Goal: Task Accomplishment & Management: Manage account settings

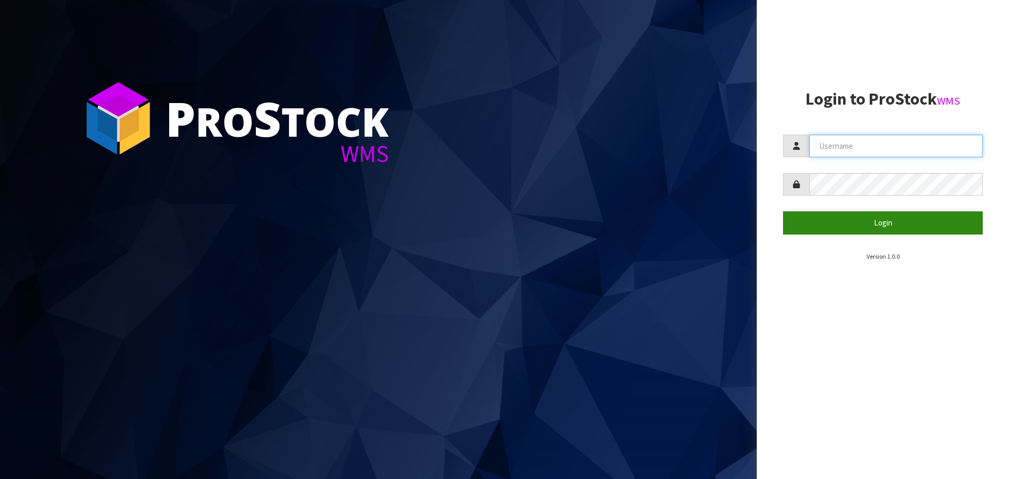
type input "Johnny"
click at [899, 222] on button "Login" at bounding box center [883, 222] width 200 height 23
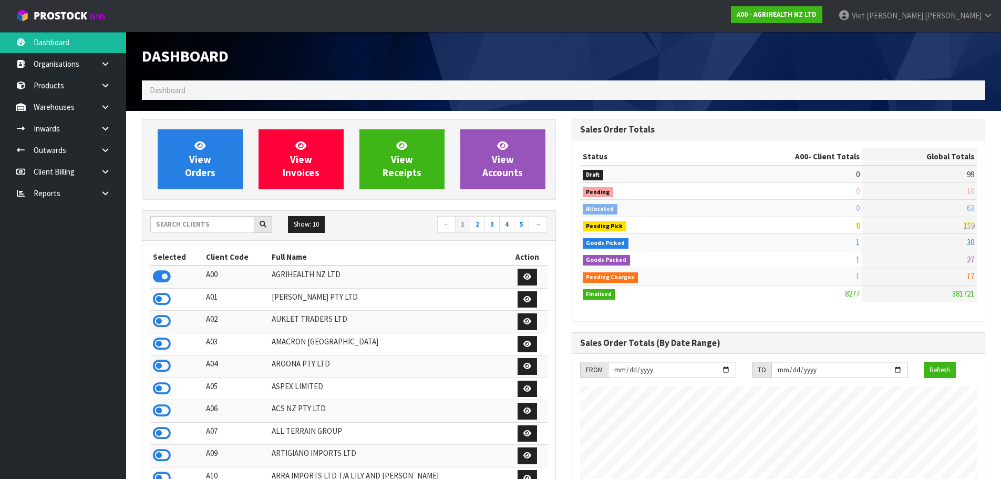
click at [106, 204] on ul "Dashboard Organisations Clients Consignees Carriers Products Categories Serial …" at bounding box center [63, 255] width 126 height 447
click at [106, 192] on icon at bounding box center [105, 193] width 10 height 8
click at [97, 216] on link "Client" at bounding box center [63, 215] width 126 height 22
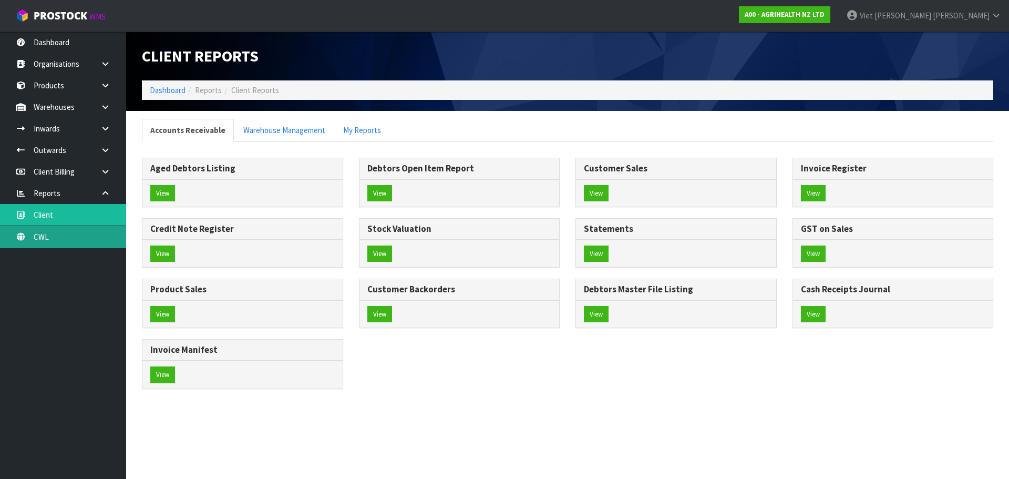
click at [69, 240] on link "CWL" at bounding box center [63, 237] width 126 height 22
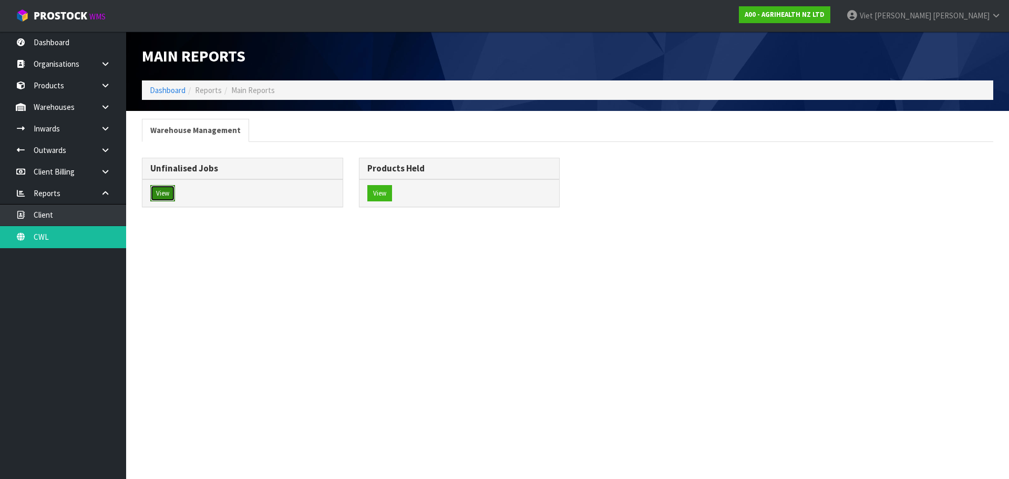
click at [165, 185] on button "View" at bounding box center [162, 193] width 25 height 17
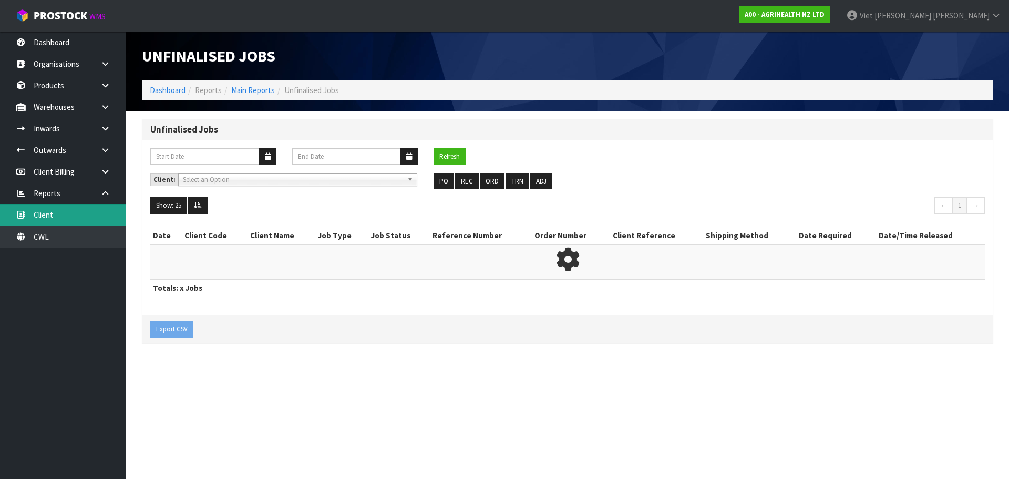
click at [108, 216] on link "Client" at bounding box center [63, 215] width 126 height 22
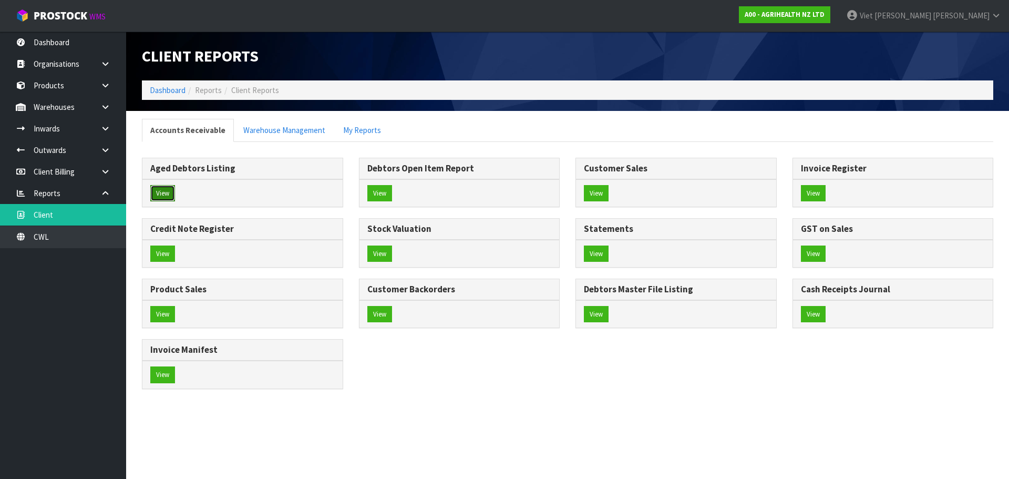
click at [175, 196] on button "View" at bounding box center [162, 193] width 25 height 17
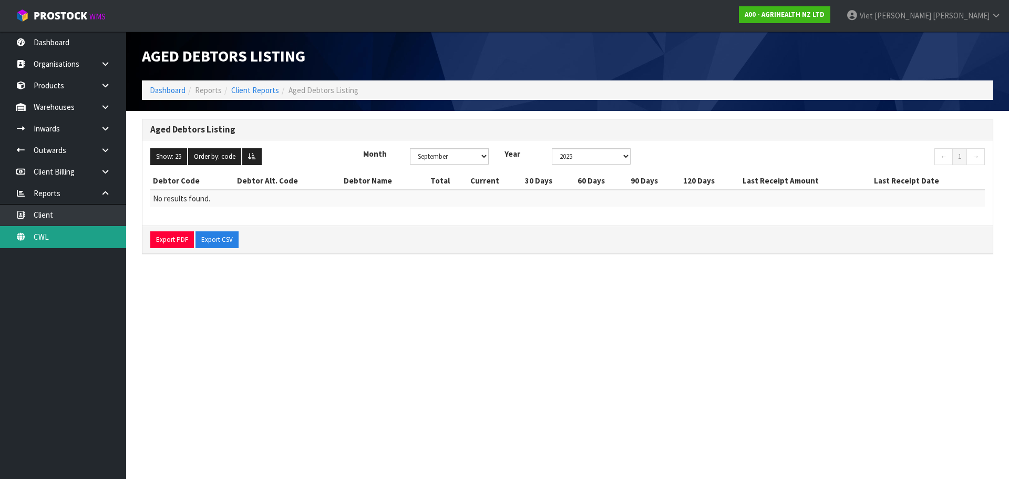
click at [43, 241] on link "CWL" at bounding box center [63, 237] width 126 height 22
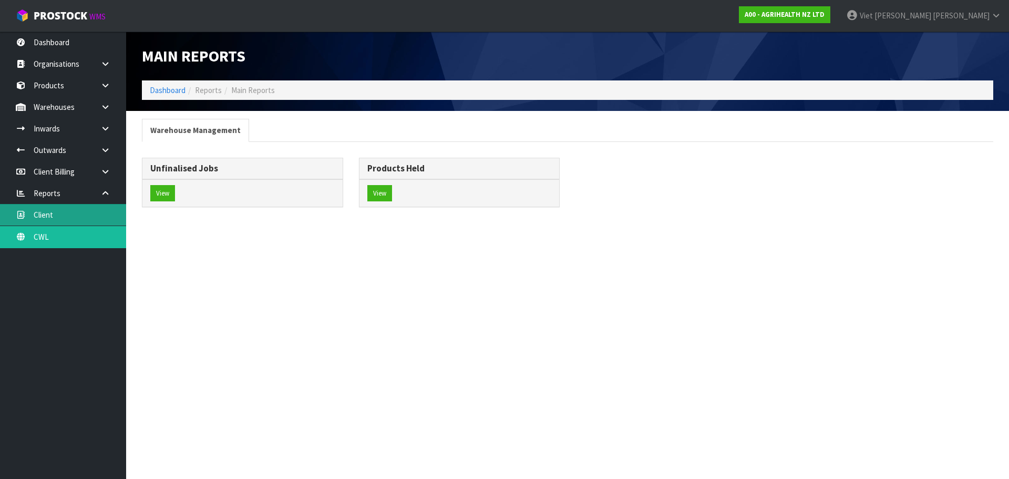
click at [55, 209] on link "Client" at bounding box center [63, 215] width 126 height 22
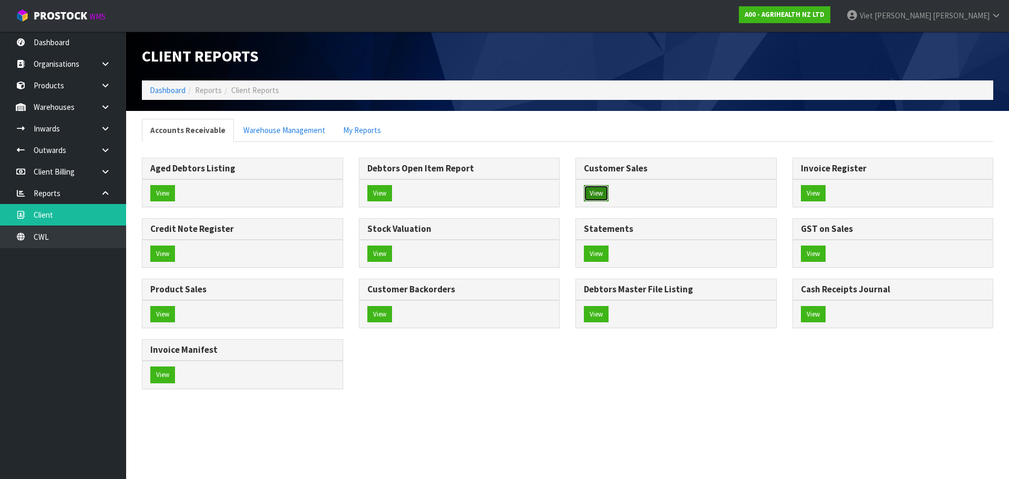
click at [605, 193] on button "View" at bounding box center [596, 193] width 25 height 17
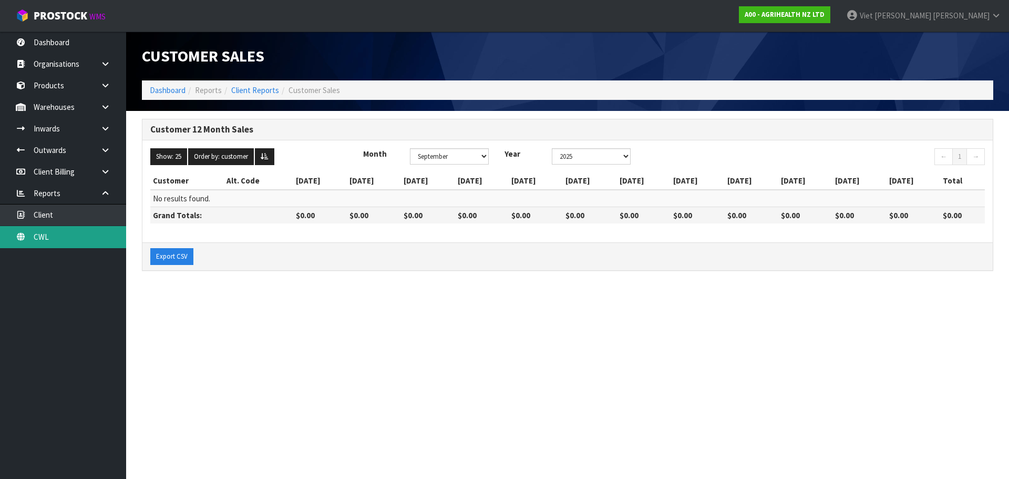
click at [54, 235] on link "CWL" at bounding box center [63, 237] width 126 height 22
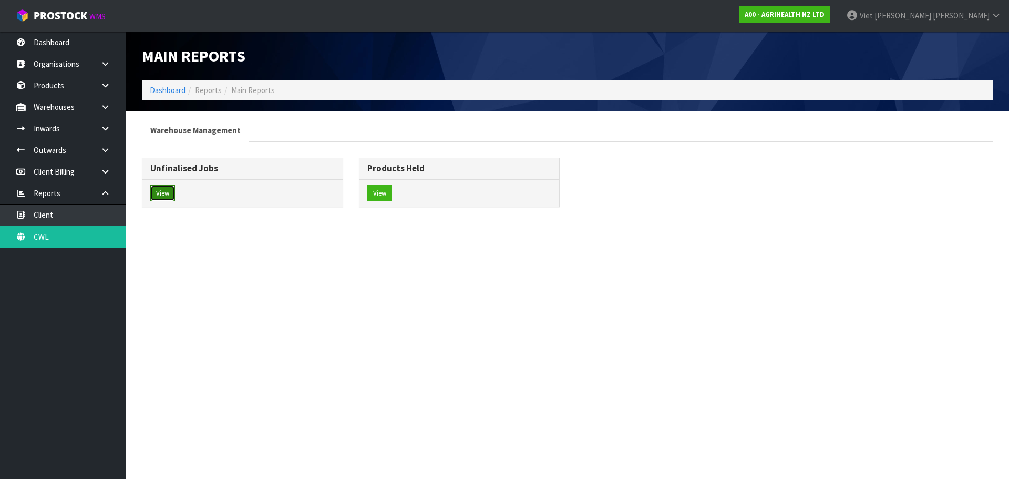
click at [168, 193] on button "View" at bounding box center [162, 193] width 25 height 17
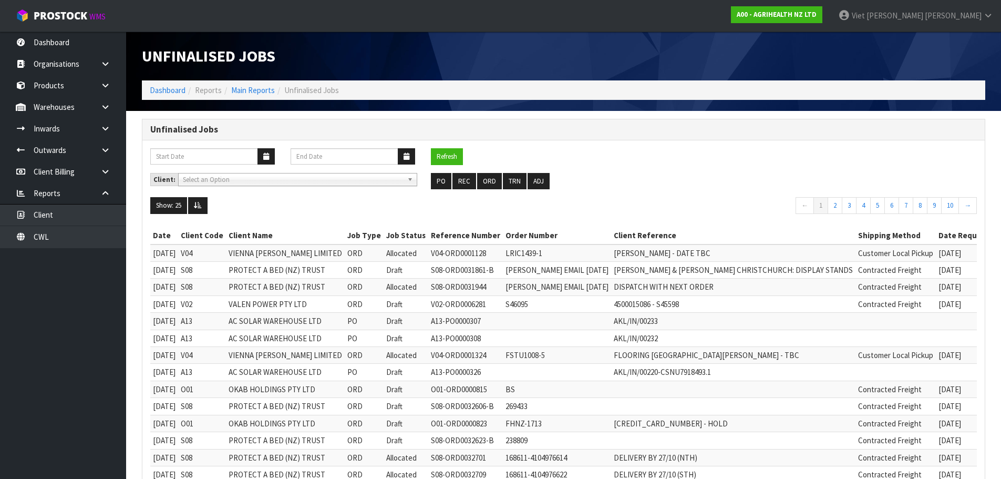
click at [316, 174] on span "Select an Option" at bounding box center [293, 179] width 220 height 13
click at [314, 175] on span "Select an Option" at bounding box center [293, 179] width 220 height 13
click at [706, 143] on div "Refresh Client: A00 - AGRIHEALTH NZ LTD A01 - AGAIN FASTER PTY LTD A02 - AUKLET…" at bounding box center [563, 422] width 842 height 565
click at [488, 181] on button "ORD" at bounding box center [489, 181] width 25 height 17
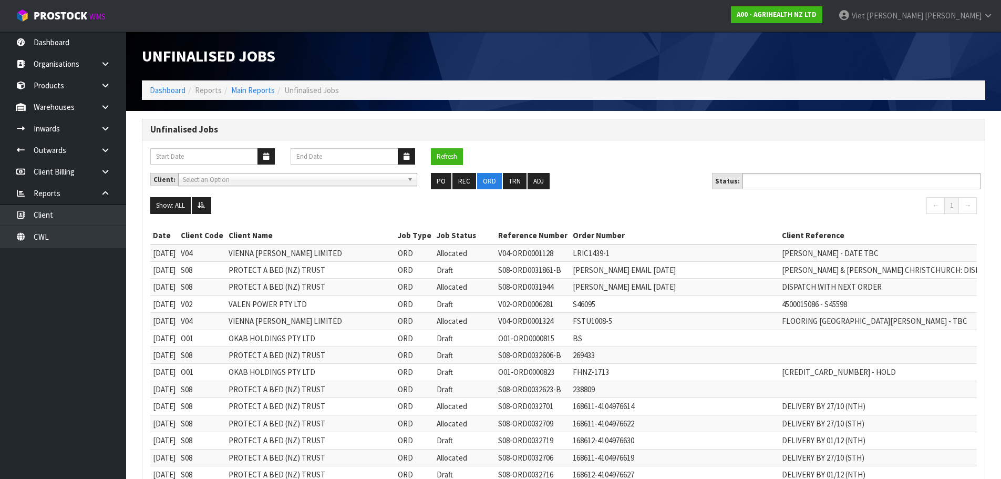
click at [766, 173] on ul at bounding box center [861, 181] width 238 height 16
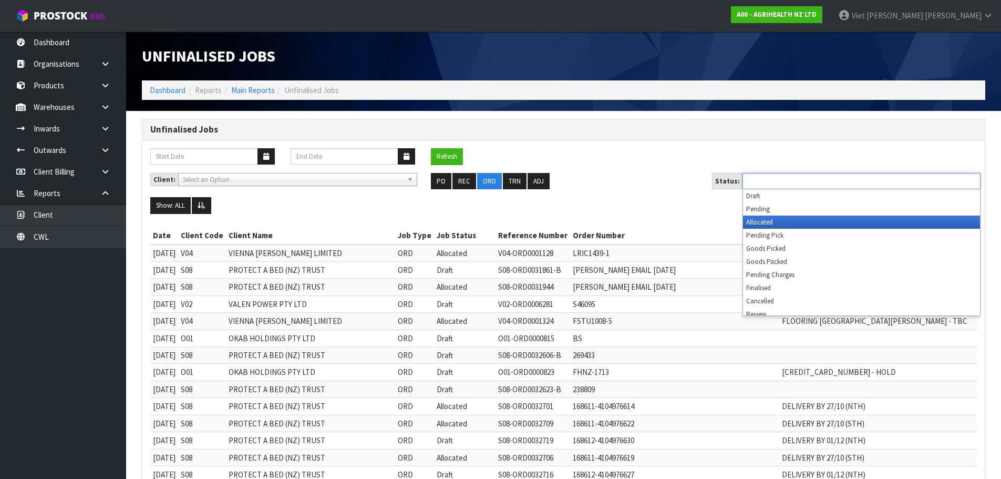
click at [772, 226] on li "Allocated" at bounding box center [861, 221] width 237 height 13
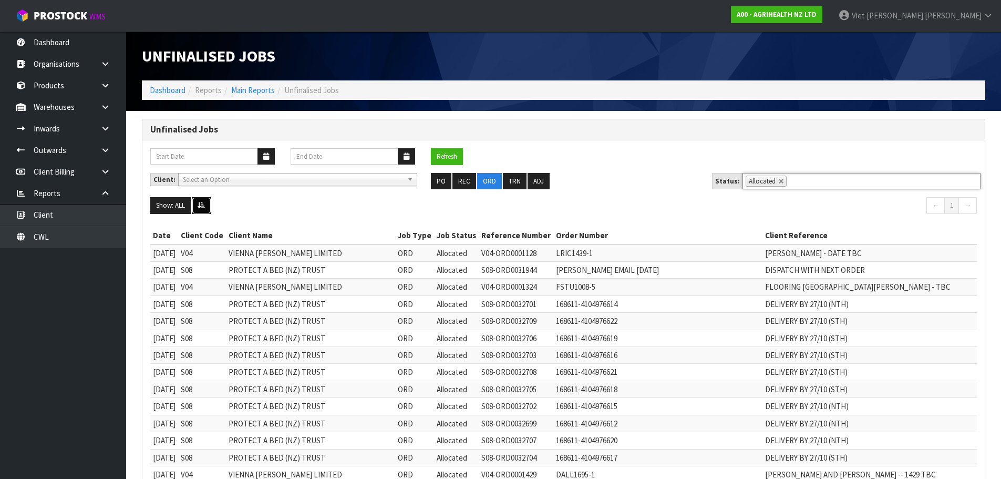
click at [204, 209] on button at bounding box center [201, 205] width 19 height 17
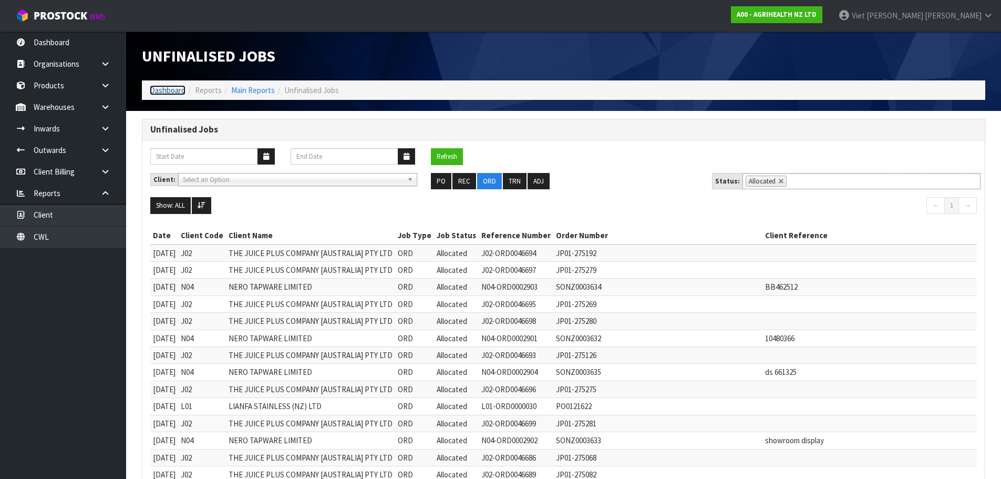
click at [181, 91] on link "Dashboard" at bounding box center [168, 90] width 36 height 10
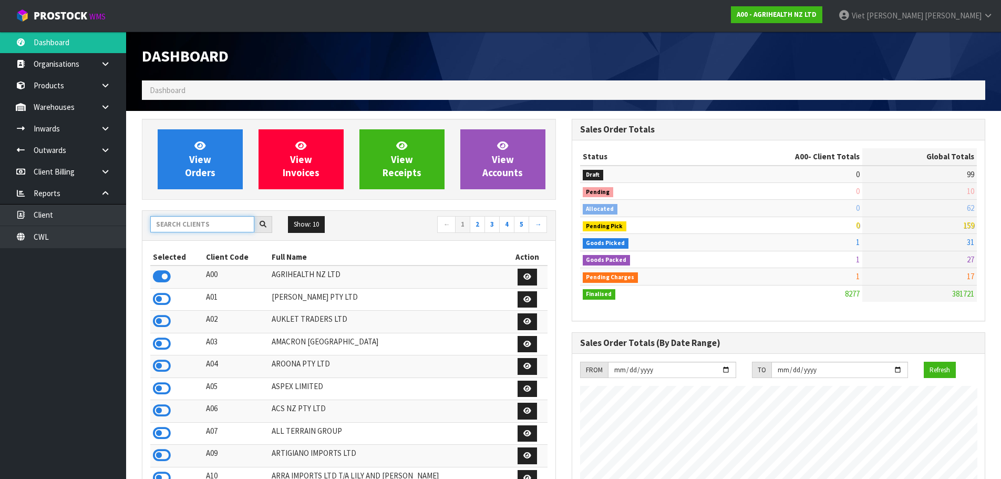
drag, startPoint x: 179, startPoint y: 218, endPoint x: 186, endPoint y: 225, distance: 10.4
click at [184, 224] on input "text" at bounding box center [202, 224] width 104 height 16
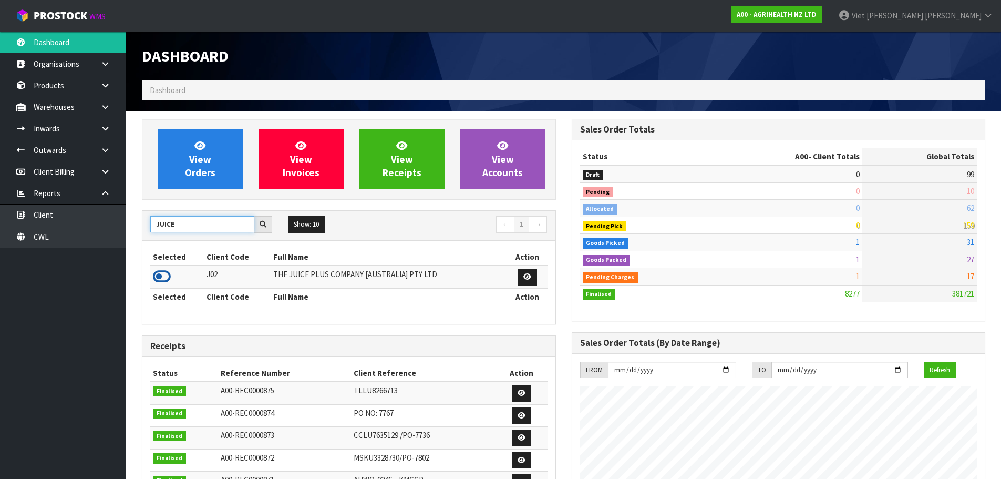
type input "JUICE"
click at [166, 283] on icon at bounding box center [162, 276] width 18 height 16
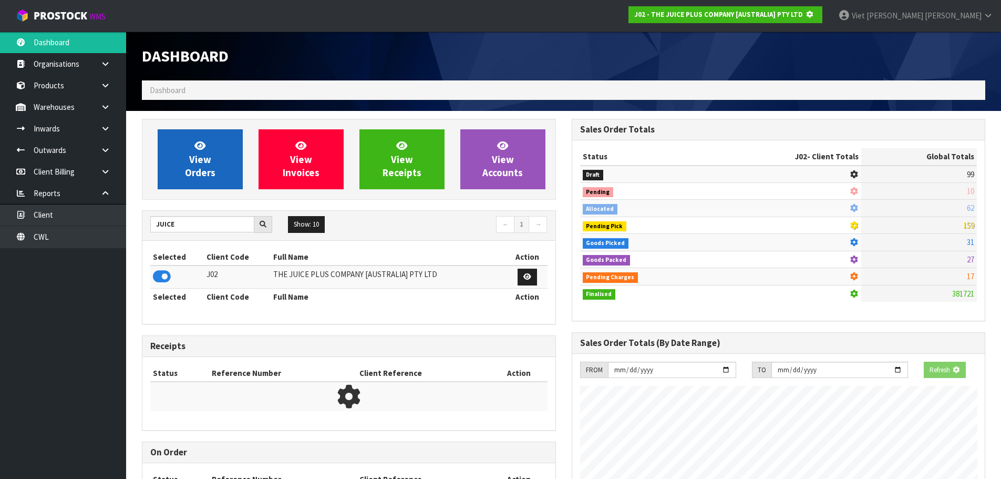
scroll to position [655, 429]
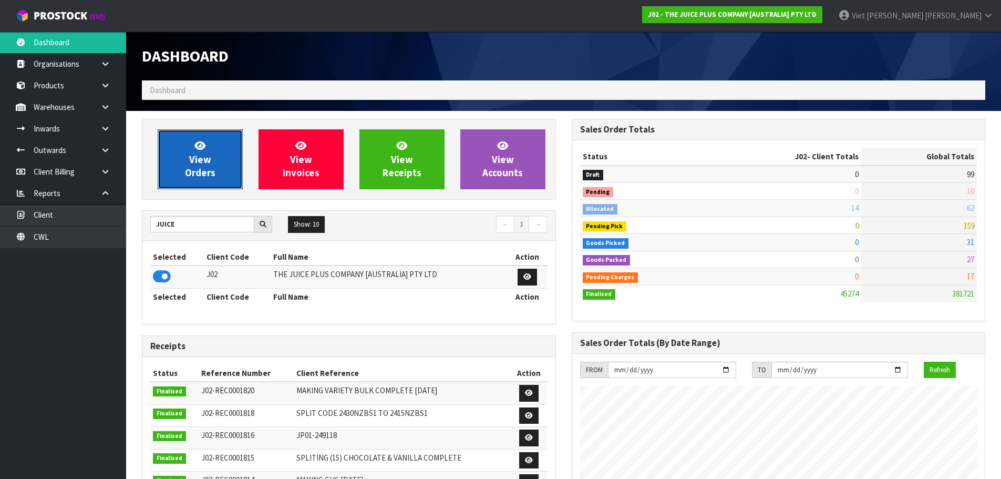
click at [192, 169] on span "View Orders" at bounding box center [200, 158] width 30 height 39
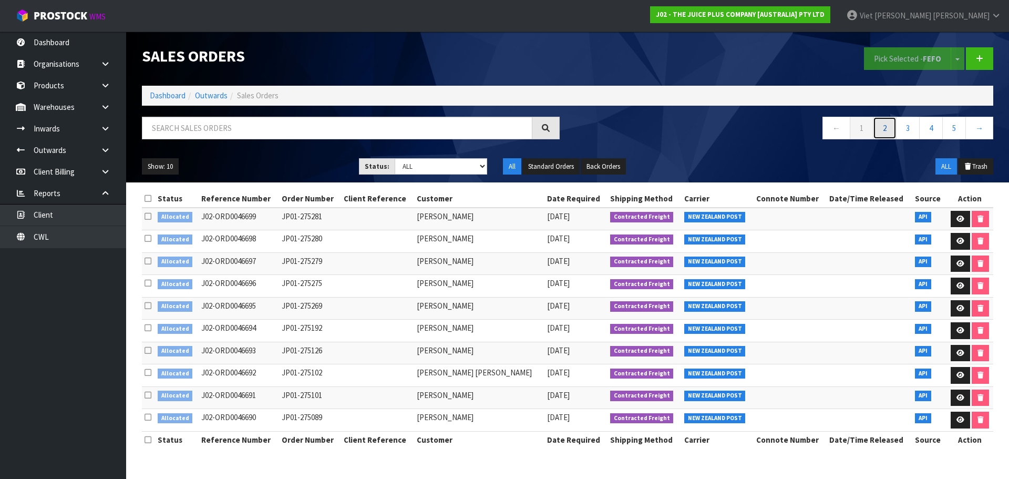
click at [877, 130] on link "2" at bounding box center [885, 128] width 24 height 23
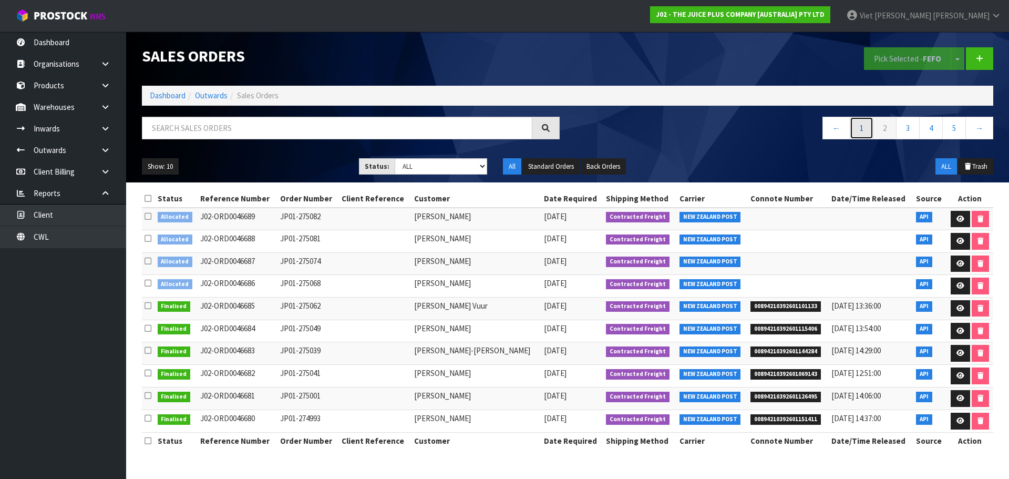
click at [854, 128] on link "1" at bounding box center [861, 128] width 24 height 23
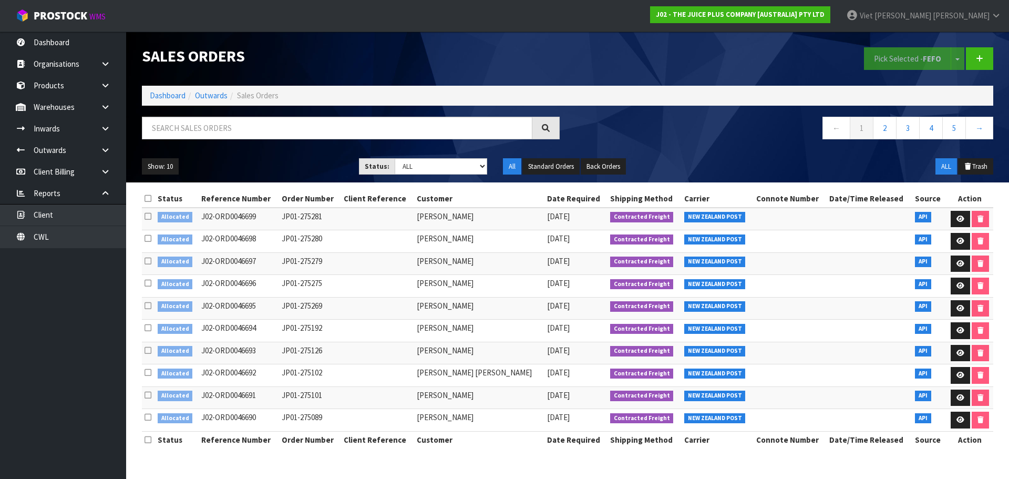
click at [341, 288] on td "JP01-275275" at bounding box center [310, 286] width 62 height 23
click at [959, 281] on link at bounding box center [959, 285] width 19 height 17
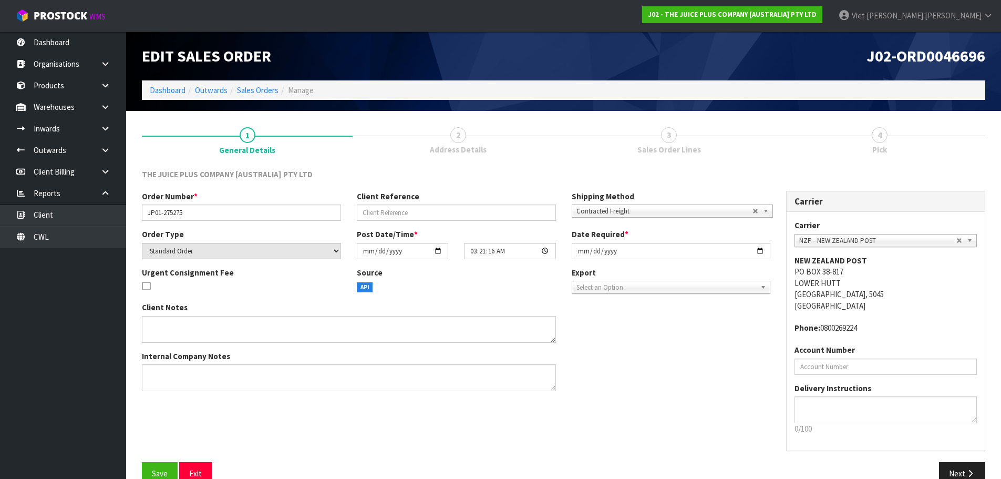
scroll to position [22, 0]
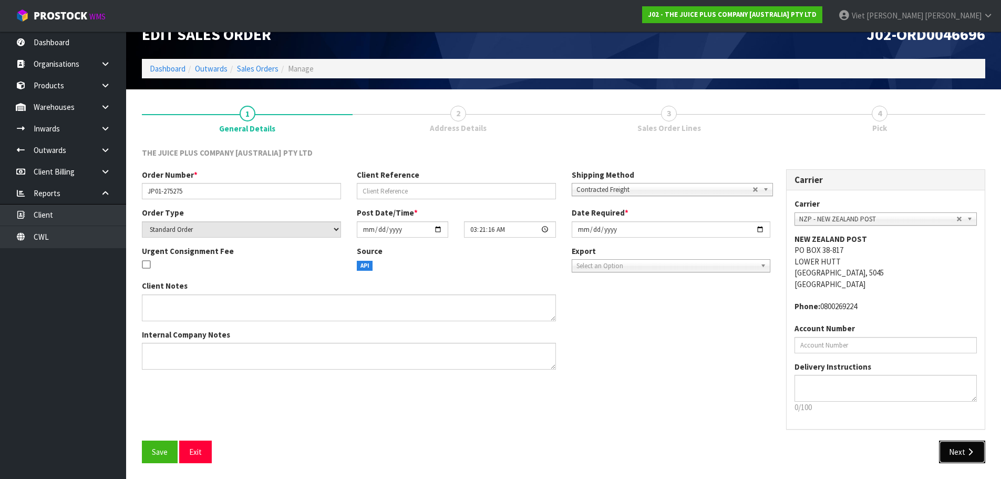
click at [956, 449] on button "Next" at bounding box center [962, 451] width 46 height 23
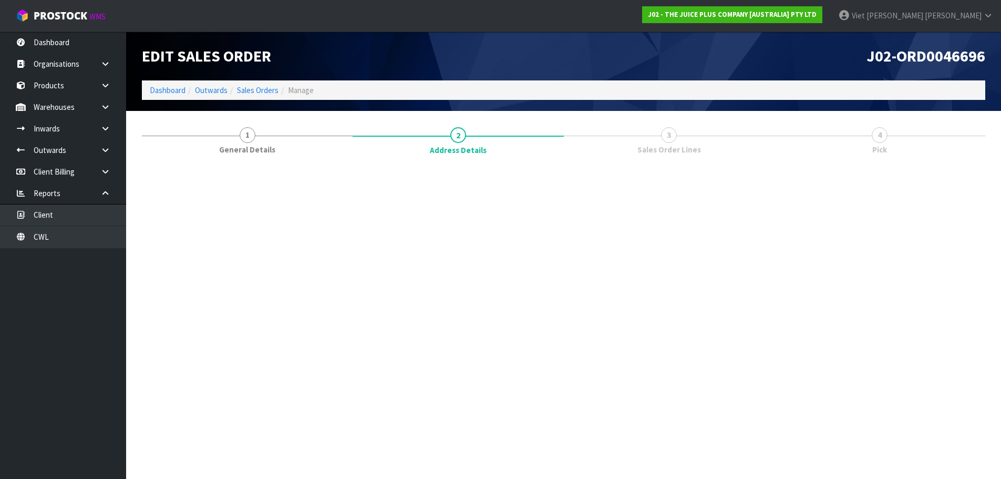
scroll to position [0, 0]
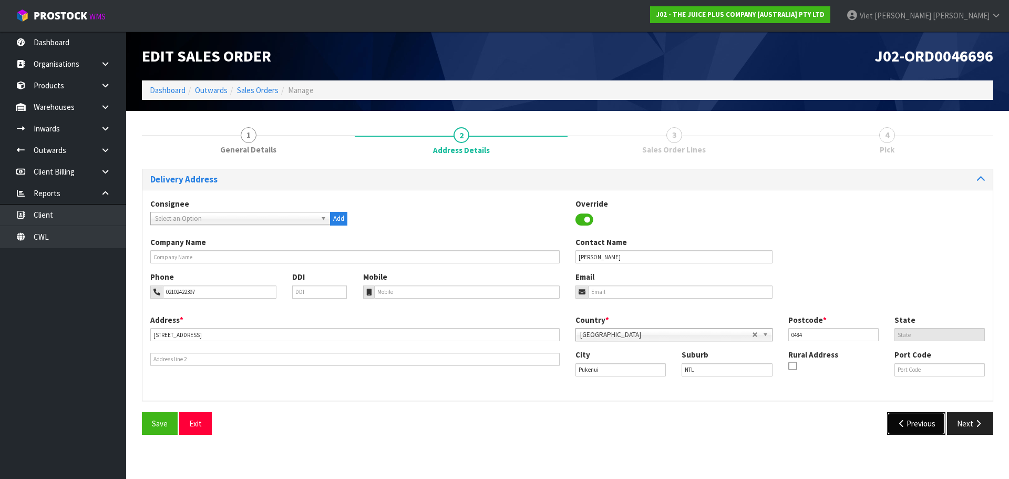
click at [909, 429] on button "Previous" at bounding box center [916, 423] width 59 height 23
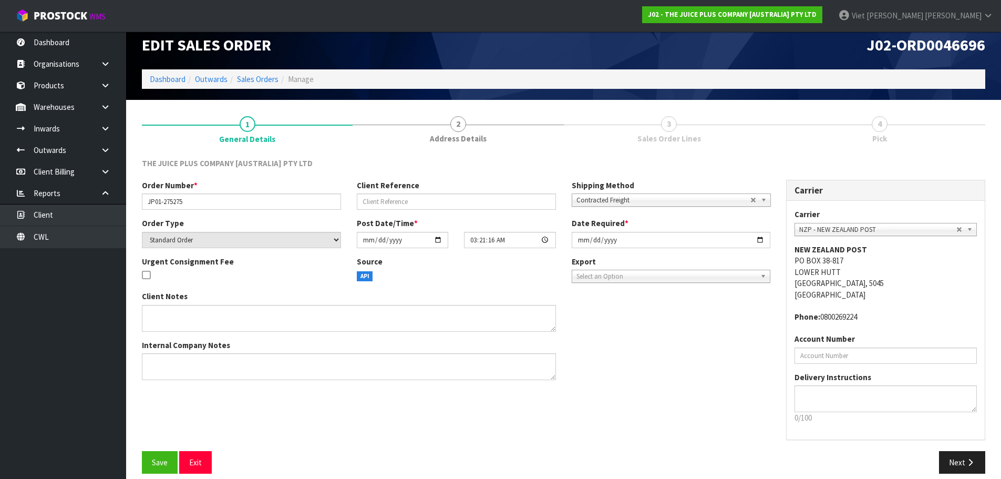
scroll to position [22, 0]
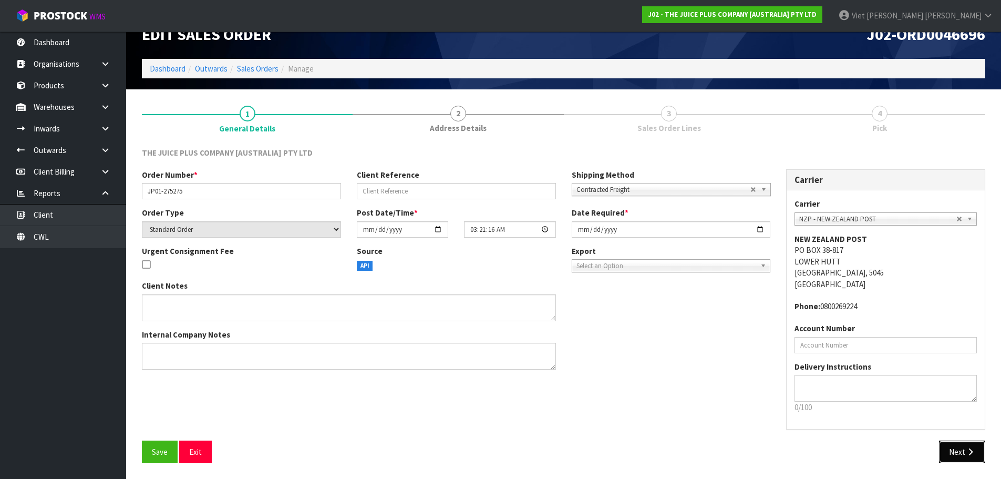
click at [955, 443] on button "Next" at bounding box center [962, 451] width 46 height 23
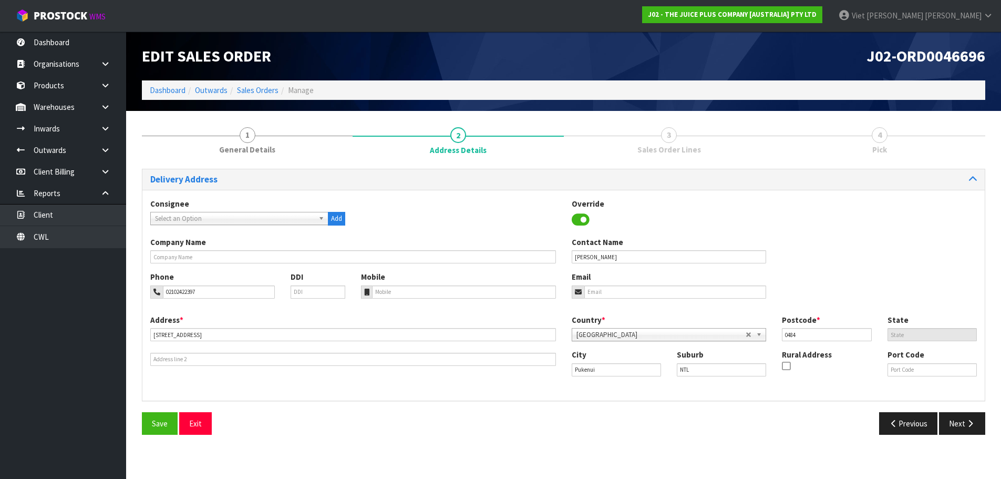
scroll to position [0, 0]
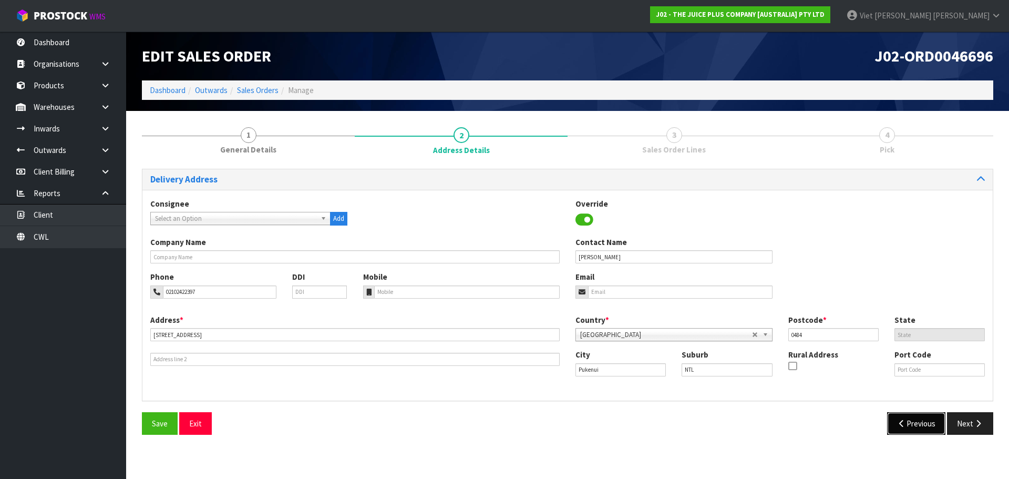
click at [928, 420] on button "Previous" at bounding box center [916, 423] width 59 height 23
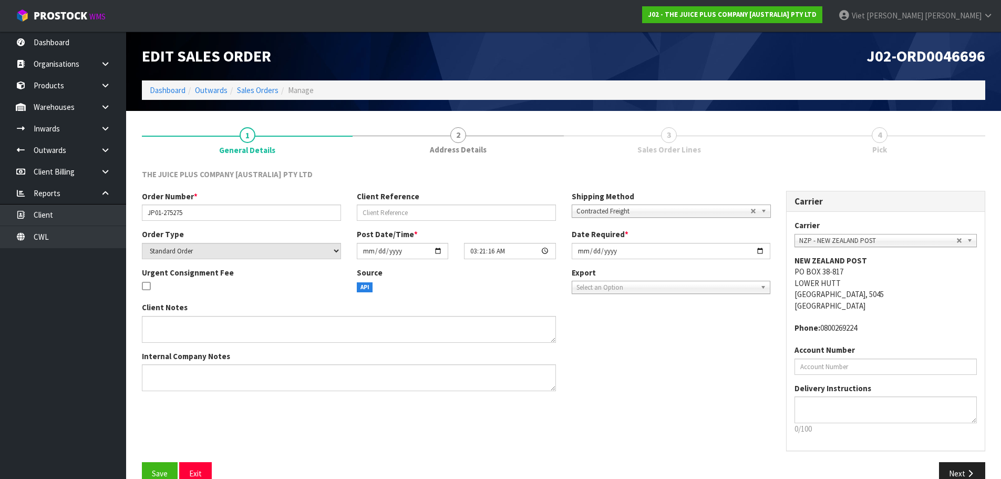
scroll to position [22, 0]
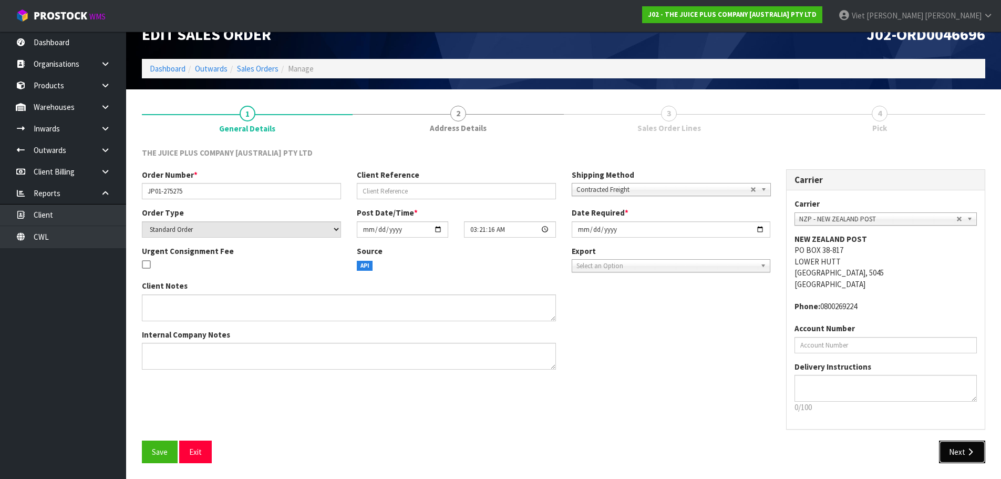
click at [950, 445] on button "Next" at bounding box center [962, 451] width 46 height 23
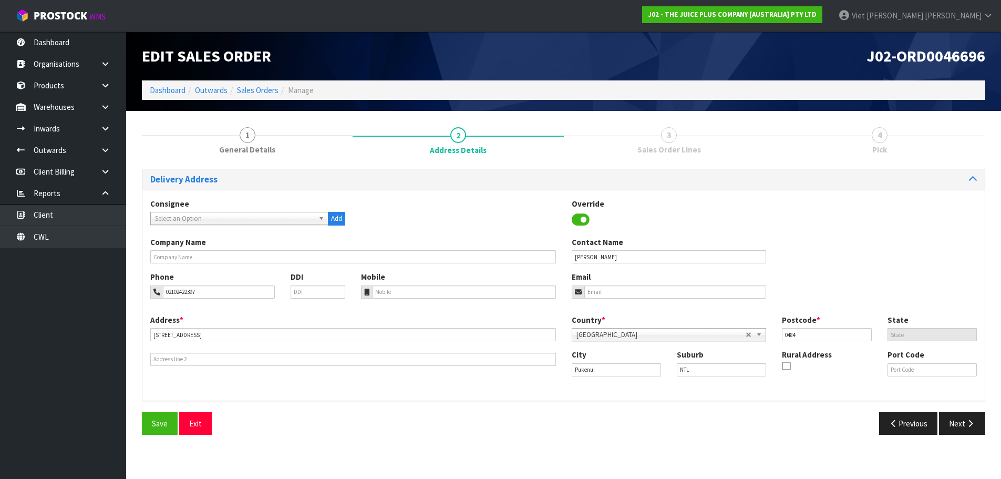
scroll to position [0, 0]
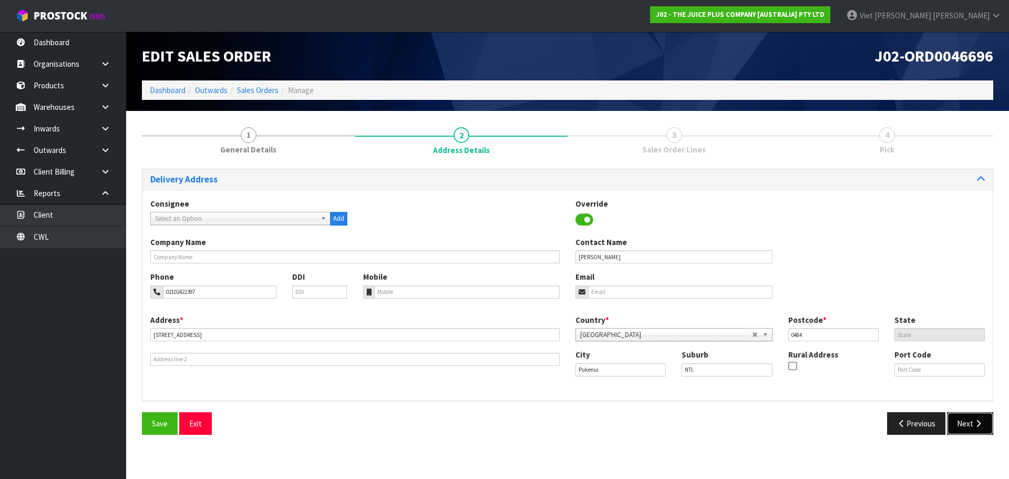
click at [959, 420] on button "Next" at bounding box center [970, 423] width 46 height 23
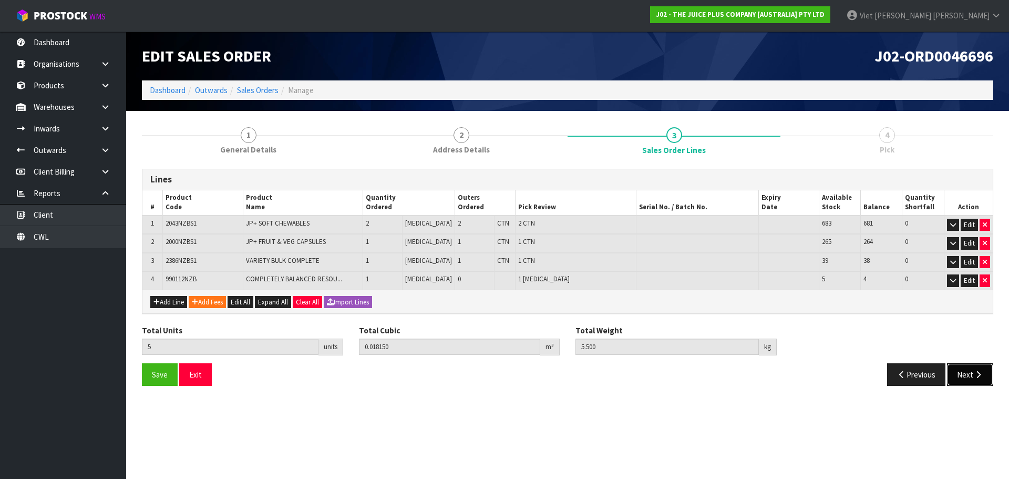
click at [970, 368] on button "Next" at bounding box center [970, 374] width 46 height 23
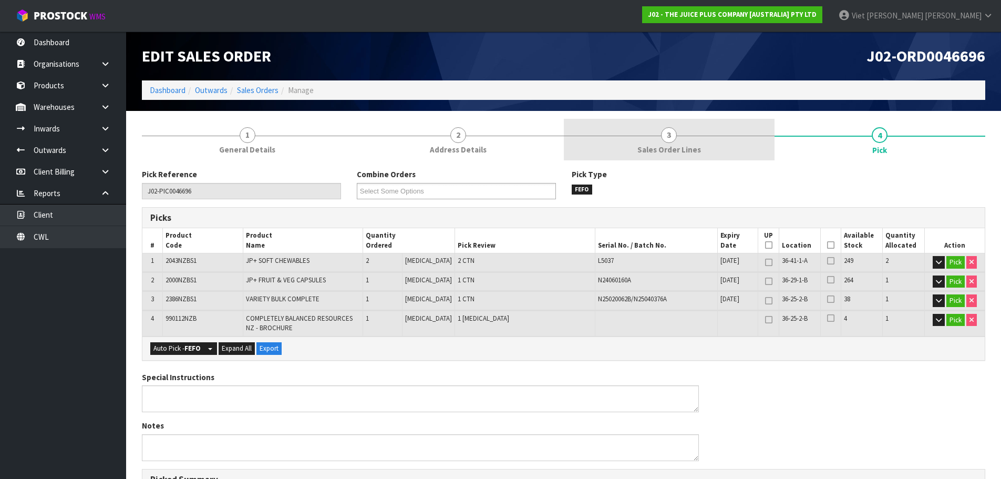
click at [691, 152] on span "Sales Order Lines" at bounding box center [669, 149] width 64 height 11
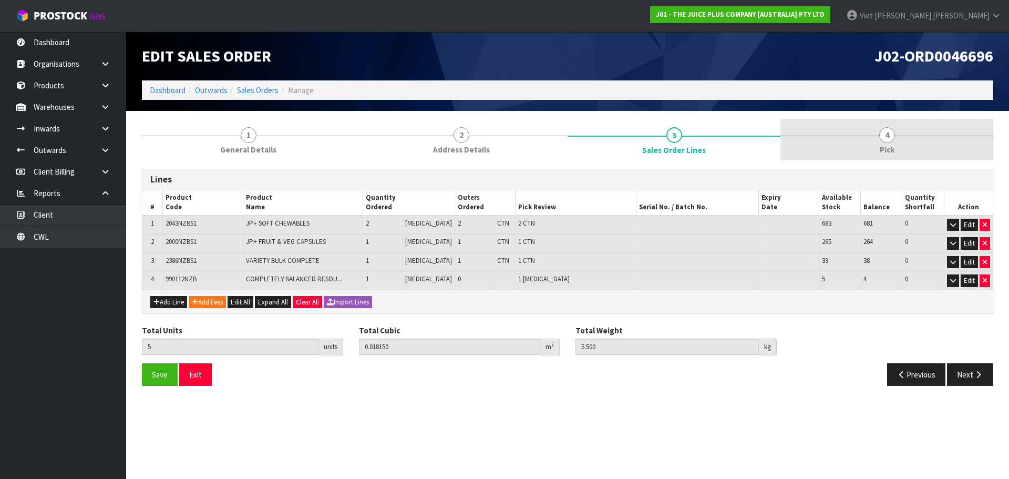
click at [840, 152] on link "4 Pick" at bounding box center [886, 140] width 213 height 42
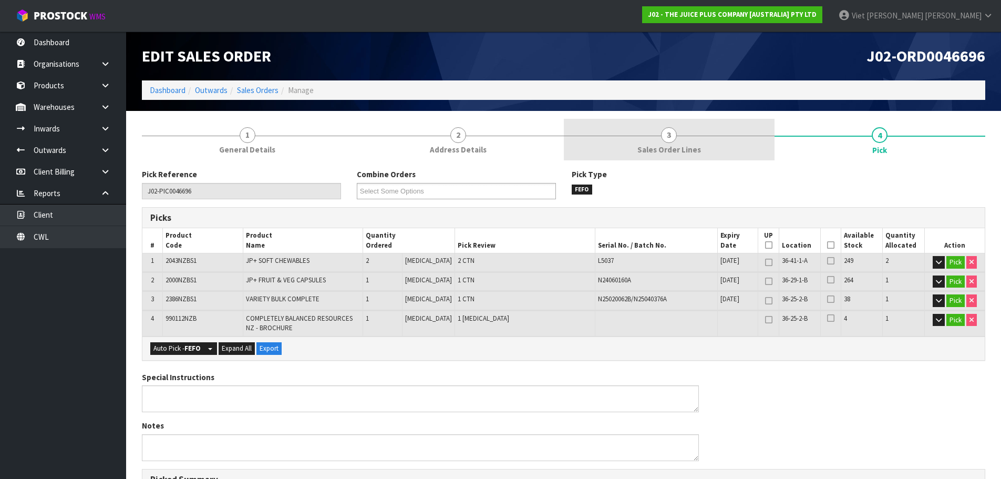
click at [759, 159] on link "3 Sales Order Lines" at bounding box center [669, 140] width 211 height 42
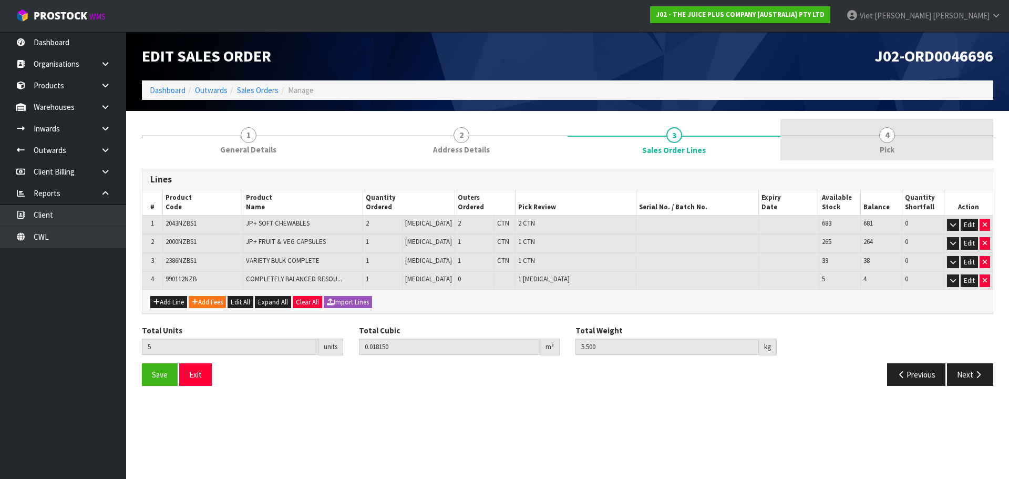
click at [838, 146] on link "4 Pick" at bounding box center [886, 140] width 213 height 42
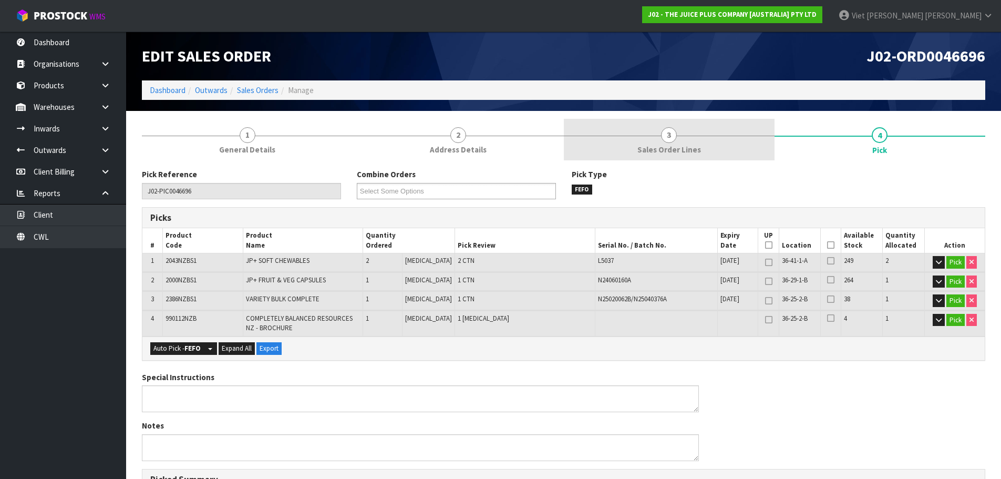
click at [709, 140] on link "3 Sales Order Lines" at bounding box center [669, 140] width 211 height 42
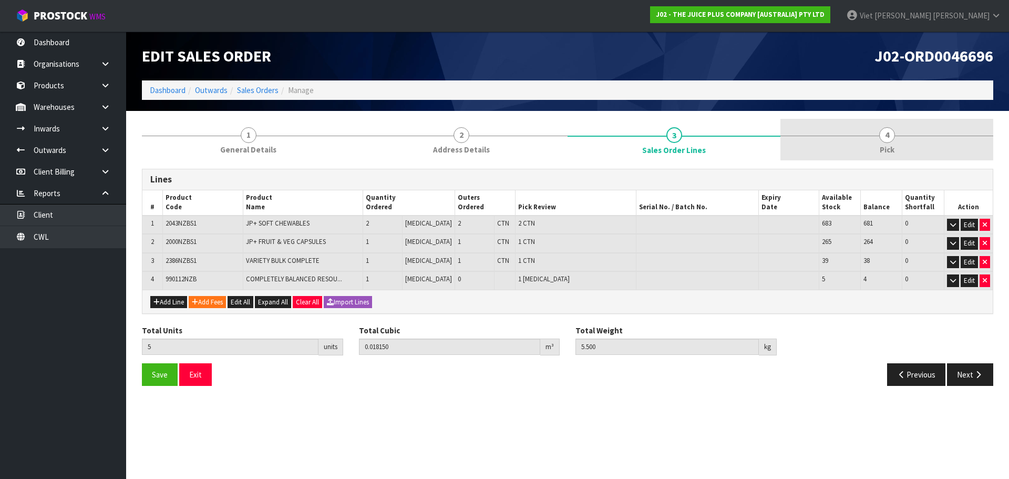
click at [855, 133] on link "4 Pick" at bounding box center [886, 140] width 213 height 42
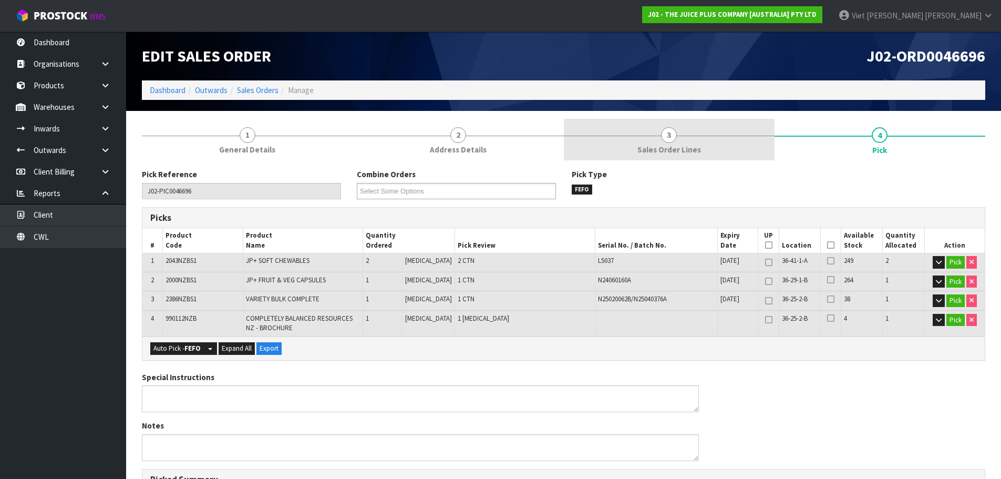
click at [728, 133] on link "3 Sales Order Lines" at bounding box center [669, 140] width 211 height 42
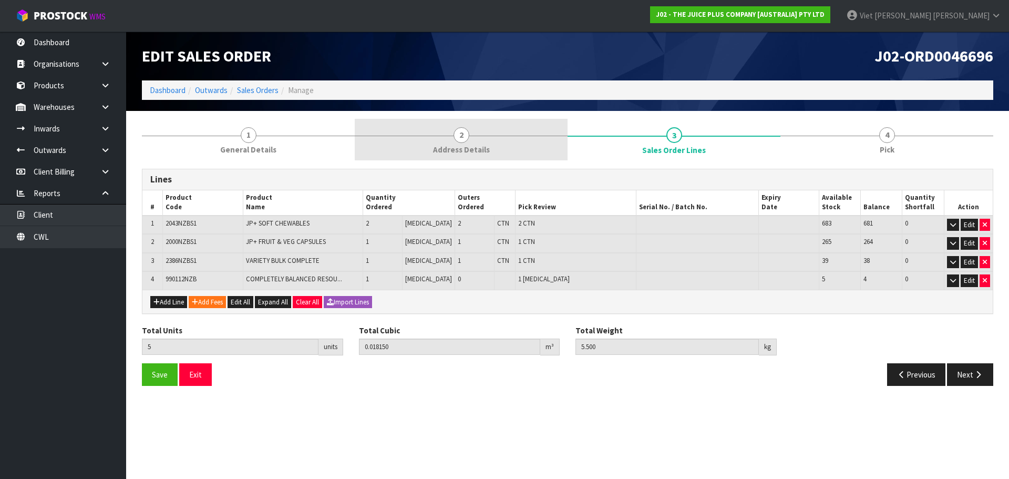
drag, startPoint x: 481, startPoint y: 130, endPoint x: 537, endPoint y: 130, distance: 56.2
click at [480, 130] on link "2 Address Details" at bounding box center [461, 140] width 213 height 42
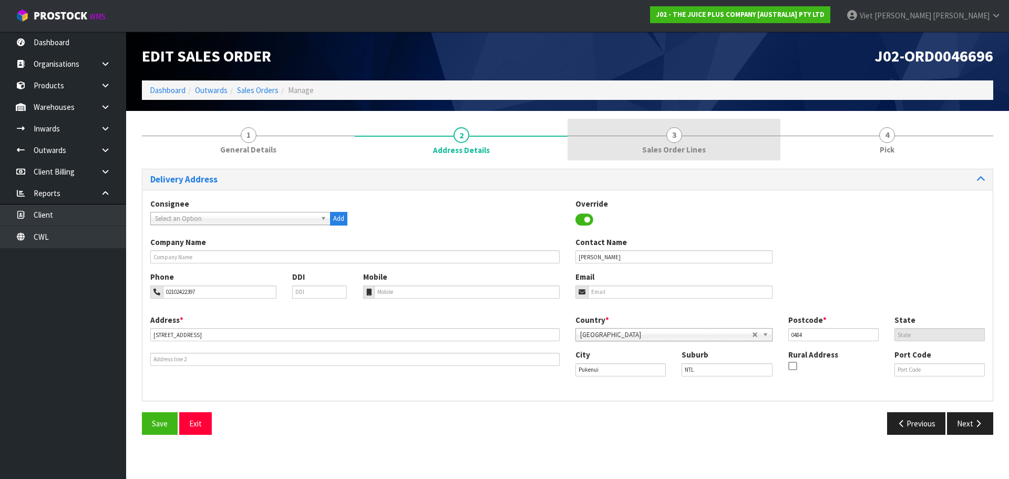
click at [772, 140] on link "3 Sales Order Lines" at bounding box center [673, 140] width 213 height 42
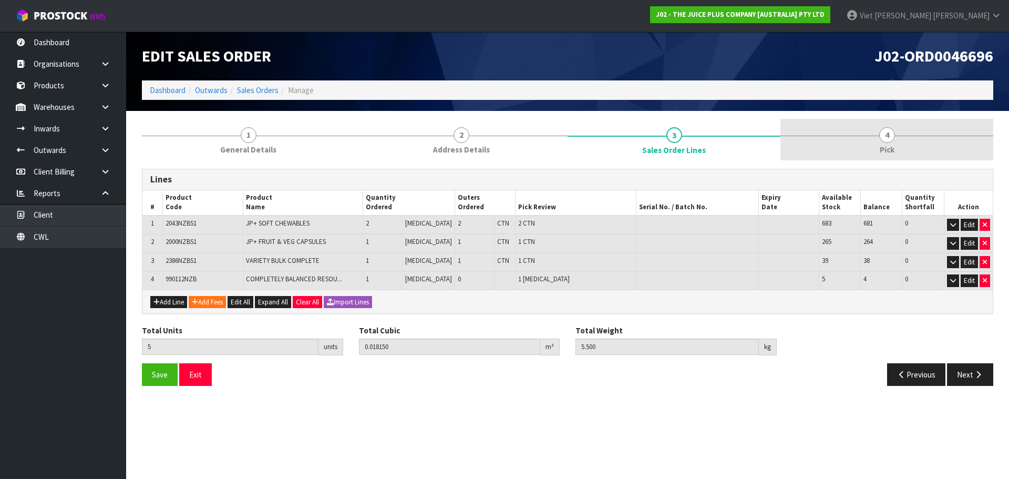
click at [879, 129] on link "4 Pick" at bounding box center [886, 140] width 213 height 42
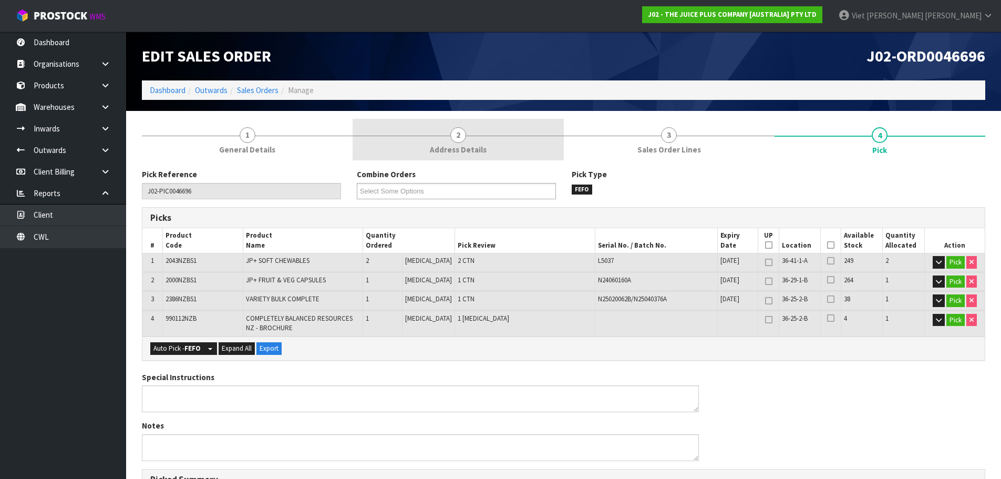
click at [440, 149] on span "Address Details" at bounding box center [458, 149] width 57 height 11
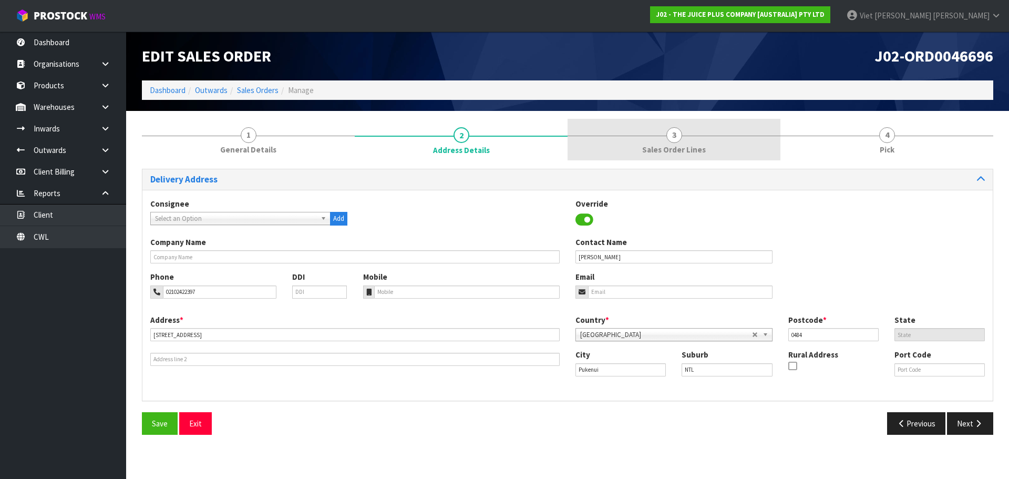
click at [656, 129] on link "3 Sales Order Lines" at bounding box center [673, 140] width 213 height 42
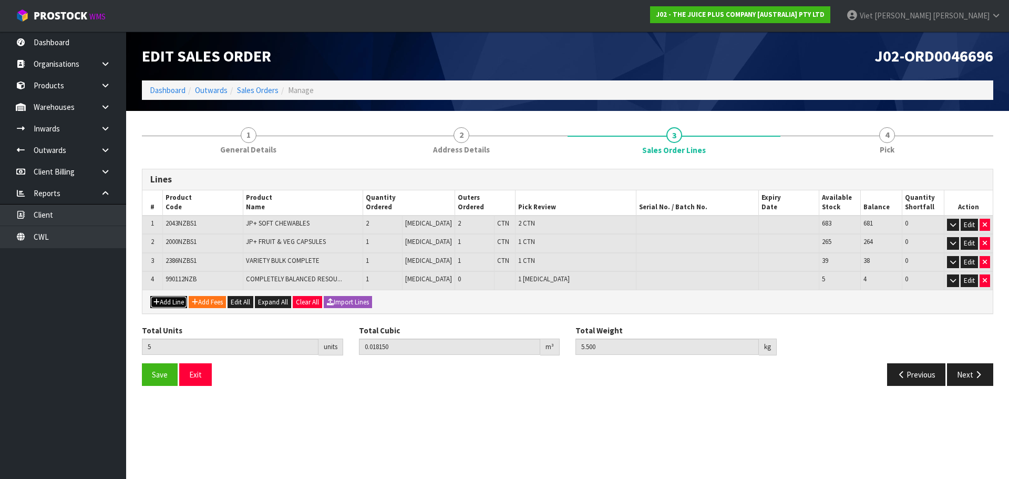
click at [173, 303] on button "Add Line" at bounding box center [168, 302] width 37 height 13
type input "0"
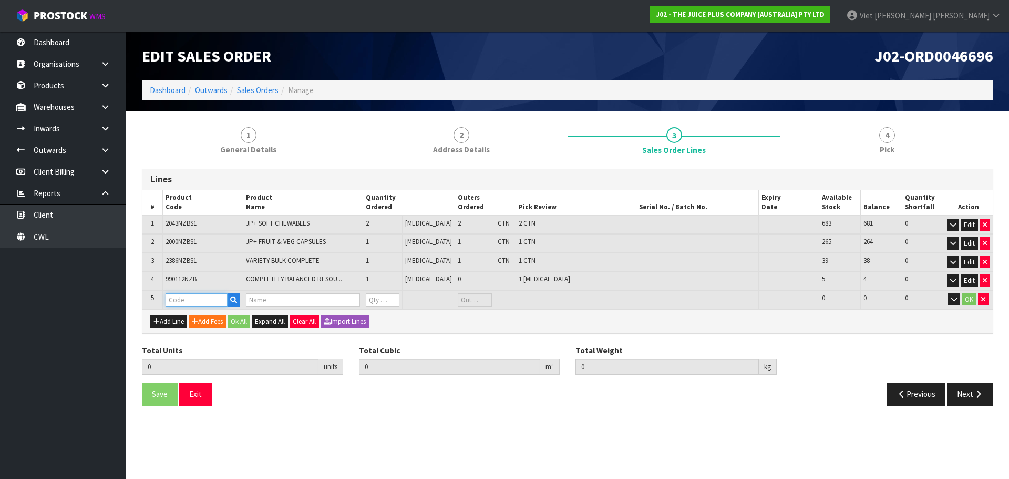
click at [180, 299] on input "text" at bounding box center [196, 299] width 62 height 13
type input "2046"
click at [196, 318] on link "2046 HSNZB" at bounding box center [208, 317] width 83 height 14
type input "2046HSNZB"
type input "5"
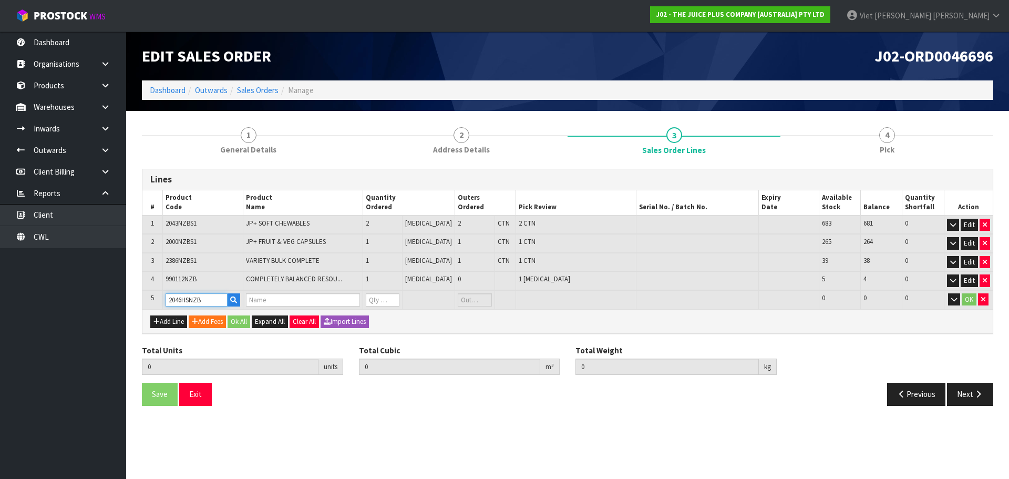
type input "0.01815"
type input "5.5"
type input "FRUIT & VEGETABLE CHEWABLES (HEALTHY STARTS 13+) - 120 SERVINGS (8 POUCHES)"
type input "0"
drag, startPoint x: 215, startPoint y: 296, endPoint x: 147, endPoint y: 307, distance: 69.2
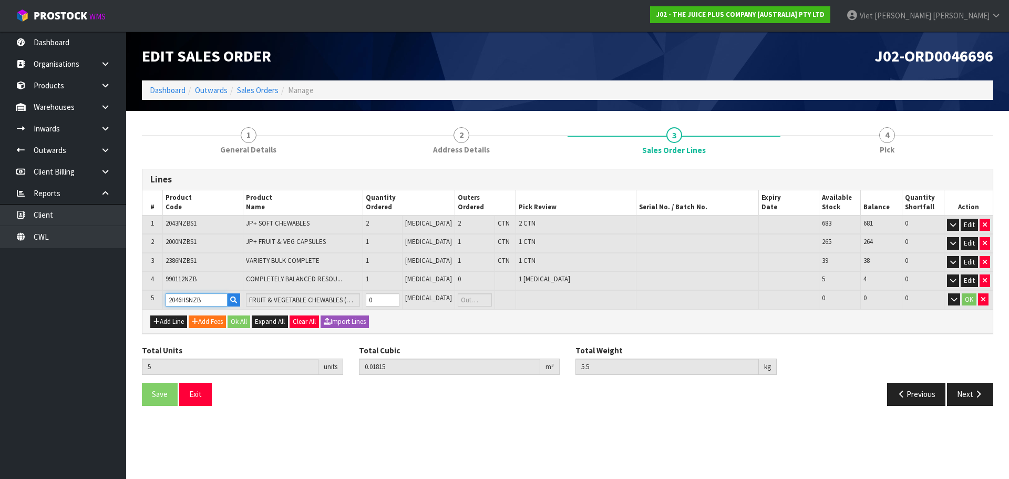
click at [147, 307] on tr "5 2046HSNZB FRUIT & VEGETABLE CHEWABLES (HEALTHY STARTS 13+) - 120 SERVINGS (8 …" at bounding box center [567, 299] width 850 height 19
click at [978, 301] on button "button" at bounding box center [983, 299] width 11 height 13
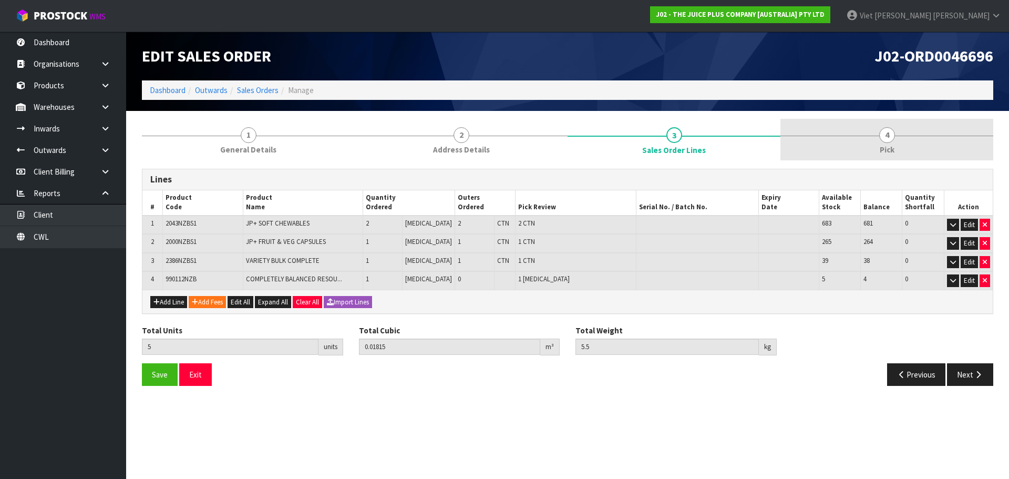
click at [847, 136] on link "4 Pick" at bounding box center [886, 140] width 213 height 42
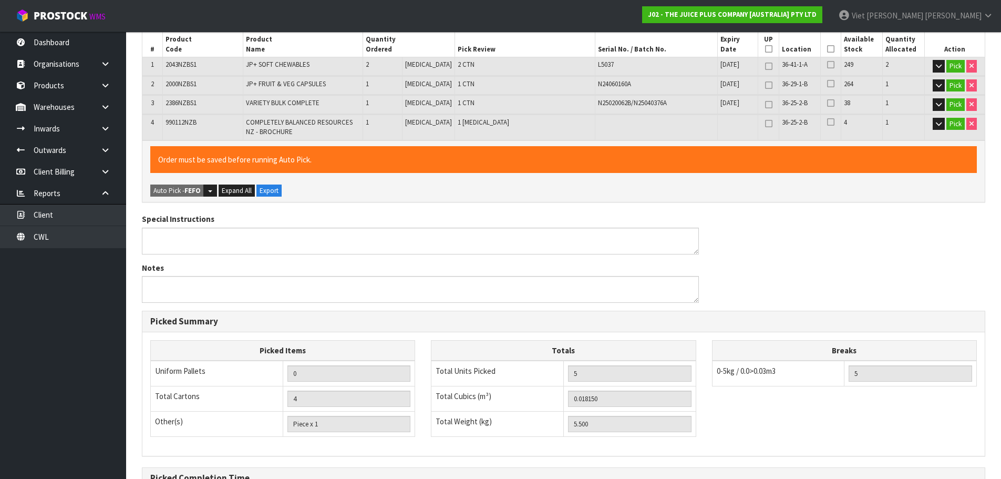
scroll to position [3, 0]
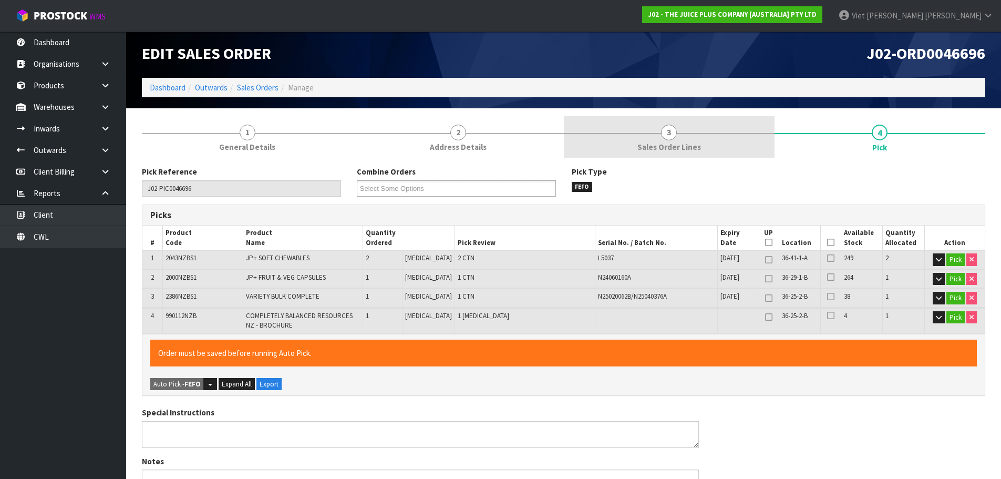
click at [674, 151] on span "Sales Order Lines" at bounding box center [669, 146] width 64 height 11
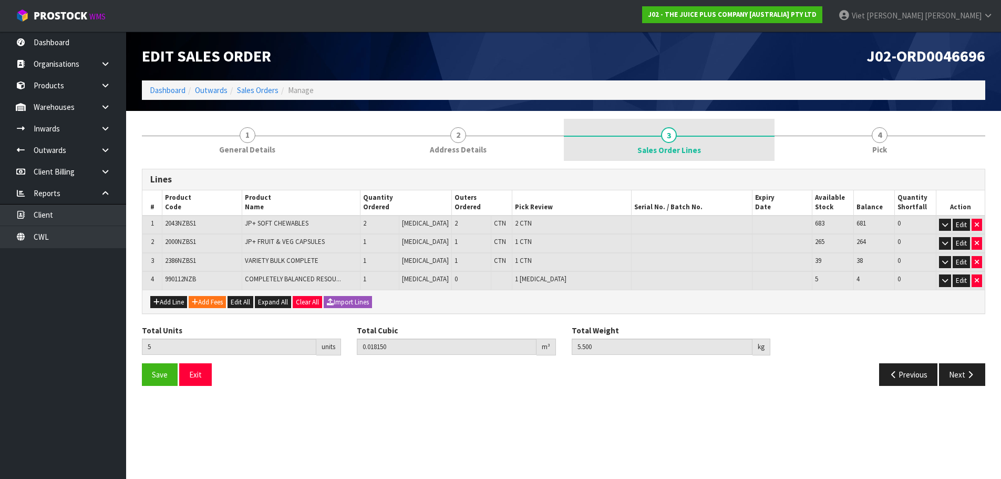
scroll to position [0, 0]
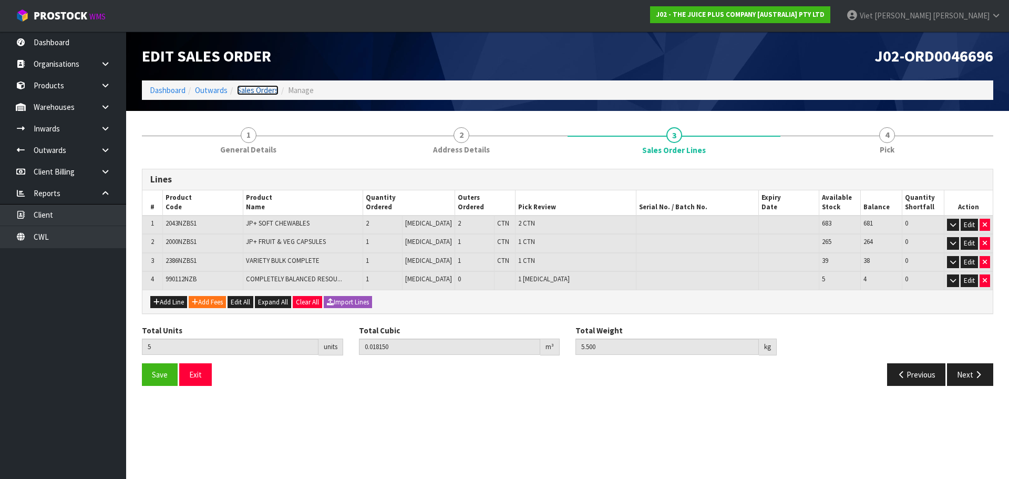
click at [252, 85] on link "Sales Orders" at bounding box center [258, 90] width 42 height 10
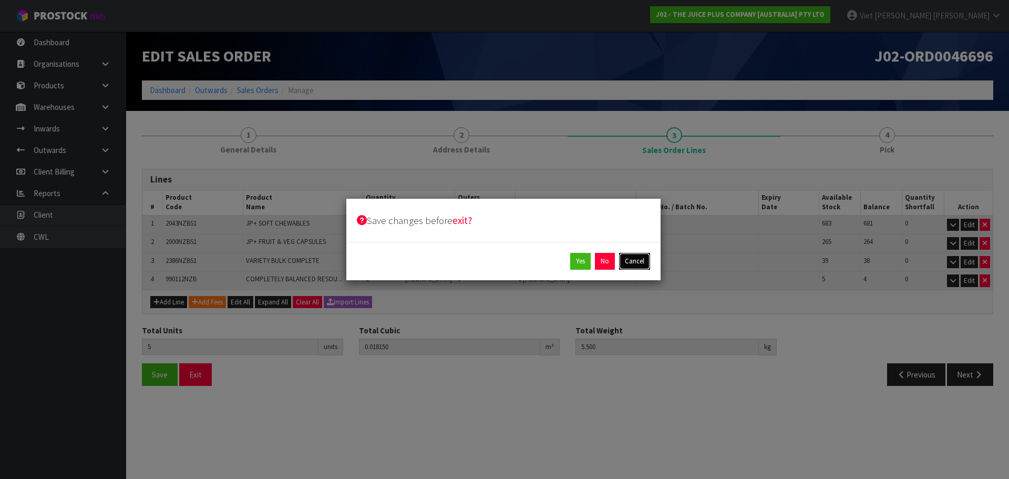
click at [625, 257] on button "Cancel" at bounding box center [634, 261] width 31 height 17
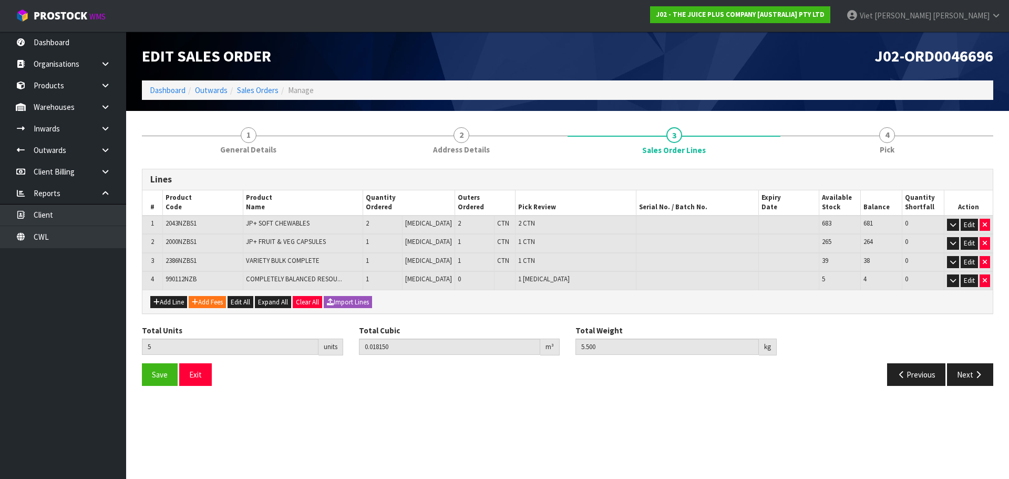
click at [148, 386] on div "Save Exit Previous Next" at bounding box center [567, 378] width 867 height 30
click at [156, 377] on span "Save" at bounding box center [160, 374] width 16 height 10
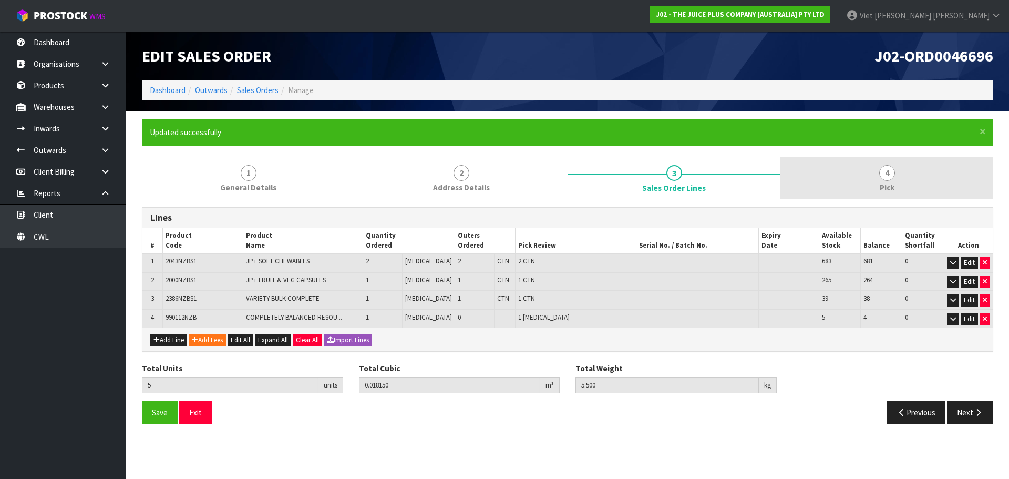
click at [829, 185] on link "4 Pick" at bounding box center [886, 178] width 213 height 42
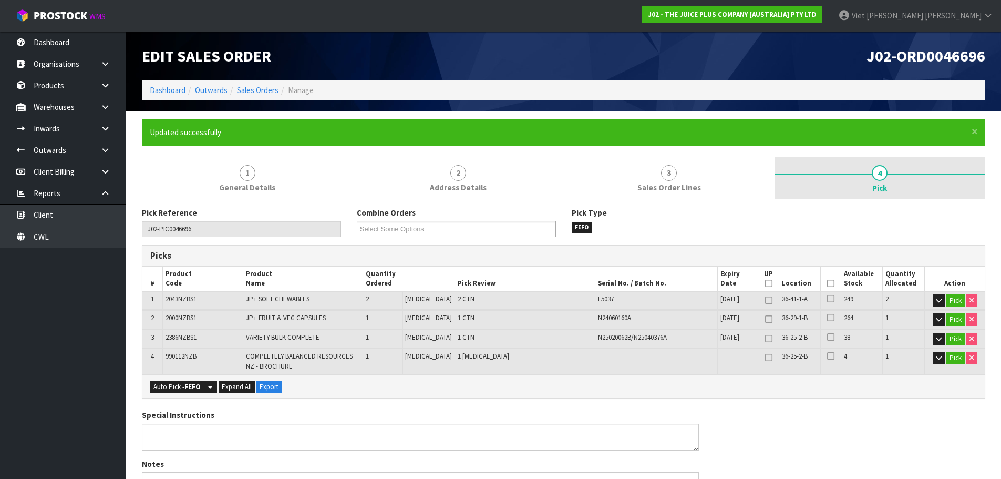
click at [786, 174] on div at bounding box center [879, 173] width 211 height 1
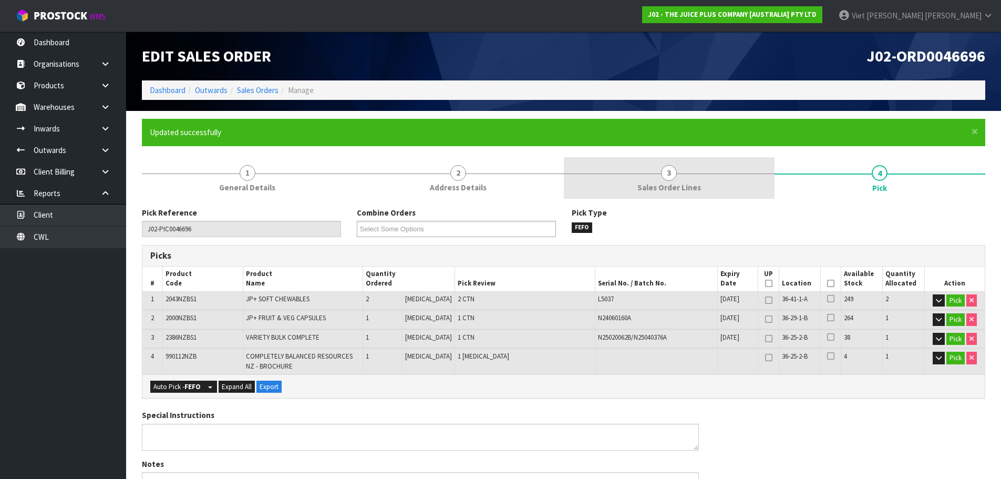
click at [728, 182] on link "3 Sales Order Lines" at bounding box center [669, 178] width 211 height 42
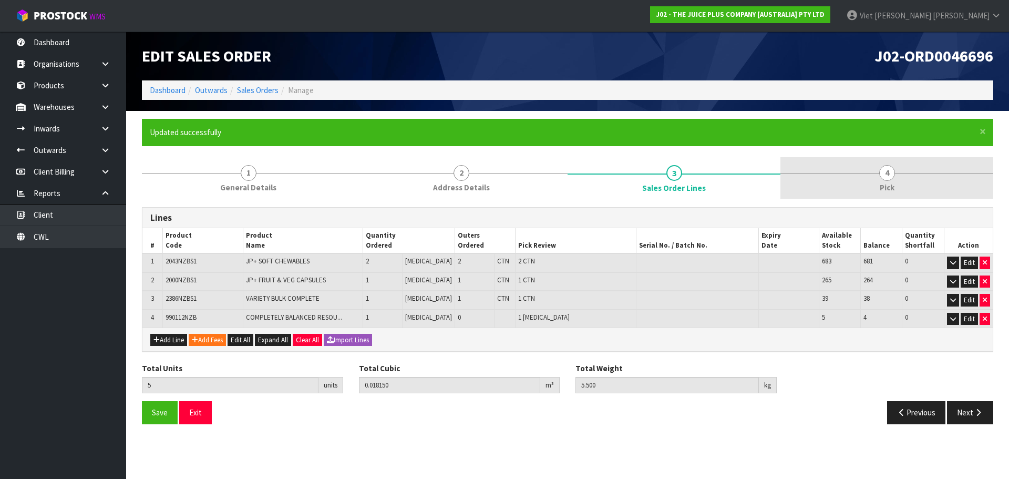
click at [816, 165] on link "4 Pick" at bounding box center [886, 178] width 213 height 42
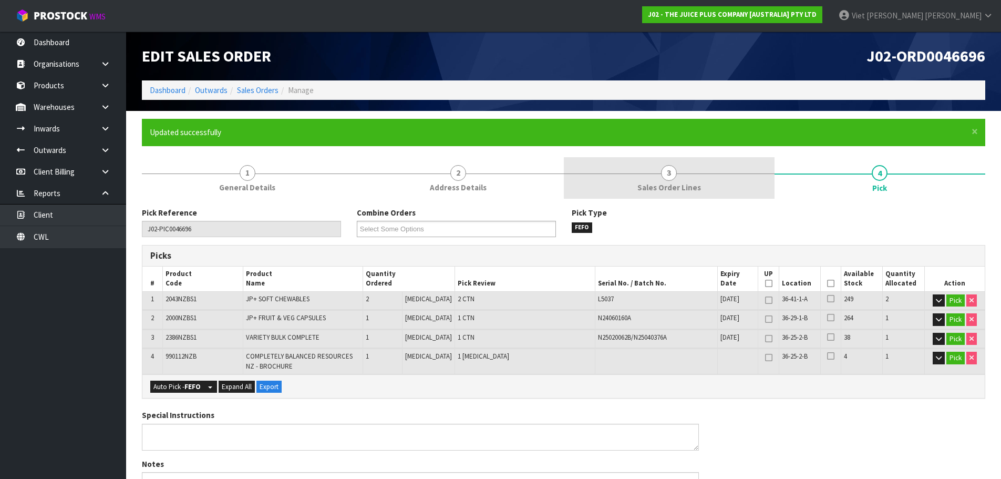
click at [708, 172] on link "3 Sales Order Lines" at bounding box center [669, 178] width 211 height 42
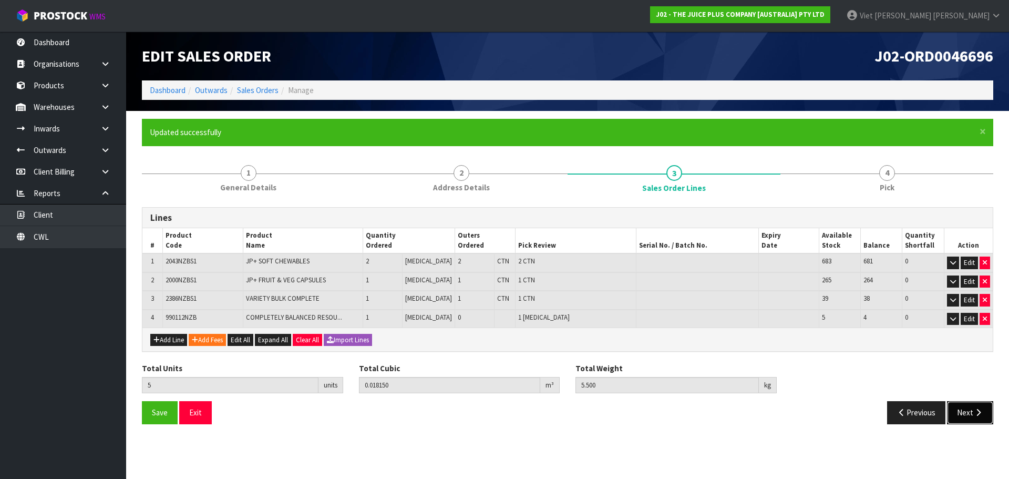
click at [955, 410] on button "Next" at bounding box center [970, 412] width 46 height 23
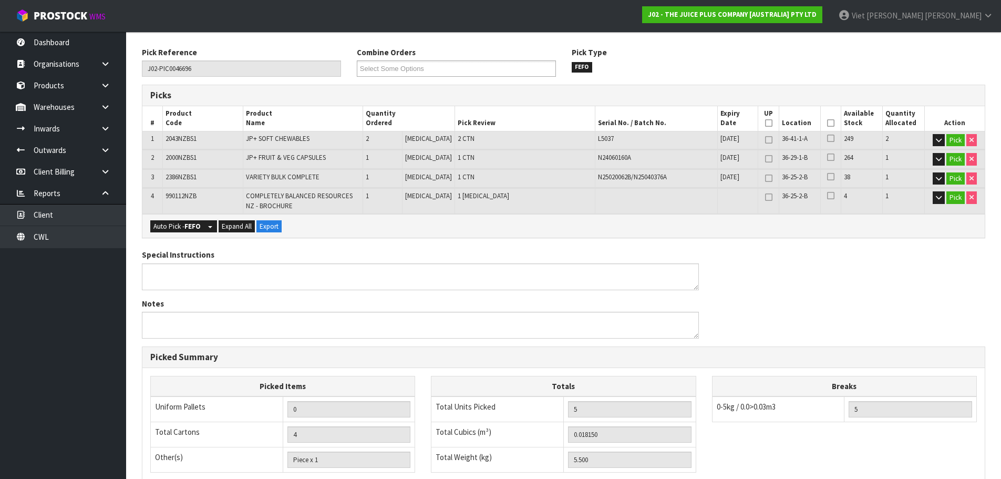
scroll to position [318, 0]
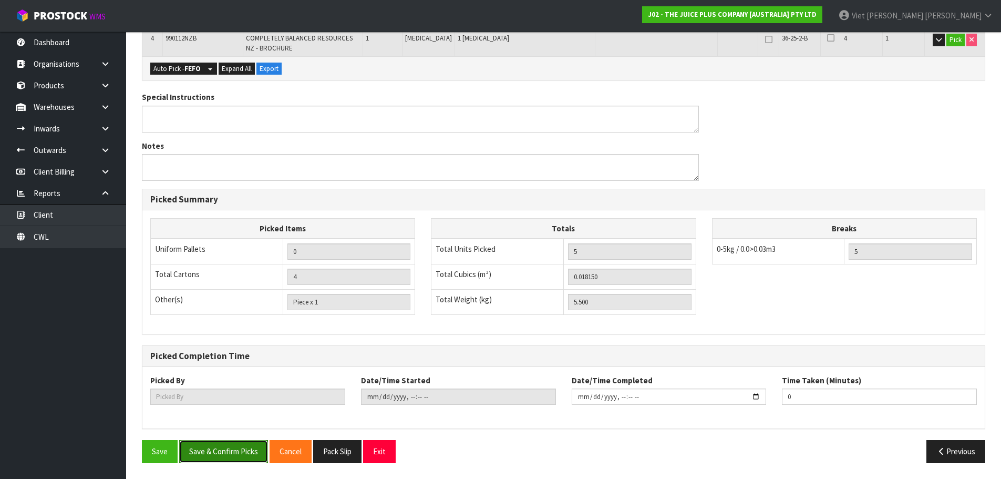
click at [241, 445] on button "Save & Confirm Picks" at bounding box center [223, 451] width 89 height 23
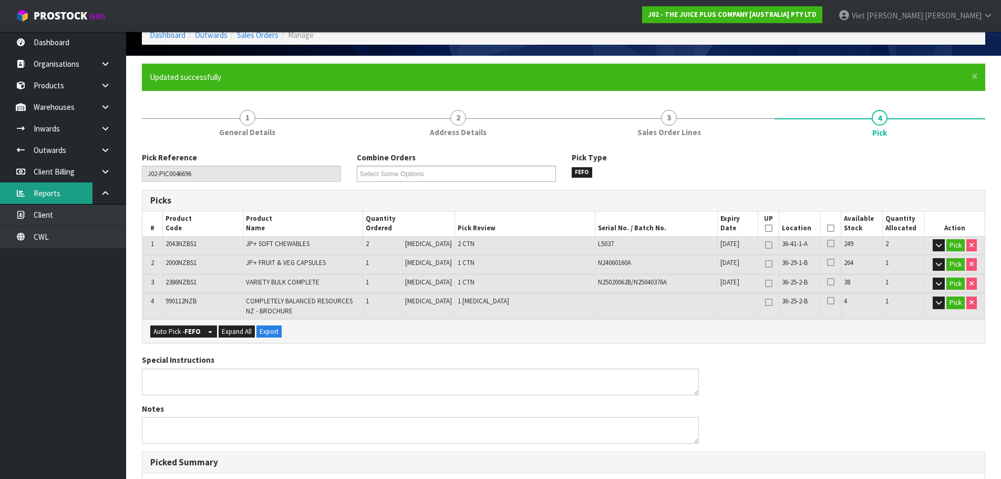
scroll to position [0, 0]
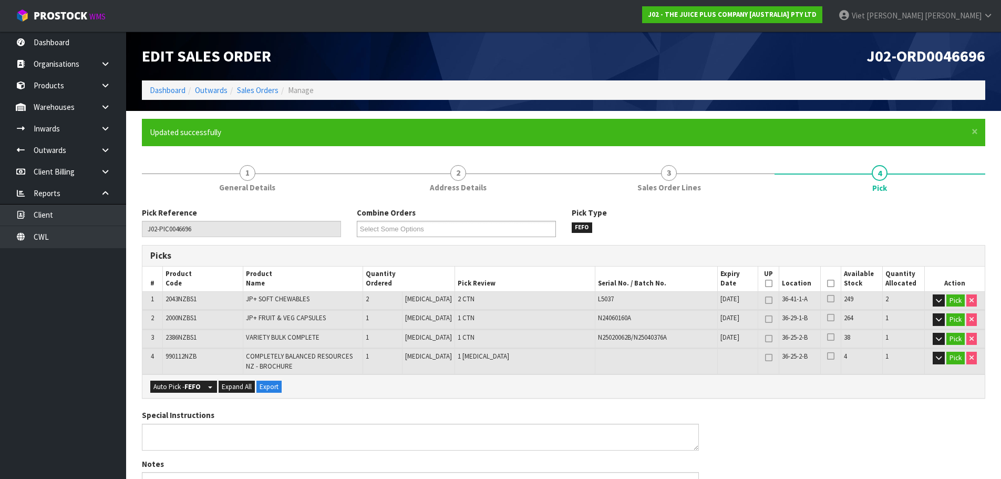
type input "Viet [PERSON_NAME]"
type input "2025-09-18T09:11:03"
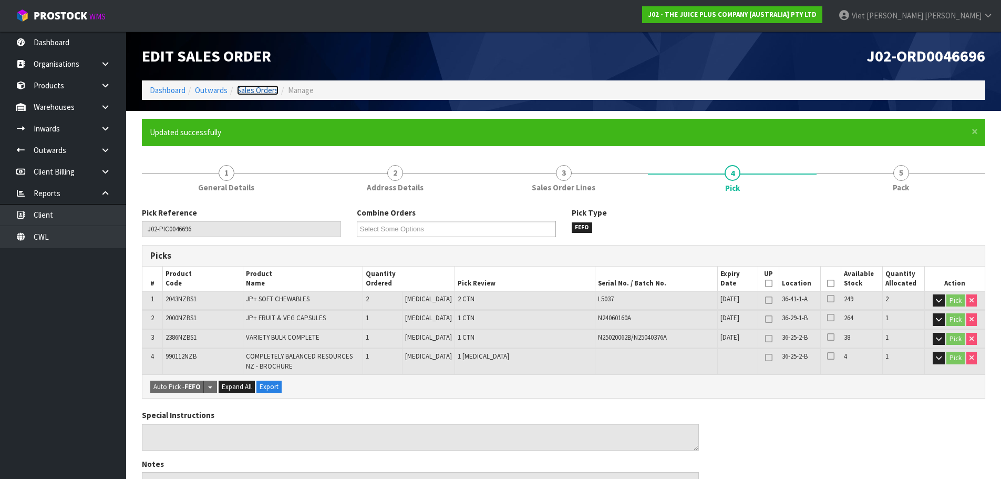
click at [261, 94] on link "Sales Orders" at bounding box center [258, 90] width 42 height 10
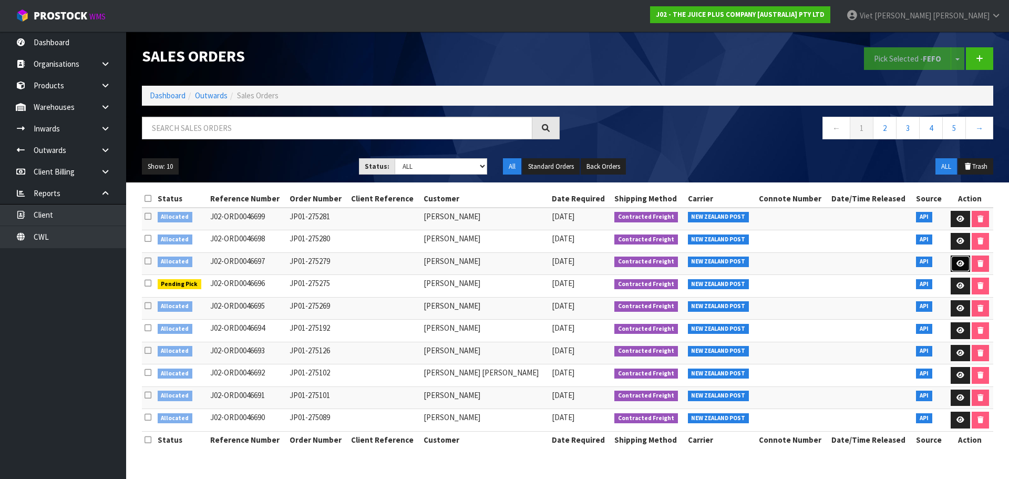
click at [956, 264] on icon at bounding box center [960, 263] width 8 height 7
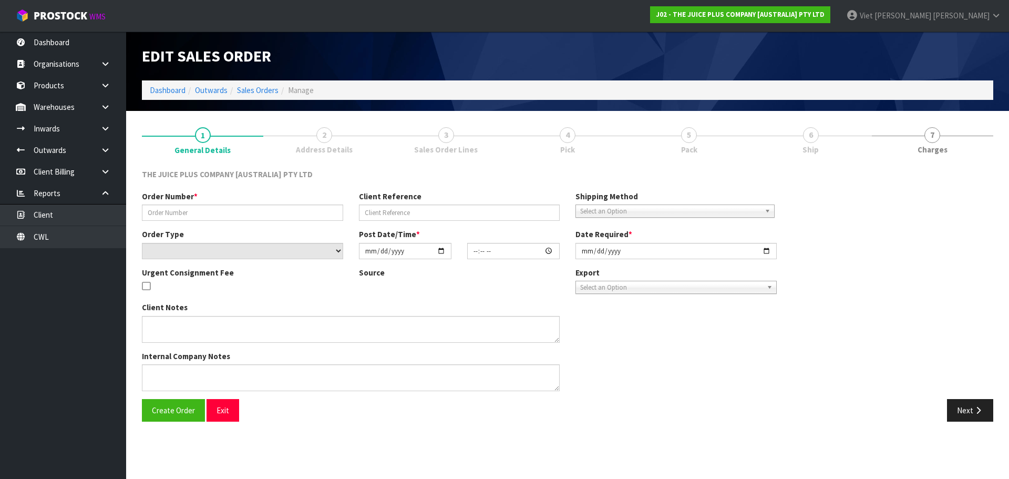
type input "JP01-275279"
select select "number:0"
type input "[DATE]"
type input "03:21:41.000"
type input "[DATE]"
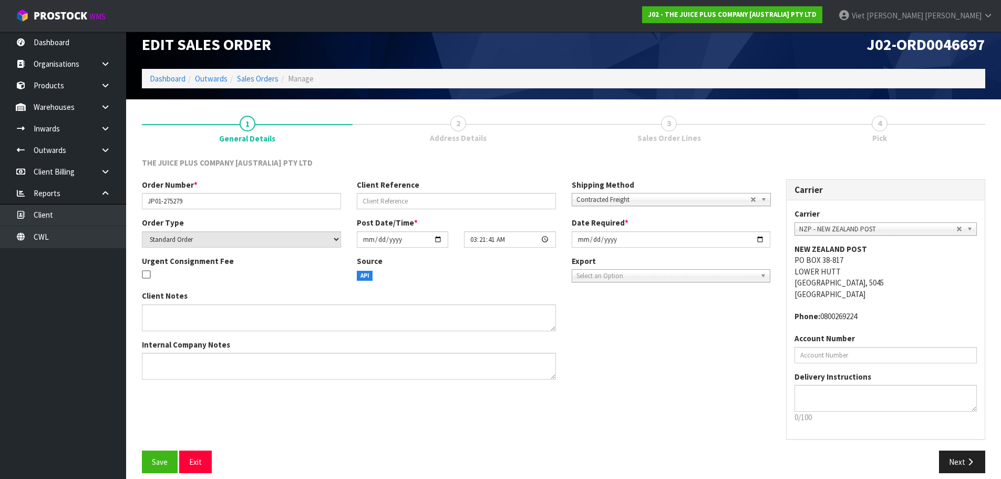
scroll to position [22, 0]
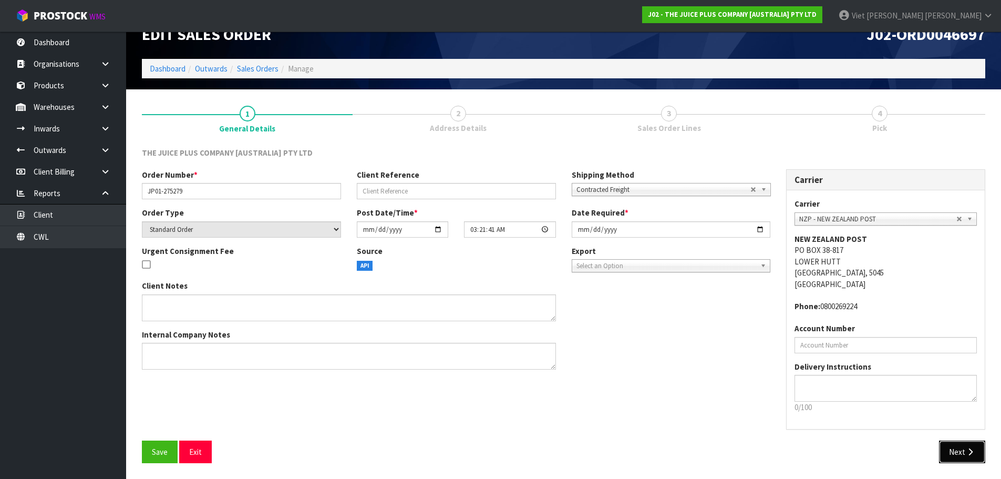
click at [969, 452] on icon "button" at bounding box center [970, 452] width 10 height 8
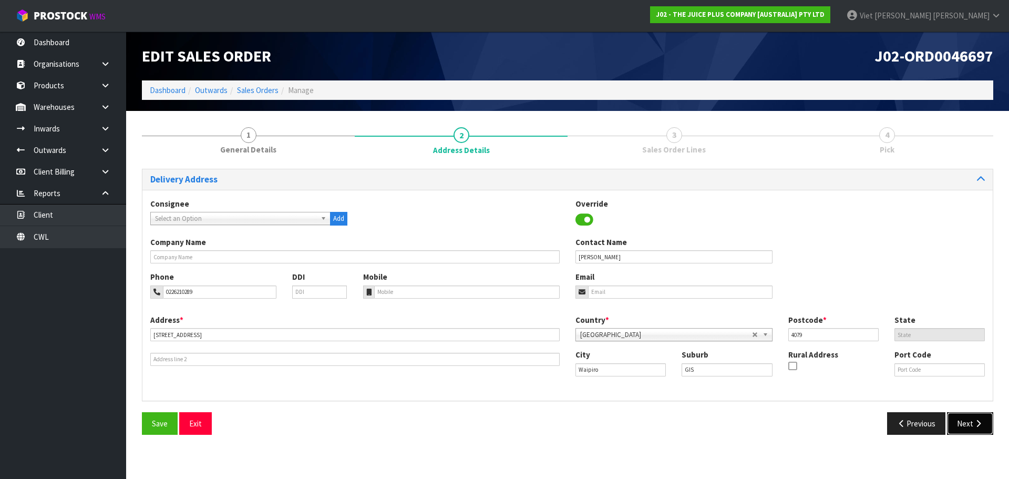
click at [951, 416] on button "Next" at bounding box center [970, 423] width 46 height 23
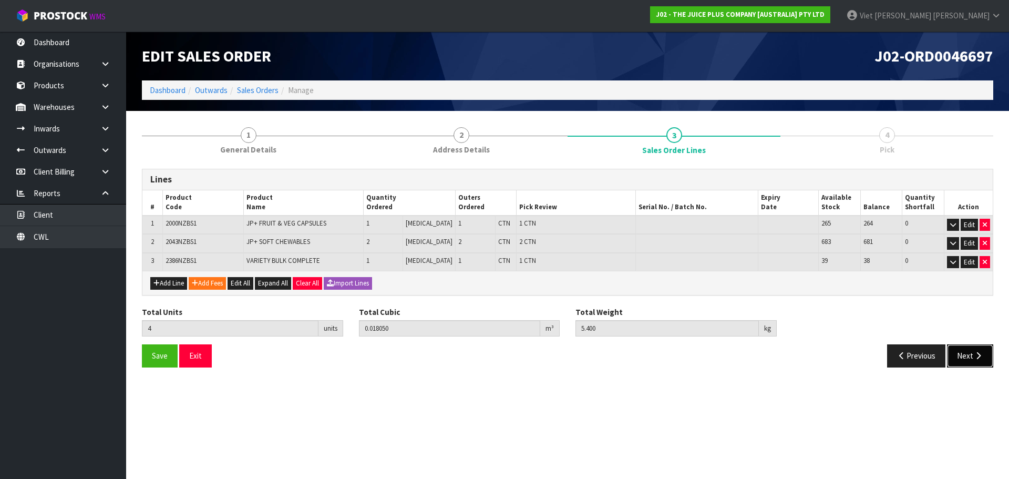
click at [974, 364] on button "Next" at bounding box center [970, 355] width 46 height 23
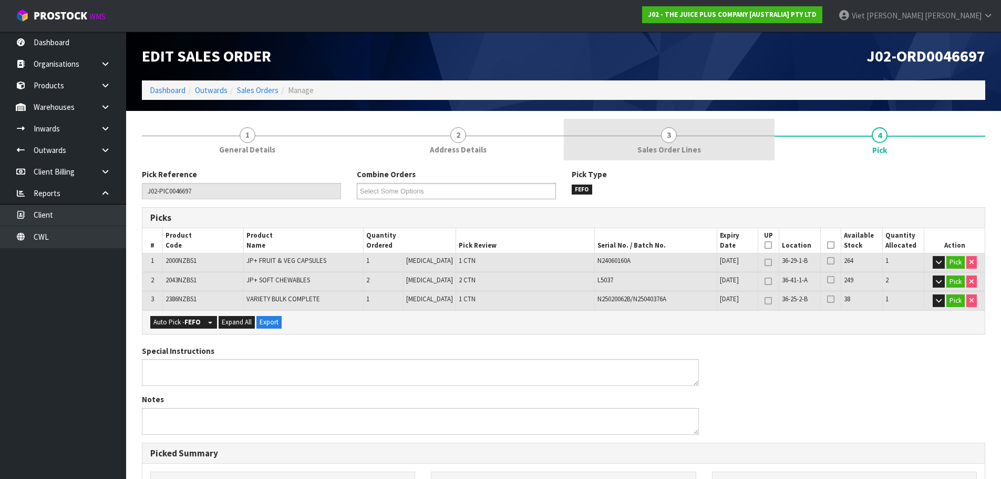
click at [680, 129] on link "3 Sales Order Lines" at bounding box center [669, 140] width 211 height 42
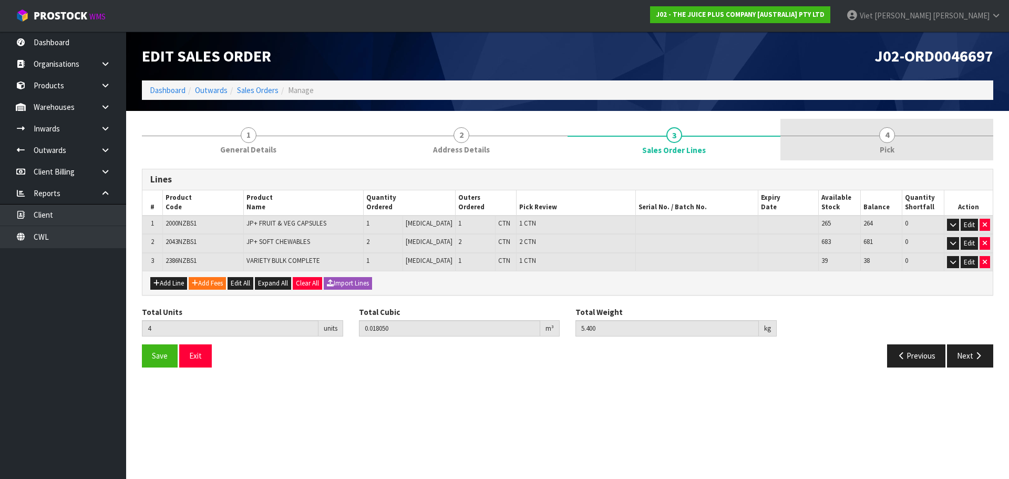
click at [803, 133] on link "4 Pick" at bounding box center [886, 140] width 213 height 42
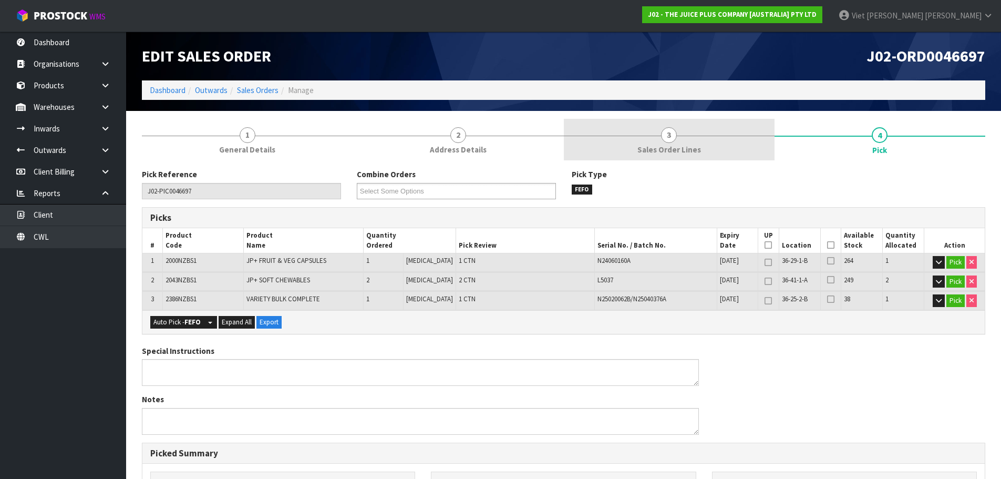
click at [702, 142] on link "3 Sales Order Lines" at bounding box center [669, 140] width 211 height 42
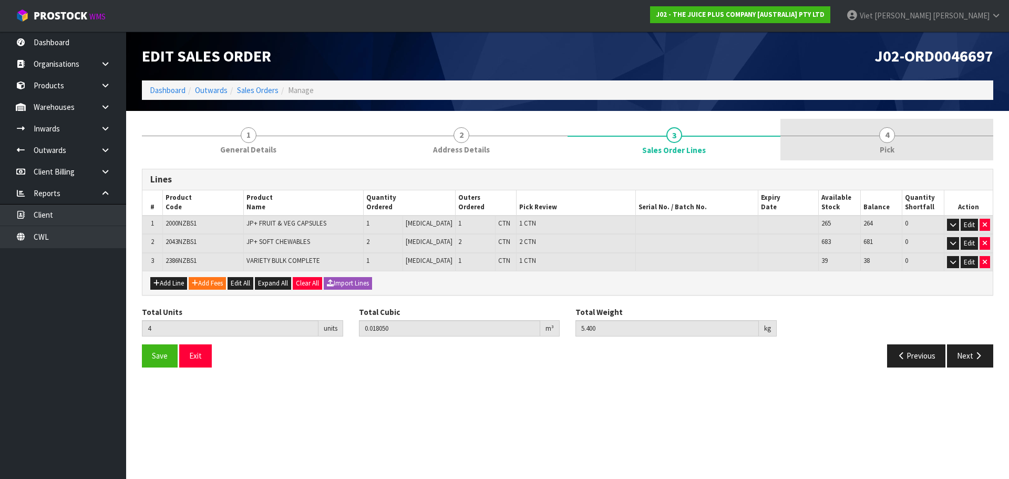
click at [783, 140] on link "4 Pick" at bounding box center [886, 140] width 213 height 42
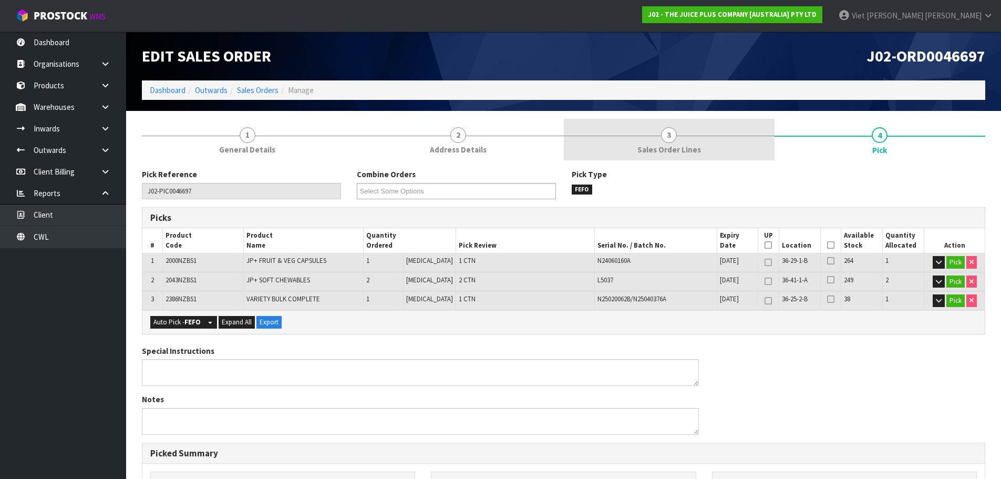
click at [604, 153] on link "3 Sales Order Lines" at bounding box center [669, 140] width 211 height 42
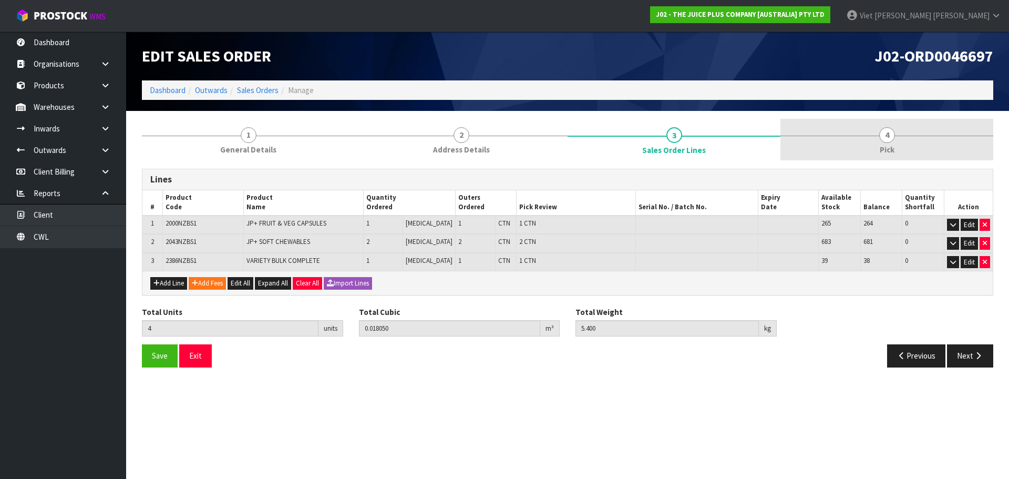
click at [805, 148] on link "4 Pick" at bounding box center [886, 140] width 213 height 42
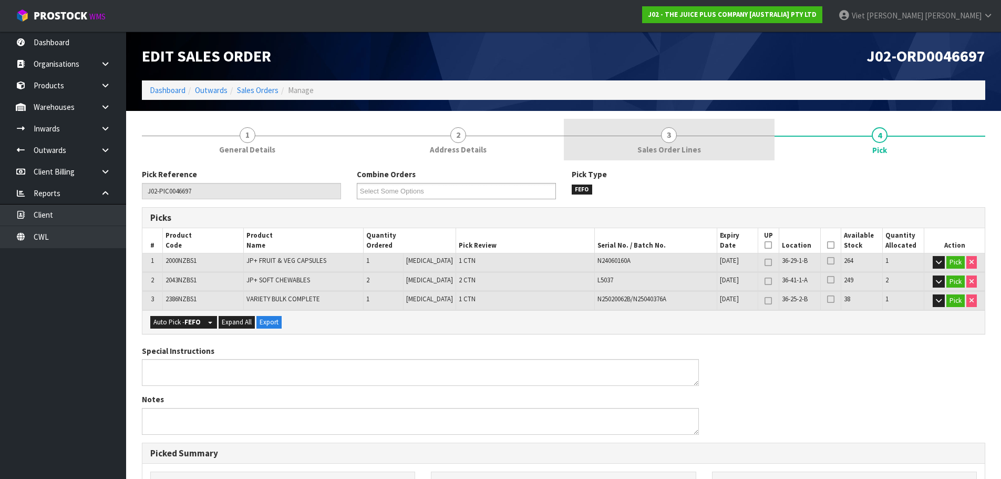
click at [732, 153] on link "3 Sales Order Lines" at bounding box center [669, 140] width 211 height 42
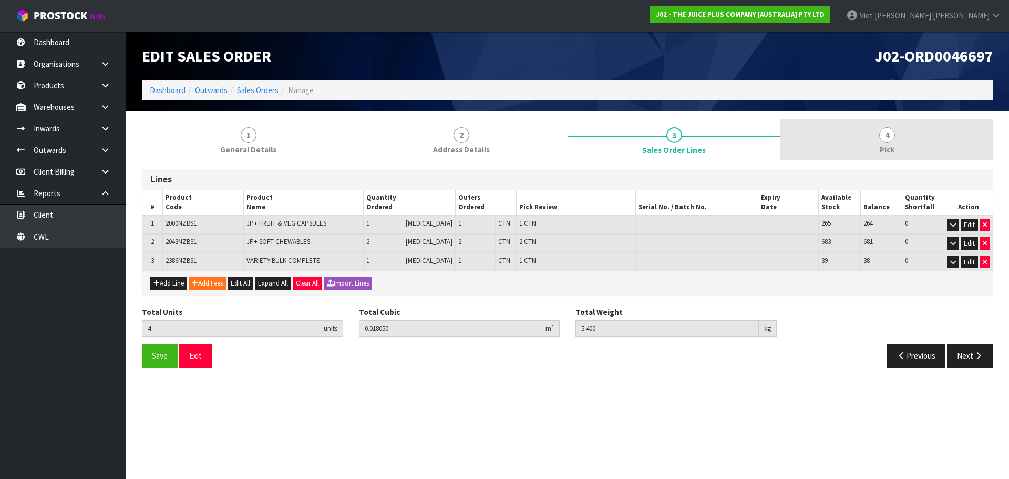
click at [797, 144] on link "4 Pick" at bounding box center [886, 140] width 213 height 42
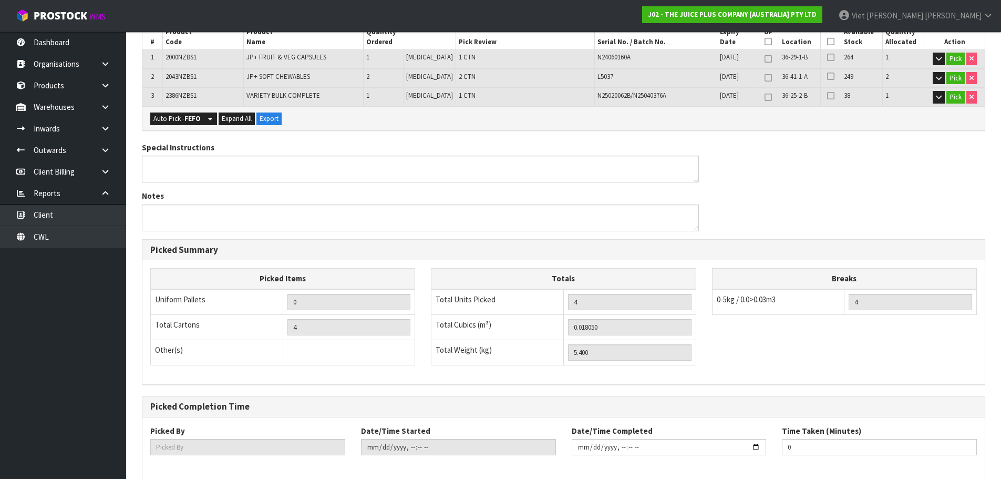
scroll to position [253, 0]
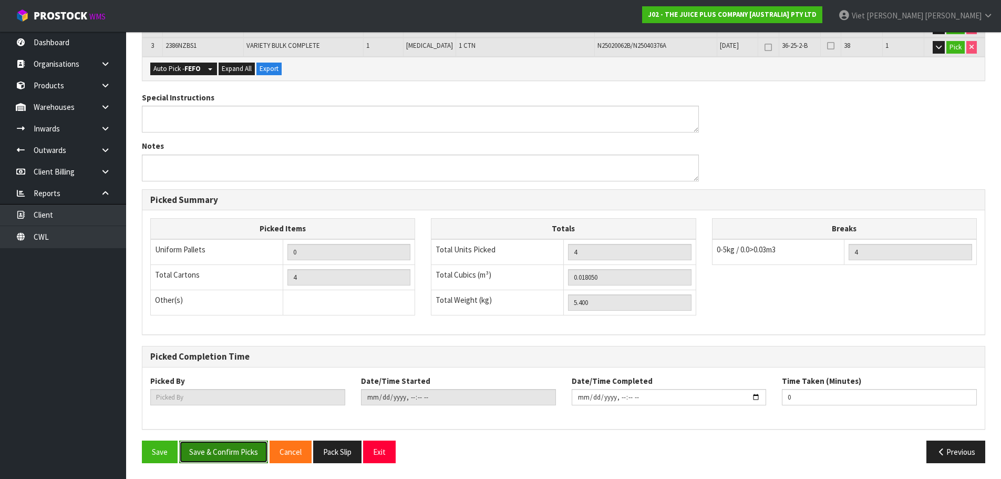
click at [216, 458] on button "Save & Confirm Picks" at bounding box center [223, 451] width 89 height 23
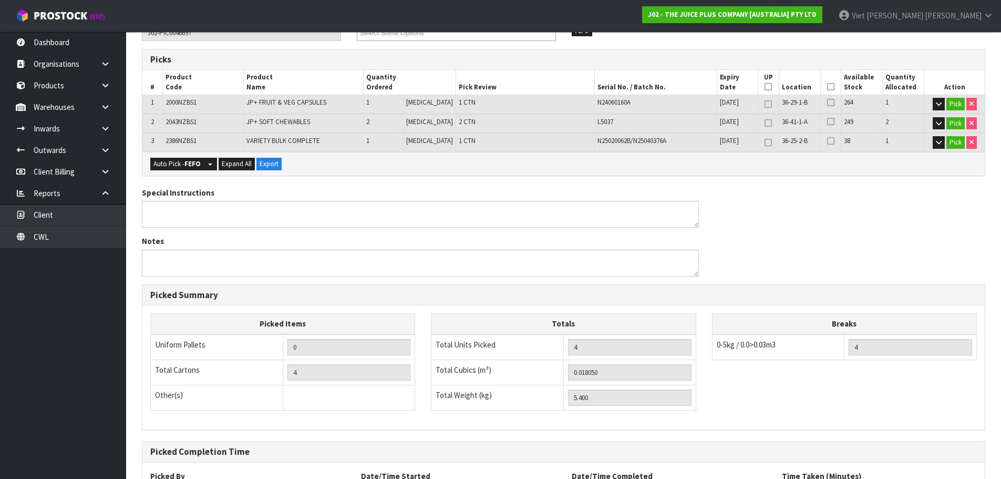
scroll to position [43, 0]
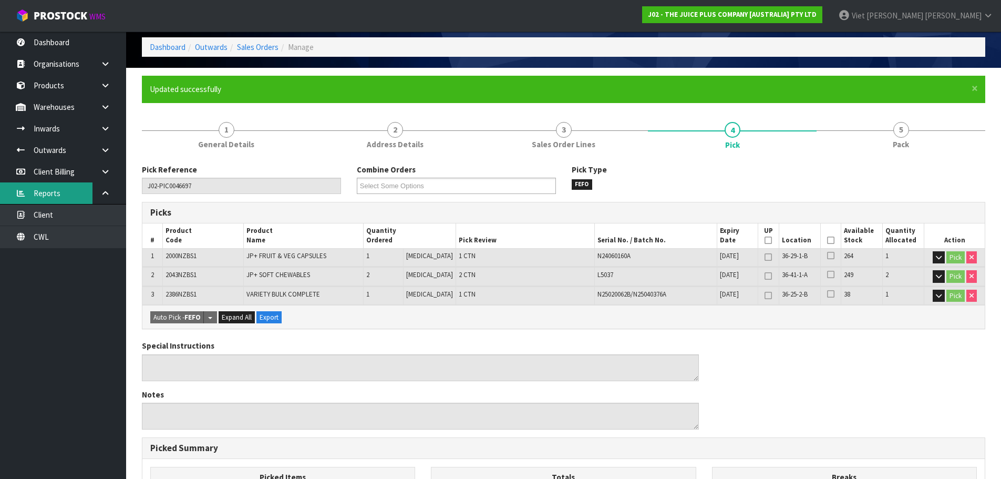
type input "Viet [PERSON_NAME]"
type input "2025-09-18T09:13:50"
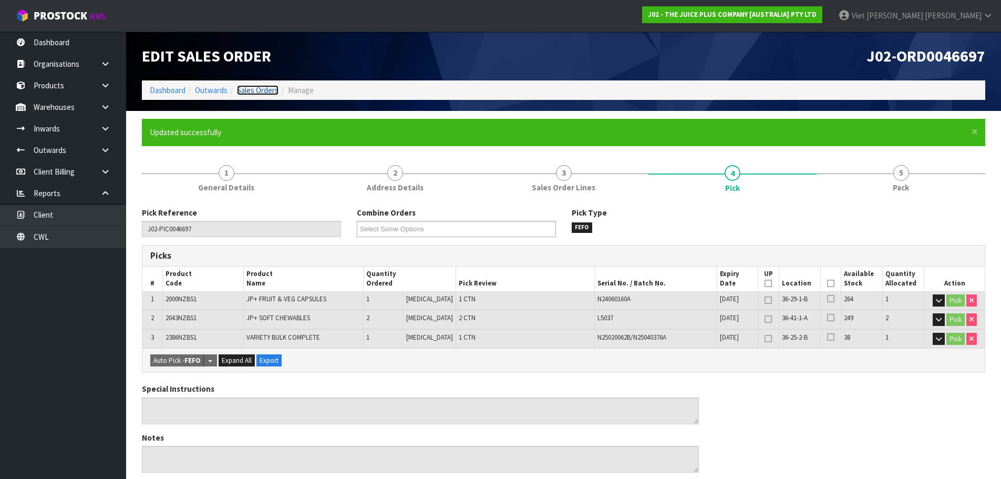
click at [266, 95] on link "Sales Orders" at bounding box center [258, 90] width 42 height 10
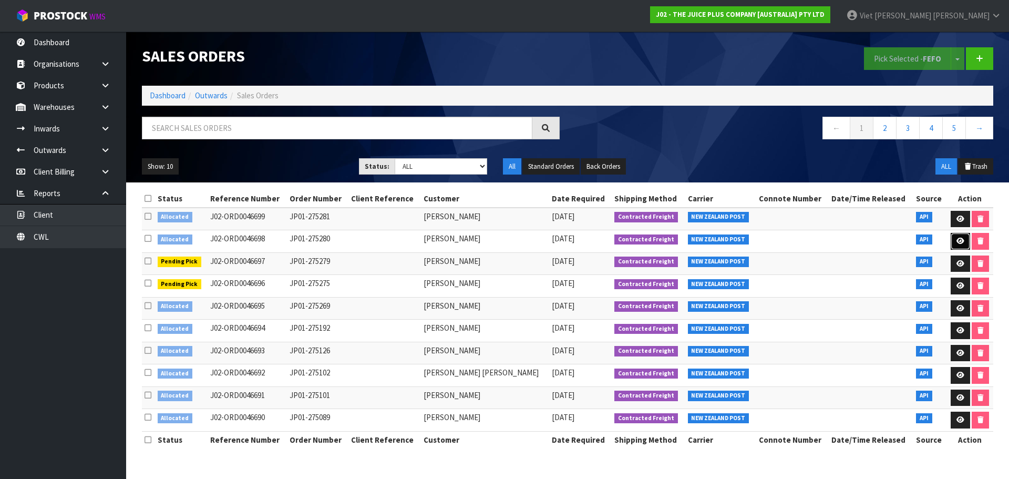
click at [960, 246] on link at bounding box center [959, 241] width 19 height 17
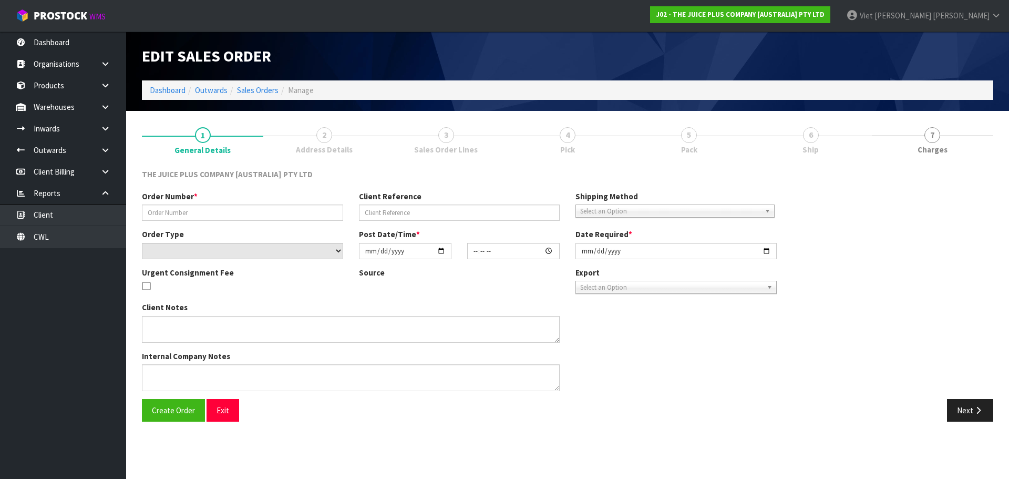
type input "JP01-275280"
select select "number:0"
type input "[DATE]"
type input "06:25:44.000"
type input "[DATE]"
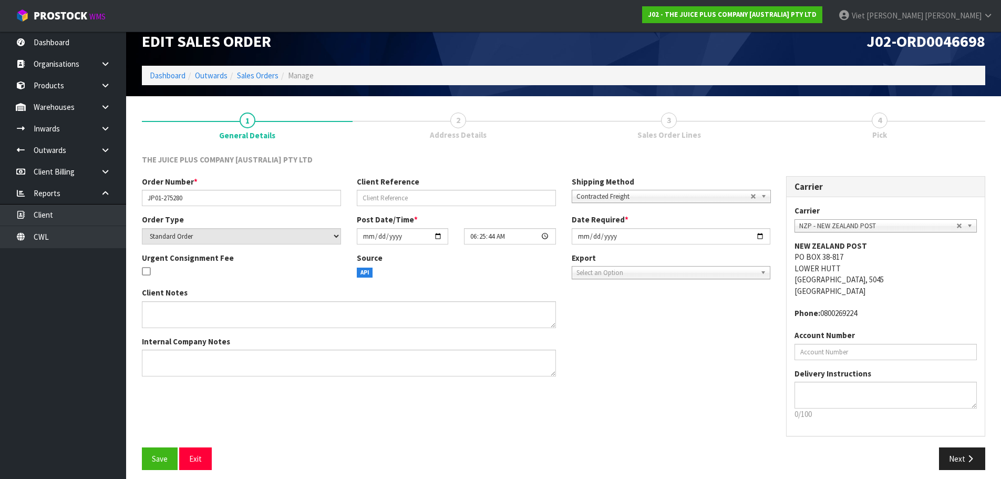
scroll to position [22, 0]
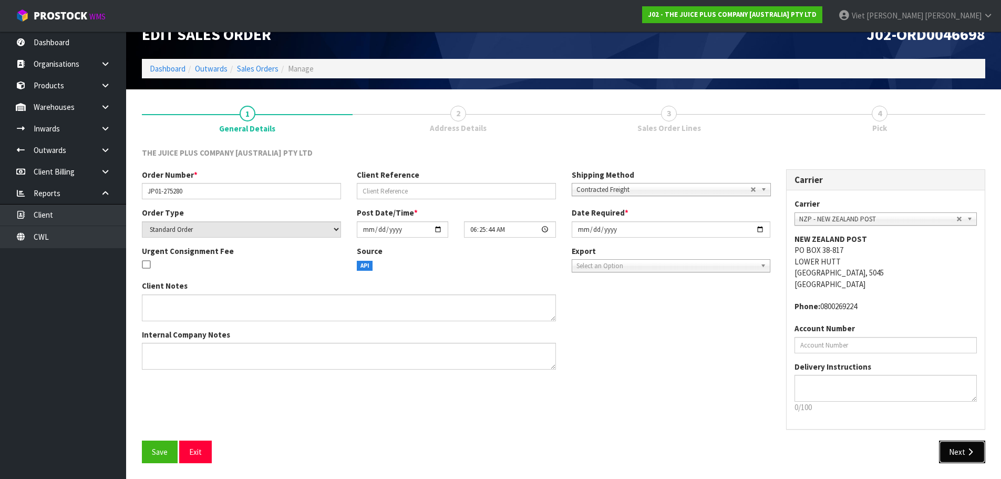
click at [946, 446] on button "Next" at bounding box center [962, 451] width 46 height 23
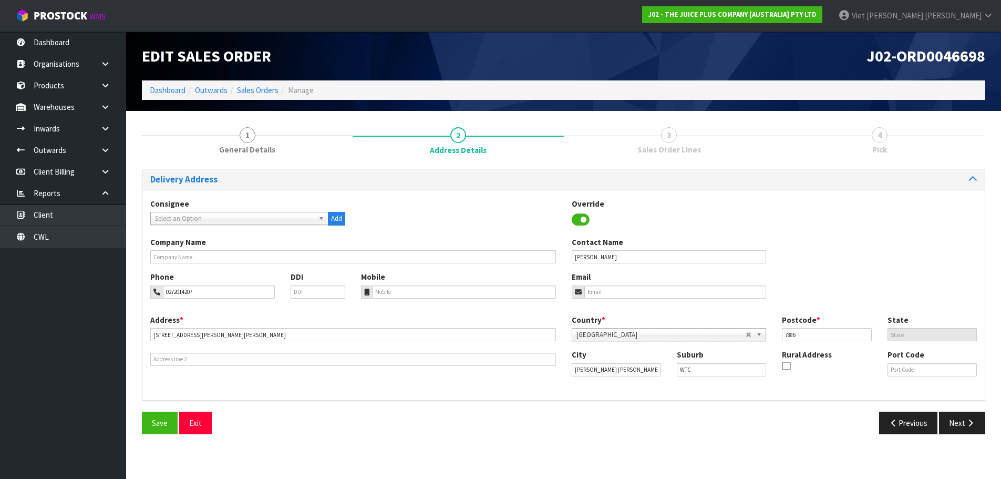
scroll to position [0, 0]
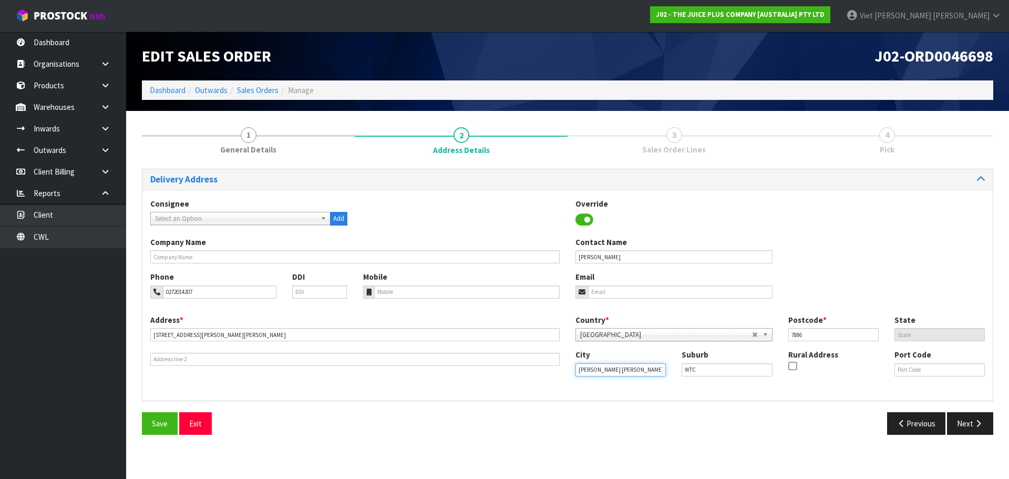
click at [646, 371] on input "Franz Josef / Waiau" at bounding box center [620, 369] width 90 height 13
click at [659, 408] on div "Delivery Address Consignee 000001.BAY MECHANICS - BAY MECHANICS 000001A - BRAKE…" at bounding box center [567, 306] width 851 height 274
click at [981, 416] on button "Next" at bounding box center [970, 423] width 46 height 23
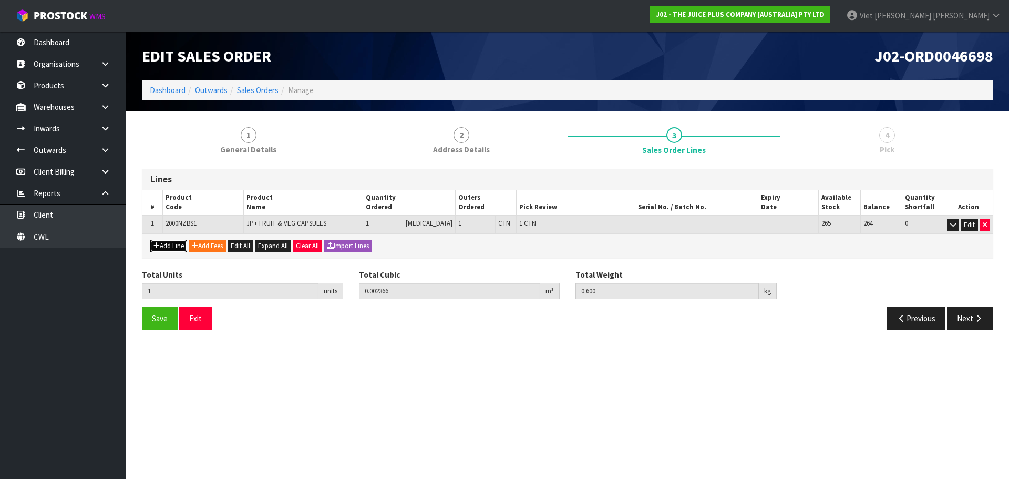
click at [174, 244] on button "Add Line" at bounding box center [168, 246] width 37 height 13
type input "0"
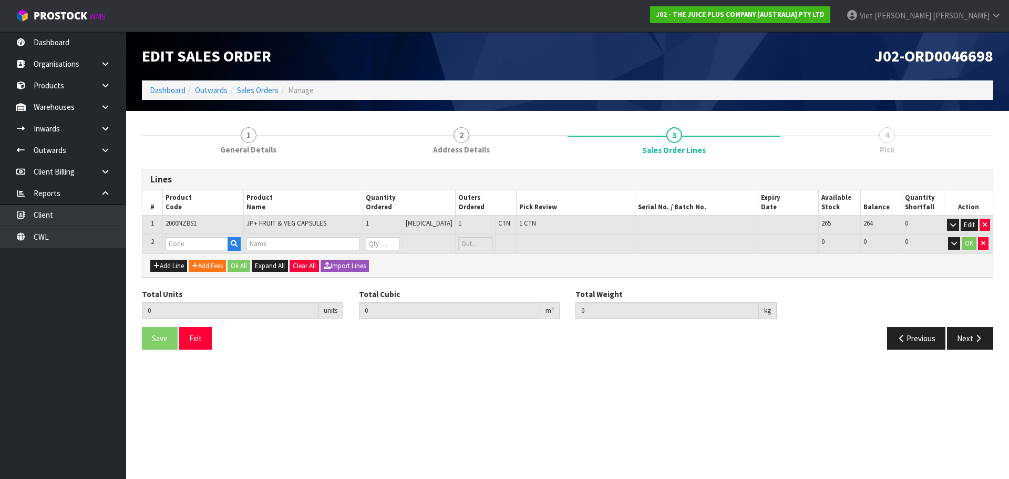
click at [173, 272] on div "Add Line Add Fees Ok All Expand All Clear All Import Lines" at bounding box center [567, 265] width 850 height 24
click at [182, 255] on div "Add Line Add Fees Ok All Expand All Clear All Import Lines" at bounding box center [567, 265] width 850 height 24
click at [174, 267] on button "Add Line" at bounding box center [168, 266] width 37 height 13
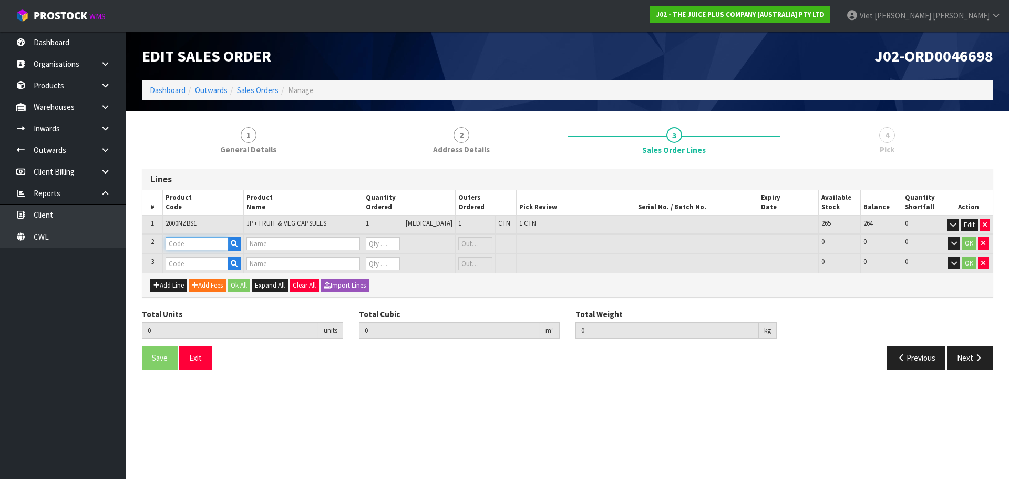
click at [192, 242] on input "text" at bounding box center [196, 243] width 63 height 13
type input "VANI"
click at [189, 283] on ul "VANI LLA BAG VANI LLA SACHET" at bounding box center [209, 268] width 84 height 35
click at [204, 242] on input "text" at bounding box center [196, 243] width 63 height 13
type input "VANI"
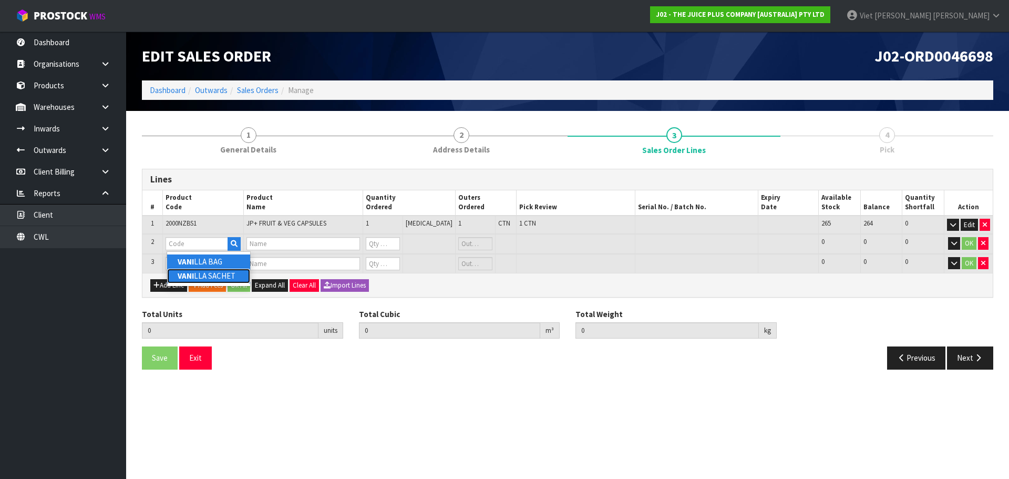
click at [203, 272] on link "VANI LLA SACHET" at bounding box center [208, 275] width 83 height 14
type input "[PERSON_NAME]"
type input "1 X VANILLA SACHET"
type input "0"
click at [208, 261] on input "text" at bounding box center [196, 263] width 63 height 13
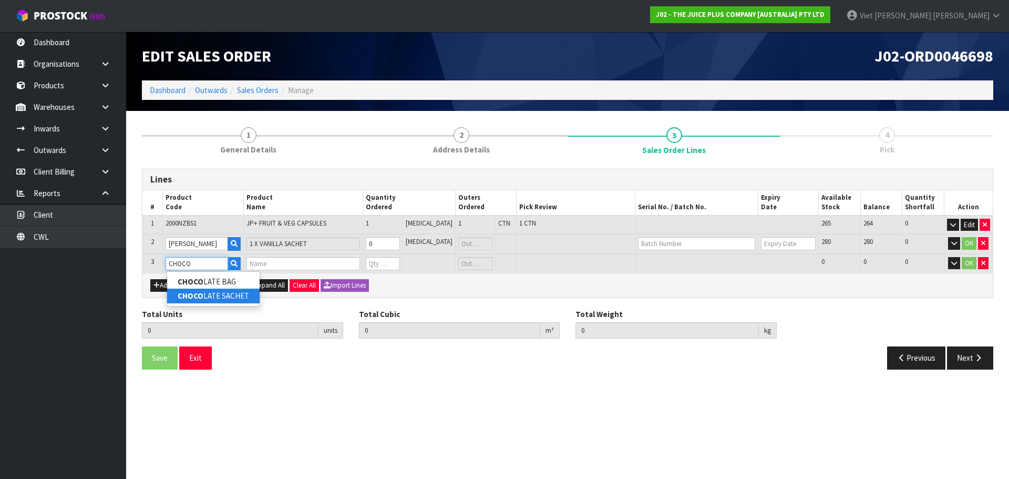
type input "CHOCO"
click at [207, 301] on link "CHOCO LATE SACHET" at bounding box center [213, 295] width 92 height 14
type input "CHOCOLATE SACHET"
type input "1"
type input "0.002366"
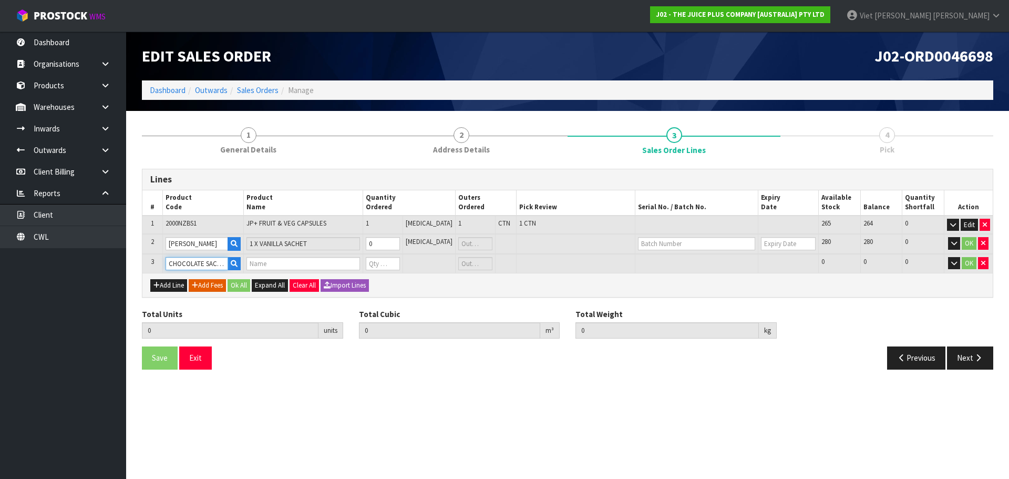
type input "0.6"
type input "1 X CHOCOLATE SACHET"
type input "0"
click at [379, 244] on input "0" at bounding box center [383, 243] width 34 height 13
type input "1"
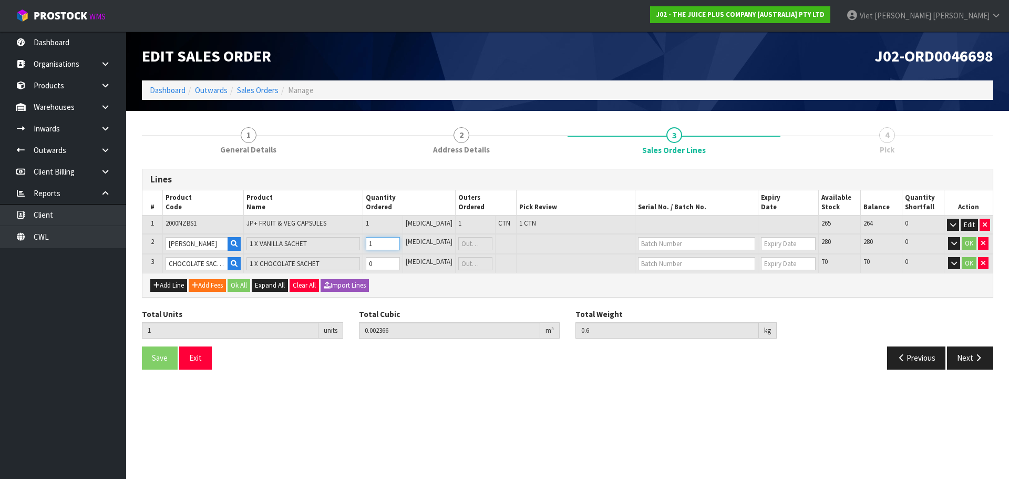
type input "2"
type input "0.002378"
type input "0.615"
click at [387, 260] on input "0" at bounding box center [382, 263] width 34 height 13
type input "1"
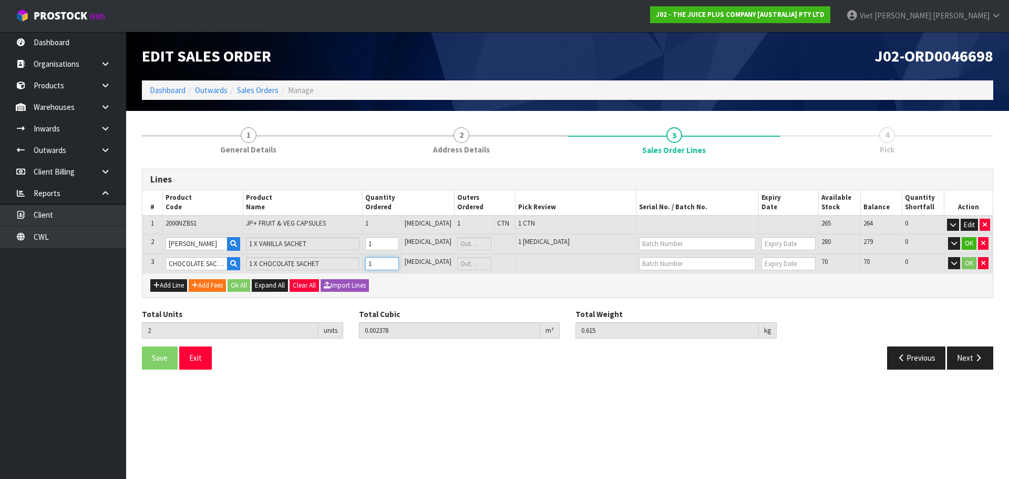
type input "3"
type input "0.00239"
type input "0.63"
click at [248, 288] on button "Ok All" at bounding box center [238, 285] width 23 height 13
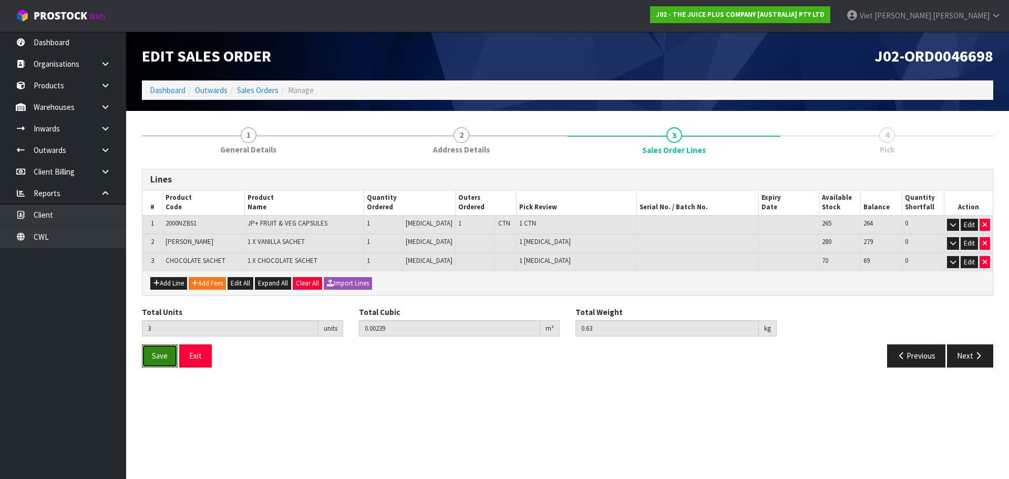
click at [148, 366] on button "Save" at bounding box center [160, 355] width 36 height 23
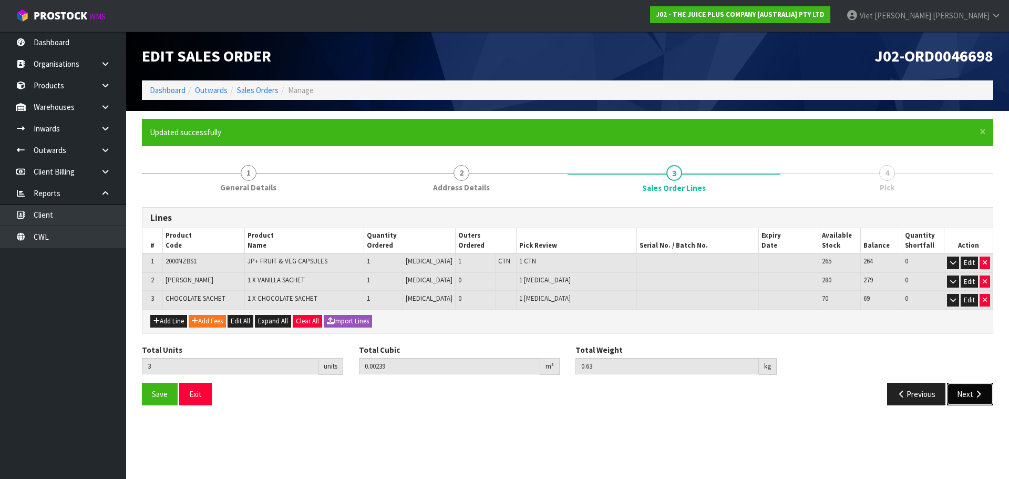
click at [983, 395] on button "Next" at bounding box center [970, 393] width 46 height 23
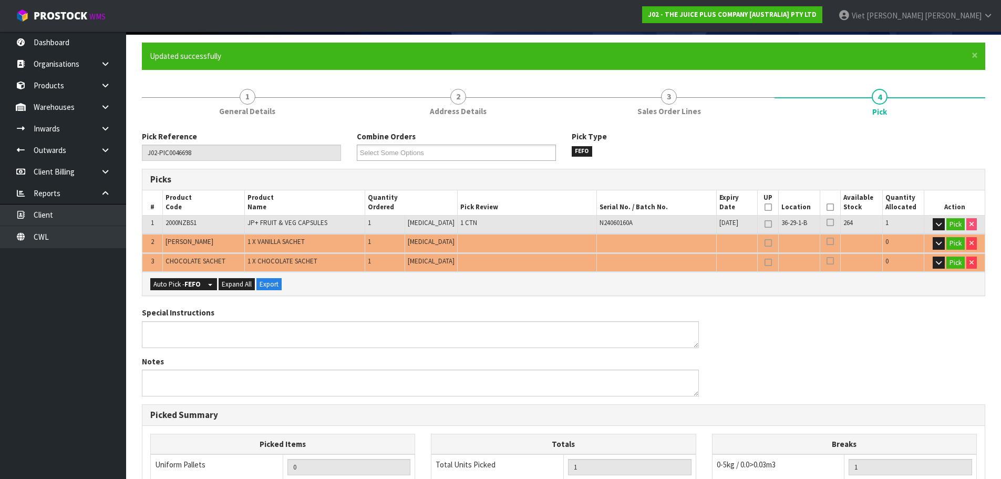
scroll to position [158, 0]
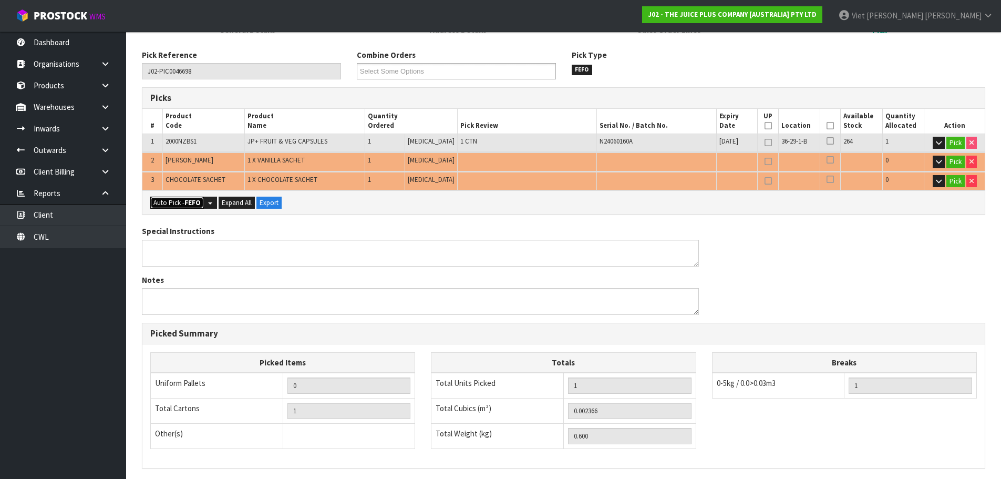
click at [184, 200] on button "Auto Pick - FEFO" at bounding box center [177, 202] width 54 height 13
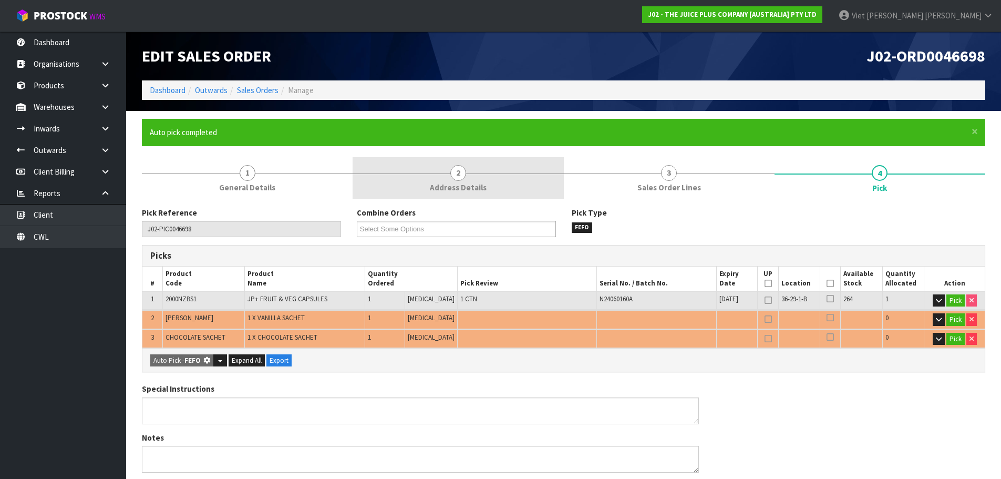
type input "1"
type input "Piece x 2"
type input "3"
type input "0.002390"
type input "0.630"
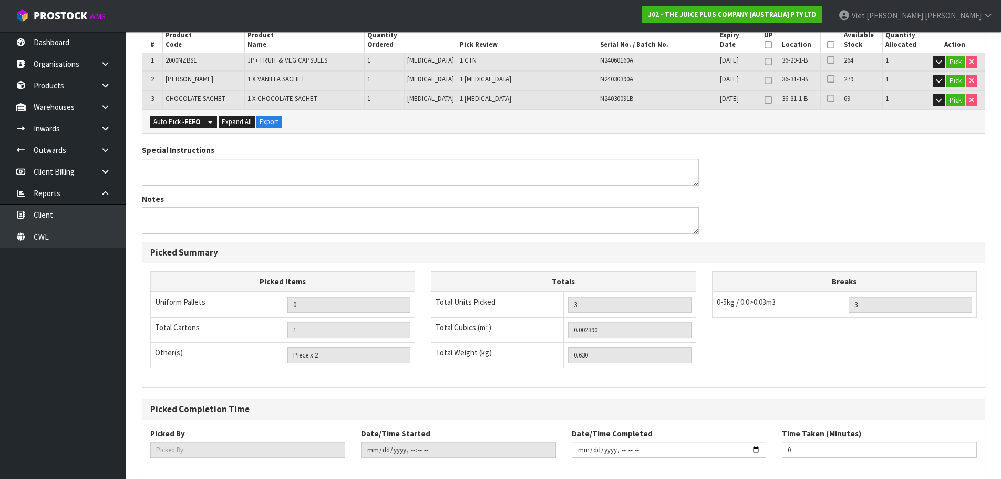
scroll to position [292, 0]
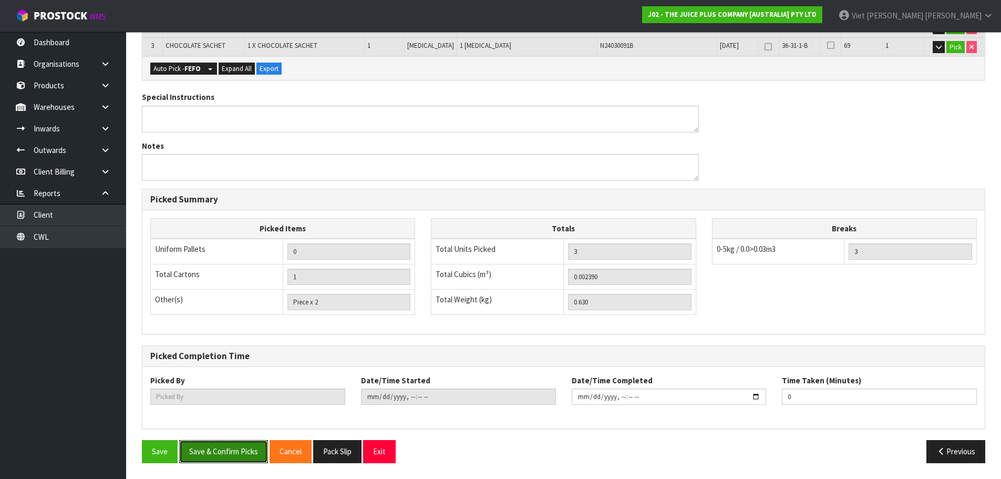
drag, startPoint x: 195, startPoint y: 450, endPoint x: 250, endPoint y: 377, distance: 91.9
click at [195, 450] on button "Save & Confirm Picks" at bounding box center [223, 451] width 89 height 23
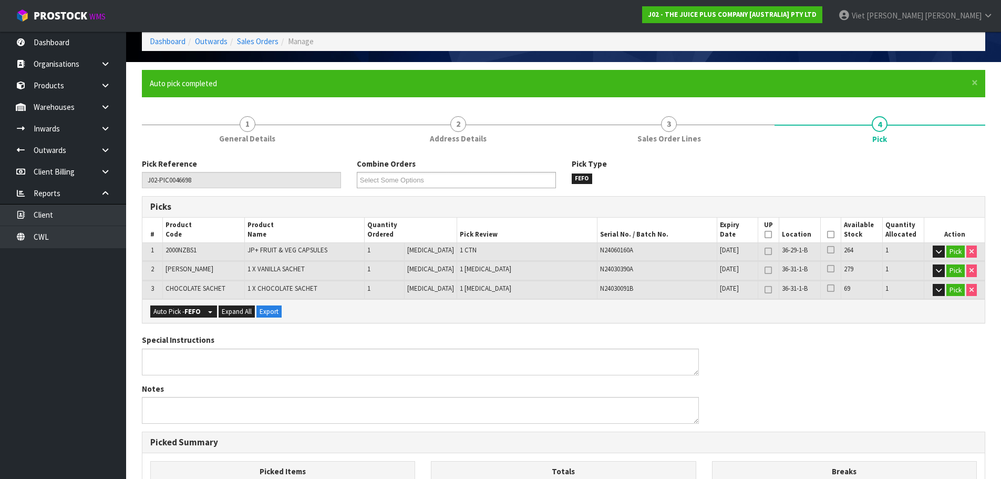
scroll to position [0, 0]
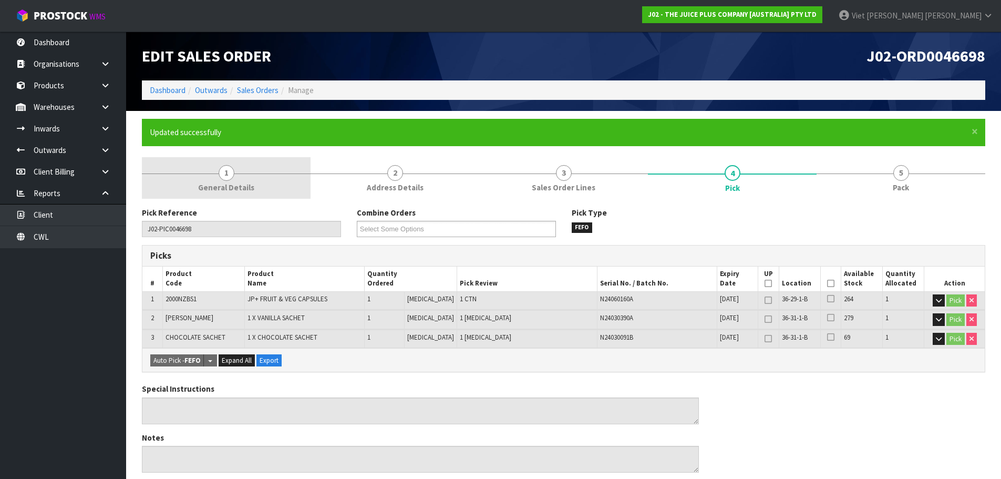
type input "Viet [PERSON_NAME]"
type input "2025-09-18T09:15"
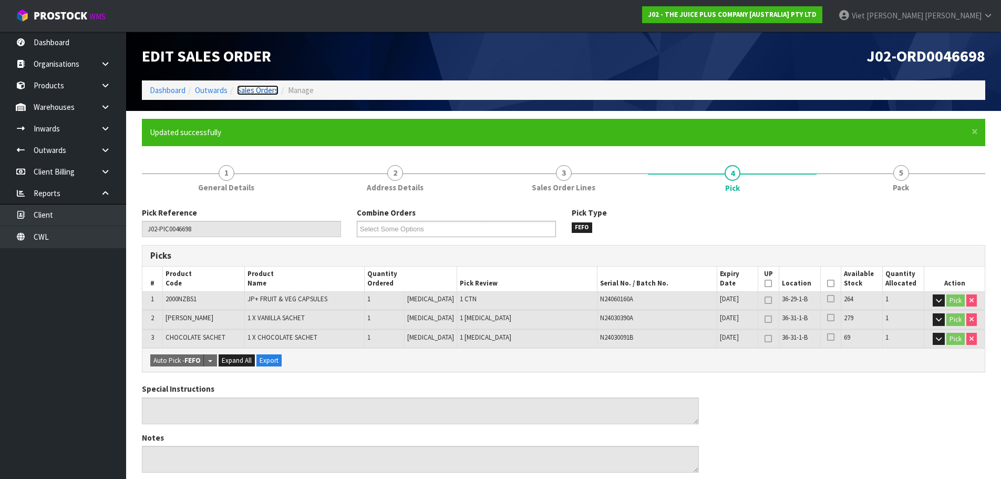
click at [263, 90] on link "Sales Orders" at bounding box center [258, 90] width 42 height 10
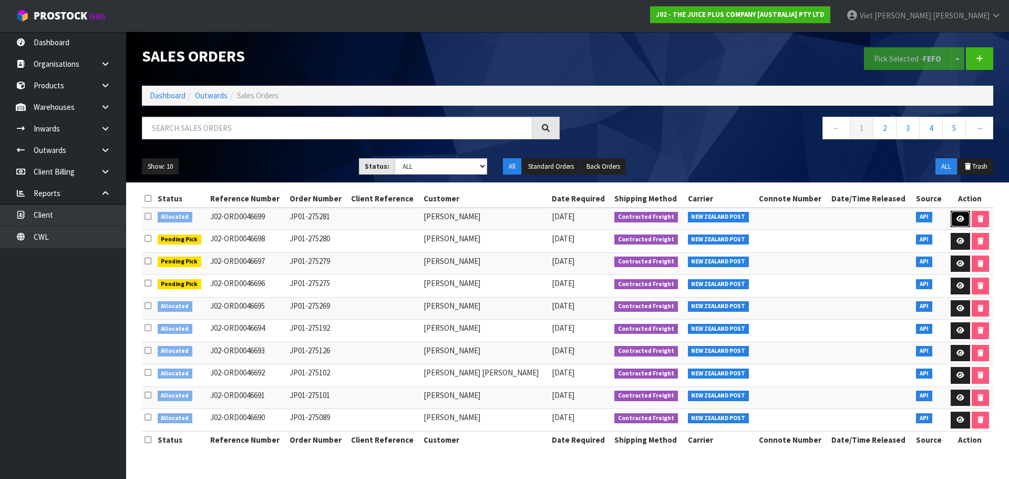
click at [959, 220] on icon at bounding box center [960, 218] width 8 height 7
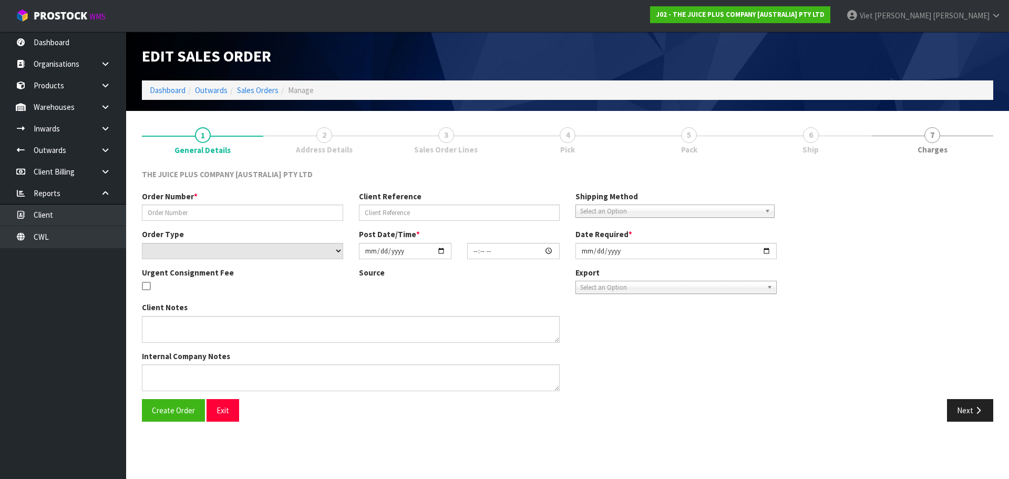
type input "JP01-275281"
select select "number:0"
type input "[DATE]"
type input "08:17:20.000"
type input "[DATE]"
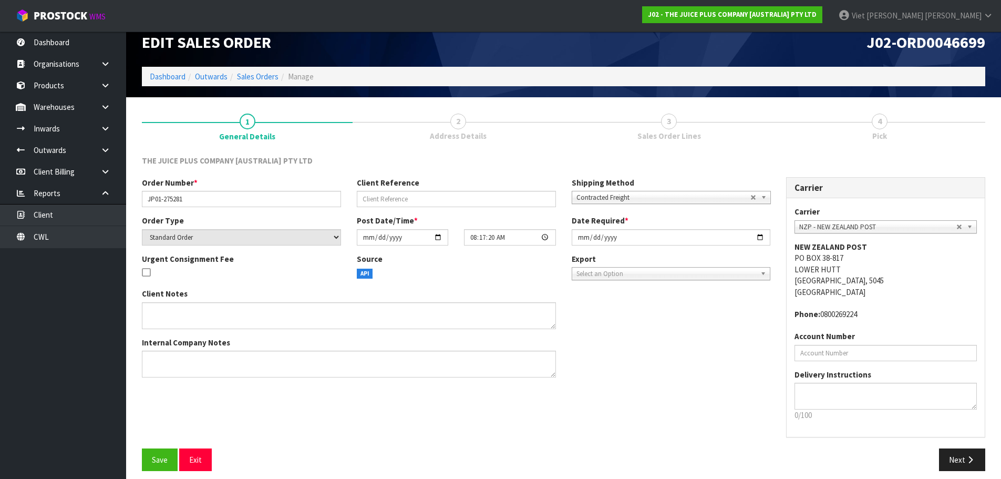
scroll to position [22, 0]
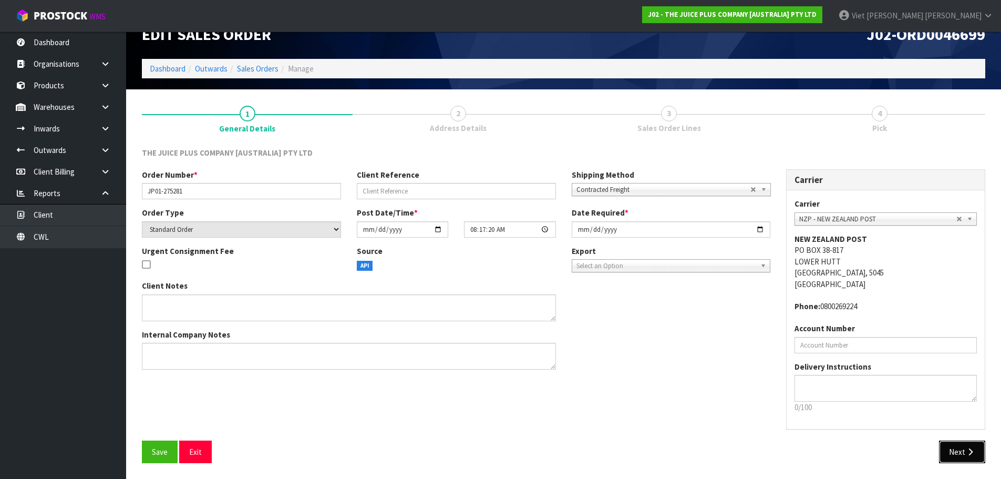
click at [971, 448] on icon "button" at bounding box center [970, 452] width 10 height 8
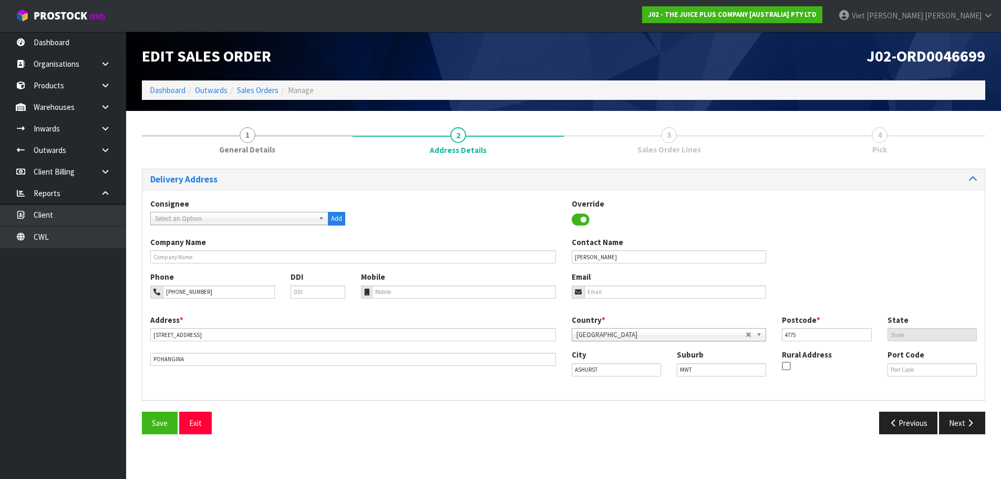
scroll to position [0, 0]
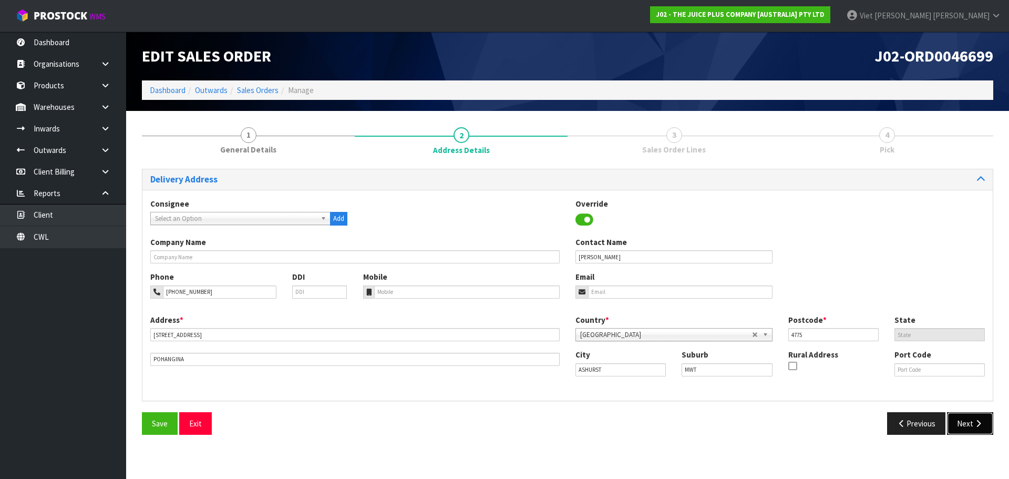
click at [950, 423] on button "Next" at bounding box center [970, 423] width 46 height 23
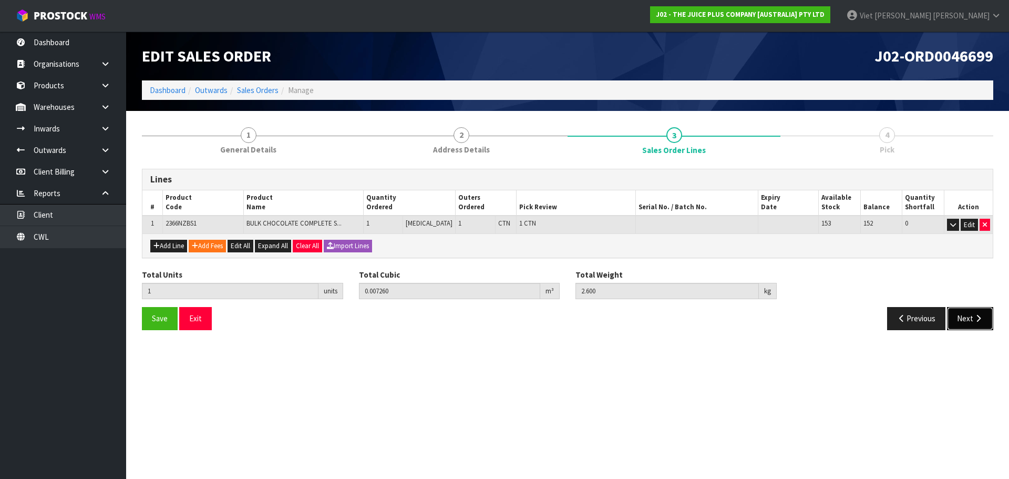
click at [967, 313] on button "Next" at bounding box center [970, 318] width 46 height 23
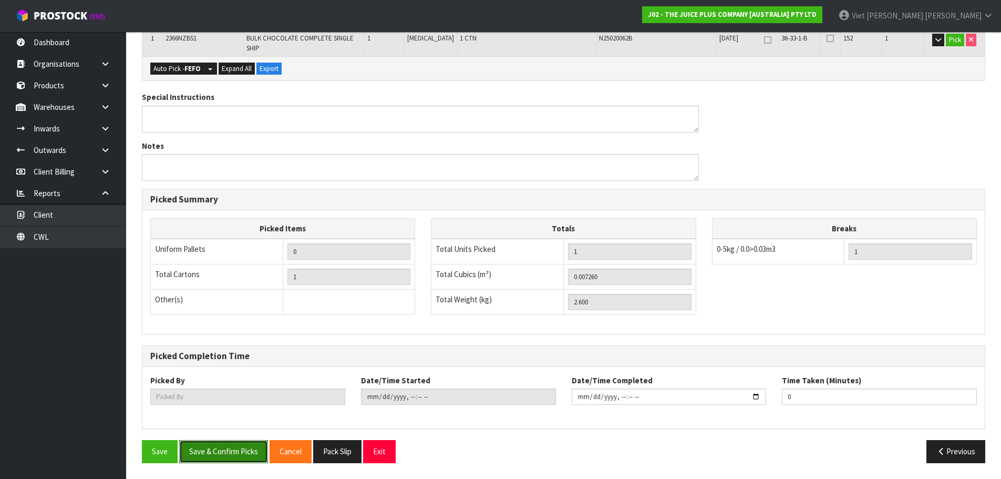
click at [237, 452] on button "Save & Confirm Picks" at bounding box center [223, 451] width 89 height 23
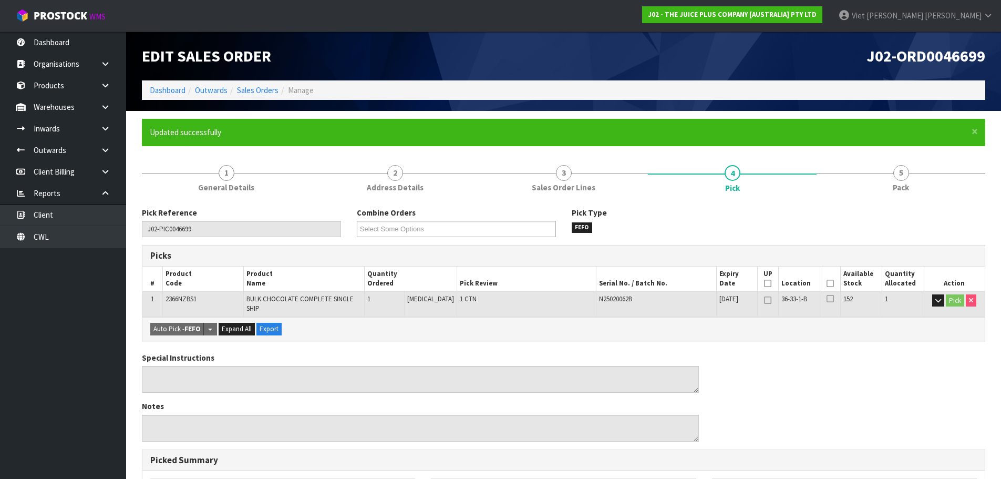
type input "Viet [PERSON_NAME]"
type input "2025-09-18T09:16:36"
click at [281, 189] on link "1 General Details" at bounding box center [226, 178] width 169 height 42
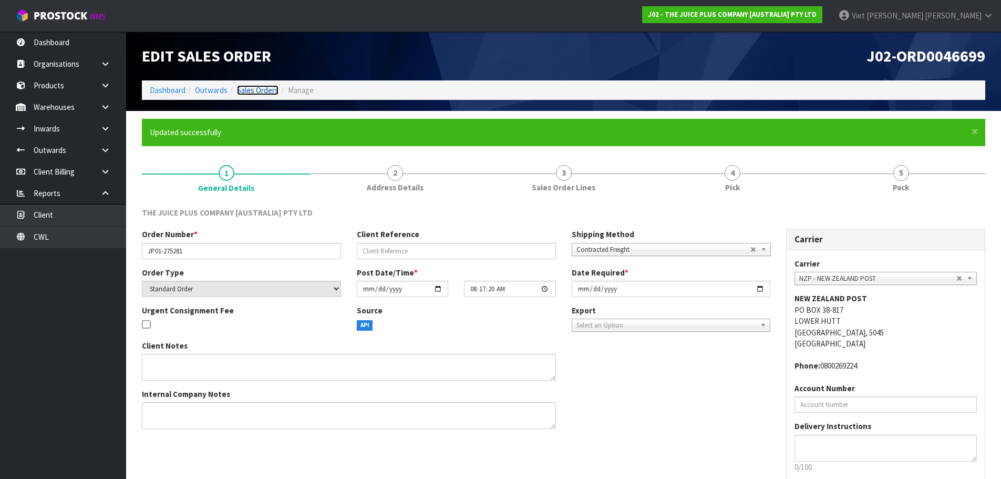
click at [253, 94] on link "Sales Orders" at bounding box center [258, 90] width 42 height 10
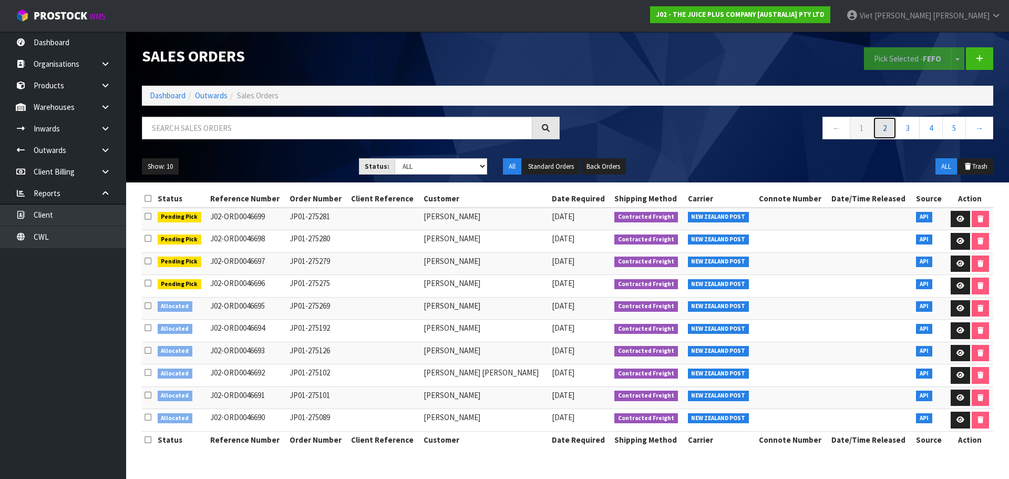
click at [878, 125] on link "2" at bounding box center [885, 128] width 24 height 23
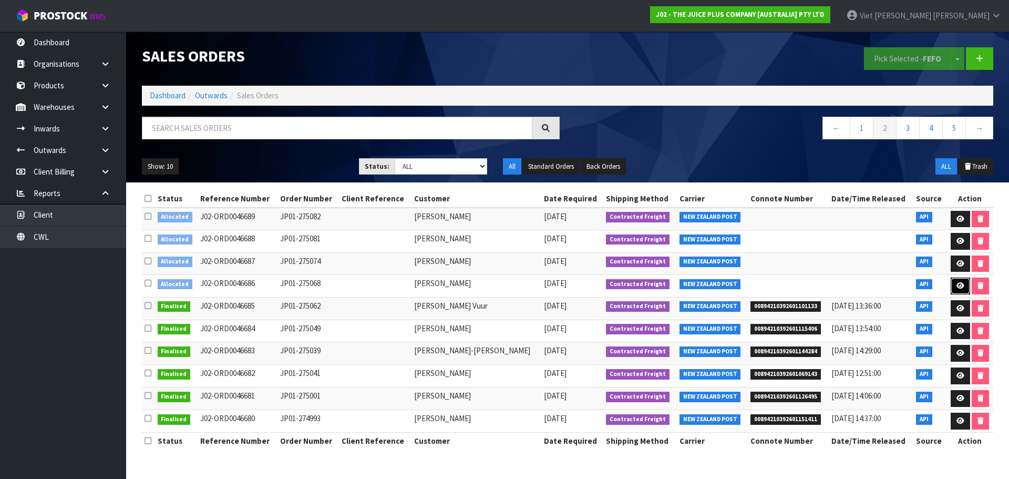
click at [960, 283] on icon at bounding box center [960, 285] width 8 height 7
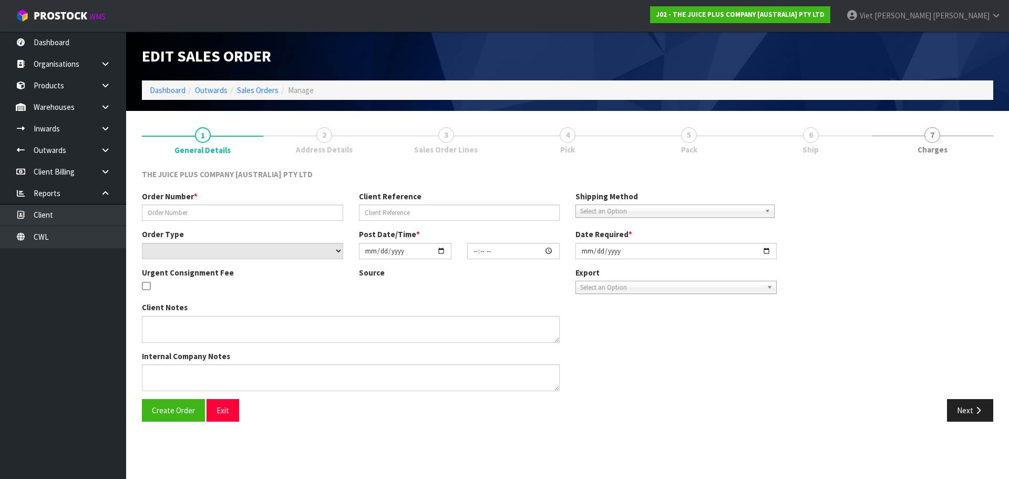
type input "JP01-275068"
select select "number:0"
type input "2025-09-17"
type input "09:45:26.000"
type input "2025-09-17"
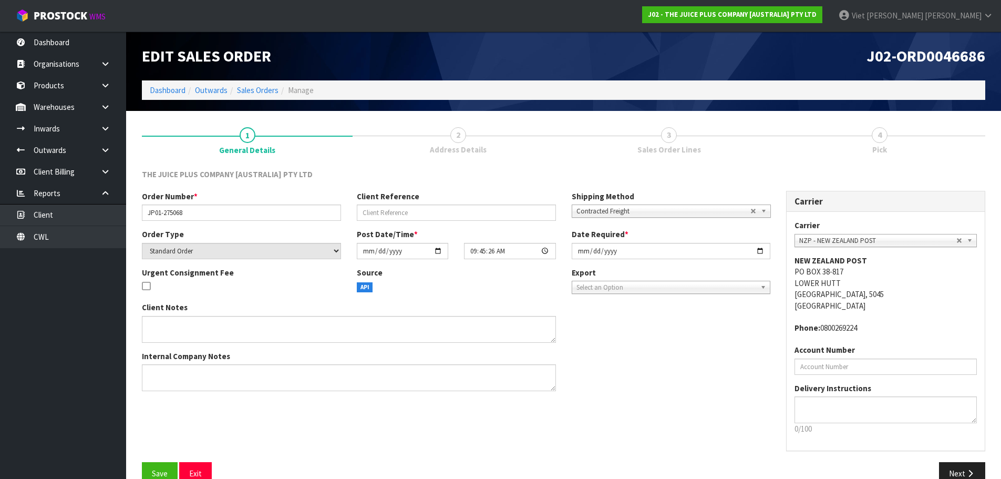
scroll to position [22, 0]
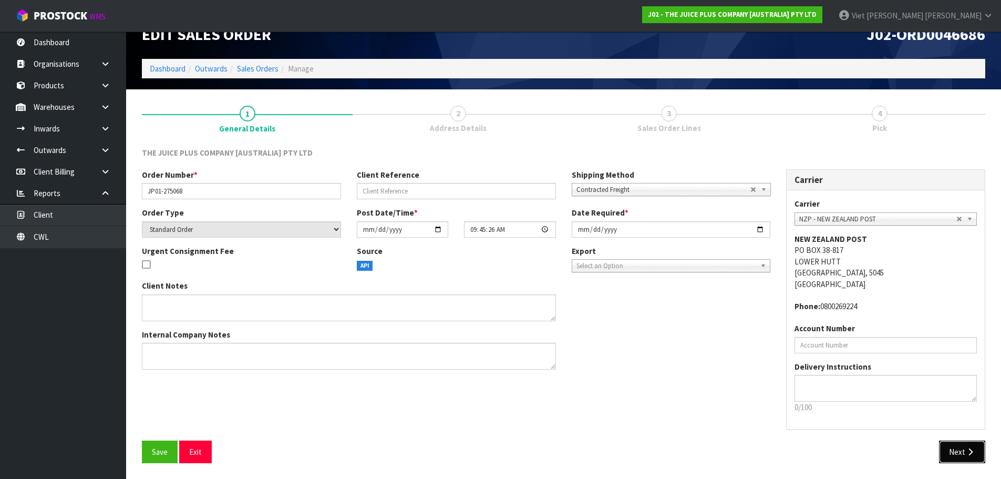
click at [957, 460] on button "Next" at bounding box center [962, 451] width 46 height 23
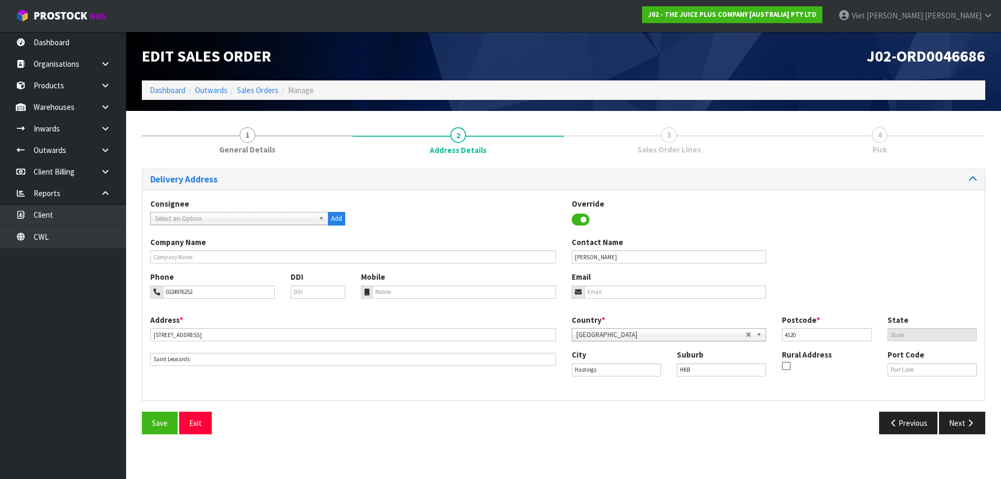
scroll to position [0, 0]
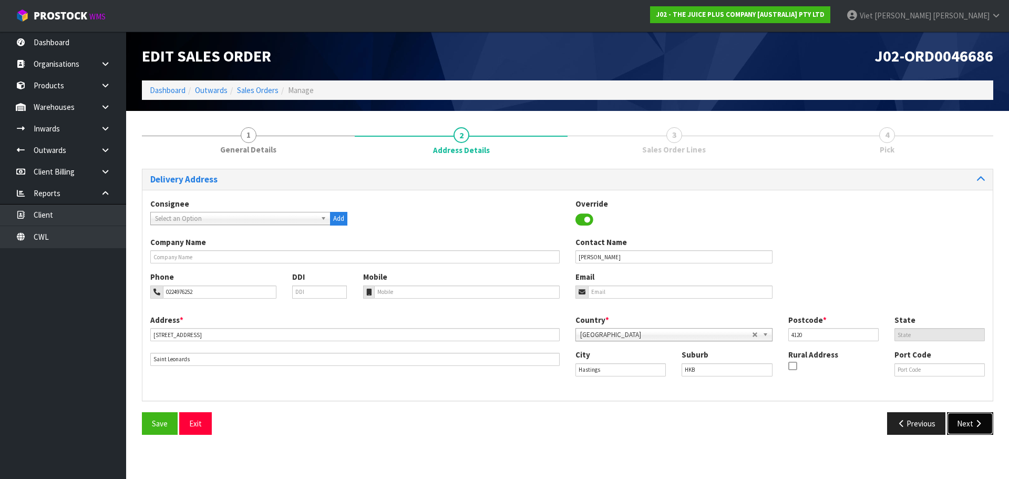
click at [962, 418] on button "Next" at bounding box center [970, 423] width 46 height 23
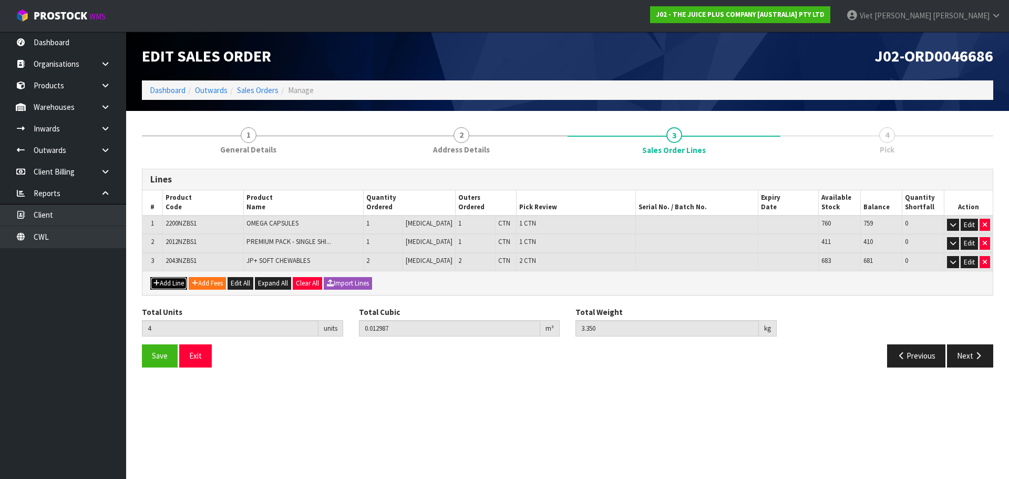
click at [164, 281] on button "Add Line" at bounding box center [168, 283] width 37 height 13
type input "0"
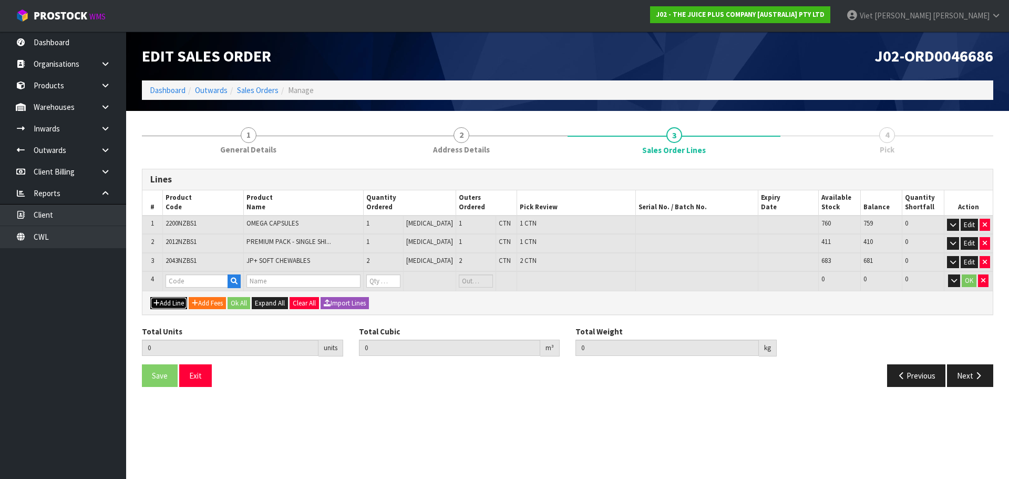
click at [180, 306] on button "Add Line" at bounding box center [168, 303] width 37 height 13
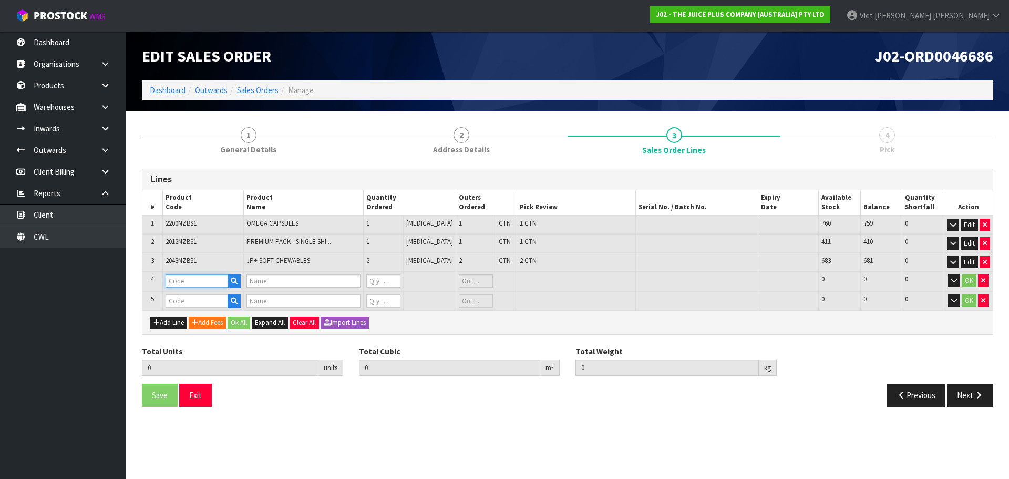
click at [192, 276] on input "text" at bounding box center [196, 280] width 63 height 13
type input "C"
type input "VA"
click at [226, 315] on link "VA NILLA SACHET" at bounding box center [210, 313] width 87 height 14
type input "[PERSON_NAME]"
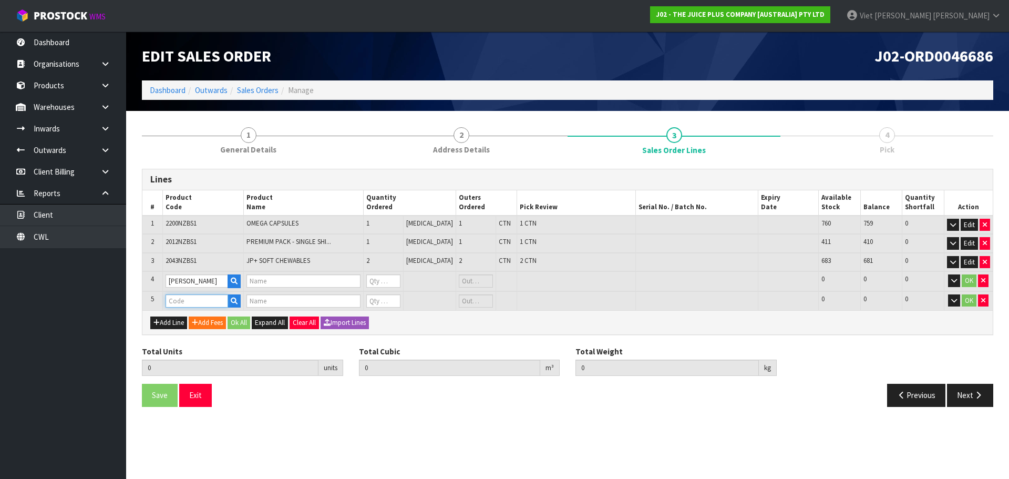
type input "1 X VANILLA SACHET"
type input "0"
click at [204, 297] on input "text" at bounding box center [196, 300] width 63 height 13
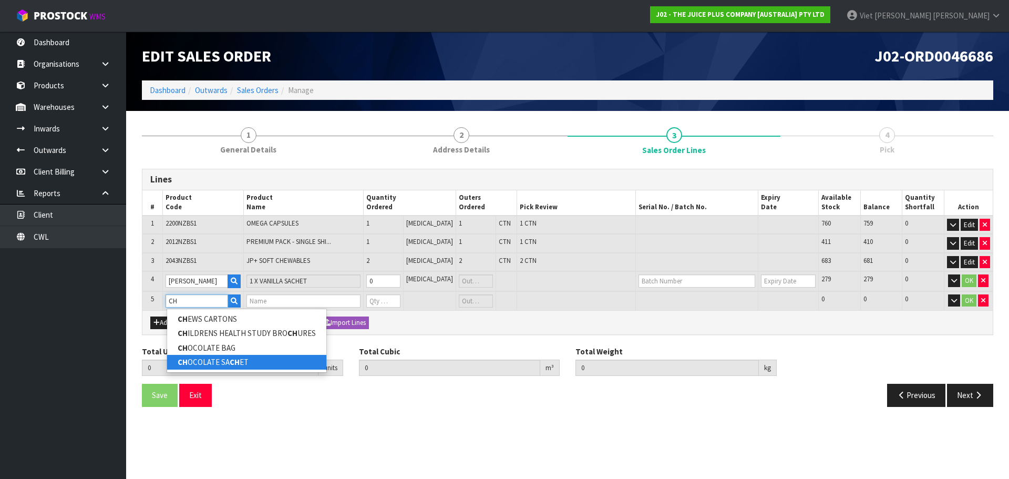
type input "CH"
click at [235, 358] on strong "CH" at bounding box center [235, 362] width 10 height 10
type input "CHOCOLATE SACHET"
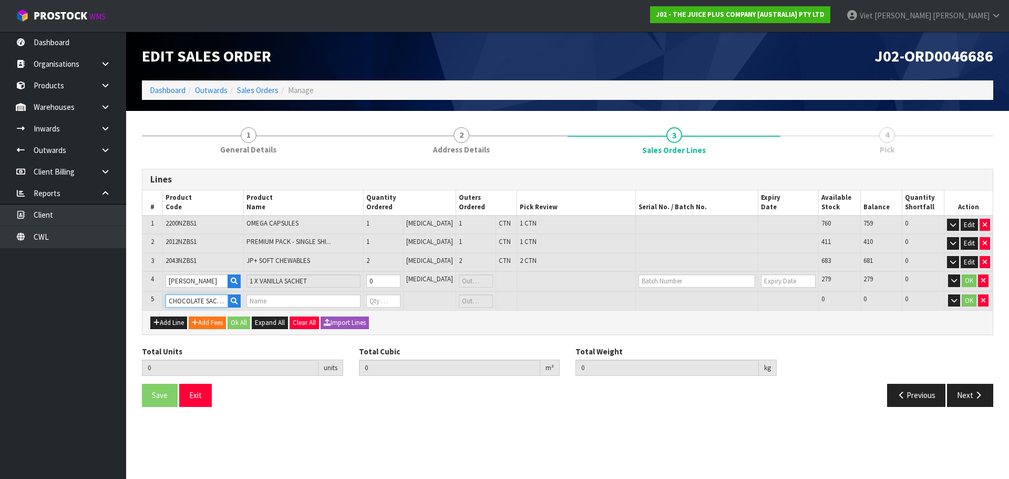
type input "4"
type input "0.012987"
type input "3.35"
type input "1 X CHOCOLATE SACHET"
type input "0"
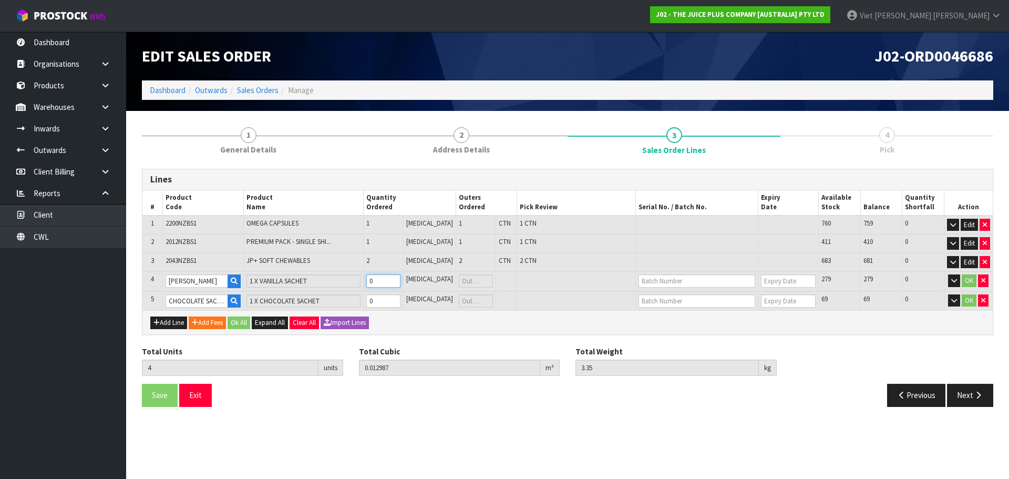
click at [388, 281] on input "0" at bounding box center [383, 280] width 34 height 13
type input "1"
type input "5"
type input "0.012999"
type input "3.365"
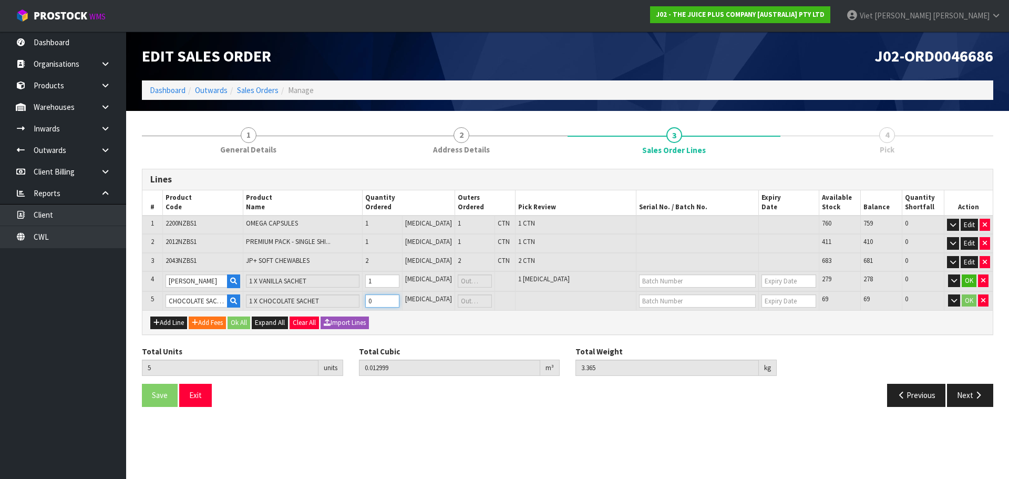
click at [396, 300] on input "0" at bounding box center [382, 300] width 34 height 13
type input "1"
type input "6"
type input "0.013011"
type input "3.38"
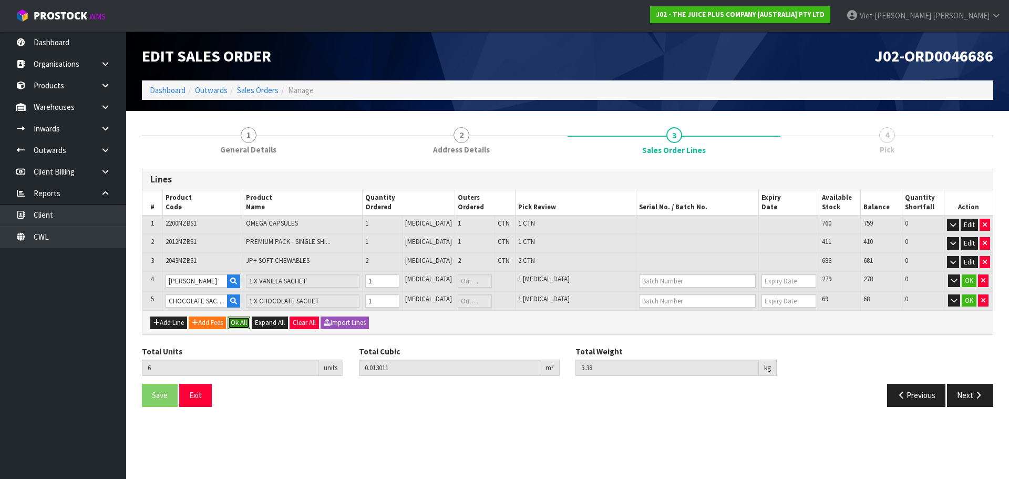
click at [242, 326] on button "Ok All" at bounding box center [238, 322] width 23 height 13
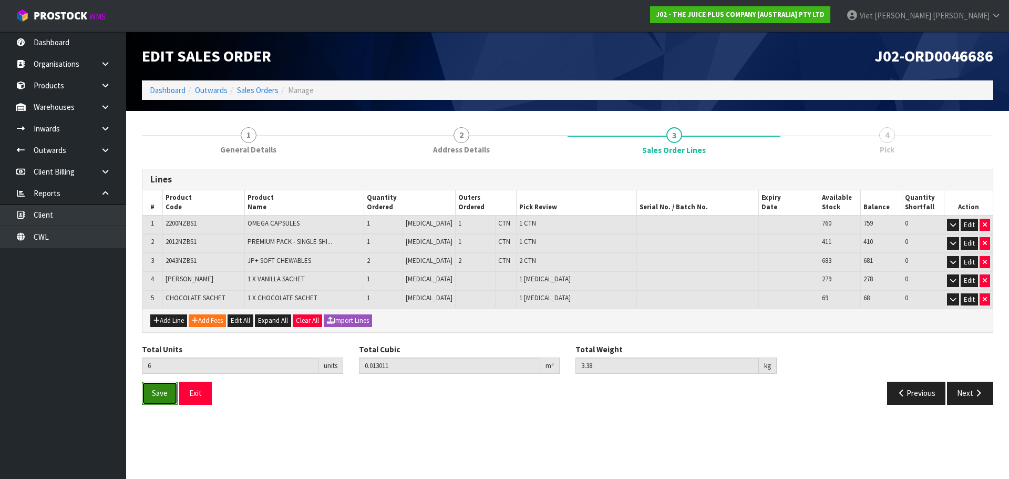
click at [158, 400] on button "Save" at bounding box center [160, 392] width 36 height 23
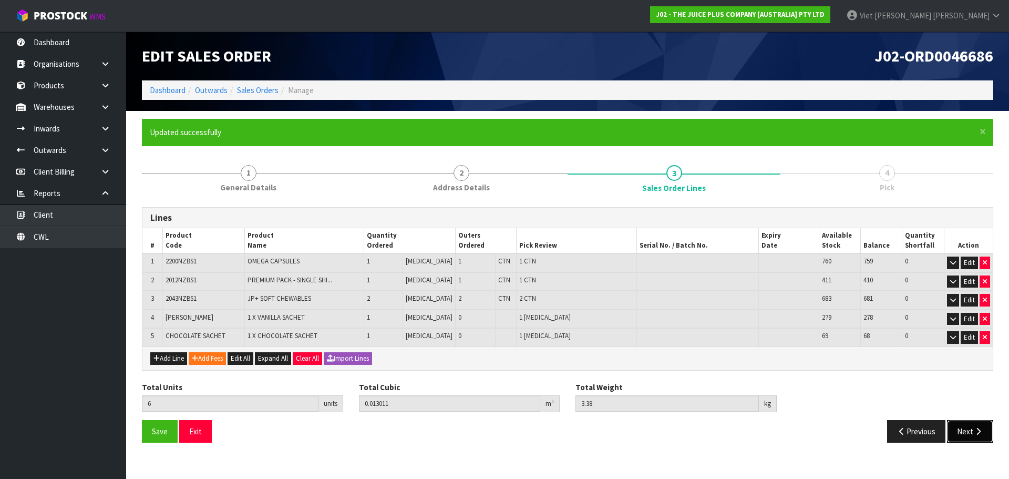
click at [975, 432] on icon "button" at bounding box center [978, 431] width 10 height 8
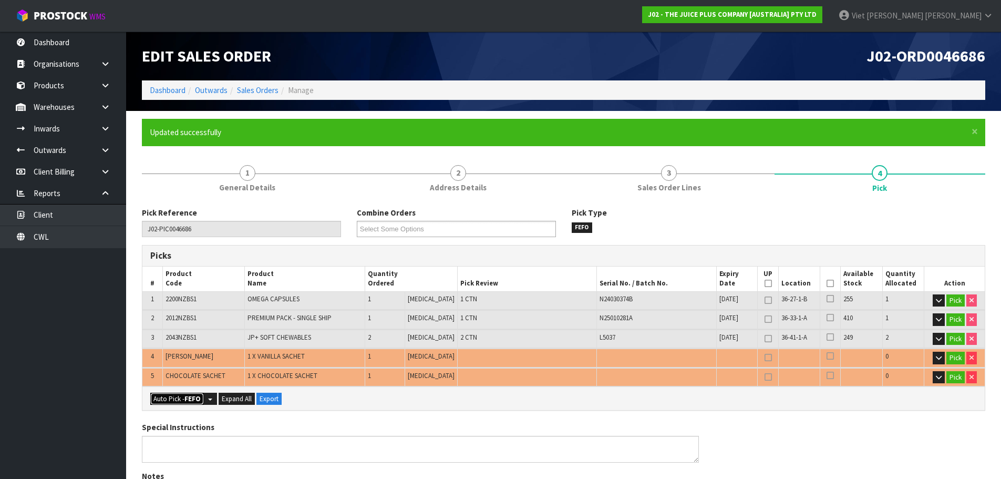
click at [164, 402] on button "Auto Pick - FEFO" at bounding box center [177, 398] width 54 height 13
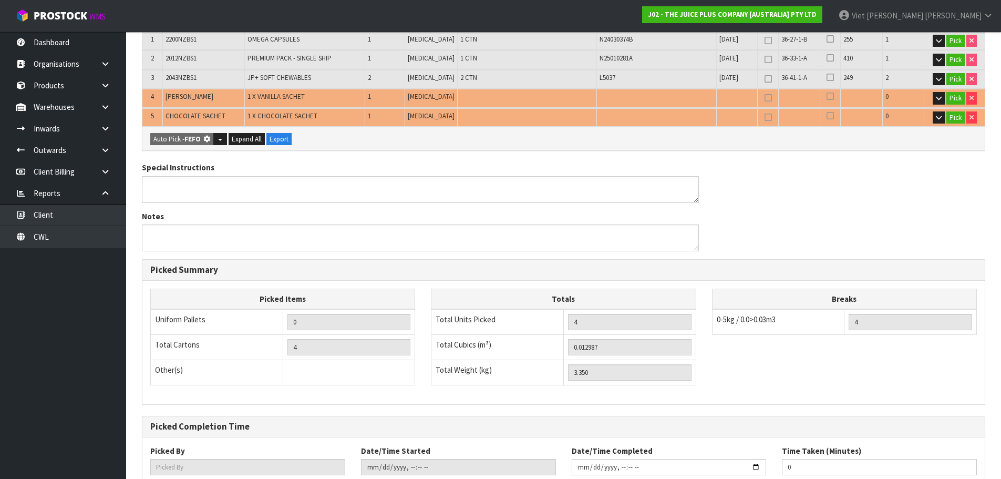
type input "4"
type input "Piece x 2"
type input "6"
type input "0.013011"
type input "3.380"
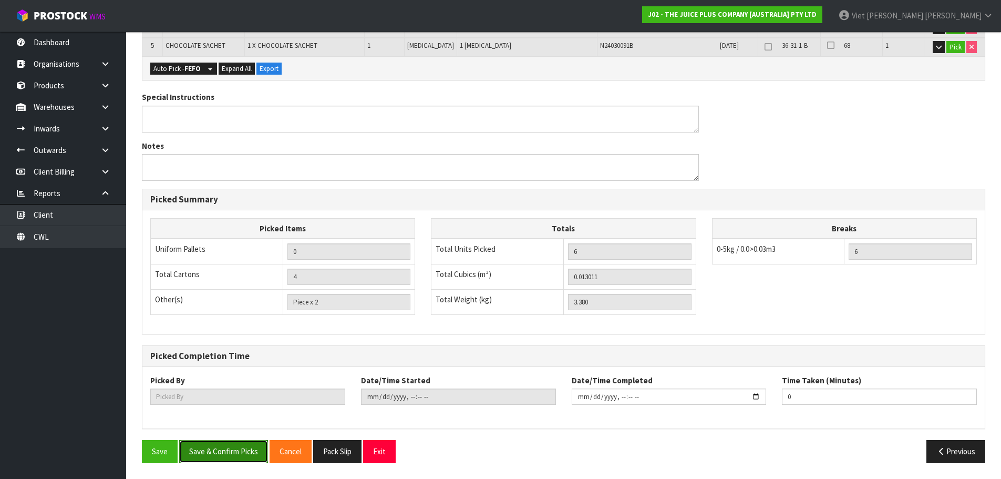
click at [242, 448] on button "Save & Confirm Picks" at bounding box center [223, 451] width 89 height 23
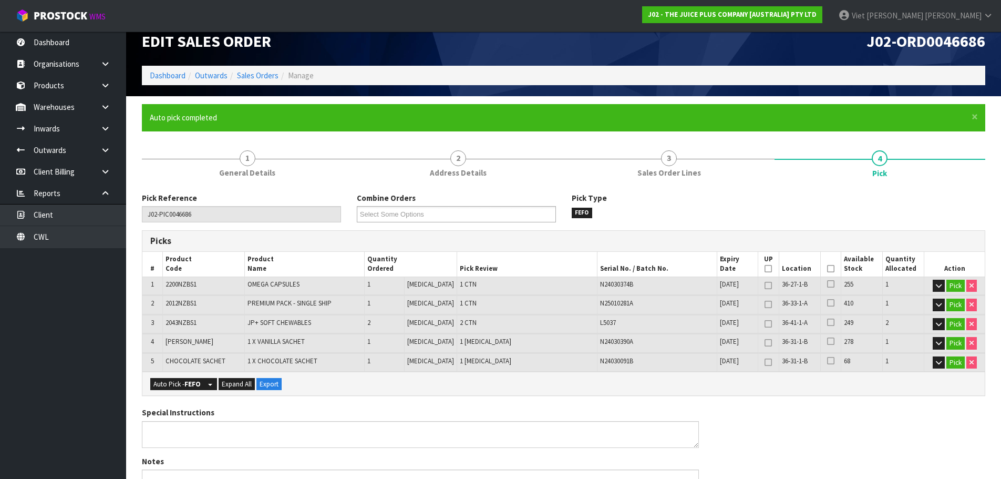
scroll to position [0, 0]
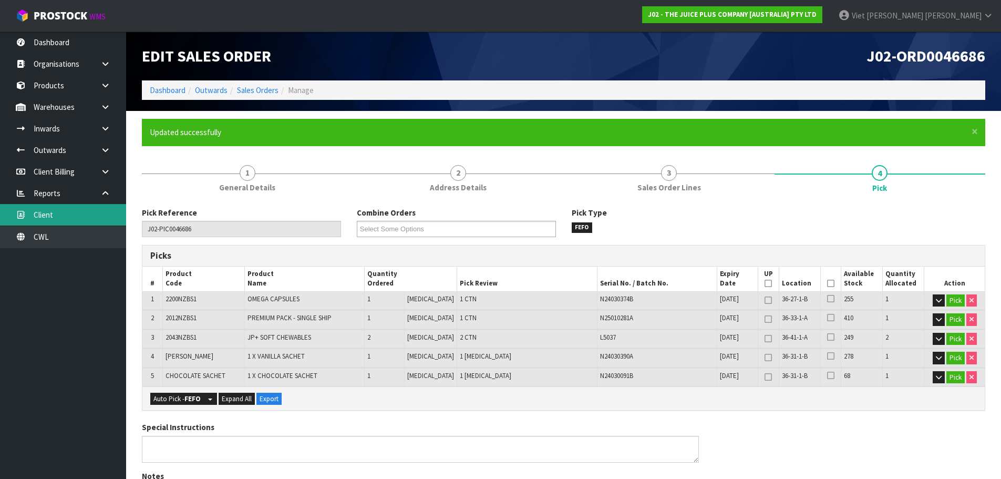
type input "Viet [PERSON_NAME]"
type input "2025-09-18T09:18:05"
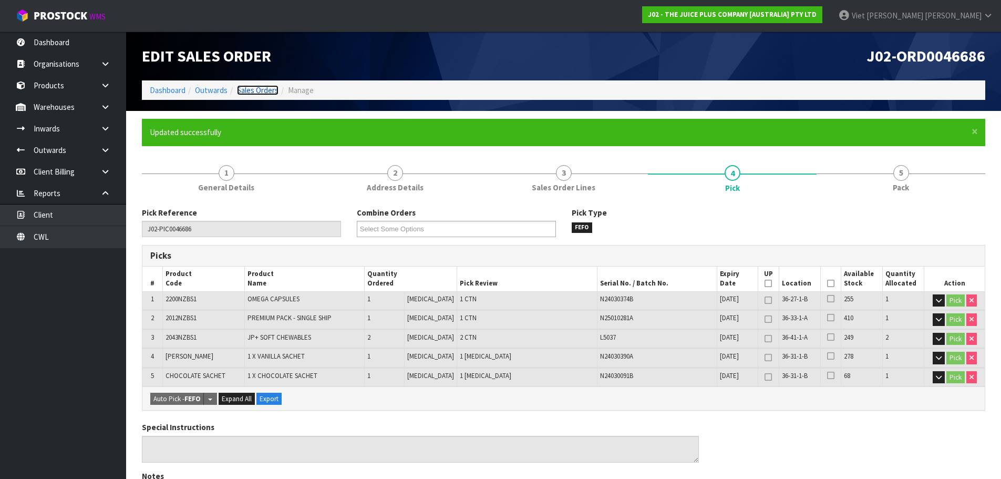
click at [244, 94] on link "Sales Orders" at bounding box center [258, 90] width 42 height 10
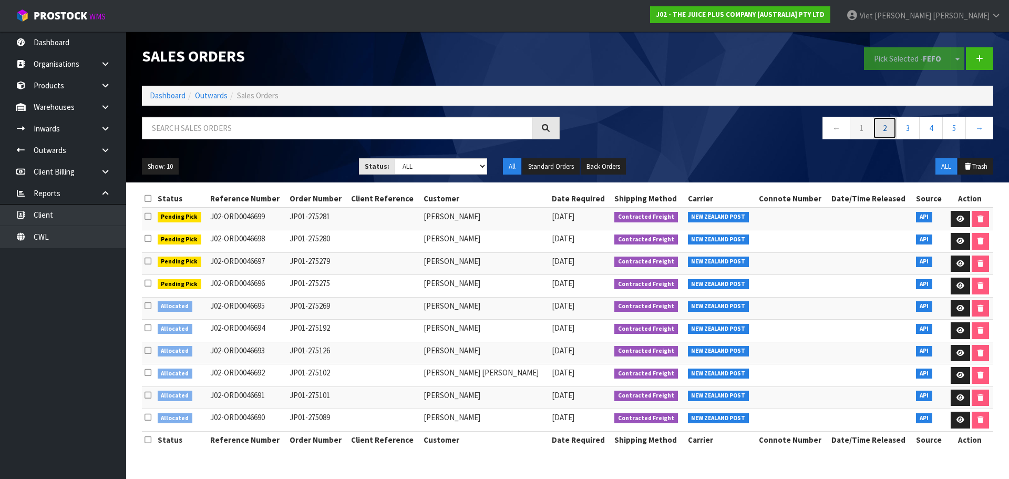
click at [883, 129] on link "2" at bounding box center [885, 128] width 24 height 23
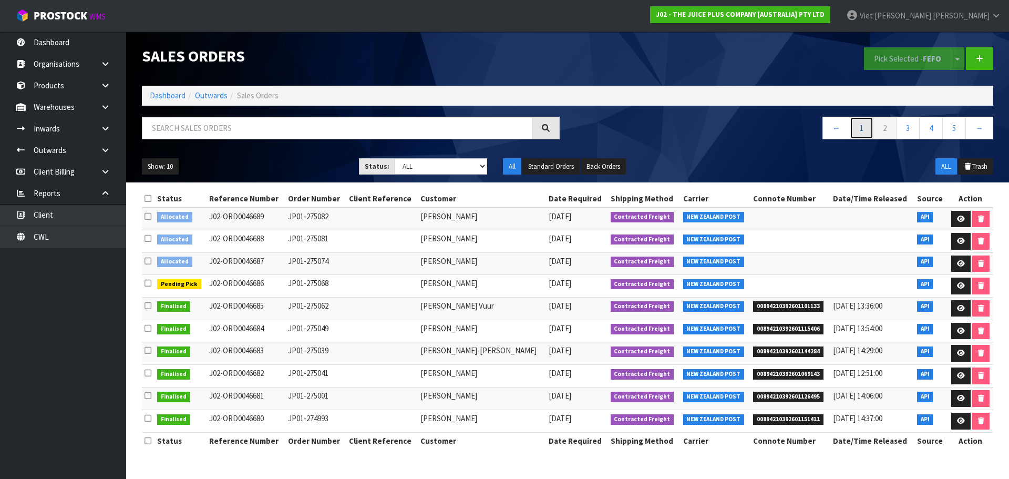
click at [870, 130] on link "1" at bounding box center [861, 128] width 24 height 23
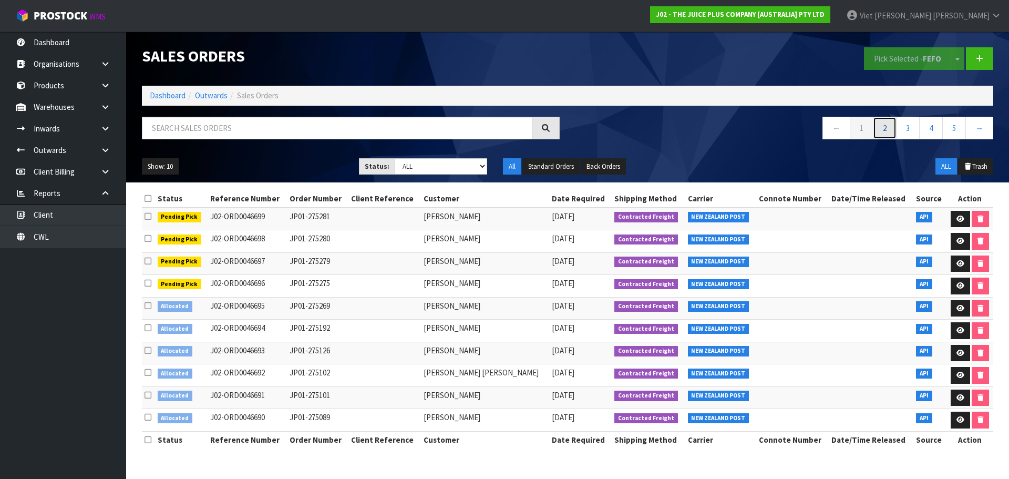
click at [882, 132] on link "2" at bounding box center [885, 128] width 24 height 23
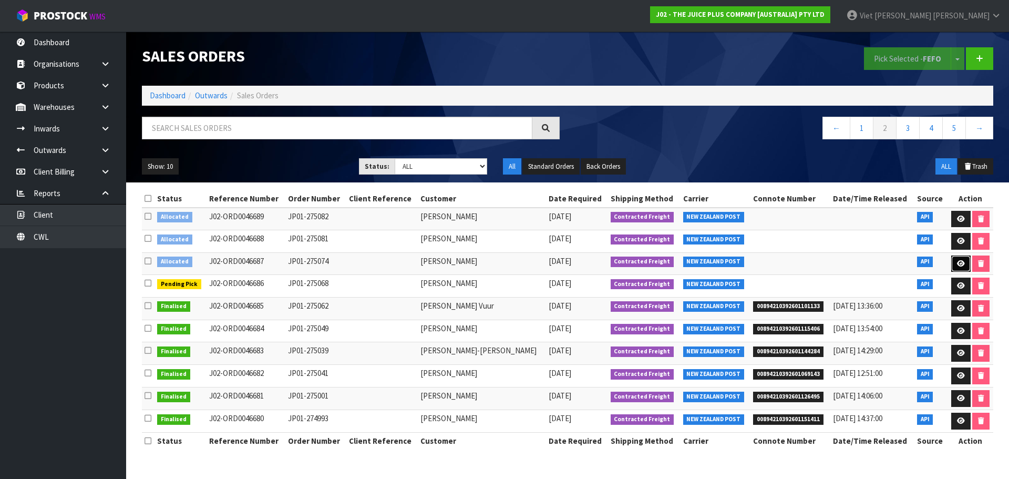
click at [962, 262] on link at bounding box center [960, 263] width 19 height 17
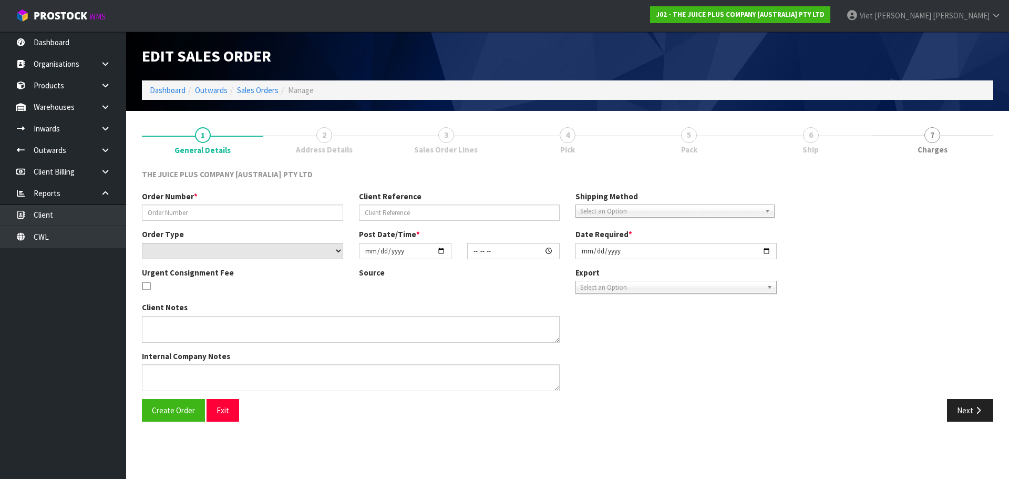
type input "JP01-275074"
select select "number:0"
type input "2025-09-17"
type input "12:27:12.000"
type input "2025-09-17"
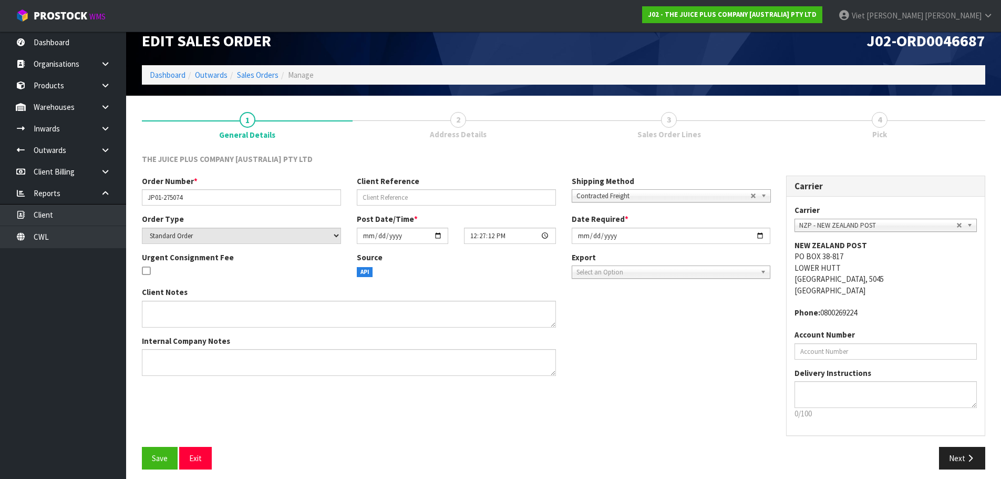
scroll to position [22, 0]
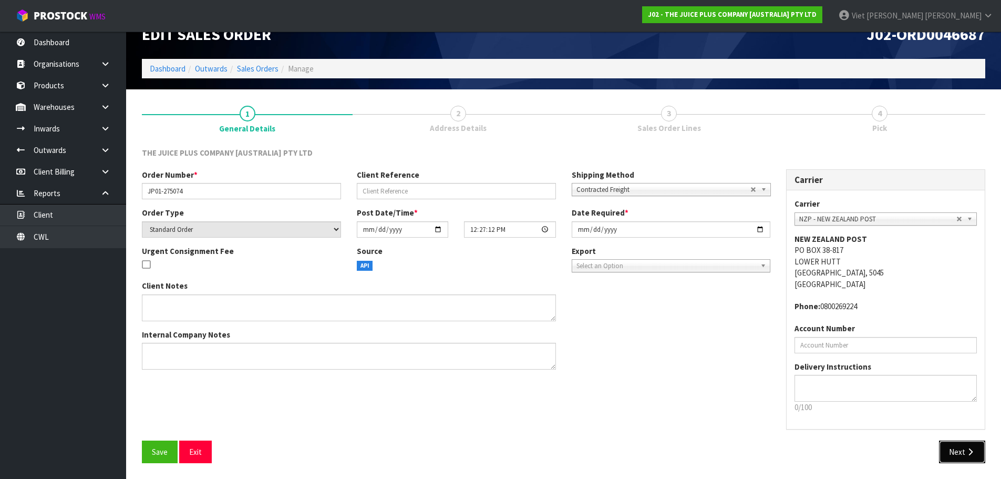
click at [951, 449] on button "Next" at bounding box center [962, 451] width 46 height 23
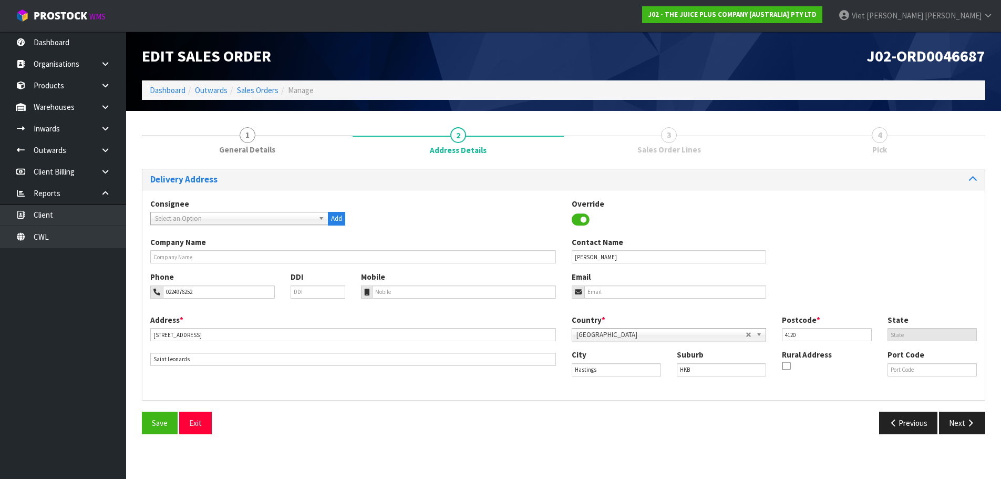
scroll to position [0, 0]
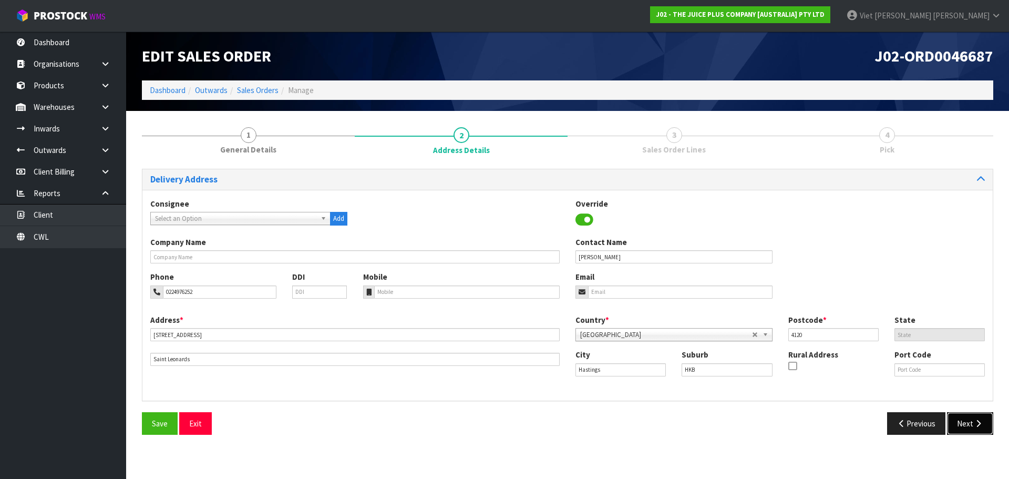
click at [960, 422] on button "Next" at bounding box center [970, 423] width 46 height 23
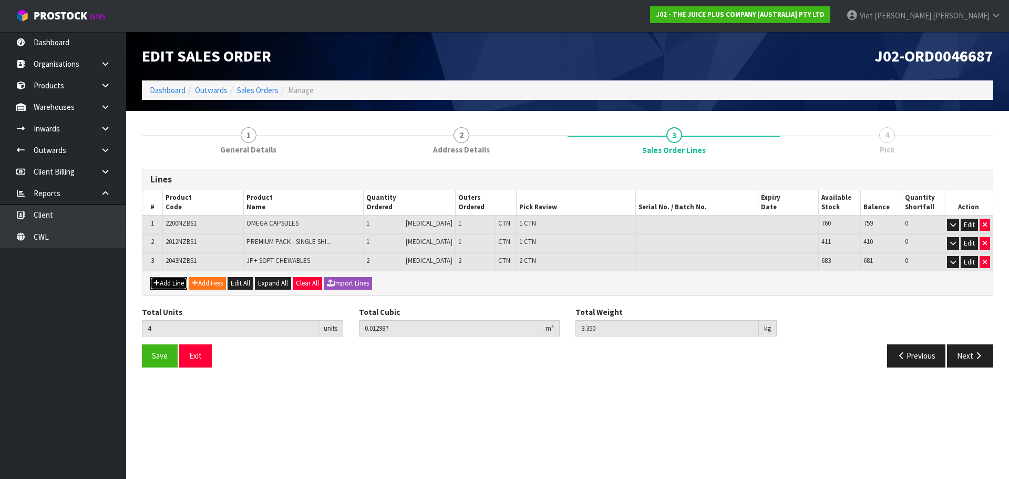
click at [174, 280] on button "Add Line" at bounding box center [168, 283] width 37 height 13
type input "0"
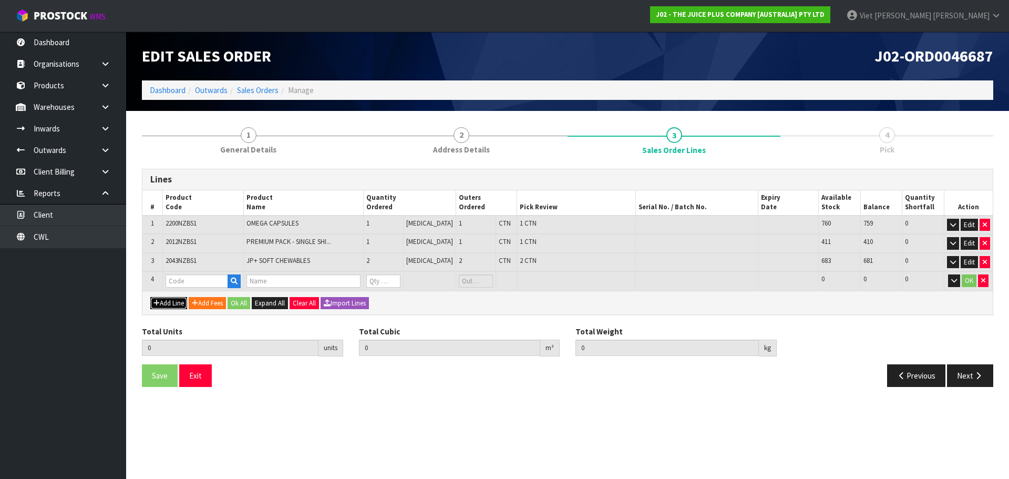
click at [175, 301] on button "Add Line" at bounding box center [168, 303] width 37 height 13
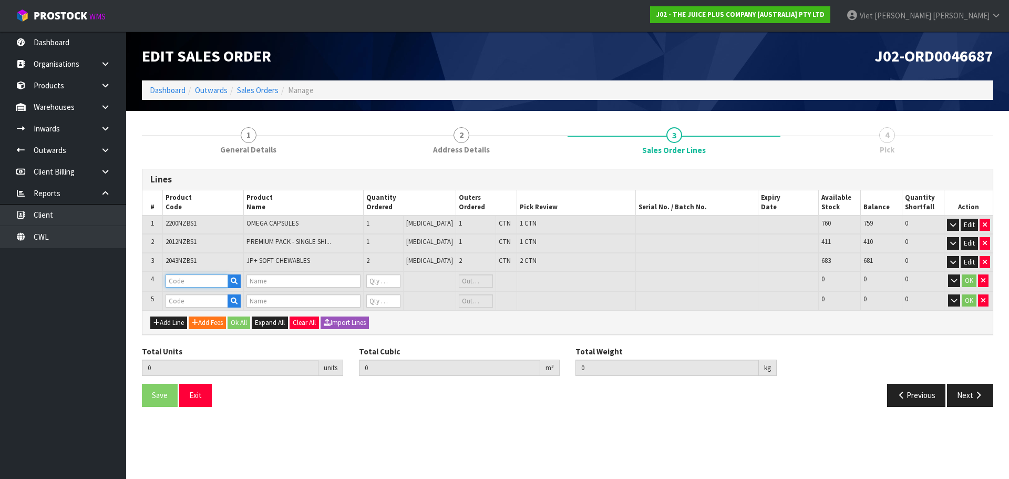
click at [191, 286] on input "text" at bounding box center [196, 280] width 63 height 13
type input "VAN"
click at [214, 313] on link "VAN ILLA SACHET" at bounding box center [208, 313] width 83 height 14
type input "VANILLA SACHET"
click at [205, 292] on td at bounding box center [203, 300] width 81 height 19
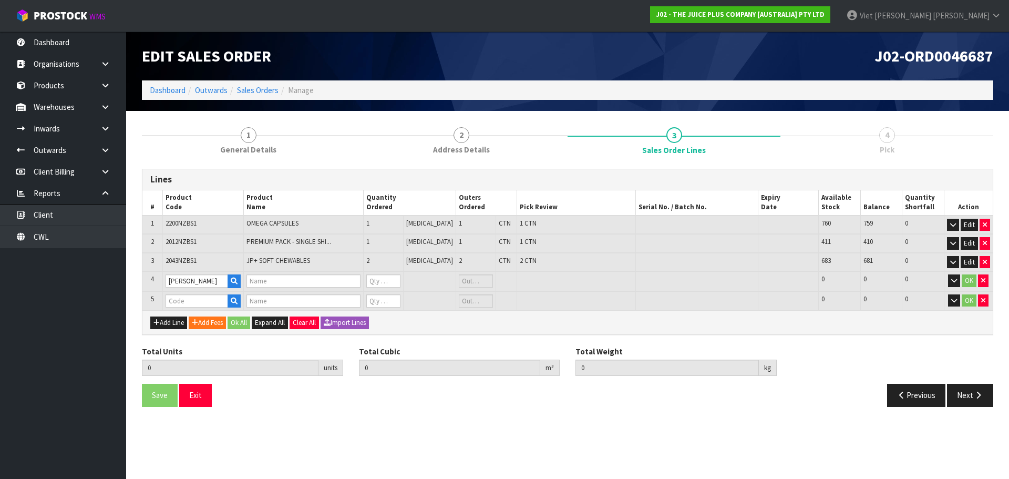
type input "1 X VANILLA SACHET"
type input "0"
click at [200, 300] on td at bounding box center [203, 300] width 81 height 19
click at [200, 300] on input "text" at bounding box center [196, 300] width 63 height 13
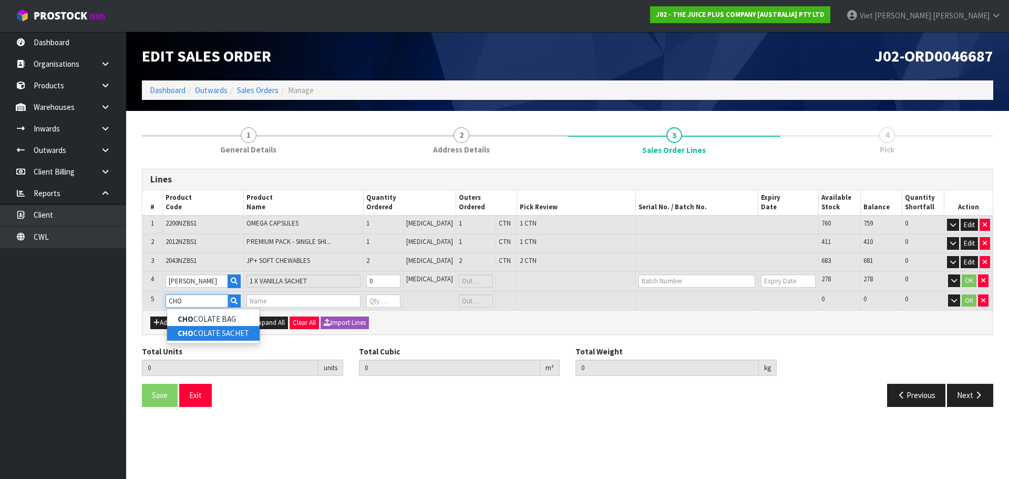
type input "CHO"
click at [227, 330] on link "CHO COLATE SACHET" at bounding box center [213, 333] width 92 height 14
type input "CHOCOLATE SACHET"
type input "4"
type input "0.012987"
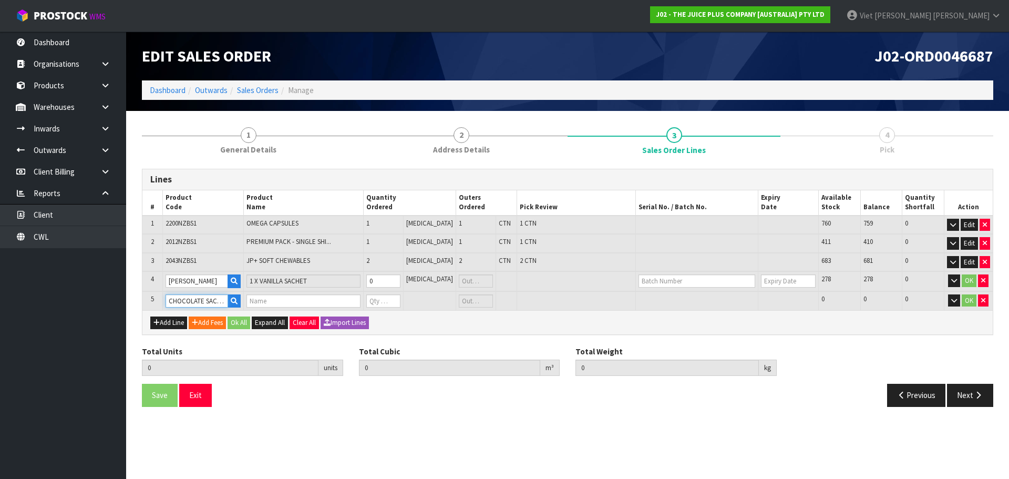
type input "3.35"
type input "1 X CHOCOLATE SACHET"
type input "0"
click at [396, 285] on input "0" at bounding box center [383, 280] width 34 height 13
type input "1"
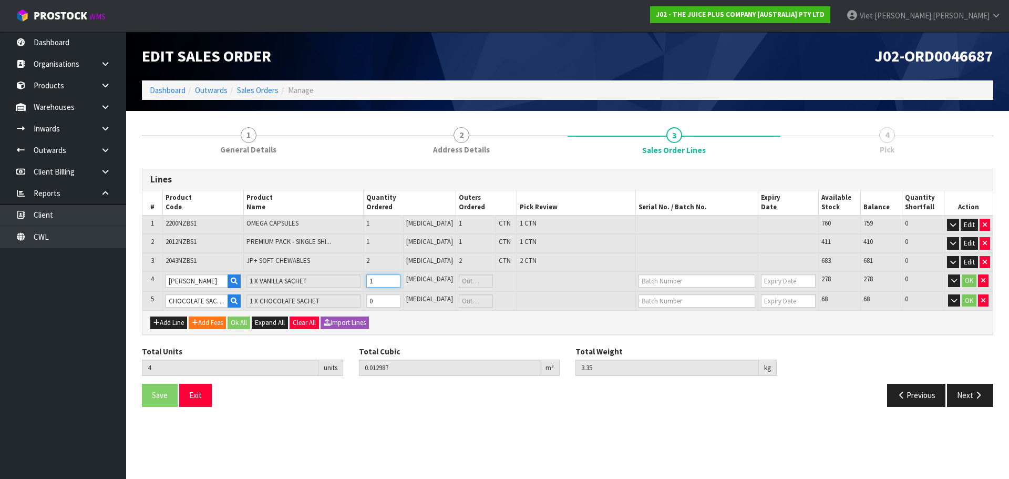
type input "5"
type input "0.012999"
type input "3.365"
click at [396, 302] on input "0" at bounding box center [382, 300] width 34 height 13
type input "1"
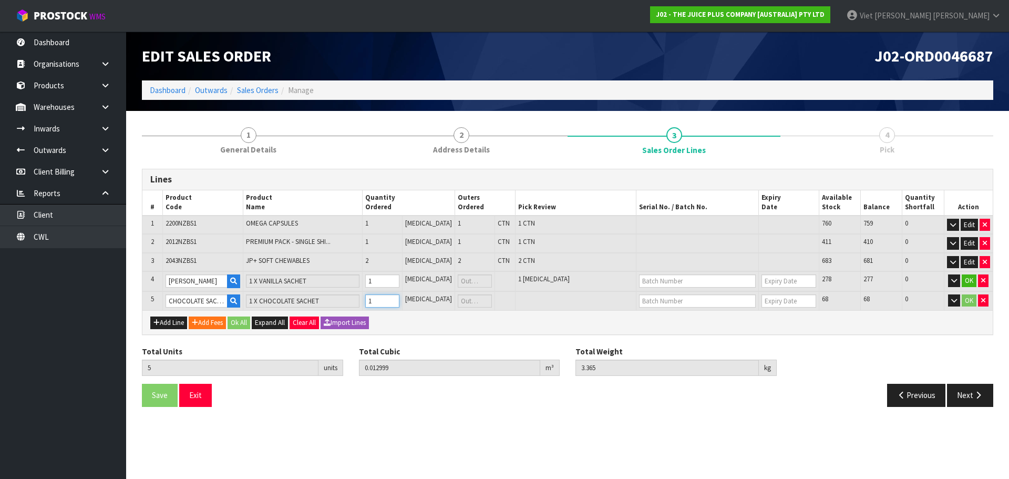
type input "6"
type input "0.013011"
type input "3.38"
click at [242, 318] on button "Ok All" at bounding box center [238, 322] width 23 height 13
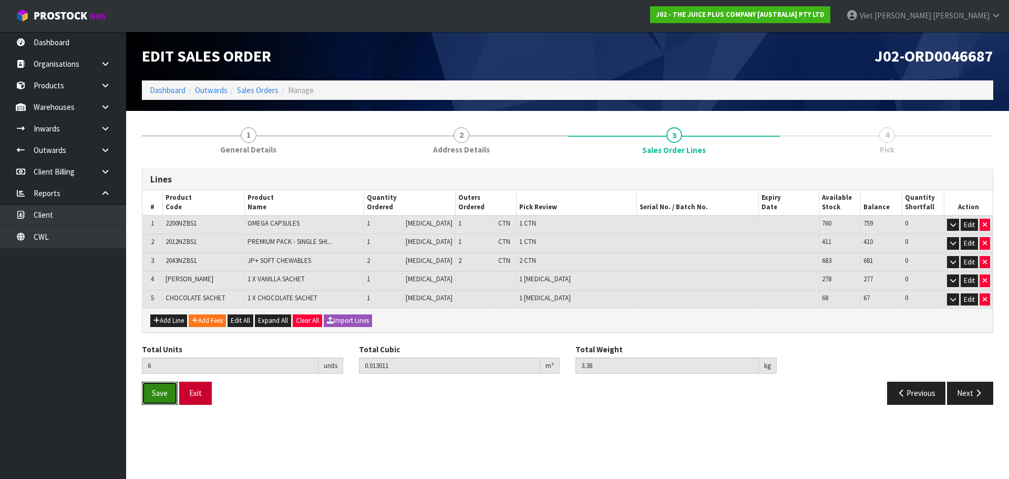
drag, startPoint x: 154, startPoint y: 393, endPoint x: 210, endPoint y: 391, distance: 55.2
click at [156, 393] on span "Save" at bounding box center [160, 393] width 16 height 10
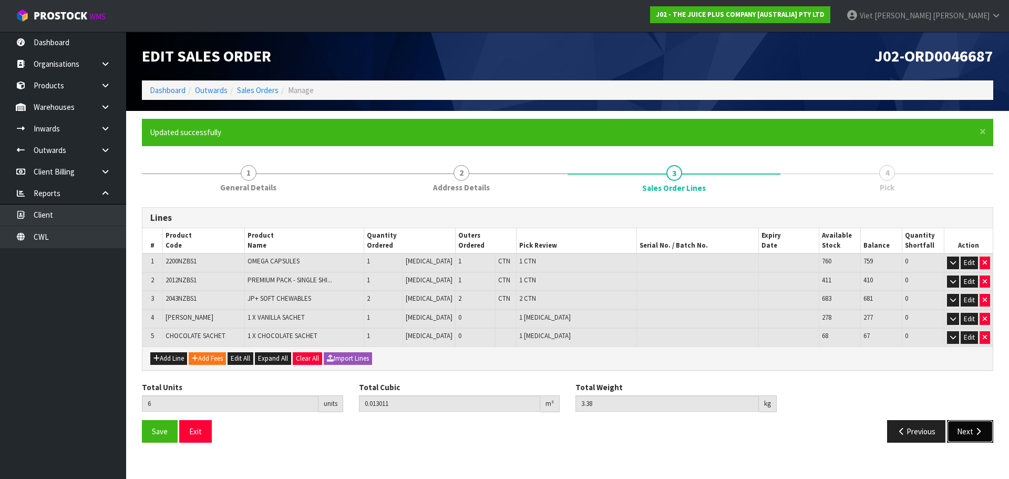
click at [976, 428] on icon "button" at bounding box center [978, 431] width 10 height 8
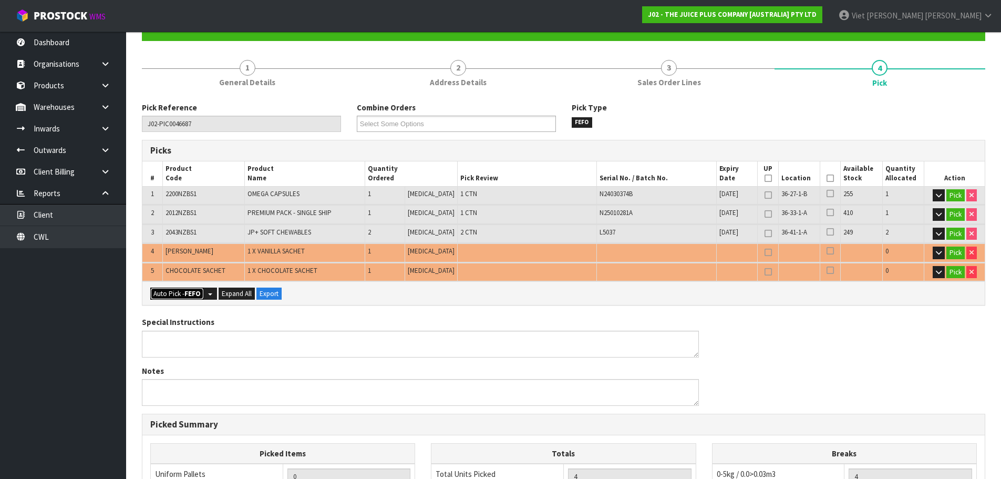
click at [170, 292] on button "Auto Pick - FEFO" at bounding box center [177, 293] width 54 height 13
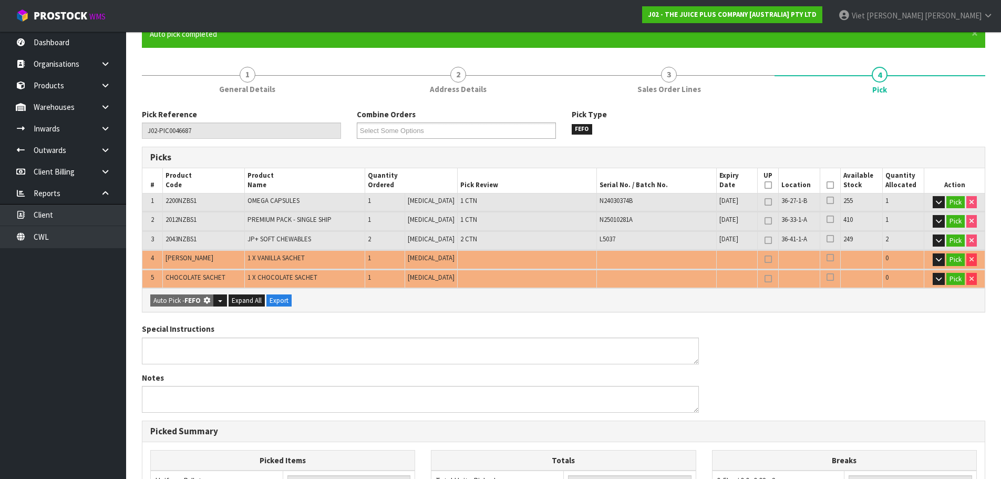
type input "4"
type input "Piece x 2"
type input "6"
type input "0.013011"
type input "3.380"
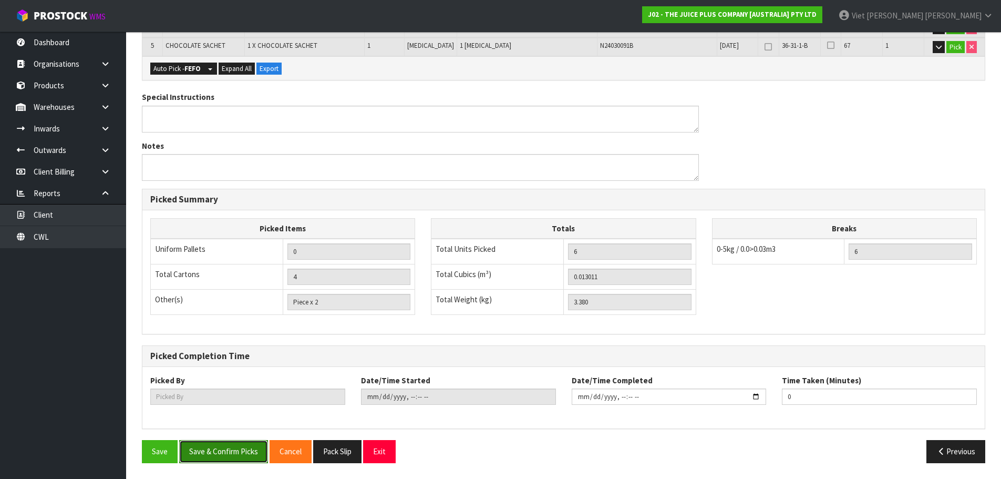
click at [205, 454] on button "Save & Confirm Picks" at bounding box center [223, 451] width 89 height 23
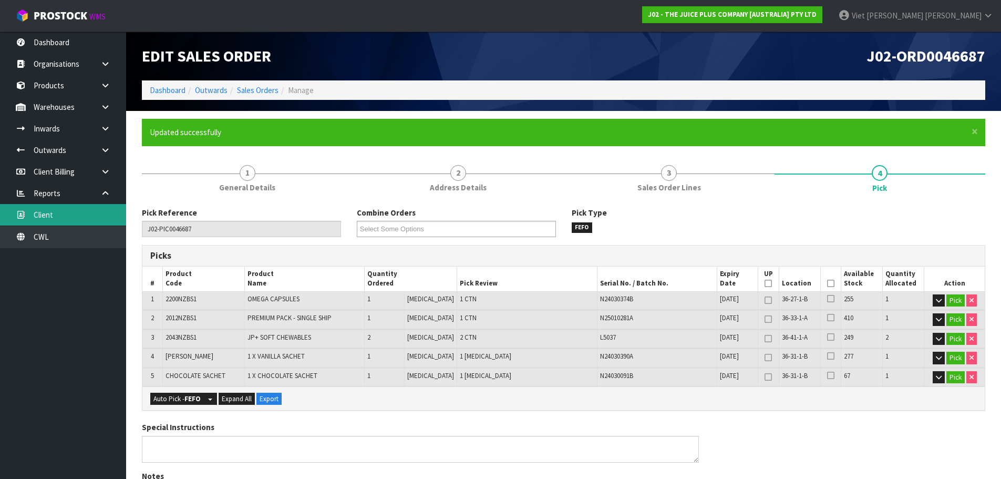
type input "Viet [PERSON_NAME]"
type input "2025-09-18T09:20:14"
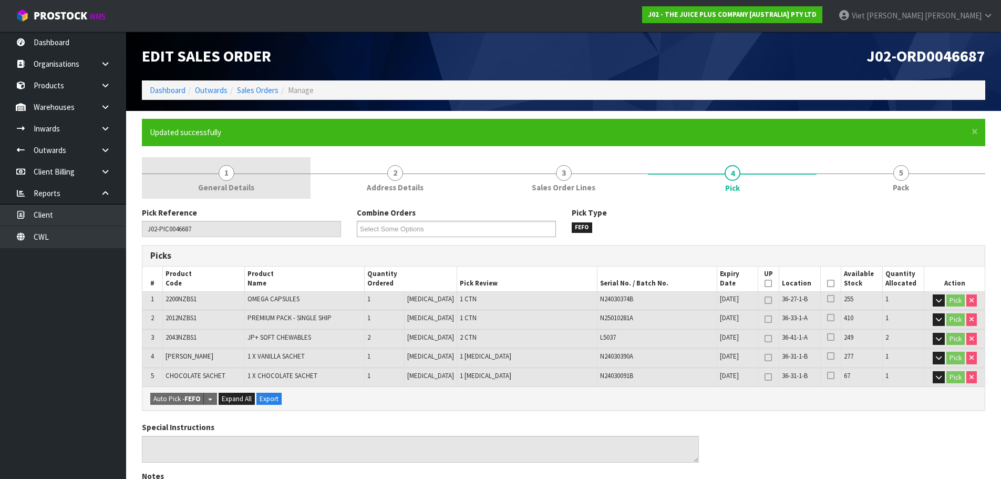
click at [230, 183] on span "General Details" at bounding box center [226, 187] width 56 height 11
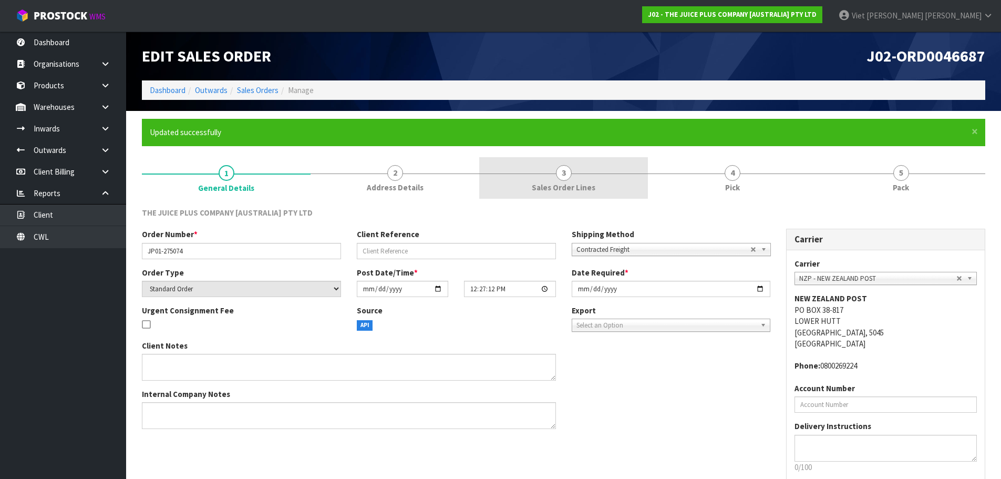
click at [526, 168] on link "3 Sales Order Lines" at bounding box center [563, 178] width 169 height 42
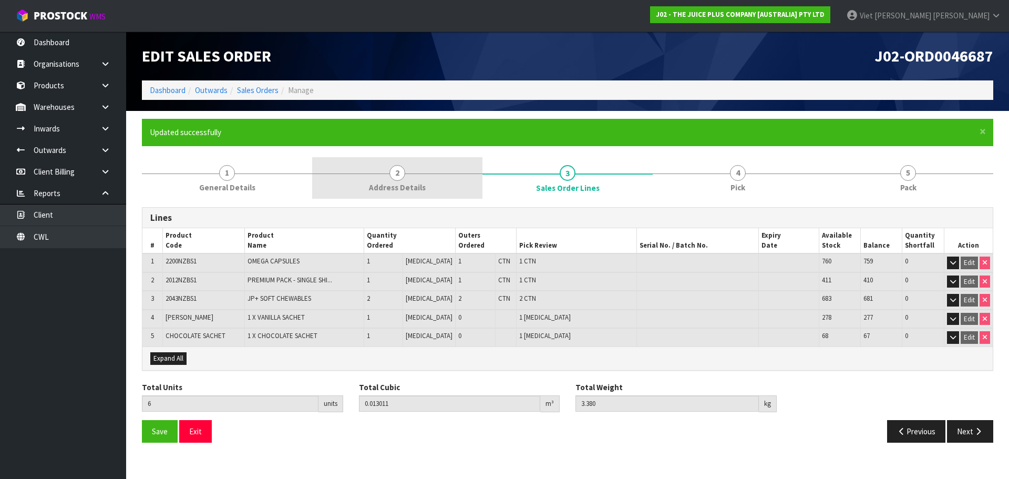
click at [451, 172] on link "2 Address Details" at bounding box center [397, 178] width 170 height 42
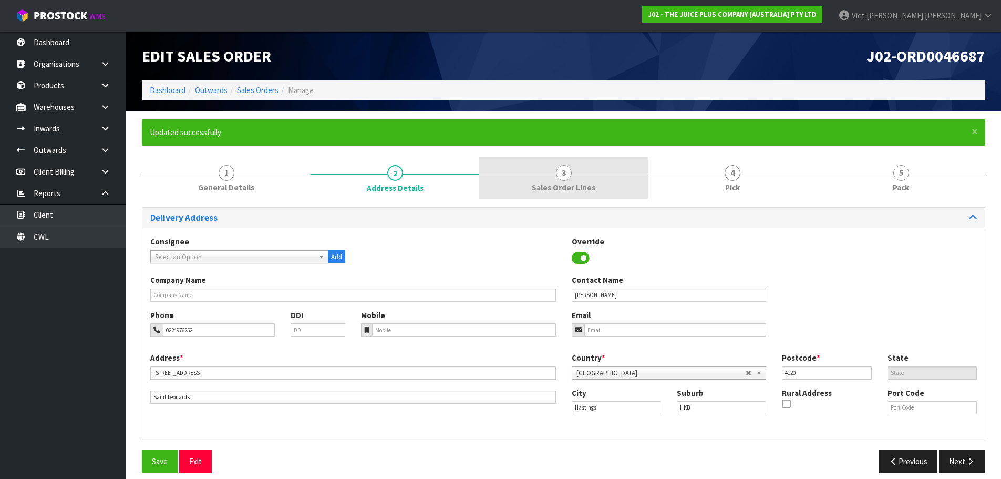
click at [540, 172] on link "3 Sales Order Lines" at bounding box center [563, 178] width 169 height 42
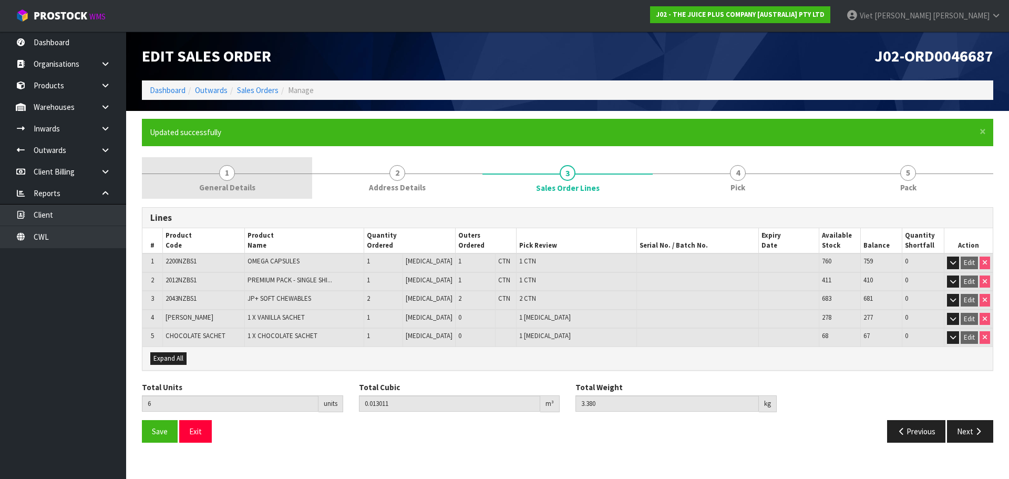
click at [212, 174] on link "1 General Details" at bounding box center [227, 178] width 170 height 42
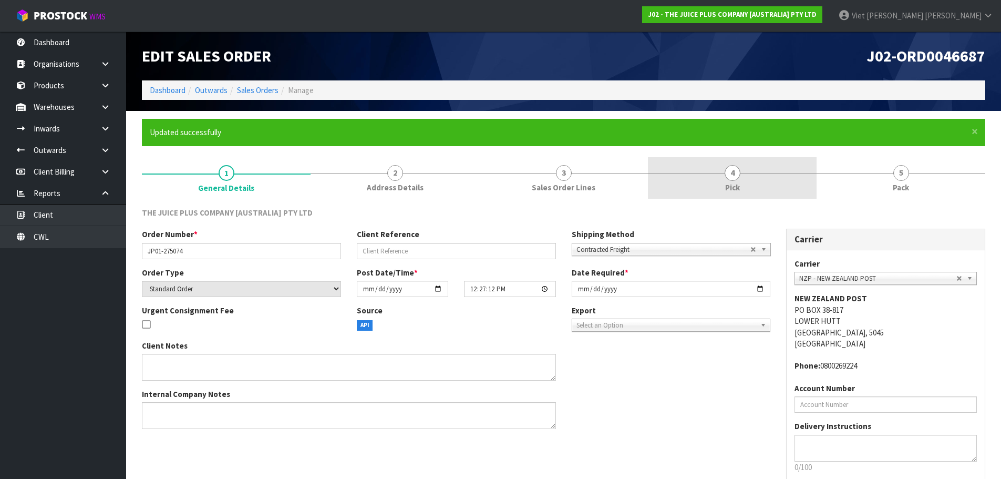
click at [689, 157] on link "4 Pick" at bounding box center [732, 178] width 169 height 42
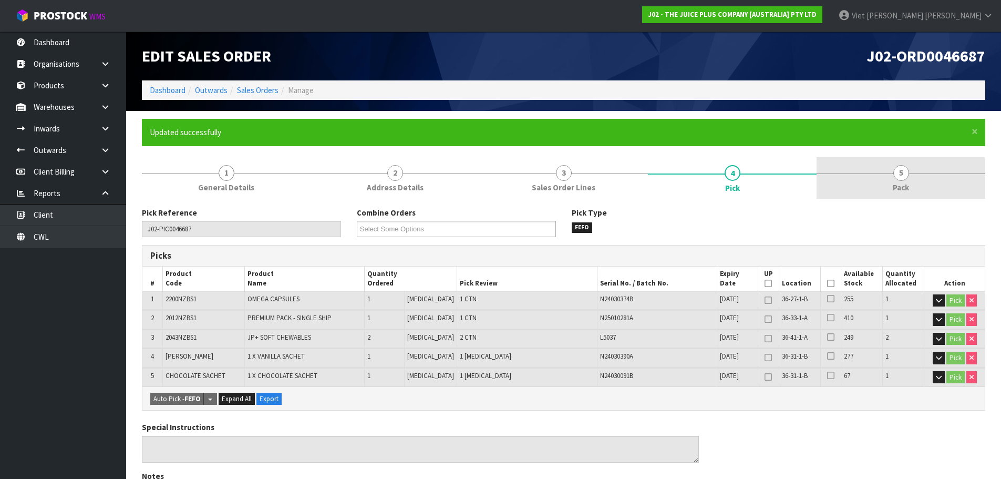
click at [933, 164] on link "5 Pack" at bounding box center [900, 178] width 169 height 42
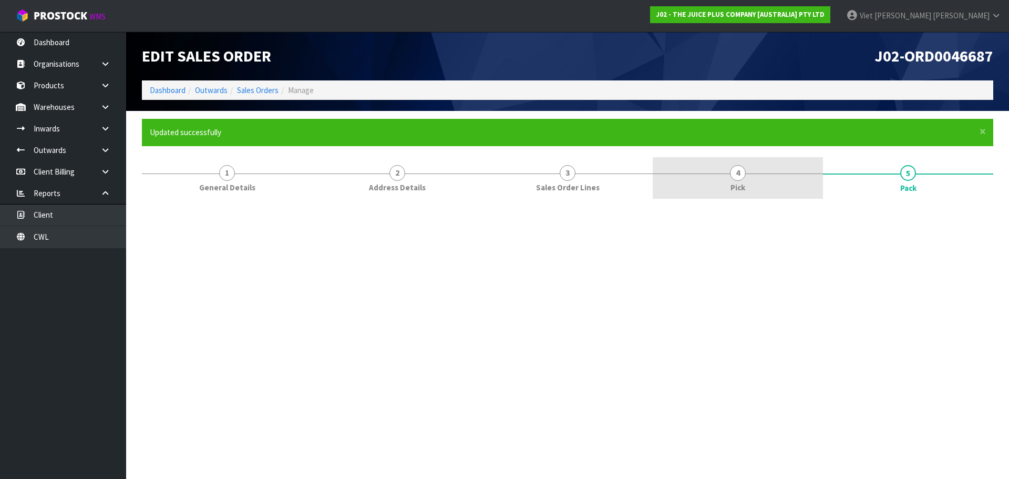
click at [773, 160] on link "4 Pick" at bounding box center [737, 178] width 170 height 42
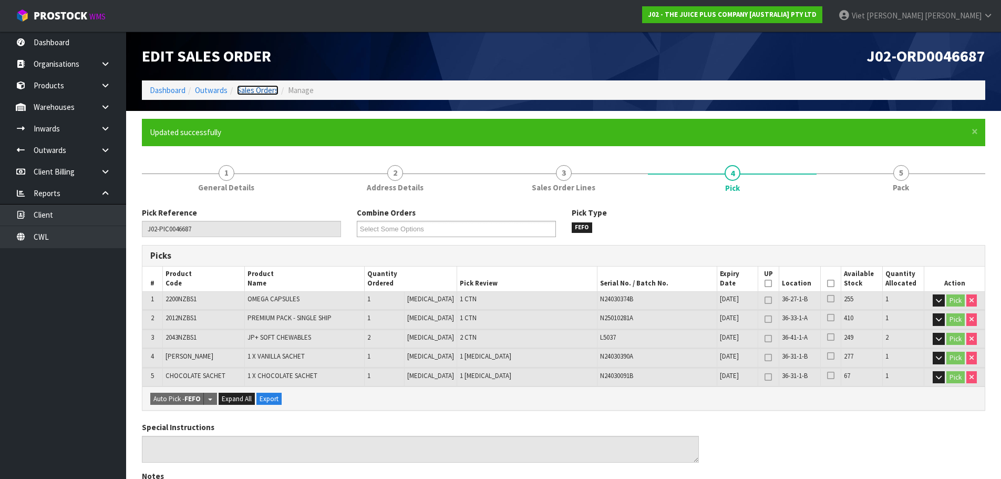
click at [272, 90] on link "Sales Orders" at bounding box center [258, 90] width 42 height 10
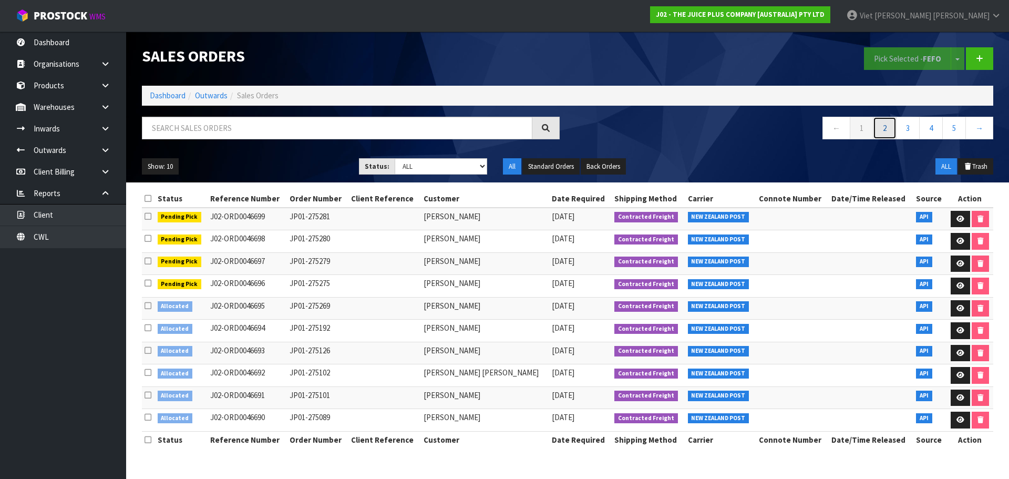
click at [892, 130] on link "2" at bounding box center [885, 128] width 24 height 23
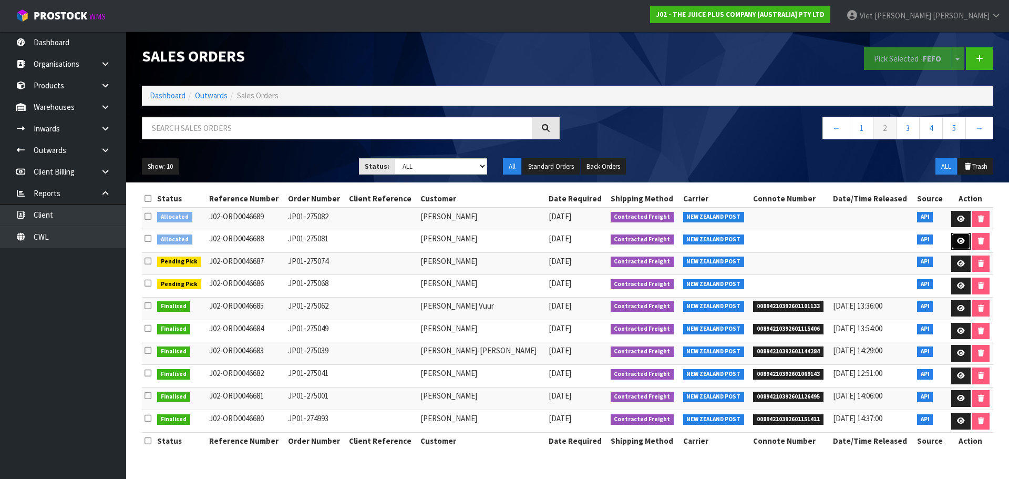
click at [963, 234] on link at bounding box center [960, 241] width 19 height 17
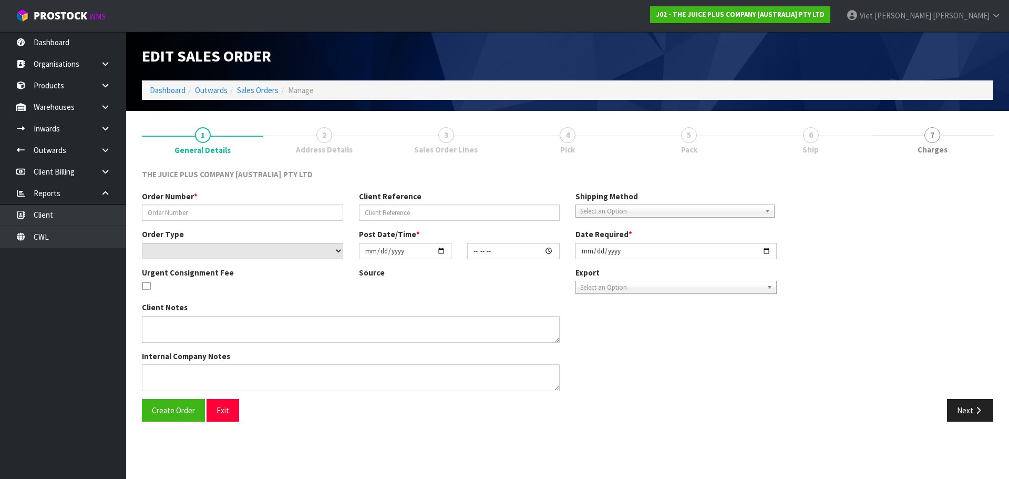
type input "JP01-275081"
select select "number:0"
type input "2025-09-17"
type input "14:29:00.000"
type input "2025-09-17"
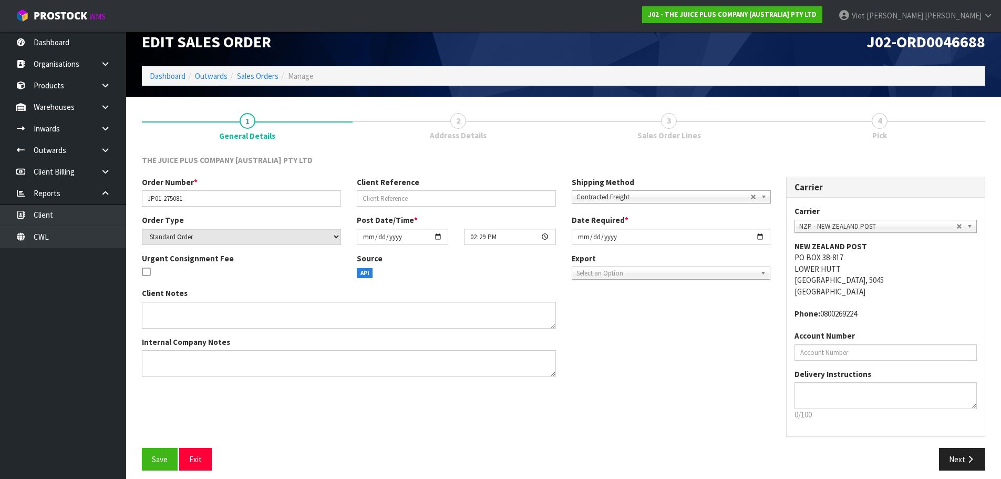
scroll to position [22, 0]
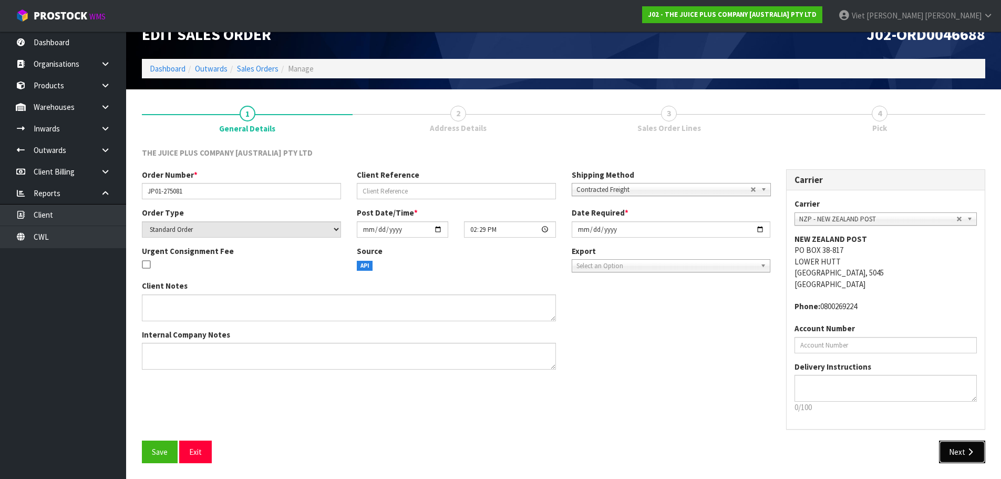
click at [961, 442] on button "Next" at bounding box center [962, 451] width 46 height 23
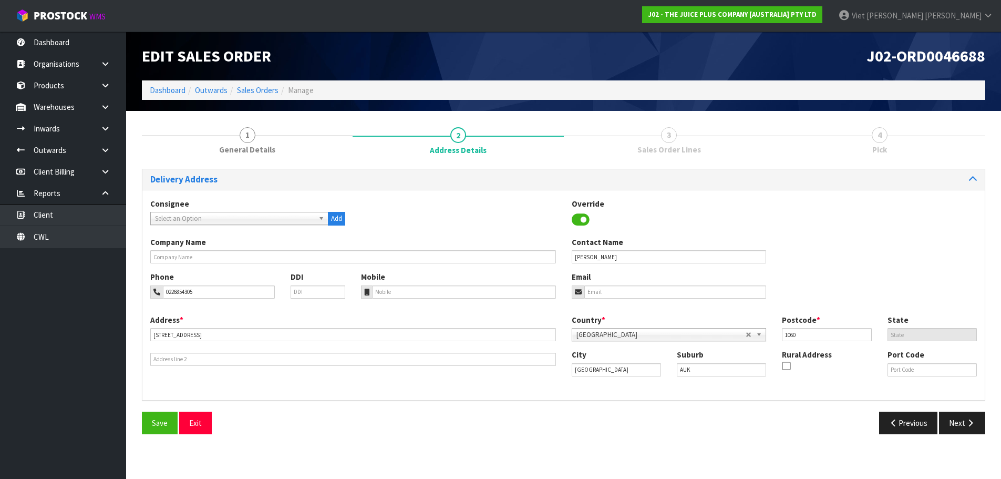
scroll to position [0, 0]
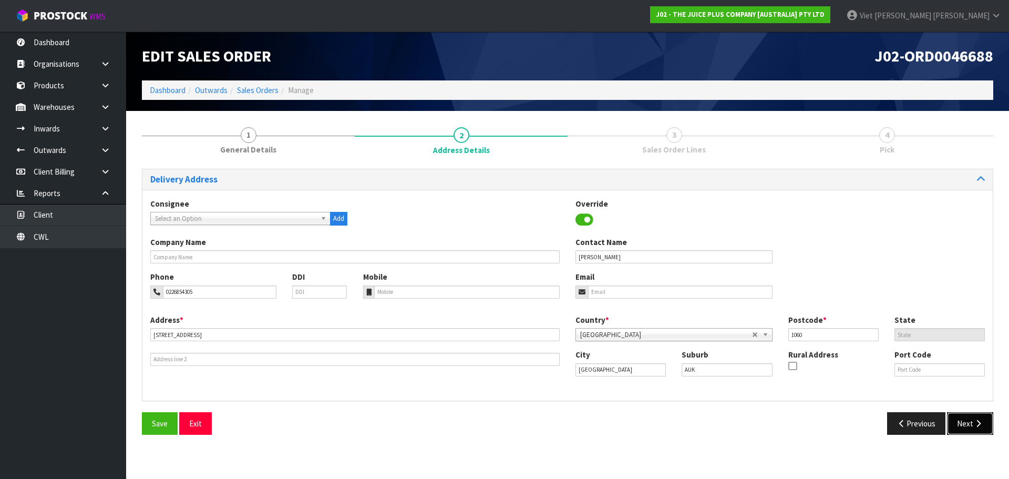
click at [978, 426] on icon "button" at bounding box center [978, 423] width 10 height 8
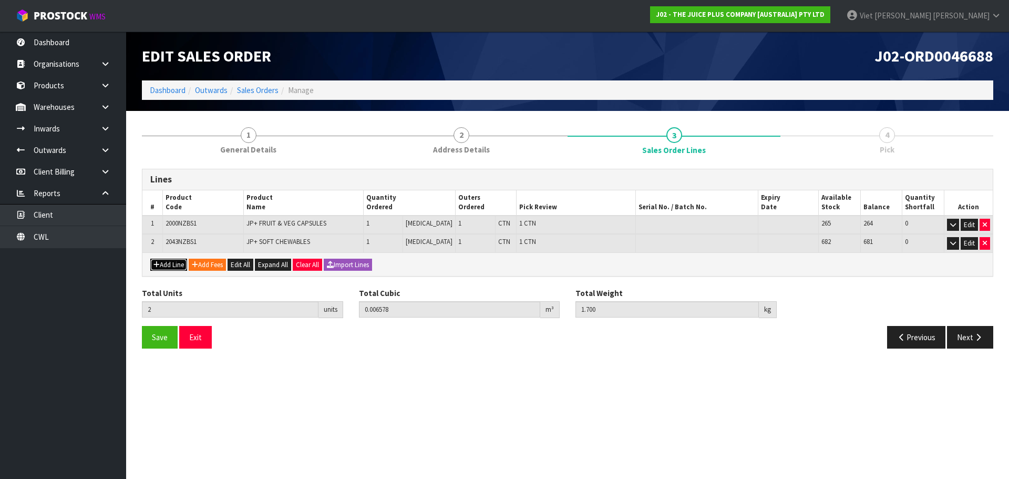
click at [174, 266] on button "Add Line" at bounding box center [168, 264] width 37 height 13
type input "0"
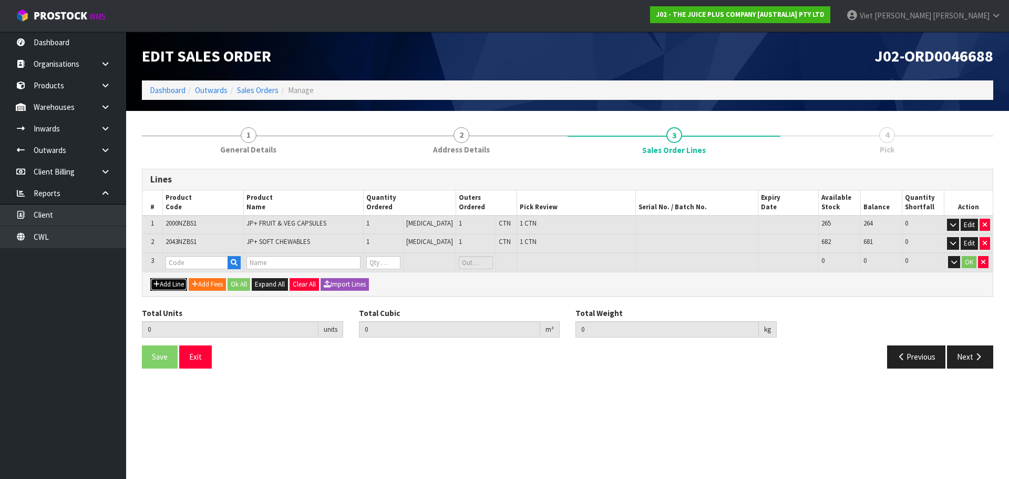
click at [150, 278] on button "Add Line" at bounding box center [168, 284] width 37 height 13
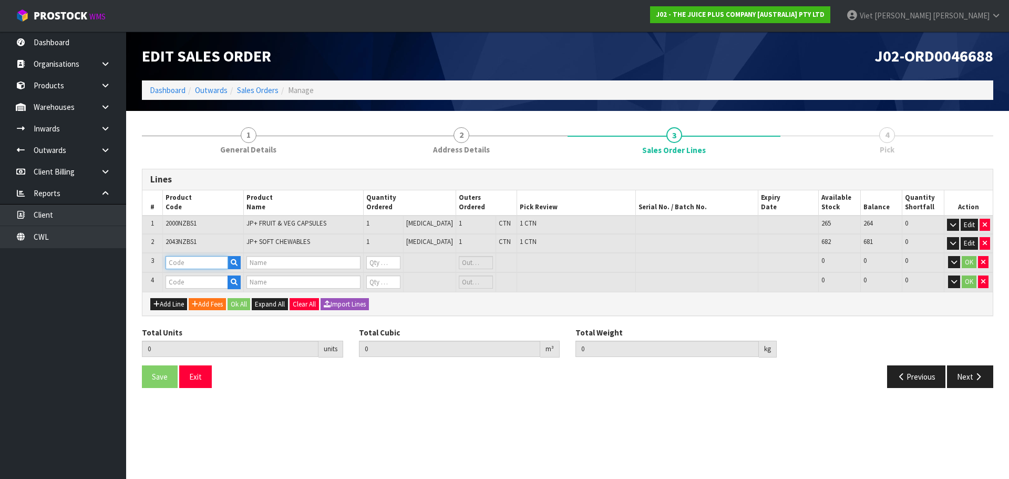
click at [181, 263] on input "text" at bounding box center [196, 262] width 63 height 13
type input "P"
type input "VANI"
click at [221, 288] on link "VANI LLA SACHET" at bounding box center [208, 294] width 83 height 14
type input "VANILLA SACHET"
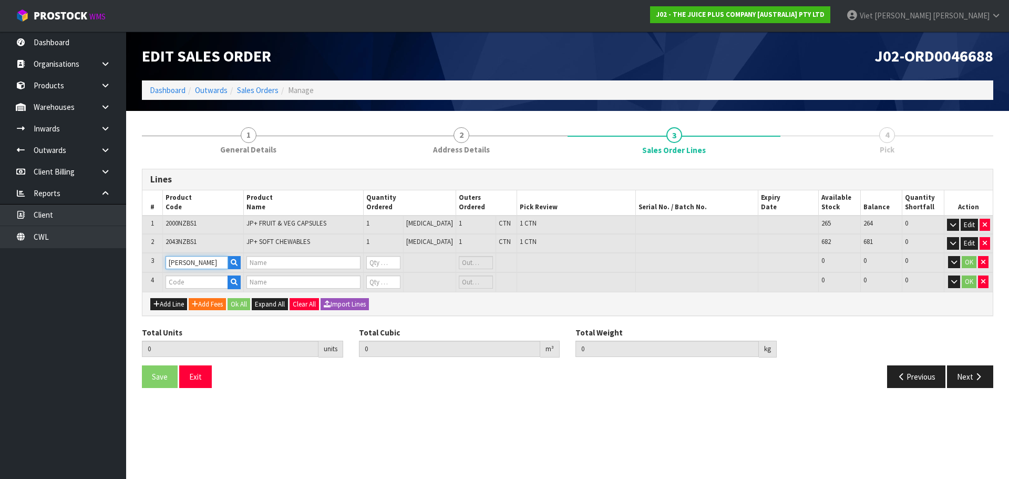
type input "1 X VANILLA SACHET"
type input "0"
click at [209, 283] on input "text" at bounding box center [196, 281] width 63 height 13
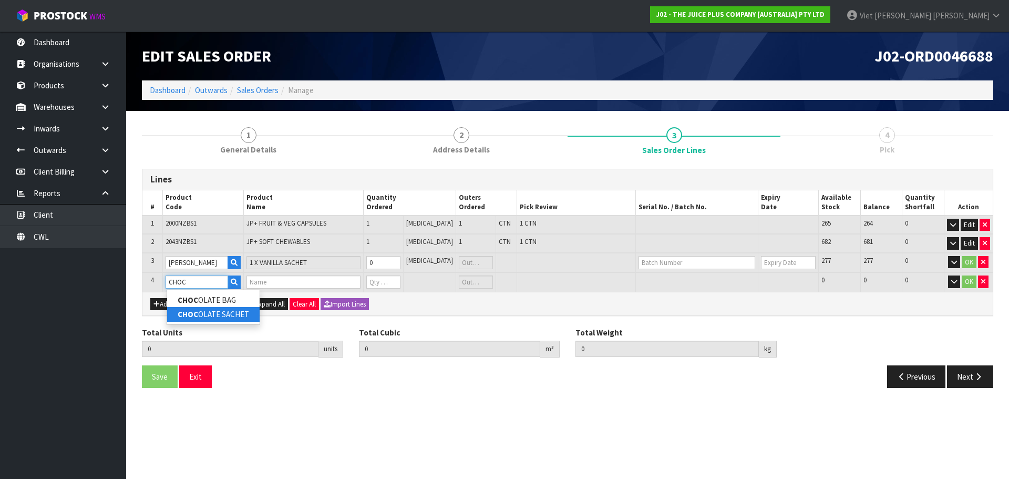
type input "CHOC"
click at [227, 314] on link "CHOC OLATE SACHET" at bounding box center [213, 314] width 92 height 14
type input "CHOCOLATE SACHET"
type input "2"
type input "0.006578"
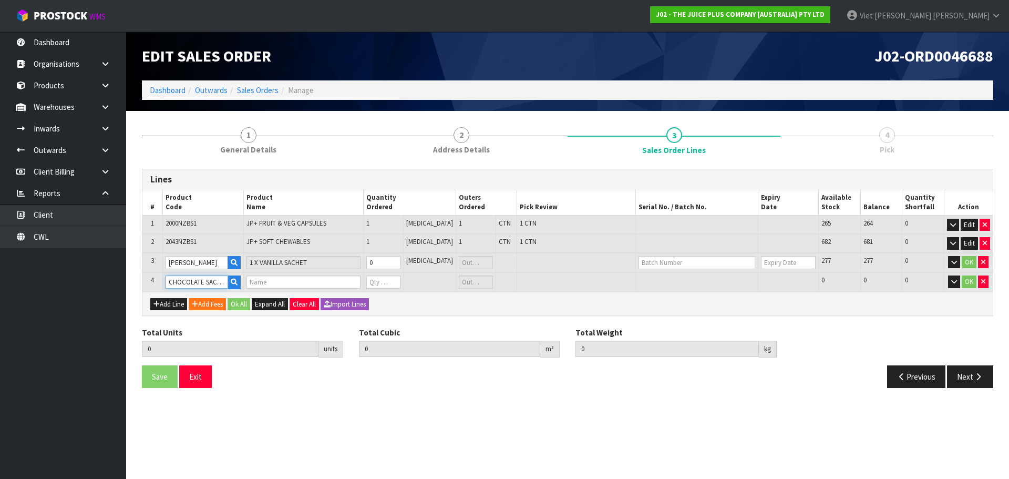
type input "1.7"
type input "1 X CHOCOLATE SACHET"
type input "0"
click at [393, 260] on input "0" at bounding box center [383, 262] width 34 height 13
type input "1"
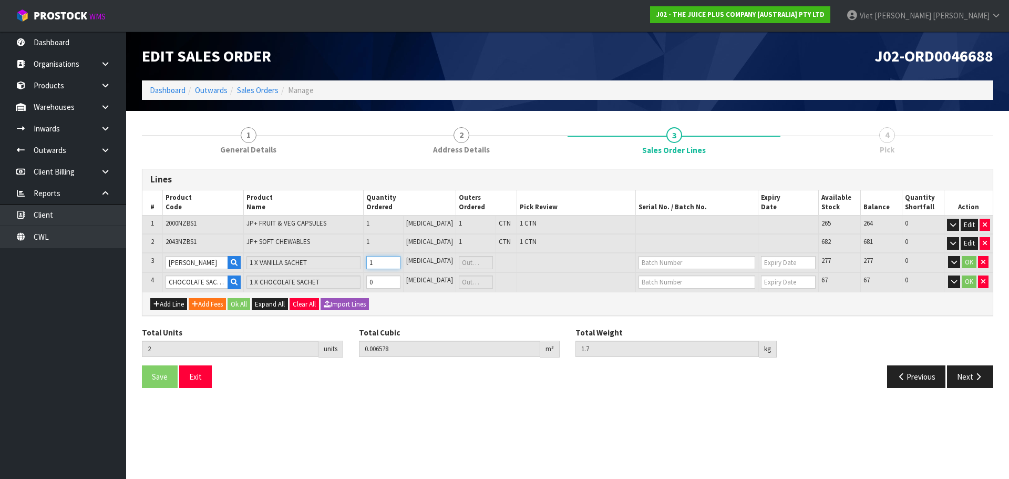
type input "3"
type input "0.00659"
type input "1.715"
click at [402, 289] on td "0" at bounding box center [381, 281] width 39 height 19
click at [398, 279] on input "0" at bounding box center [382, 281] width 34 height 13
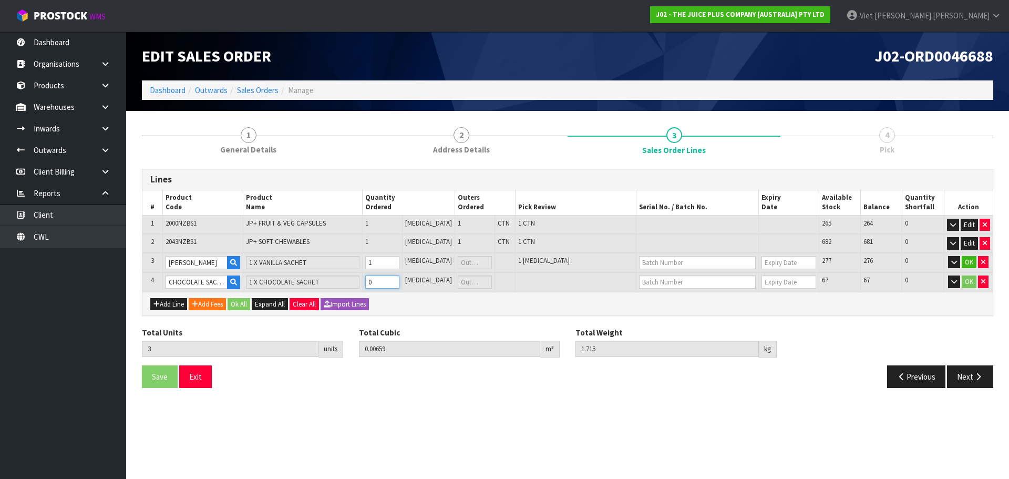
type input "1"
type input "4"
type input "0.006602"
type input "1.73"
click at [243, 308] on button "Ok All" at bounding box center [238, 304] width 23 height 13
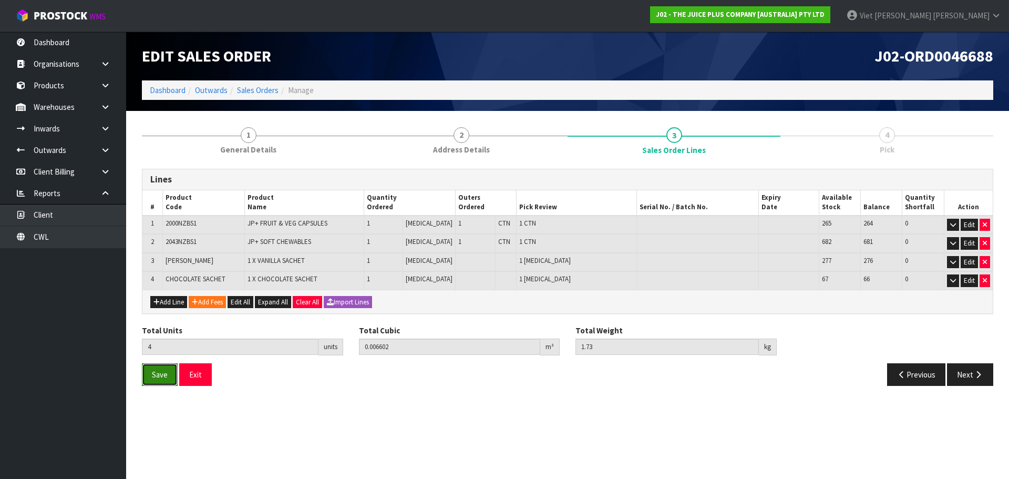
click at [165, 383] on button "Save" at bounding box center [160, 374] width 36 height 23
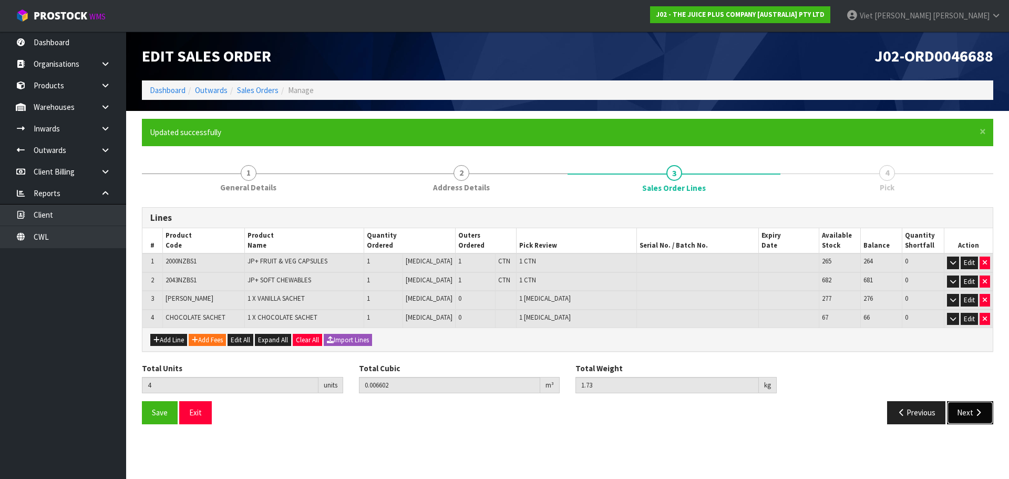
click at [962, 407] on button "Next" at bounding box center [970, 412] width 46 height 23
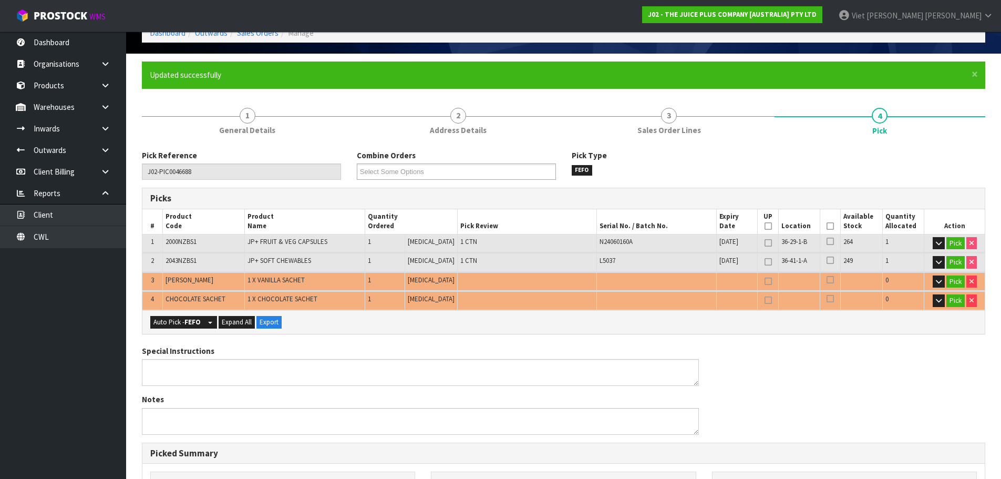
scroll to position [105, 0]
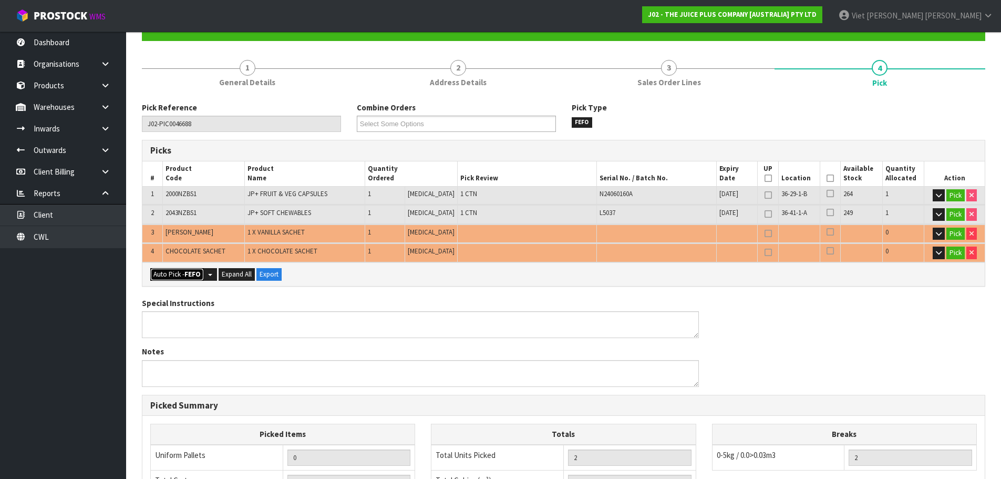
click at [178, 275] on button "Auto Pick - FEFO" at bounding box center [177, 274] width 54 height 13
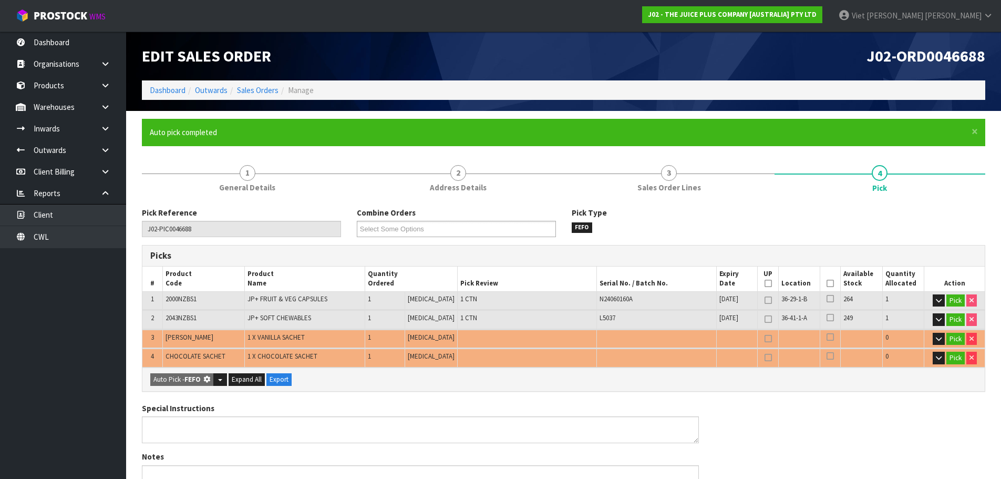
type input "2"
type input "Piece x 2"
type input "4"
type input "0.006602"
type input "1.730"
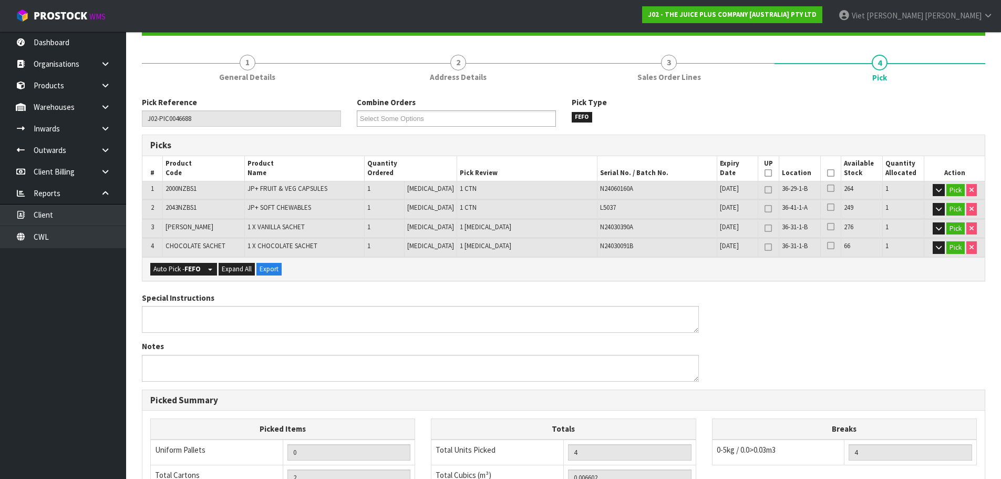
scroll to position [310, 0]
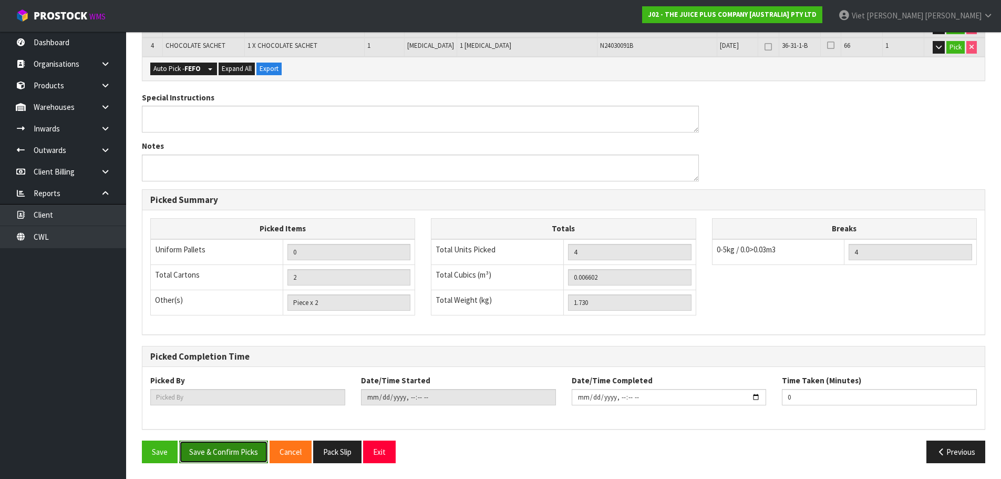
click at [241, 443] on button "Save & Confirm Picks" at bounding box center [223, 451] width 89 height 23
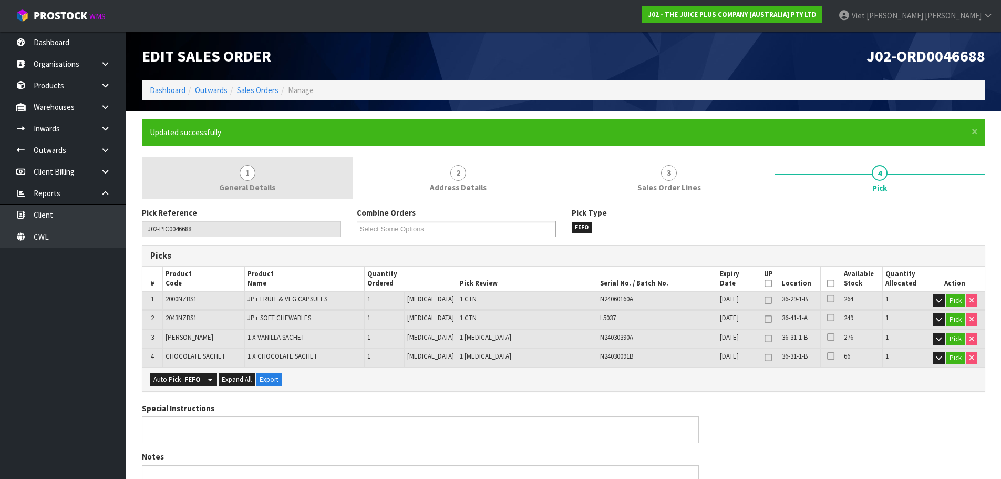
type input "Viet [PERSON_NAME]"
type input "2025-09-18T09:22:24"
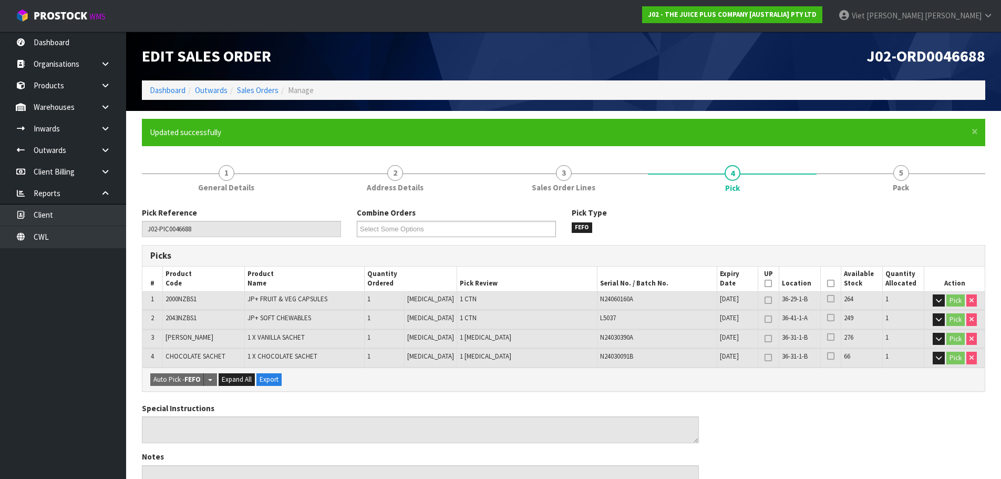
click at [248, 96] on ol "Dashboard Outwards Sales Orders Manage" at bounding box center [563, 89] width 843 height 19
click at [252, 91] on link "Sales Orders" at bounding box center [258, 90] width 42 height 10
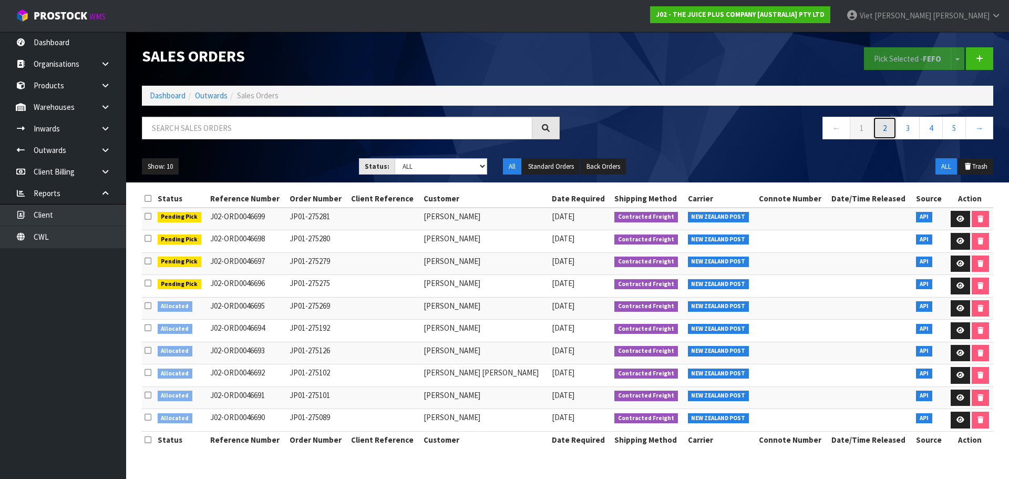
click at [878, 131] on link "2" at bounding box center [885, 128] width 24 height 23
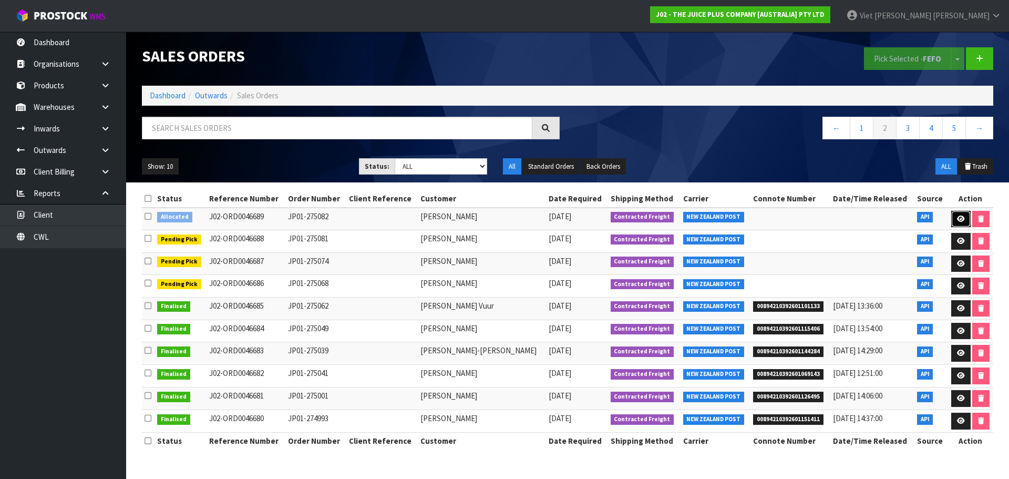
click at [955, 214] on link at bounding box center [960, 219] width 19 height 17
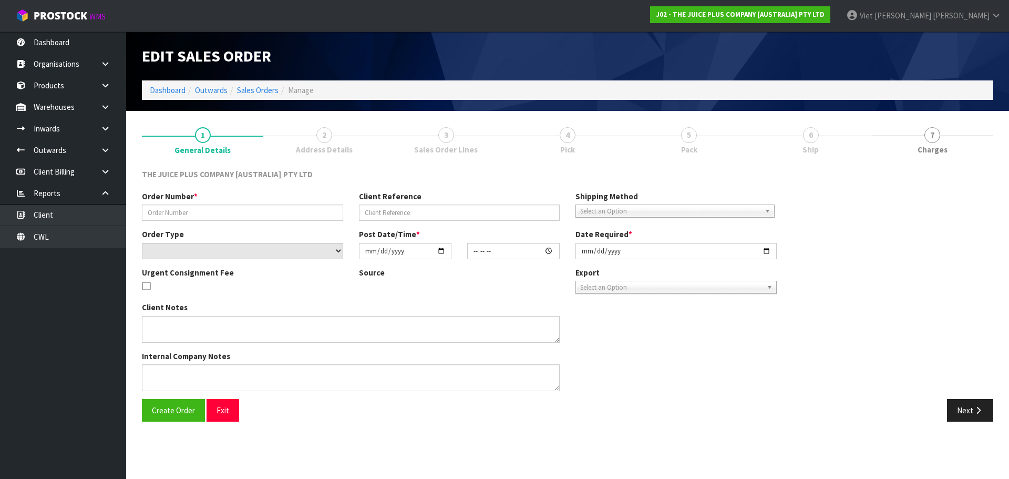
type input "JP01-275082"
select select "number:0"
type input "2025-09-17"
type input "14:38:21.000"
type input "2025-09-17"
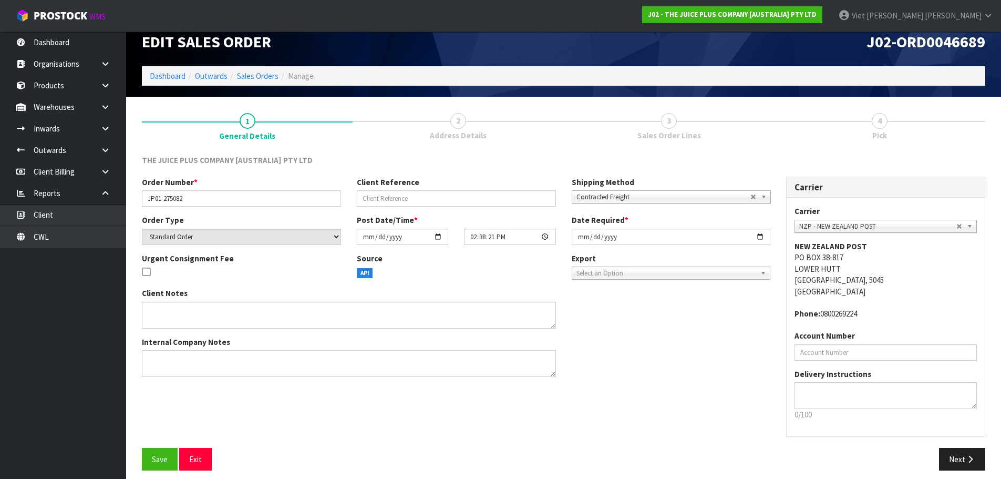
scroll to position [22, 0]
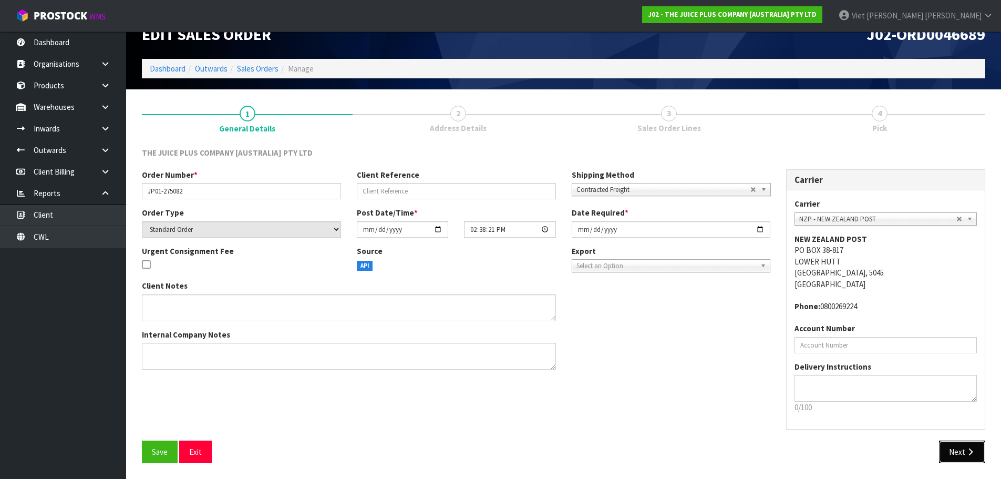
drag, startPoint x: 950, startPoint y: 446, endPoint x: 472, endPoint y: 264, distance: 511.0
click at [950, 446] on button "Next" at bounding box center [962, 451] width 46 height 23
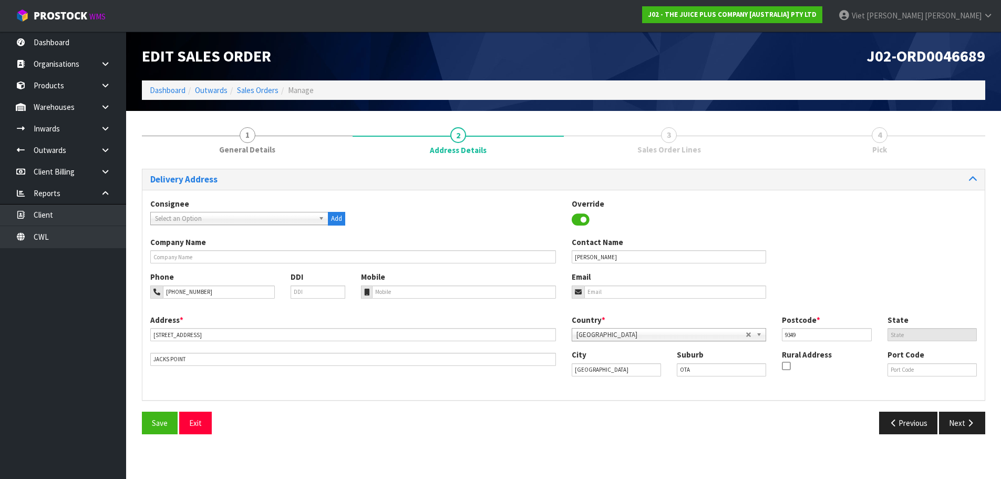
scroll to position [0, 0]
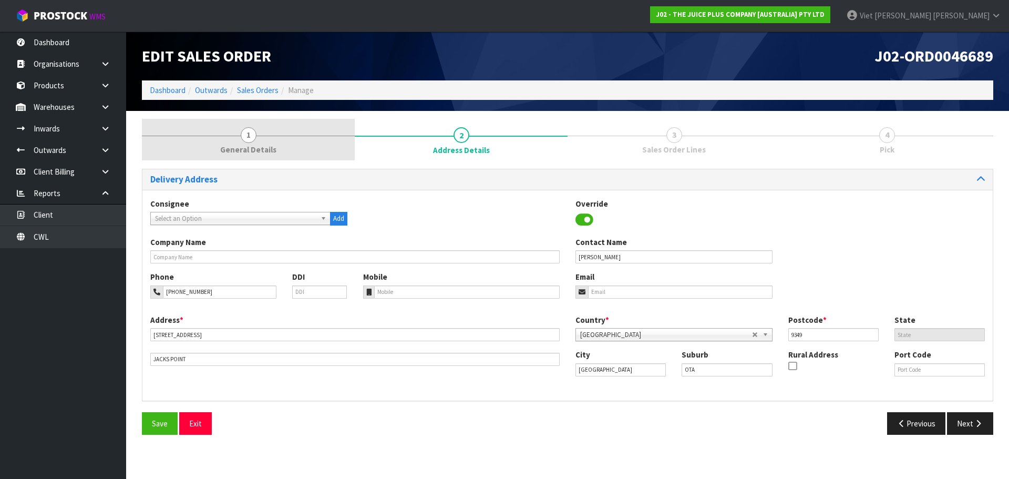
click at [289, 147] on link "1 General Details" at bounding box center [248, 140] width 213 height 42
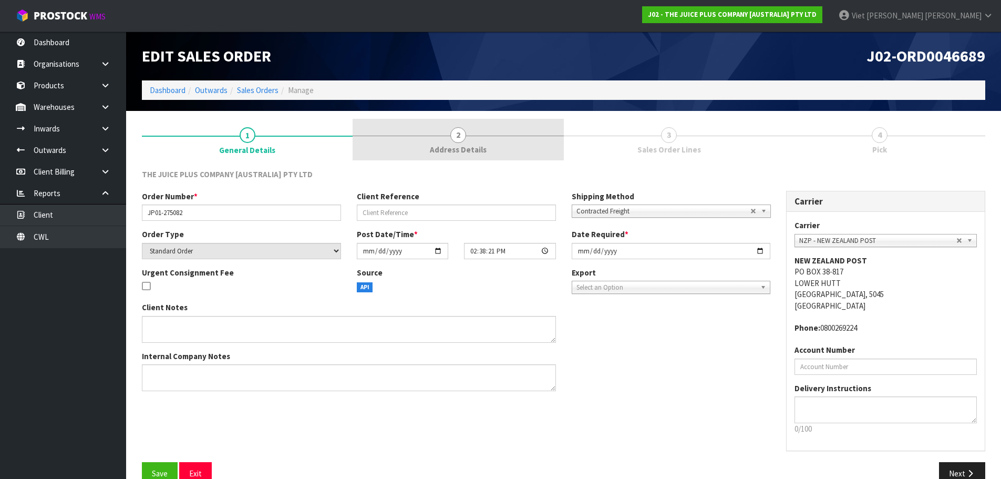
click at [427, 129] on link "2 Address Details" at bounding box center [458, 140] width 211 height 42
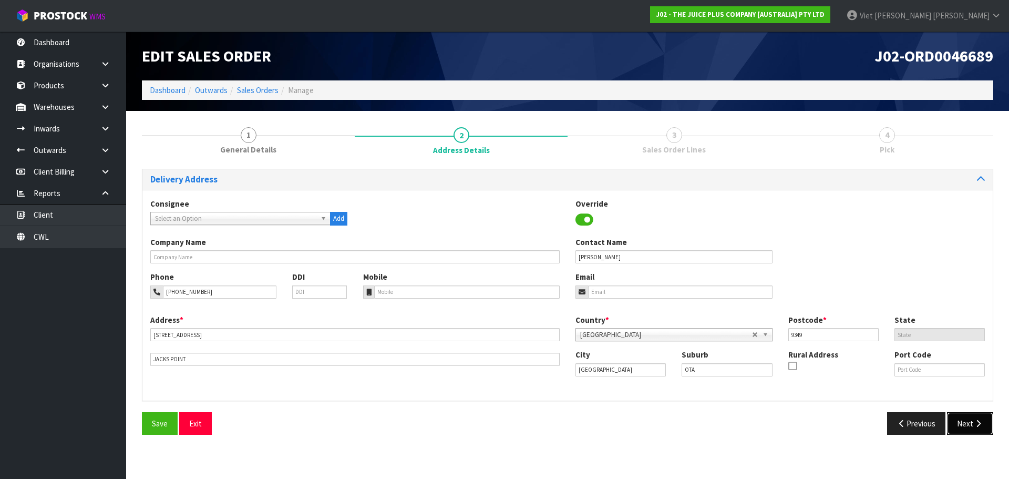
click at [971, 429] on button "Next" at bounding box center [970, 423] width 46 height 23
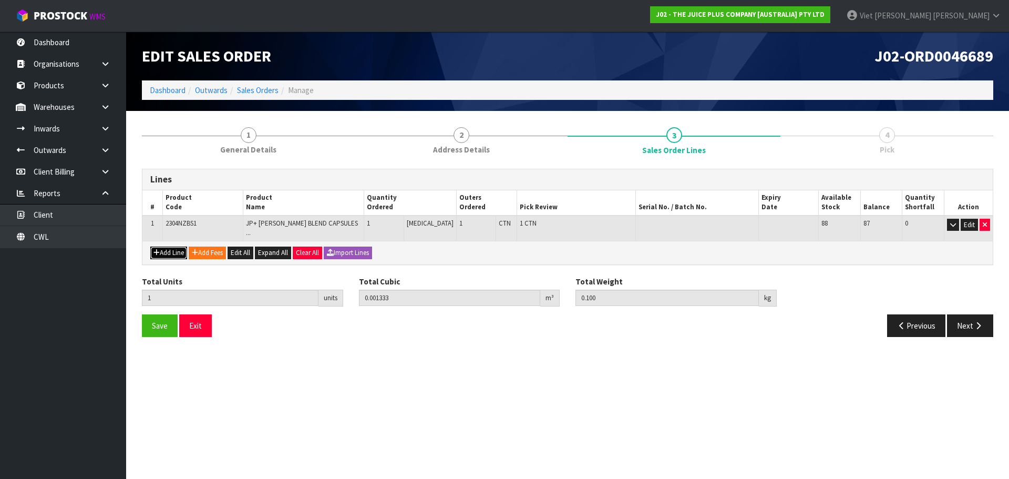
click at [183, 246] on button "Add Line" at bounding box center [168, 252] width 37 height 13
type input "0"
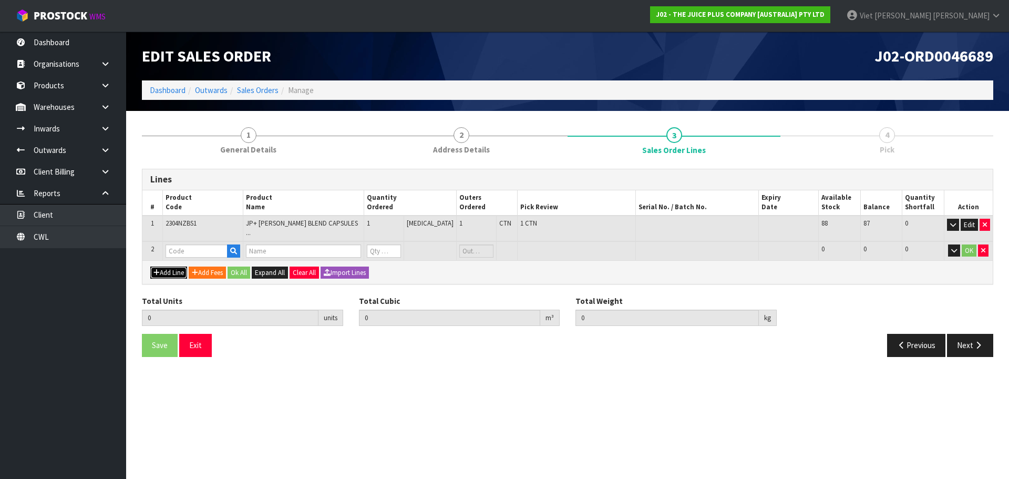
click at [150, 266] on button "Add Line" at bounding box center [168, 272] width 37 height 13
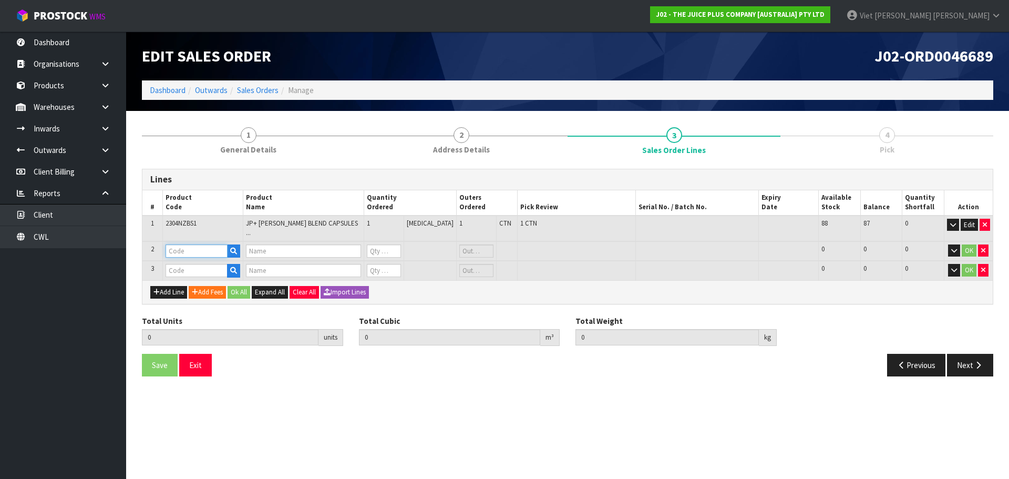
click at [183, 250] on input "text" at bounding box center [196, 250] width 62 height 13
type input "VA"
click at [189, 273] on link "VA NILLA SACHET" at bounding box center [210, 275] width 87 height 14
type input "VANILLA SACHET"
type input "1 X VANILLA SACHET"
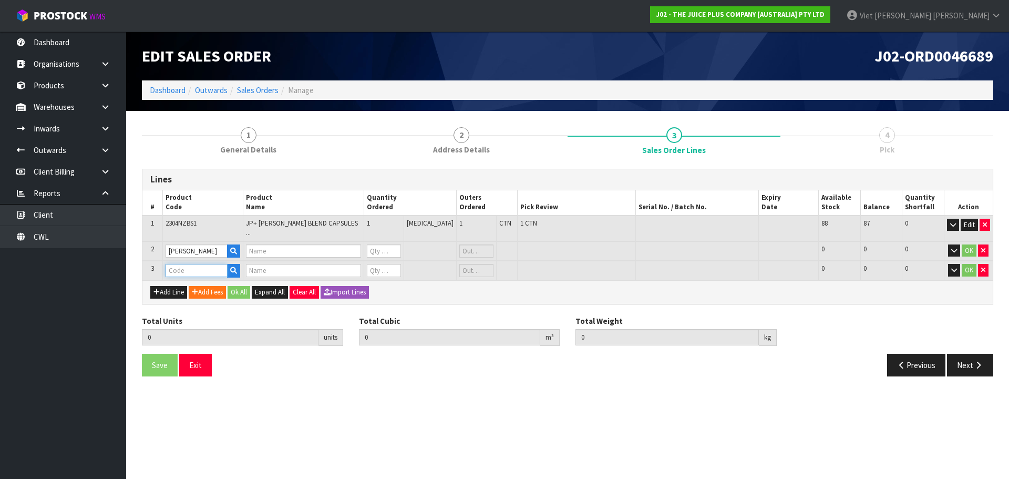
type input "0"
click at [192, 268] on input "text" at bounding box center [196, 270] width 62 height 13
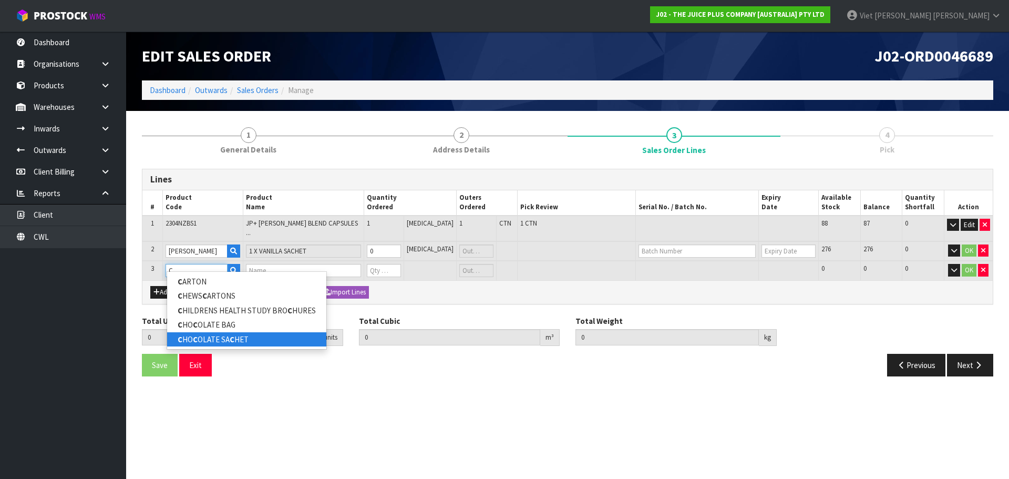
type input "C"
click at [251, 343] on link "C HO C OLATE SA C HET" at bounding box center [246, 339] width 159 height 14
type input "CHOCOLATE SACHET"
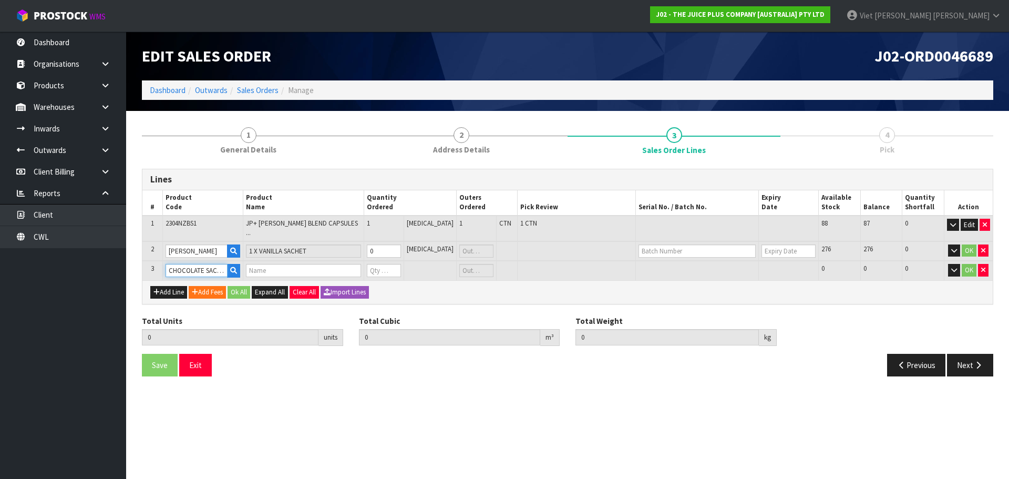
type input "1"
type input "0.001333"
type input "0.1"
type input "1 X CHOCOLATE SACHET"
type input "0"
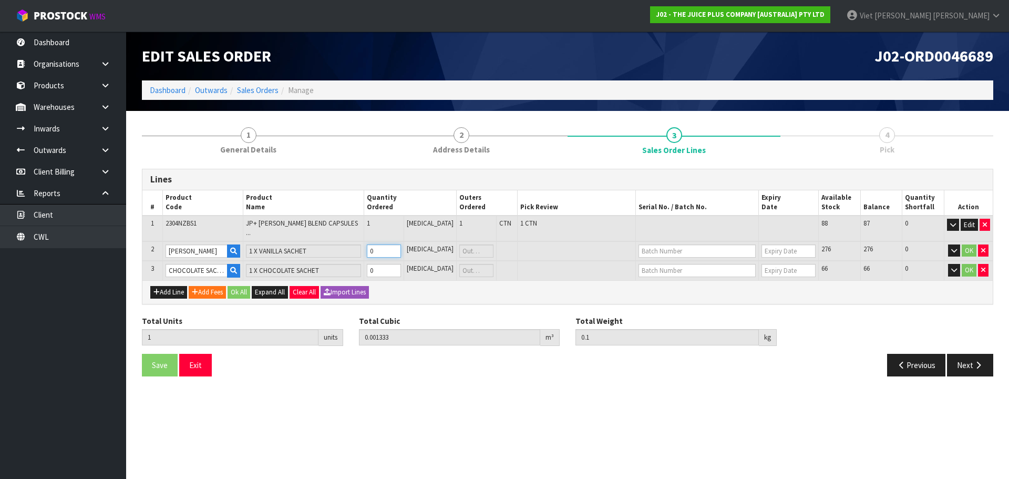
click at [387, 244] on input "0" at bounding box center [384, 250] width 34 height 13
type input "1"
type input "2"
type input "0.001345"
type input "0.115"
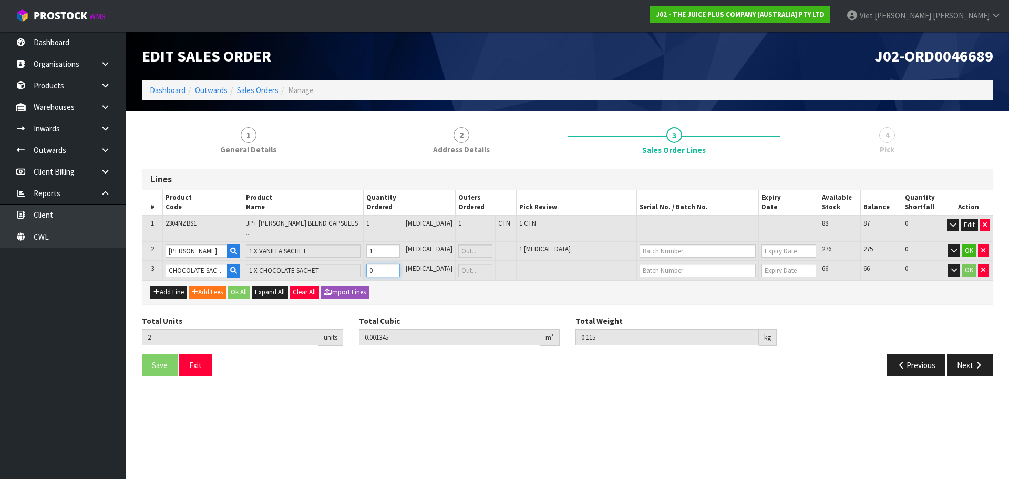
click at [394, 264] on input "0" at bounding box center [383, 270] width 34 height 13
type input "1"
type input "3"
type input "0.001357"
type input "0.13"
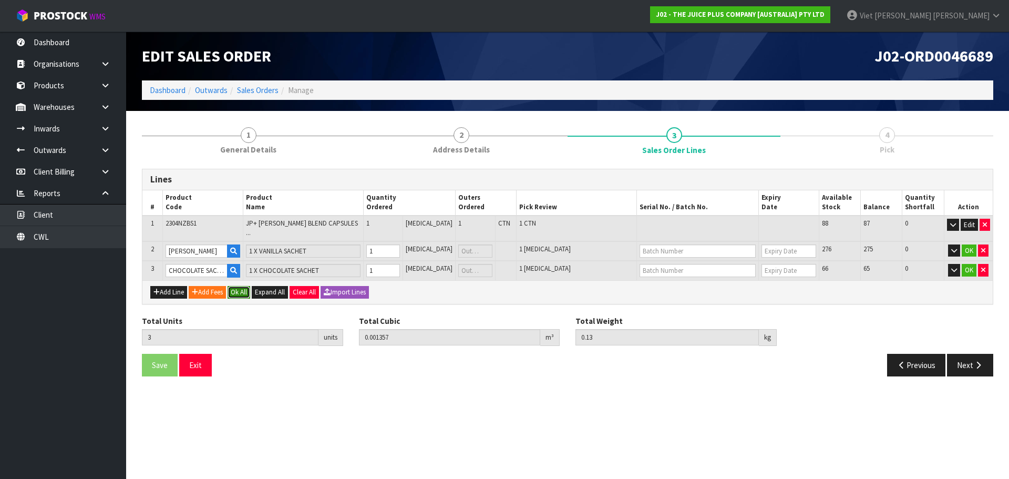
click at [250, 286] on button "Ok All" at bounding box center [238, 292] width 23 height 13
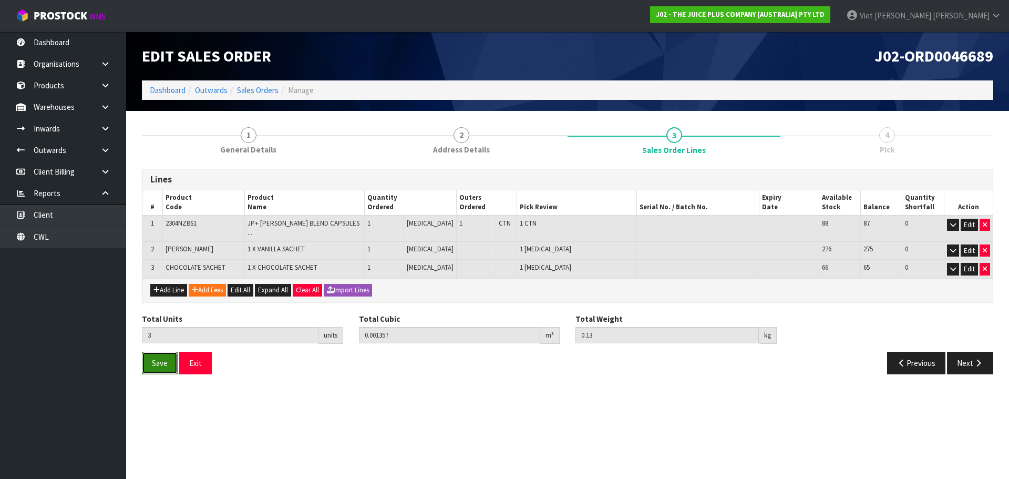
click at [143, 352] on button "Save" at bounding box center [160, 362] width 36 height 23
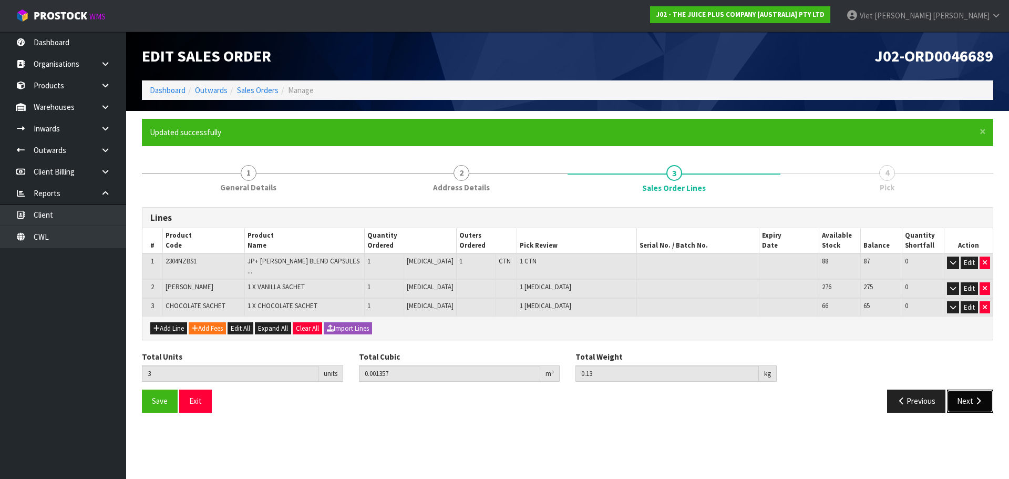
click at [962, 394] on button "Next" at bounding box center [970, 400] width 46 height 23
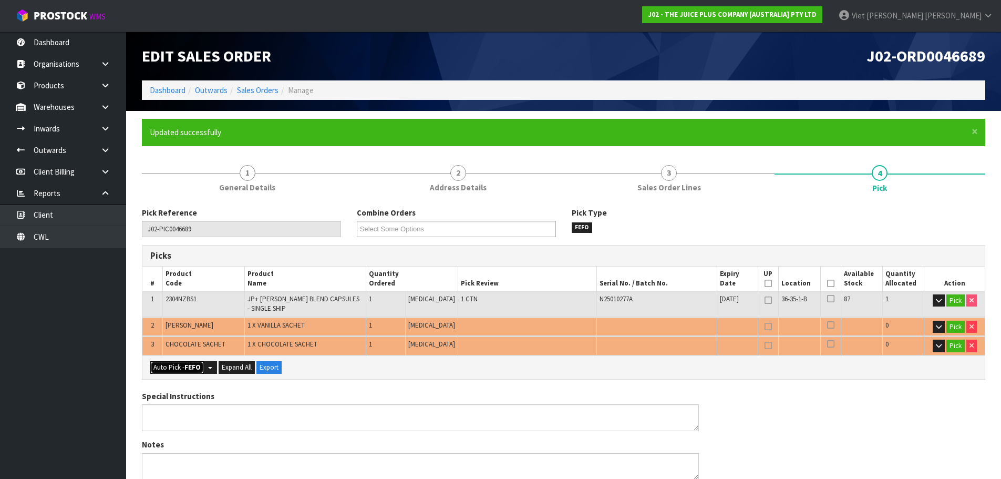
click at [180, 366] on button "Auto Pick - FEFO" at bounding box center [177, 367] width 54 height 13
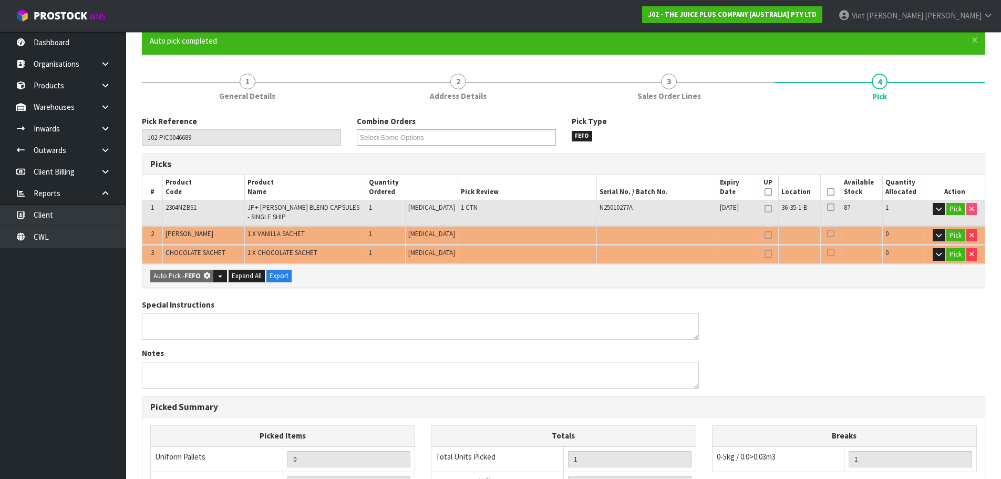
scroll to position [298, 0]
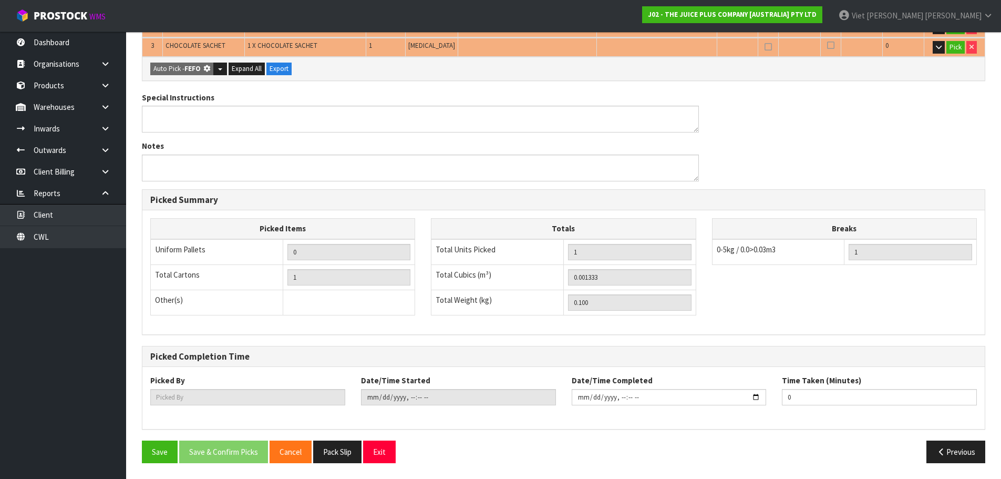
type input "1"
type input "Piece x 2"
type input "3"
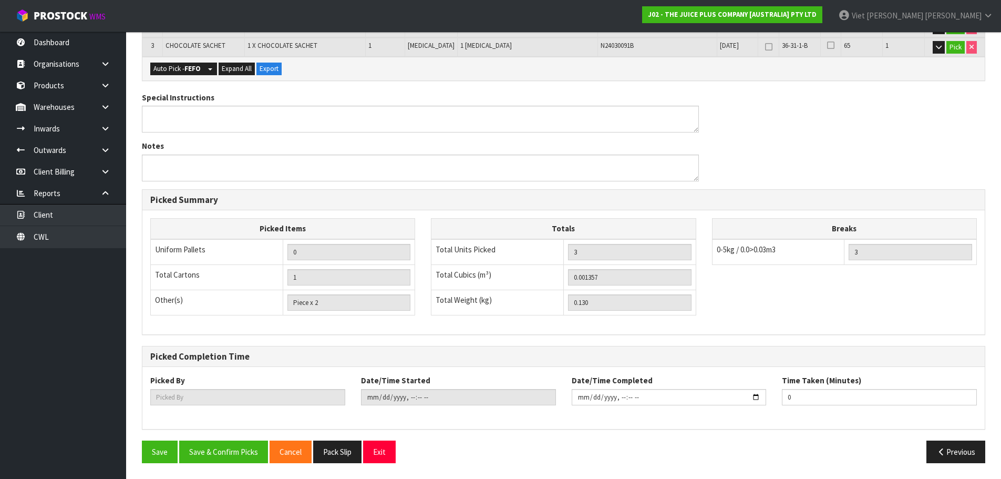
click at [236, 435] on div "Pick Reference J02-PIC0046689 Combine Orders J02-ORD0046686 J02-ORD0046687 J02-…" at bounding box center [563, 190] width 843 height 562
click at [226, 441] on button "Save & Confirm Picks" at bounding box center [223, 451] width 89 height 23
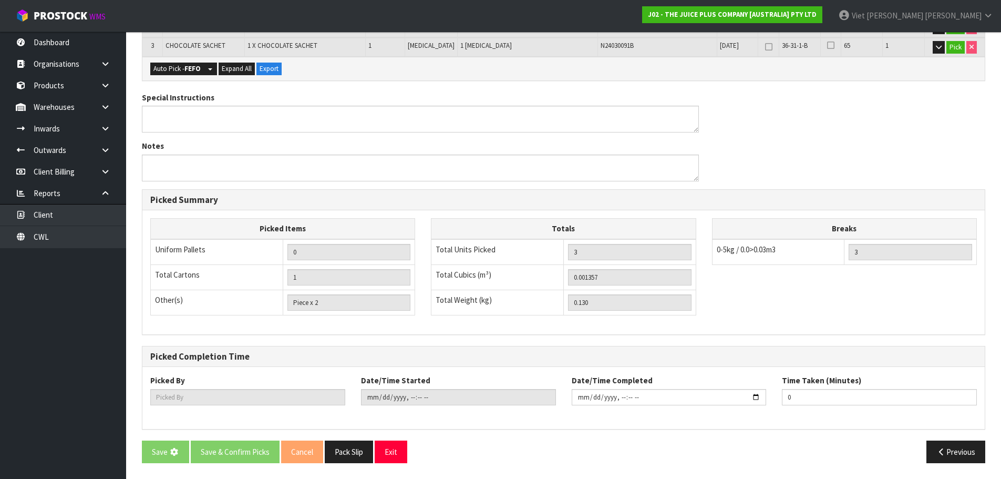
scroll to position [0, 0]
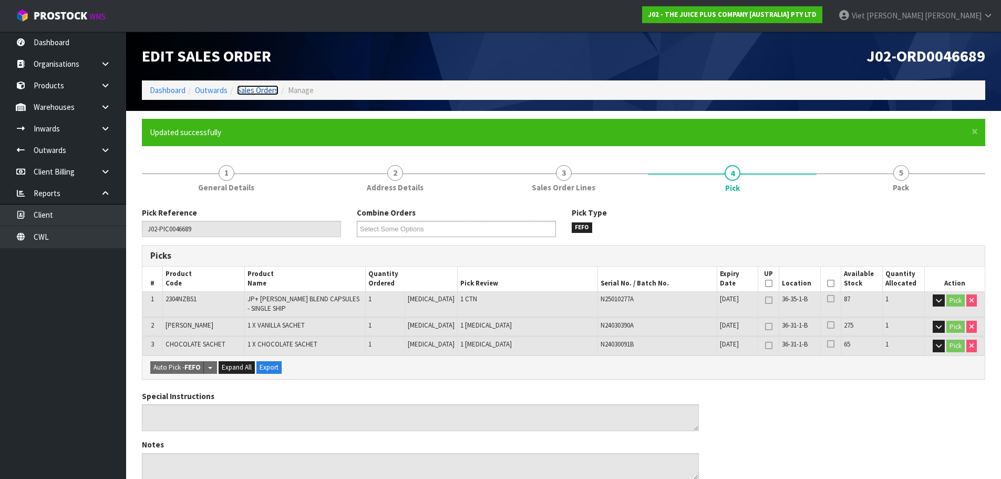
click at [272, 87] on link "Sales Orders" at bounding box center [258, 90] width 42 height 10
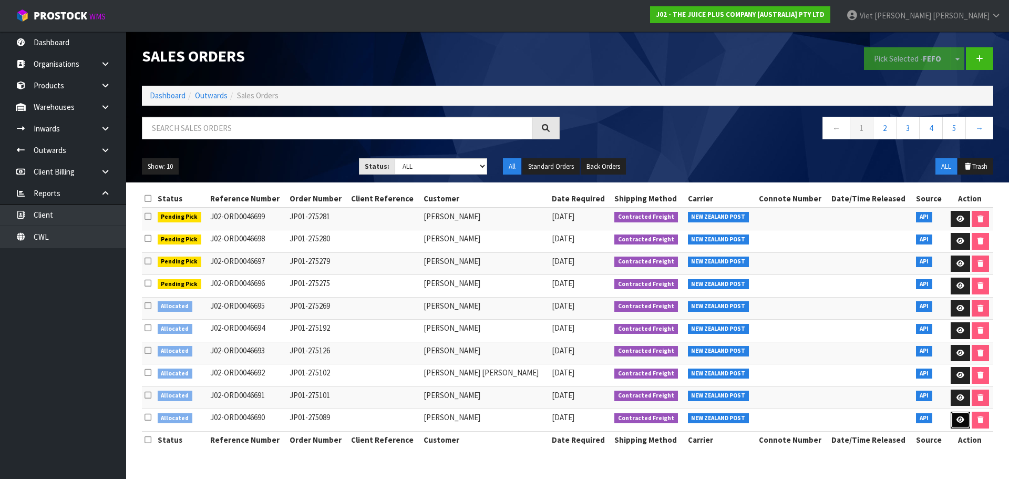
click at [959, 422] on icon at bounding box center [960, 419] width 8 height 7
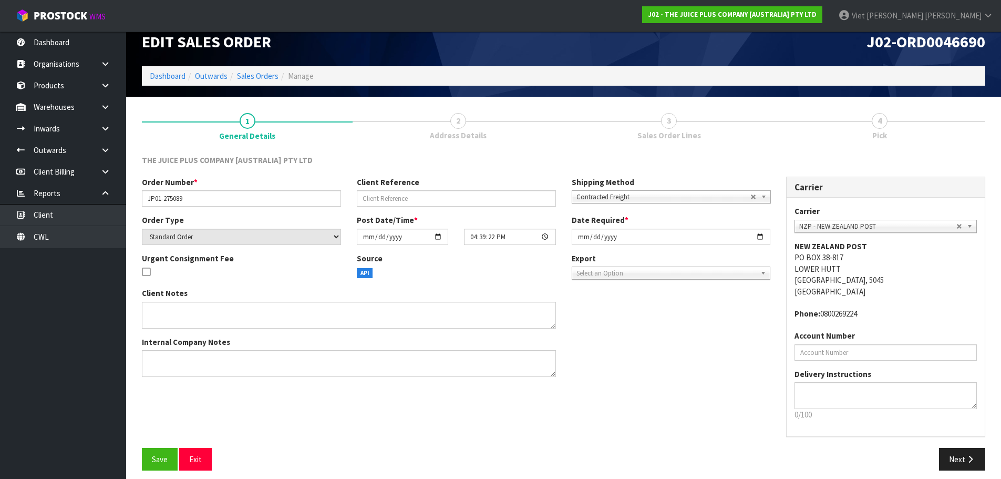
scroll to position [22, 0]
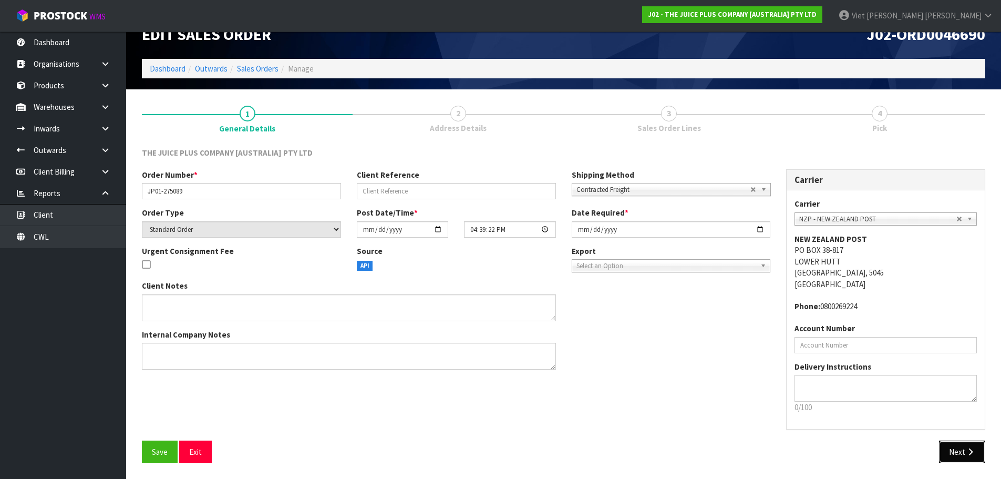
click at [968, 444] on button "Next" at bounding box center [962, 451] width 46 height 23
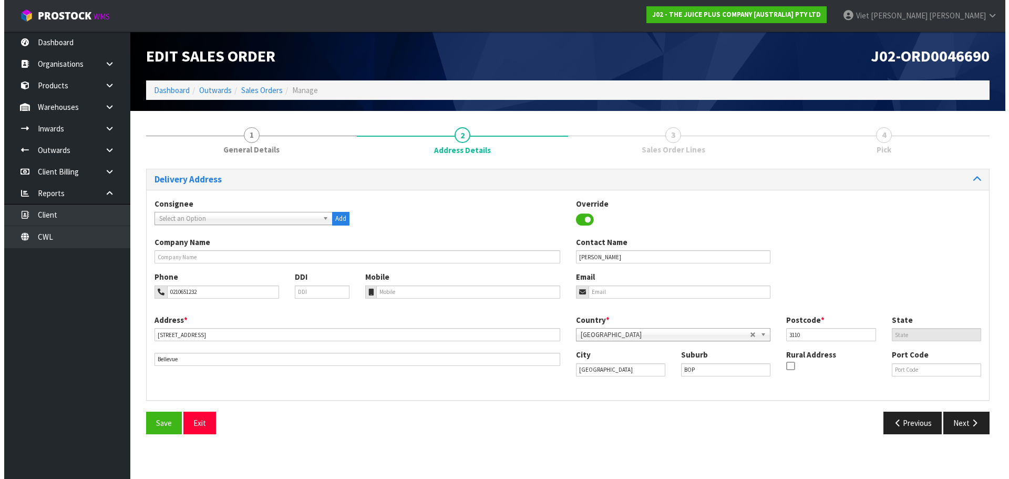
scroll to position [0, 0]
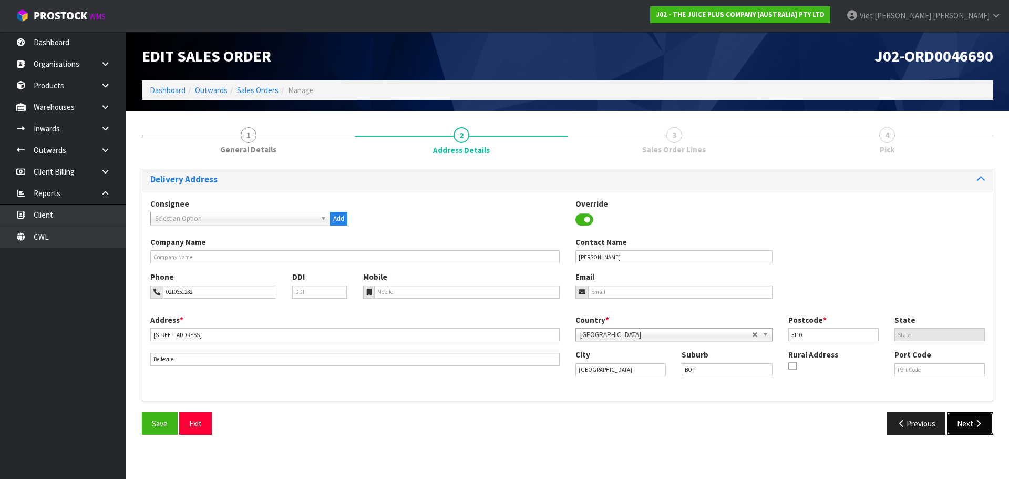
click at [955, 421] on button "Next" at bounding box center [970, 423] width 46 height 23
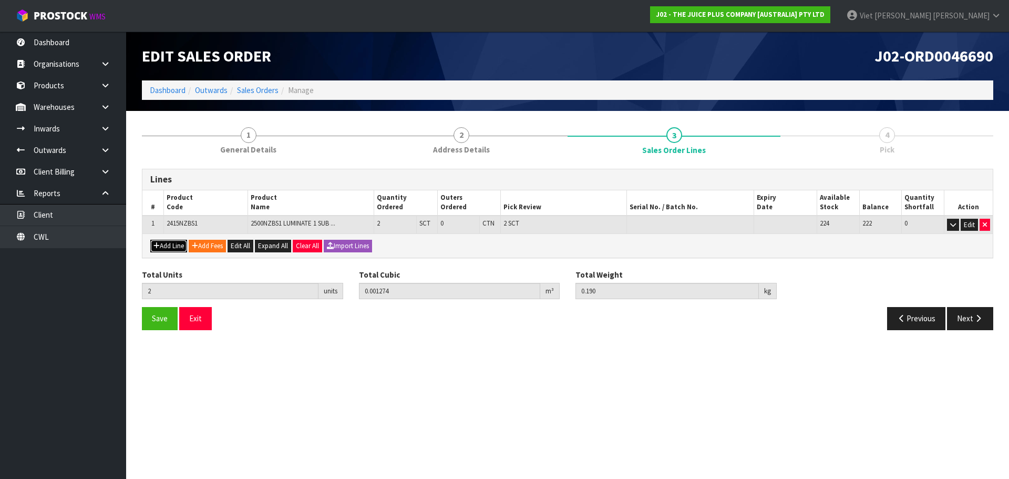
click at [173, 251] on button "Add Line" at bounding box center [168, 246] width 37 height 13
type input "0"
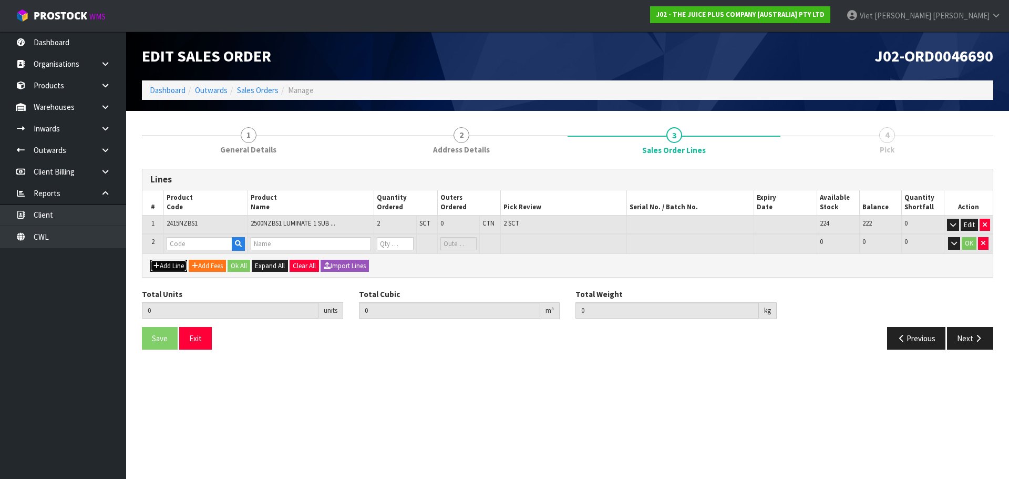
click at [150, 260] on button "Add Line" at bounding box center [168, 266] width 37 height 13
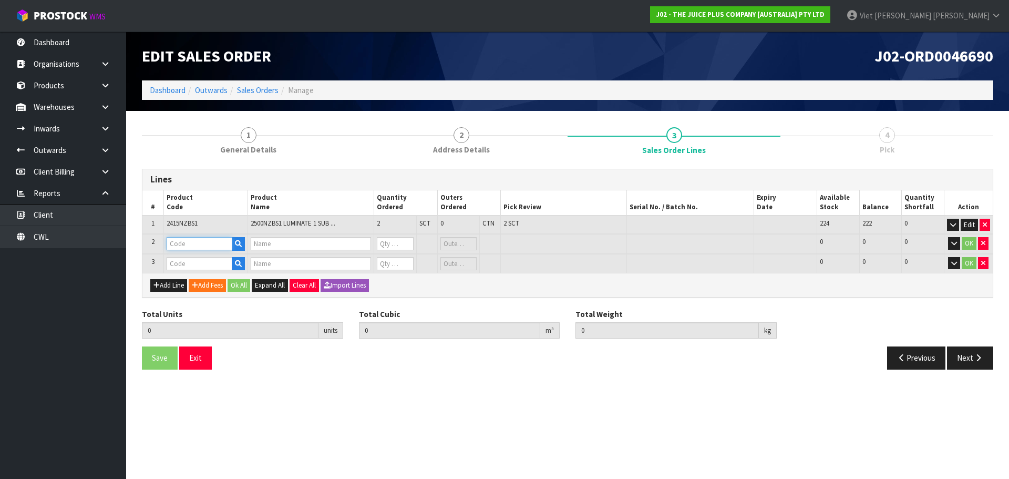
click at [190, 245] on input "text" at bounding box center [200, 243] width 66 height 13
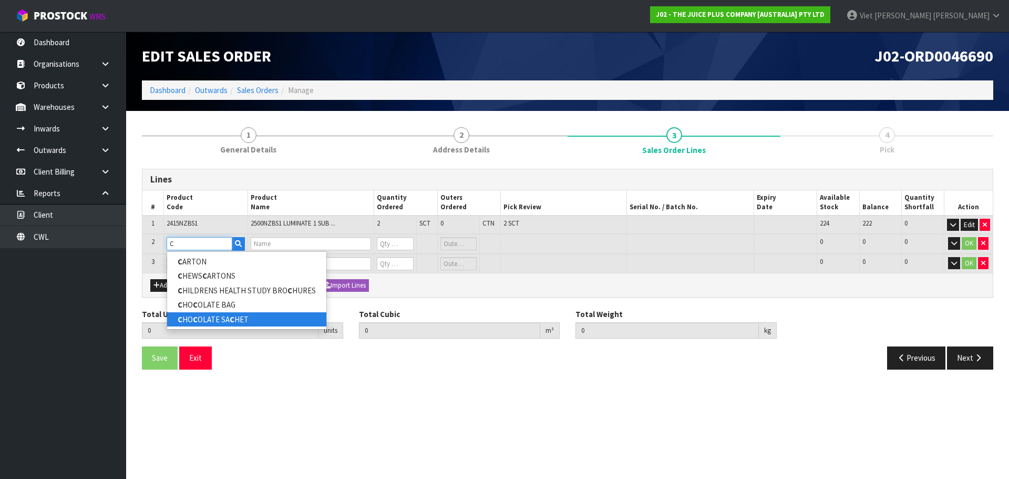
type input "C"
click at [250, 322] on link "C HO C OLATE SA C HET" at bounding box center [246, 319] width 159 height 14
type input "CHOCOLATE SACHET"
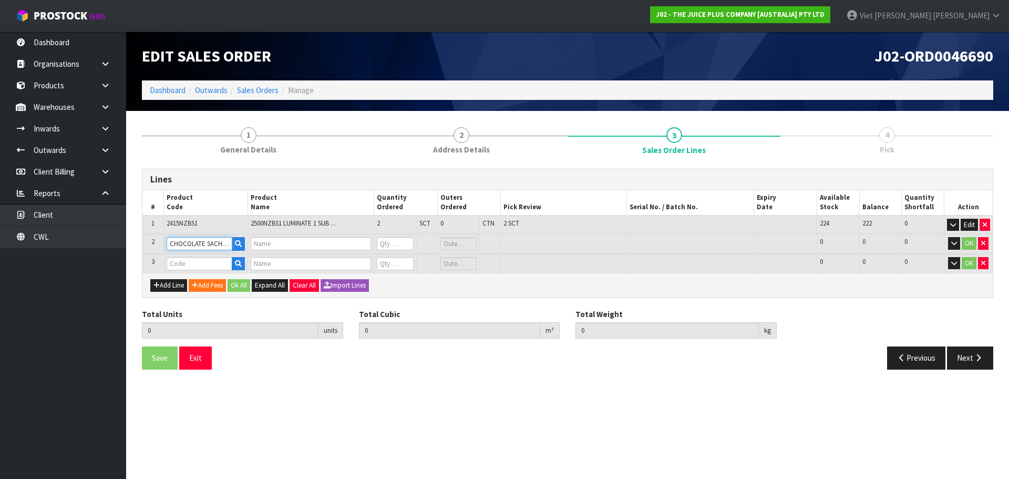
type input "1 X CHOCOLATE SACHET"
type input "0"
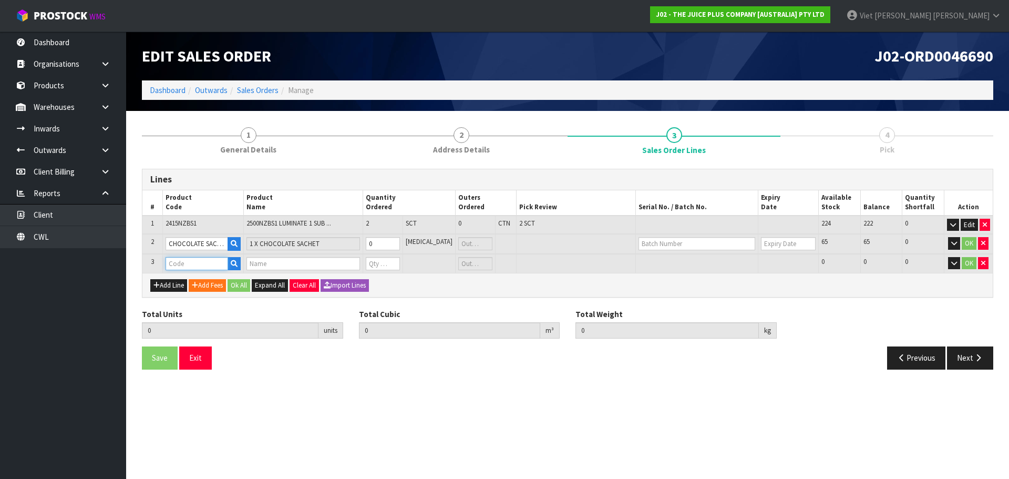
click at [204, 268] on input "text" at bounding box center [196, 263] width 63 height 13
type input "V"
click at [236, 293] on link "V ANILLA SACHET" at bounding box center [212, 295] width 90 height 14
type input "[PERSON_NAME]"
type input "2"
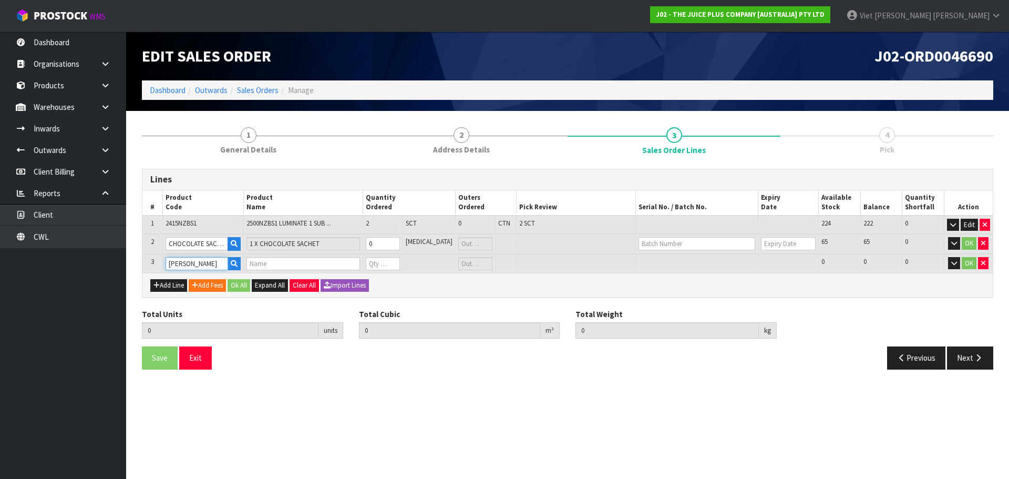
type input "0.001274"
type input "0.19"
type input "1 X VANILLA SACHET"
type input "0"
click at [378, 242] on input "0" at bounding box center [383, 243] width 34 height 13
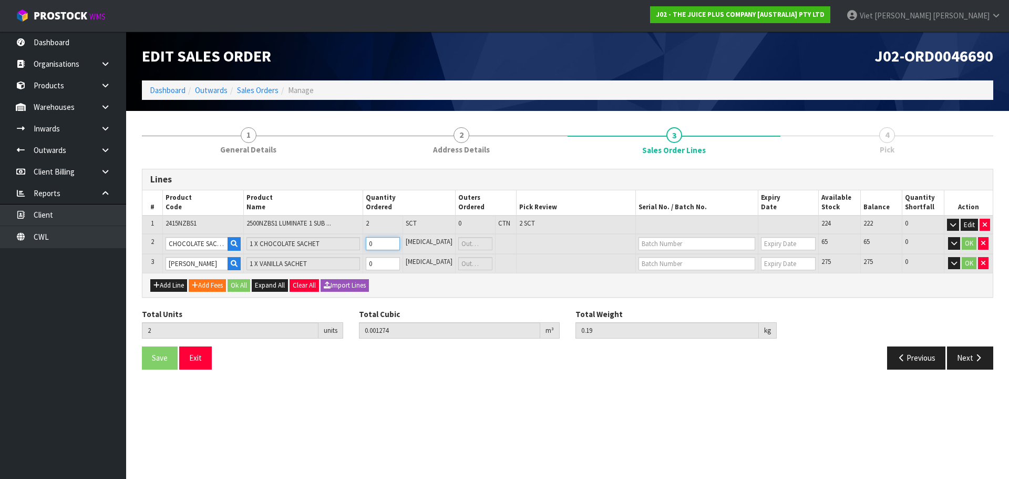
type input "1"
type input "3"
type input "0.001286"
type input "0.205"
click at [386, 266] on input "0" at bounding box center [382, 263] width 34 height 13
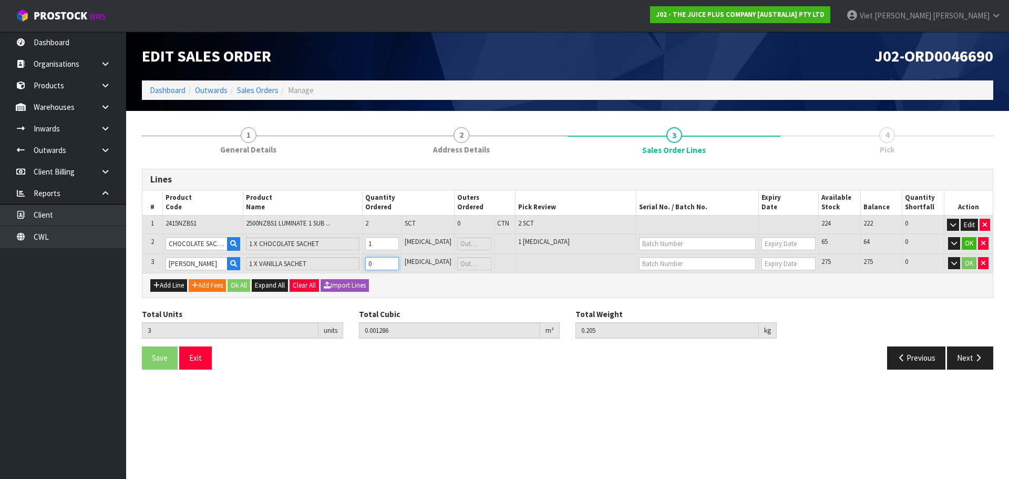
type input "1"
type input "4"
type input "0.001298"
type input "0.22"
click at [245, 287] on button "Ok All" at bounding box center [238, 285] width 23 height 13
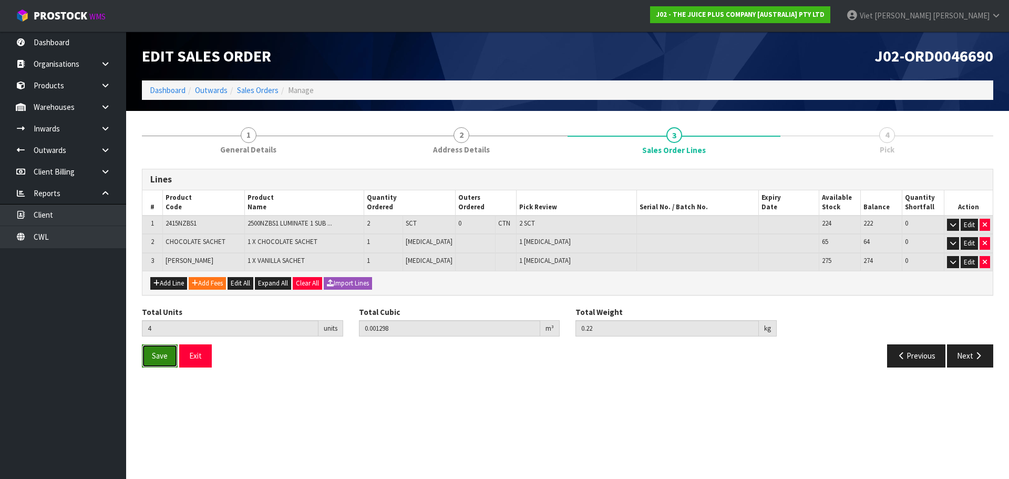
click at [157, 361] on button "Save" at bounding box center [160, 355] width 36 height 23
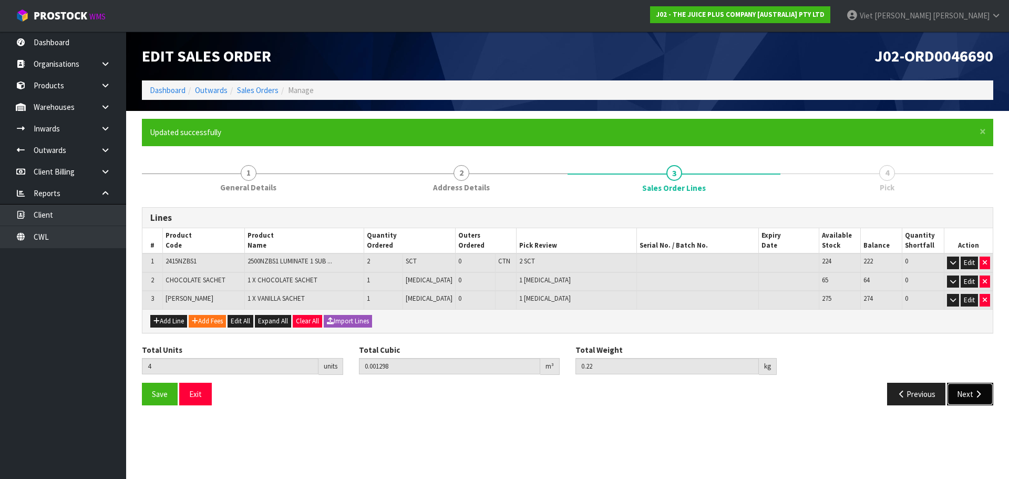
click at [954, 387] on button "Next" at bounding box center [970, 393] width 46 height 23
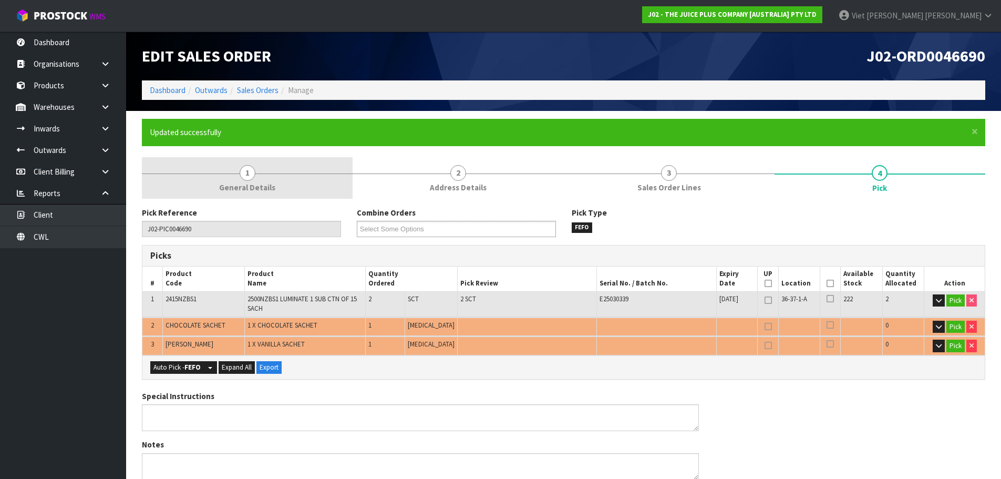
click at [231, 180] on link "1 General Details" at bounding box center [247, 178] width 211 height 42
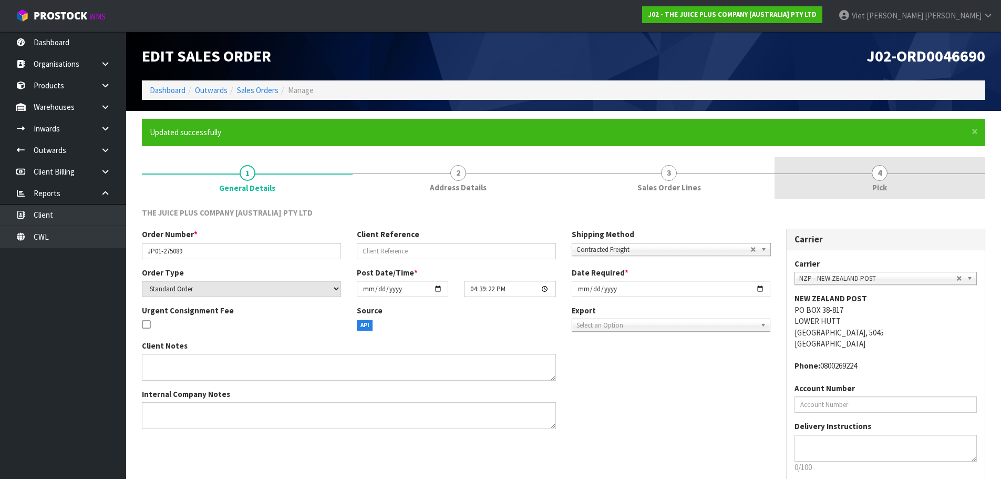
click at [920, 182] on link "4 Pick" at bounding box center [879, 178] width 211 height 42
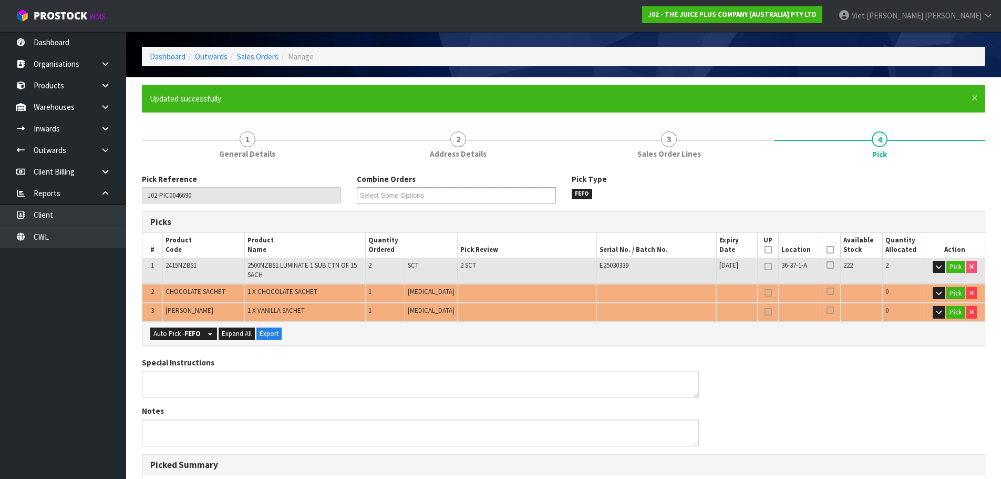
scroll to position [53, 0]
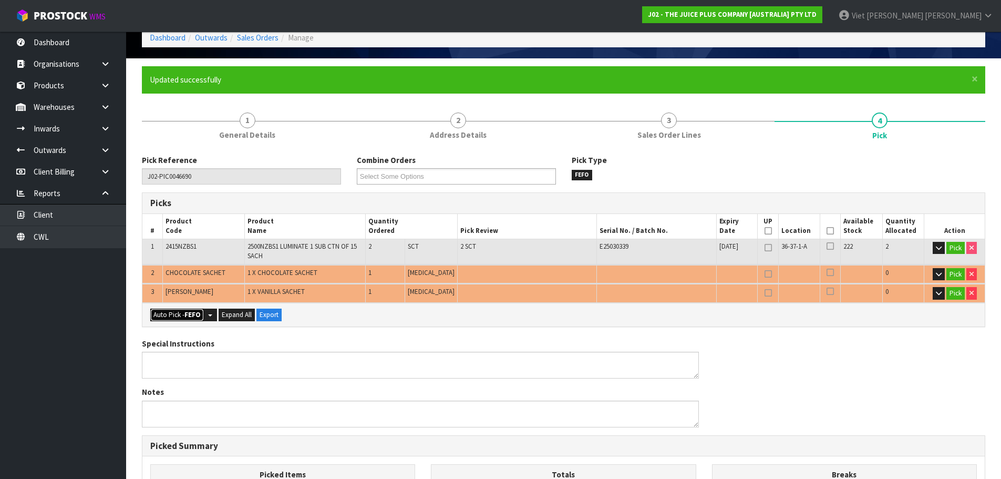
click at [182, 315] on button "Auto Pick - FEFO" at bounding box center [177, 314] width 54 height 13
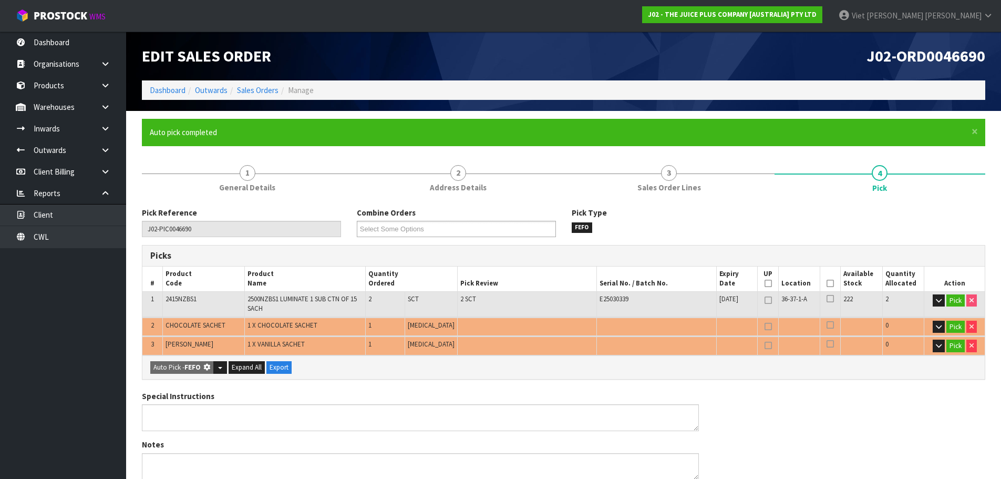
type input "Piece x 2"
type input "4"
type input "0.001298"
type input "0.220"
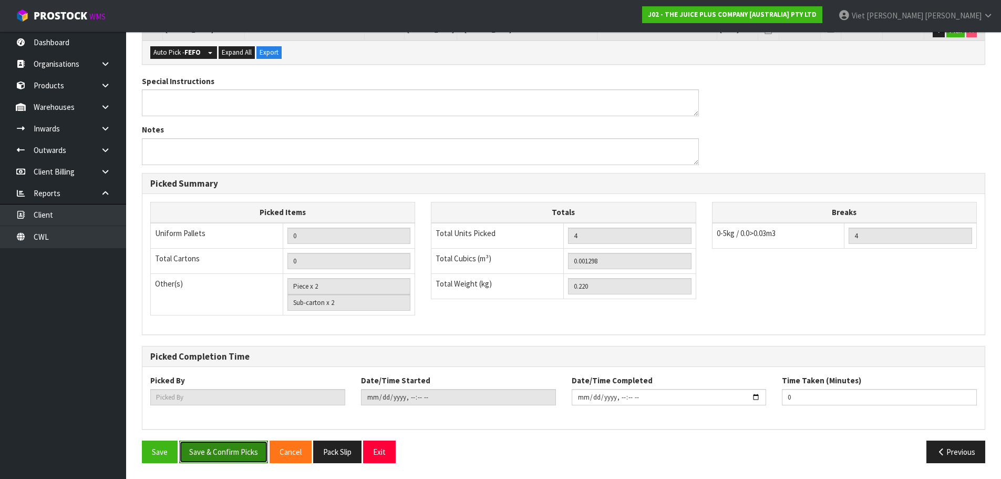
click at [228, 450] on button "Save & Confirm Picks" at bounding box center [223, 451] width 89 height 23
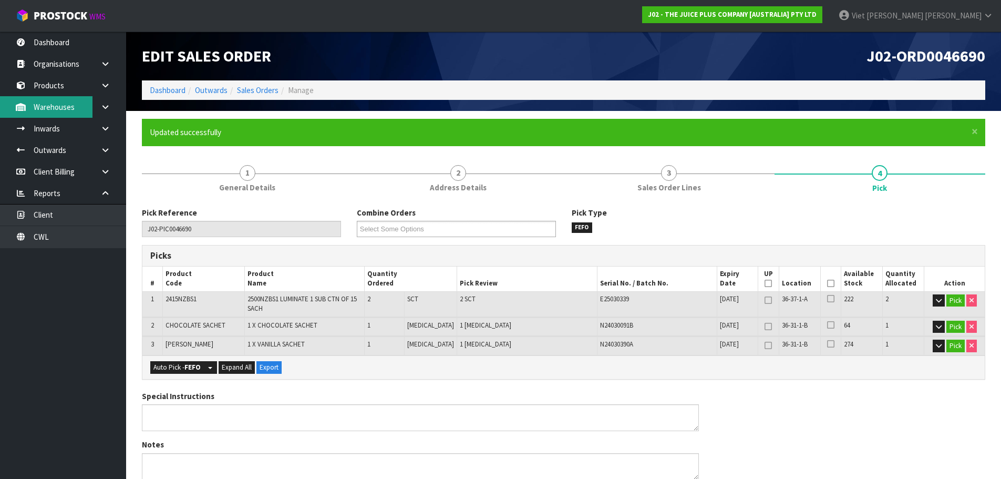
type input "Viet [PERSON_NAME]"
type input "[DATE]T09:25:07"
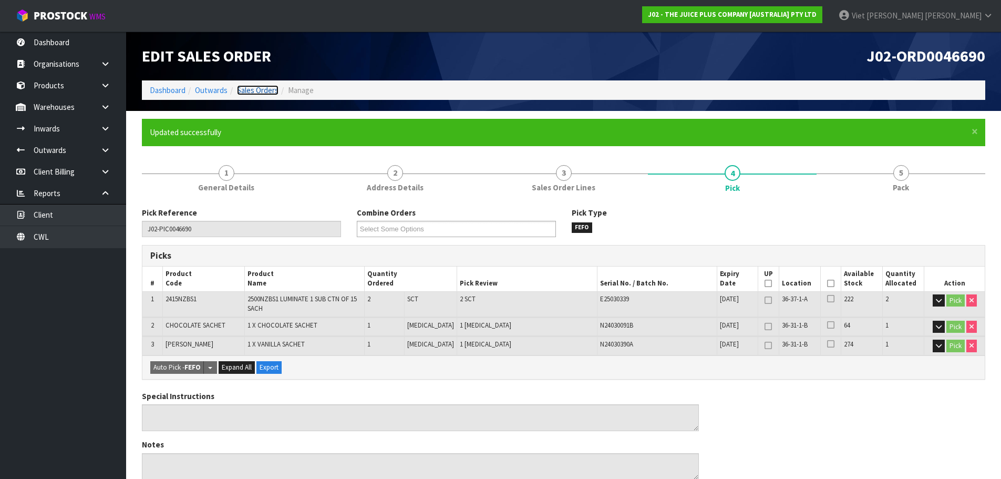
click at [258, 92] on link "Sales Orders" at bounding box center [258, 90] width 42 height 10
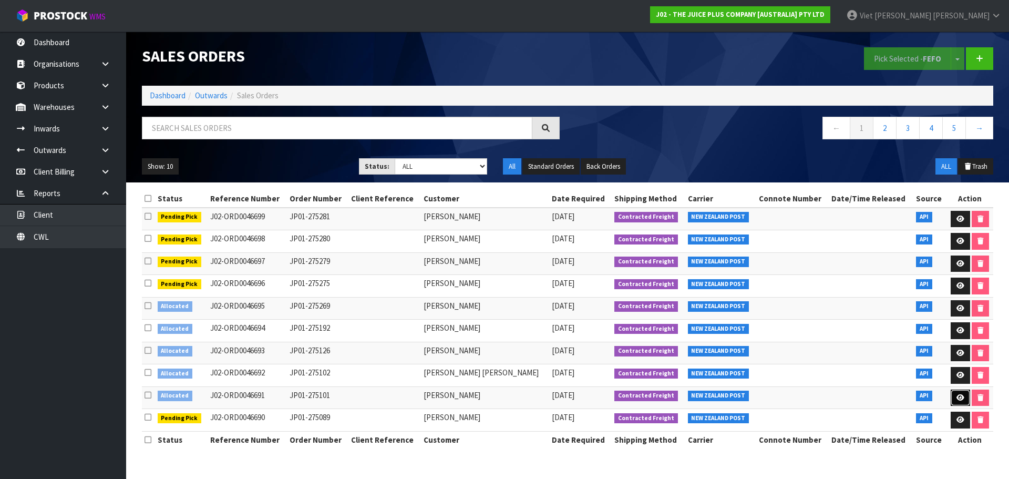
click at [958, 393] on link at bounding box center [959, 397] width 19 height 17
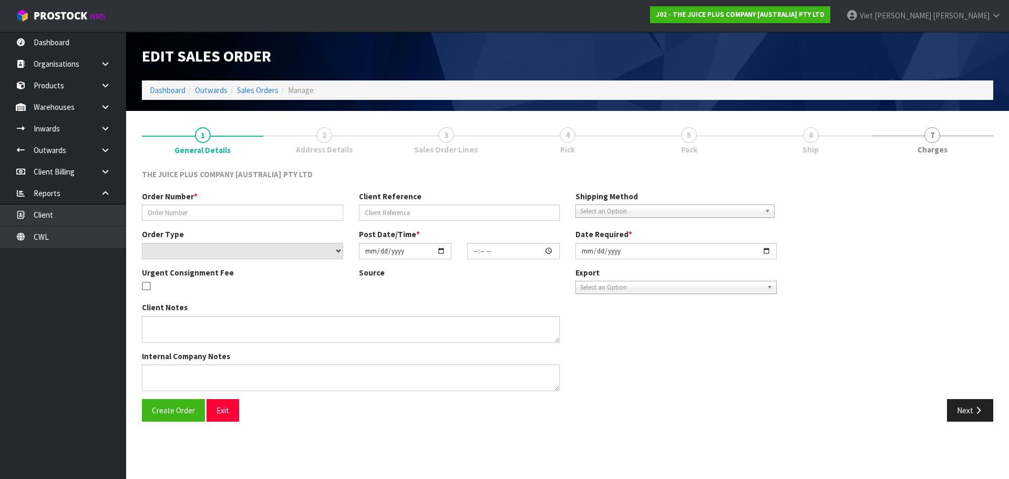
type input "JP01-275101"
select select "number:0"
type input "[DATE]"
type input "20:01:30.000"
type input "[DATE]"
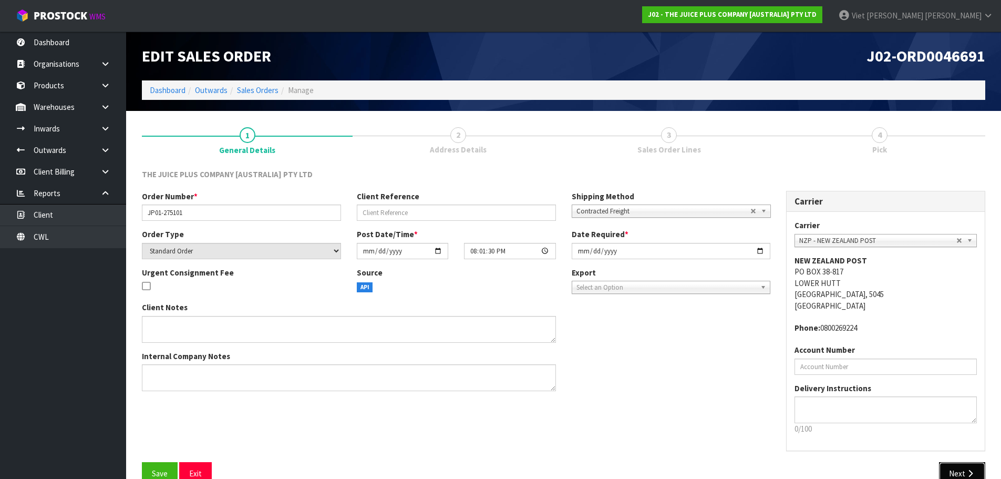
click at [973, 474] on icon "button" at bounding box center [970, 473] width 10 height 8
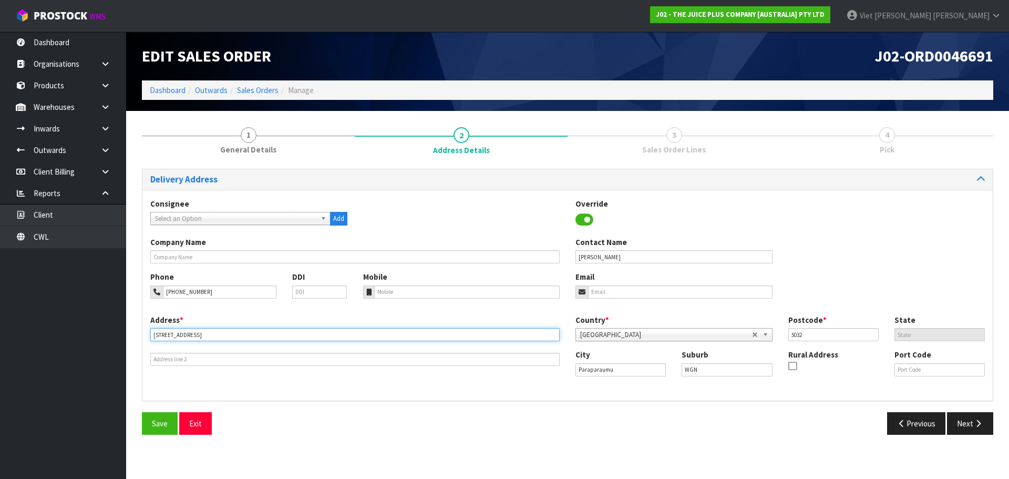
drag, startPoint x: 263, startPoint y: 337, endPoint x: 138, endPoint y: 345, distance: 125.8
click at [138, 345] on div "1 General Details 2 Address Details 3 Sales Order Lines 4 Pick Delivery Address…" at bounding box center [567, 281] width 867 height 324
click at [429, 450] on section "1 General Details 2 Address Details 3 Sales Order Lines 4 Pick Delivery Address…" at bounding box center [567, 280] width 883 height 339
click at [978, 421] on icon "button" at bounding box center [978, 423] width 10 height 8
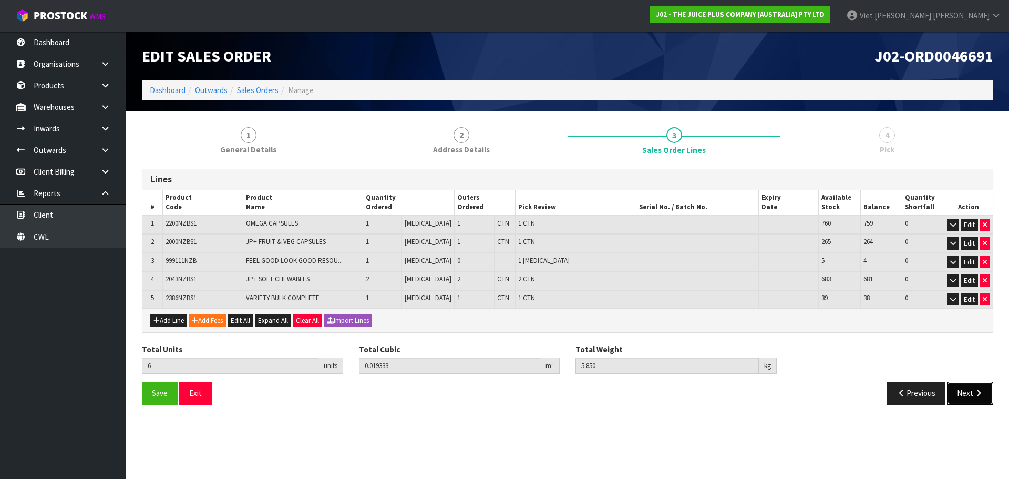
click at [969, 395] on button "Next" at bounding box center [970, 392] width 46 height 23
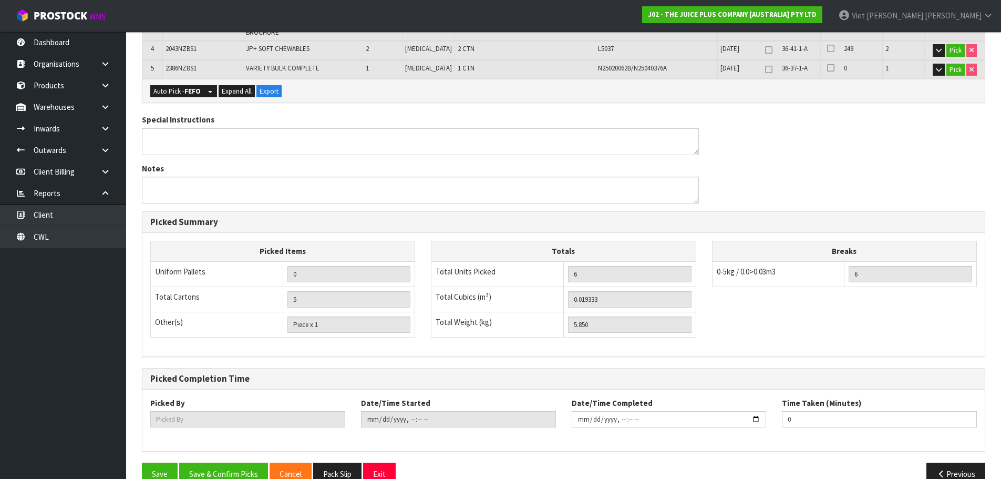
scroll to position [299, 0]
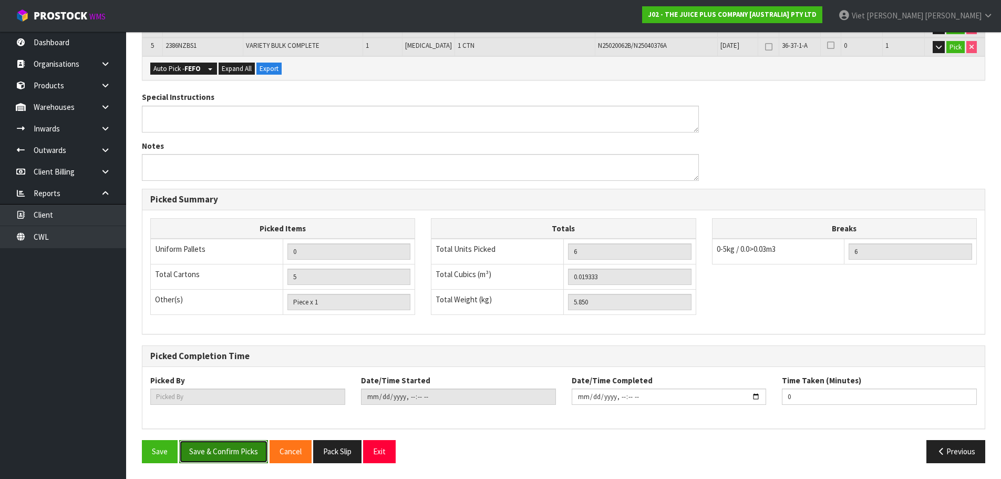
click at [213, 453] on button "Save & Confirm Picks" at bounding box center [223, 451] width 89 height 23
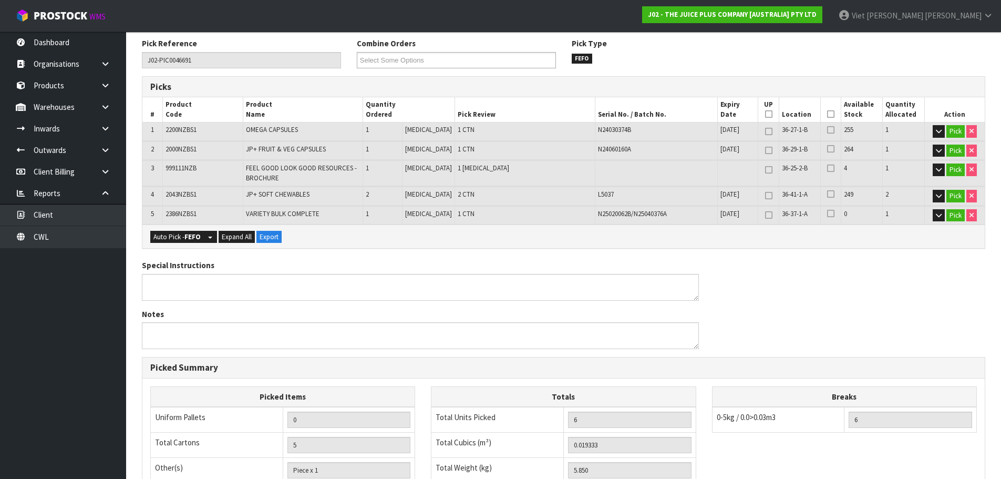
scroll to position [0, 0]
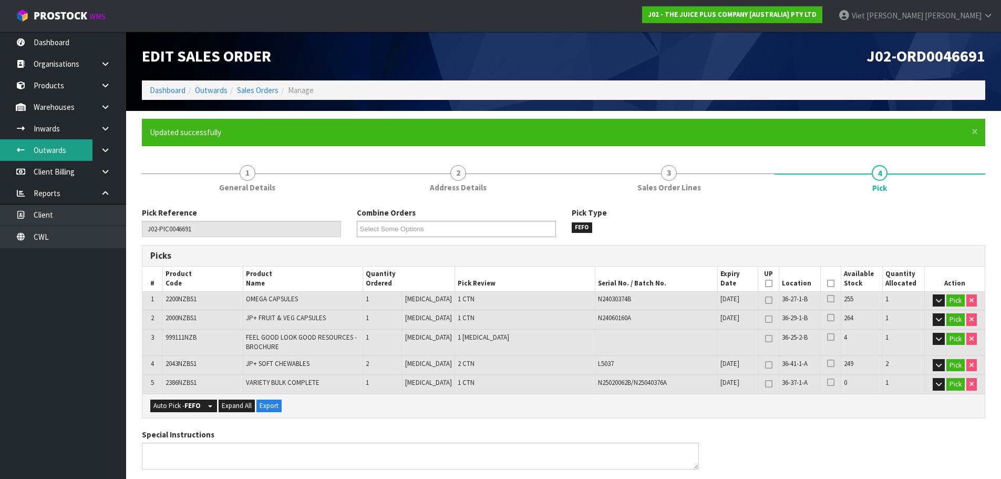
type input "Viet [PERSON_NAME]"
type input "[DATE]T09:27:18"
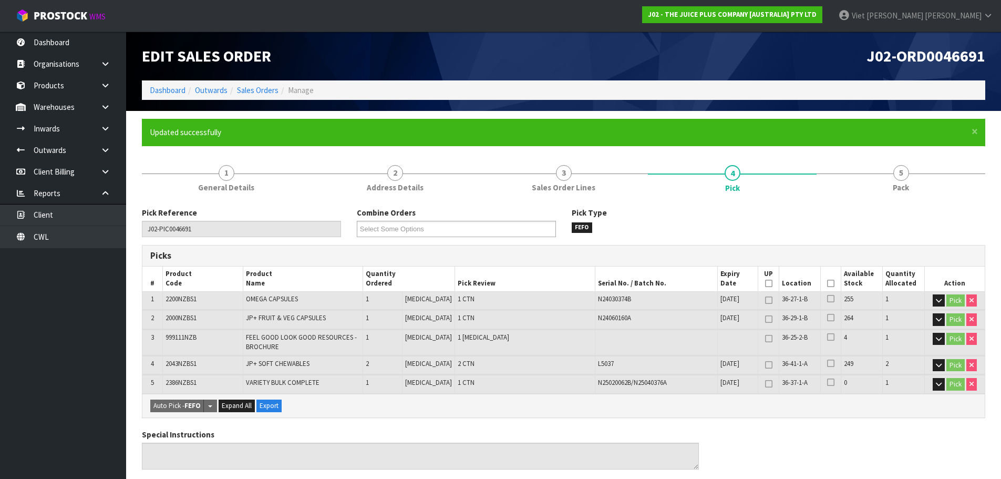
click at [260, 96] on li "Sales Orders" at bounding box center [252, 90] width 51 height 11
click at [262, 90] on link "Sales Orders" at bounding box center [258, 90] width 42 height 10
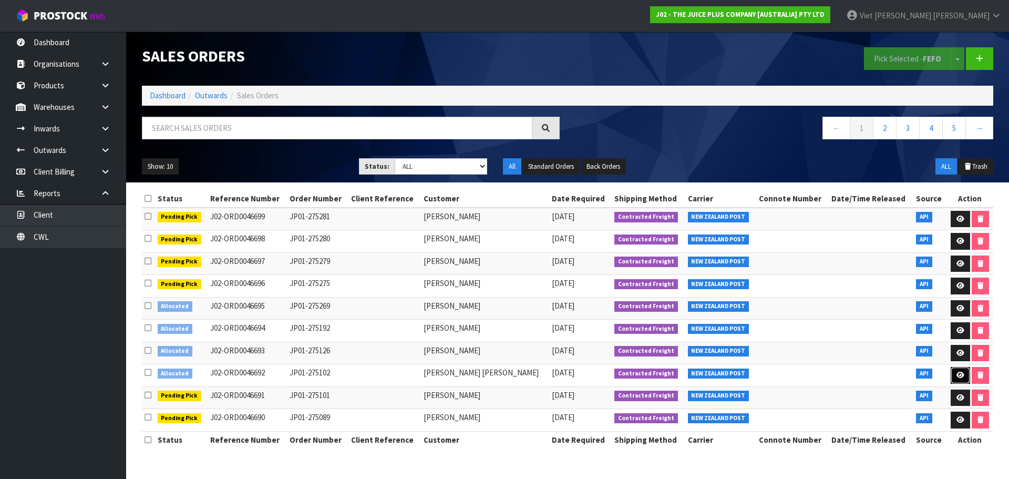
click at [954, 379] on link at bounding box center [959, 375] width 19 height 17
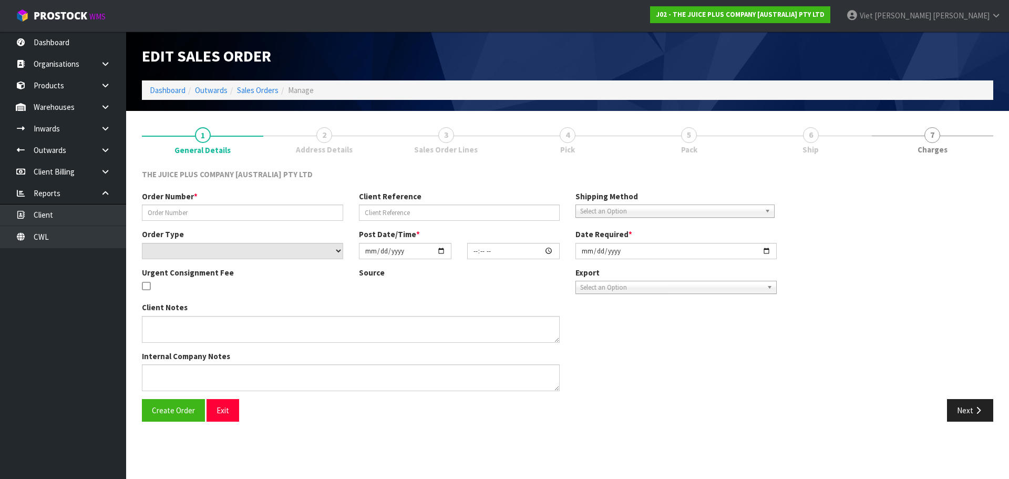
type input "JP01-275102"
select select "number:0"
type input "[DATE]"
type input "20:57:35.000"
type input "[DATE]"
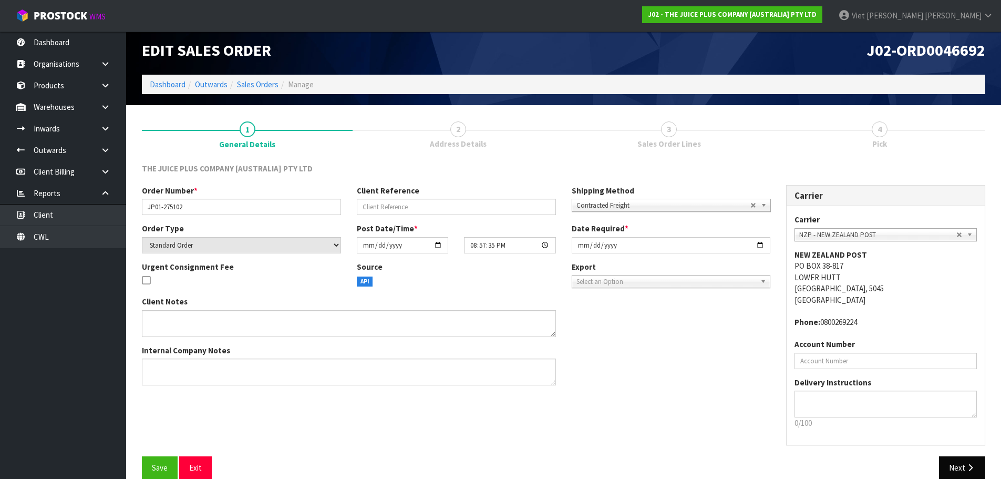
scroll to position [22, 0]
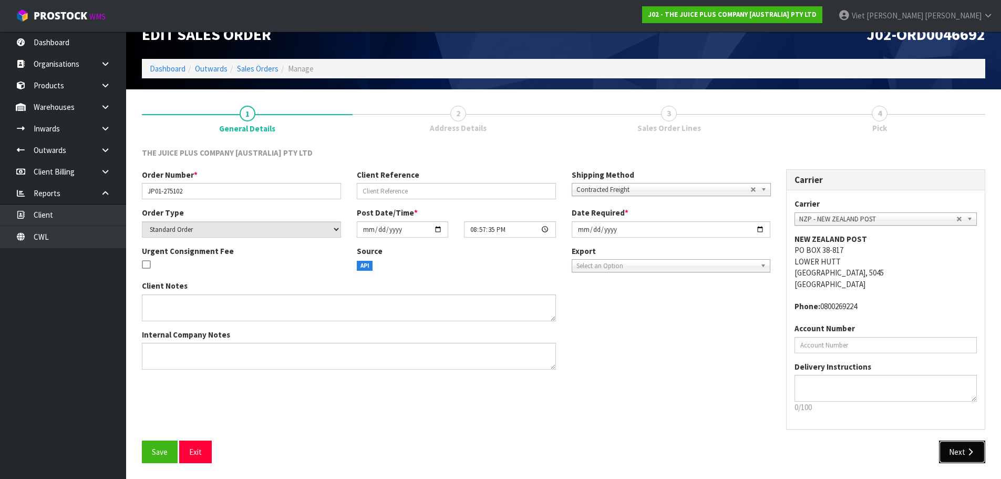
click at [974, 457] on button "Next" at bounding box center [962, 451] width 46 height 23
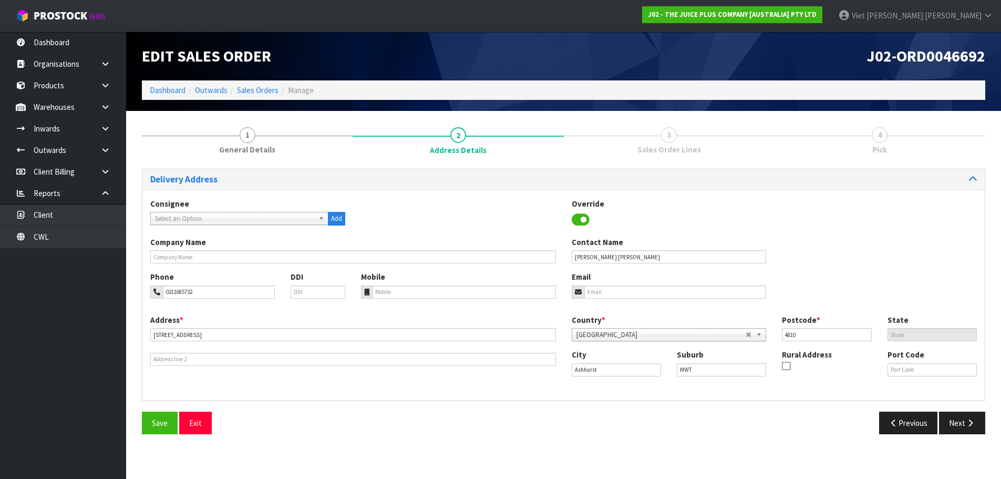
scroll to position [0, 0]
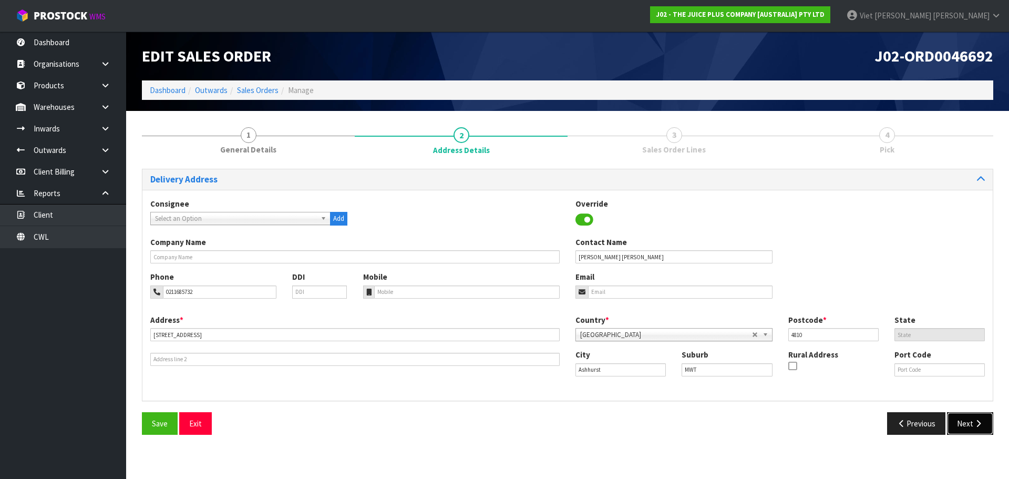
click at [964, 422] on button "Next" at bounding box center [970, 423] width 46 height 23
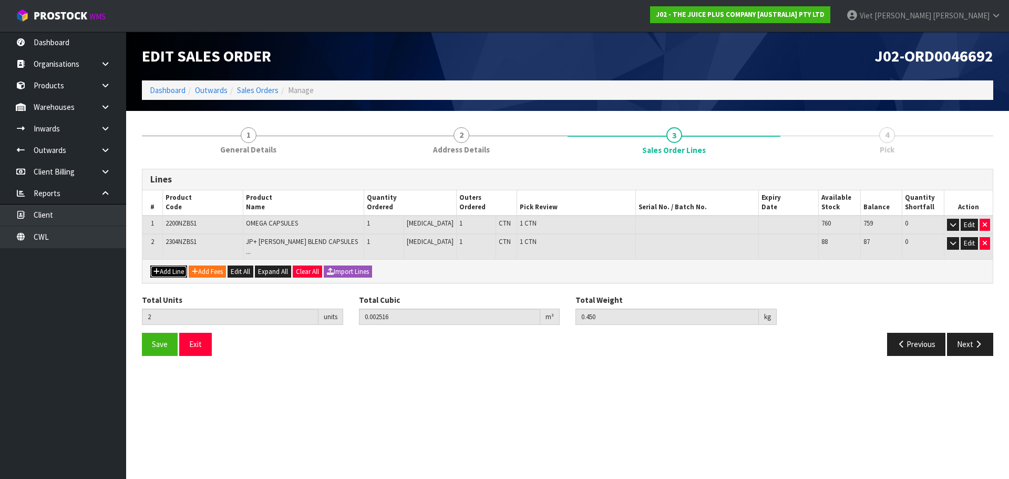
click at [164, 265] on button "Add Line" at bounding box center [168, 271] width 37 height 13
type input "0"
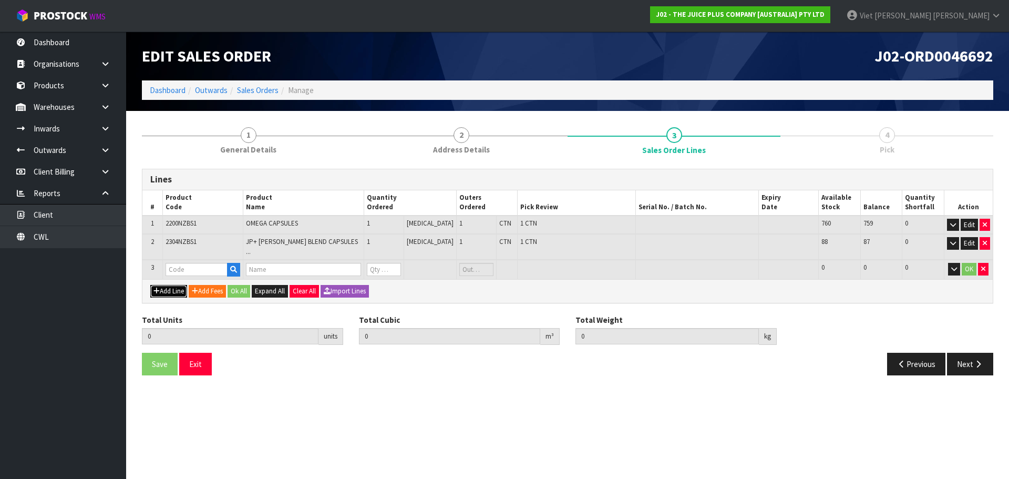
click at [150, 285] on button "Add Line" at bounding box center [168, 291] width 37 height 13
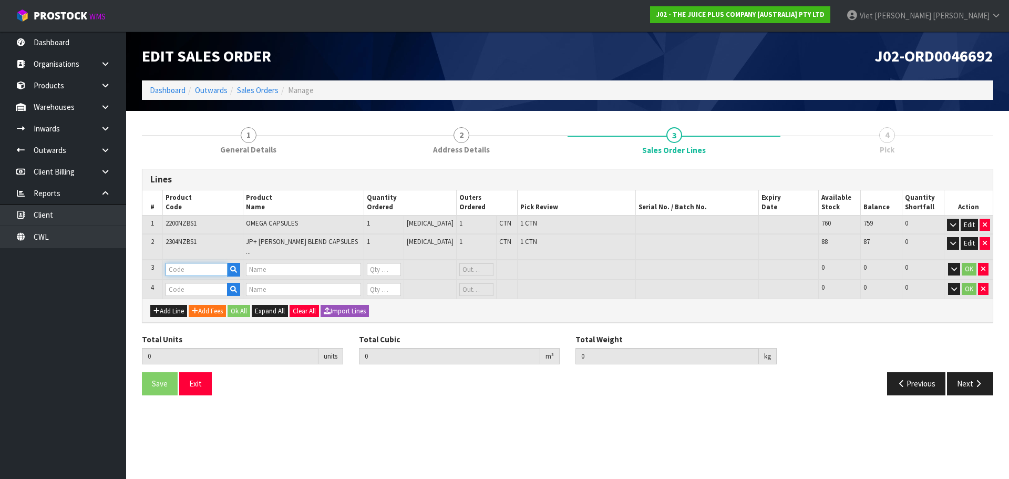
click at [206, 263] on input "text" at bounding box center [196, 269] width 62 height 13
type input "VA"
click at [216, 297] on link "VA NILLA SACHET" at bounding box center [210, 294] width 87 height 14
type input "[PERSON_NAME]"
click at [186, 283] on input "text" at bounding box center [196, 289] width 62 height 13
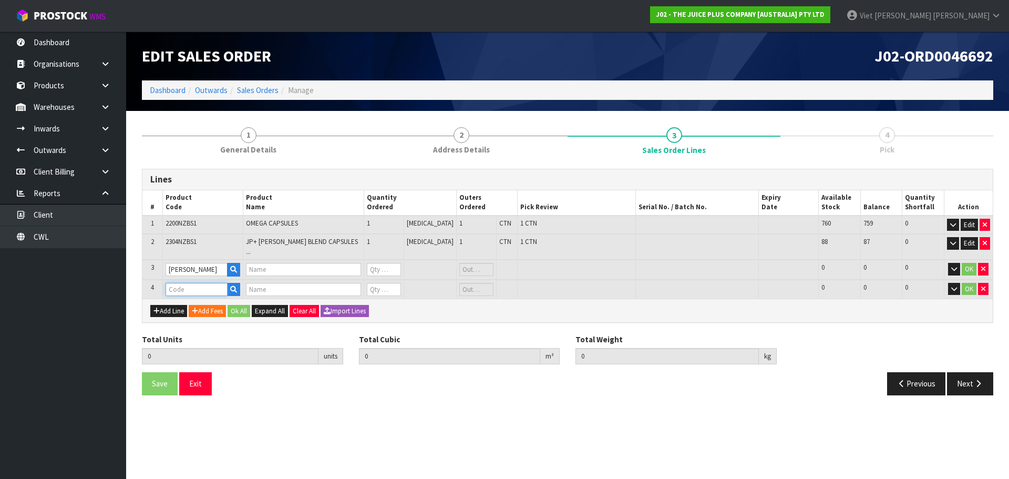
type input "1 X VANILLA SACHET"
type input "0"
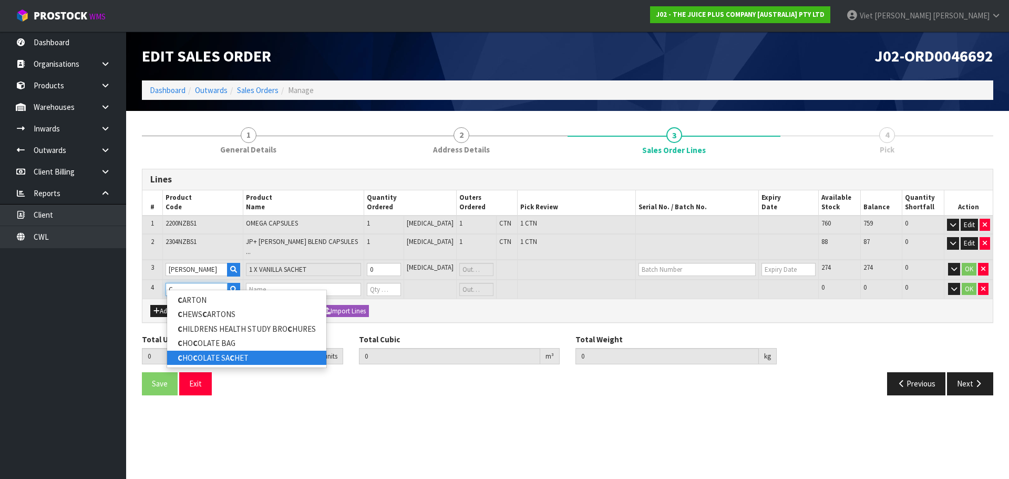
type input "C"
click at [248, 360] on link "C HO C OLATE SA C HET" at bounding box center [246, 357] width 159 height 14
type input "CHOCOLATE SACHET"
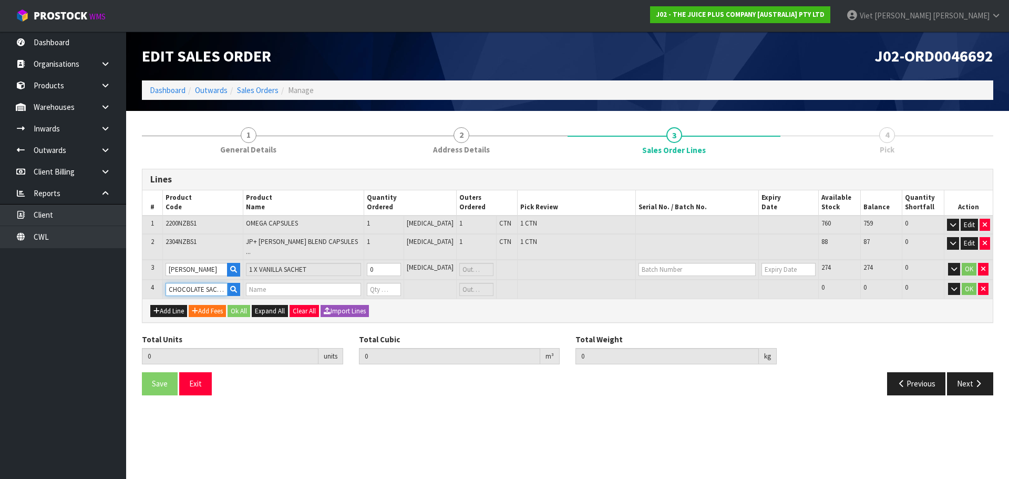
type input "2"
type input "0.002516"
type input "0.45"
type input "1 X CHOCOLATE SACHET"
type input "0"
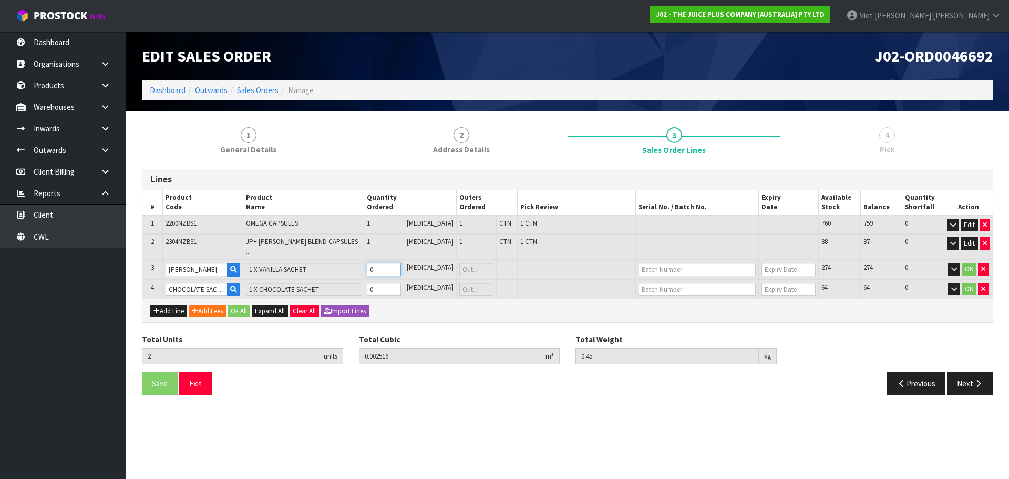
click at [393, 264] on input "0" at bounding box center [384, 269] width 34 height 13
type input "1"
type input "3"
type input "0.002528"
type input "0.465"
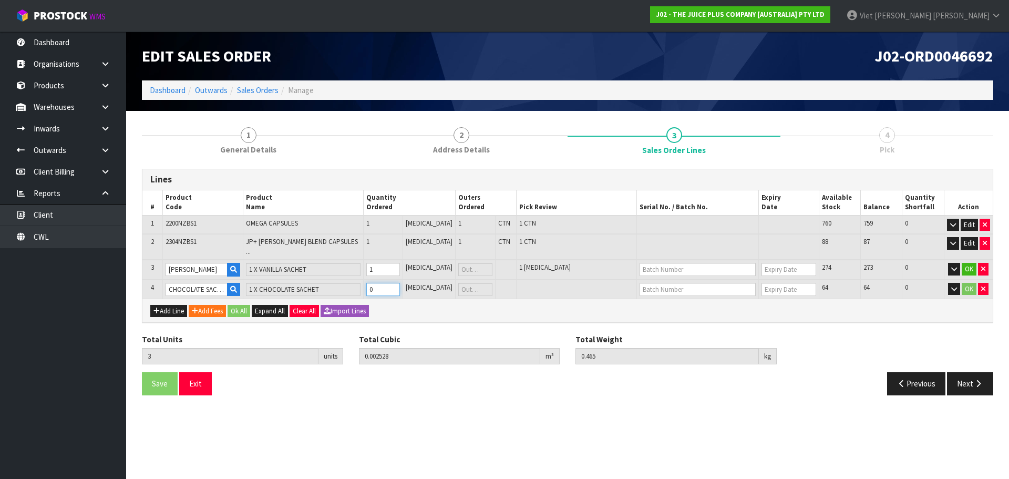
click at [387, 283] on input "0" at bounding box center [383, 289] width 34 height 13
type input "1"
type input "4"
type input "0.00254"
type input "0.48"
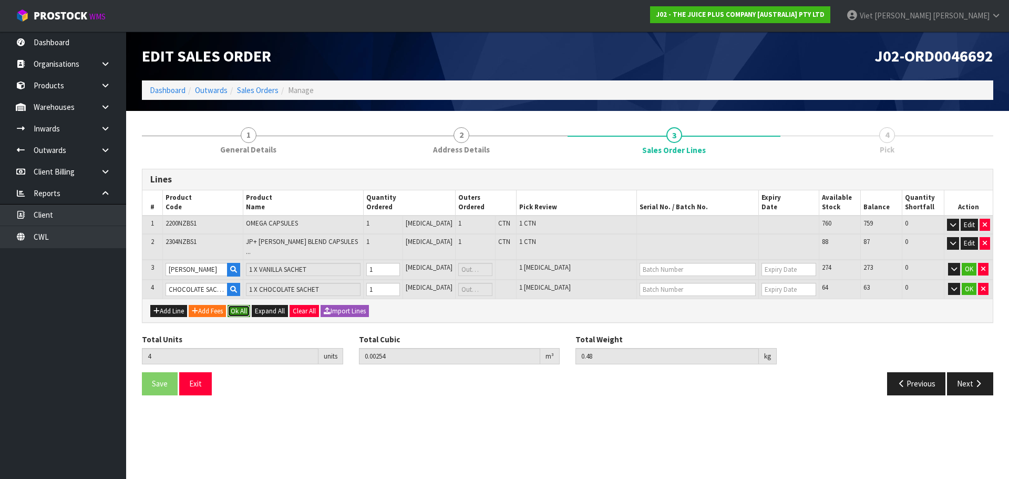
click at [245, 307] on button "Ok All" at bounding box center [238, 311] width 23 height 13
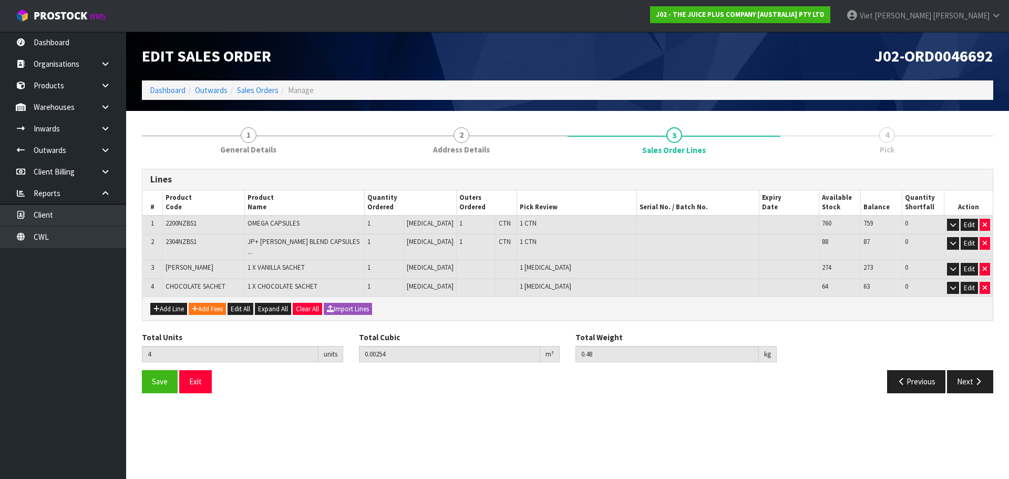
click at [116, 383] on ul "Dashboard Organisations Clients Consignees Carriers Products Categories Serial …" at bounding box center [63, 255] width 126 height 447
click at [151, 376] on button "Save" at bounding box center [160, 381] width 36 height 23
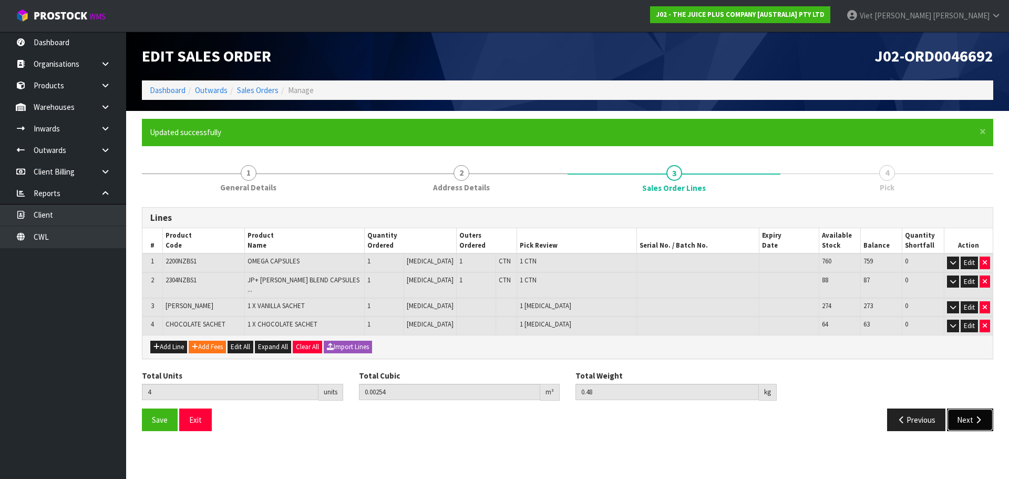
click at [980, 408] on button "Next" at bounding box center [970, 419] width 46 height 23
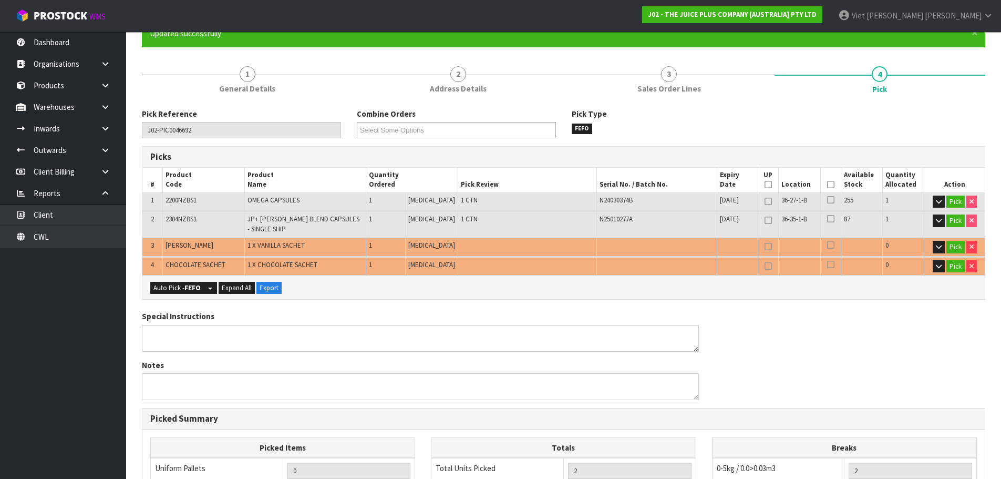
scroll to position [105, 0]
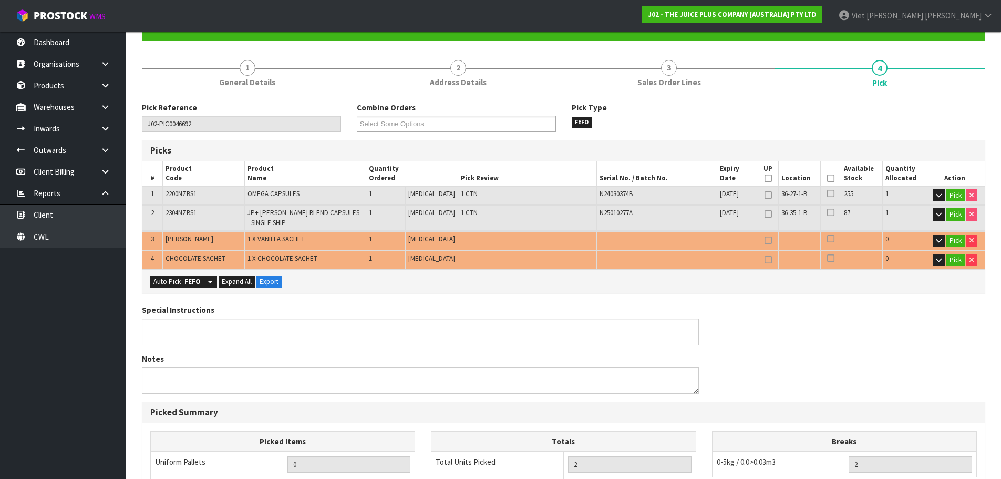
click at [172, 288] on div "Auto Pick - FEFO Split button! FIFO - First In First Out FEFO - First Expired F…" at bounding box center [563, 281] width 842 height 24
click at [174, 285] on button "Auto Pick - FEFO" at bounding box center [177, 281] width 54 height 13
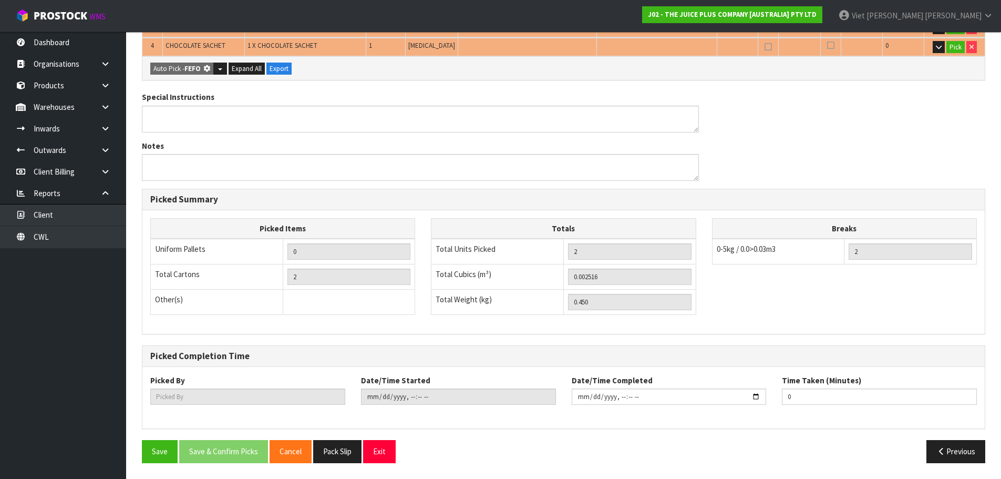
type input "2"
type input "Piece x 2"
type input "4"
type input "0.002540"
type input "0.480"
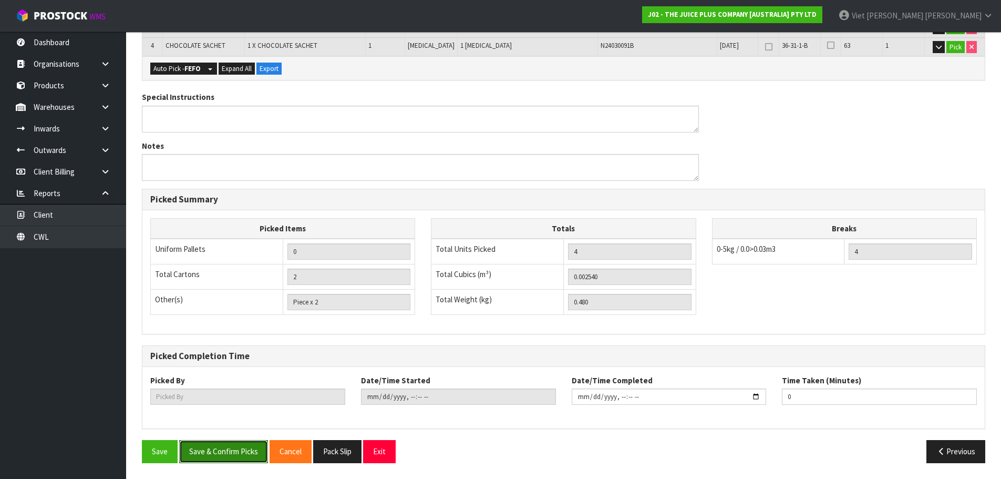
click at [250, 441] on button "Save & Confirm Picks" at bounding box center [223, 451] width 89 height 23
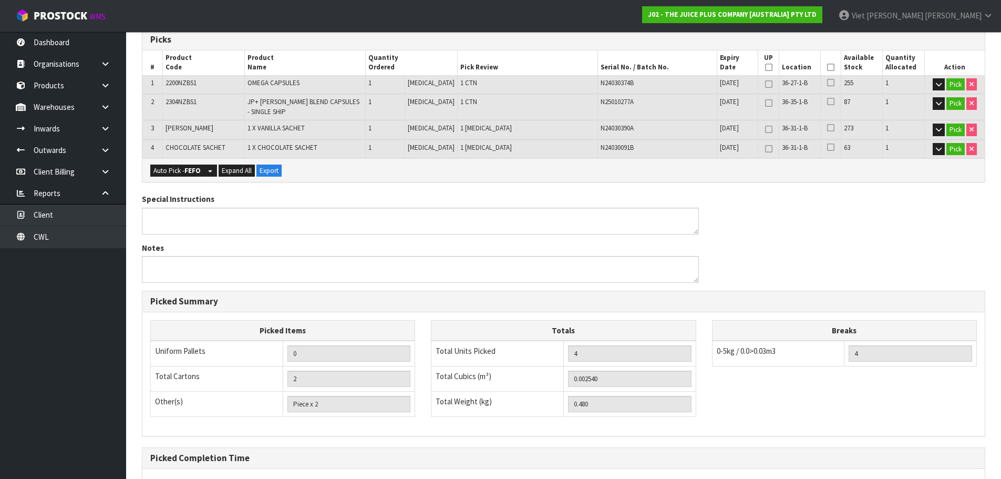
scroll to position [48, 0]
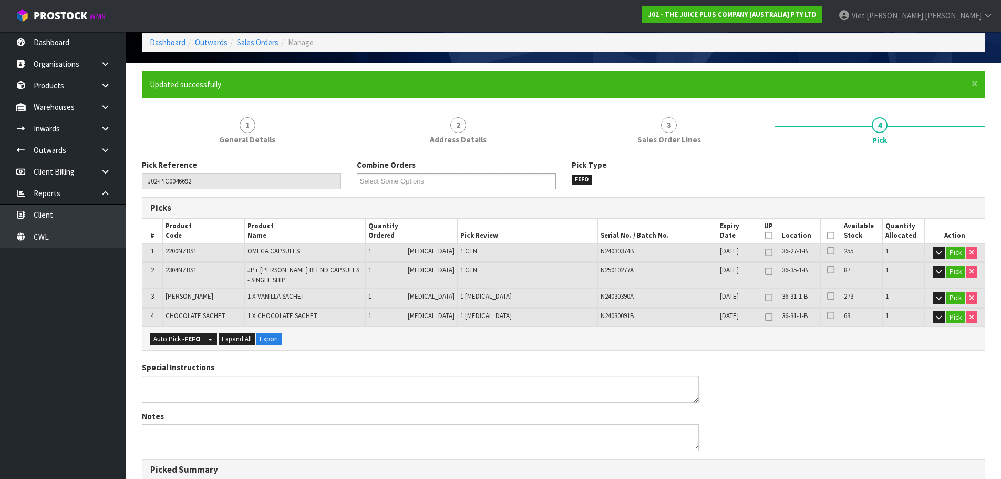
type input "Viet [PERSON_NAME]"
type input "[DATE]T09:27:57"
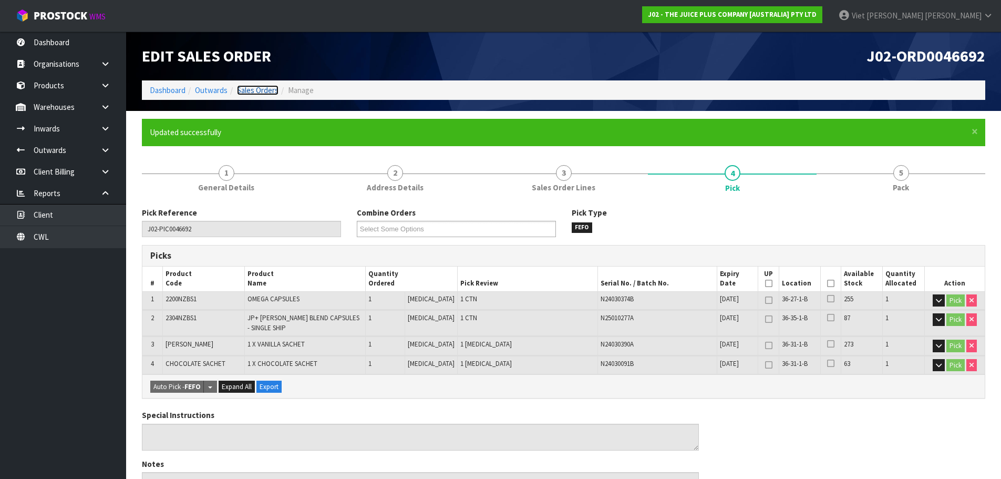
click at [265, 88] on link "Sales Orders" at bounding box center [258, 90] width 42 height 10
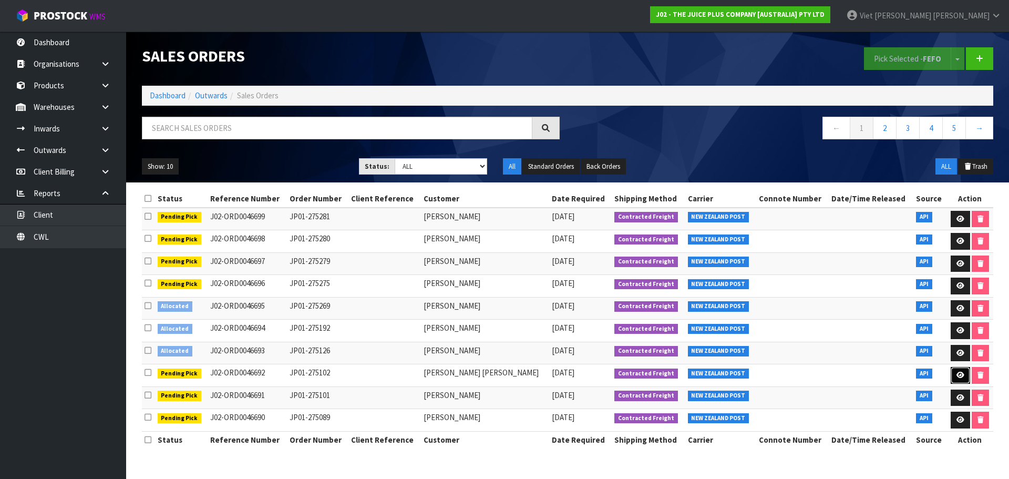
click at [962, 379] on link at bounding box center [959, 375] width 19 height 17
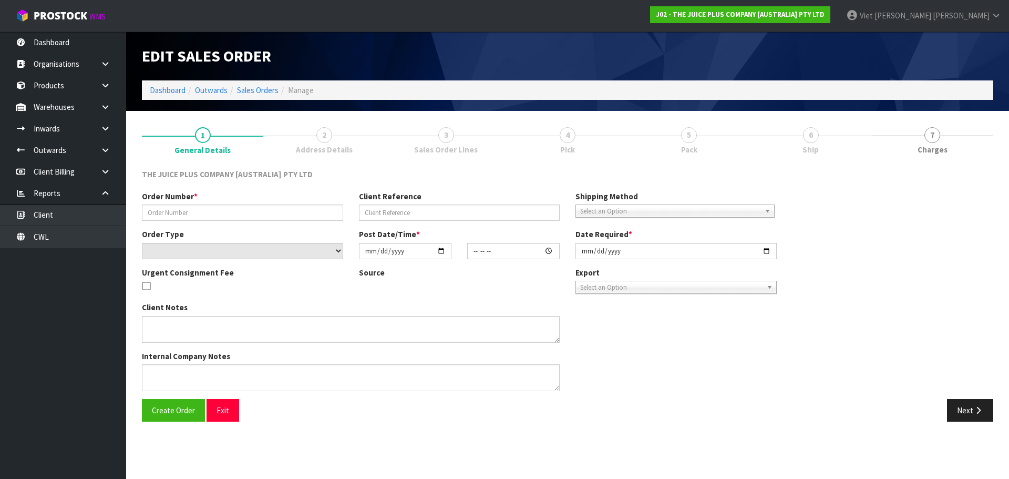
type input "JP01-275102"
select select "number:0"
type input "[DATE]"
type input "20:57:35.000"
type input "[DATE]"
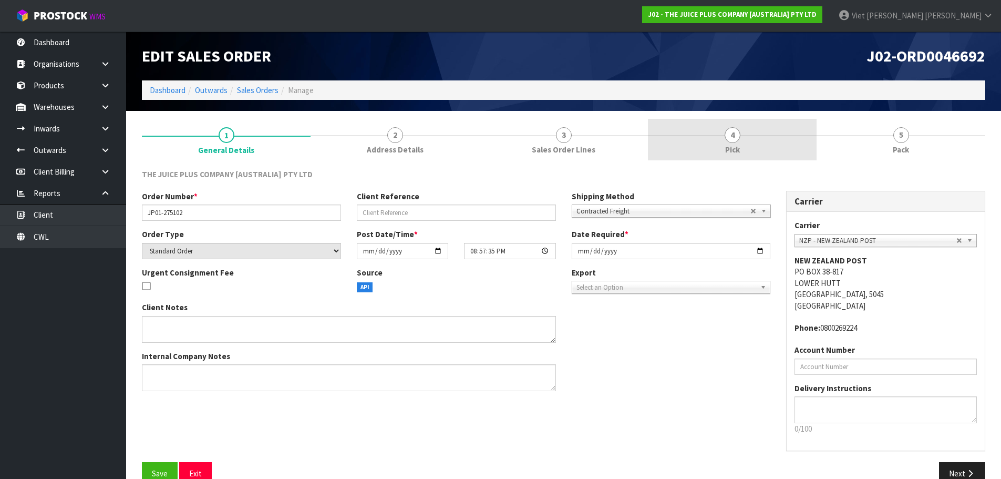
click at [763, 127] on link "4 Pick" at bounding box center [732, 140] width 169 height 42
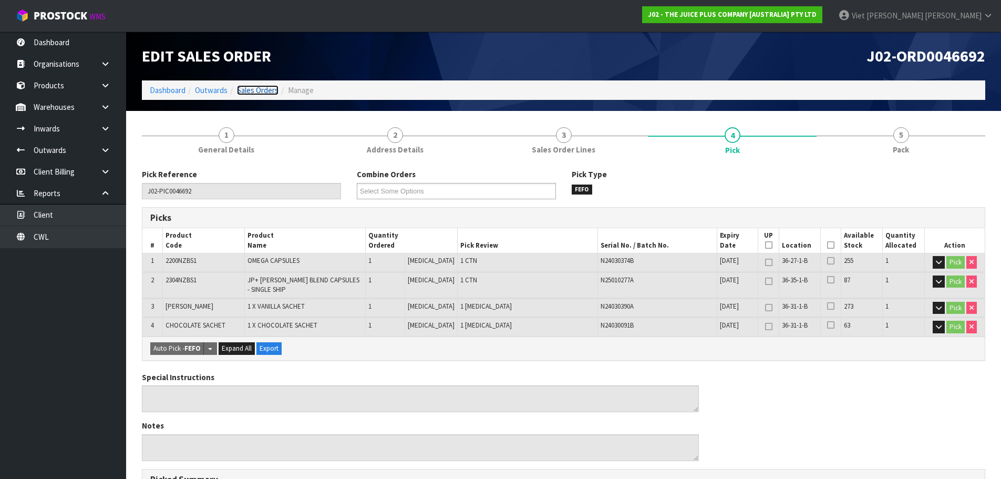
click at [273, 91] on link "Sales Orders" at bounding box center [258, 90] width 42 height 10
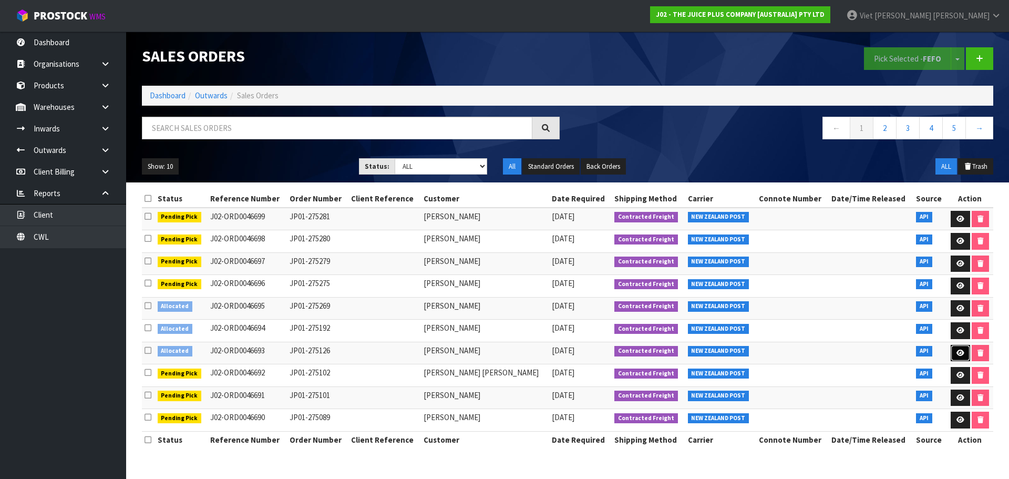
click at [956, 355] on icon at bounding box center [960, 352] width 8 height 7
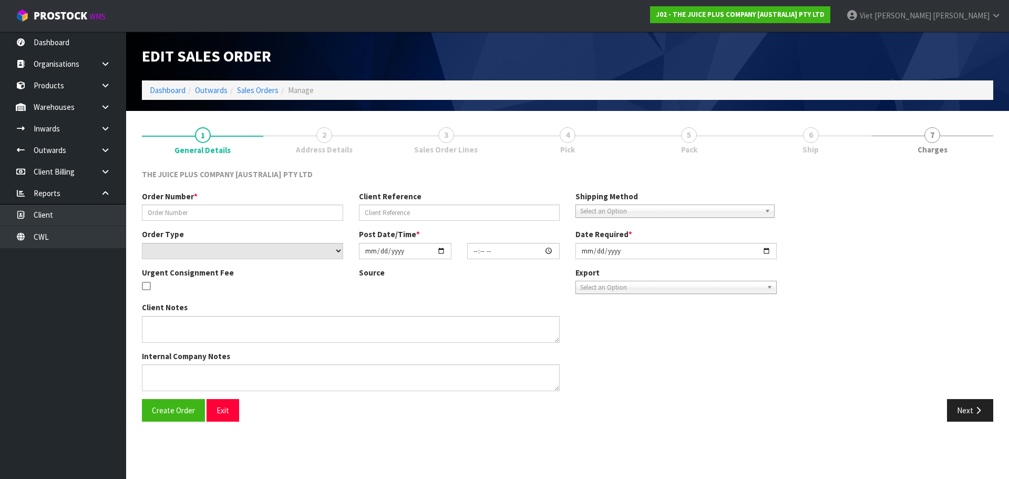
type input "JP01-275126"
select select "number:0"
type input "[DATE]"
type input "03:01:19.000"
type input "[DATE]"
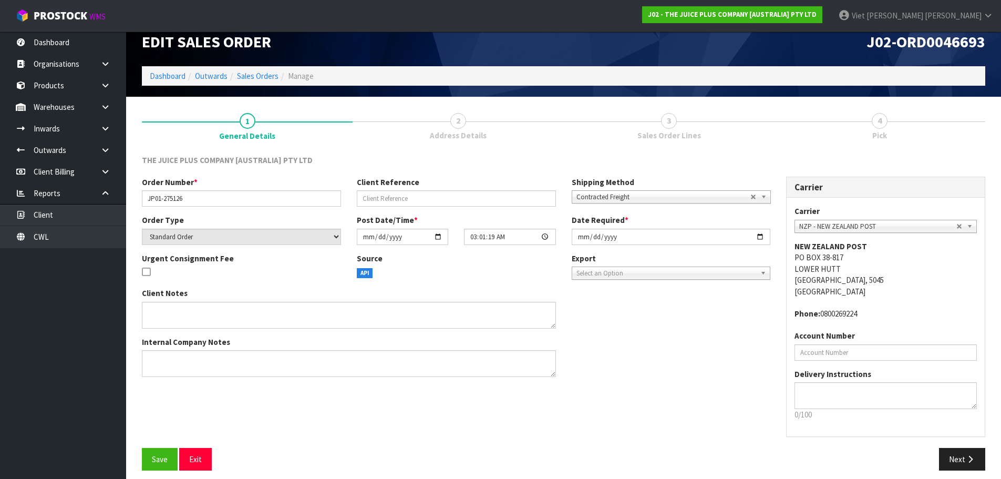
scroll to position [22, 0]
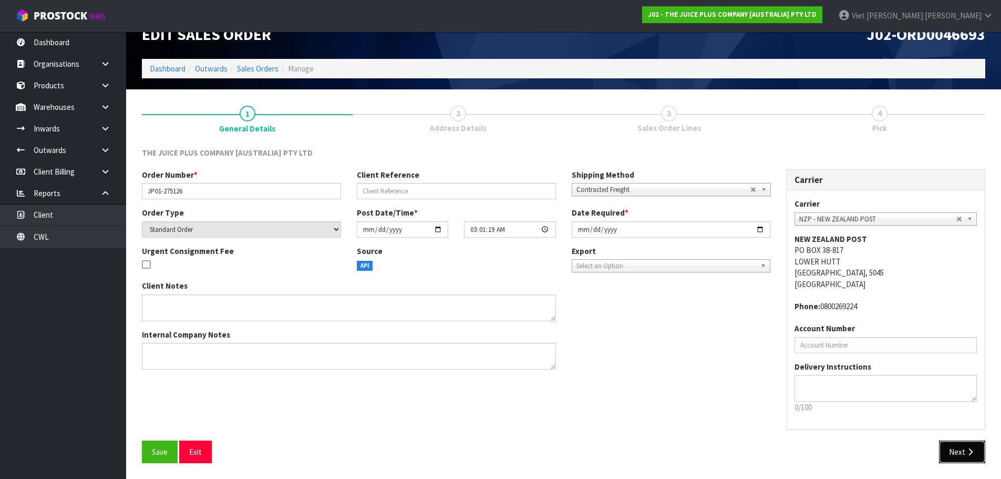
click at [980, 449] on button "Next" at bounding box center [962, 451] width 46 height 23
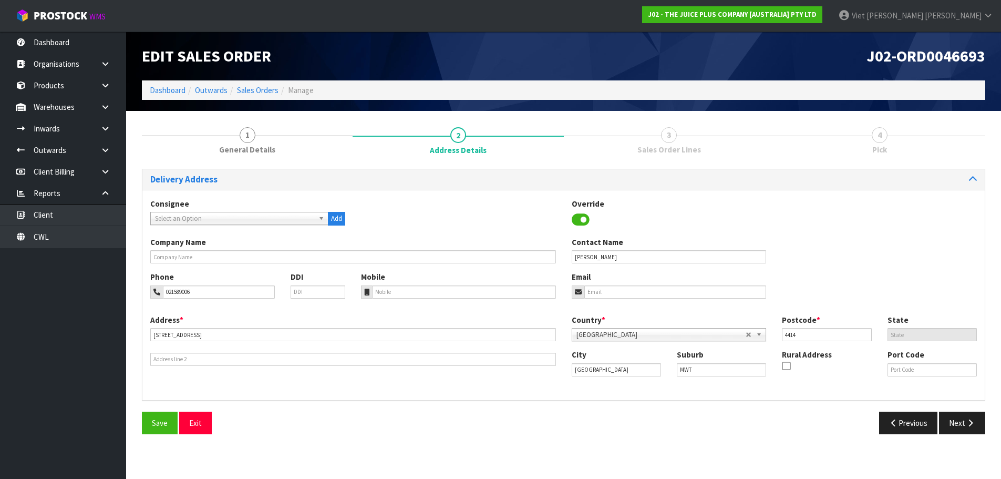
scroll to position [0, 0]
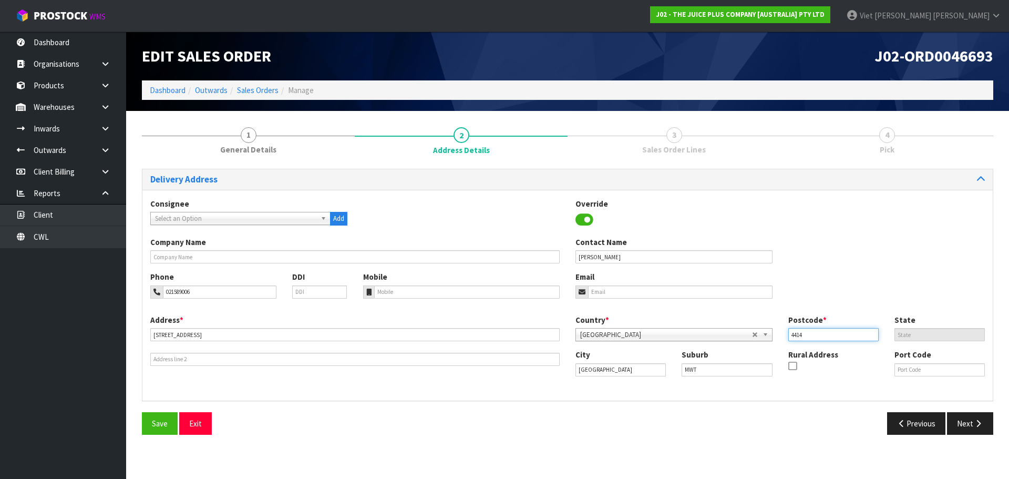
click at [814, 336] on input "4414" at bounding box center [833, 334] width 90 height 13
type input "4410"
click at [169, 428] on button "Save" at bounding box center [160, 423] width 36 height 23
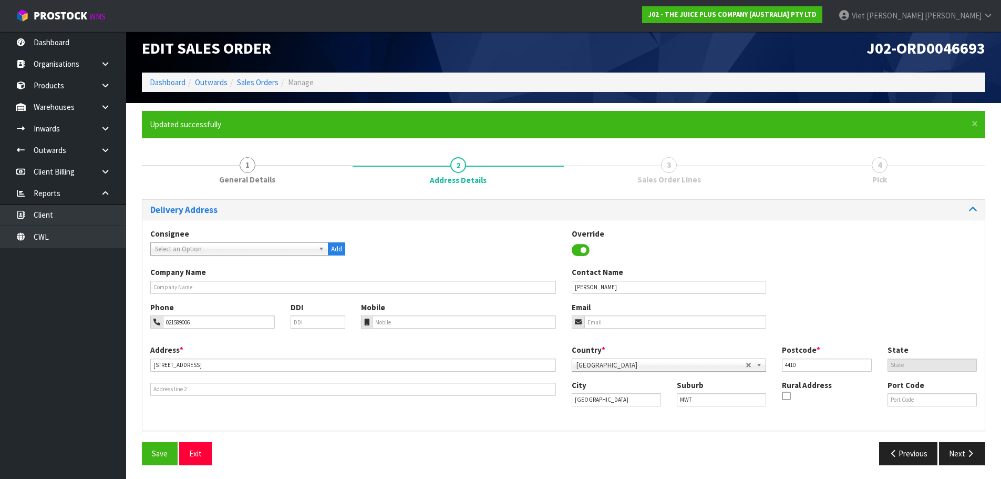
scroll to position [10, 0]
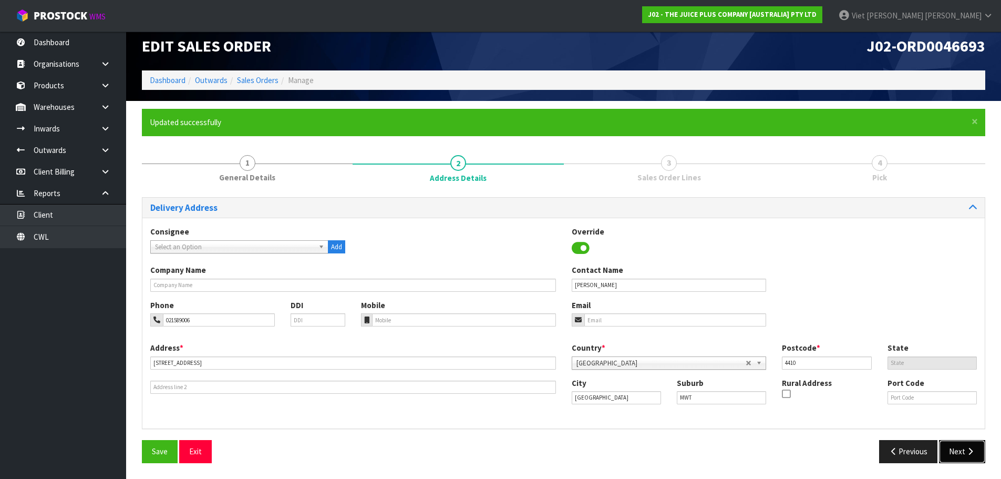
click at [966, 450] on icon "button" at bounding box center [970, 451] width 10 height 8
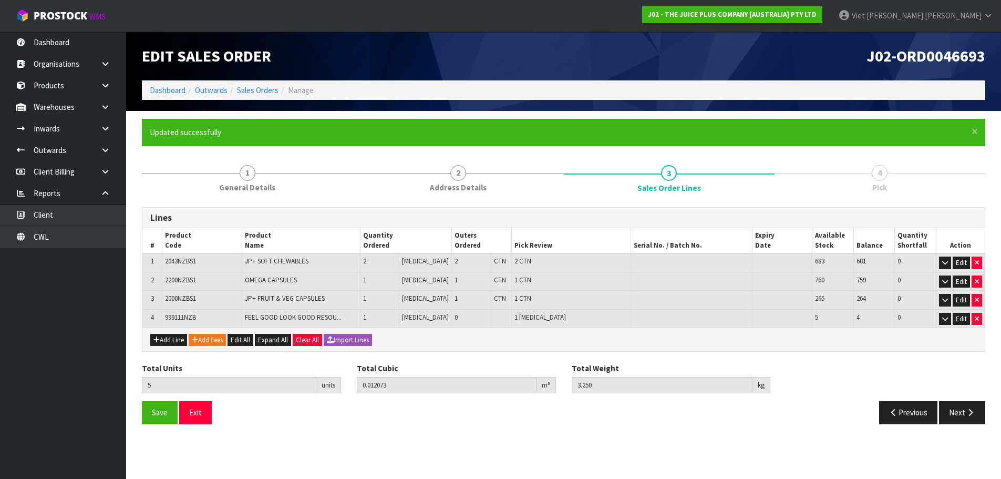
scroll to position [0, 0]
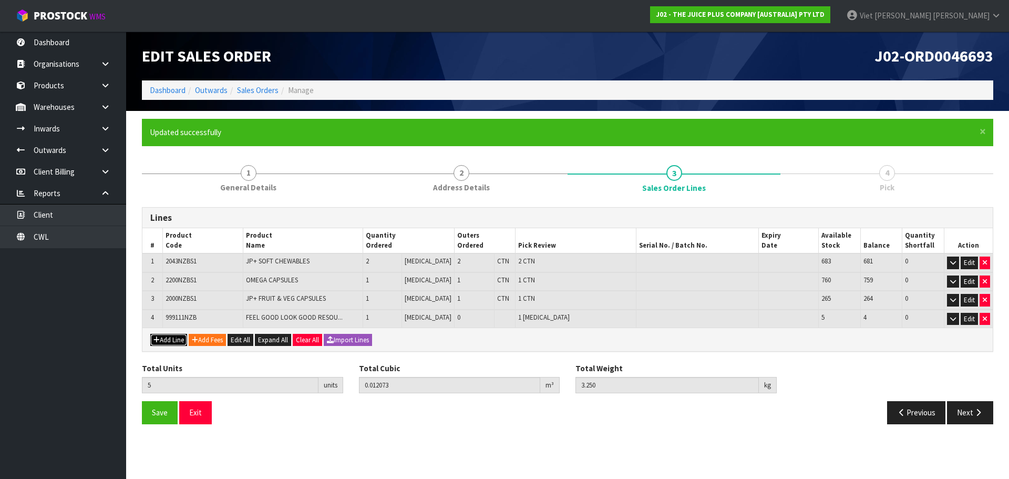
click at [168, 334] on button "Add Line" at bounding box center [168, 340] width 37 height 13
type input "0"
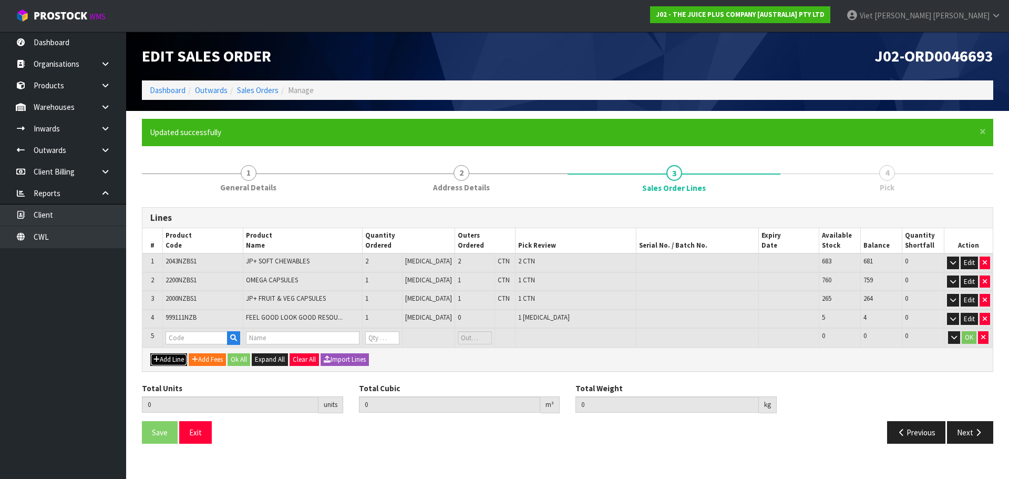
click at [150, 353] on button "Add Line" at bounding box center [168, 359] width 37 height 13
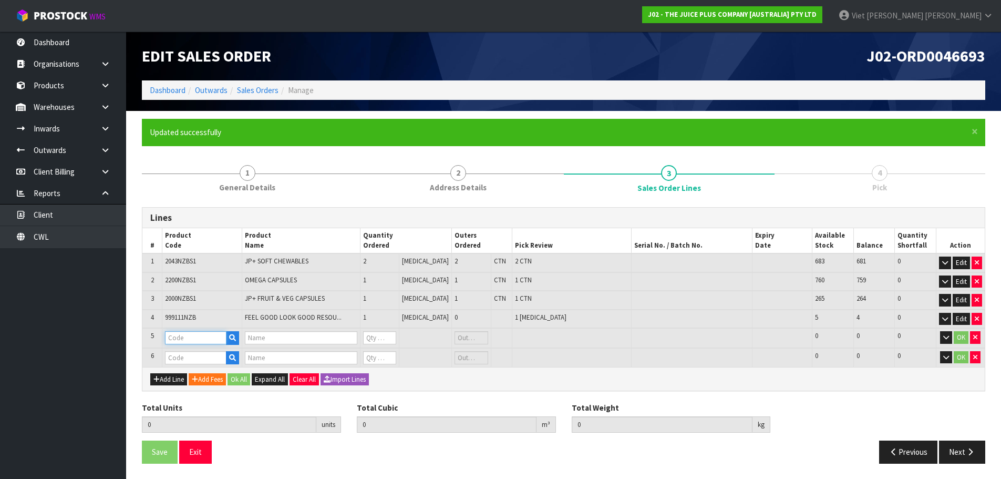
click at [214, 338] on input "text" at bounding box center [195, 337] width 61 height 13
type input "VA"
click at [204, 368] on link "VA NILLA SACHET" at bounding box center [210, 369] width 87 height 14
type input "[PERSON_NAME]"
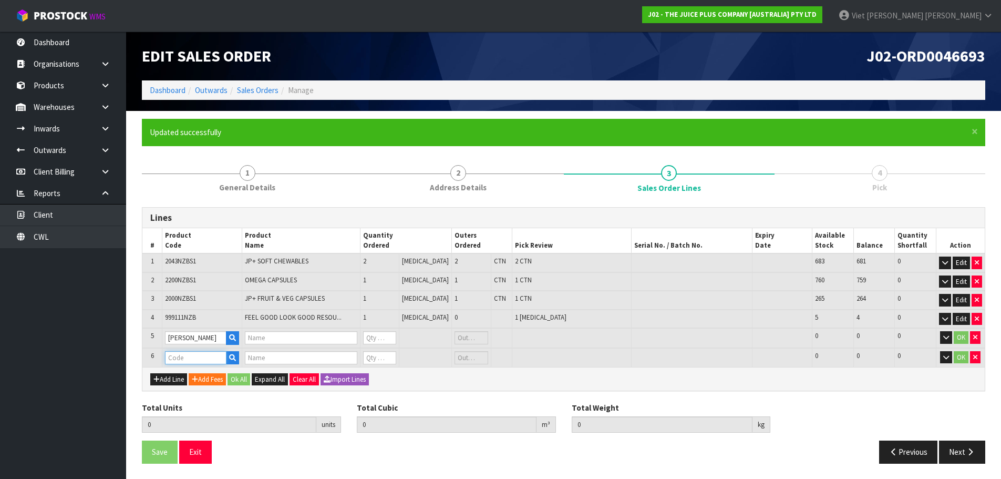
click at [202, 358] on input "text" at bounding box center [195, 357] width 61 height 13
type input "C"
type input "1 X VANILLA SACHET"
type input "0"
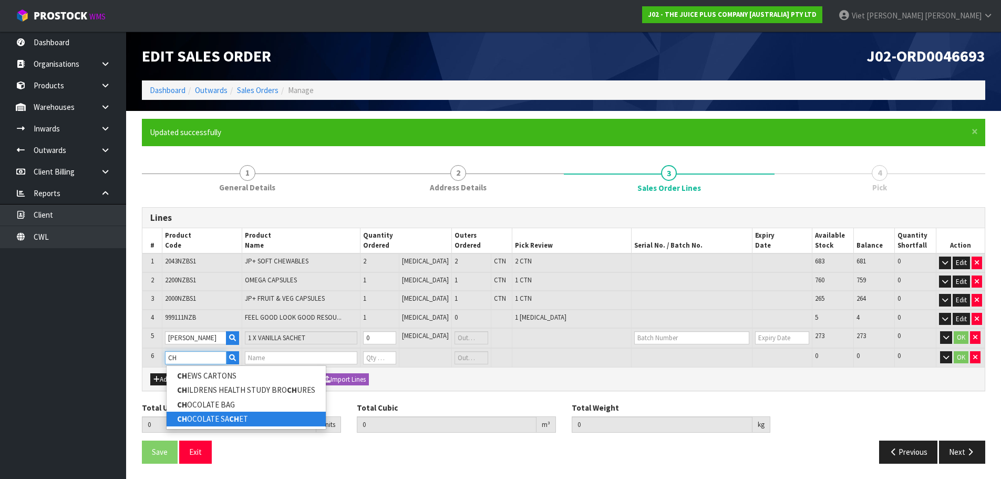
type input "CH"
click at [222, 414] on link "CH OCOLATE SA CH ET" at bounding box center [246, 418] width 159 height 14
type input "CHOCOLATE SACHET"
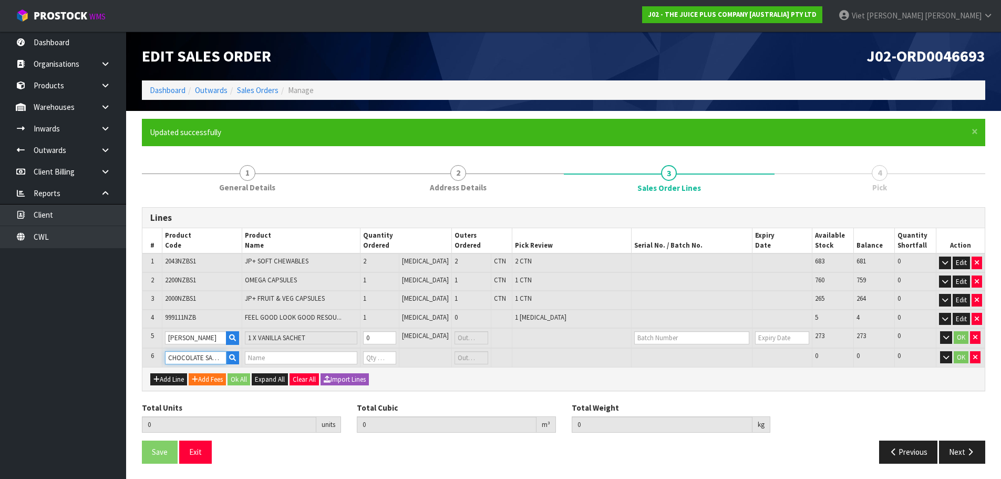
type input "5"
type input "0.012073"
type input "3.25"
type input "1 X CHOCOLATE SACHET"
type input "0"
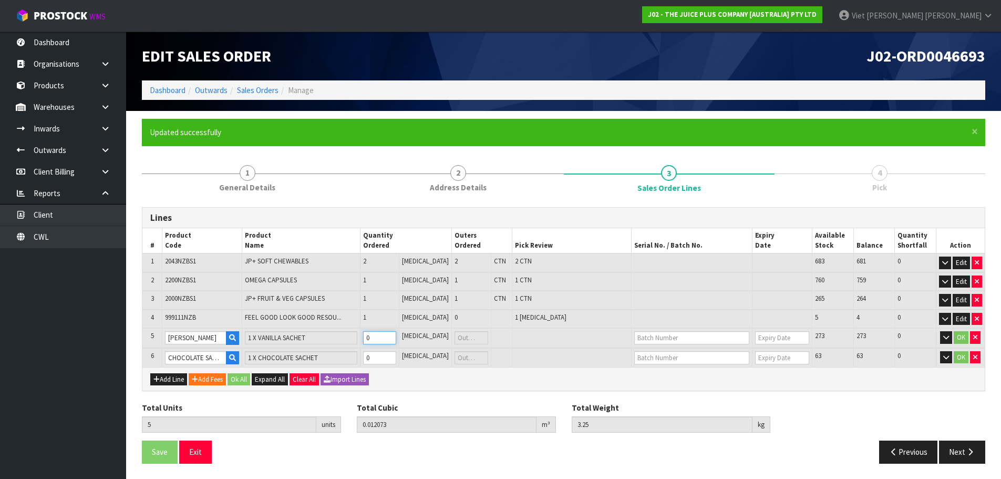
click at [392, 337] on input "0" at bounding box center [380, 337] width 34 height 13
type input "1"
type input "6"
type input "0.012085"
type input "3.265"
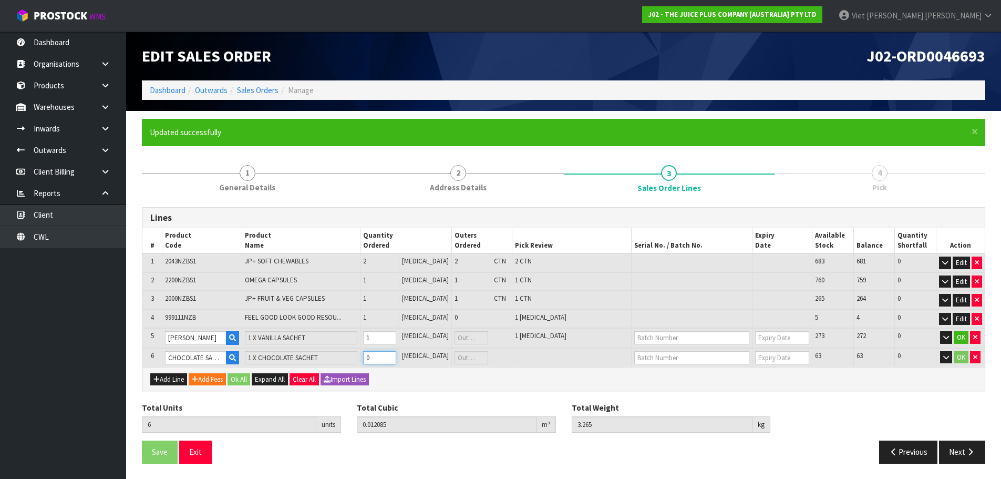
click at [393, 355] on input "0" at bounding box center [380, 357] width 34 height 13
type input "1"
type input "7"
type input "0.012097"
type input "3.28"
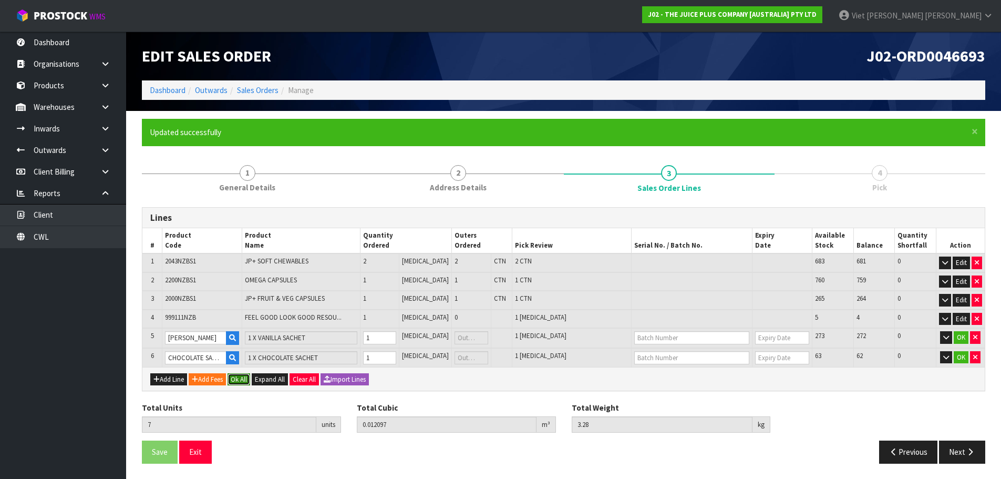
click at [250, 379] on button "Ok All" at bounding box center [238, 379] width 23 height 13
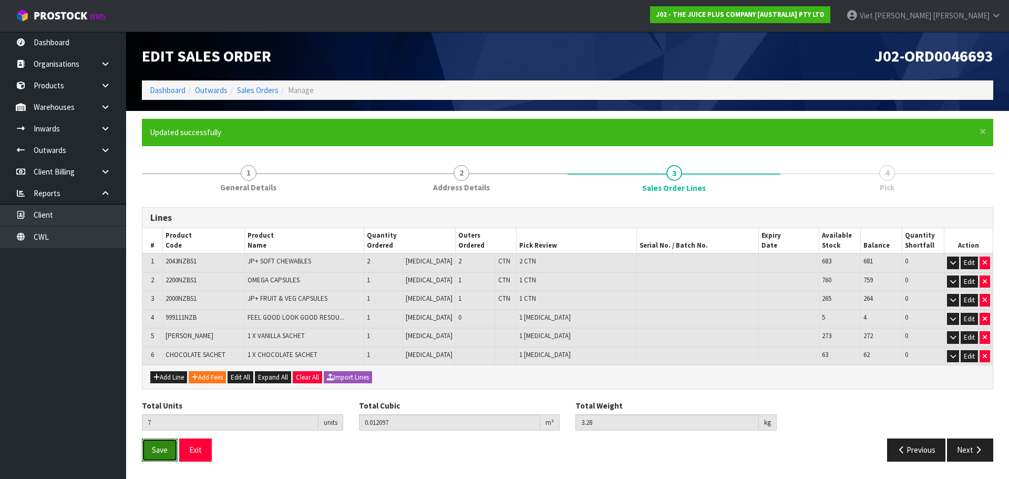
click at [163, 448] on span "Save" at bounding box center [160, 449] width 16 height 10
click at [961, 447] on button "Next" at bounding box center [970, 449] width 46 height 23
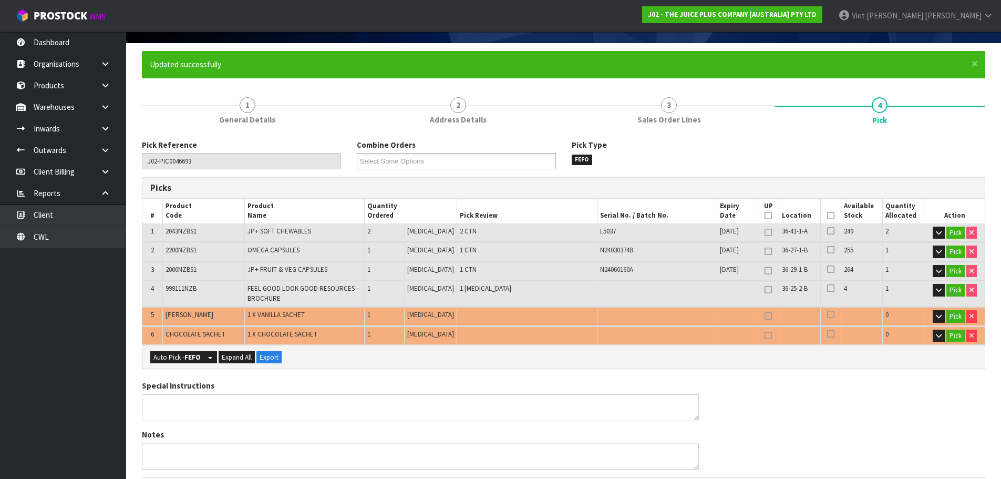
scroll to position [158, 0]
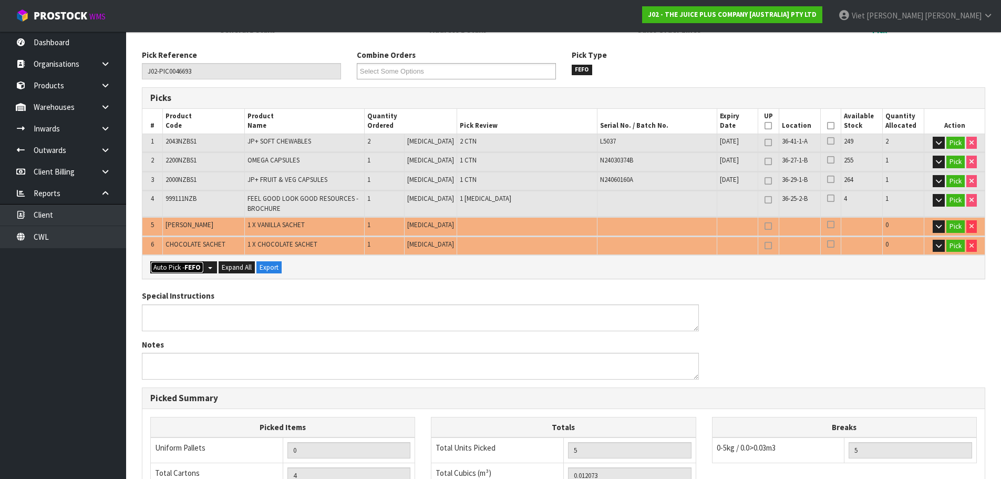
click at [192, 261] on button "Auto Pick - FEFO" at bounding box center [177, 267] width 54 height 13
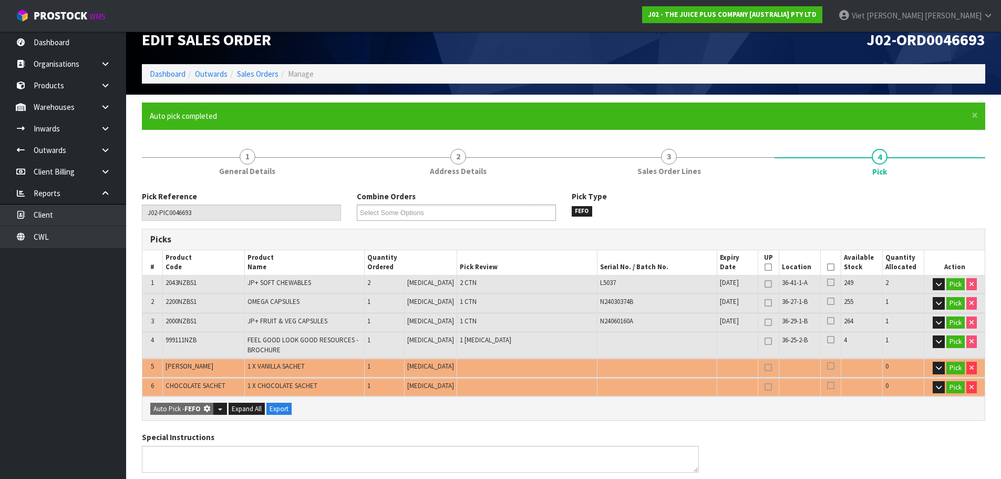
scroll to position [131, 0]
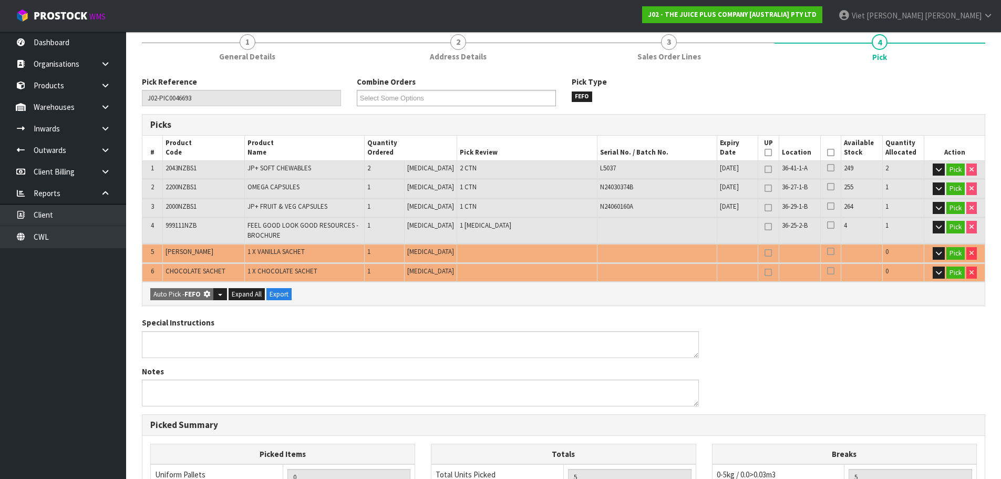
type input "4"
type input "Piece x 3"
type input "7"
type input "0.012097"
type input "3.280"
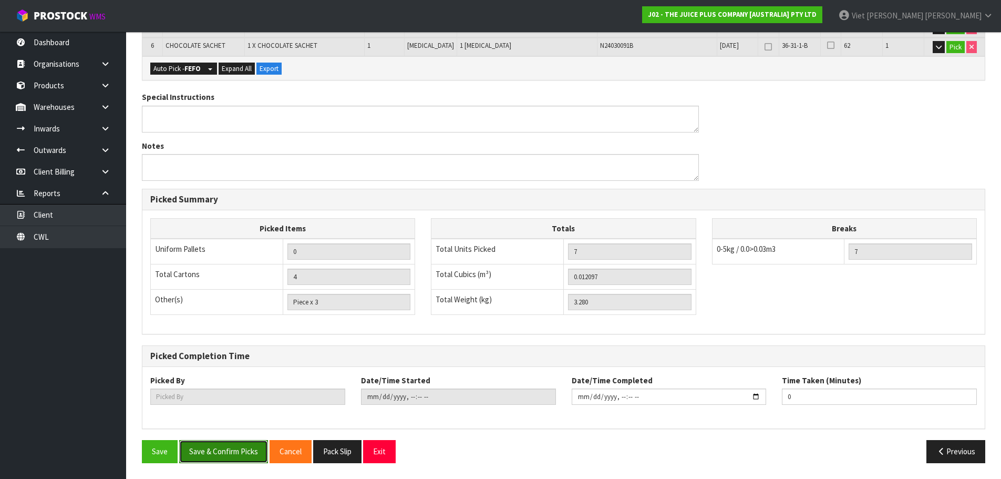
click at [210, 445] on button "Save & Confirm Picks" at bounding box center [223, 451] width 89 height 23
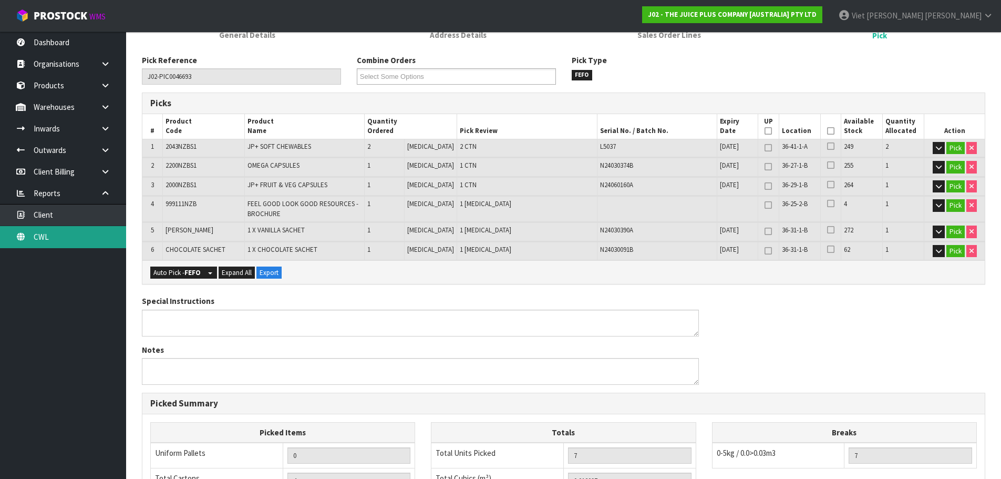
scroll to position [94, 0]
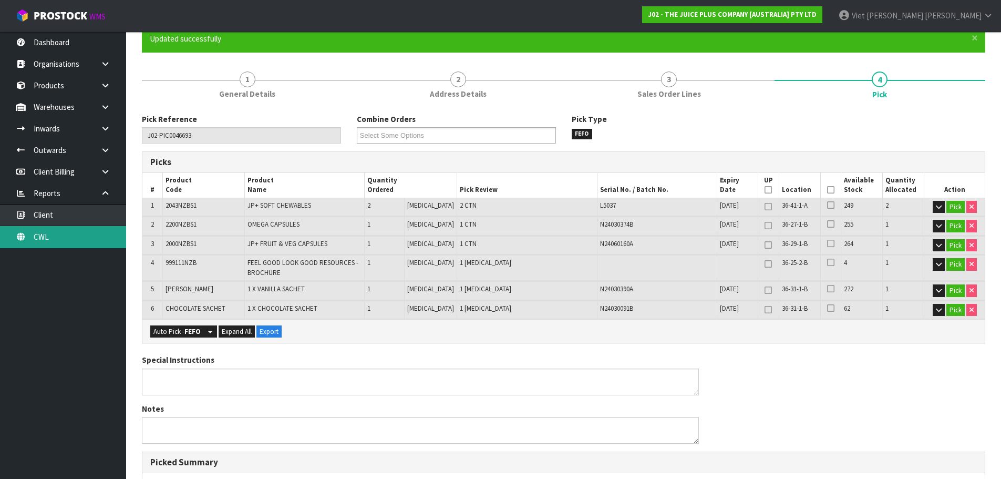
type input "Viet [PERSON_NAME]"
type input "[DATE]T09:30:16"
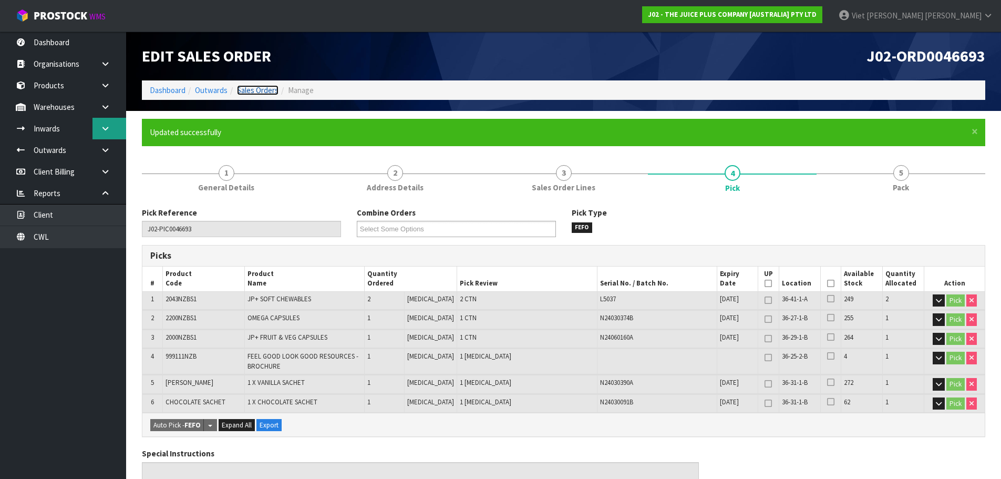
drag, startPoint x: 254, startPoint y: 93, endPoint x: 102, endPoint y: 124, distance: 155.0
click at [254, 93] on link "Sales Orders" at bounding box center [258, 90] width 42 height 10
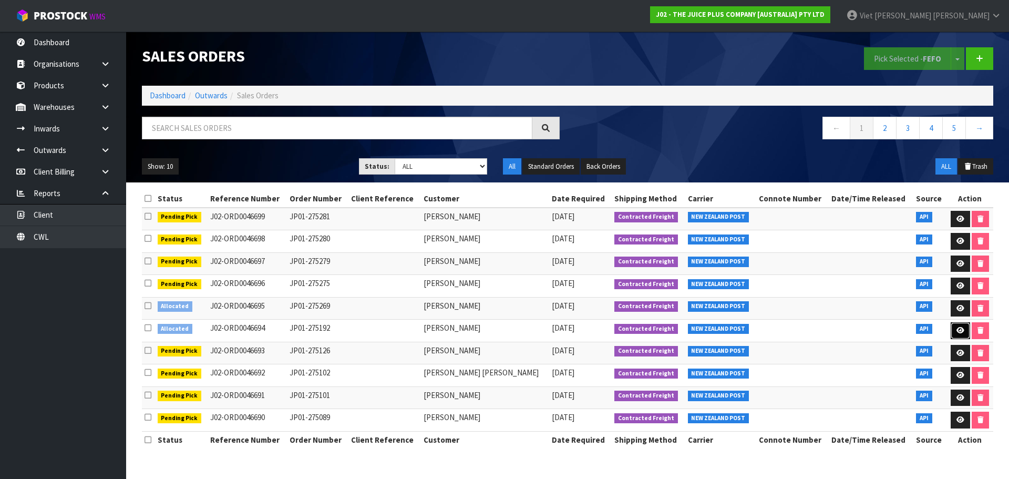
click at [956, 327] on icon at bounding box center [960, 330] width 8 height 7
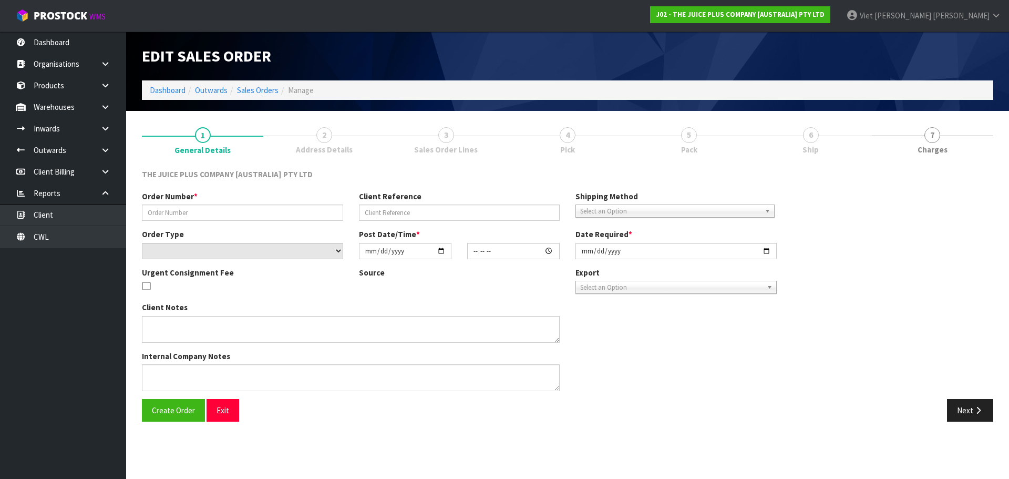
type input "JP01-275192"
select select "number:0"
type input "[DATE]"
type input "03:03:45.000"
type input "[DATE]"
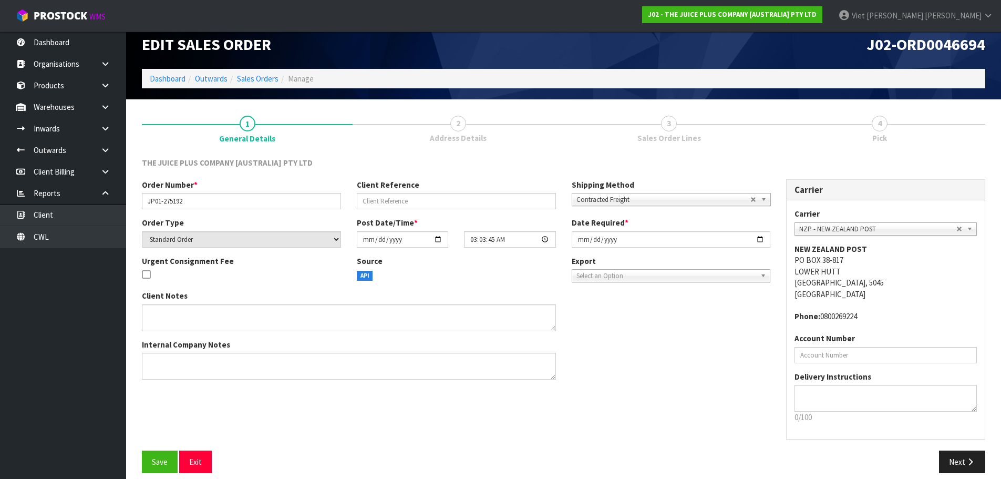
scroll to position [22, 0]
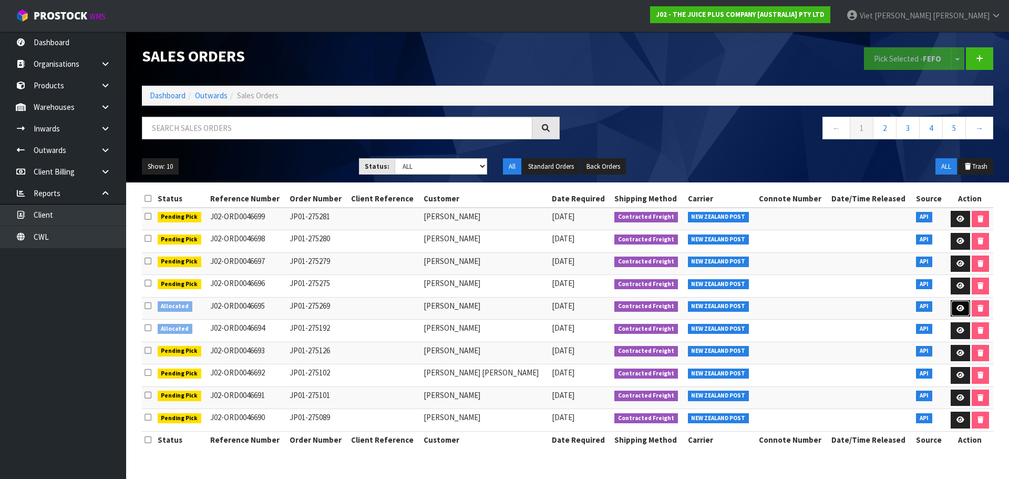
click at [963, 305] on link at bounding box center [959, 308] width 19 height 17
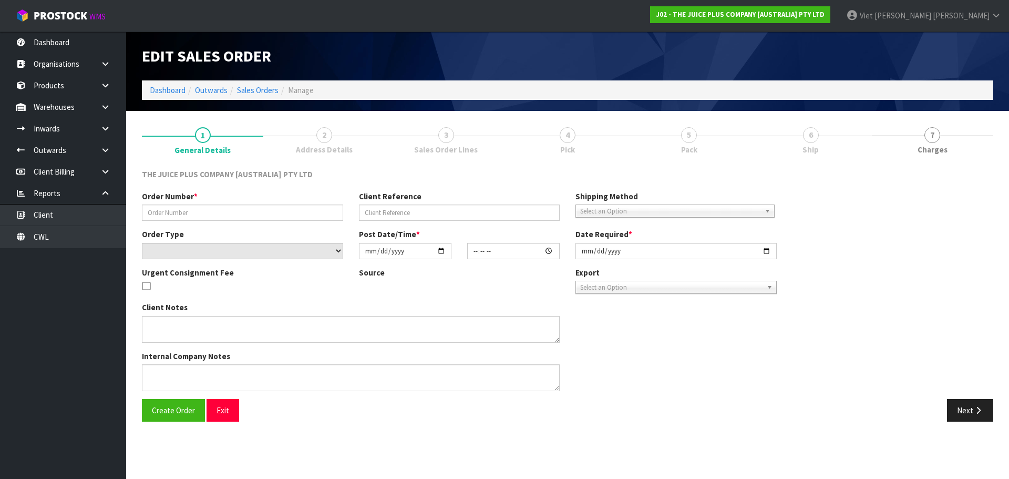
type input "JP01-275269"
select select "number:0"
type input "[DATE]"
type input "03:21:01.000"
type input "[DATE]"
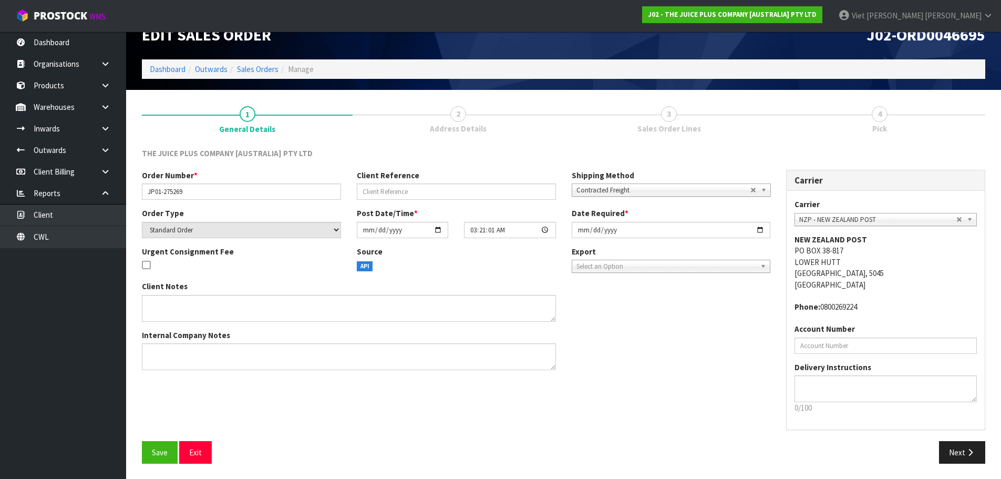
scroll to position [22, 0]
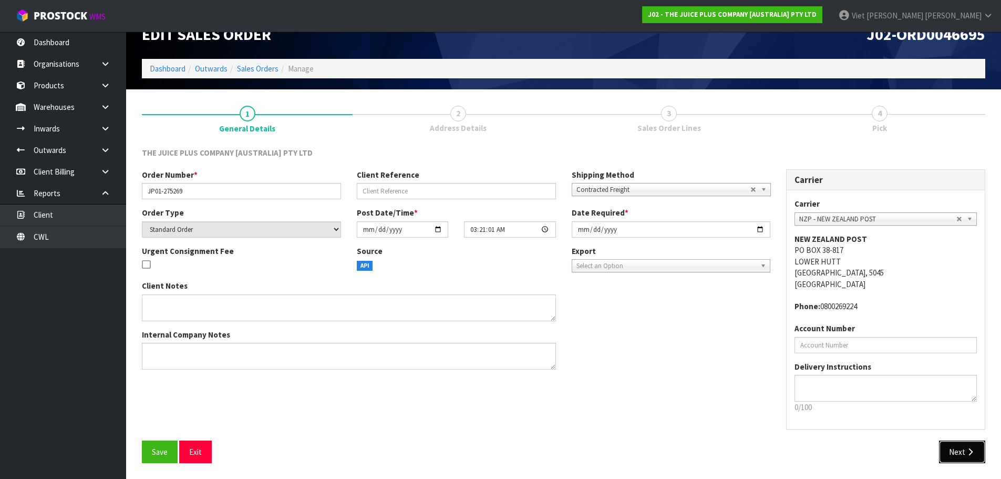
click at [967, 453] on icon "button" at bounding box center [970, 452] width 10 height 8
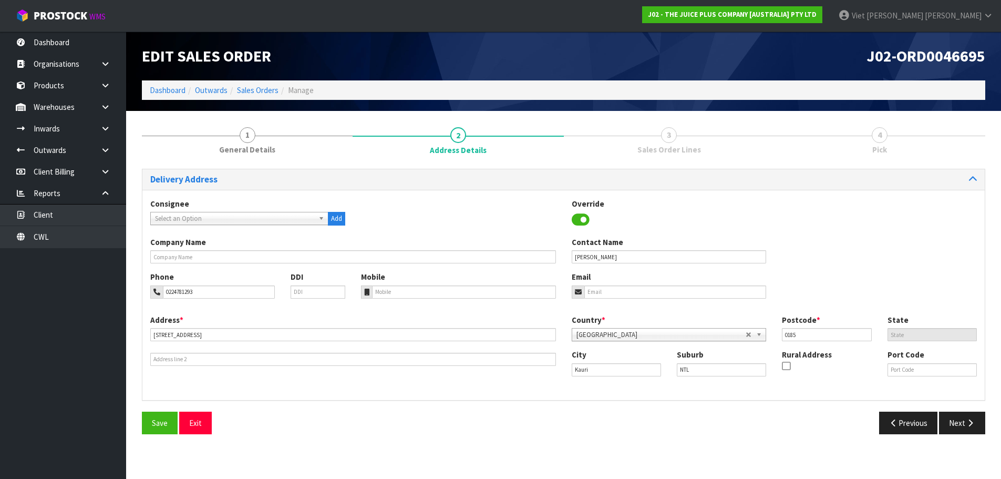
scroll to position [0, 0]
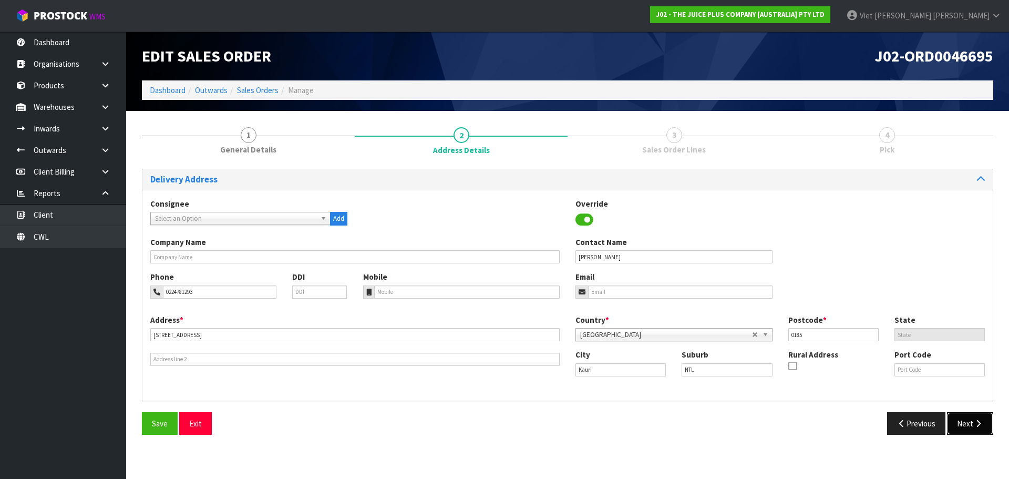
click at [976, 420] on icon "button" at bounding box center [978, 423] width 10 height 8
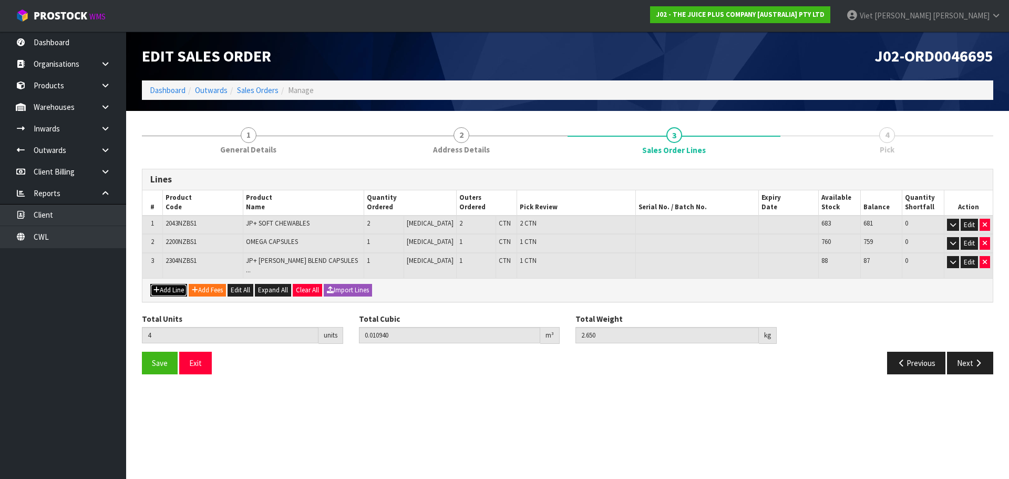
click at [168, 284] on button "Add Line" at bounding box center [168, 290] width 37 height 13
type input "0"
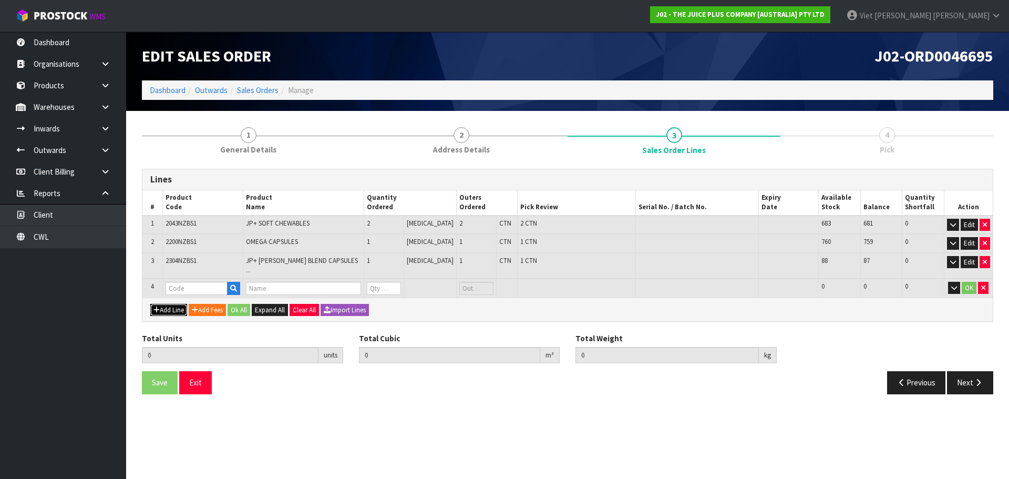
click at [150, 304] on button "Add Line" at bounding box center [168, 310] width 37 height 13
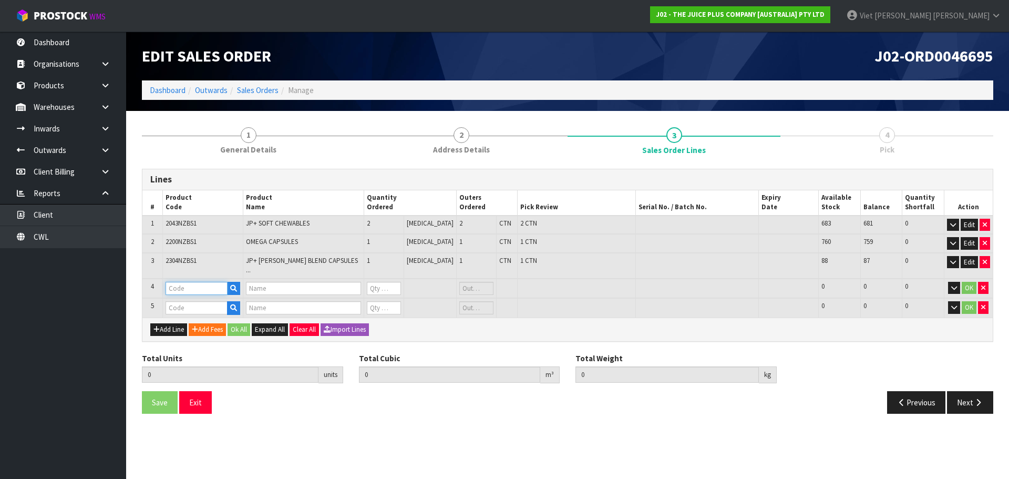
click at [196, 282] on input "text" at bounding box center [196, 288] width 62 height 13
type input "VA"
click at [217, 315] on link "VA NILLA SACHET" at bounding box center [210, 313] width 87 height 14
type input "[PERSON_NAME]"
type input "1 X VANILLA SACHET"
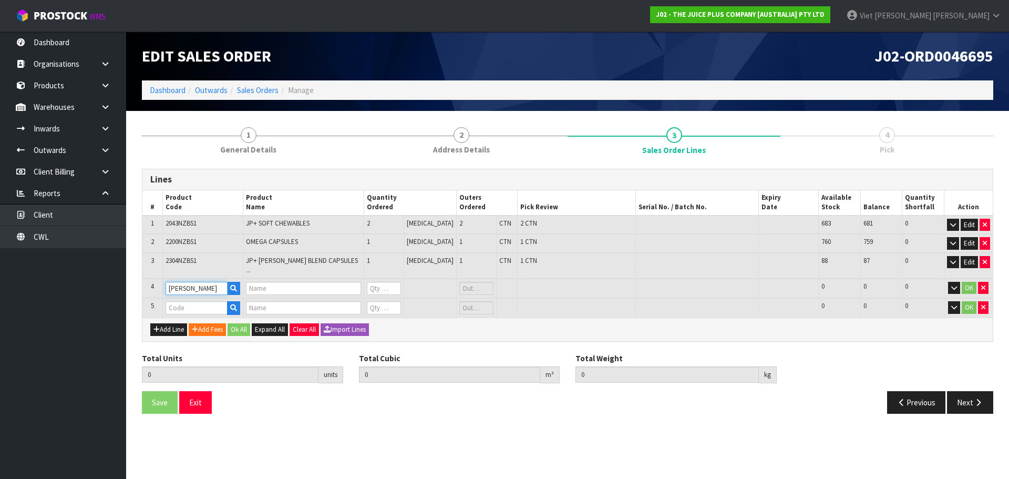
type input "0"
click at [203, 302] on input "text" at bounding box center [196, 307] width 62 height 13
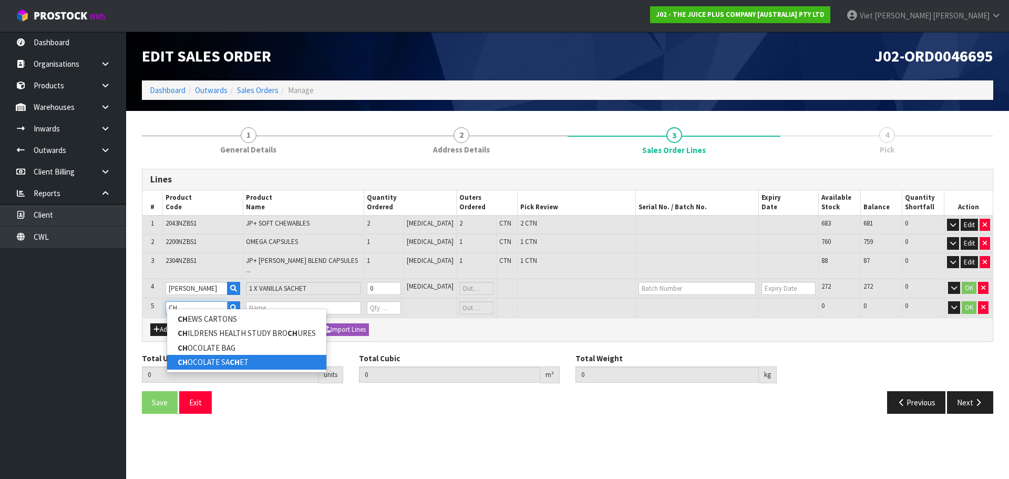
type input "CH"
click at [230, 365] on strong "CH" at bounding box center [235, 362] width 10 height 10
type input "CHOCOLATE SACHET"
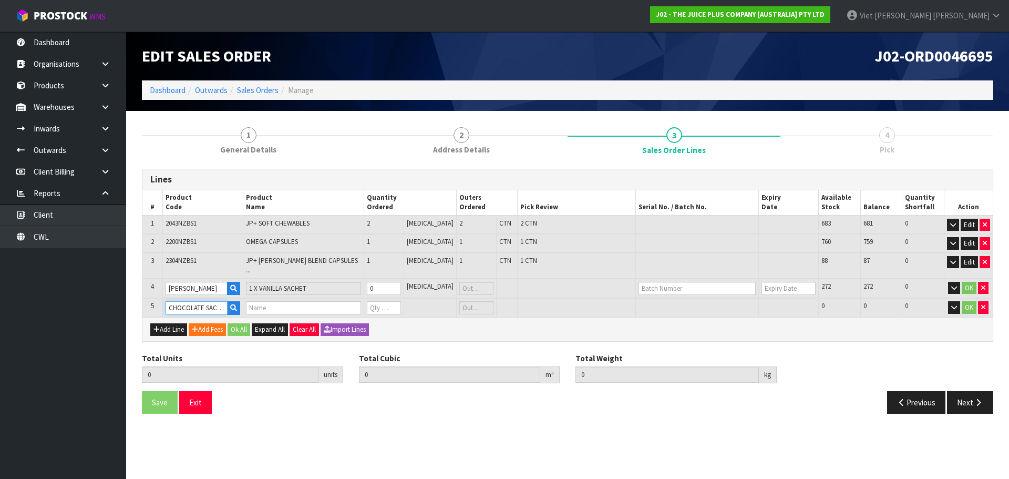
type input "4"
type input "0.01094"
type input "2.65"
type input "1 X CHOCOLATE SACHET"
type input "0"
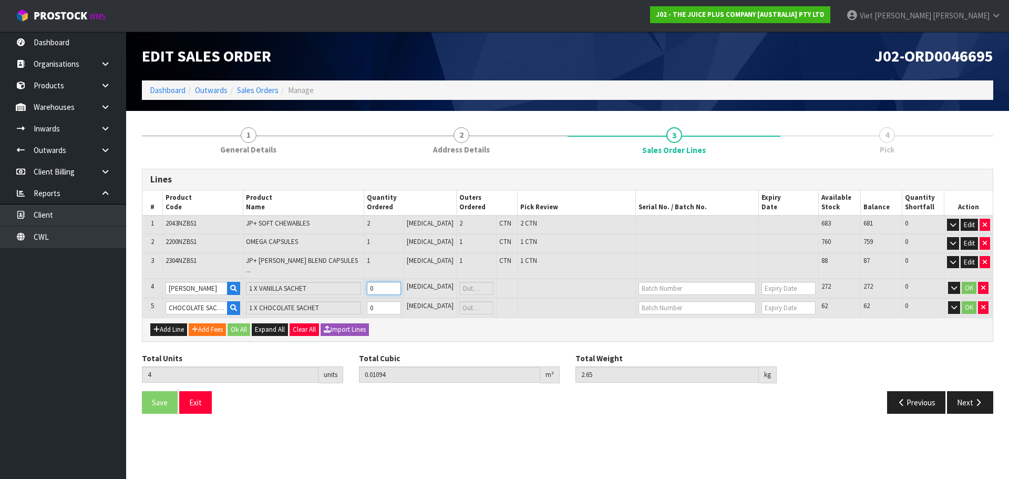
click at [395, 282] on input "0" at bounding box center [384, 288] width 34 height 13
type input "1"
type input "5"
type input "0.010952"
type input "2.665"
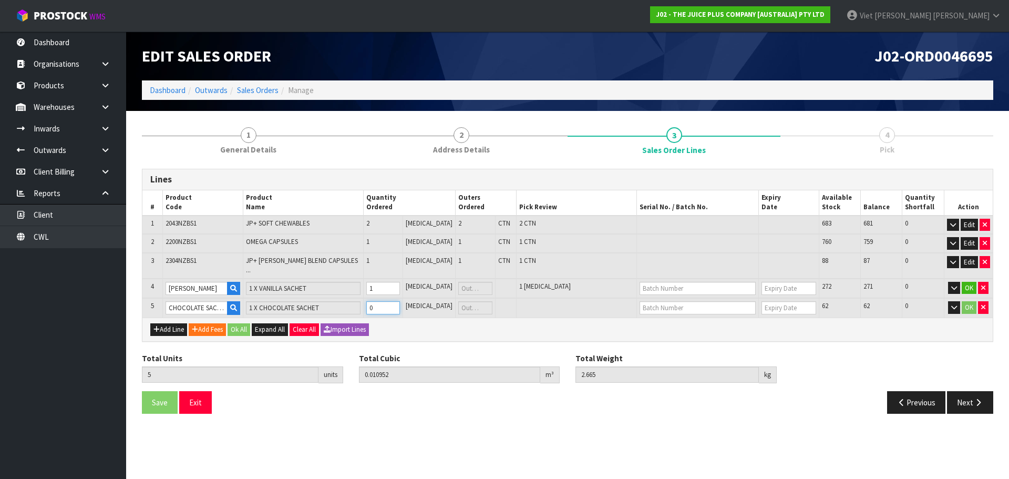
click at [392, 301] on input "0" at bounding box center [383, 307] width 34 height 13
type input "1"
type input "6"
type input "0.010964"
type input "2.68"
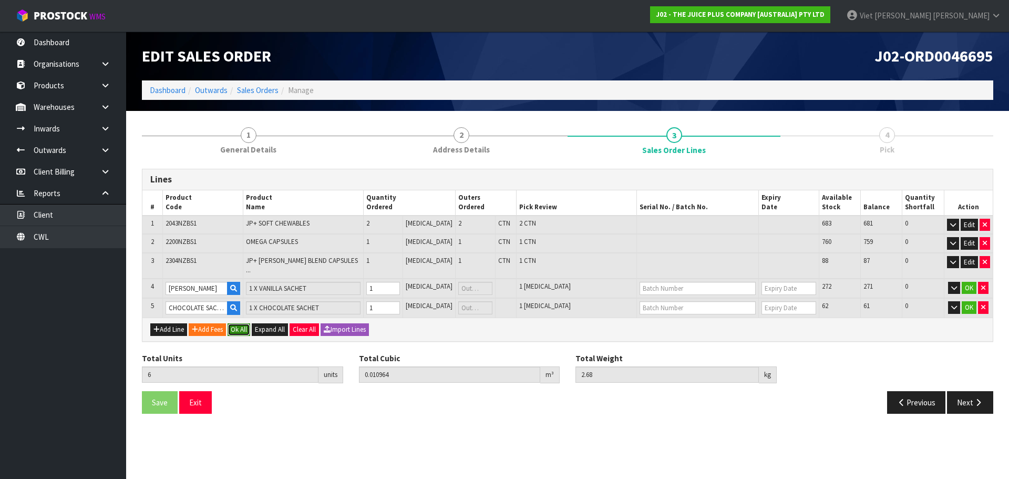
click at [243, 325] on button "Ok All" at bounding box center [238, 329] width 23 height 13
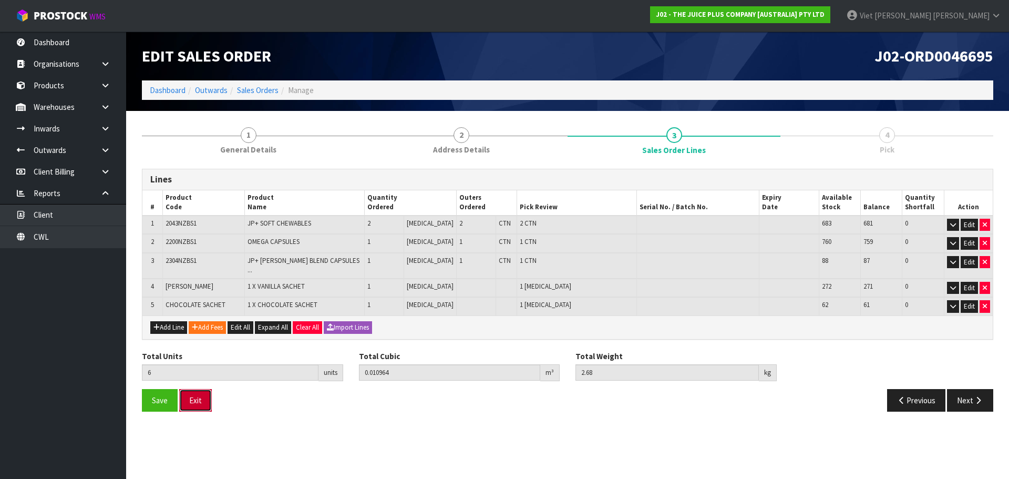
click at [184, 389] on button "Exit" at bounding box center [195, 400] width 33 height 23
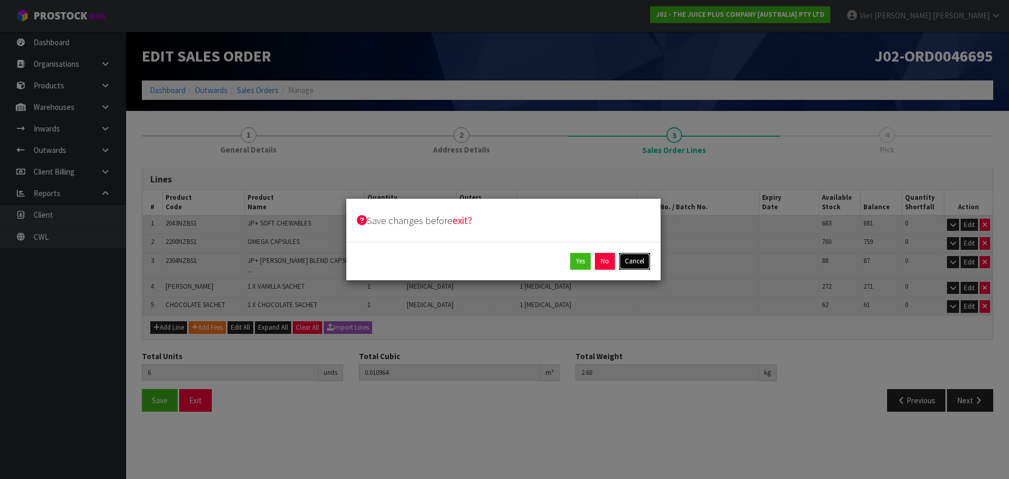
click at [633, 265] on button "Cancel" at bounding box center [634, 261] width 31 height 17
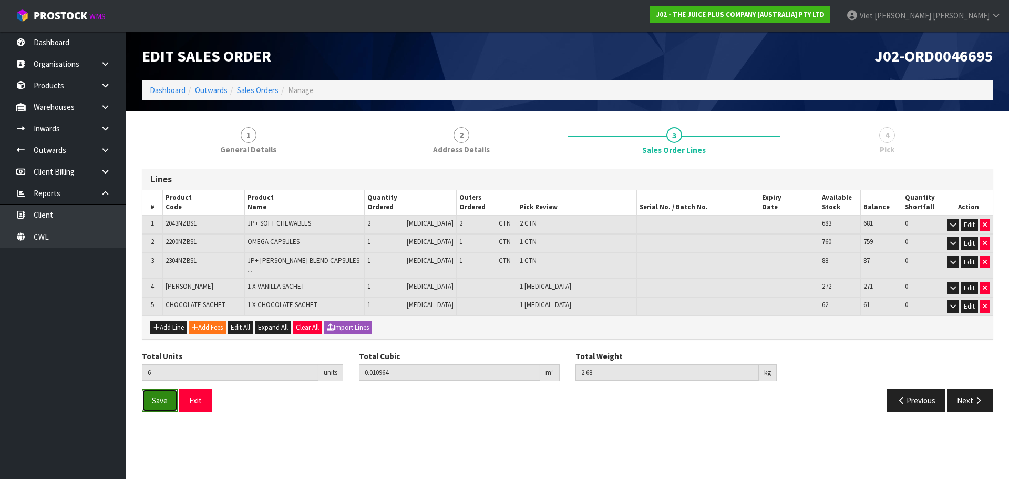
click at [144, 393] on button "Save" at bounding box center [160, 400] width 36 height 23
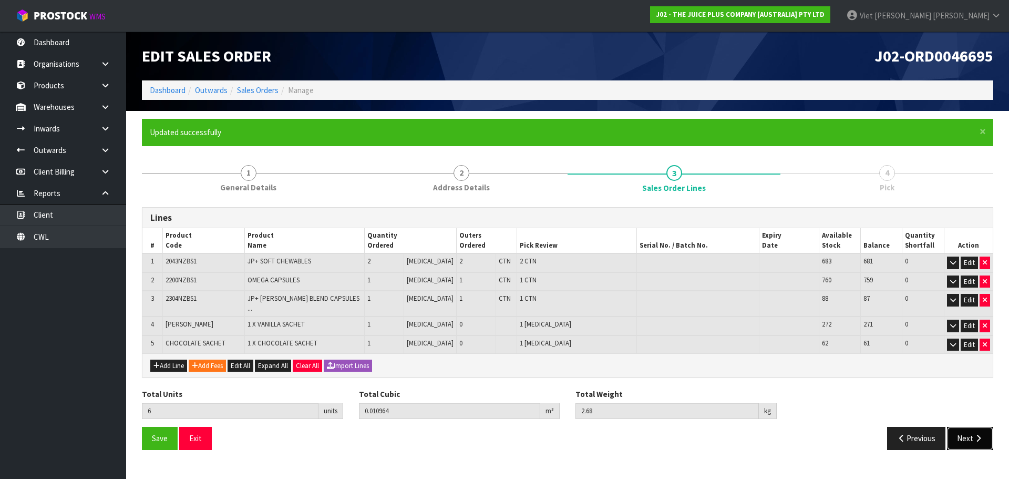
click at [962, 427] on button "Next" at bounding box center [970, 438] width 46 height 23
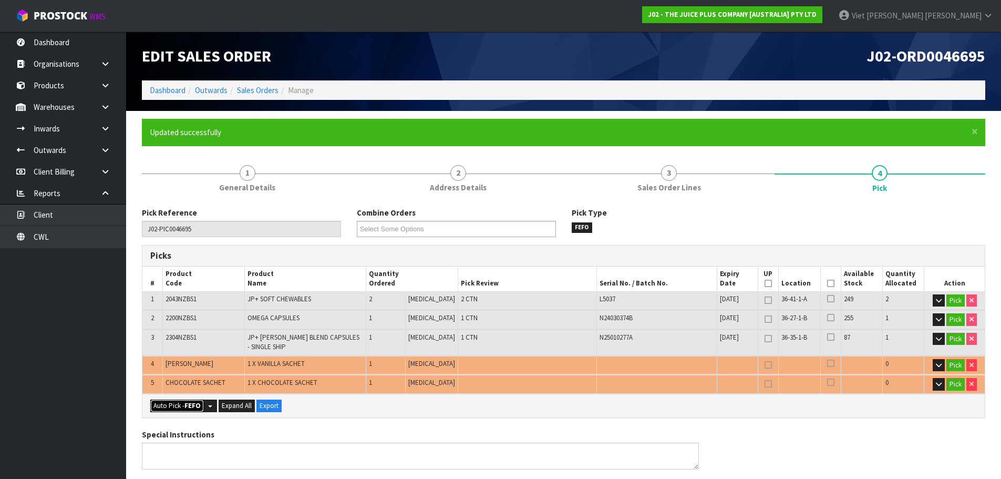
click at [192, 400] on button "Auto Pick - FEFO" at bounding box center [177, 405] width 54 height 13
type input "4"
type input "Piece x 2"
type input "6"
type input "0.010964"
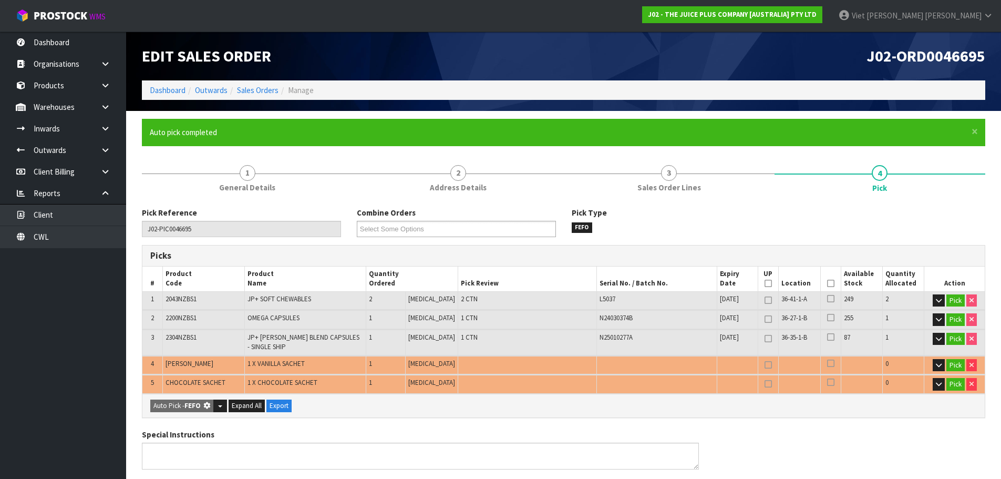
type input "2.680"
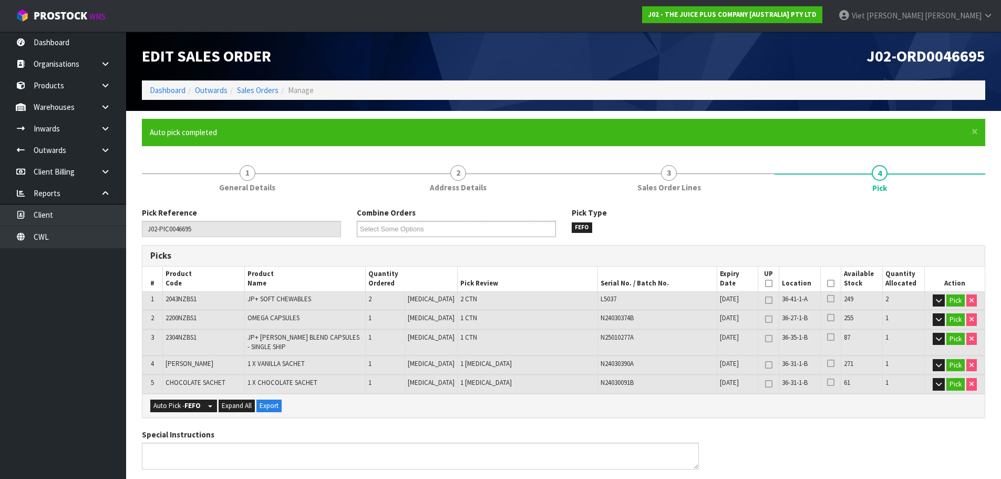
scroll to position [337, 0]
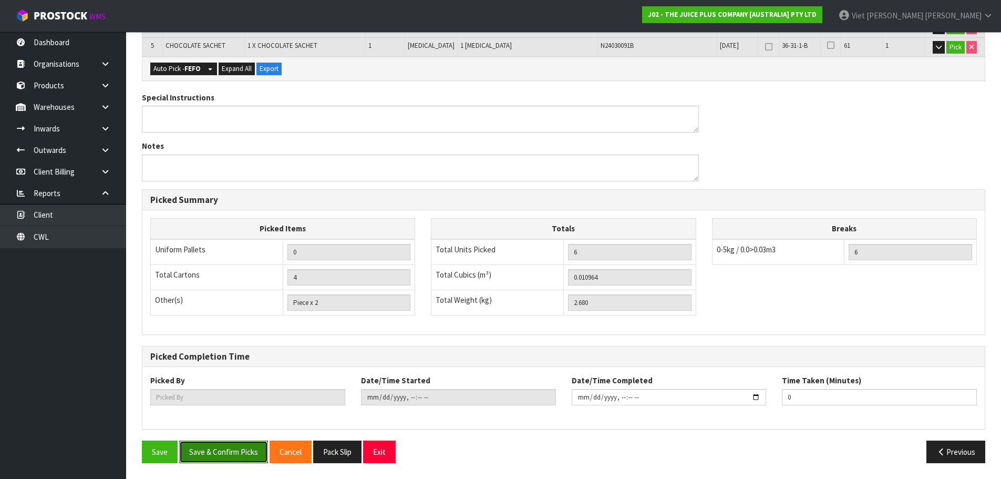
click at [246, 442] on button "Save & Confirm Picks" at bounding box center [223, 451] width 89 height 23
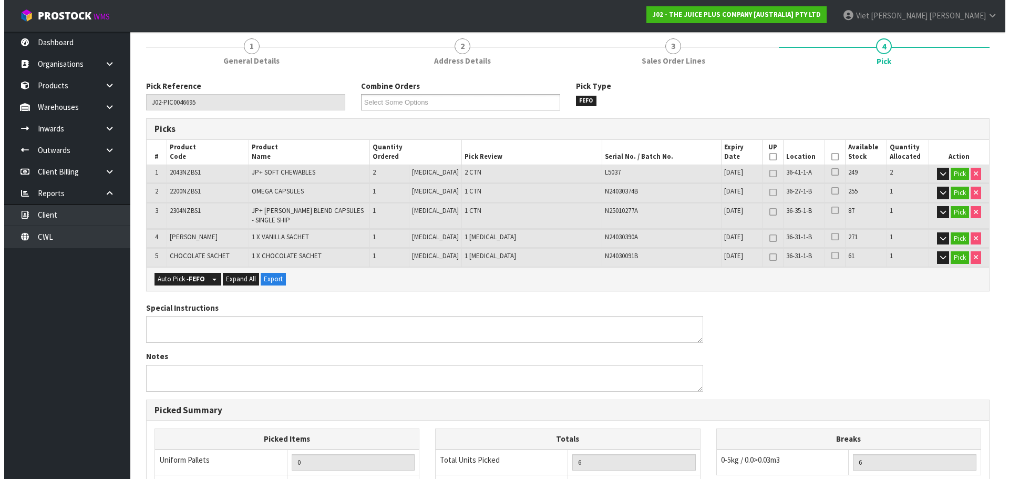
scroll to position [0, 0]
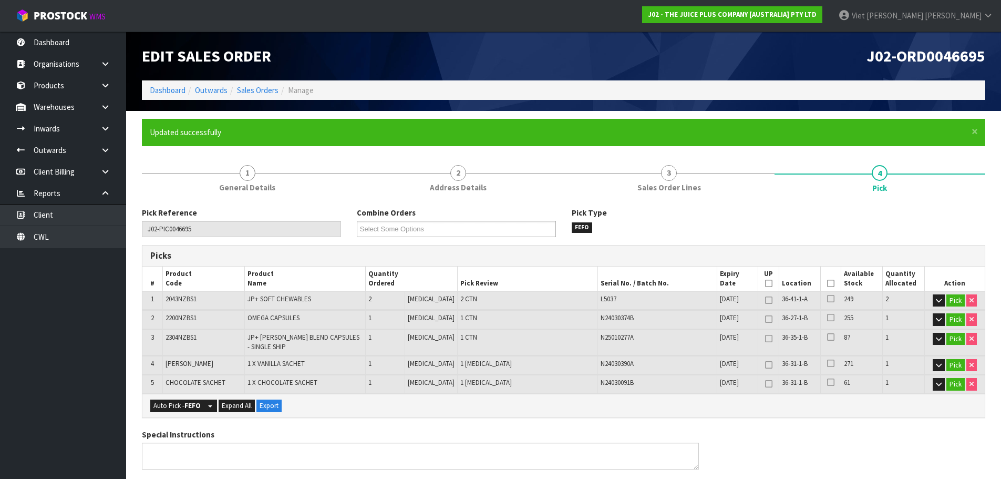
type input "Viet [PERSON_NAME]"
type input "[DATE]T09:31:09"
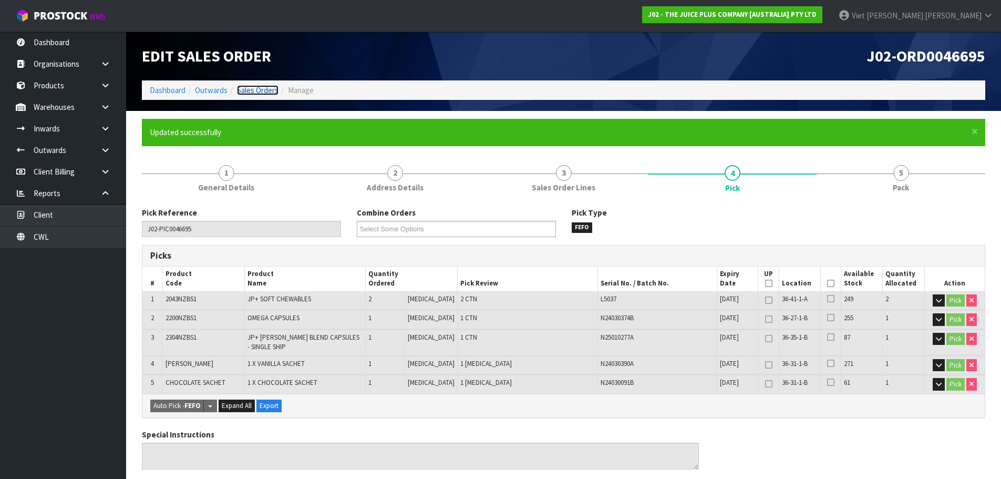
click at [245, 86] on link "Sales Orders" at bounding box center [258, 90] width 42 height 10
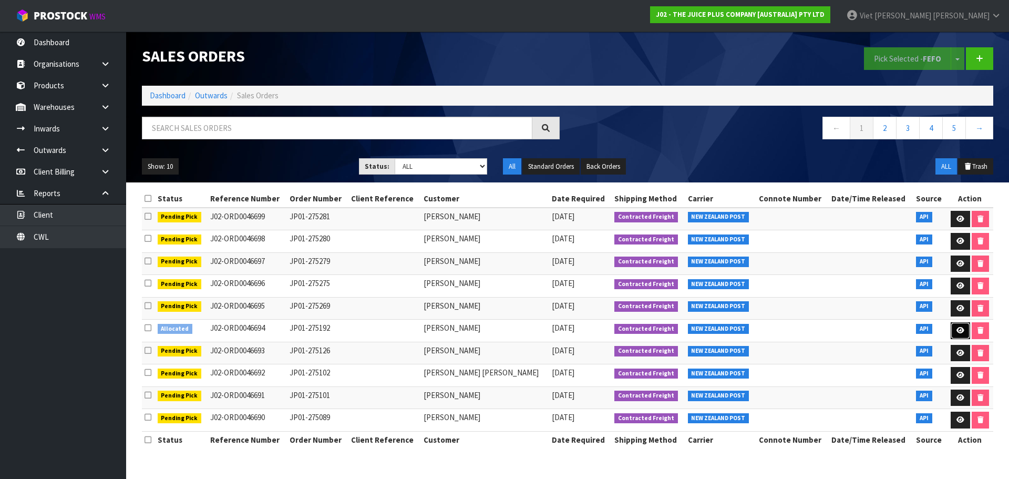
click at [950, 327] on link at bounding box center [959, 330] width 19 height 17
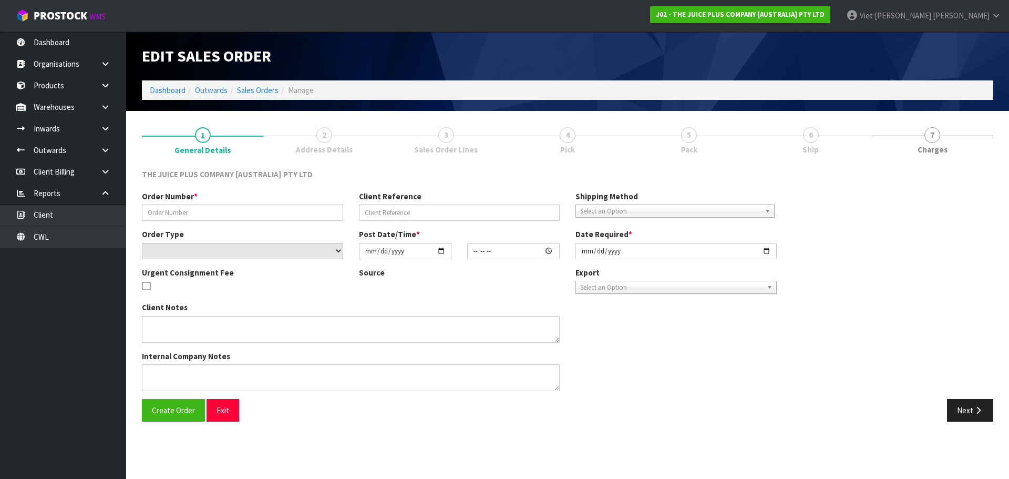
type input "JP01-275192"
select select "number:0"
type input "[DATE]"
type input "03:03:45.000"
type input "[DATE]"
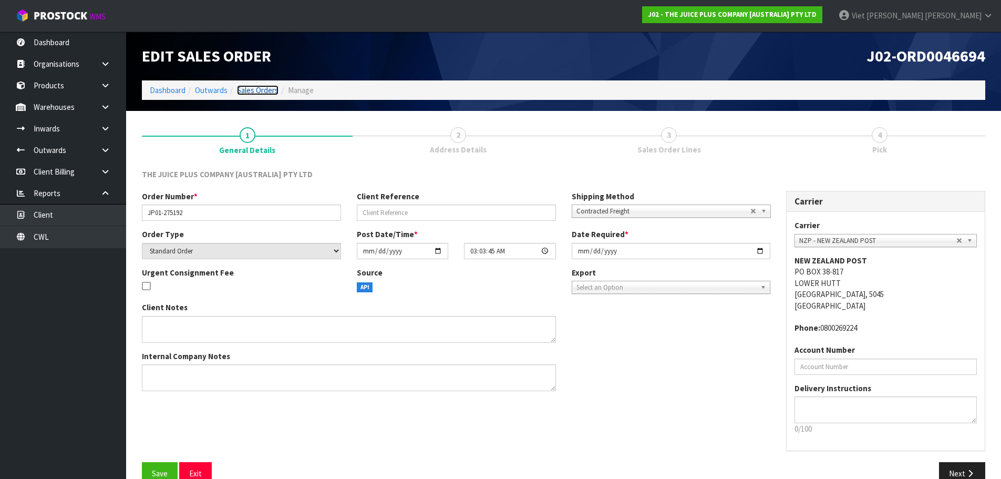
click at [275, 89] on link "Sales Orders" at bounding box center [258, 90] width 42 height 10
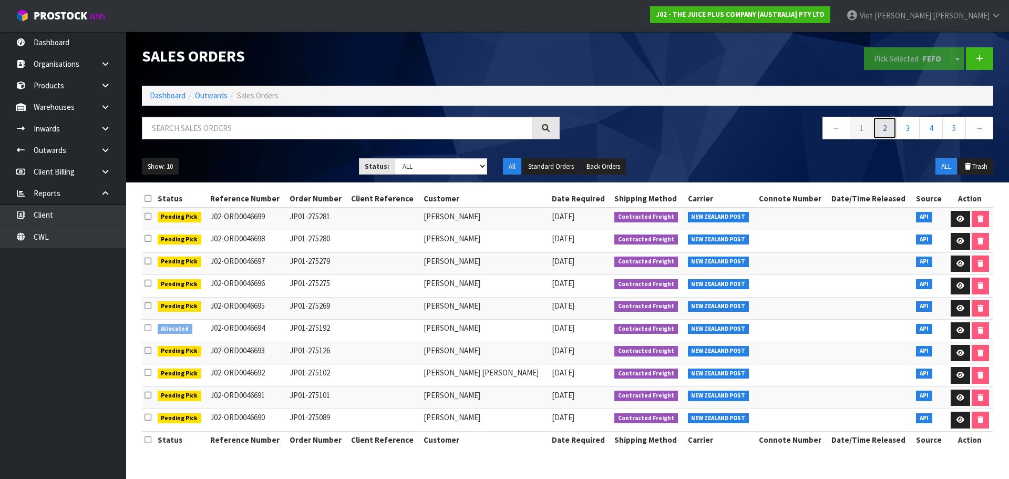
click at [879, 127] on link "2" at bounding box center [885, 128] width 24 height 23
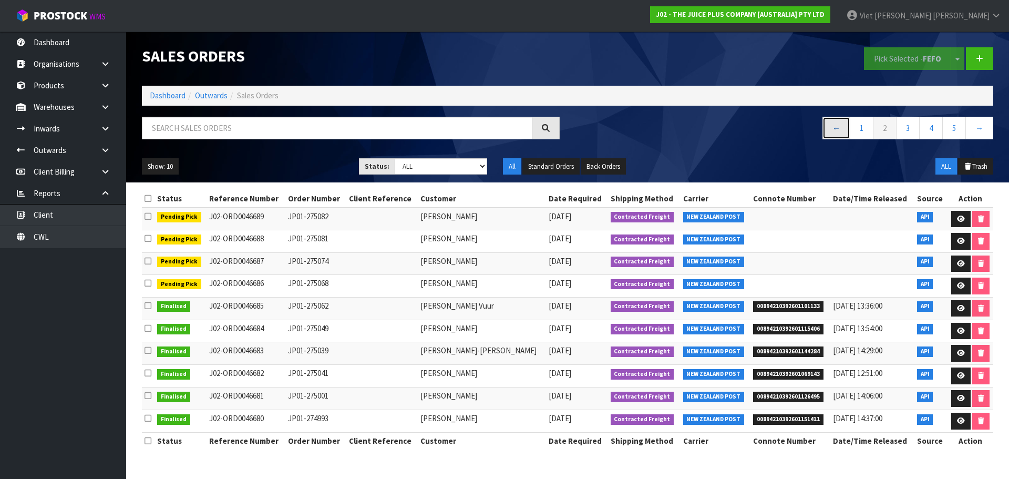
click at [848, 128] on link "←" at bounding box center [836, 128] width 28 height 23
click at [857, 125] on link "1" at bounding box center [861, 128] width 24 height 23
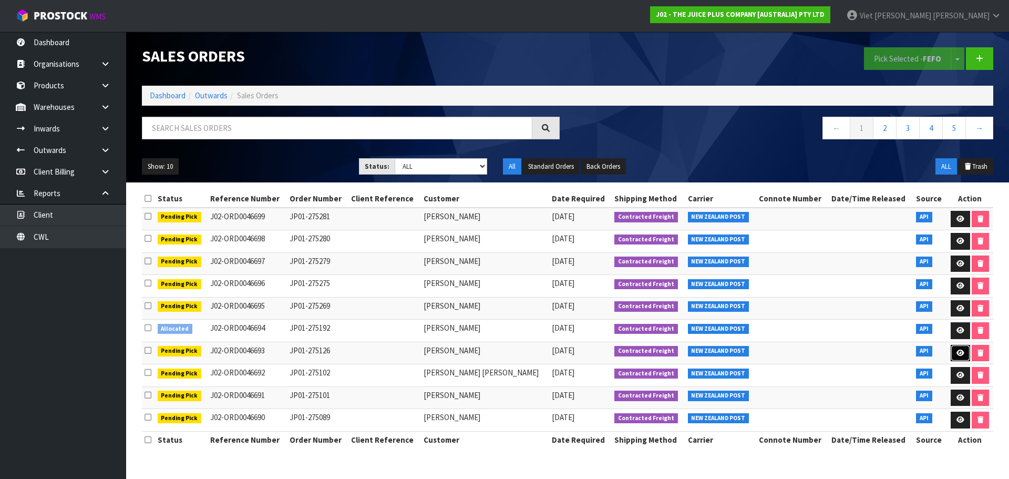
click at [951, 349] on link at bounding box center [959, 353] width 19 height 17
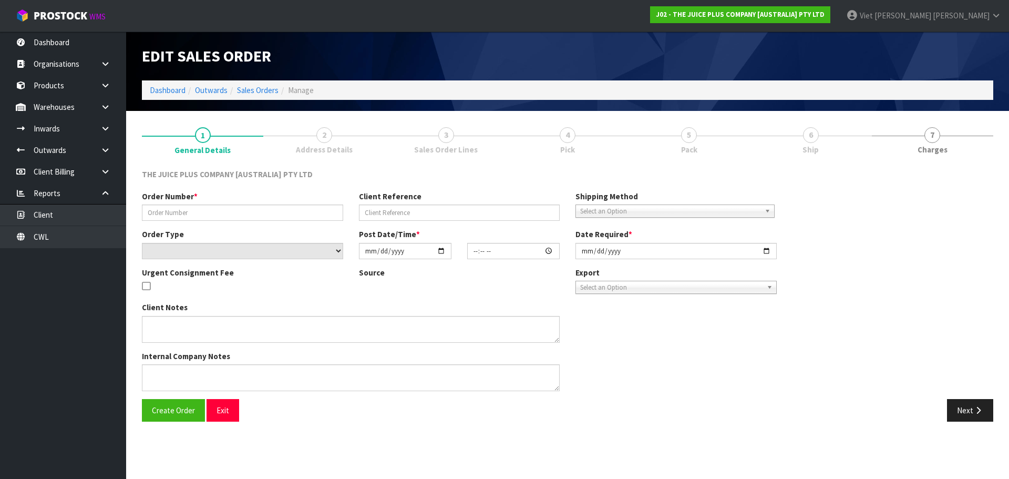
type input "JP01-275126"
select select "number:0"
type input "[DATE]"
type input "03:01:19.000"
type input "[DATE]"
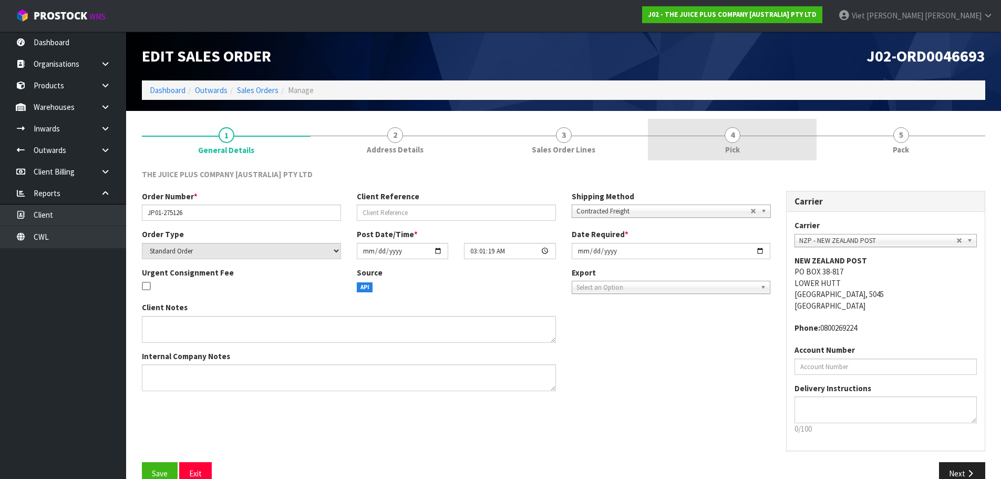
click at [722, 137] on link "4 Pick" at bounding box center [732, 140] width 169 height 42
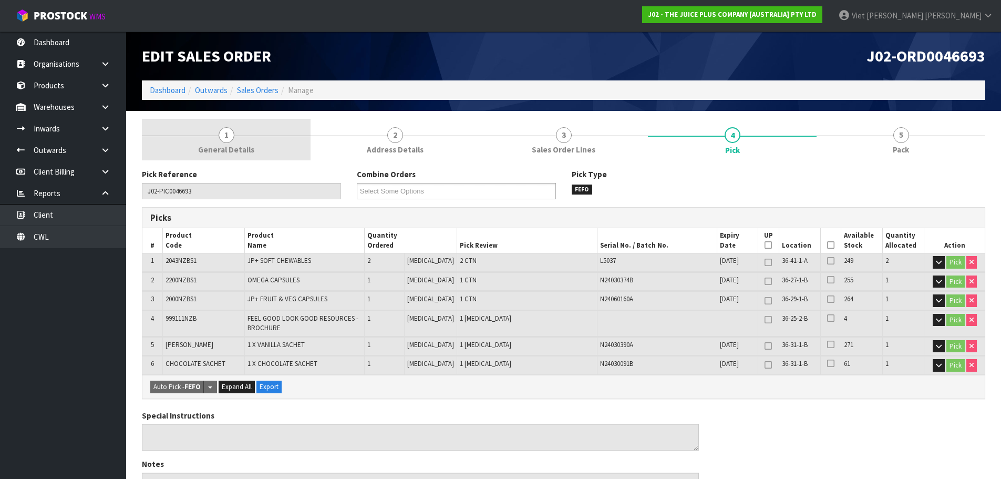
click at [238, 154] on span "General Details" at bounding box center [226, 149] width 56 height 11
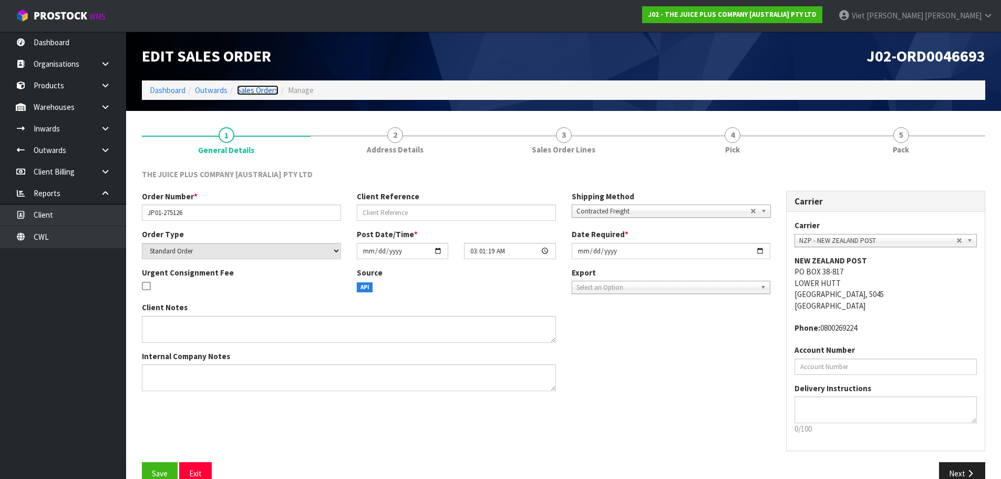
click at [265, 85] on link "Sales Orders" at bounding box center [258, 90] width 42 height 10
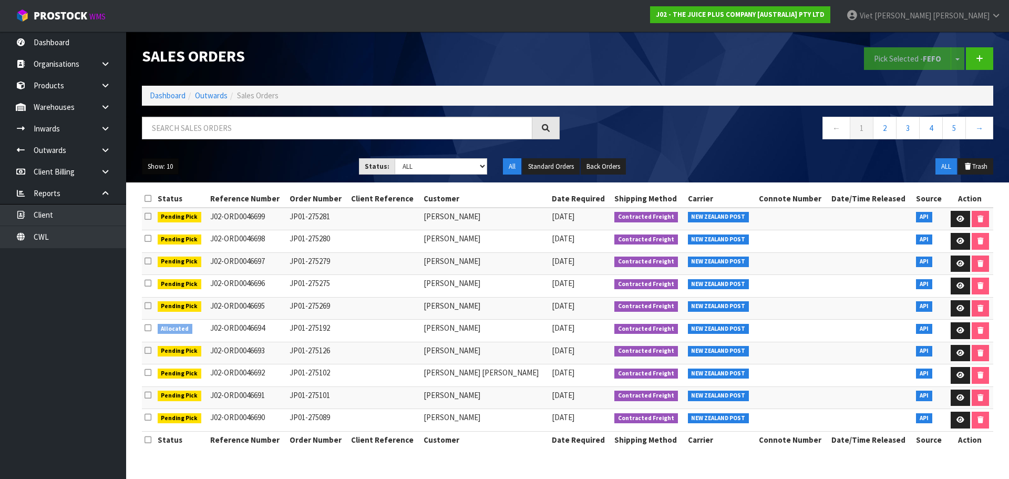
click at [157, 171] on button "Show: 10" at bounding box center [160, 166] width 37 height 17
click at [166, 214] on link "25" at bounding box center [183, 215] width 83 height 14
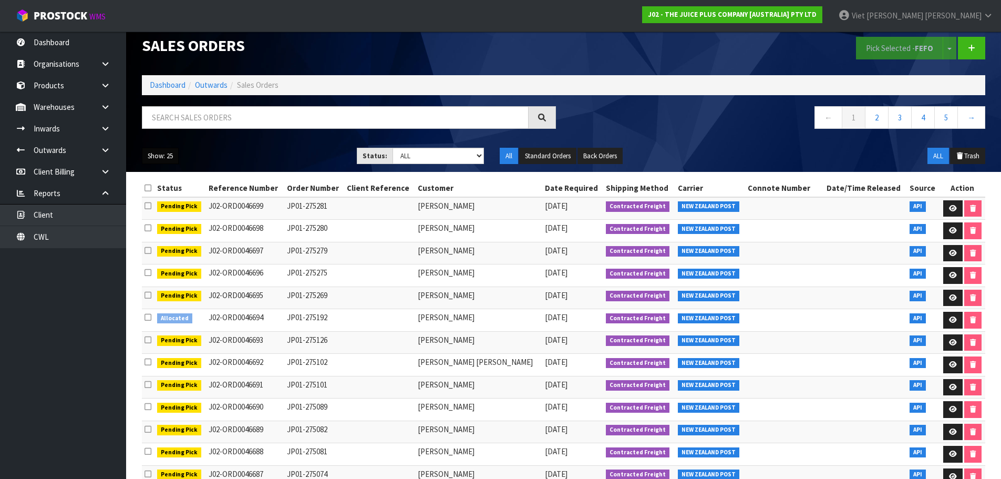
scroll to position [10, 0]
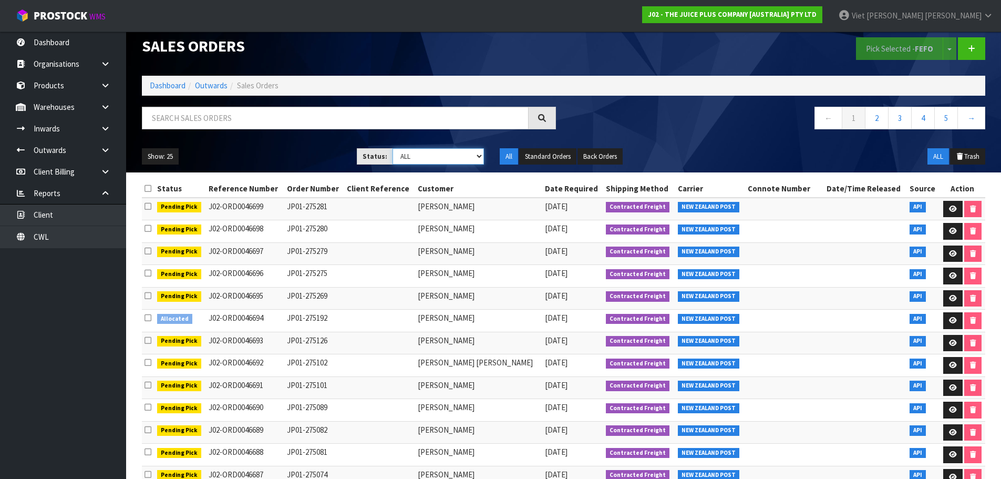
click at [420, 156] on select "Draft Pending Allocated Pending Pick Goods Picked Goods Packed Pending Charges …" at bounding box center [437, 156] width 91 height 16
click at [392, 148] on select "Draft Pending Allocated Pending Pick Goods Picked Goods Packed Pending Charges …" at bounding box center [437, 156] width 91 height 16
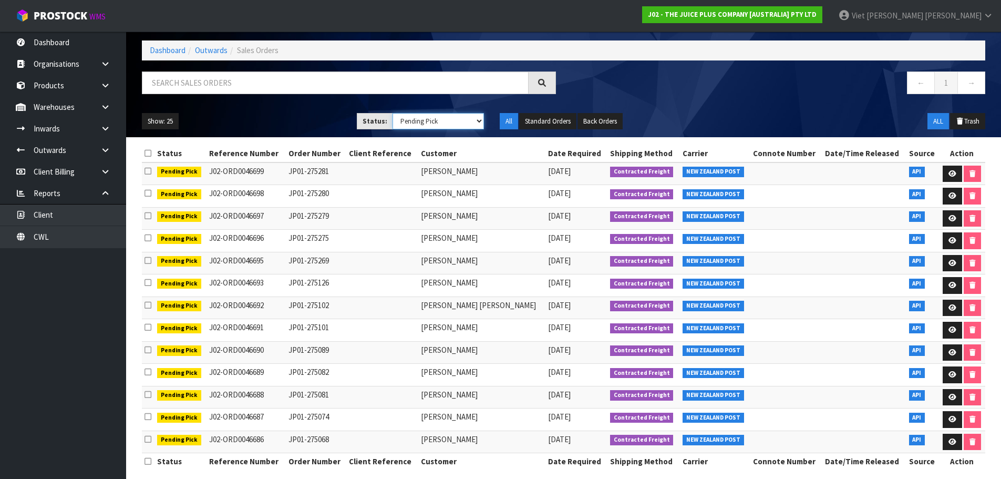
scroll to position [55, 0]
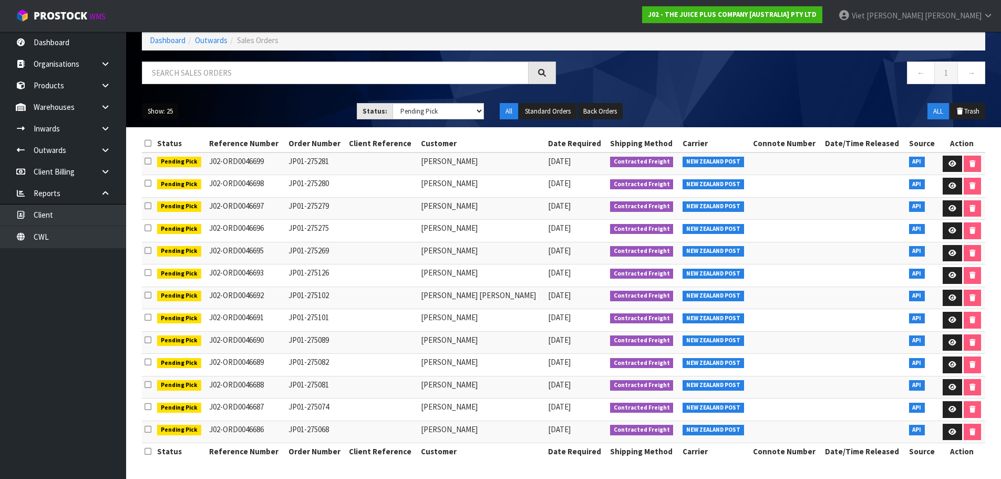
click at [165, 115] on button "Show: 25" at bounding box center [160, 111] width 37 height 17
click at [183, 171] on link "50" at bounding box center [183, 174] width 83 height 14
drag, startPoint x: 160, startPoint y: 108, endPoint x: 167, endPoint y: 121, distance: 14.1
click at [160, 108] on button "Show: 50" at bounding box center [160, 111] width 37 height 17
click at [179, 147] on link "10" at bounding box center [183, 145] width 83 height 14
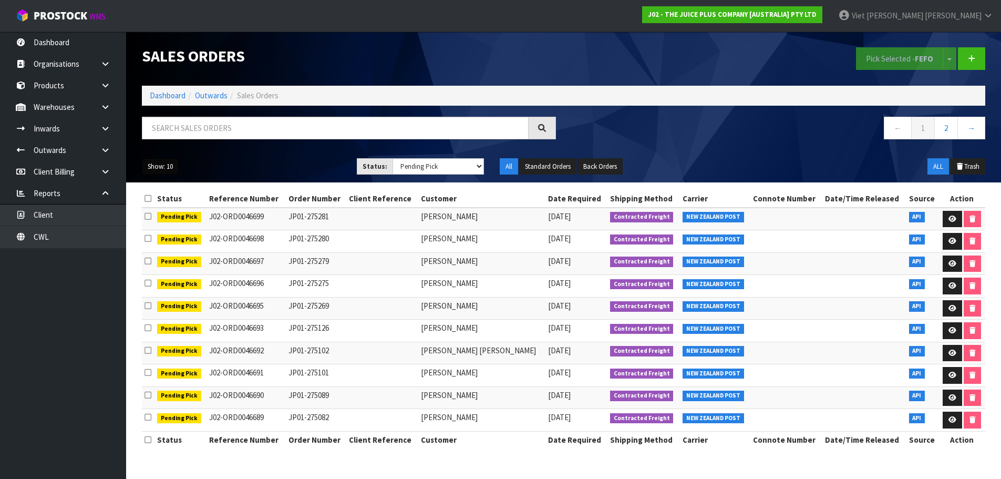
scroll to position [0, 0]
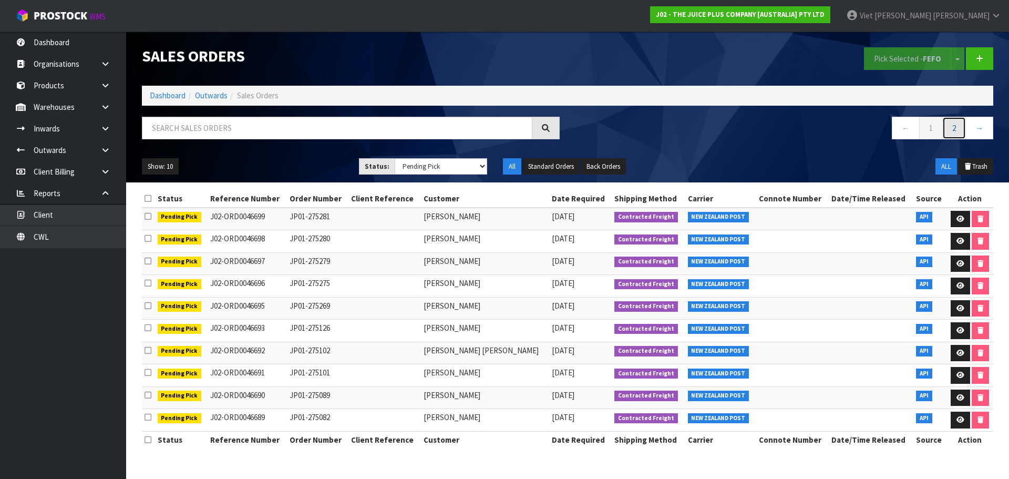
click at [955, 136] on link "2" at bounding box center [954, 128] width 24 height 23
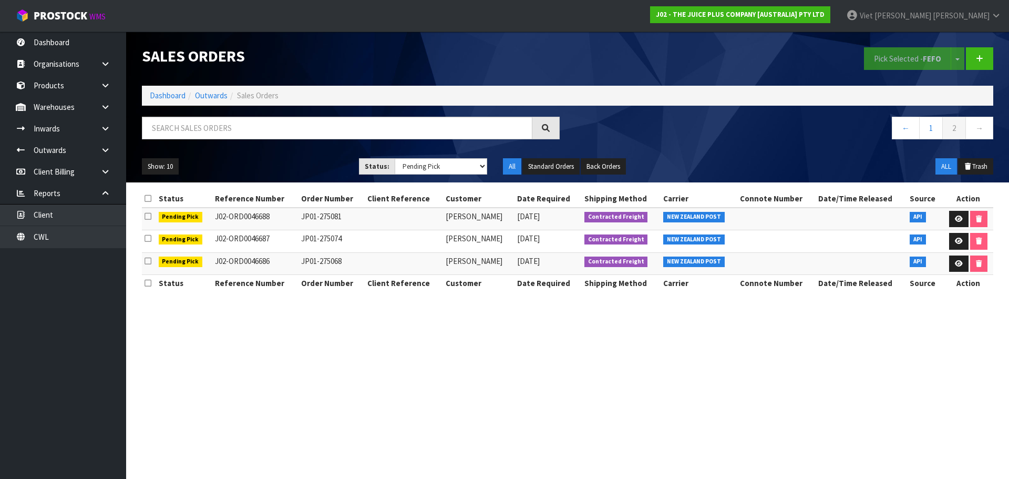
click at [470, 155] on div "Show: 10 5 10 25 50 Status: Draft Pending Allocated Pending Pick Goods Picked G…" at bounding box center [567, 166] width 867 height 33
click at [465, 158] on select "Draft Pending Allocated Pending Pick Goods Picked Goods Packed Pending Charges …" at bounding box center [441, 166] width 93 height 16
select select "string:ALL"
click at [395, 158] on select "Draft Pending Allocated Pending Pick Goods Picked Goods Packed Pending Charges …" at bounding box center [441, 166] width 93 height 16
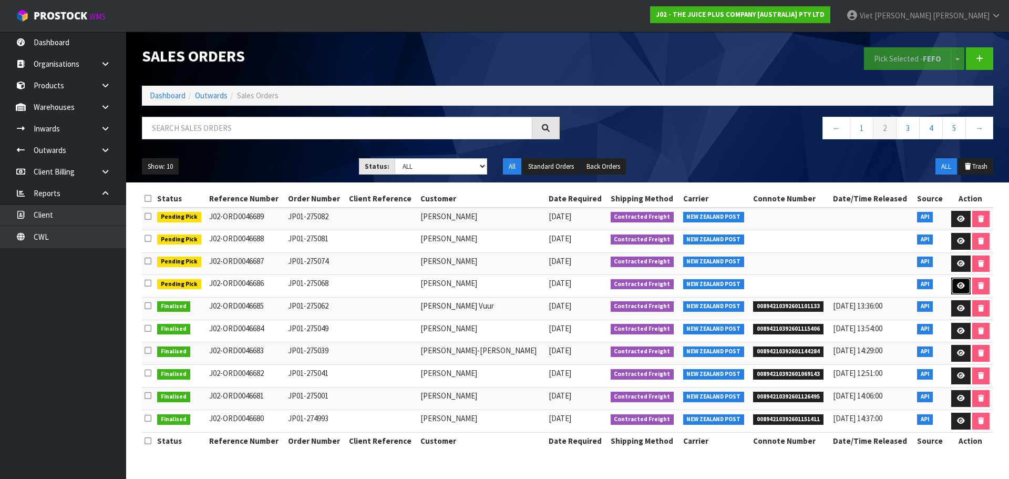
click at [957, 283] on icon at bounding box center [961, 285] width 8 height 7
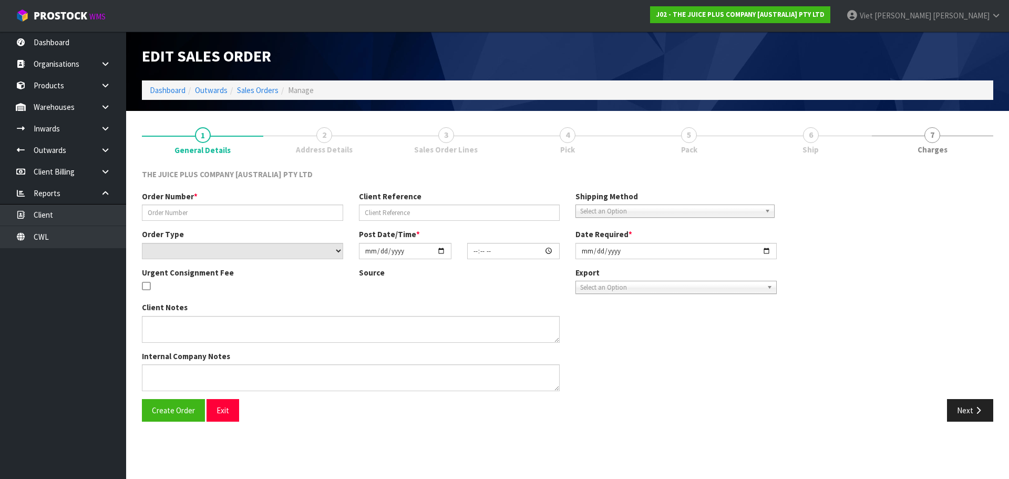
type input "JP01-275068"
select select "number:0"
type input "2025-09-17"
type input "09:45:26.000"
type input "2025-09-17"
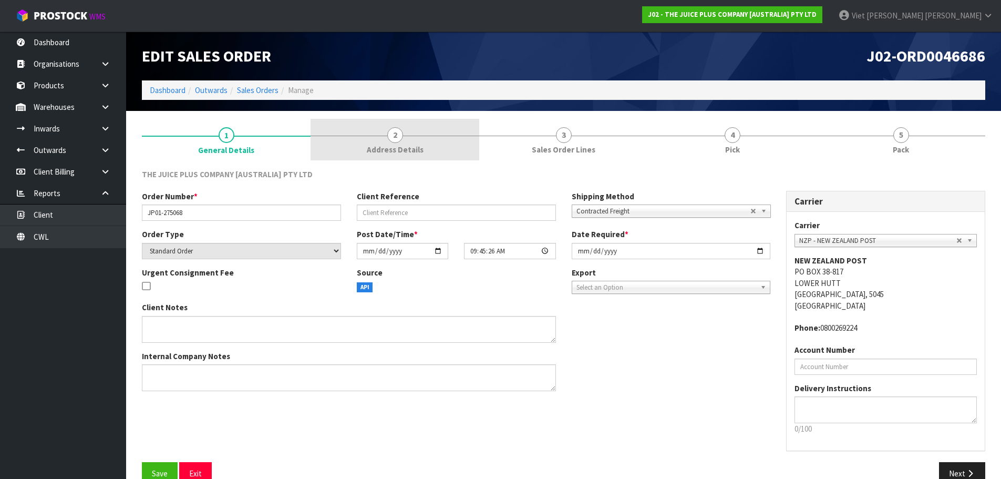
click at [459, 148] on link "2 Address Details" at bounding box center [394, 140] width 169 height 42
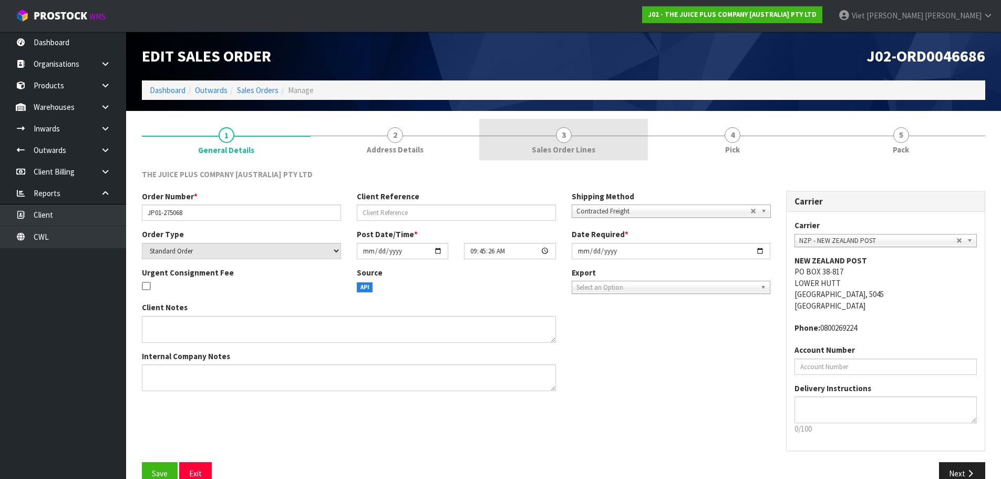
click at [535, 142] on link "3 Sales Order Lines" at bounding box center [563, 140] width 169 height 42
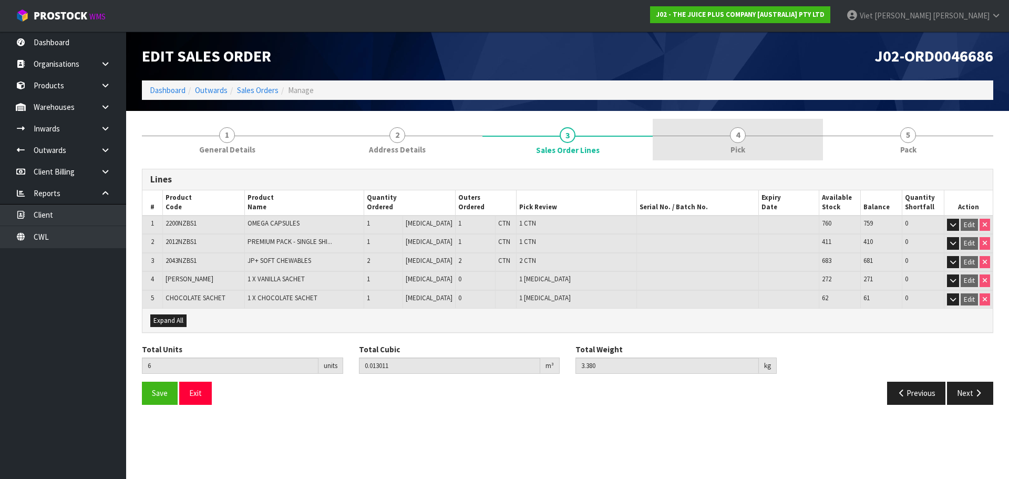
click at [688, 145] on link "4 Pick" at bounding box center [737, 140] width 170 height 42
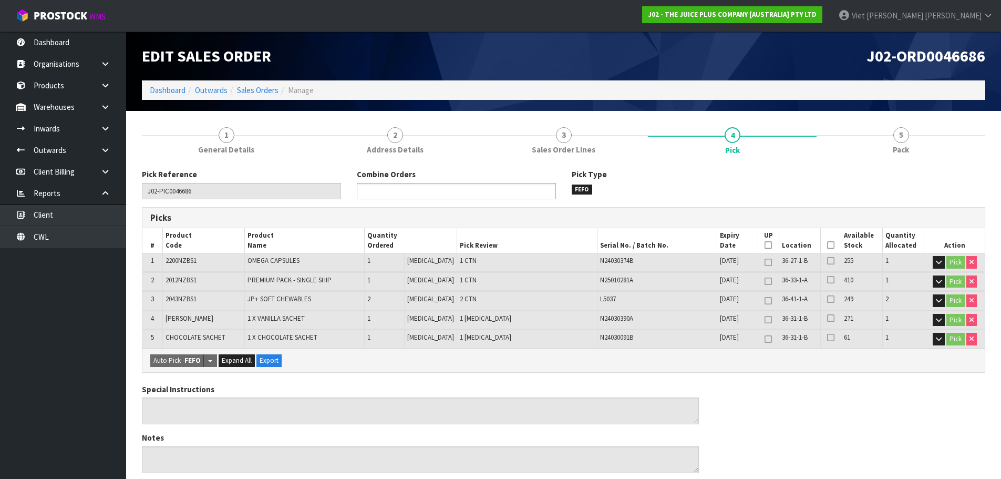
click at [457, 189] on ul at bounding box center [456, 191] width 199 height 16
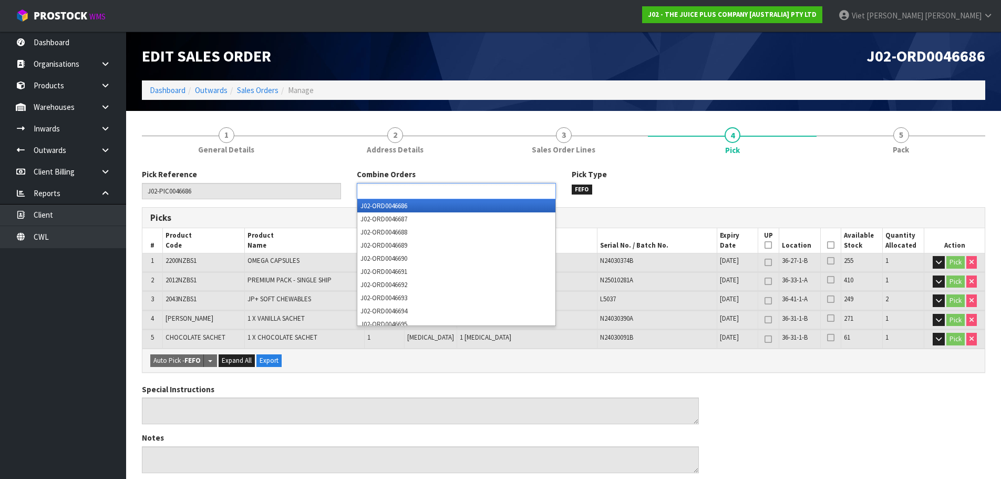
click at [457, 189] on ul at bounding box center [456, 191] width 199 height 16
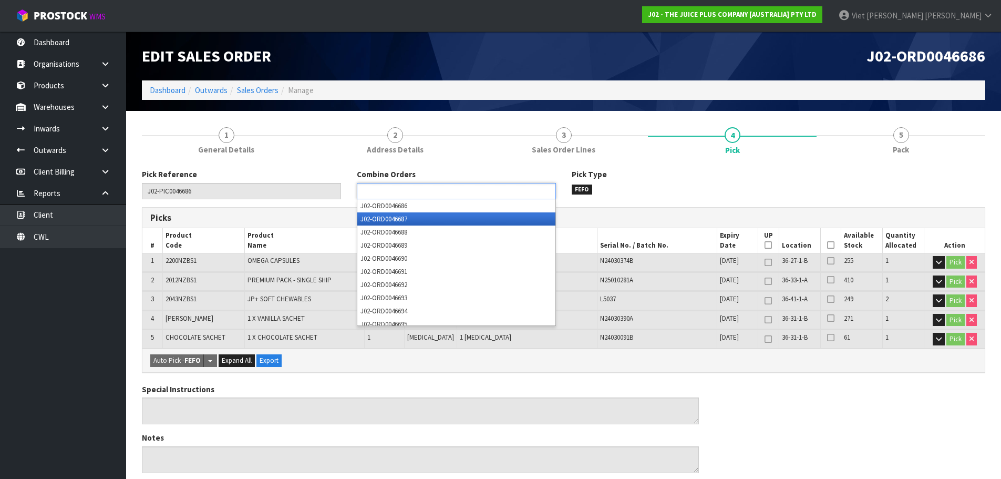
click at [443, 217] on li "J02-ORD0046687" at bounding box center [456, 218] width 198 height 13
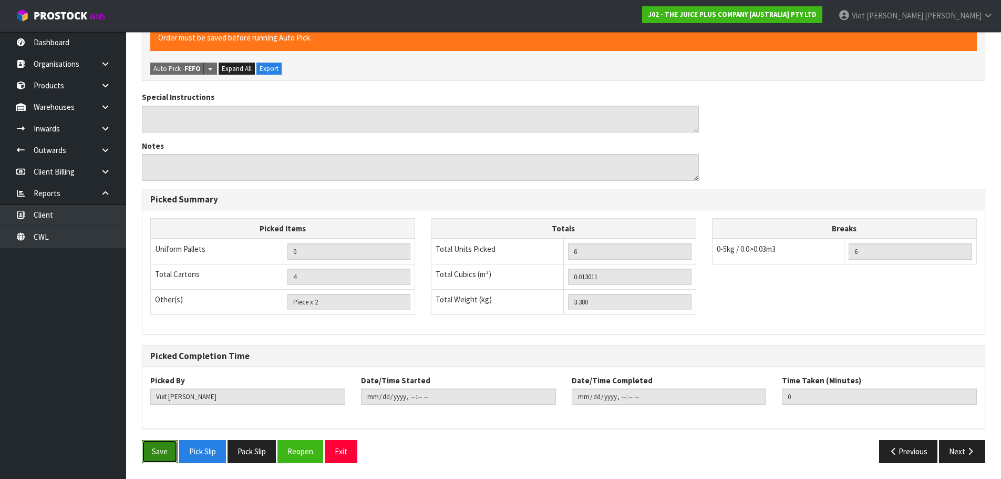
click at [165, 448] on button "Save" at bounding box center [160, 451] width 36 height 23
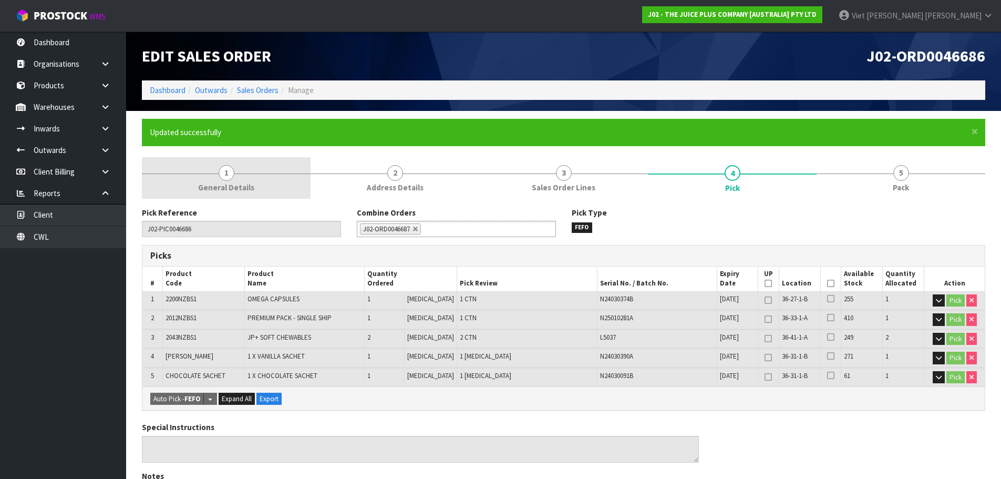
type input "2025-09-18T09:54:11"
click at [281, 172] on link "1 General Details" at bounding box center [226, 178] width 169 height 42
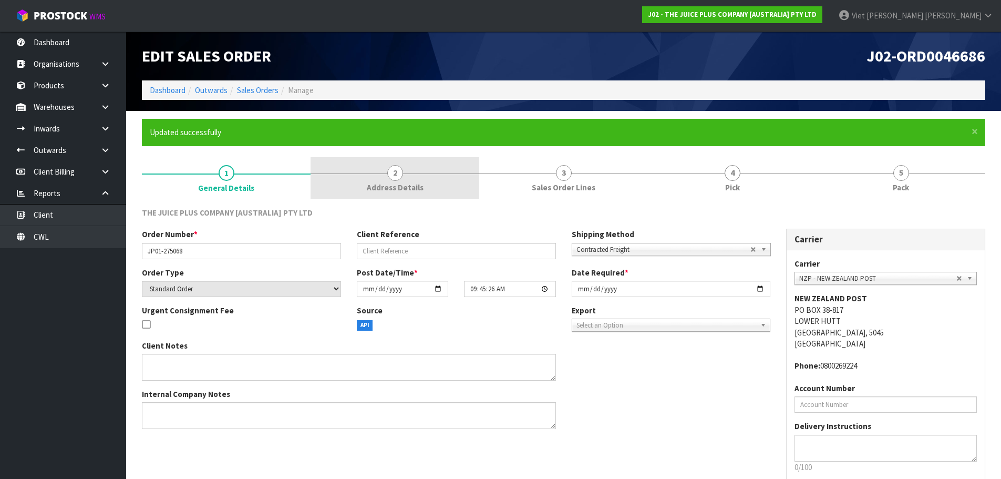
click at [436, 169] on link "2 Address Details" at bounding box center [394, 178] width 169 height 42
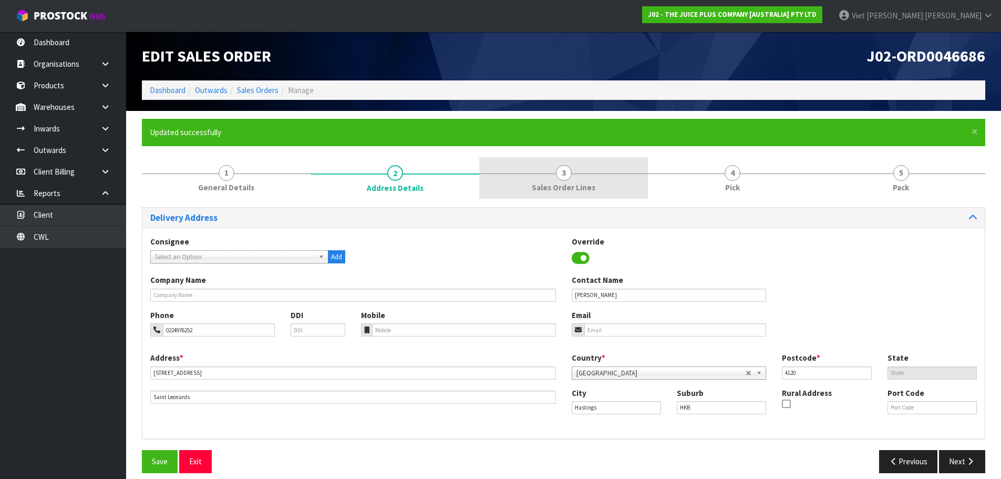
click at [512, 169] on link "3 Sales Order Lines" at bounding box center [563, 178] width 169 height 42
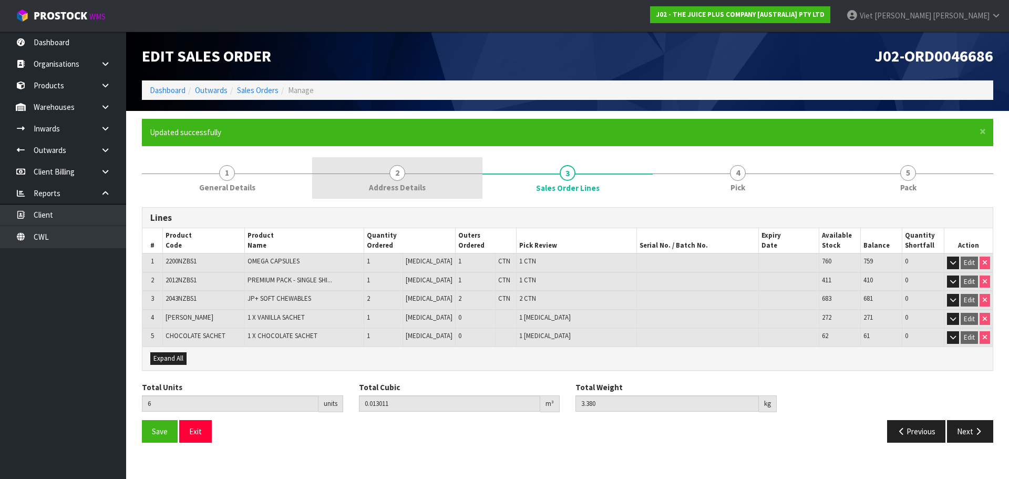
click at [394, 179] on span "2" at bounding box center [397, 173] width 16 height 16
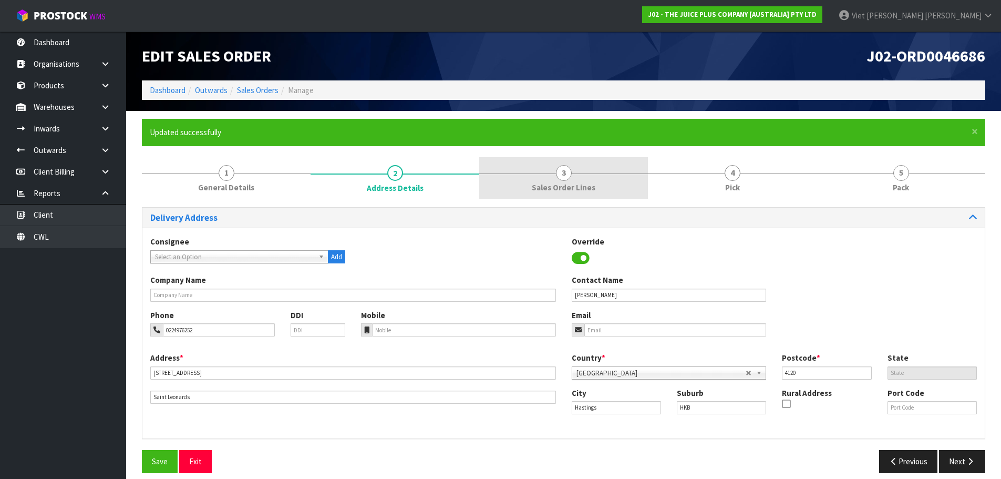
click at [585, 174] on link "3 Sales Order Lines" at bounding box center [563, 178] width 169 height 42
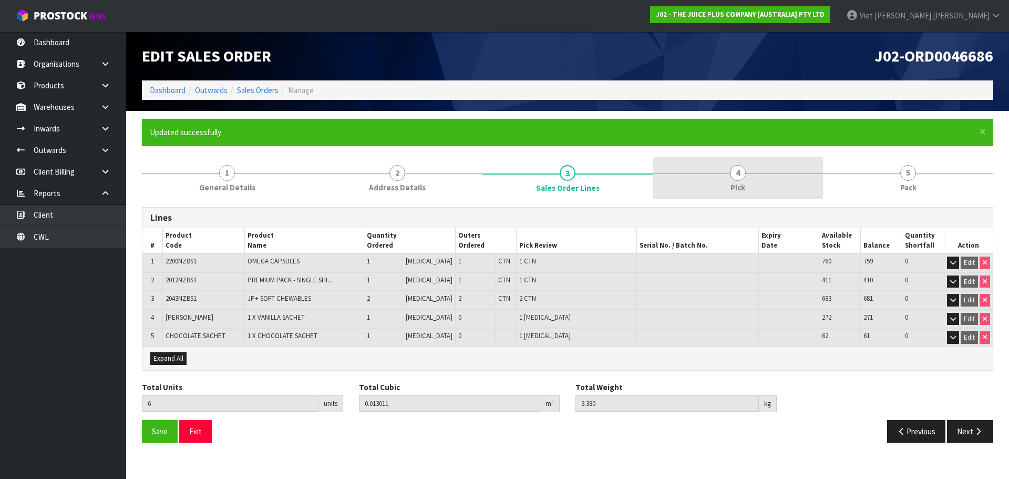
click at [667, 173] on div at bounding box center [737, 173] width 170 height 1
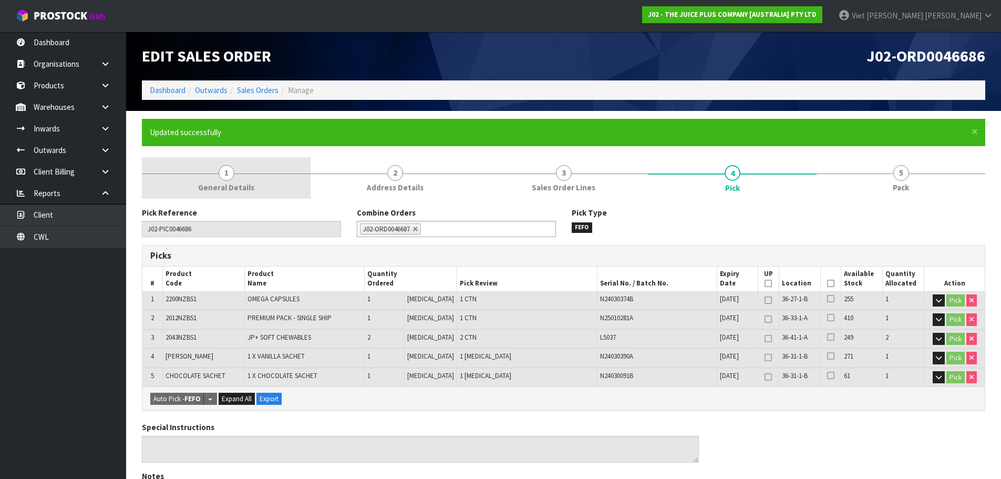
click at [300, 160] on link "1 General Details" at bounding box center [226, 178] width 169 height 42
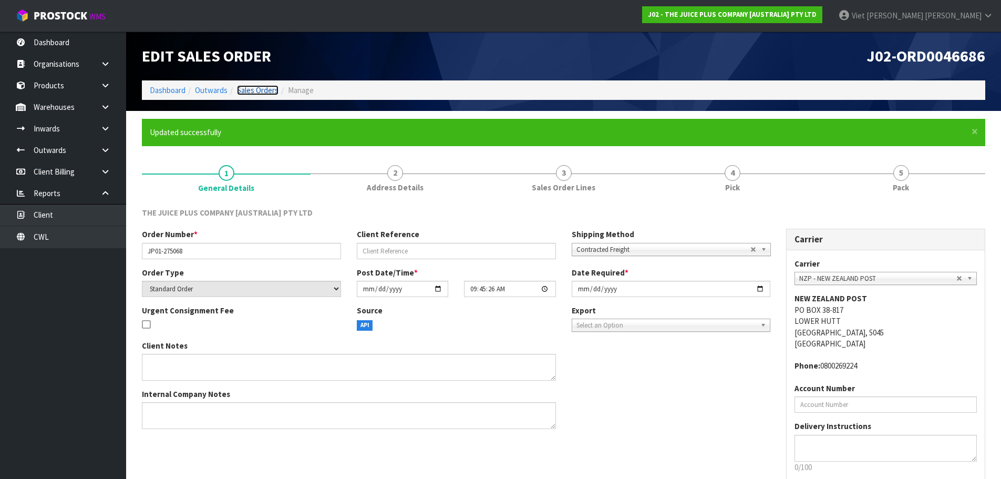
click at [268, 89] on link "Sales Orders" at bounding box center [258, 90] width 42 height 10
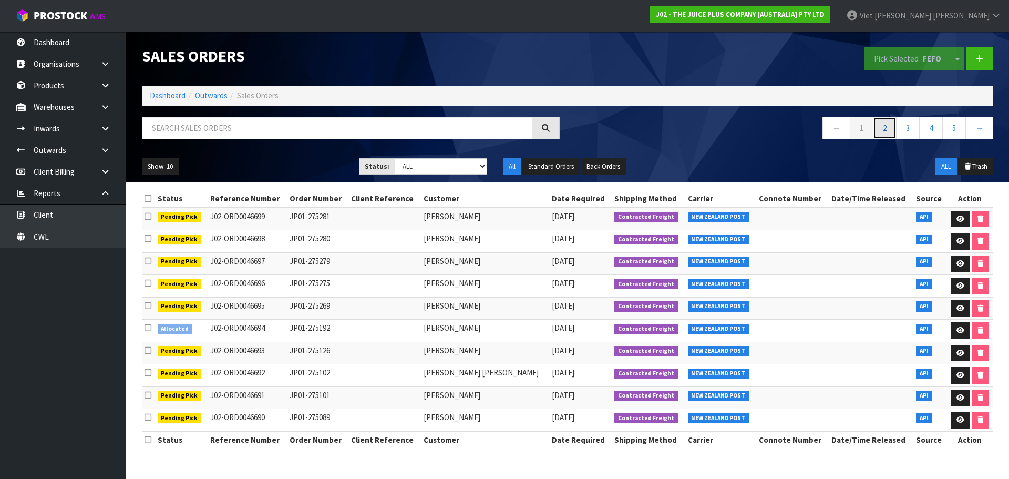
click at [889, 123] on link "2" at bounding box center [885, 128] width 24 height 23
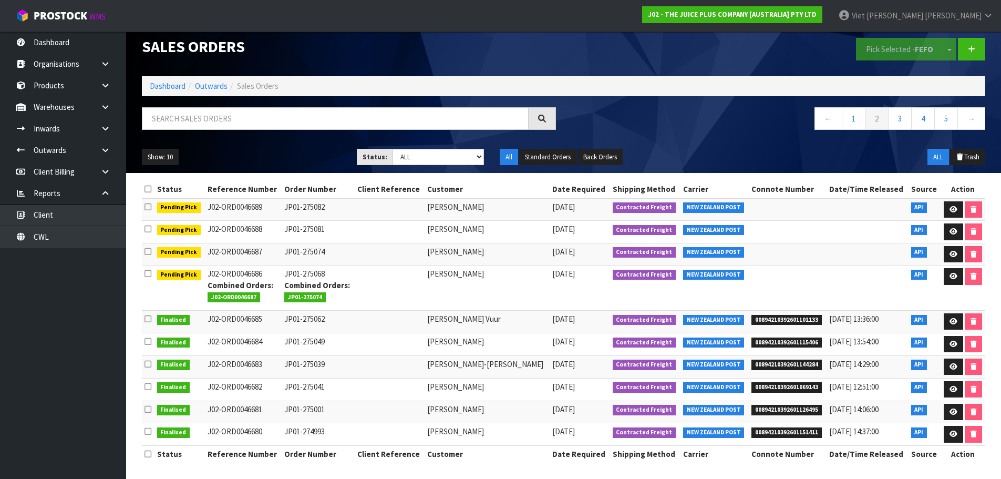
scroll to position [12, 0]
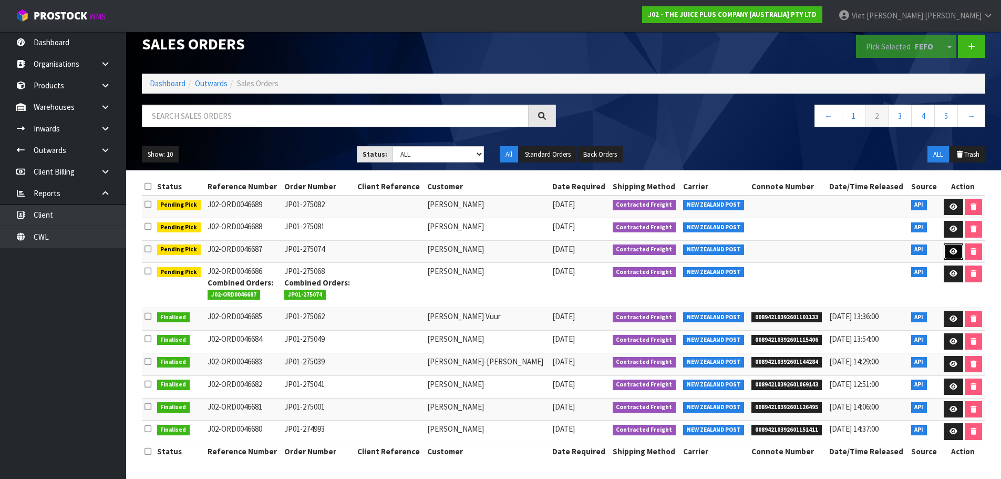
click at [949, 250] on icon at bounding box center [953, 251] width 8 height 7
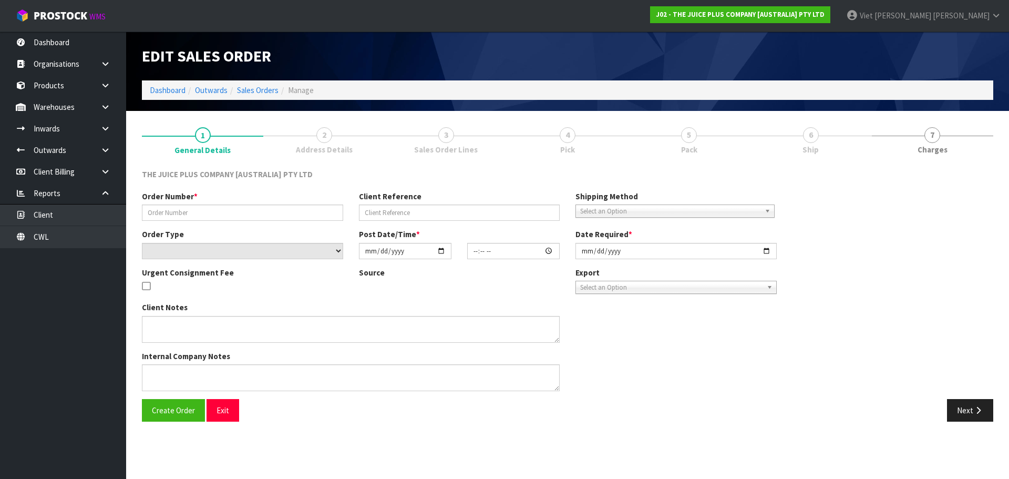
type input "JP01-275074"
select select "number:0"
type input "2025-09-17"
type input "12:27:12.000"
type input "2025-09-17"
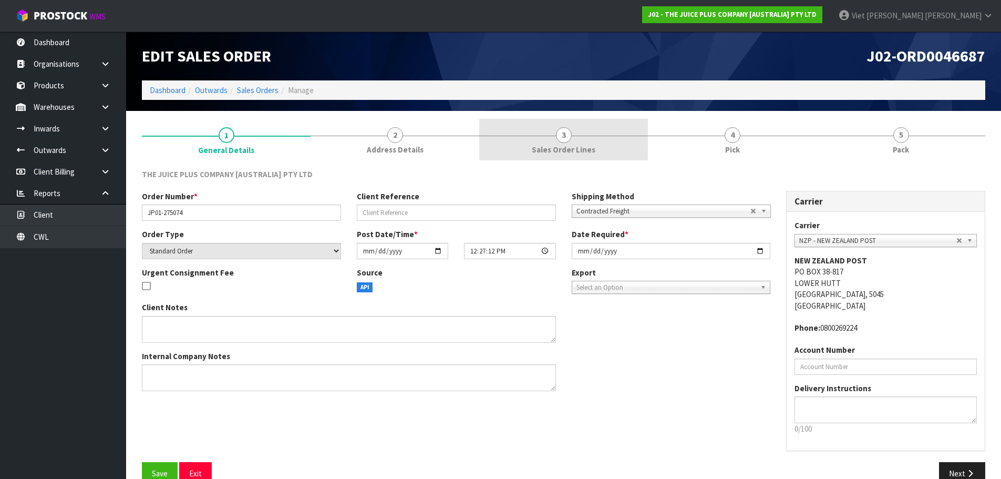
click at [575, 152] on span "Sales Order Lines" at bounding box center [564, 149] width 64 height 11
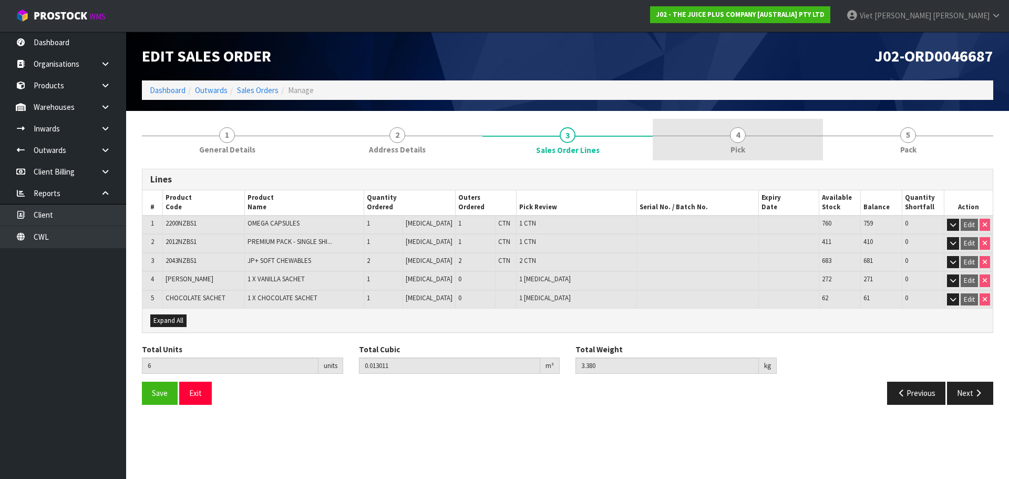
click at [715, 127] on link "4 Pick" at bounding box center [737, 140] width 170 height 42
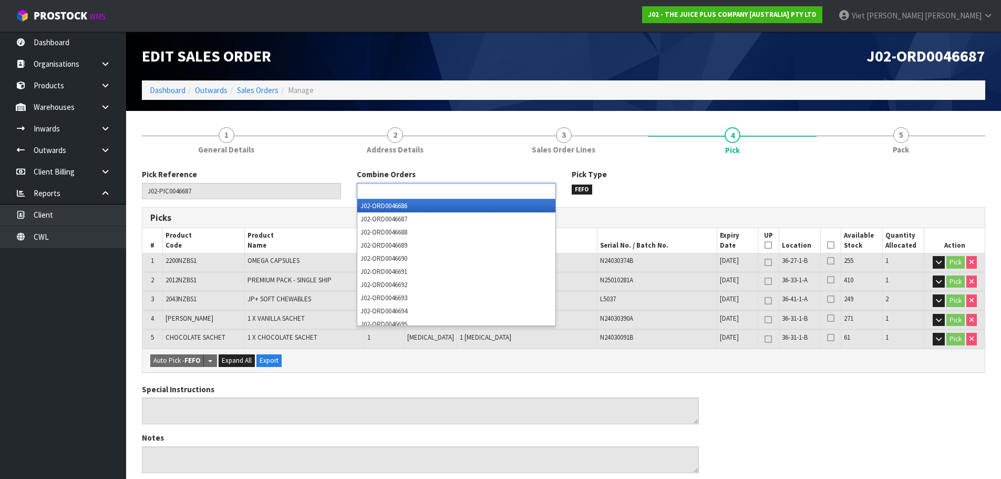
click at [481, 183] on ul at bounding box center [456, 191] width 199 height 16
click at [461, 210] on li "J02-ORD0046686" at bounding box center [456, 205] width 198 height 13
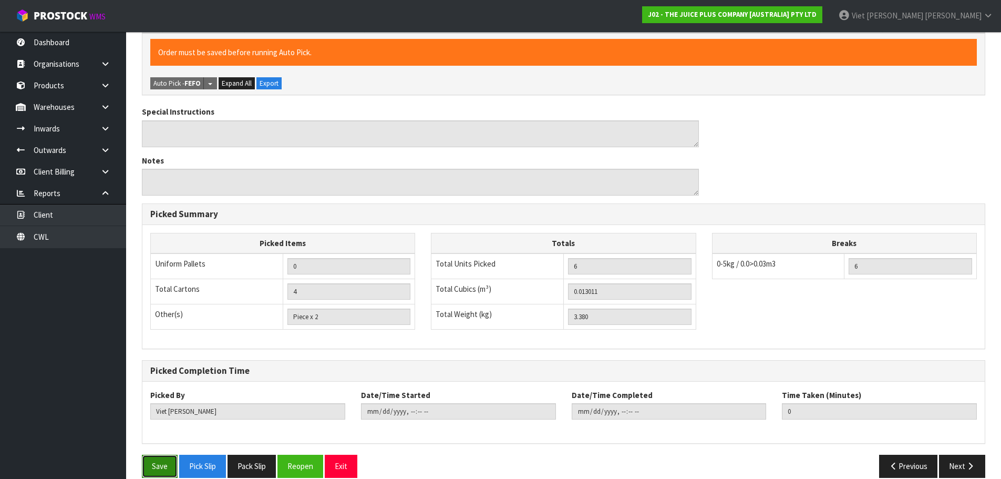
click at [170, 466] on button "Save" at bounding box center [160, 465] width 36 height 23
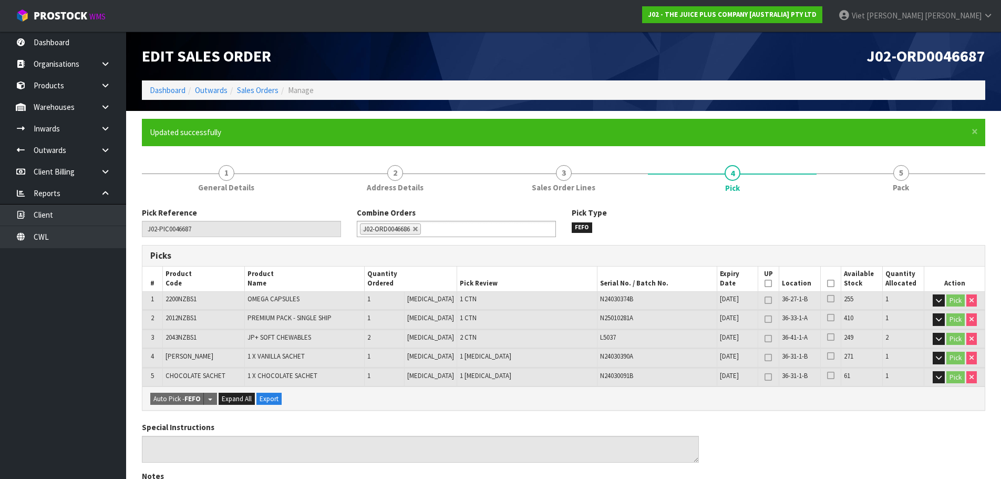
type input "2025-09-18T09:54:59"
click at [272, 92] on link "Sales Orders" at bounding box center [258, 90] width 42 height 10
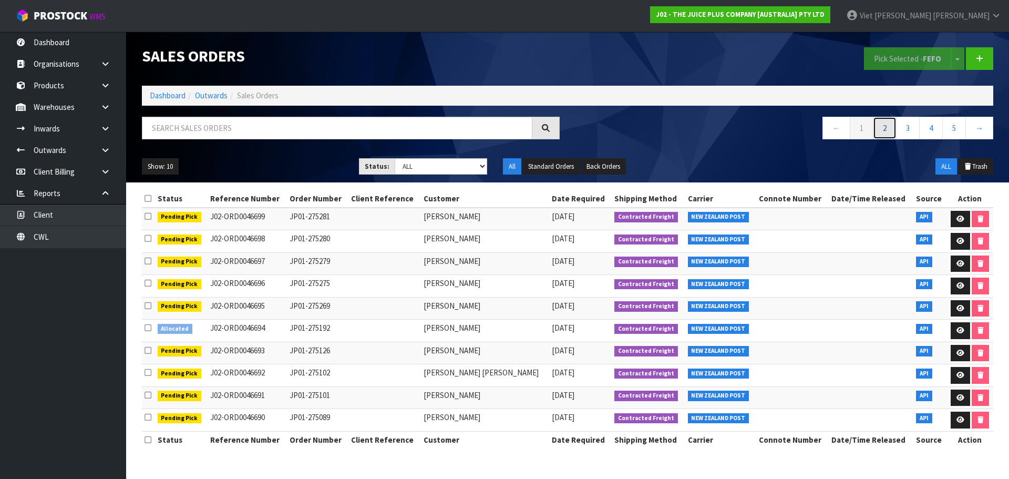
click at [894, 123] on link "2" at bounding box center [885, 128] width 24 height 23
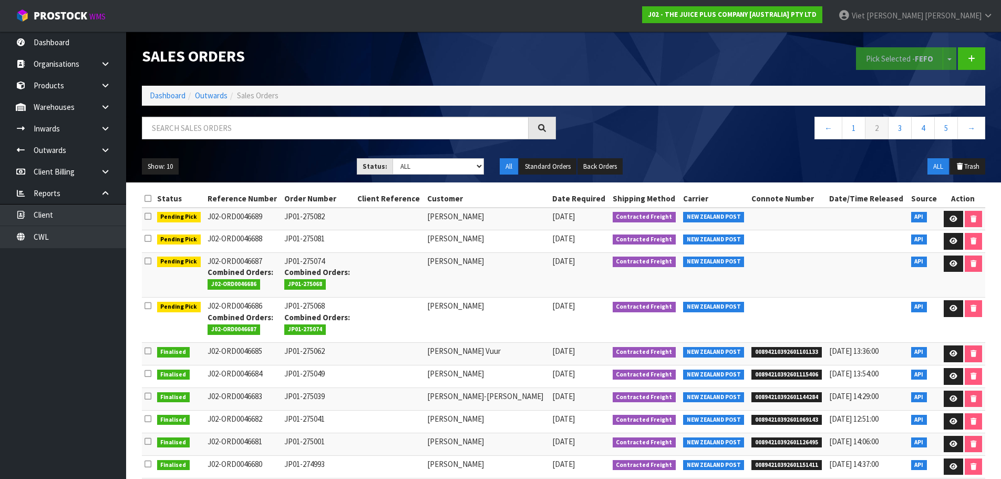
click at [670, 142] on div "← 1 2 3 4 5 →" at bounding box center [779, 134] width 430 height 34
click at [103, 51] on link "Dashboard" at bounding box center [63, 43] width 126 height 22
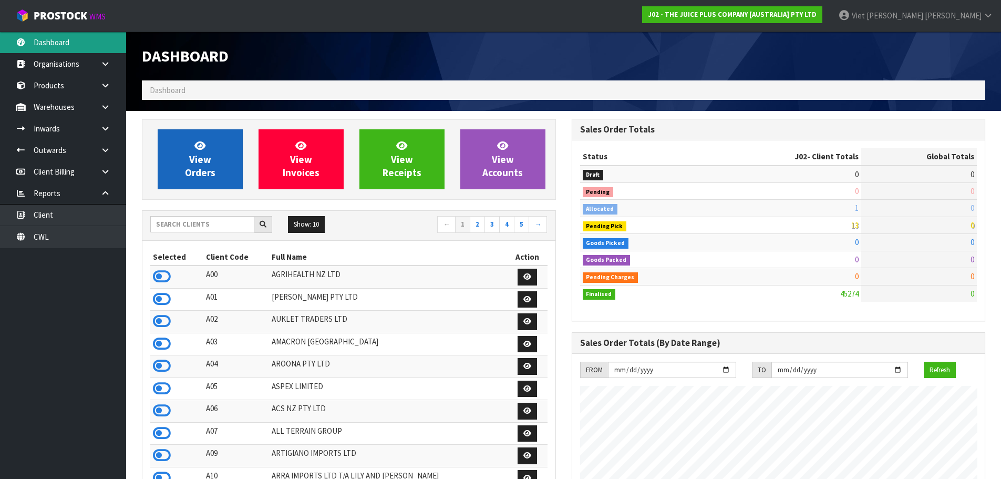
scroll to position [796, 429]
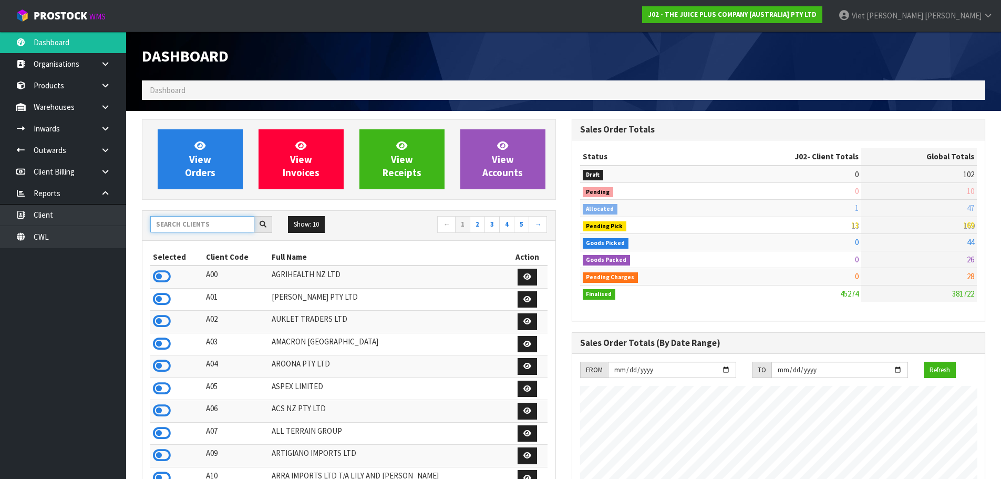
click at [177, 223] on input "text" at bounding box center [202, 224] width 104 height 16
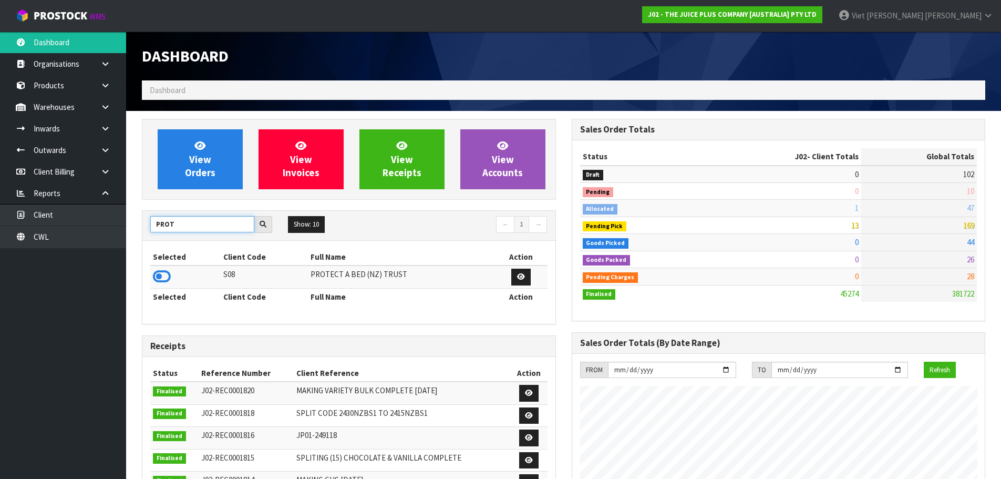
type input "PROT"
click at [163, 287] on td at bounding box center [185, 276] width 70 height 23
click at [163, 277] on icon at bounding box center [162, 276] width 18 height 16
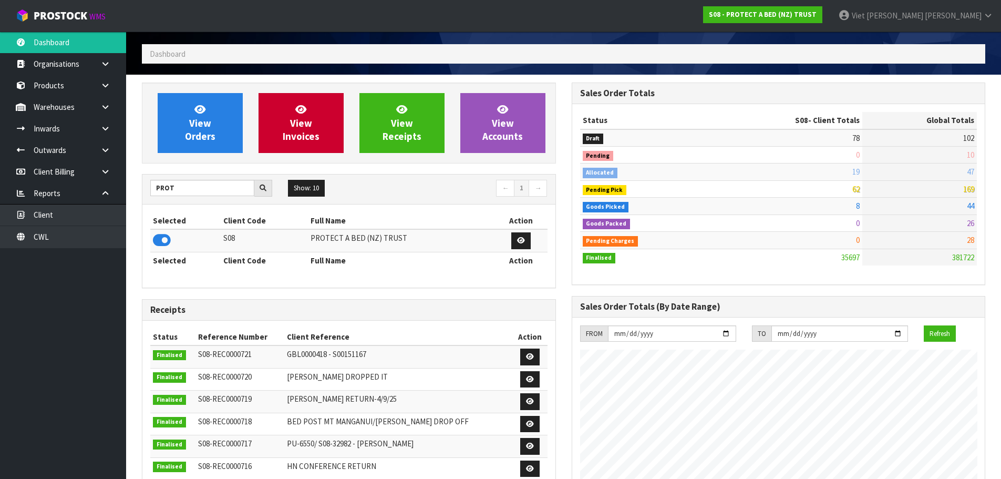
scroll to position [0, 0]
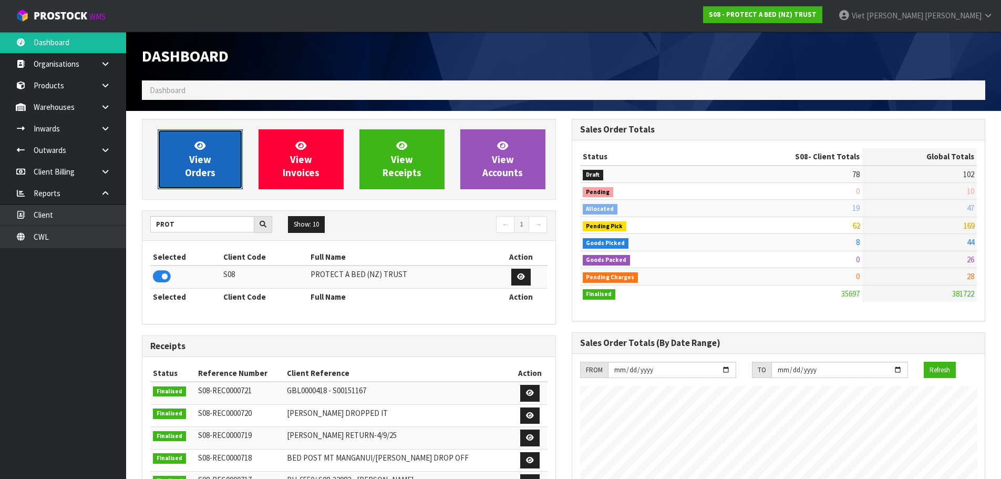
click at [186, 163] on link "View Orders" at bounding box center [200, 159] width 85 height 60
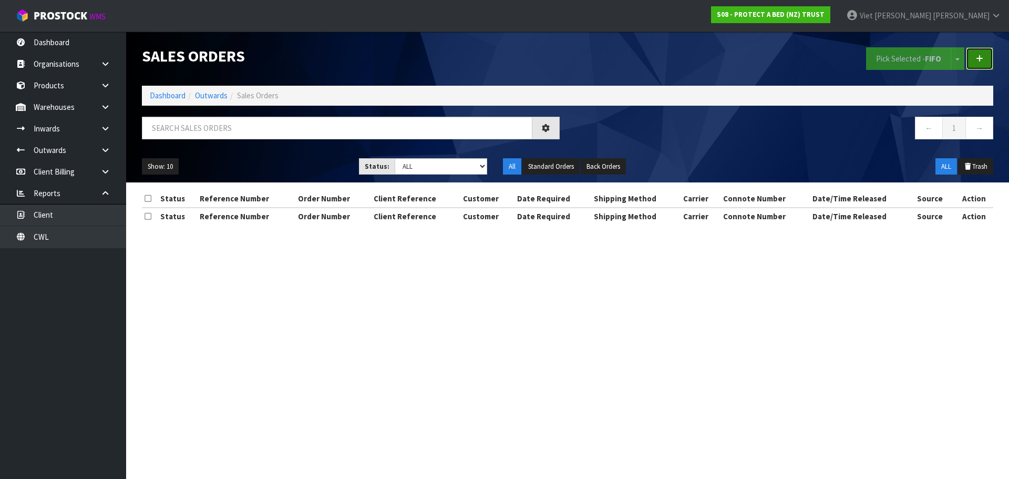
click at [989, 61] on link at bounding box center [979, 58] width 27 height 23
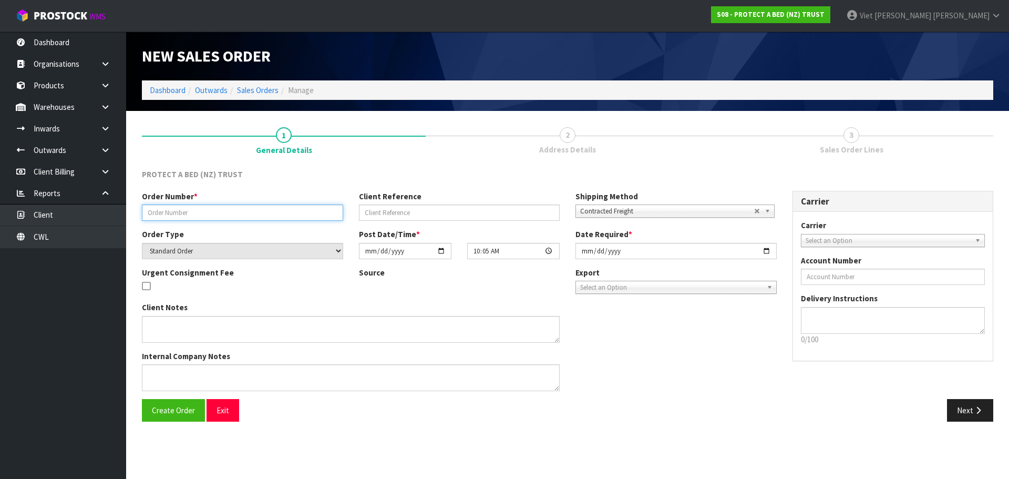
click at [260, 217] on input "text" at bounding box center [242, 212] width 201 height 16
paste input "184719"
type input "184719"
click at [165, 418] on button "Create Order" at bounding box center [173, 410] width 63 height 23
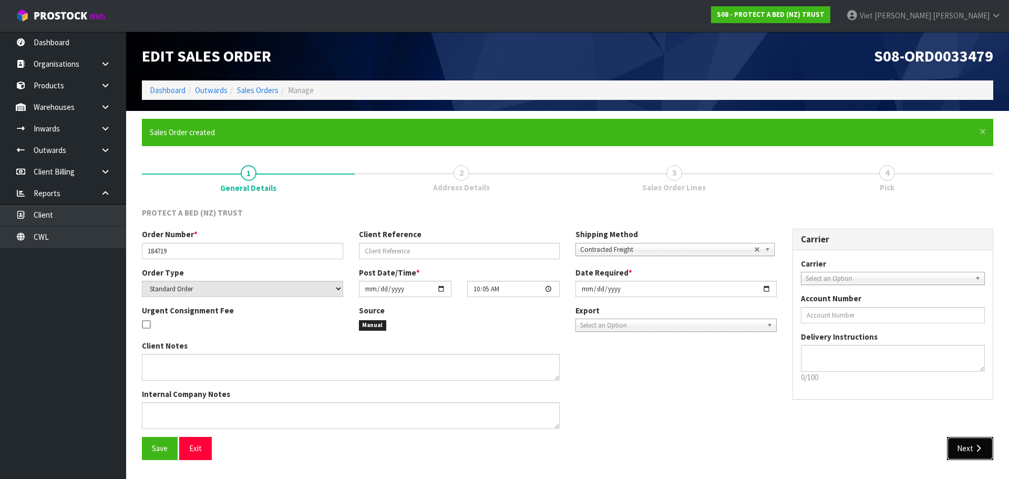
click at [978, 447] on icon "button" at bounding box center [978, 448] width 10 height 8
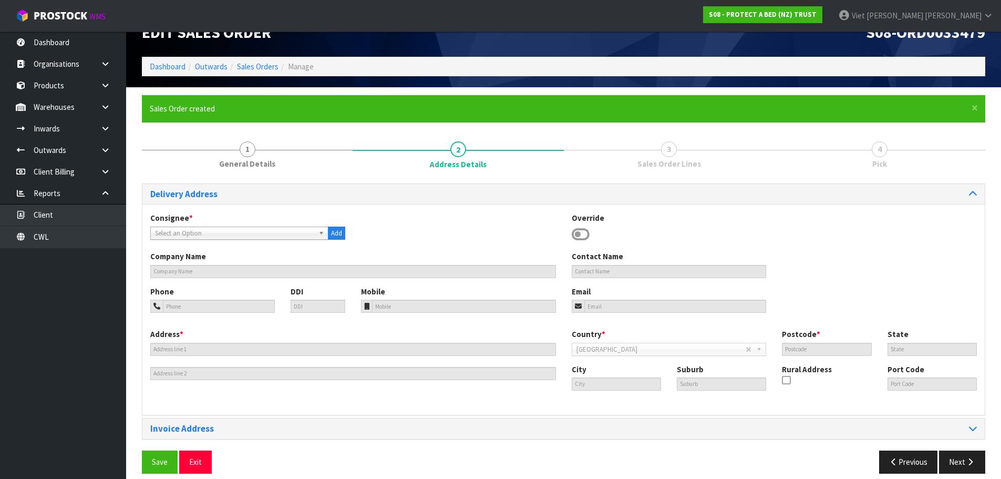
scroll to position [34, 0]
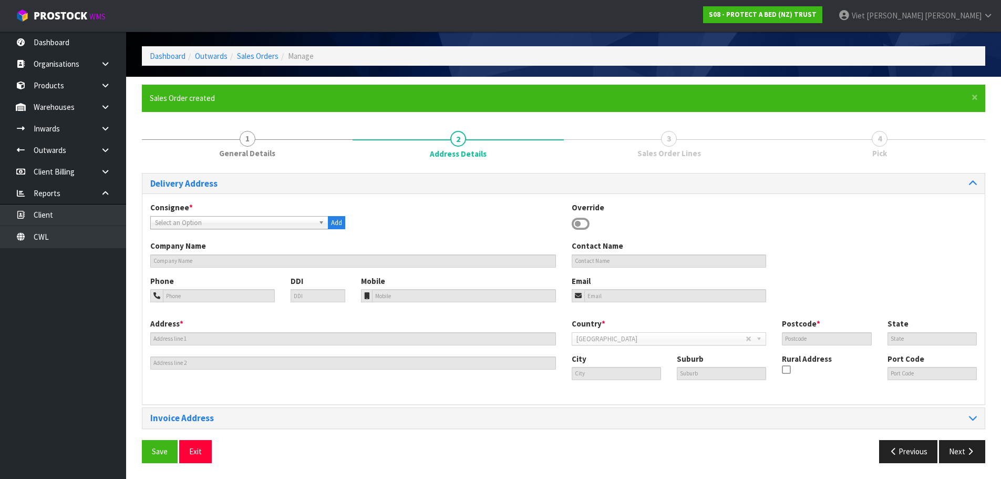
click at [264, 230] on div "Consignee * 000001.BAY MECHANICS - BAY MECHANICS 000001A - BRAKE & TRANSMISSION…" at bounding box center [563, 221] width 842 height 38
click at [273, 221] on span "Select an Option" at bounding box center [234, 222] width 159 height 13
type input "harnori"
click at [289, 246] on li "HARNORI VC - HARVEY NORMAN BEDDING INVERCARGILL" at bounding box center [239, 252] width 173 height 13
type input "HARVEY NORMAN BEDDING INVERCARGILL"
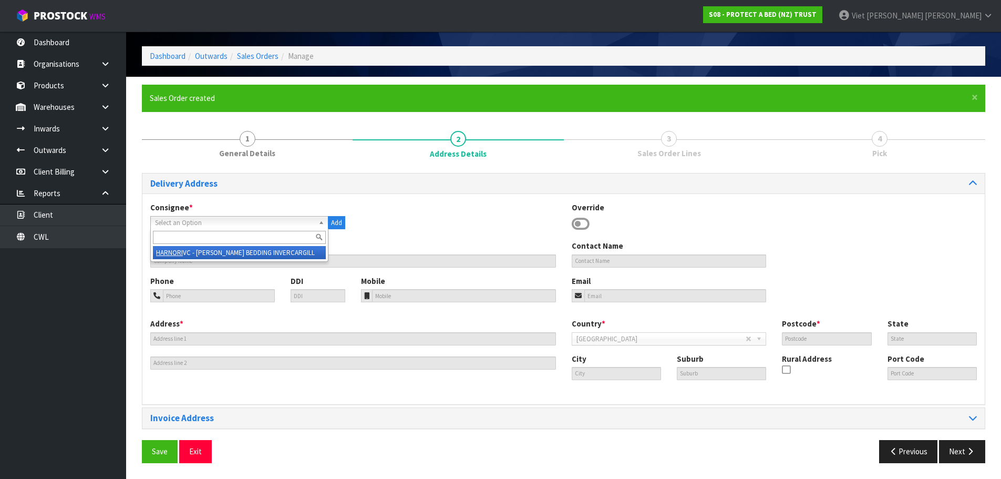
type input "245 TAY STREET"
type input "9810"
type input "STL"
type input "INVERCARGILL"
type input "TURNBULL THOMSON PARK"
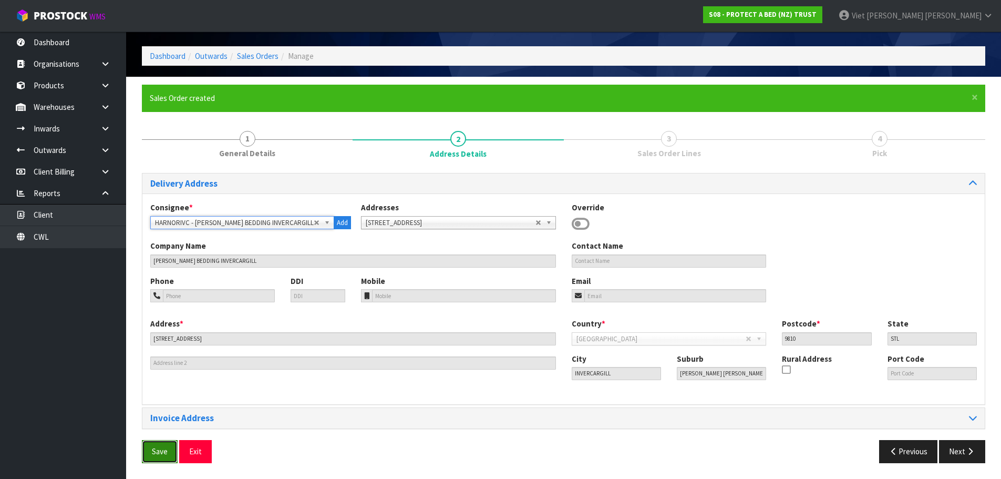
click at [176, 451] on button "Save" at bounding box center [160, 451] width 36 height 23
click at [969, 448] on icon "button" at bounding box center [970, 451] width 10 height 8
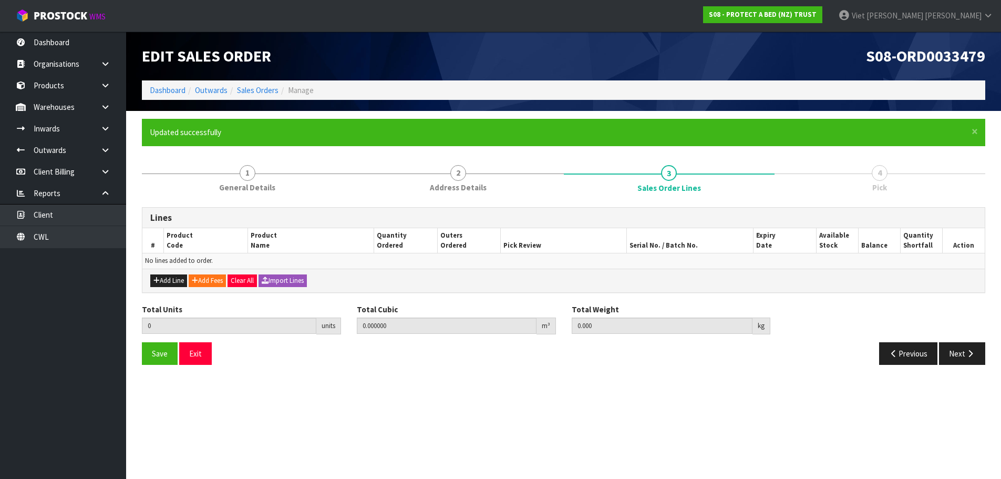
scroll to position [0, 0]
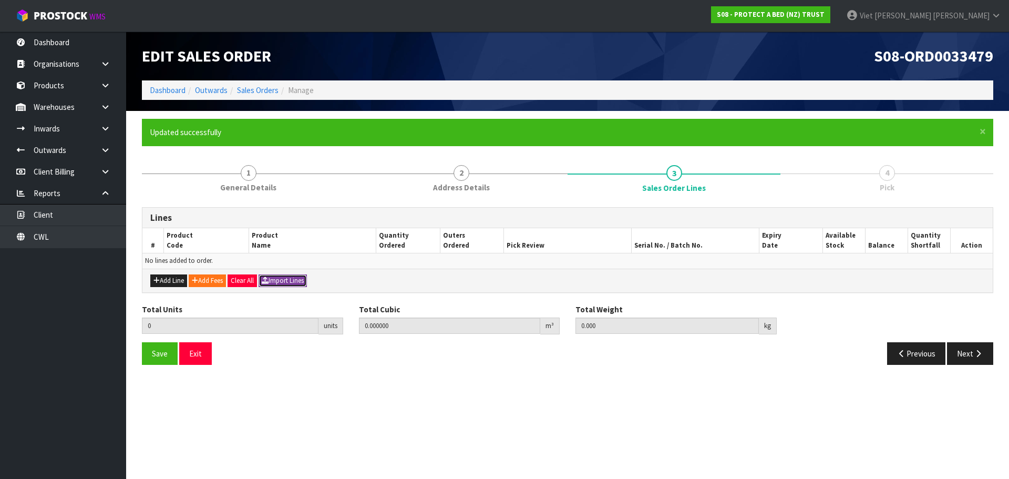
click at [306, 279] on button "Import Lines" at bounding box center [282, 280] width 48 height 13
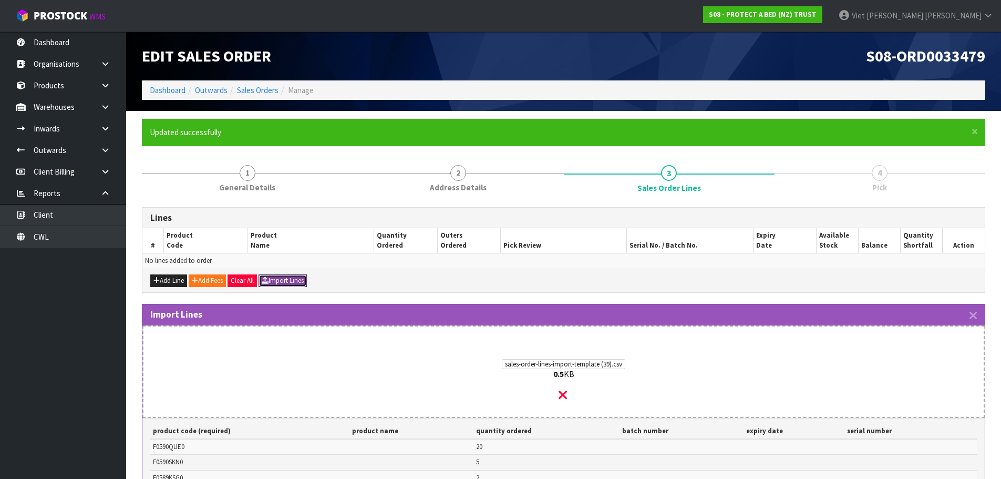
scroll to position [198, 0]
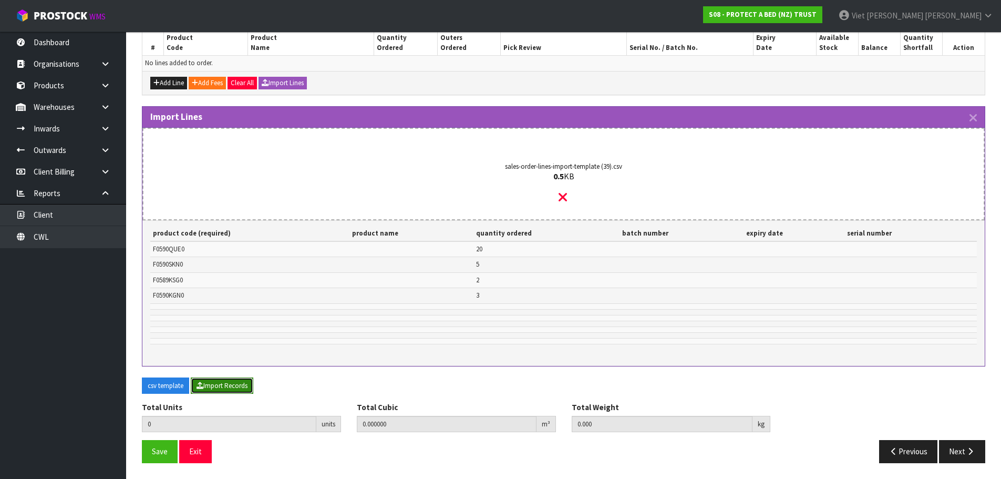
click at [200, 380] on button "Import Records" at bounding box center [222, 385] width 63 height 17
type input "30"
type input "0"
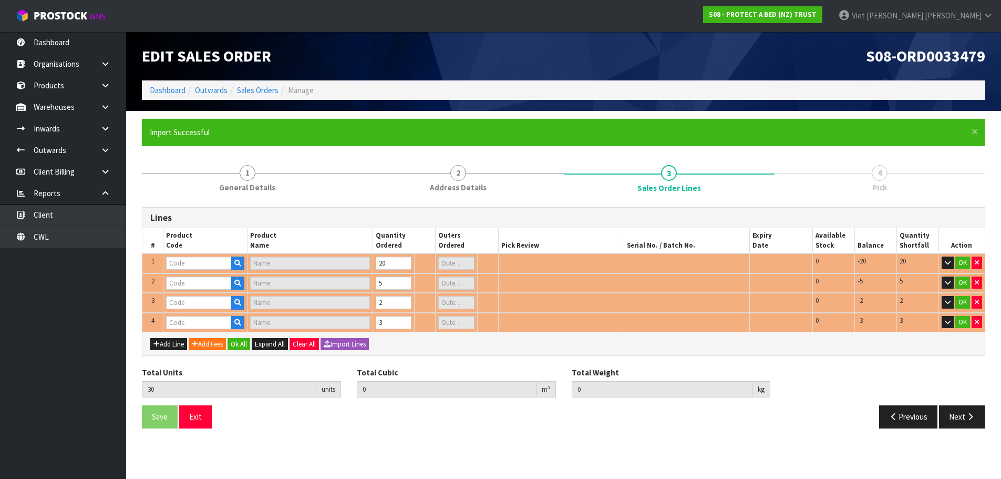
scroll to position [0, 0]
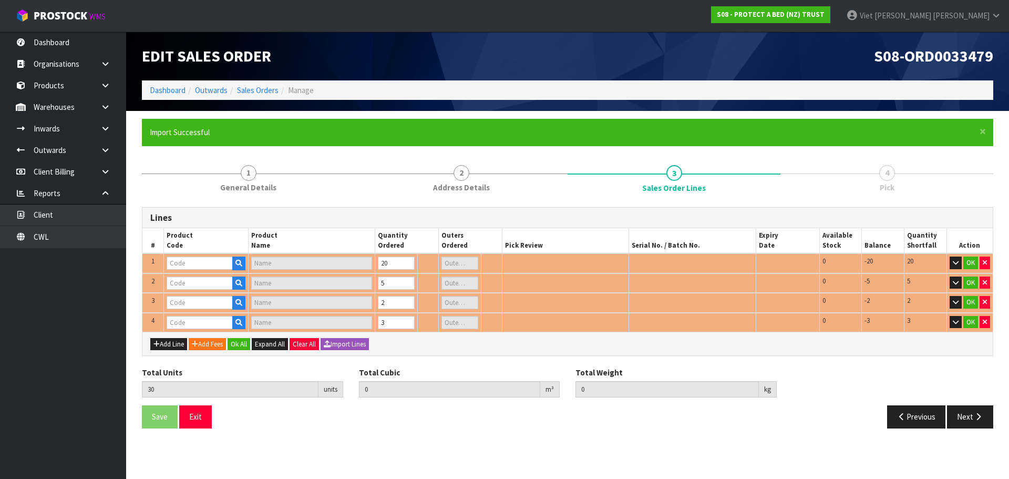
type input "F0590SKN0"
type input "SUPREME FRESCHE BXD MP SKG"
type input "1"
type input "F0590QUE0"
type input "SUPREME FRESCHE BXD MP QUE"
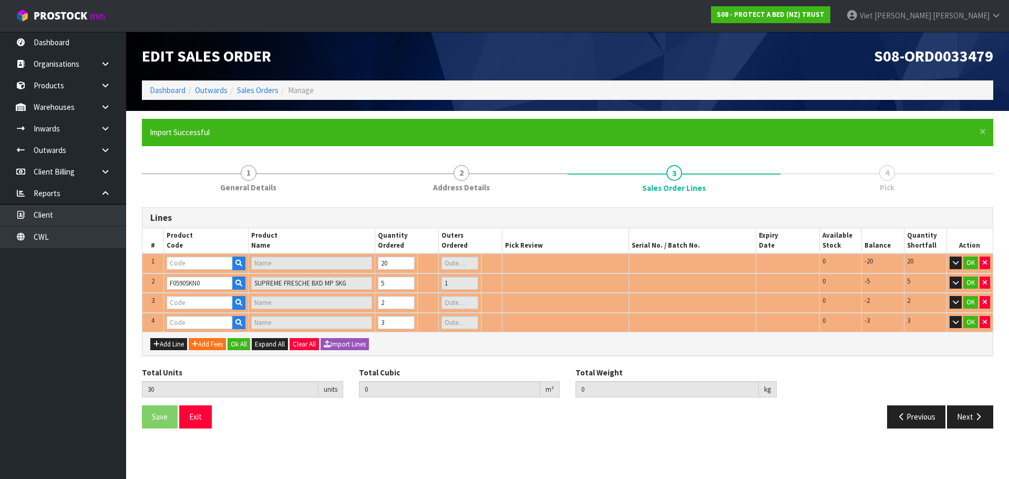
type input "5"
type input "F0589KSG0"
type input "COTTON CLOUD FRESCHE BXD MP KSGL"
type input "0"
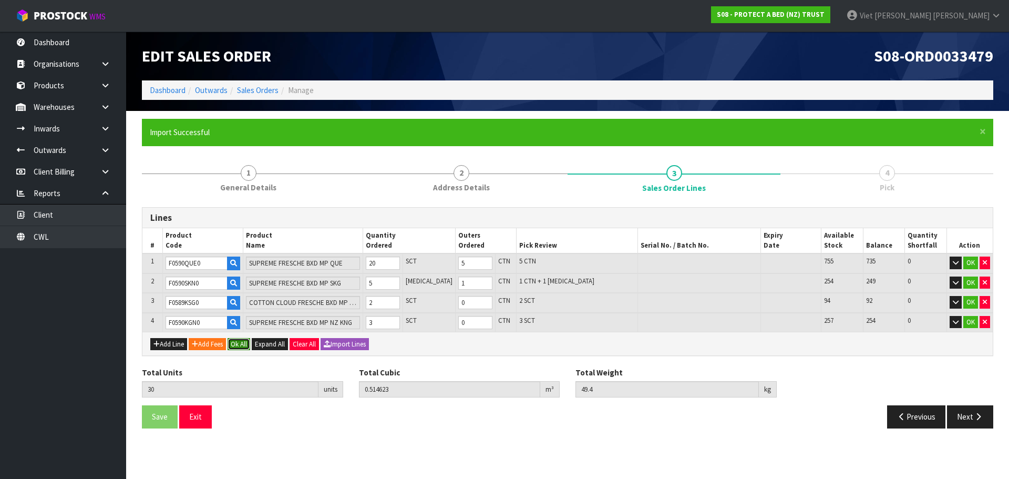
click at [241, 343] on button "Ok All" at bounding box center [238, 344] width 23 height 13
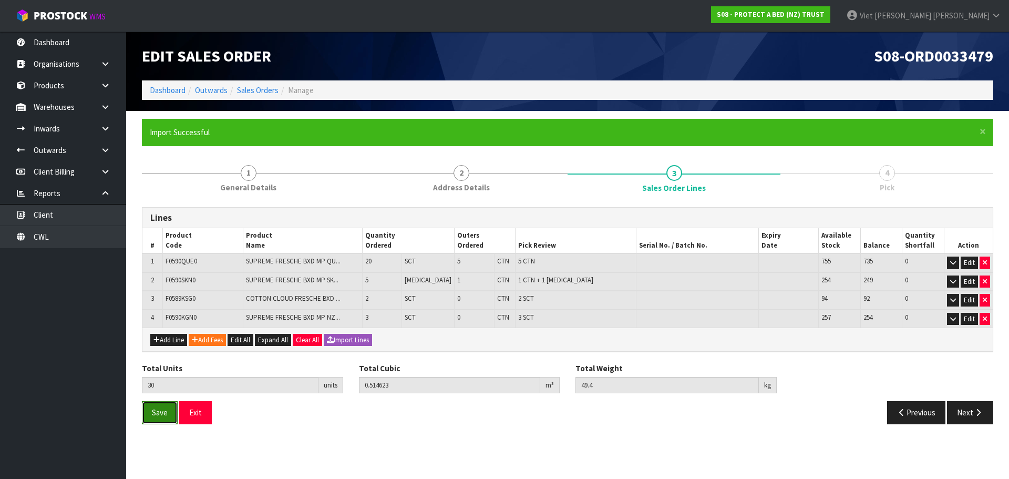
click at [152, 416] on span "Save" at bounding box center [160, 412] width 16 height 10
click at [965, 420] on button "Next" at bounding box center [970, 412] width 46 height 23
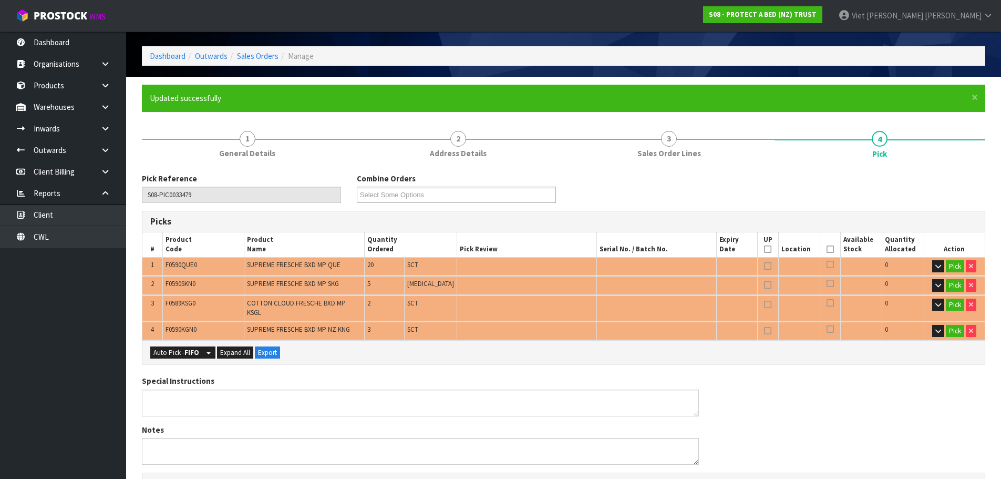
scroll to position [53, 0]
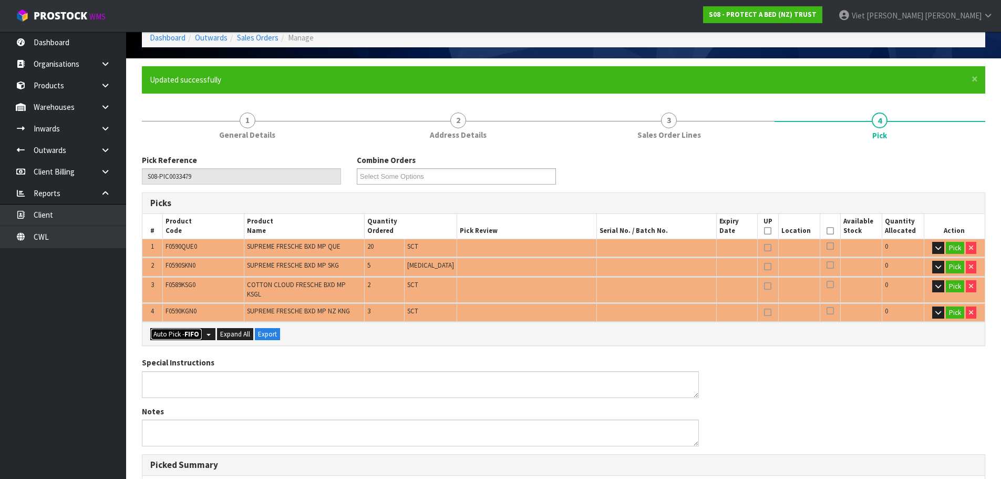
click at [189, 328] on button "Auto Pick - FIFO" at bounding box center [176, 334] width 52 height 13
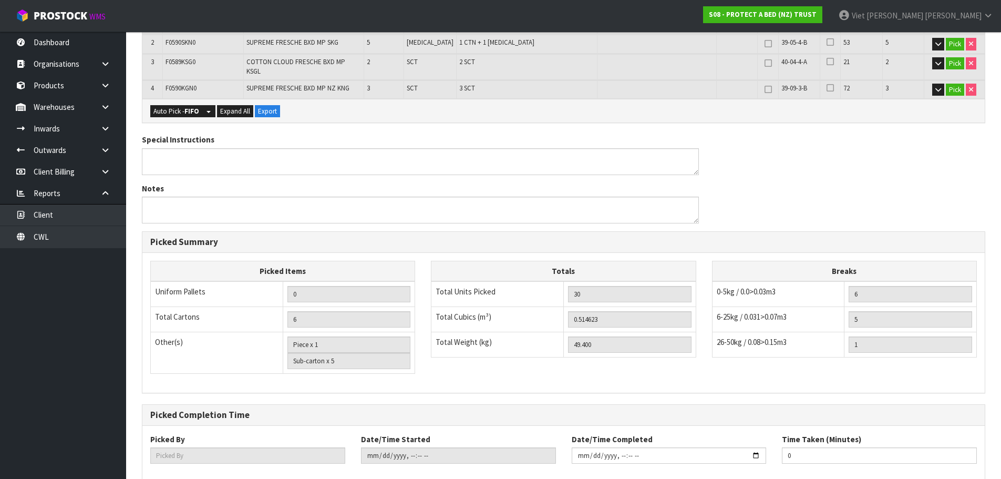
scroll to position [327, 0]
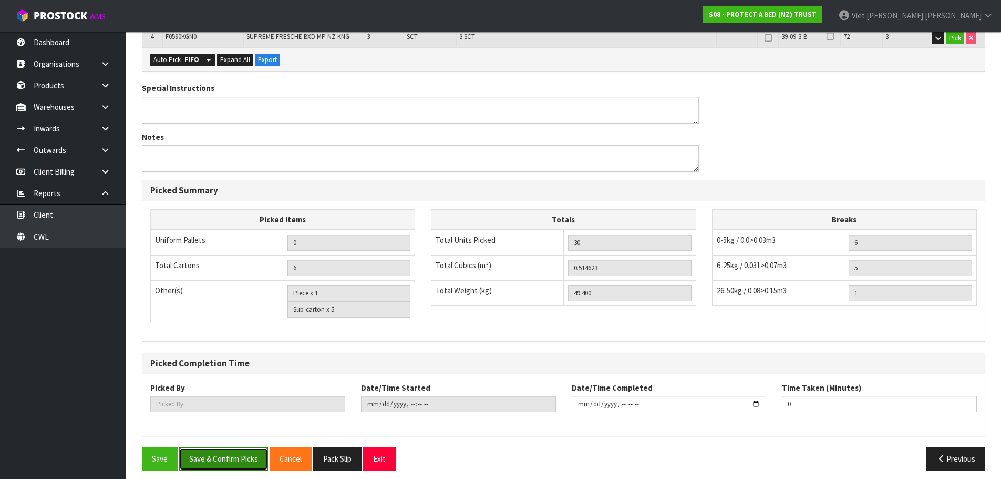
click at [213, 447] on button "Save & Confirm Picks" at bounding box center [223, 458] width 89 height 23
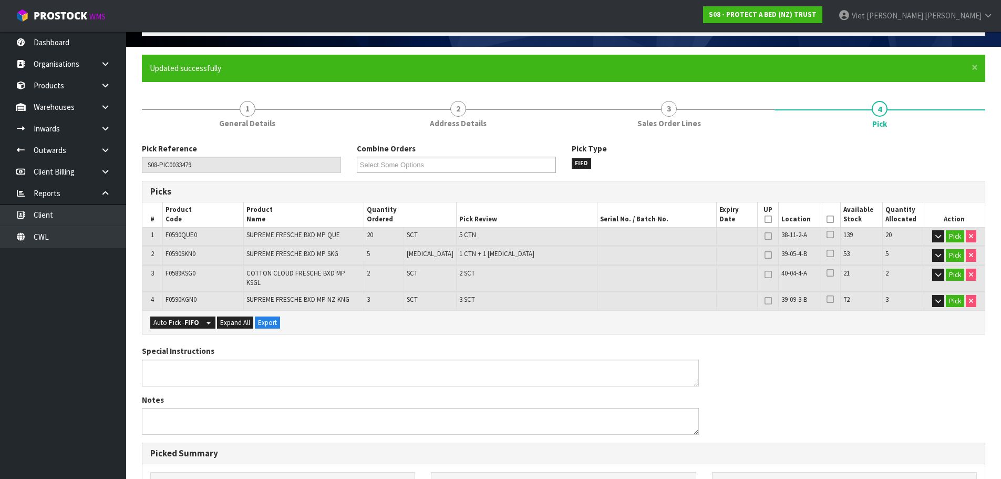
scroll to position [0, 0]
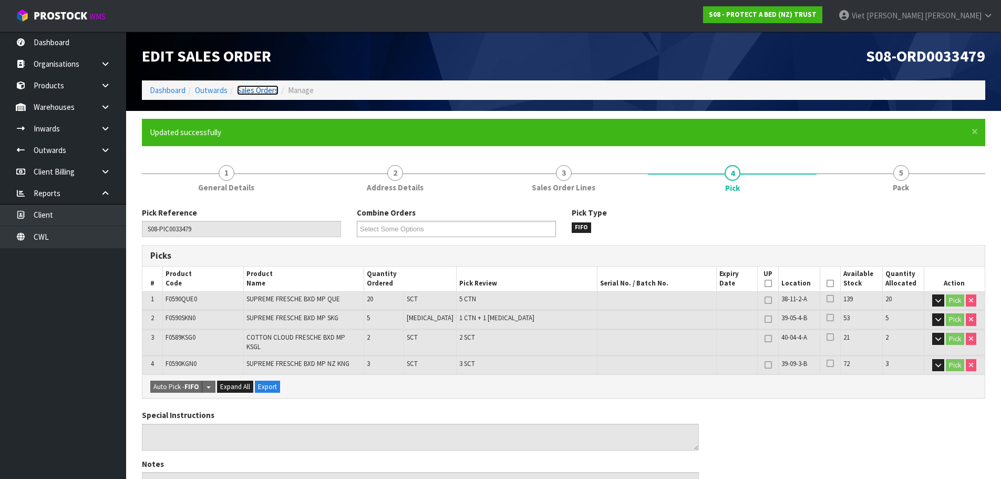
click at [254, 88] on link "Sales Orders" at bounding box center [258, 90] width 42 height 10
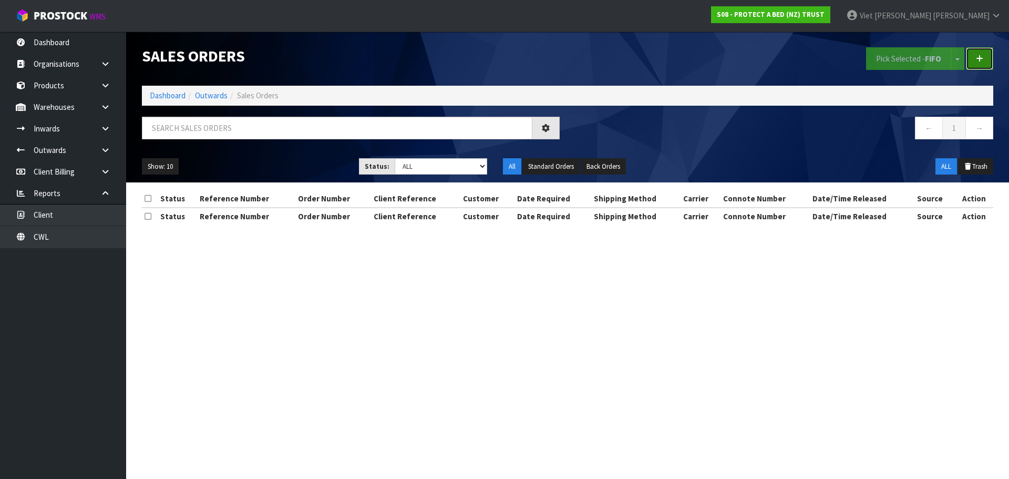
click at [983, 62] on link at bounding box center [979, 58] width 27 height 23
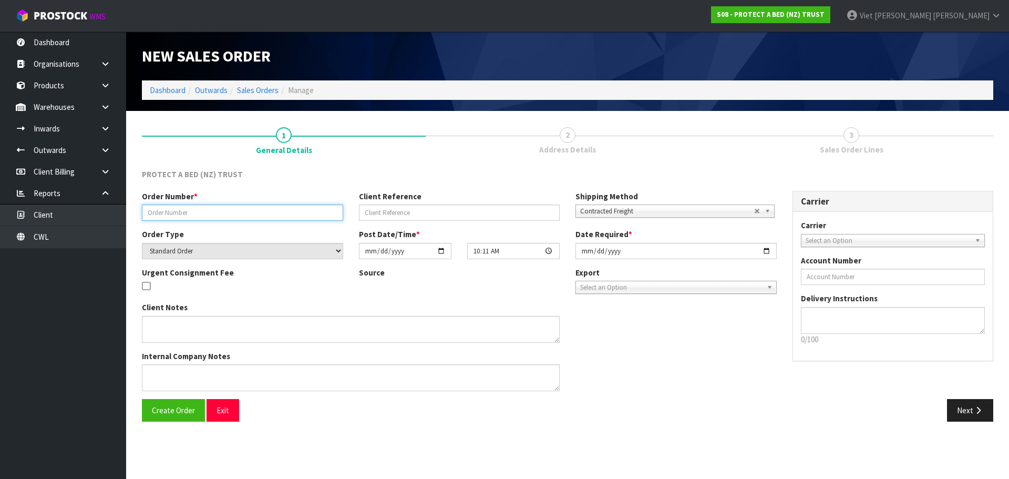
click at [233, 209] on input "text" at bounding box center [242, 212] width 201 height 16
paste input "127178"
click at [171, 426] on div "Create Order Exit Next" at bounding box center [567, 414] width 867 height 30
click at [177, 416] on button "Create Order" at bounding box center [173, 410] width 63 height 23
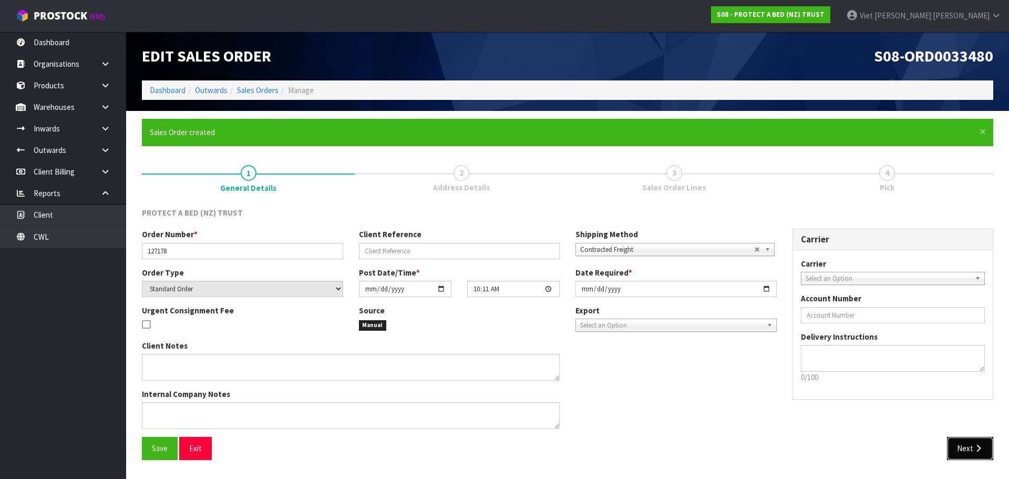
click at [956, 453] on button "Next" at bounding box center [970, 448] width 46 height 23
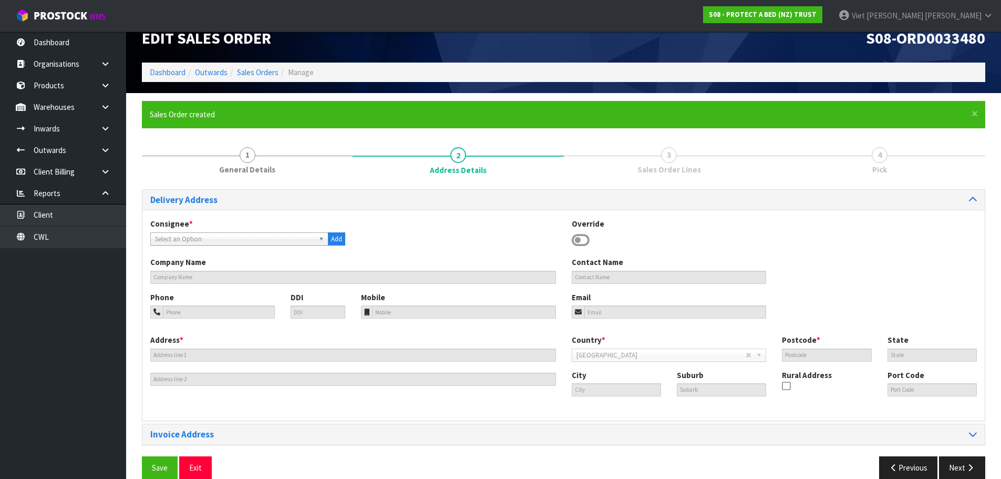
scroll to position [34, 0]
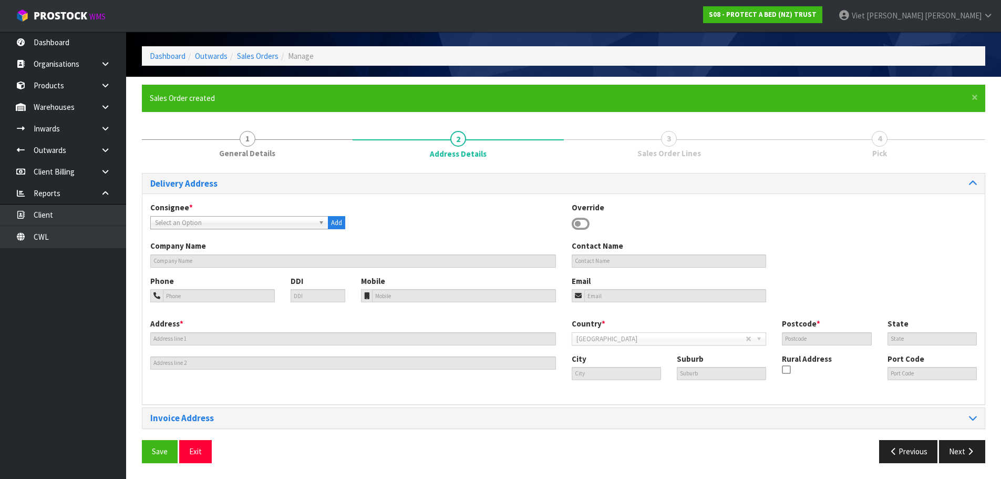
click at [247, 216] on span "Select an Option" at bounding box center [234, 222] width 159 height 13
click at [245, 218] on span "Select an Option" at bounding box center [234, 222] width 159 height 13
click at [288, 256] on li "HARNORTI M - HARVEY NORMAN BEDDING TIMARU" at bounding box center [239, 252] width 173 height 13
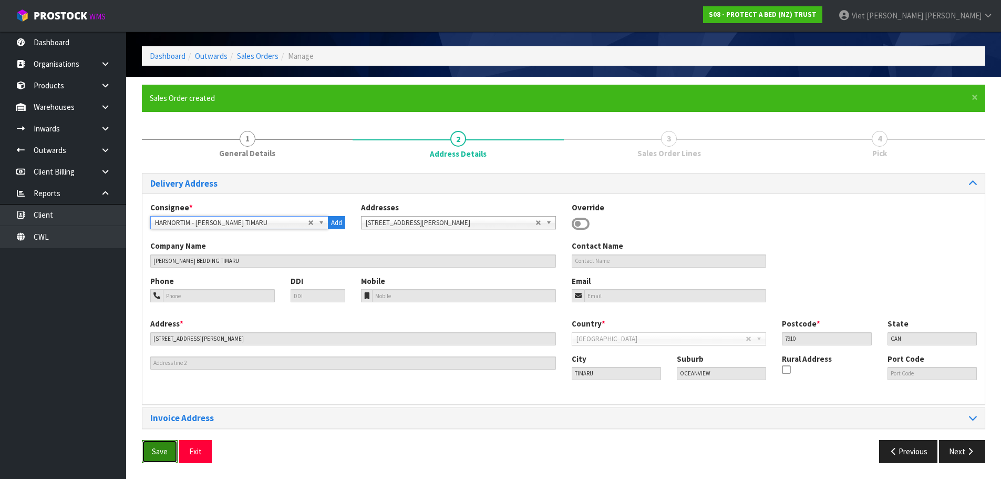
click at [174, 451] on button "Save" at bounding box center [160, 451] width 36 height 23
click at [161, 448] on span "Save" at bounding box center [160, 451] width 16 height 10
click at [954, 443] on button "Next" at bounding box center [962, 451] width 46 height 23
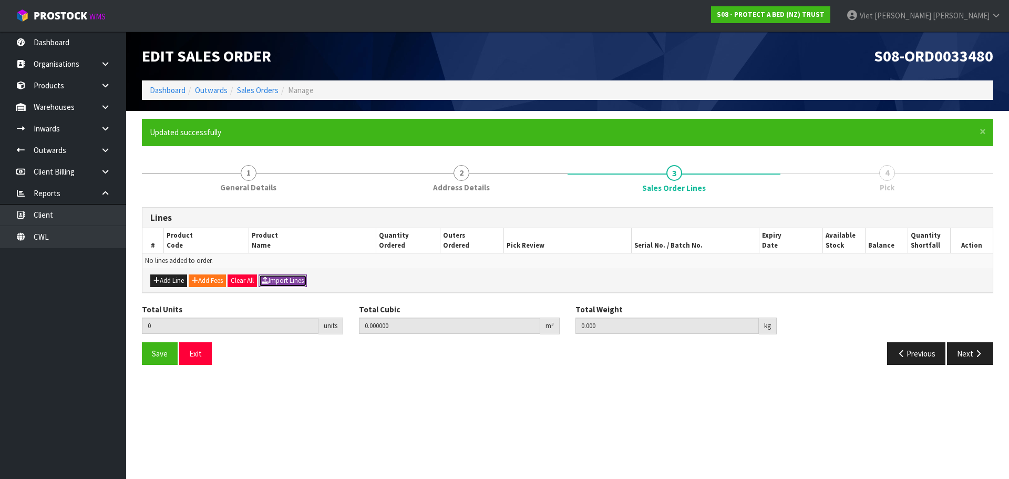
click at [298, 277] on button "Import Lines" at bounding box center [282, 280] width 48 height 13
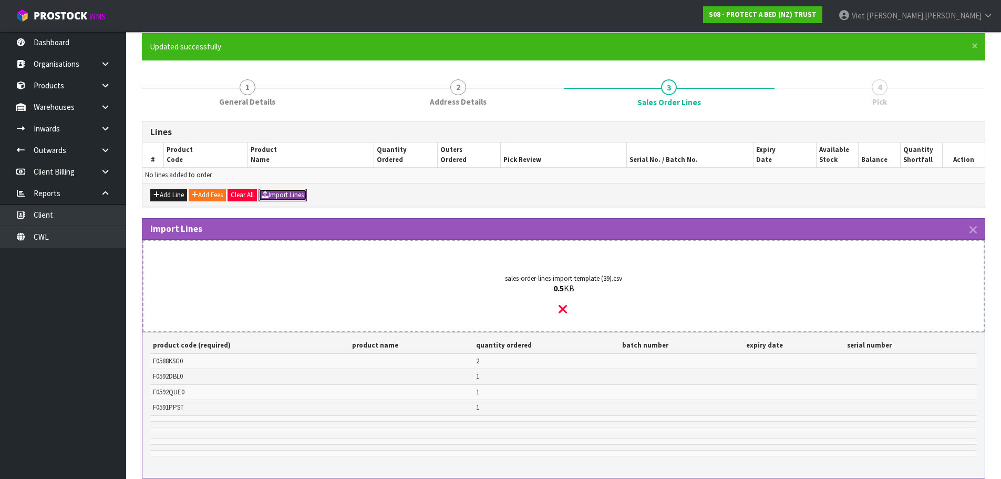
scroll to position [198, 0]
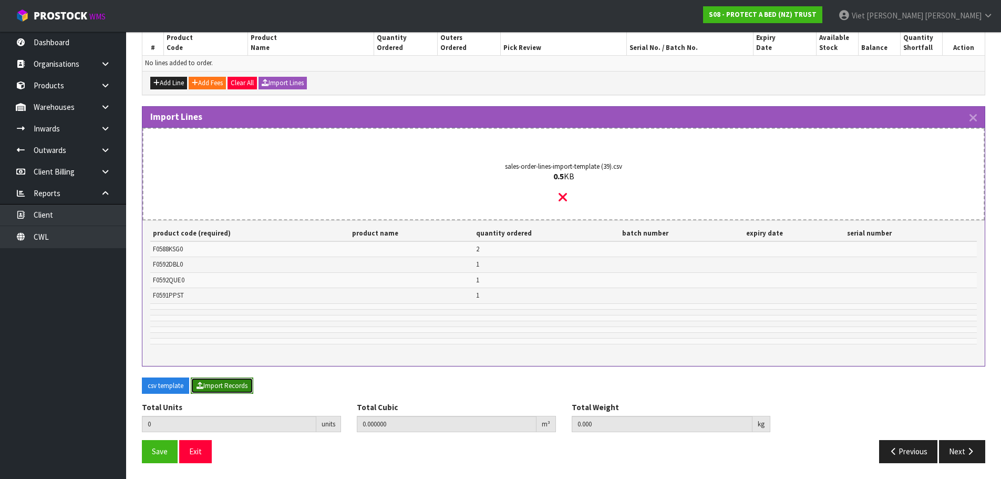
click at [213, 387] on button "Import Records" at bounding box center [222, 385] width 63 height 17
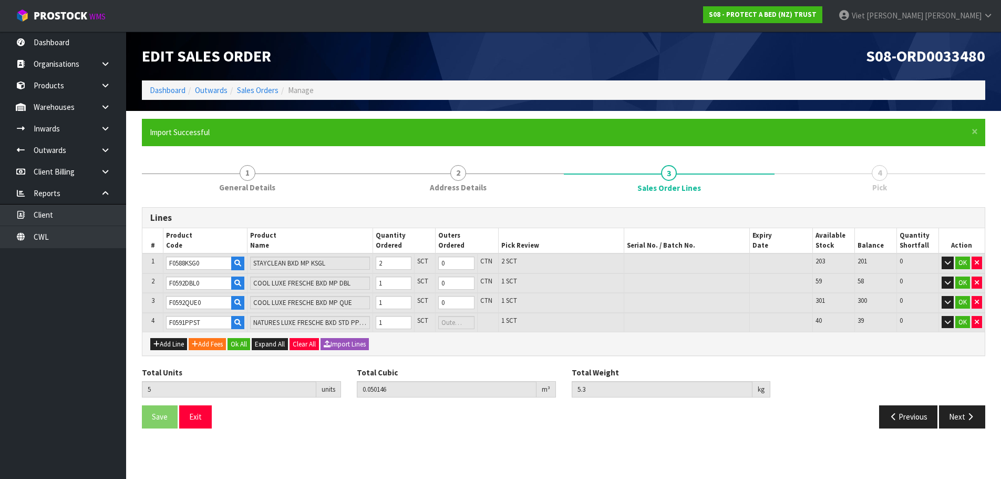
scroll to position [0, 0]
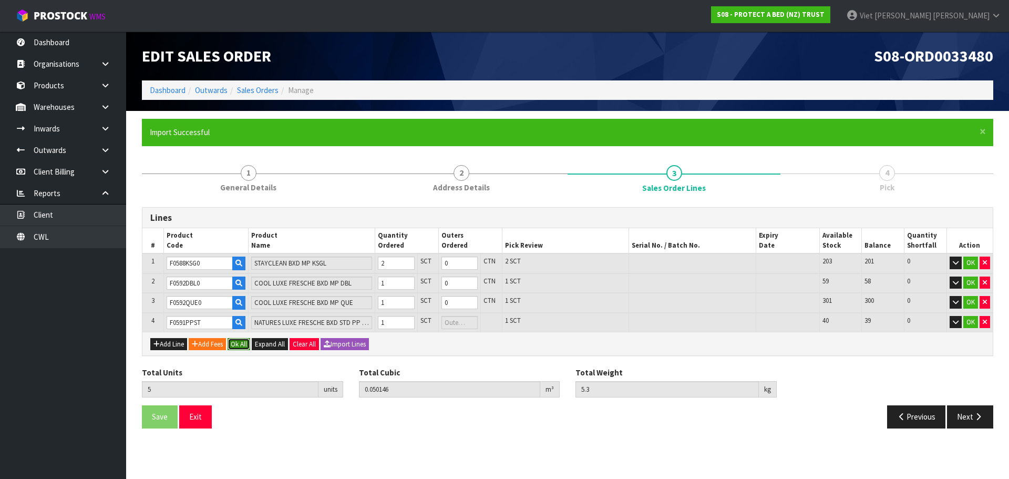
click at [241, 343] on button "Ok All" at bounding box center [238, 344] width 23 height 13
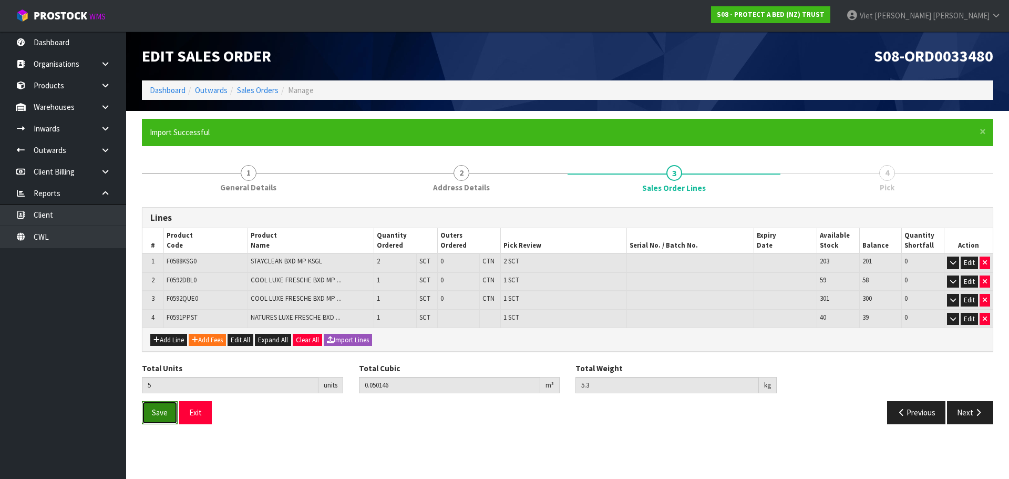
click at [165, 418] on button "Save" at bounding box center [160, 412] width 36 height 23
click at [960, 407] on button "Next" at bounding box center [970, 412] width 46 height 23
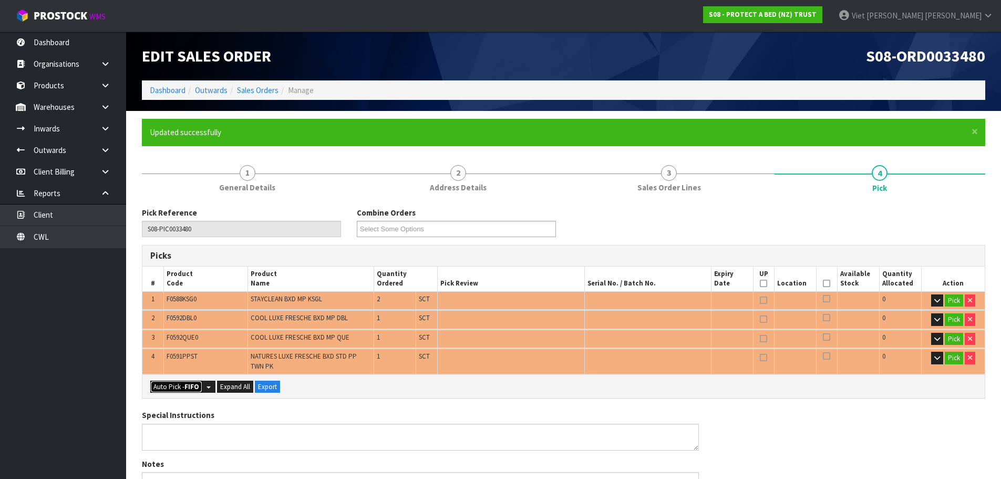
click at [185, 387] on strong "FIFO" at bounding box center [191, 386] width 15 height 9
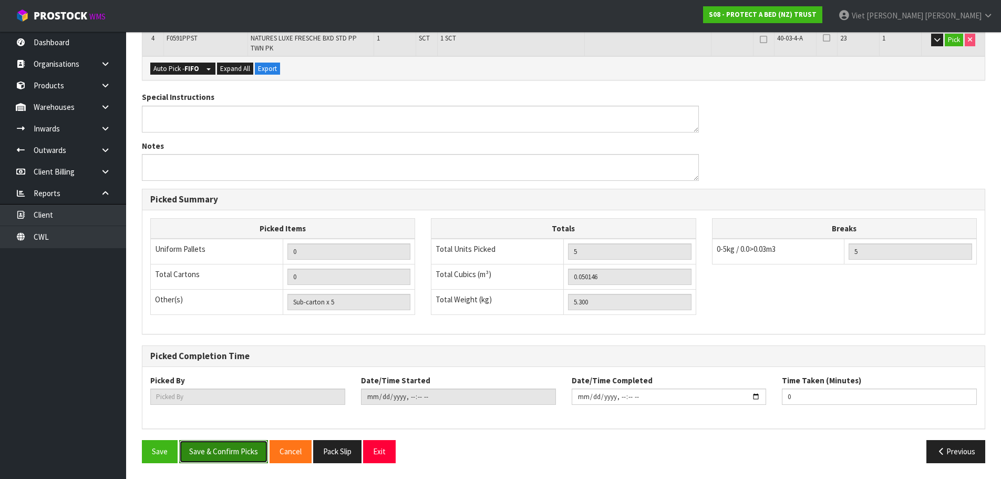
click at [220, 462] on button "Save & Confirm Picks" at bounding box center [223, 451] width 89 height 23
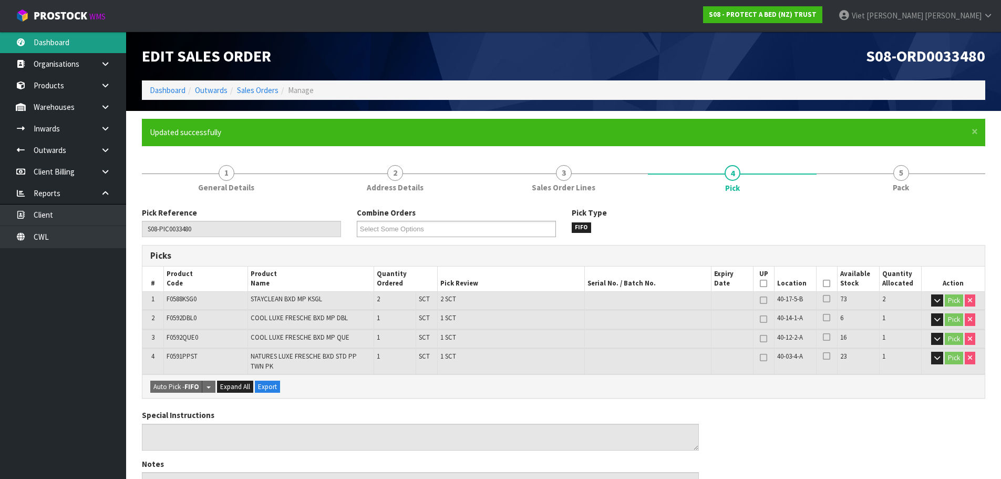
click at [68, 42] on link "Dashboard" at bounding box center [63, 43] width 126 height 22
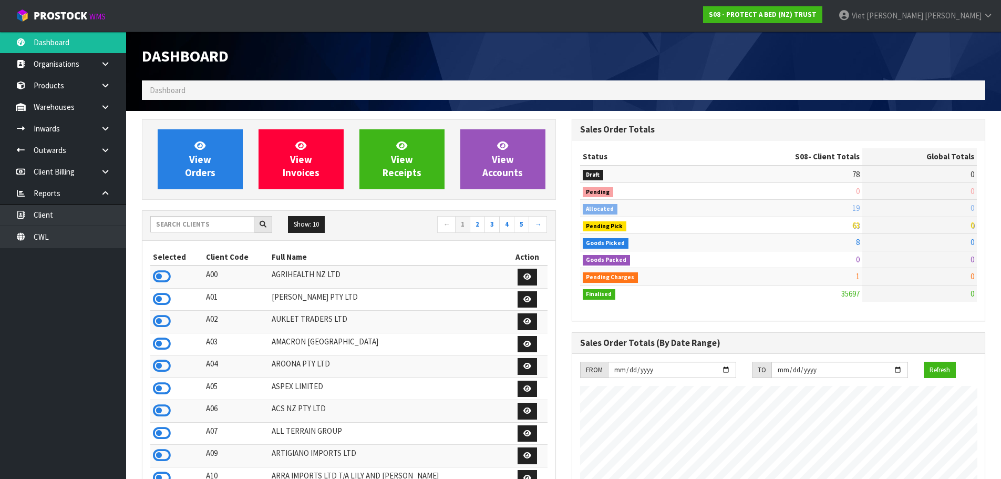
scroll to position [796, 429]
click at [221, 215] on div "Show: 10 5 10 25 50 ← 1 2 3 4 5 →" at bounding box center [348, 225] width 413 height 29
click at [208, 229] on input "text" at bounding box center [202, 224] width 104 height 16
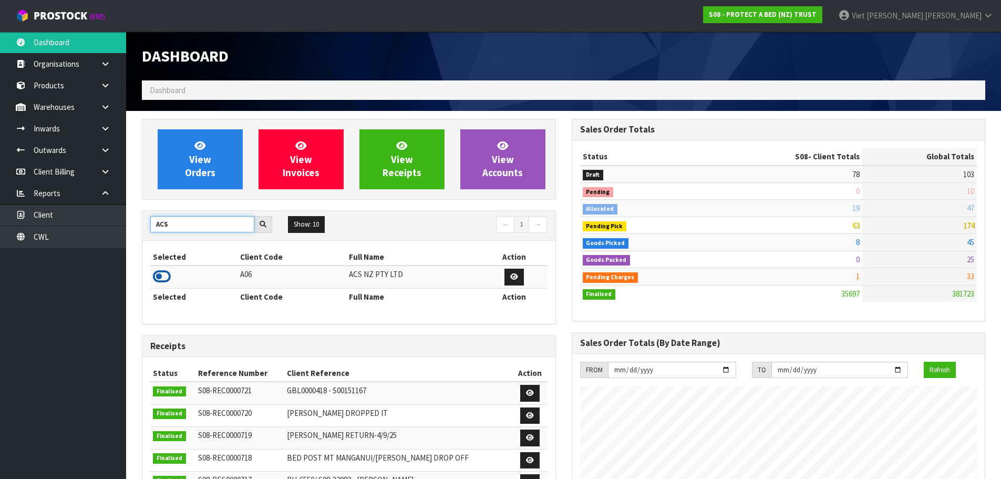
type input "ACS"
click at [165, 280] on icon at bounding box center [162, 276] width 18 height 16
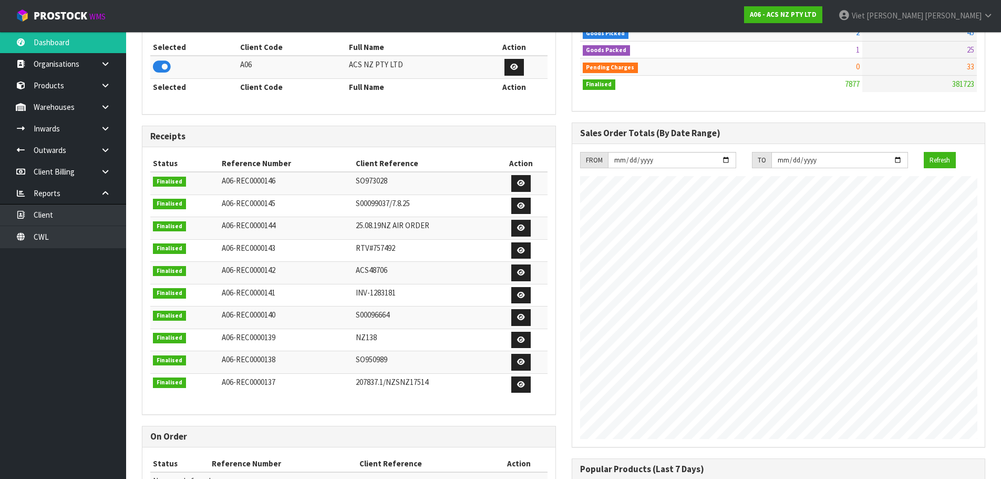
scroll to position [0, 0]
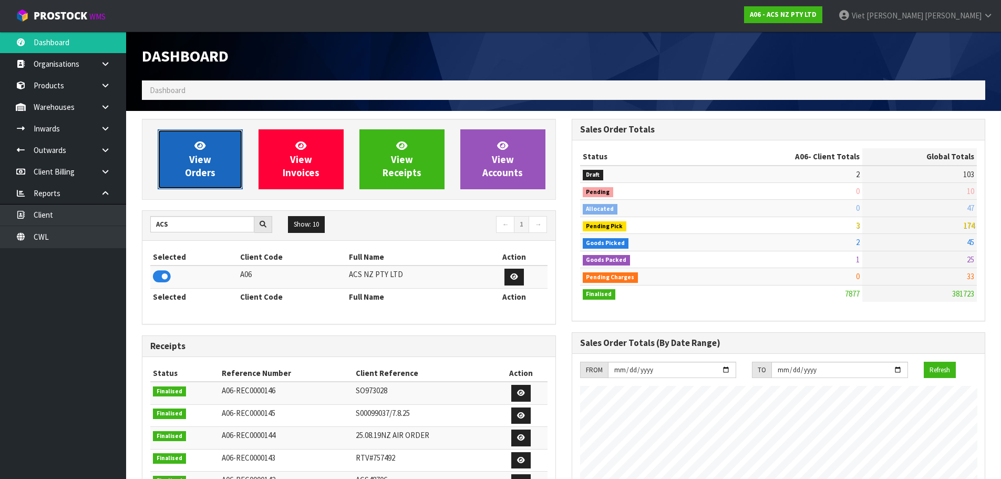
click at [194, 170] on span "View Orders" at bounding box center [200, 158] width 30 height 39
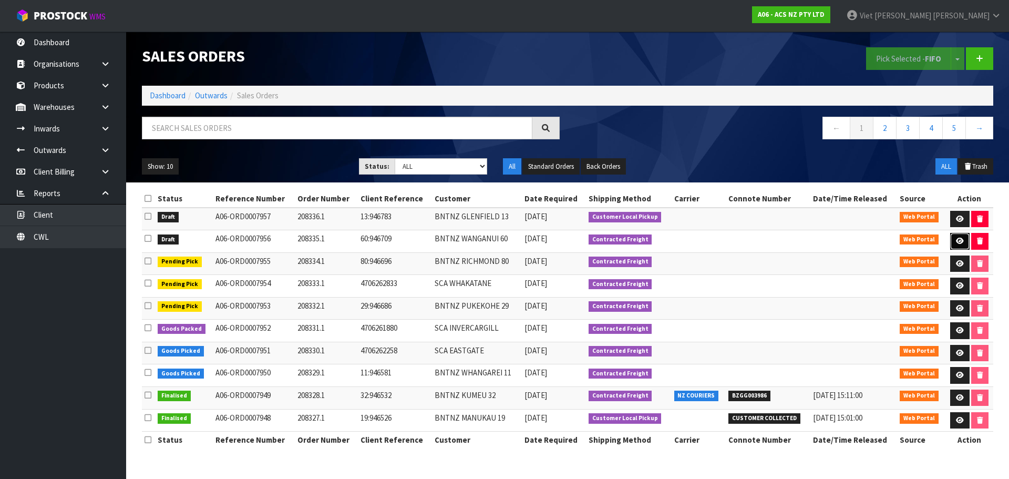
drag, startPoint x: 959, startPoint y: 239, endPoint x: 947, endPoint y: 241, distance: 12.8
click at [959, 239] on icon at bounding box center [960, 240] width 8 height 7
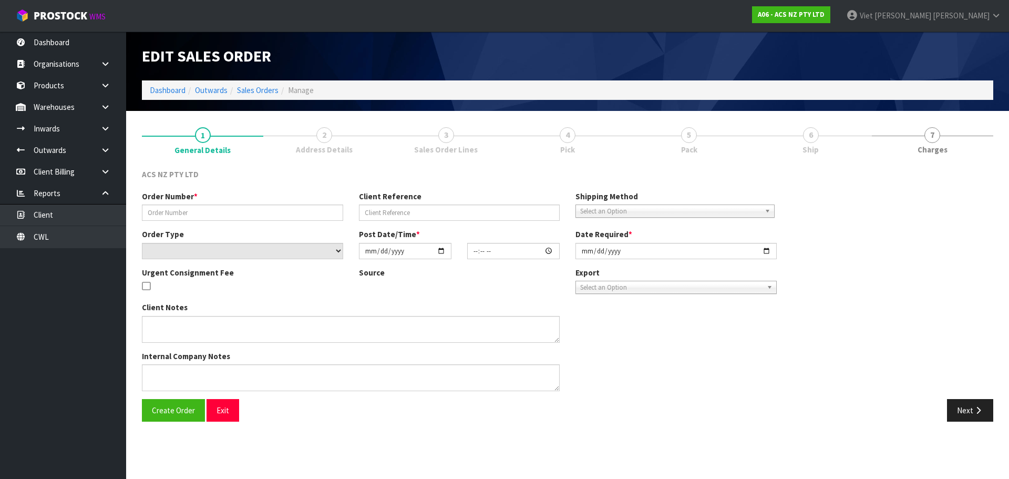
type input "208335.1"
type input "60:946709"
select select "number:0"
type input "[DATE]"
type input "10:15:00.000"
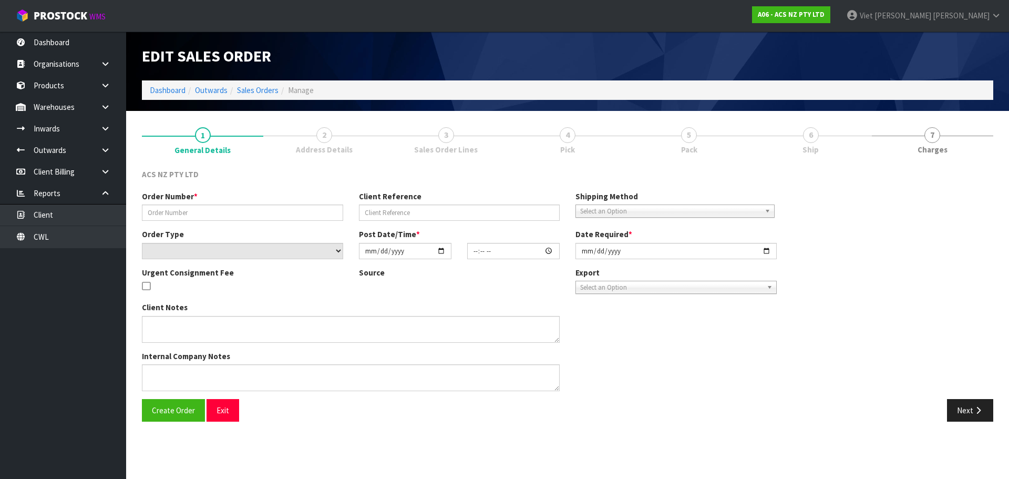
type input "[DATE]"
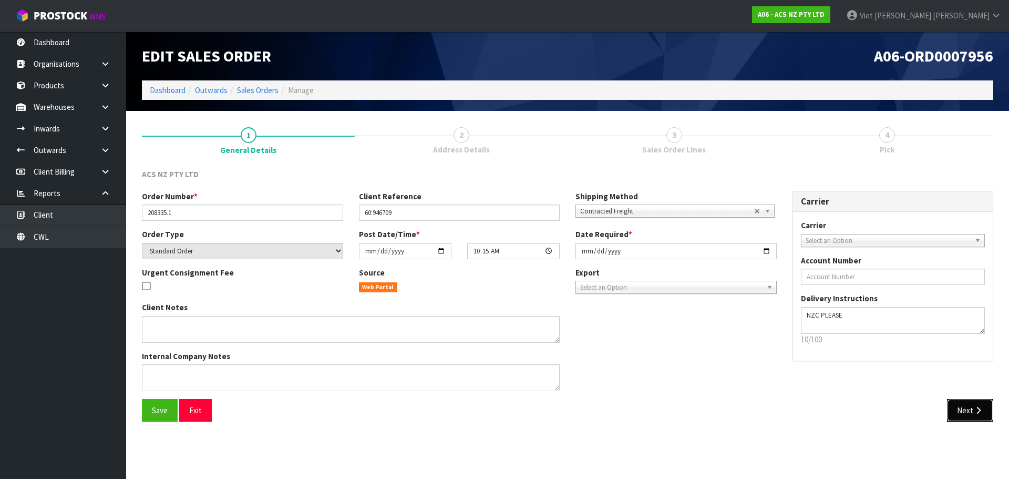
click at [960, 407] on button "Next" at bounding box center [970, 410] width 46 height 23
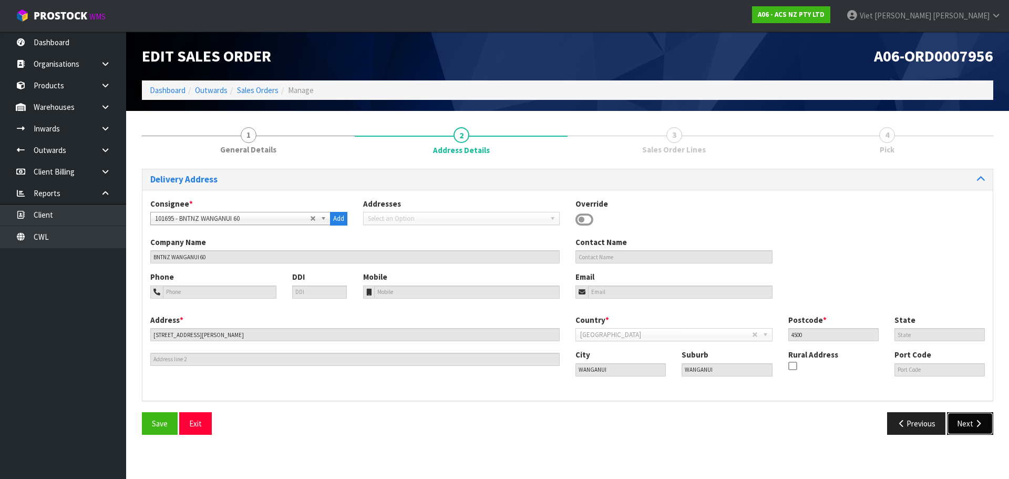
click at [972, 426] on button "Next" at bounding box center [970, 423] width 46 height 23
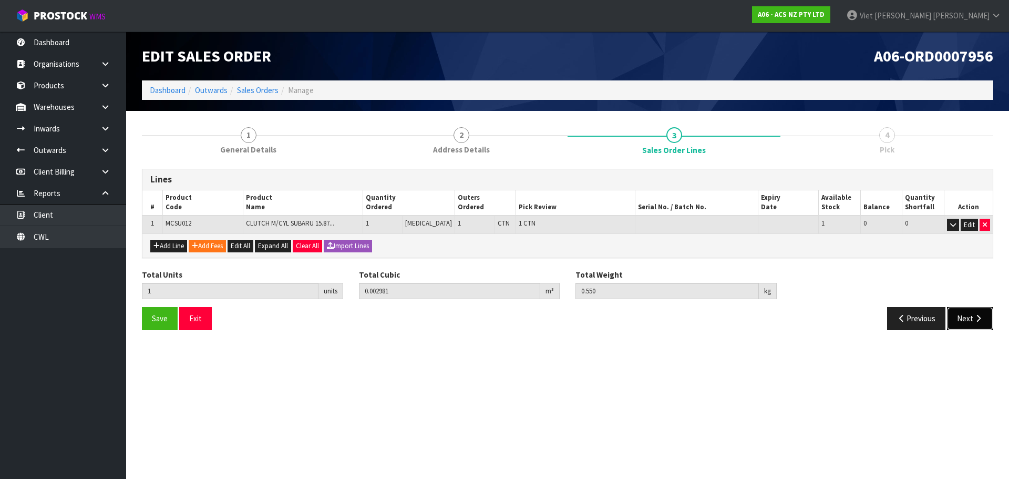
click at [955, 324] on button "Next" at bounding box center [970, 318] width 46 height 23
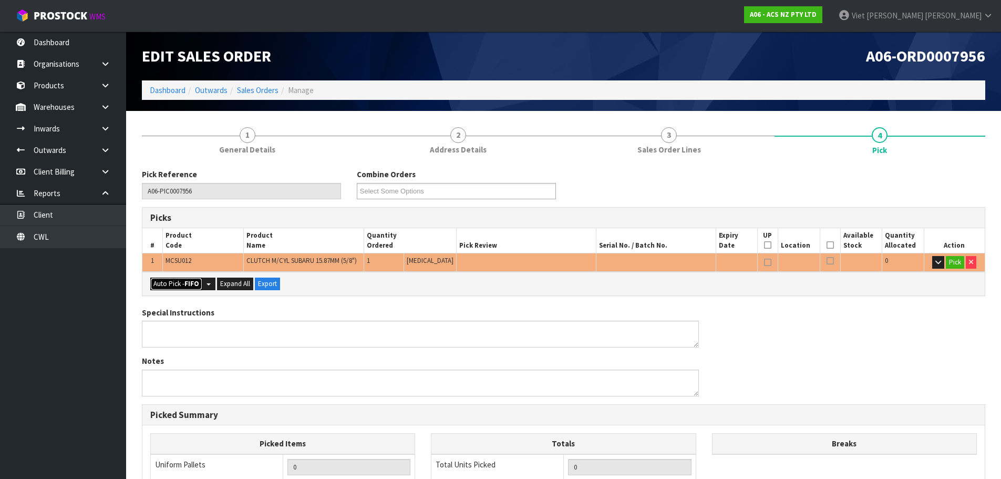
click at [191, 288] on strong "FIFO" at bounding box center [191, 283] width 15 height 9
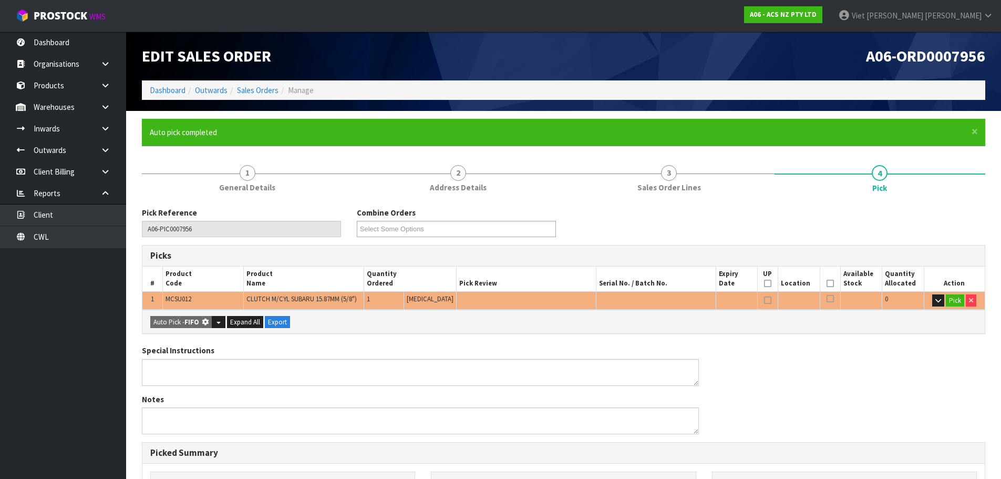
type input "1"
type input "0.002981"
type input "0.550"
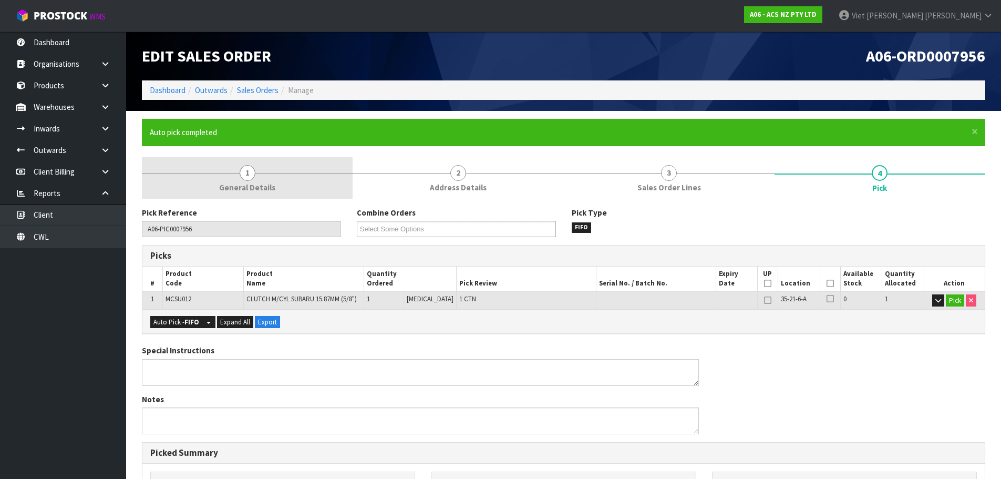
click at [240, 170] on span "1" at bounding box center [248, 173] width 16 height 16
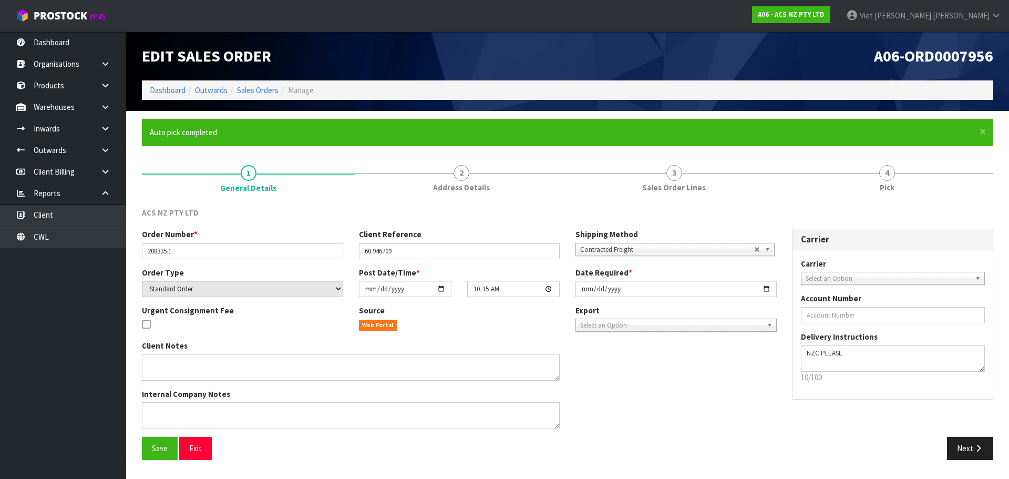
click at [864, 282] on span "Select an Option" at bounding box center [887, 278] width 165 height 13
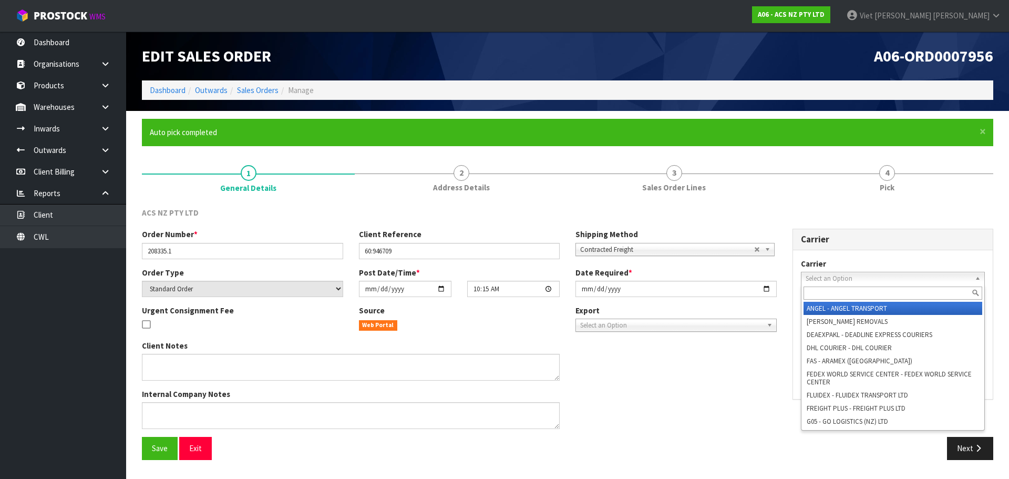
click at [850, 288] on input "text" at bounding box center [892, 292] width 179 height 13
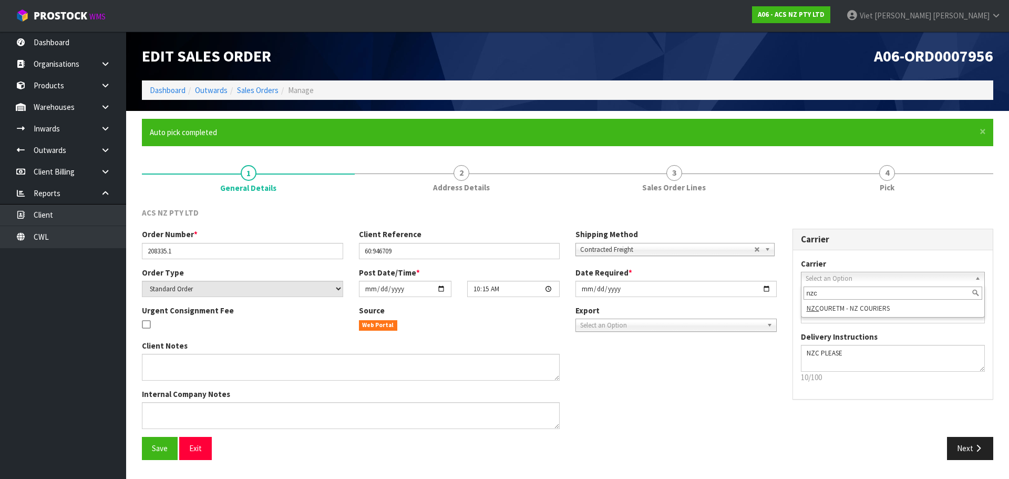
type input "nzc"
click at [875, 311] on li "NZC OURETM - NZ COURIERS" at bounding box center [892, 308] width 179 height 13
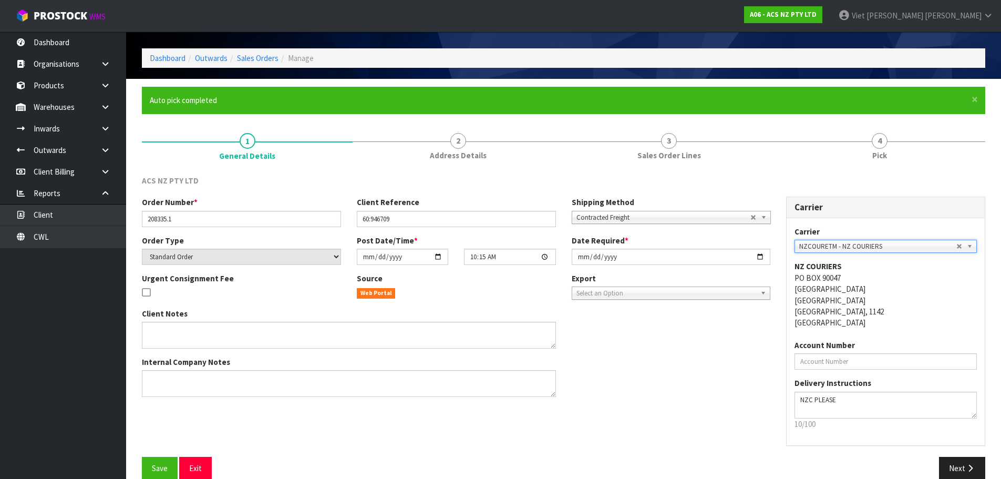
scroll to position [49, 0]
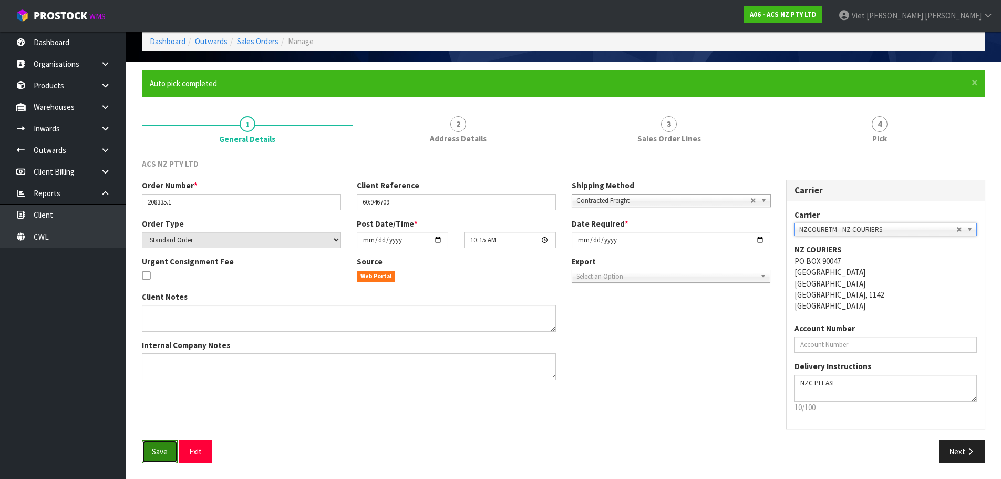
click at [159, 444] on button "Save" at bounding box center [160, 451] width 36 height 23
click at [958, 448] on button "Next" at bounding box center [962, 451] width 46 height 23
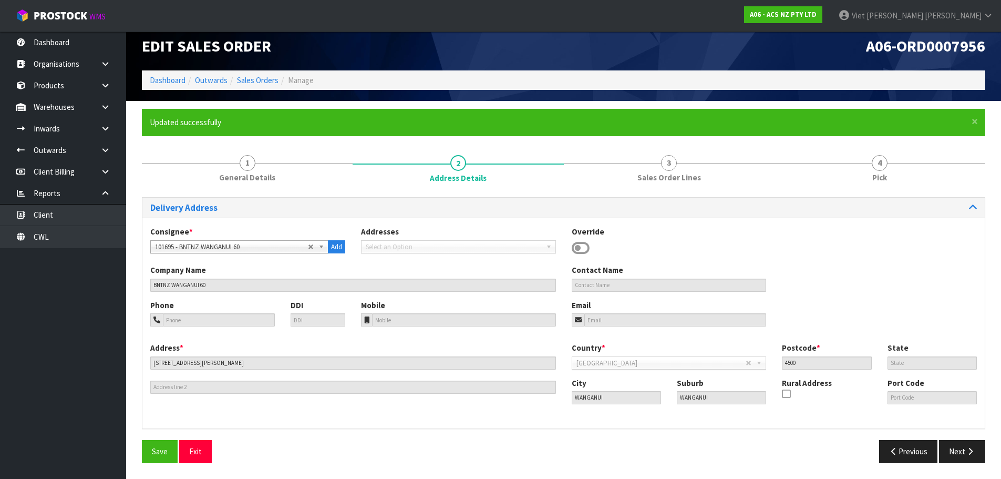
scroll to position [10, 0]
click at [956, 452] on button "Next" at bounding box center [962, 451] width 46 height 23
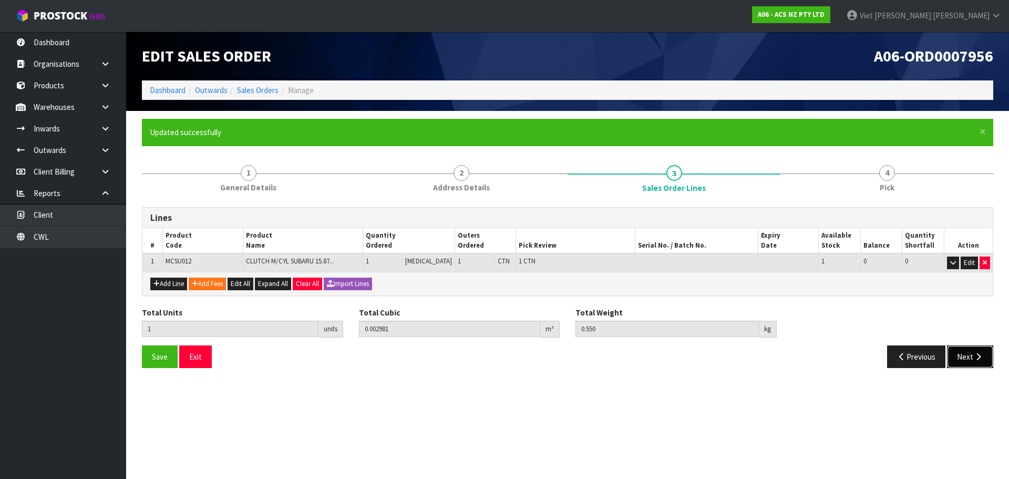
click at [963, 353] on button "Next" at bounding box center [970, 356] width 46 height 23
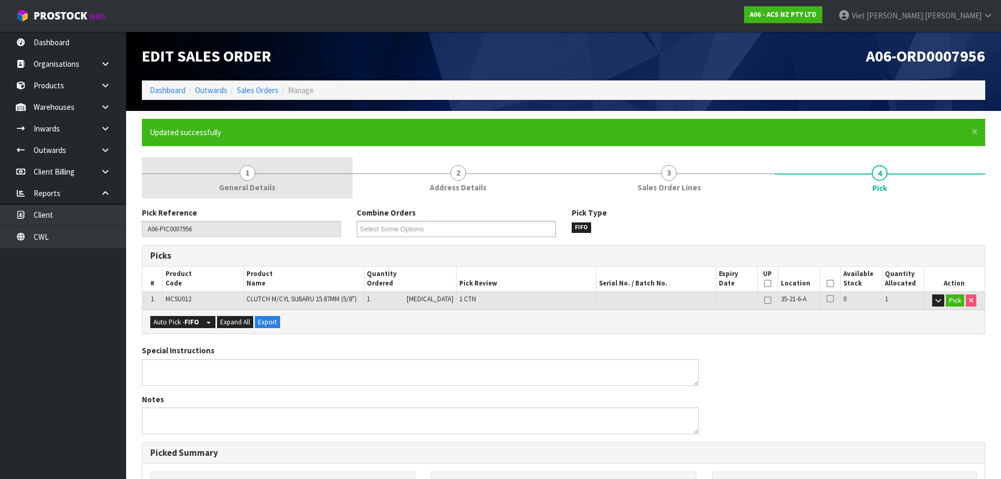
click at [274, 171] on link "1 General Details" at bounding box center [247, 178] width 211 height 42
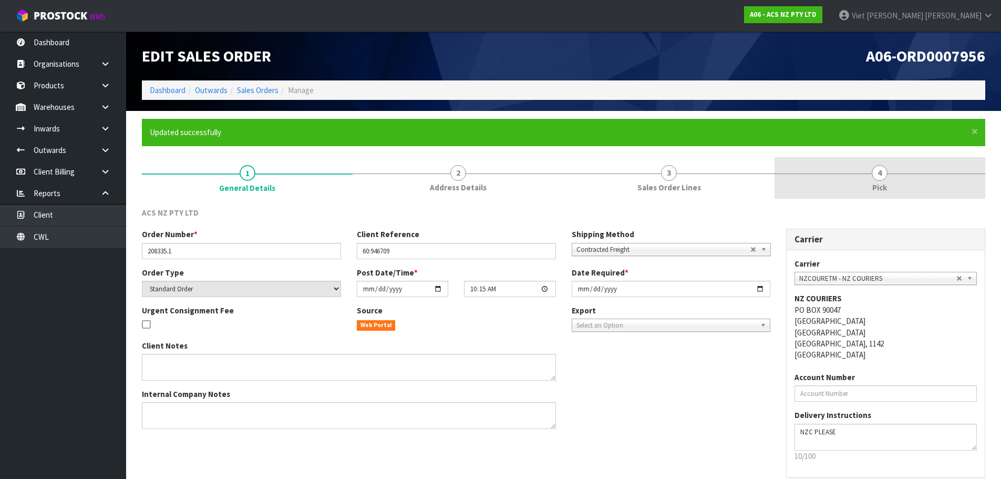
click at [846, 175] on link "4 Pick" at bounding box center [879, 178] width 211 height 42
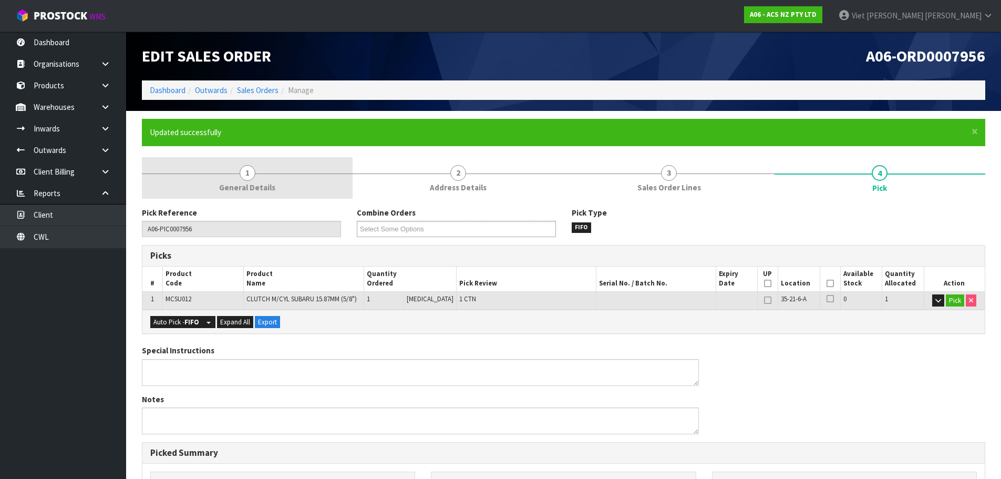
click at [262, 177] on link "1 General Details" at bounding box center [247, 178] width 211 height 42
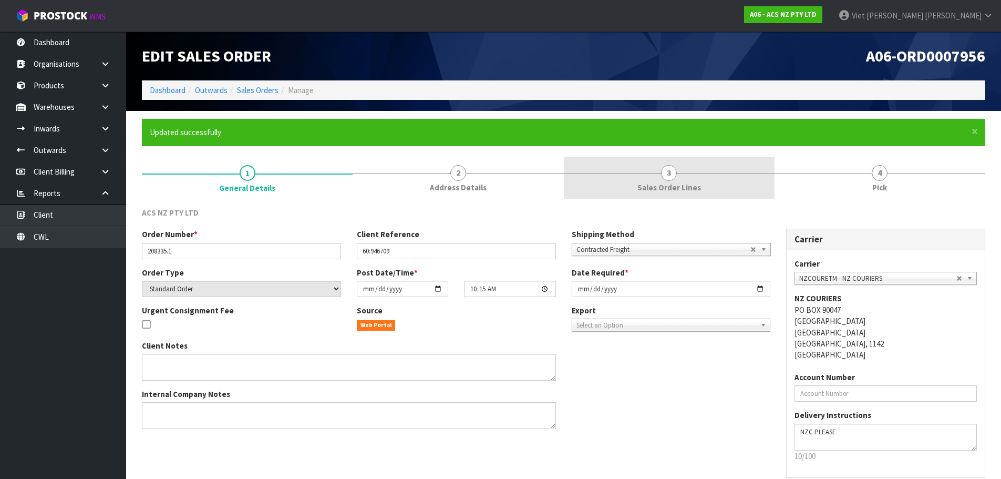
click at [674, 184] on span "Sales Order Lines" at bounding box center [669, 187] width 64 height 11
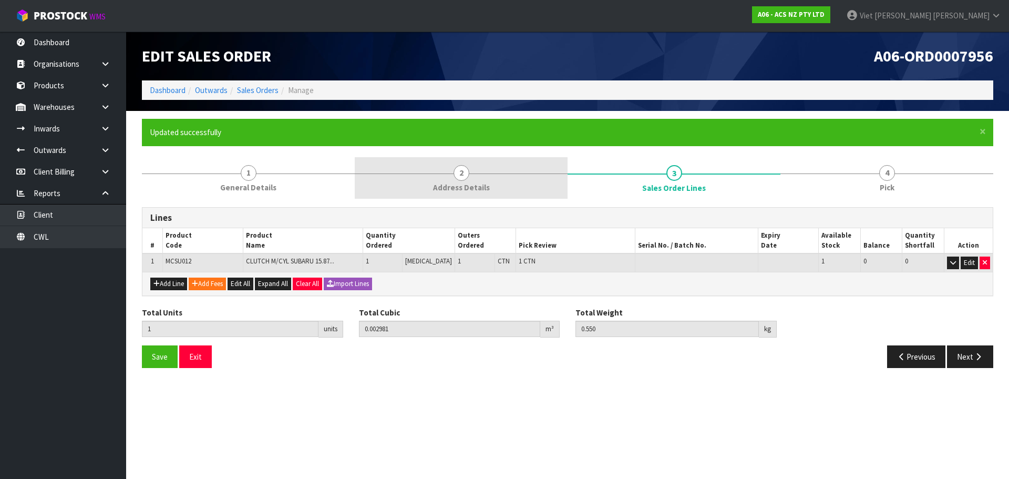
click at [546, 169] on link "2 Address Details" at bounding box center [461, 178] width 213 height 42
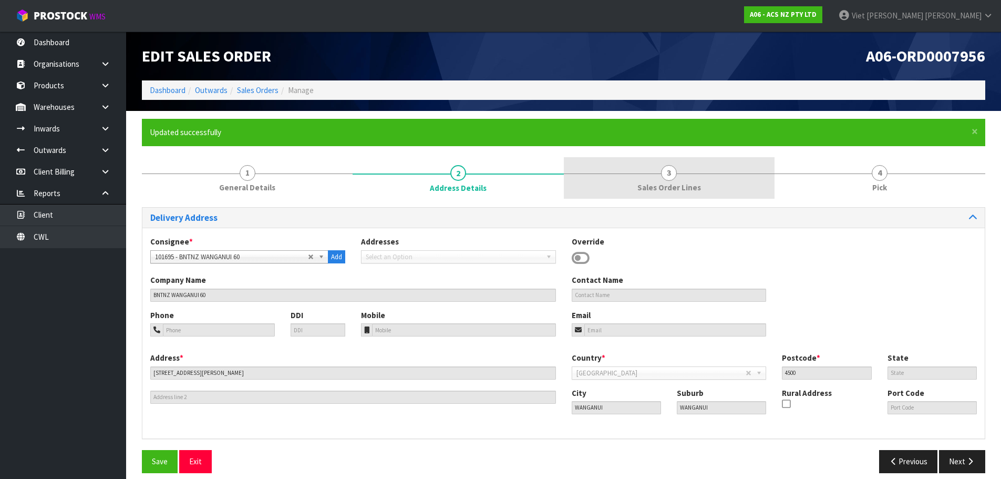
click at [697, 182] on span "Sales Order Lines" at bounding box center [669, 187] width 64 height 11
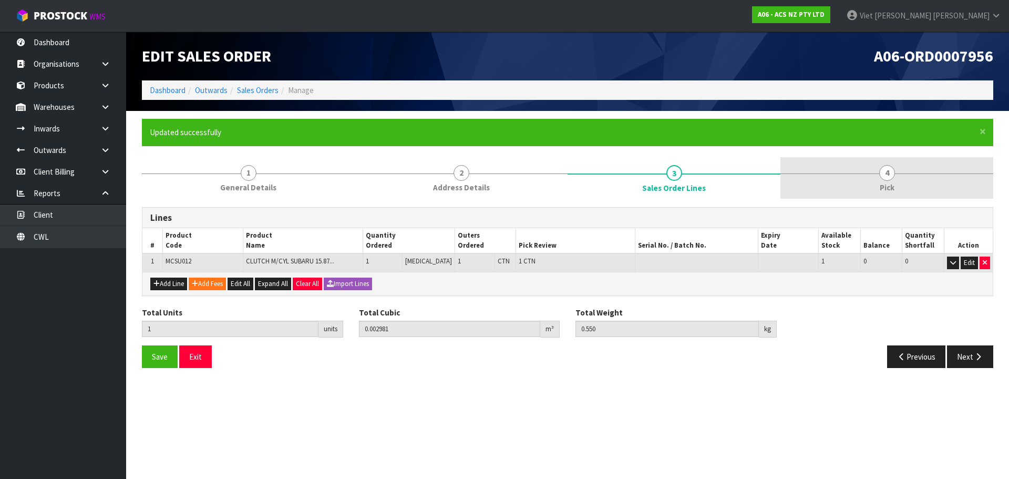
click at [877, 182] on link "4 Pick" at bounding box center [886, 178] width 213 height 42
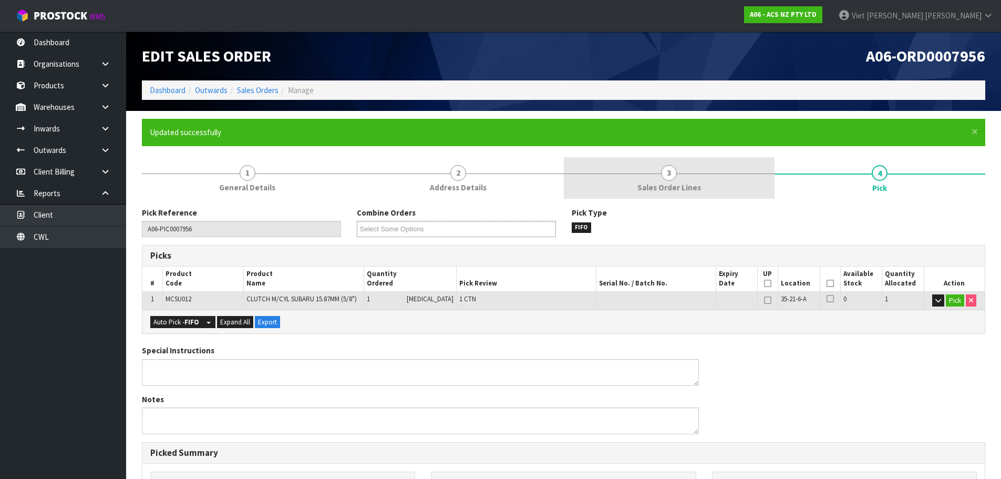
click at [757, 171] on link "3 Sales Order Lines" at bounding box center [669, 178] width 211 height 42
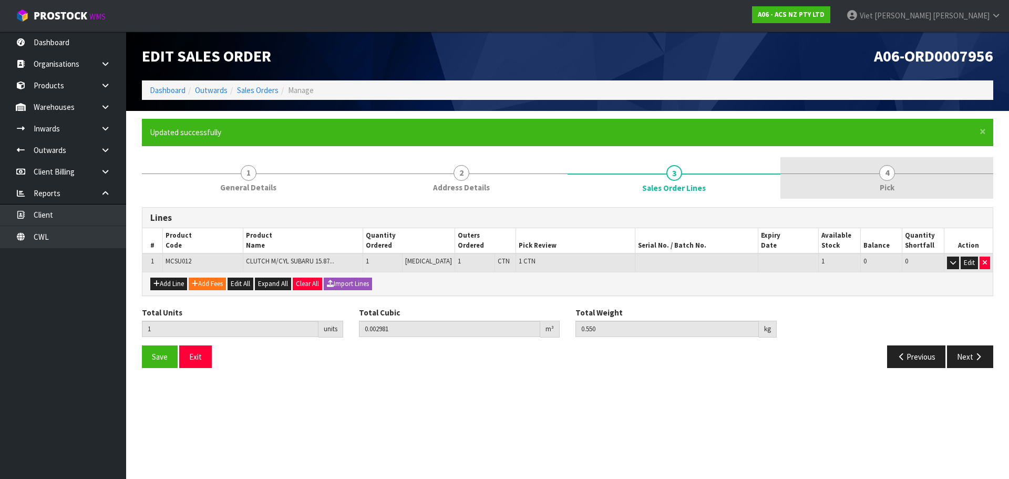
click at [863, 174] on link "4 Pick" at bounding box center [886, 178] width 213 height 42
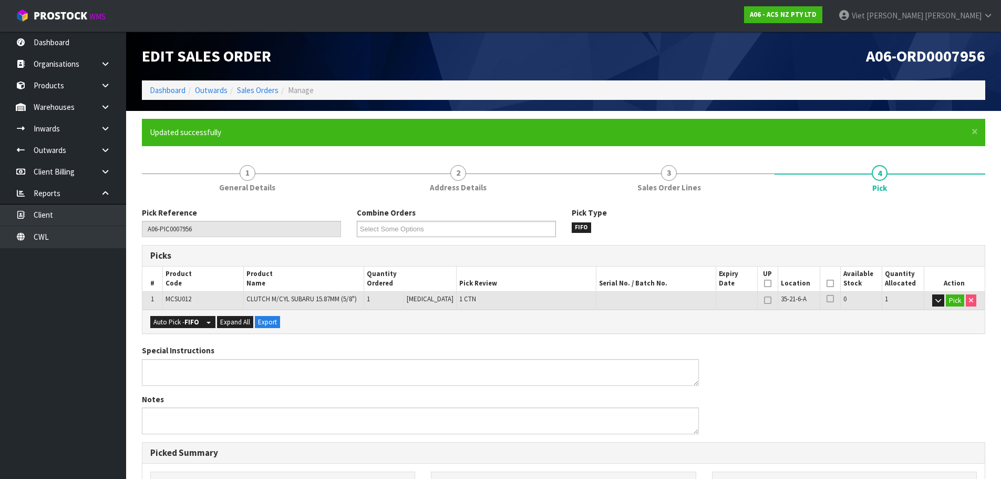
scroll to position [253, 0]
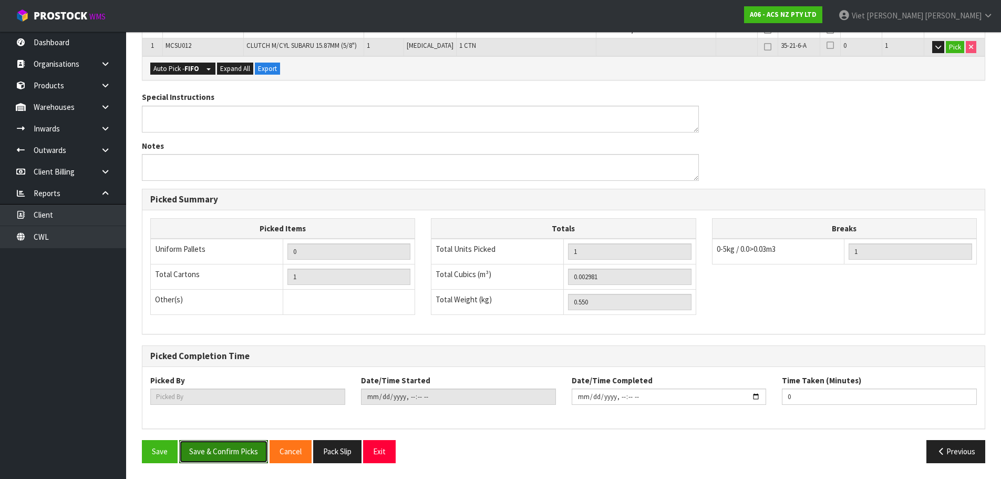
drag, startPoint x: 249, startPoint y: 452, endPoint x: 256, endPoint y: 418, distance: 34.9
click at [249, 452] on button "Save & Confirm Picks" at bounding box center [223, 451] width 89 height 23
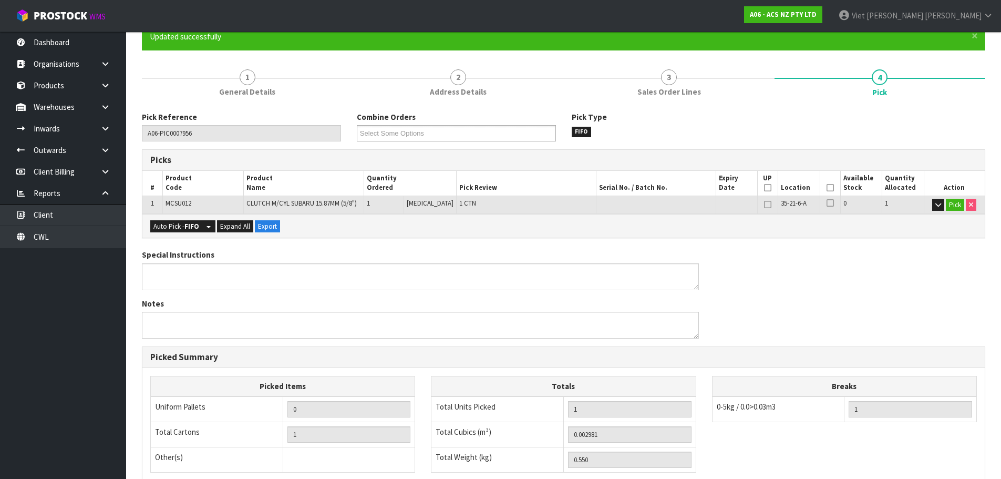
scroll to position [0, 0]
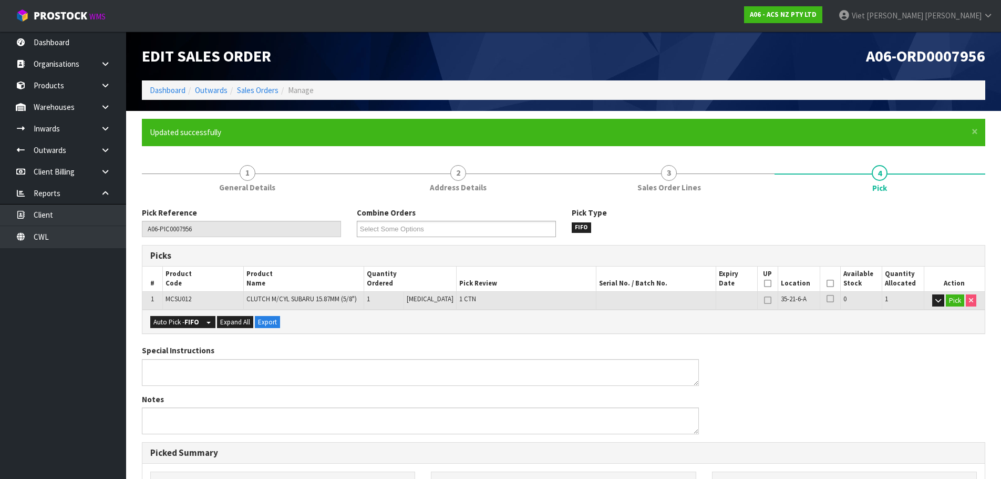
type input "Viet [PERSON_NAME]"
type input "2025-09-18T10:21:21"
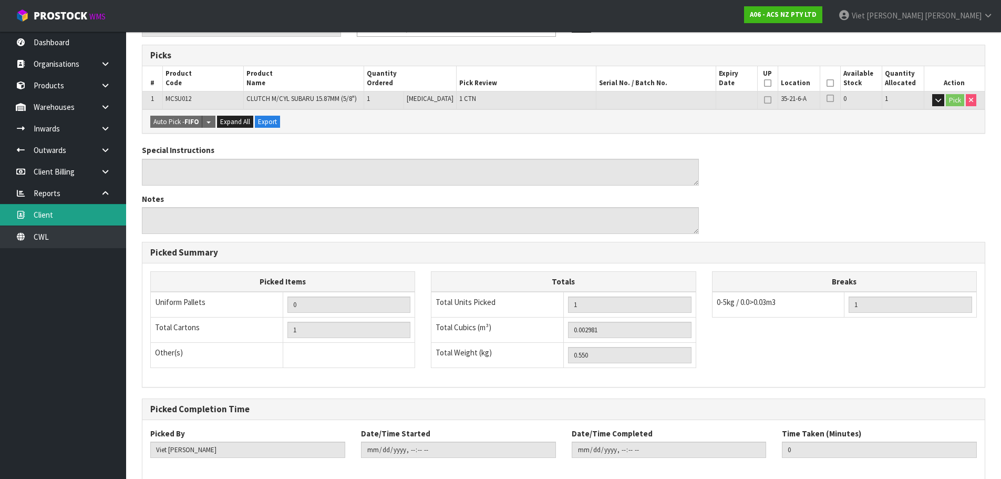
scroll to position [43, 0]
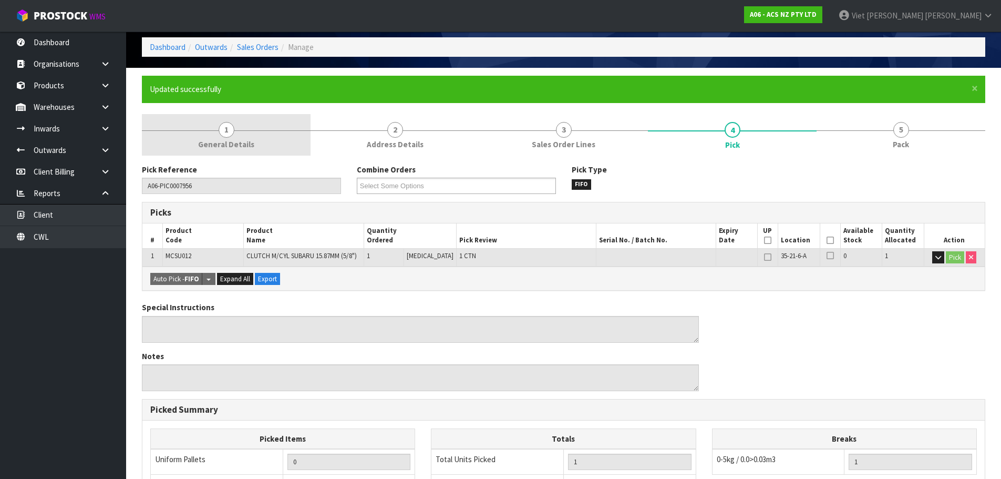
click at [229, 133] on span "1" at bounding box center [227, 130] width 16 height 16
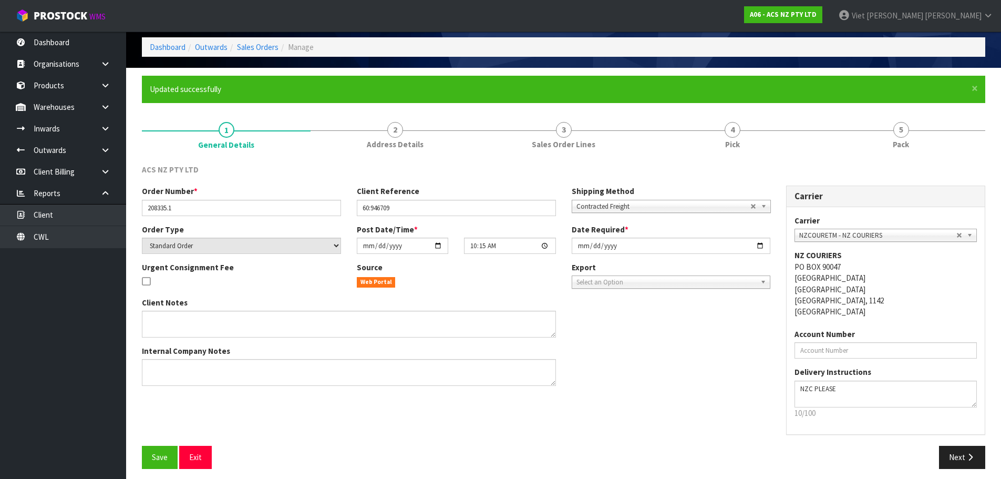
drag, startPoint x: 421, startPoint y: 135, endPoint x: 445, endPoint y: 131, distance: 24.5
click at [420, 135] on link "2 Address Details" at bounding box center [394, 135] width 169 height 42
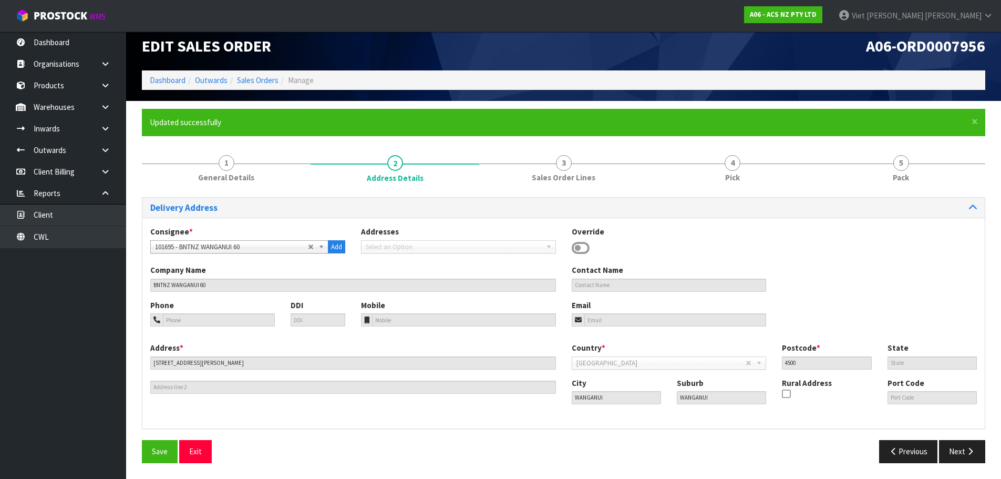
scroll to position [10, 0]
click at [582, 155] on link "3 Sales Order Lines" at bounding box center [563, 168] width 169 height 42
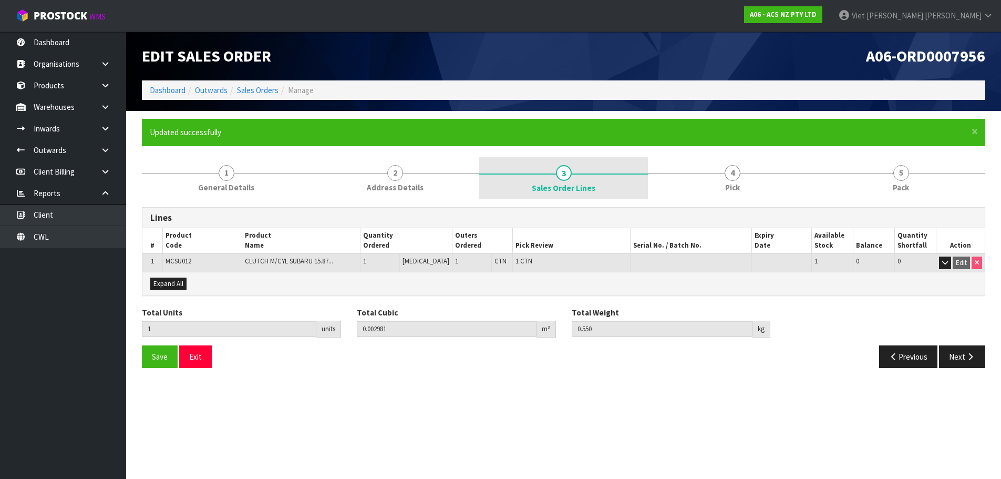
scroll to position [0, 0]
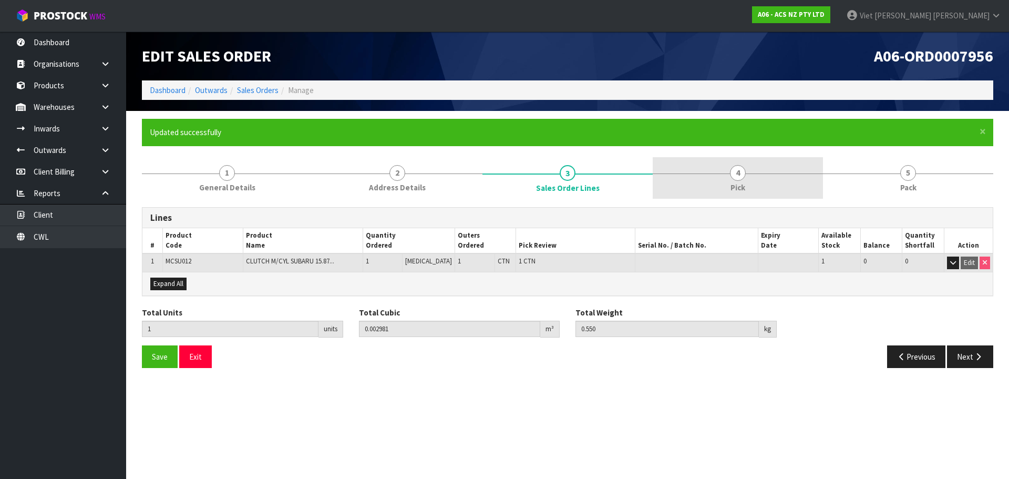
click at [750, 174] on link "4 Pick" at bounding box center [737, 178] width 170 height 42
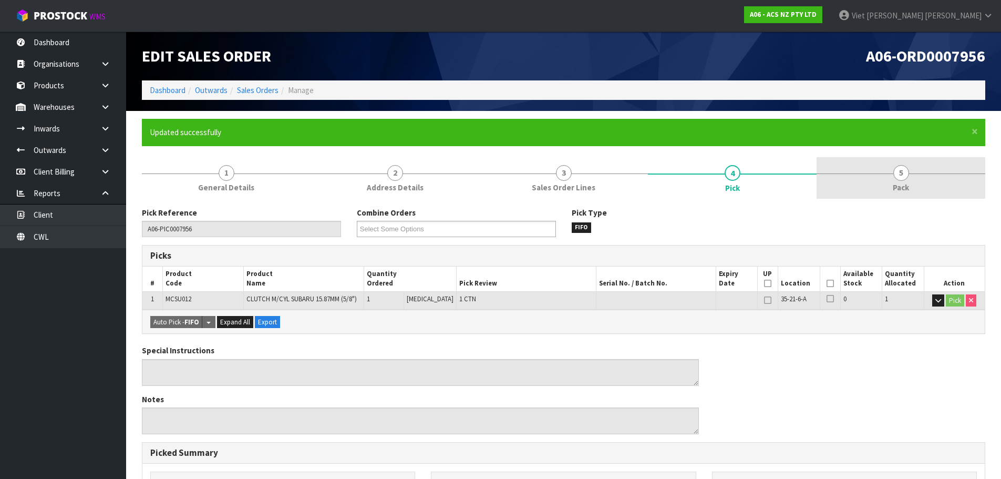
click at [876, 183] on link "5 Pack" at bounding box center [900, 178] width 169 height 42
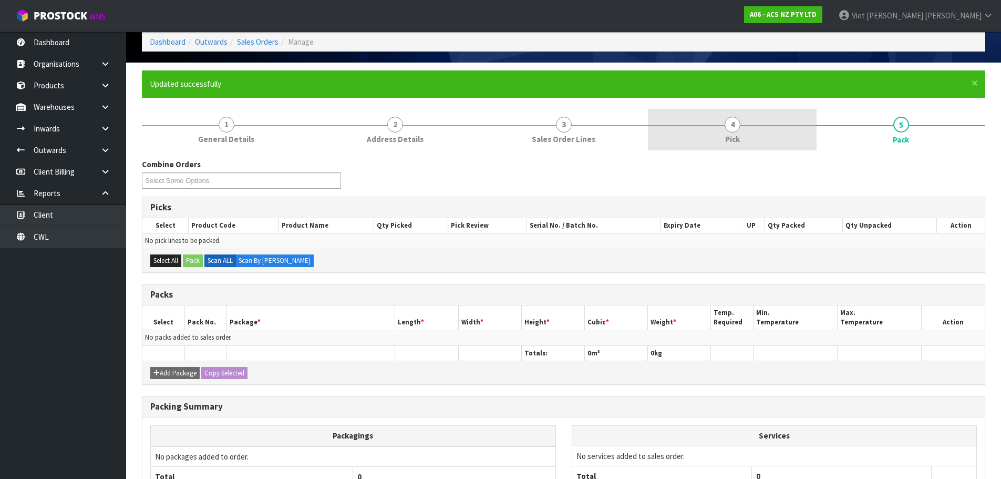
scroll to position [44, 0]
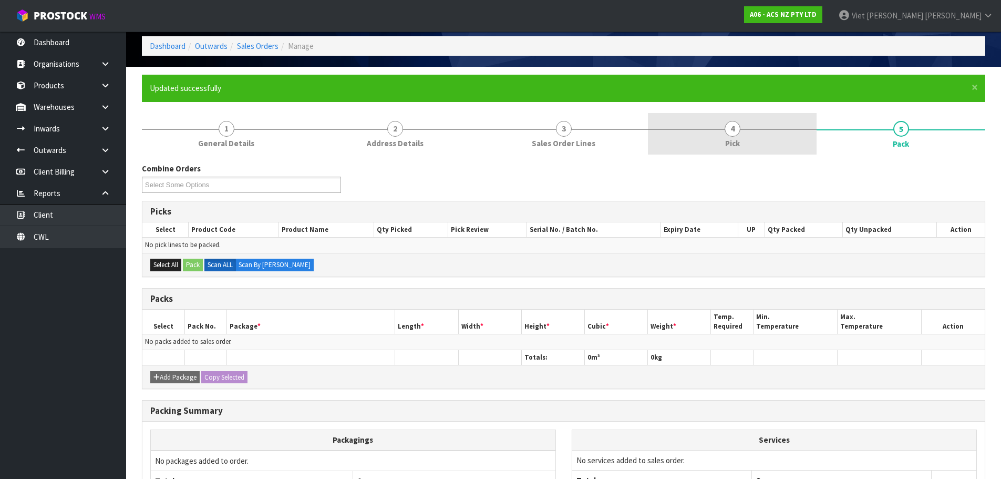
click at [790, 113] on link "4 Pick" at bounding box center [732, 134] width 169 height 42
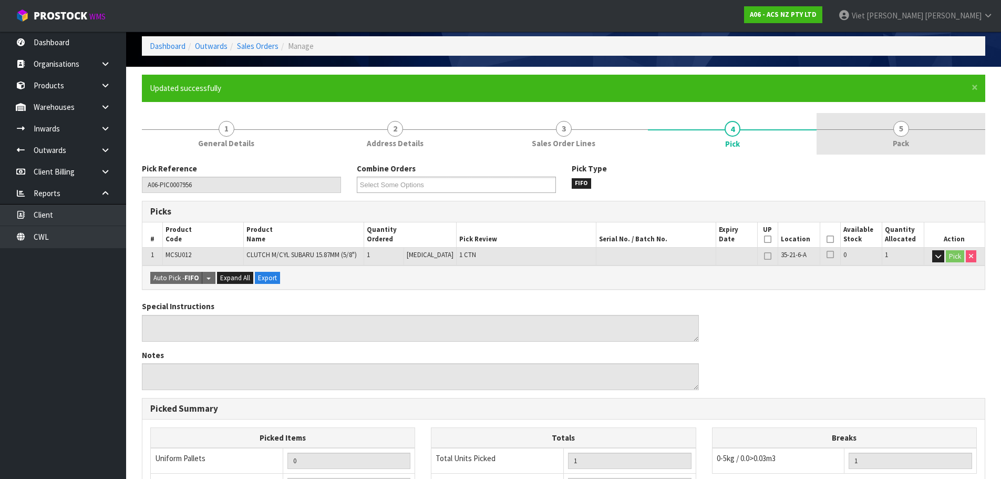
click at [862, 129] on div at bounding box center [900, 129] width 169 height 1
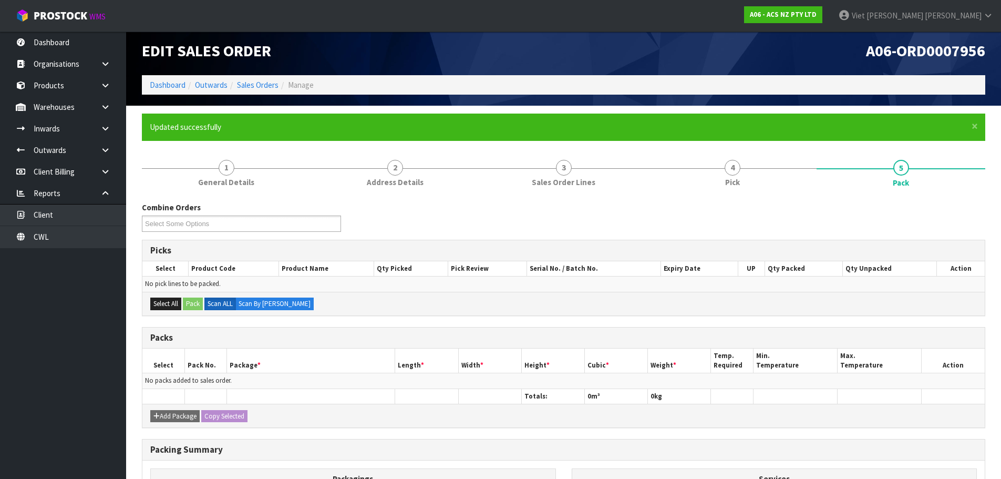
scroll to position [0, 0]
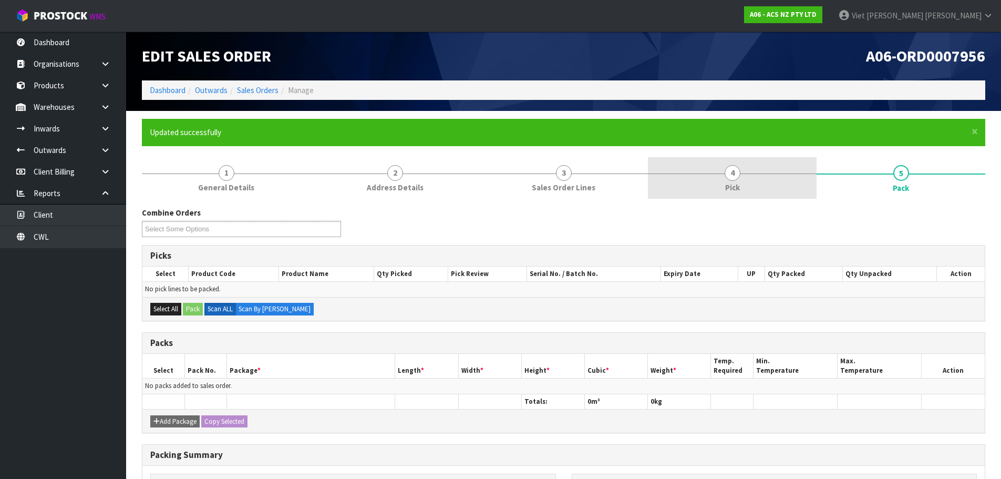
drag, startPoint x: 725, startPoint y: 151, endPoint x: 723, endPoint y: 161, distance: 10.1
click at [723, 161] on form "× Close Updated successfully 1 General Details 2 Address Details 3 Sales Order …" at bounding box center [563, 369] width 843 height 501
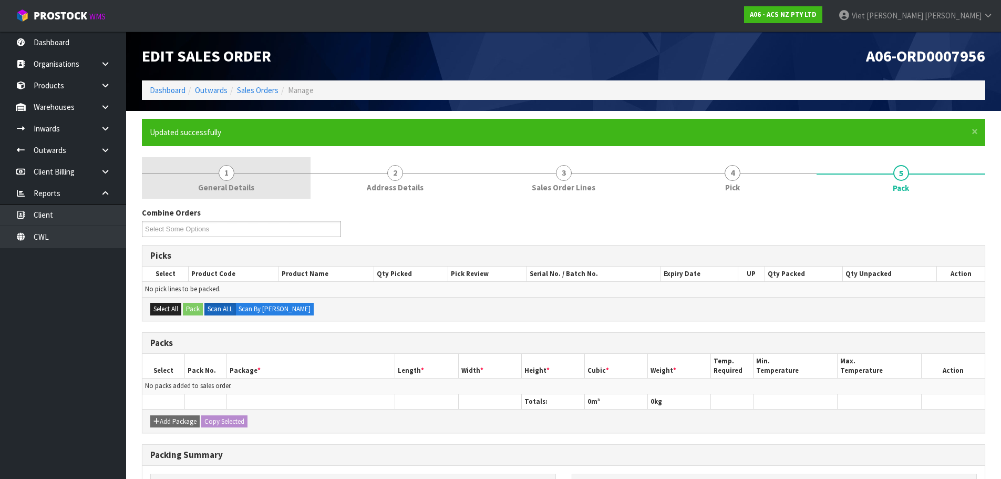
click at [258, 177] on link "1 General Details" at bounding box center [226, 178] width 169 height 42
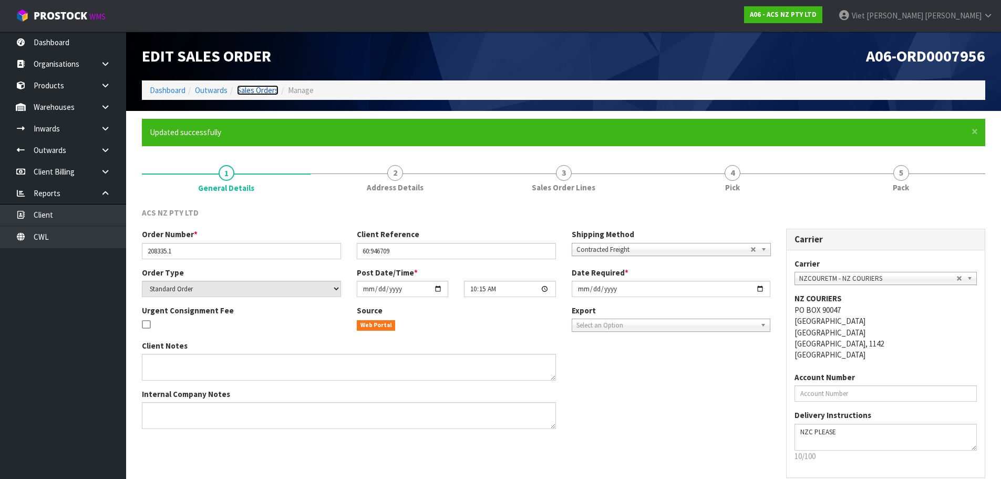
click at [258, 87] on link "Sales Orders" at bounding box center [258, 90] width 42 height 10
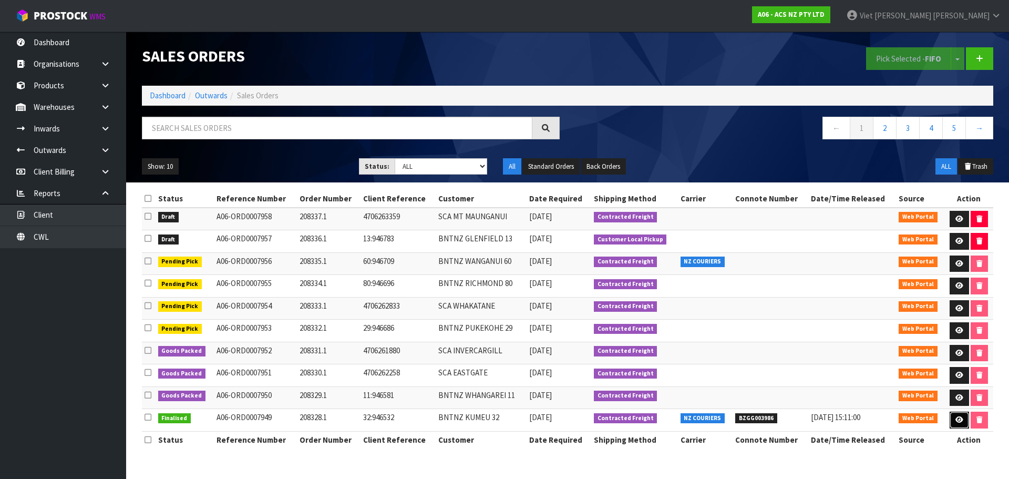
click at [951, 423] on link at bounding box center [958, 419] width 19 height 17
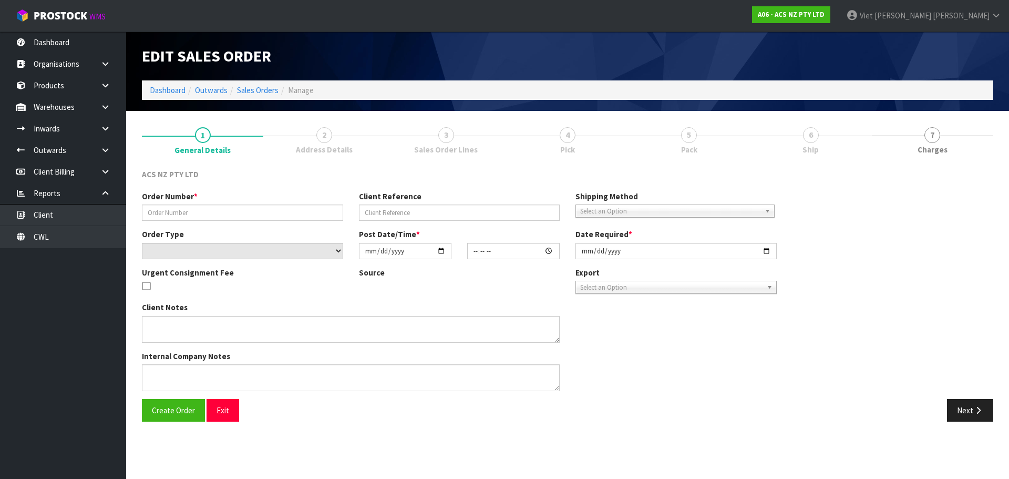
type input "208328.1"
type input "32:946532"
select select "number:0"
type input "[DATE]"
type input "13:14:00.000"
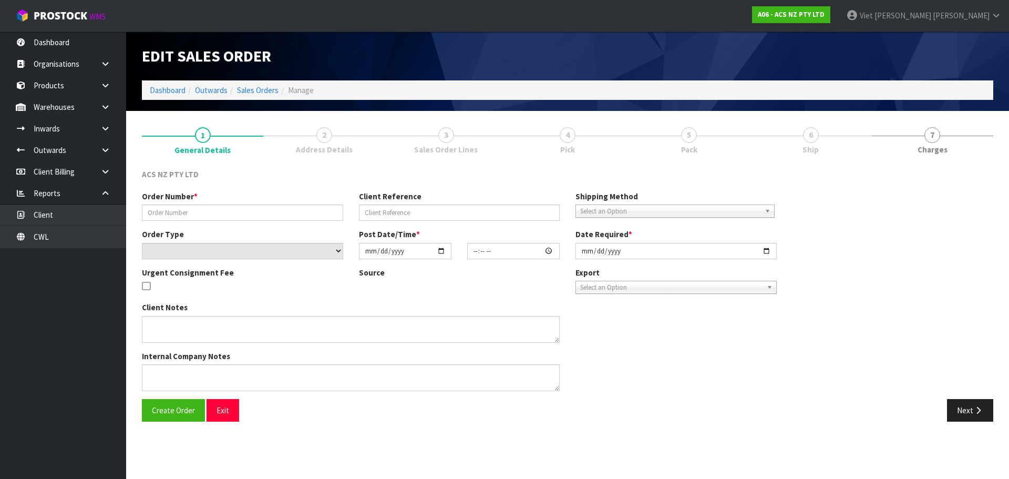
type input "[DATE]"
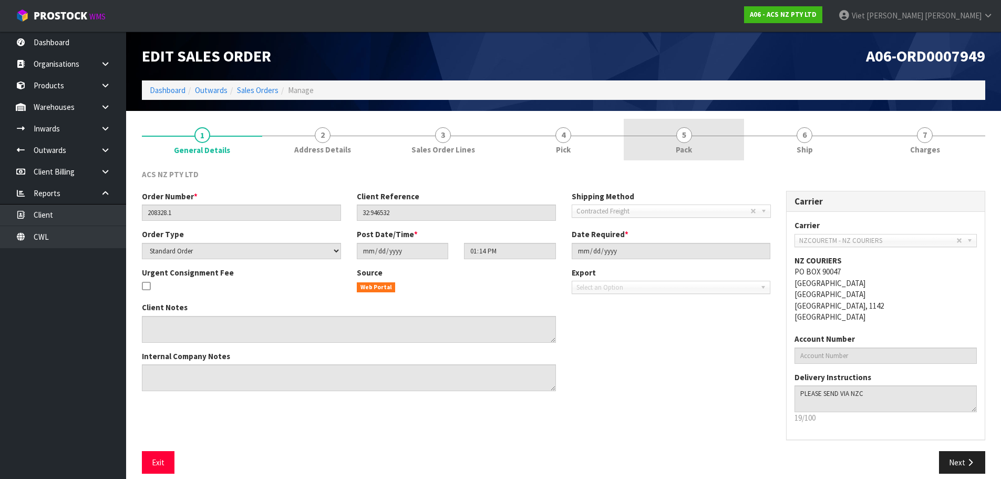
click at [733, 140] on link "5 Pack" at bounding box center [684, 140] width 120 height 42
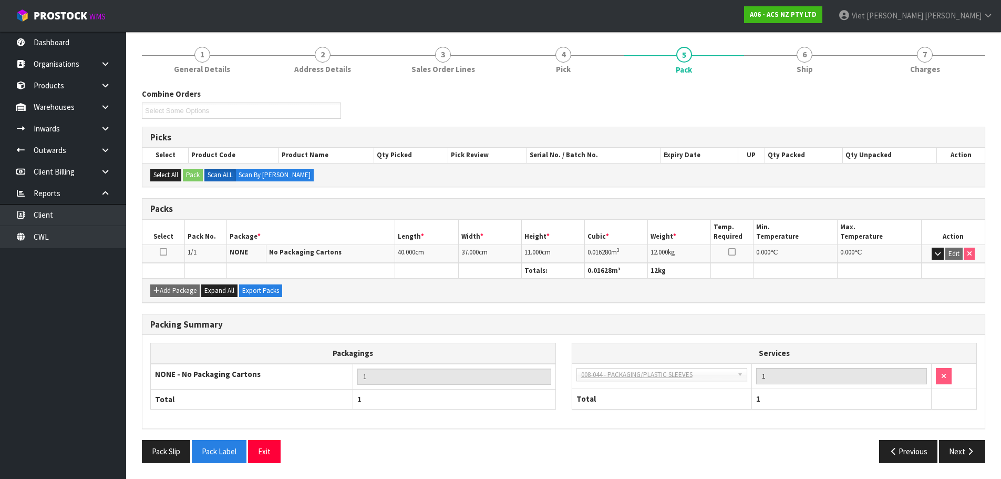
scroll to position [28, 0]
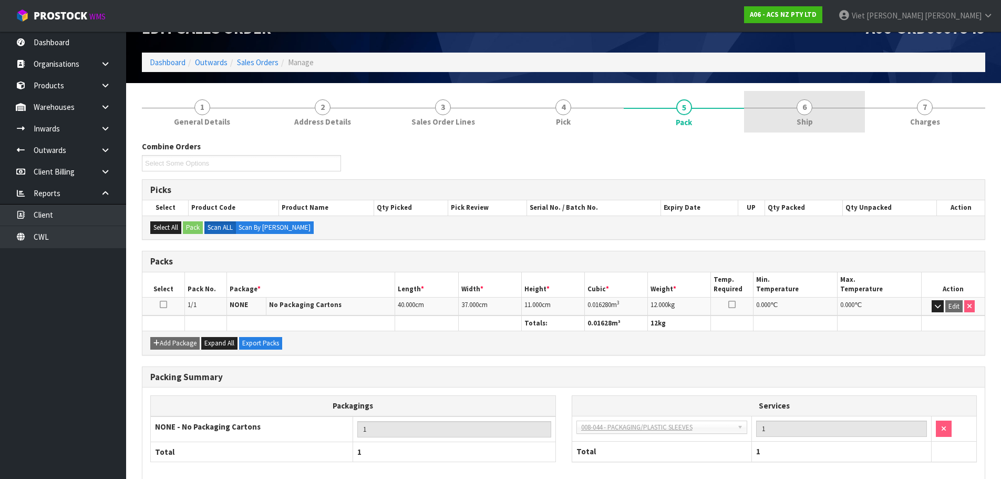
click at [816, 123] on link "6 Ship" at bounding box center [804, 112] width 120 height 42
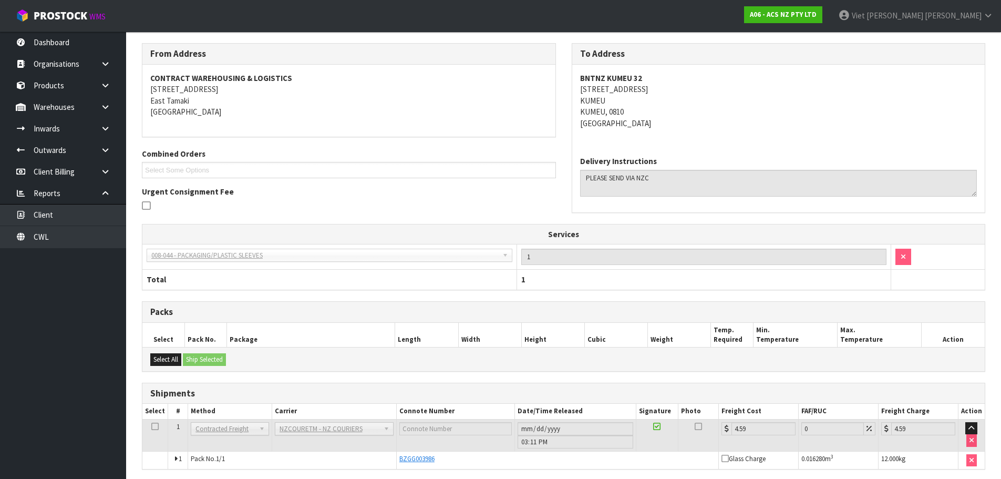
scroll to position [61, 0]
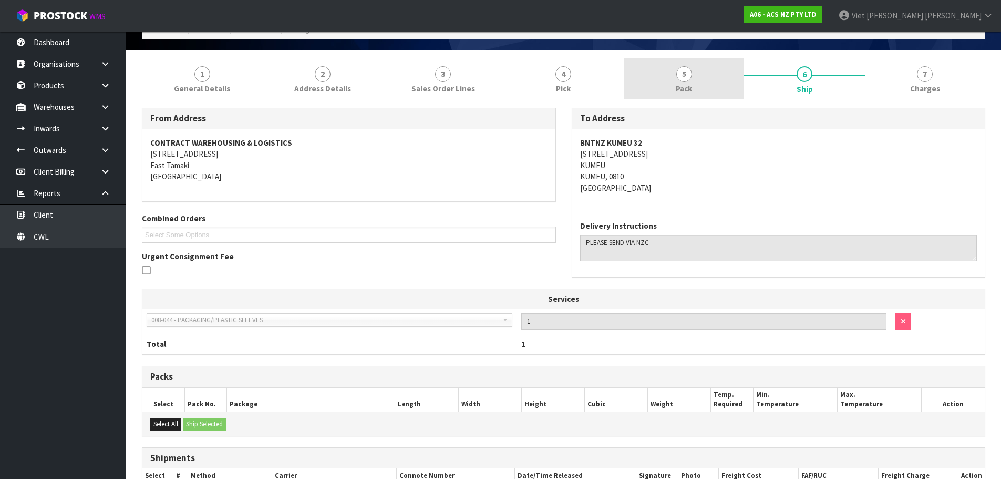
click at [697, 85] on link "5 Pack" at bounding box center [684, 79] width 120 height 42
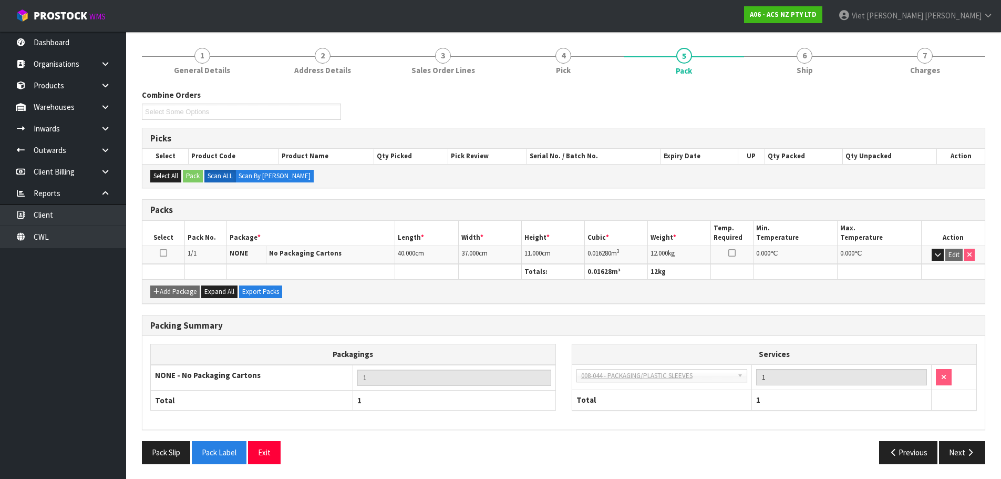
scroll to position [80, 0]
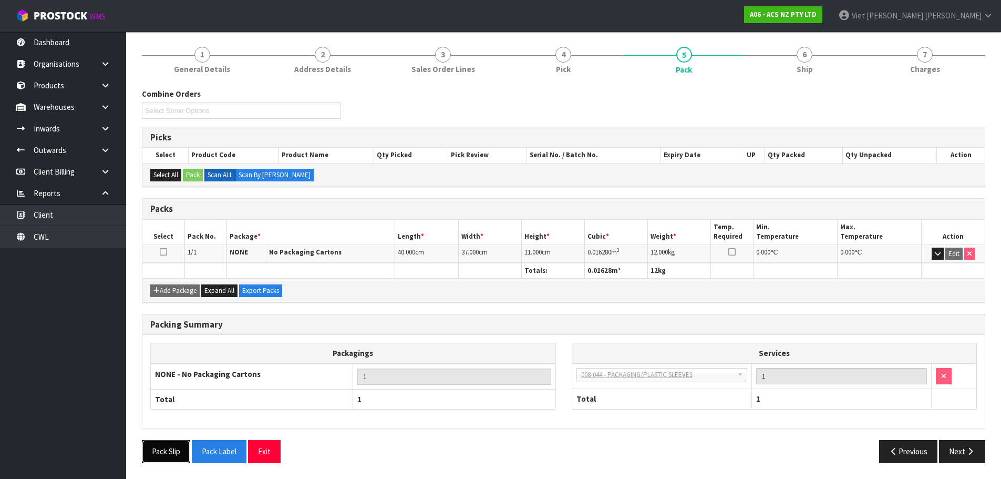
click at [184, 451] on button "Pack Slip" at bounding box center [166, 451] width 48 height 23
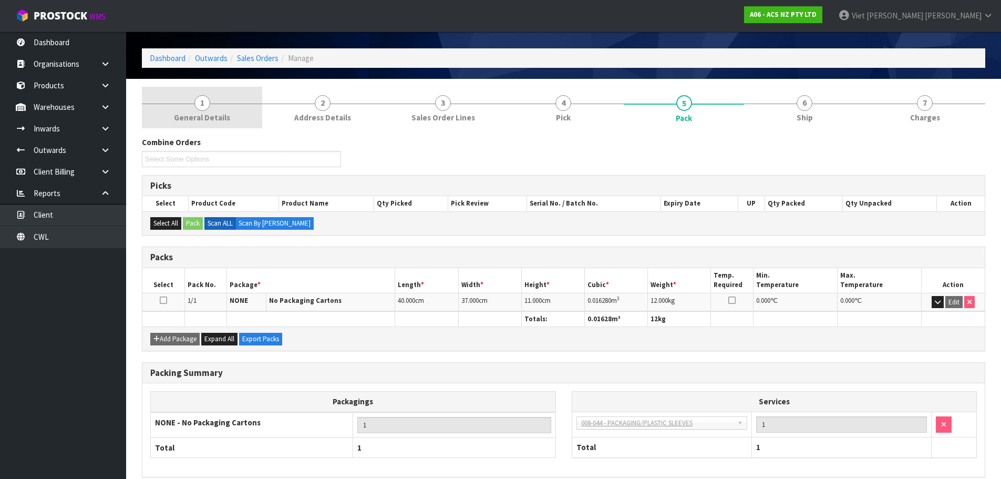
scroll to position [0, 0]
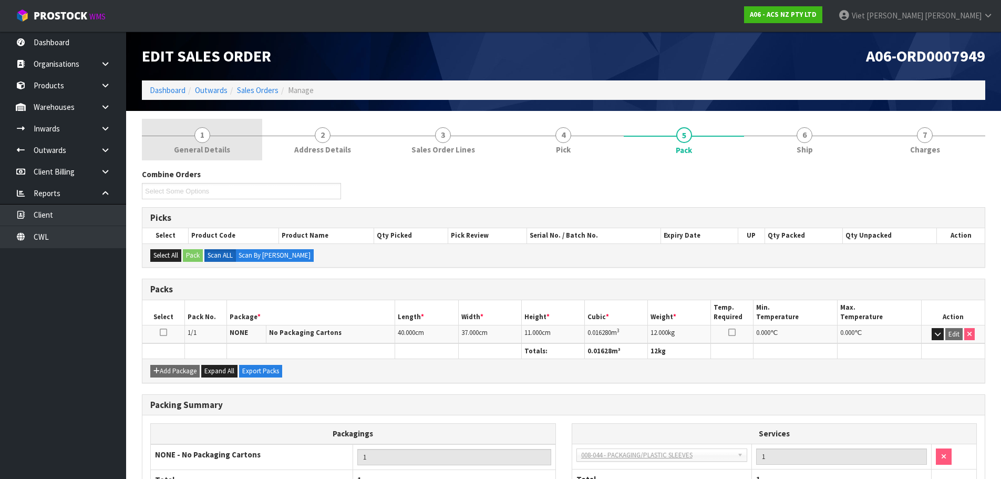
click at [228, 143] on link "1 General Details" at bounding box center [202, 140] width 120 height 42
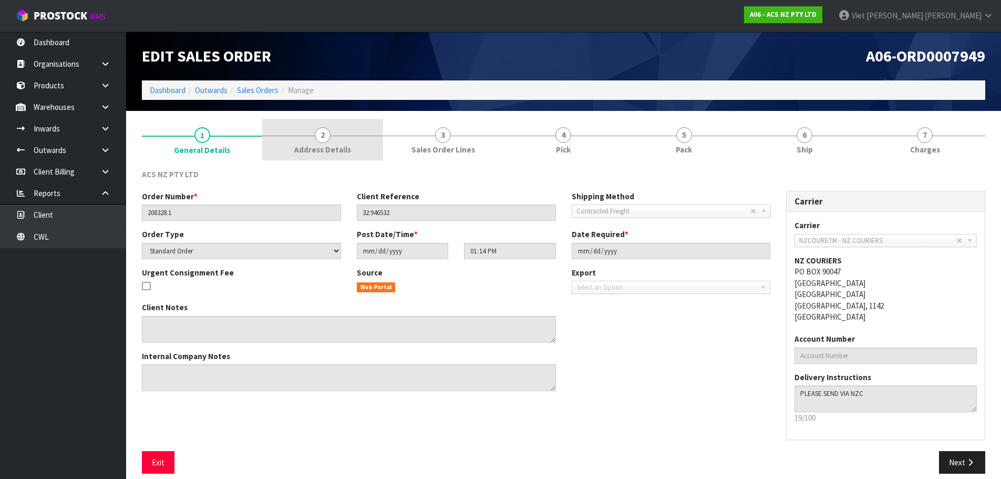
click at [357, 134] on link "2 Address Details" at bounding box center [322, 140] width 120 height 42
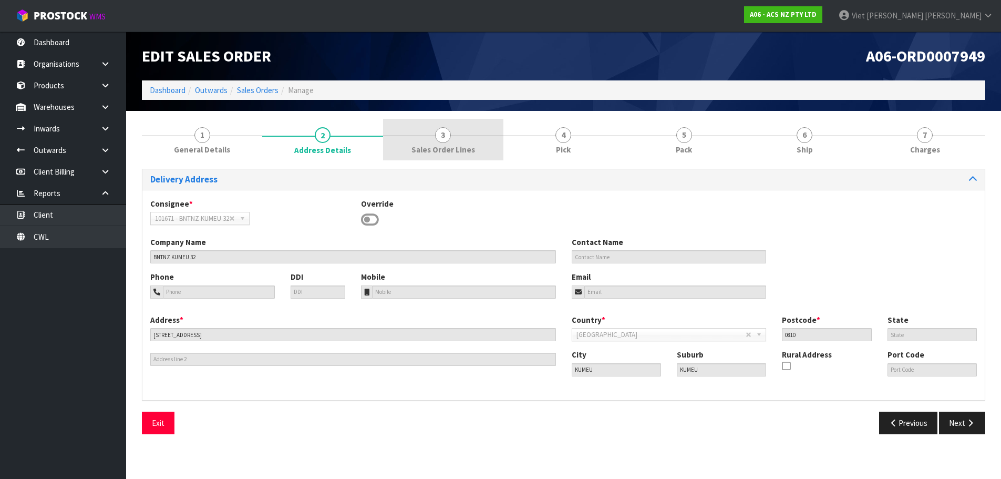
click at [425, 138] on link "3 Sales Order Lines" at bounding box center [443, 140] width 120 height 42
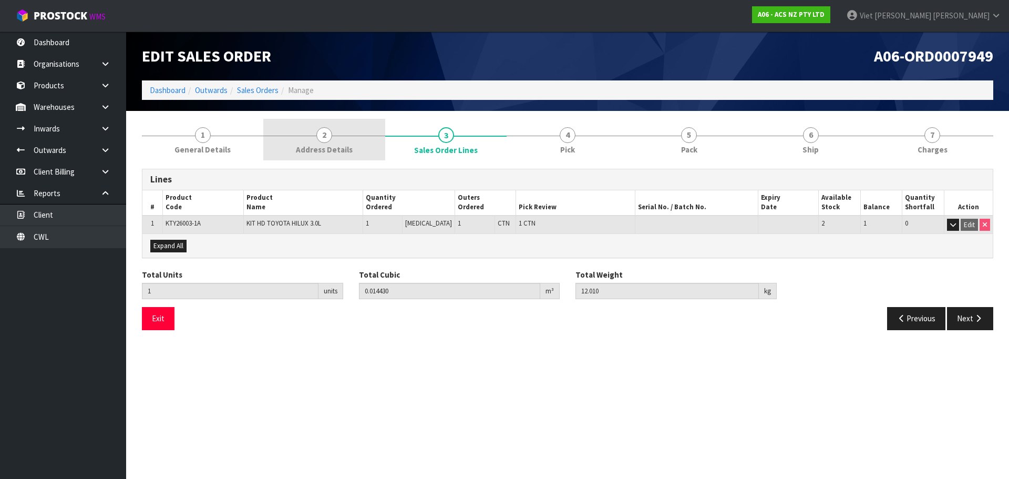
click at [271, 136] on div at bounding box center [323, 136] width 121 height 1
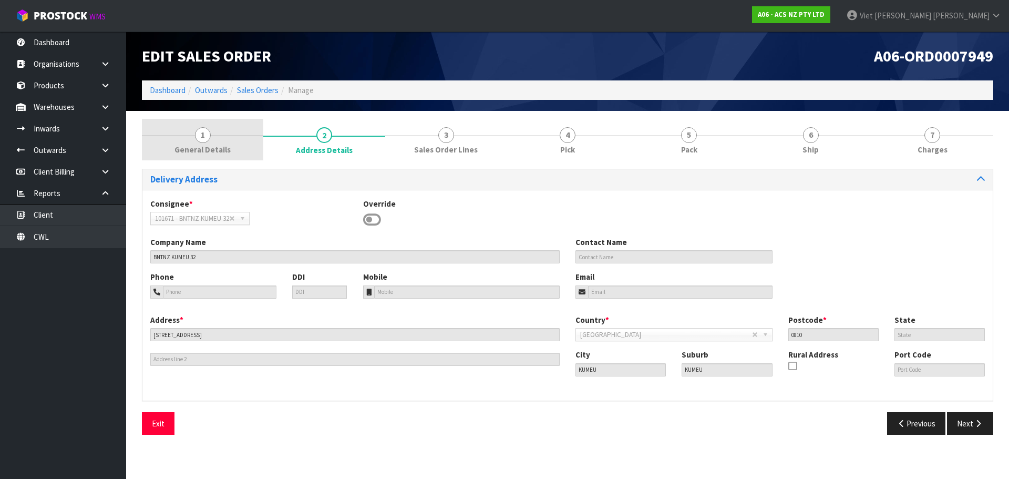
click at [186, 138] on link "1 General Details" at bounding box center [202, 140] width 121 height 42
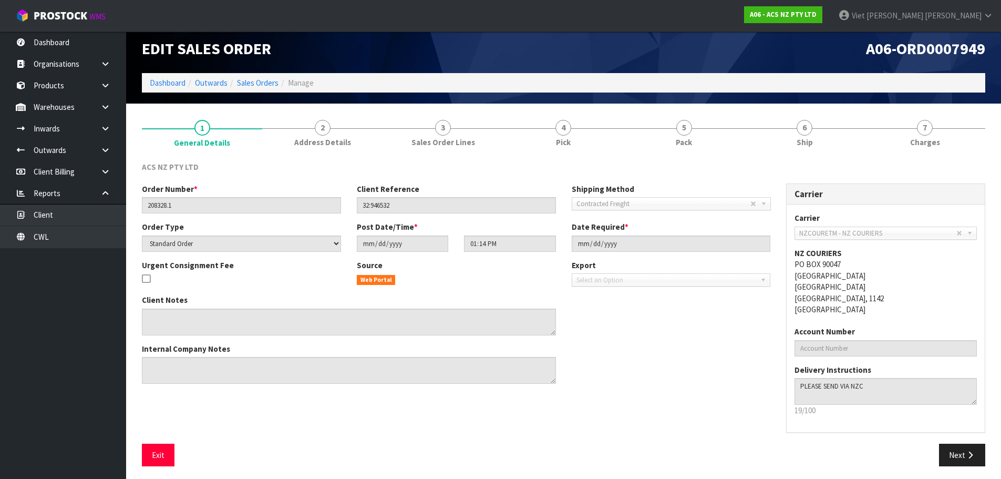
scroll to position [11, 0]
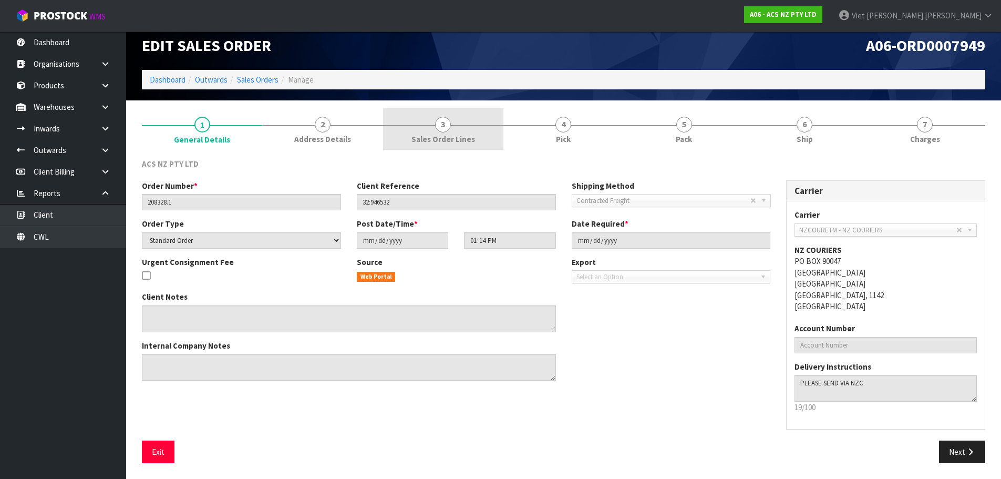
click at [489, 126] on link "3 Sales Order Lines" at bounding box center [443, 129] width 120 height 42
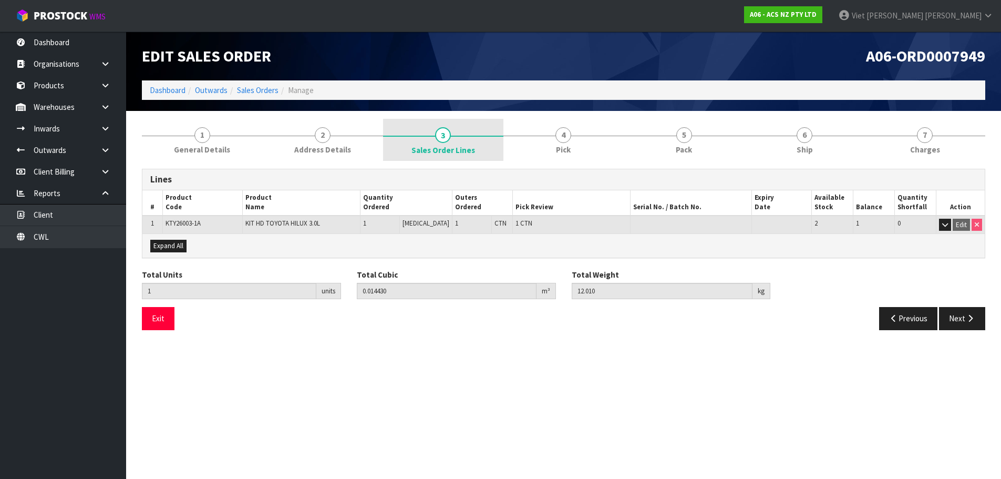
scroll to position [0, 0]
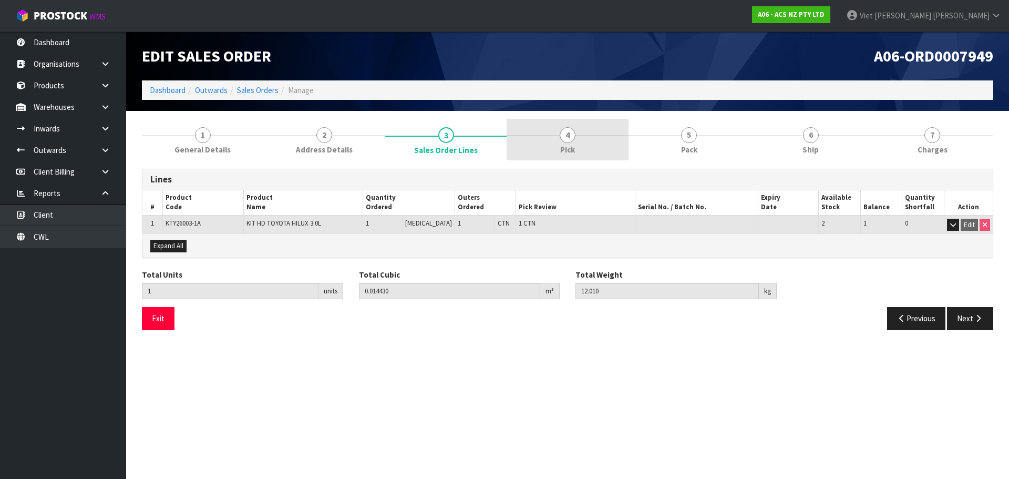
click at [557, 145] on link "4 Pick" at bounding box center [566, 140] width 121 height 42
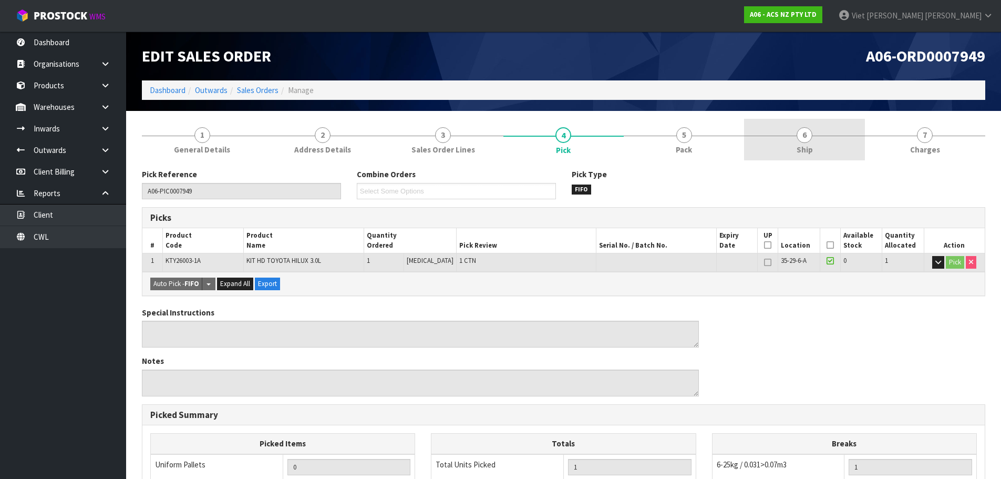
click at [763, 148] on link "6 Ship" at bounding box center [804, 140] width 120 height 42
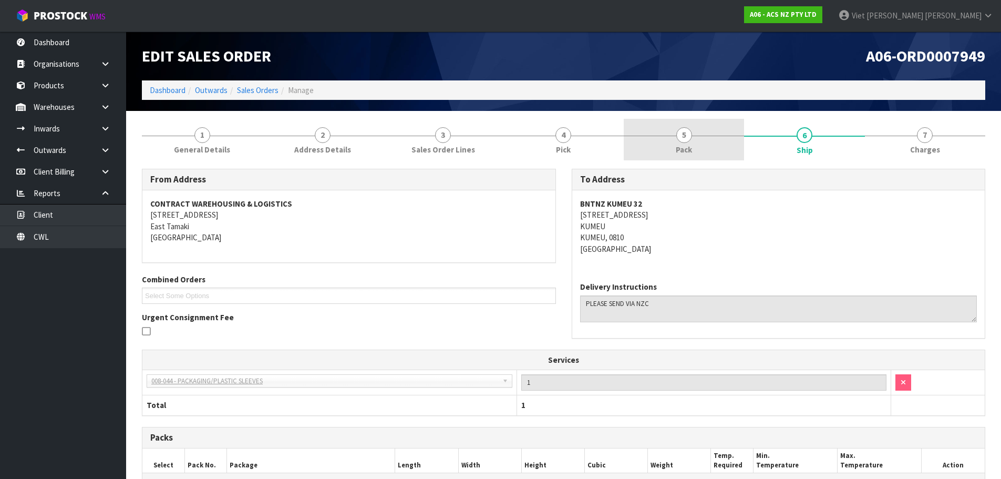
click at [727, 150] on link "5 Pack" at bounding box center [684, 140] width 120 height 42
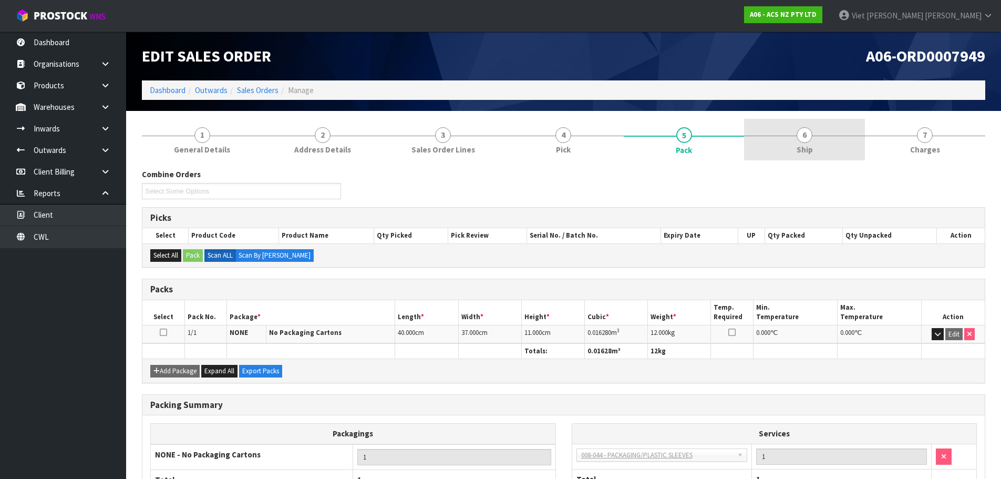
click at [822, 144] on link "6 Ship" at bounding box center [804, 140] width 120 height 42
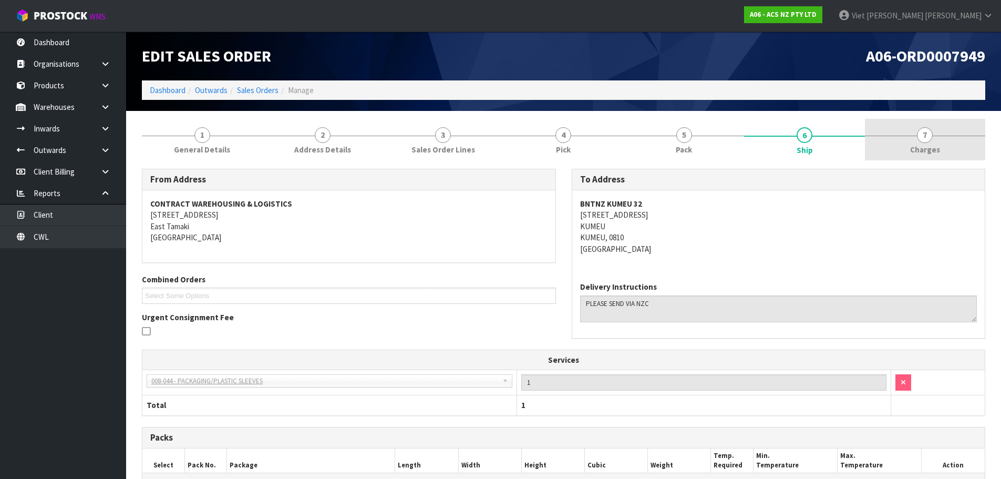
click at [937, 144] on span "Charges" at bounding box center [925, 149] width 30 height 11
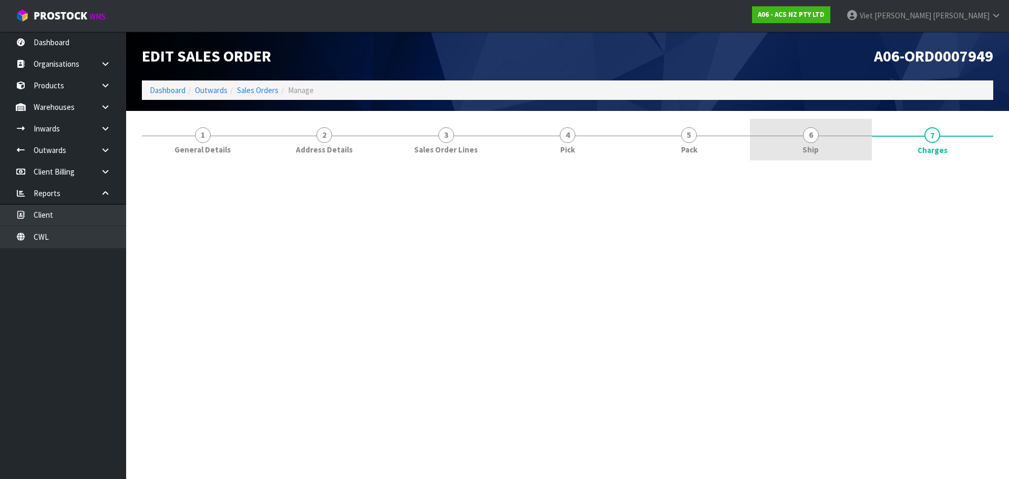
click at [832, 138] on link "6 Ship" at bounding box center [810, 140] width 121 height 42
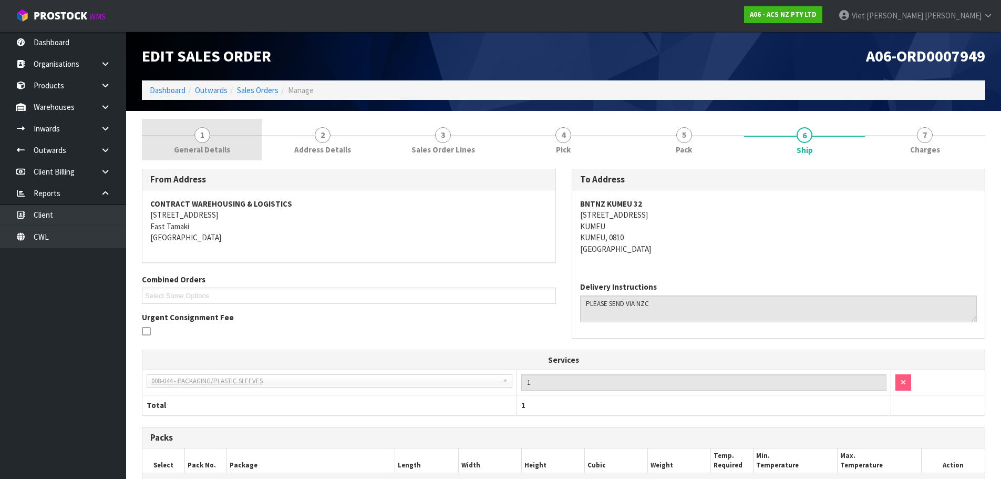
click at [225, 121] on link "1 General Details" at bounding box center [202, 140] width 120 height 42
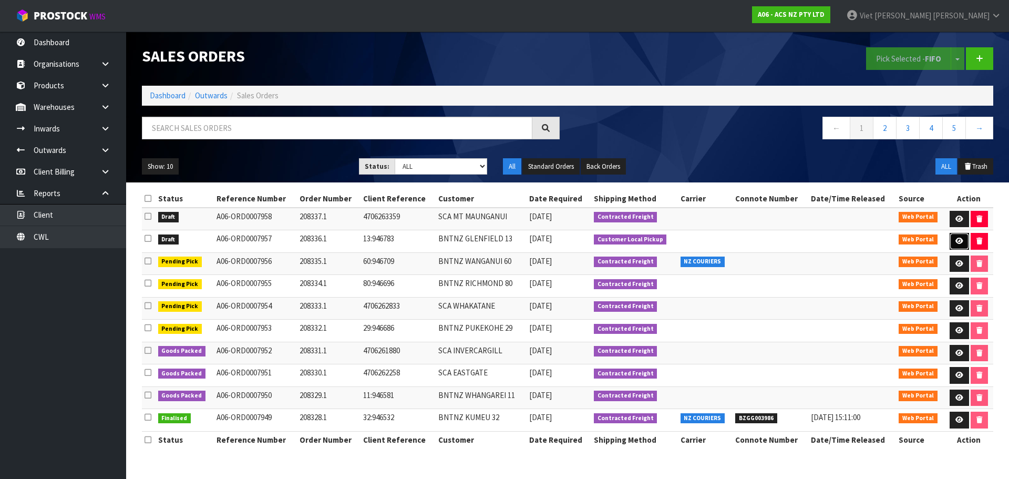
drag, startPoint x: 958, startPoint y: 237, endPoint x: 882, endPoint y: 256, distance: 78.1
click at [958, 237] on link at bounding box center [958, 241] width 19 height 17
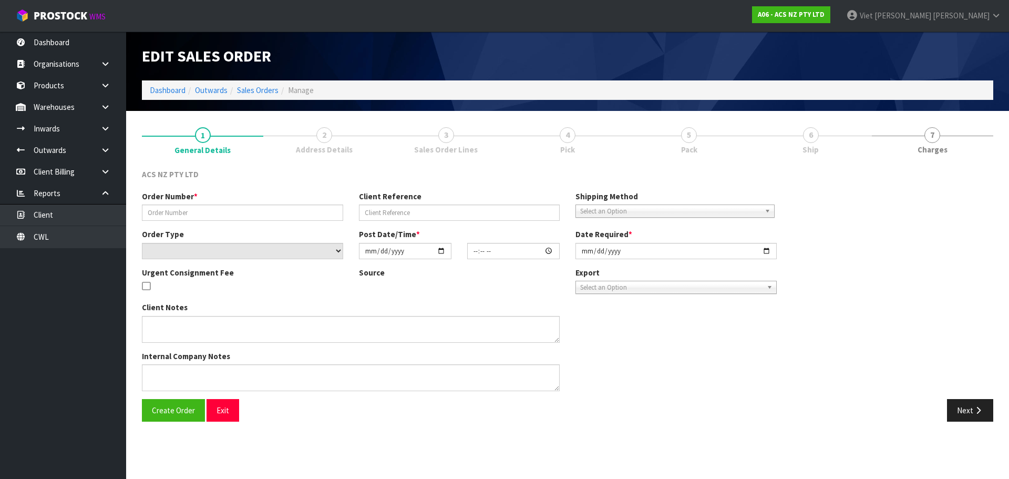
type input "208336.1"
type input "13:946783"
select select "number:0"
type input "[DATE]"
type input "10:16:00.000"
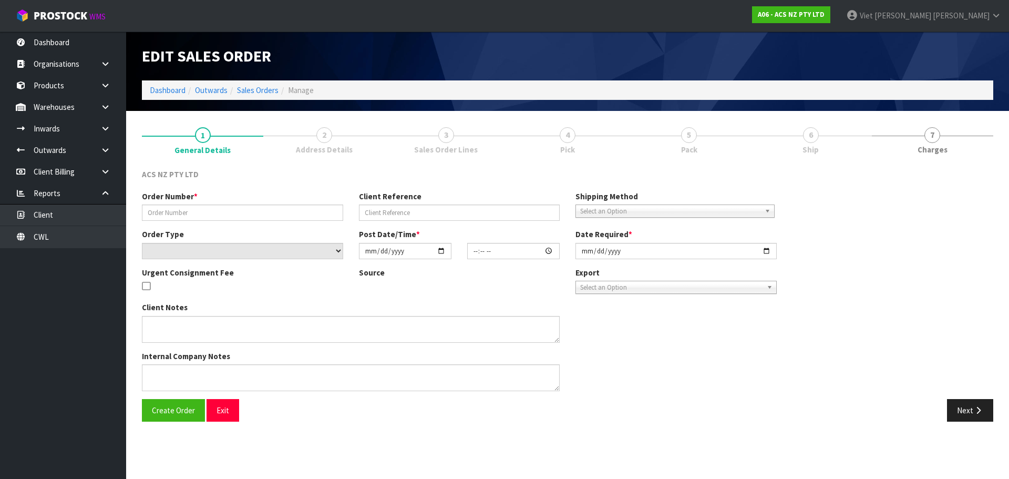
type input "[DATE]"
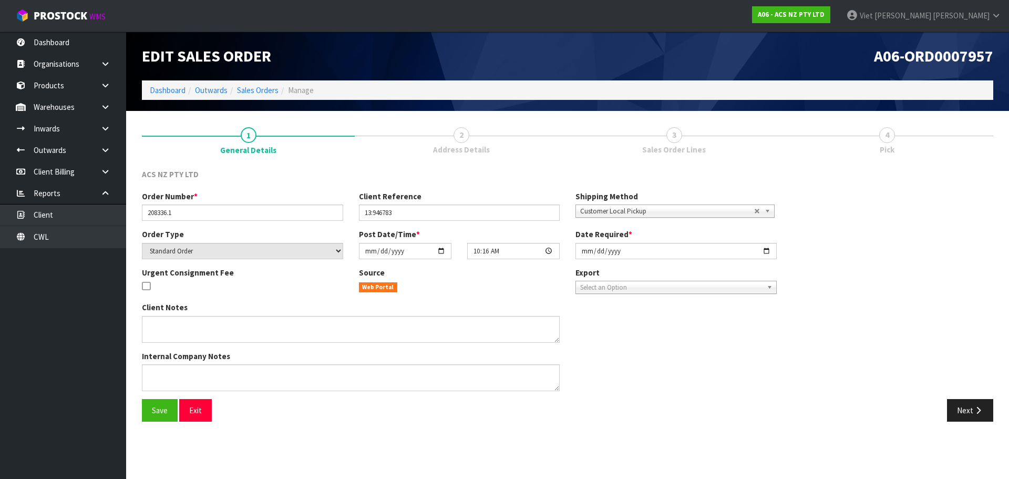
click at [483, 138] on link "2 Address Details" at bounding box center [461, 140] width 213 height 42
click at [950, 411] on button "Next" at bounding box center [970, 410] width 46 height 23
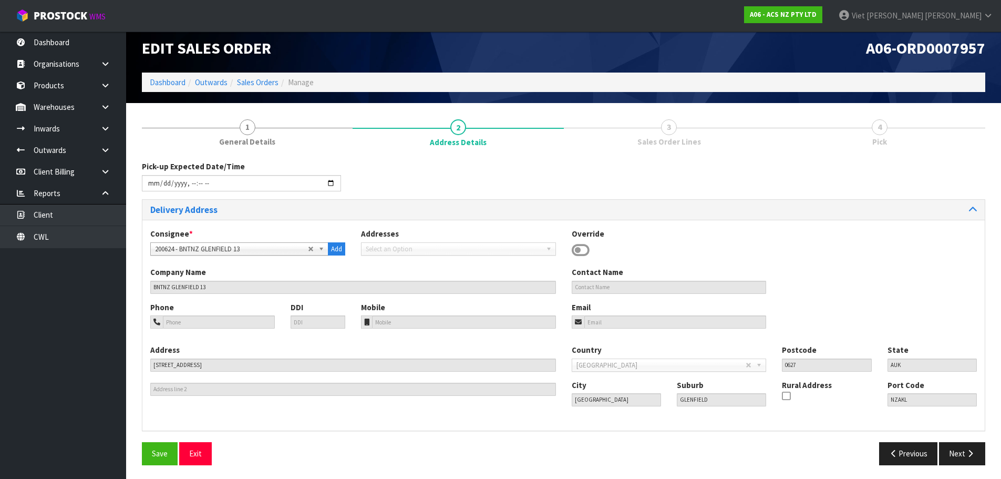
scroll to position [10, 0]
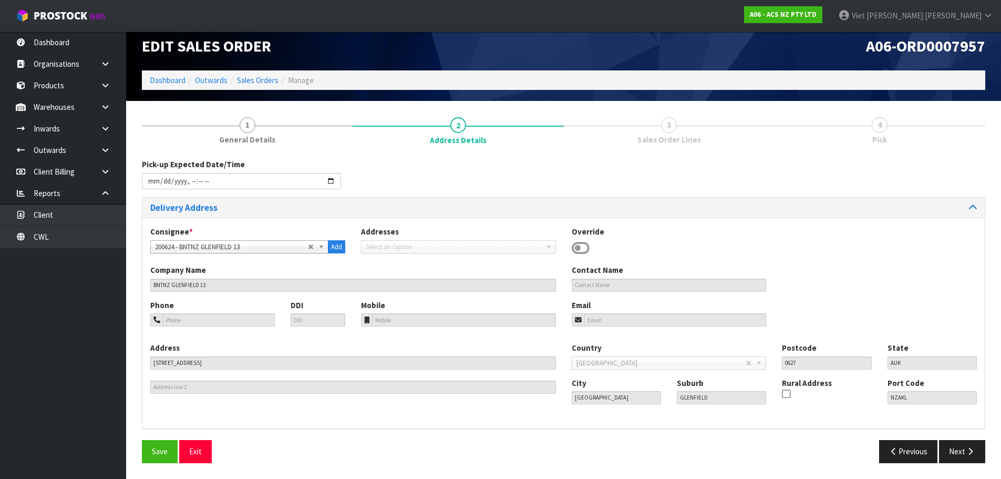
click at [969, 463] on div "Save Exit Previous Next" at bounding box center [563, 455] width 859 height 30
click at [966, 454] on icon "button" at bounding box center [970, 451] width 10 height 8
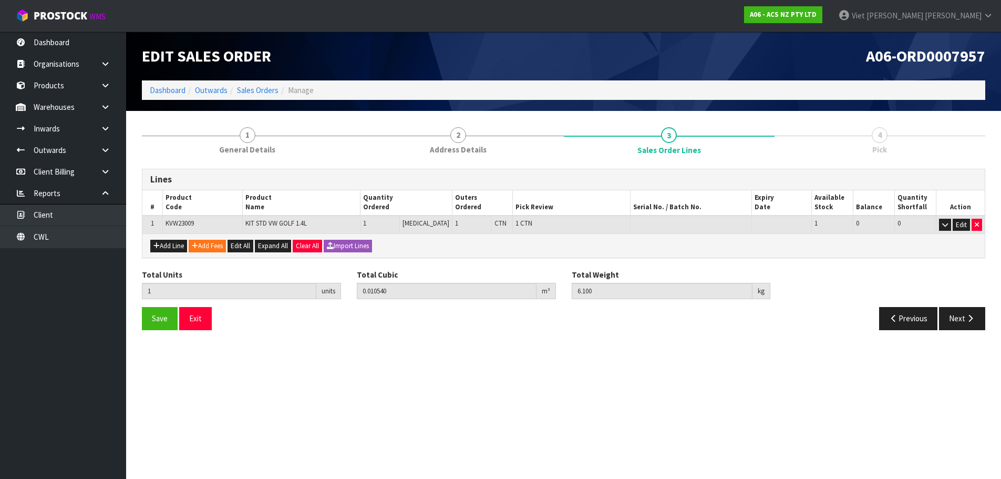
scroll to position [0, 0]
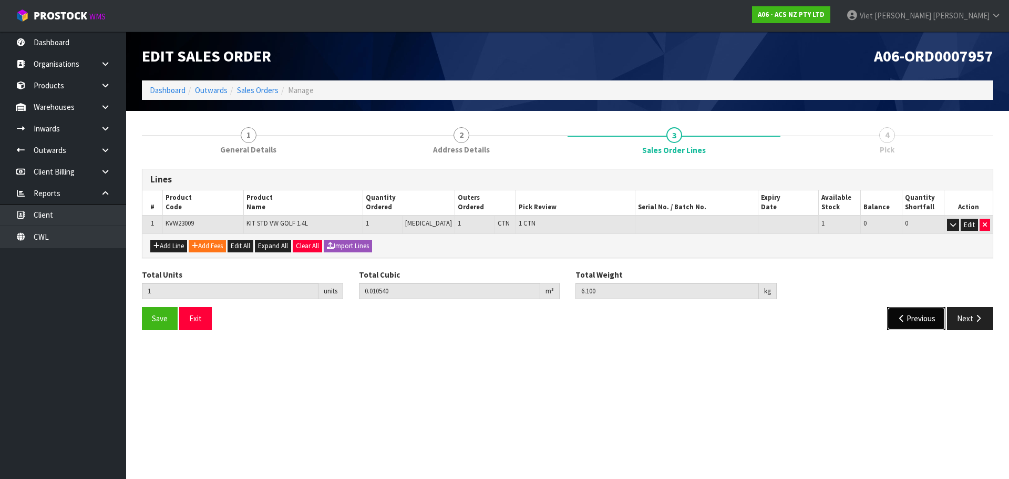
click at [905, 323] on button "Previous" at bounding box center [916, 318] width 59 height 23
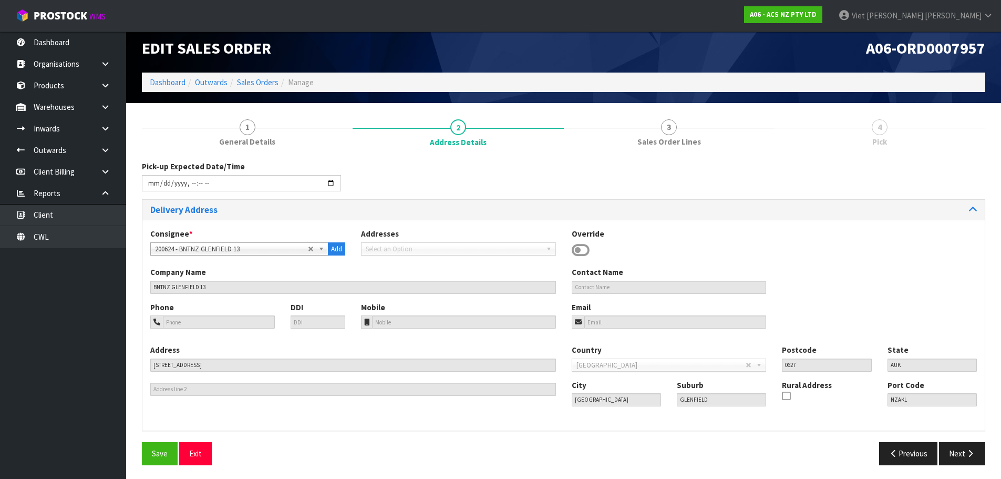
scroll to position [10, 0]
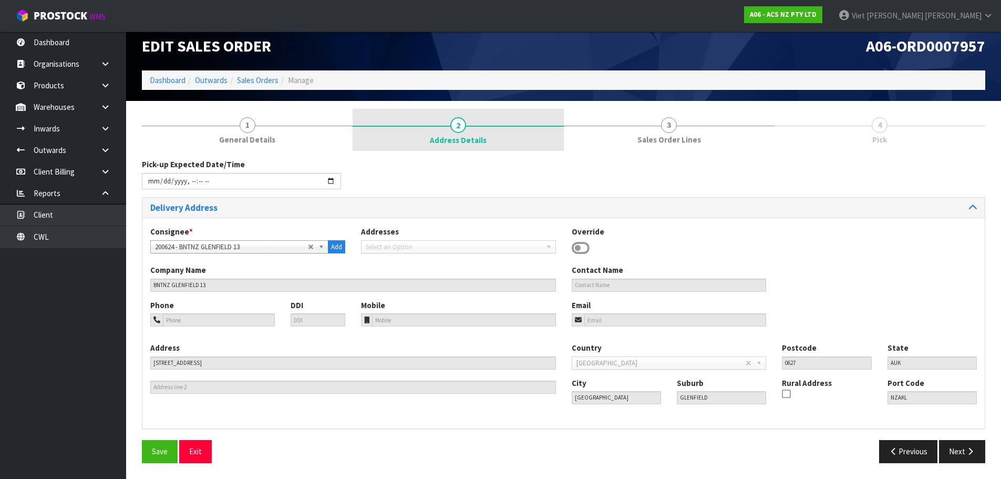
click at [417, 109] on link "2 Address Details" at bounding box center [458, 130] width 211 height 42
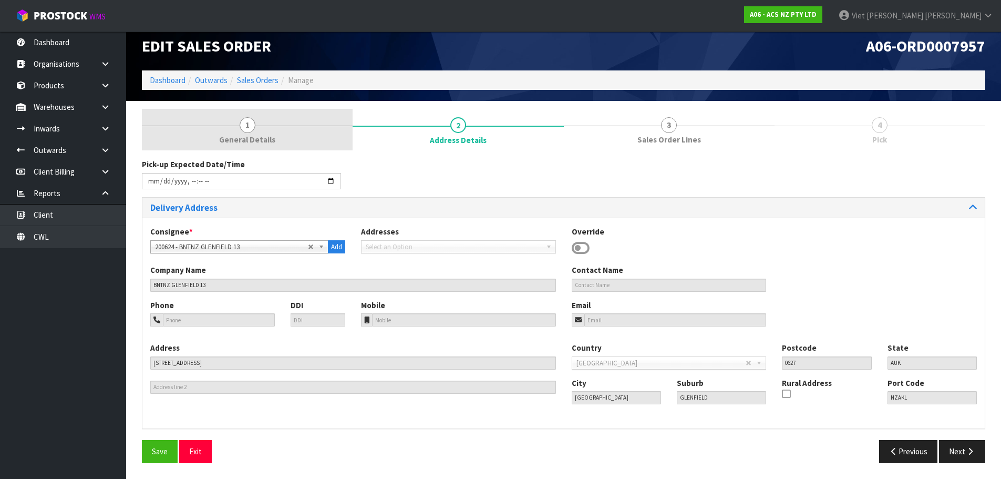
click at [261, 126] on div at bounding box center [247, 126] width 211 height 1
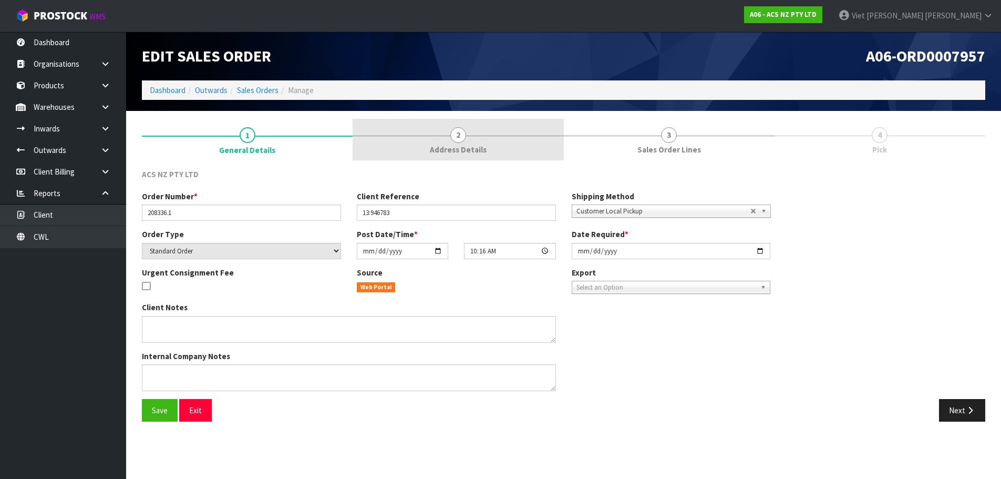
scroll to position [0, 0]
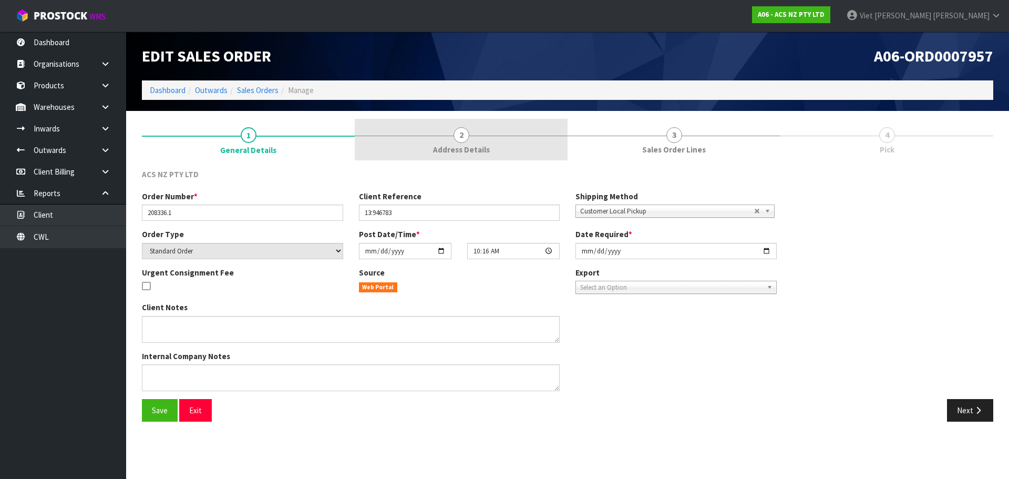
click at [412, 132] on link "2 Address Details" at bounding box center [461, 140] width 213 height 42
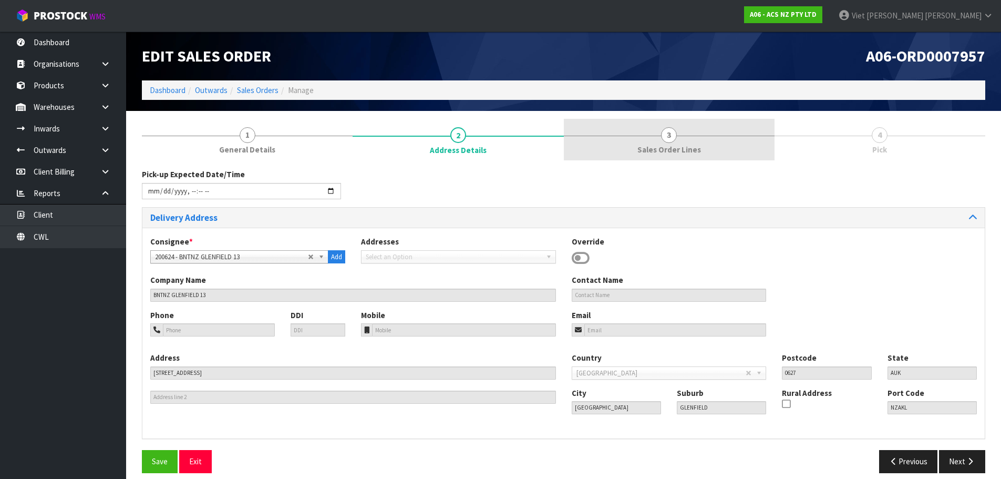
click at [656, 152] on span "Sales Order Lines" at bounding box center [669, 149] width 64 height 11
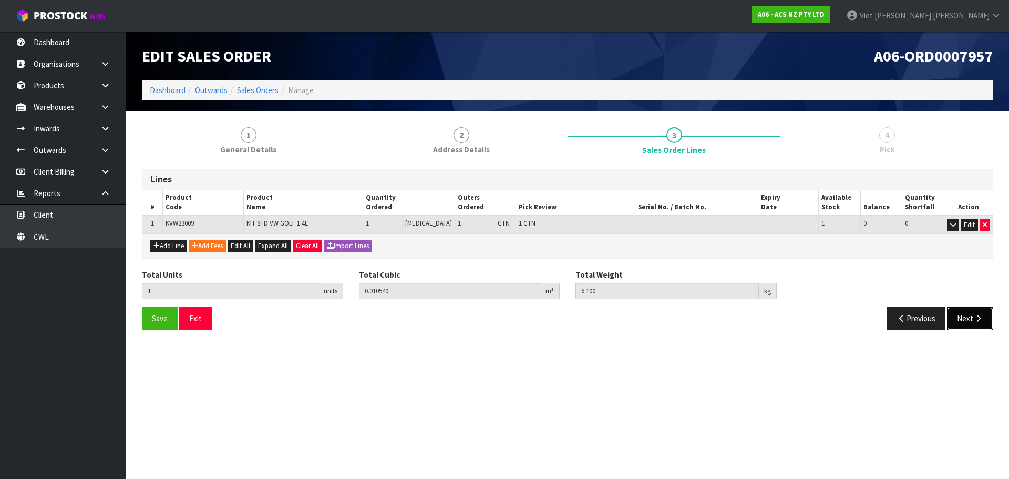
click at [973, 321] on icon "button" at bounding box center [978, 318] width 10 height 8
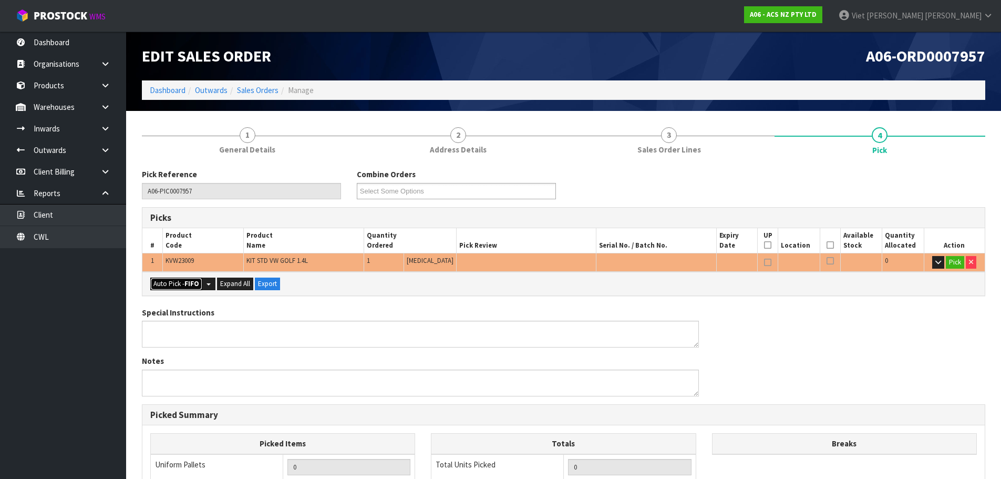
click at [175, 285] on button "Auto Pick - FIFO" at bounding box center [176, 283] width 52 height 13
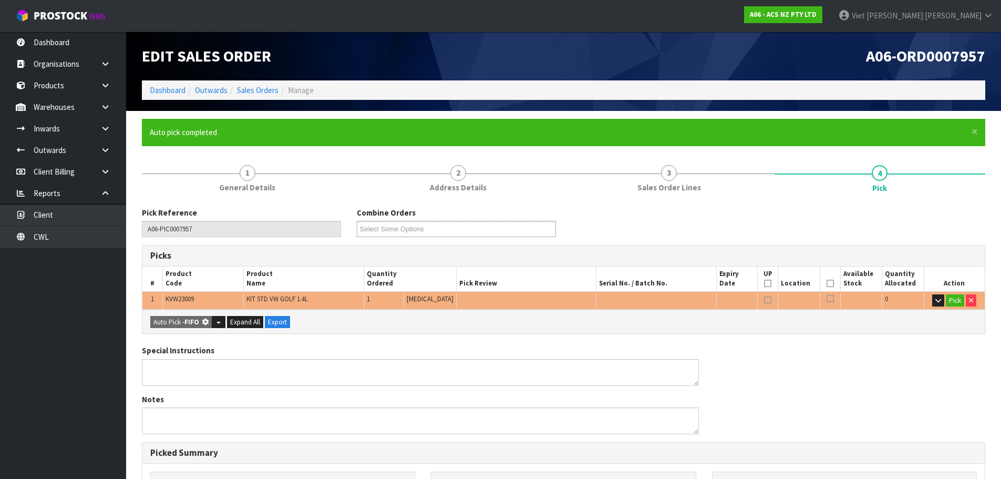
type input "1"
type input "0.010540"
type input "6.100"
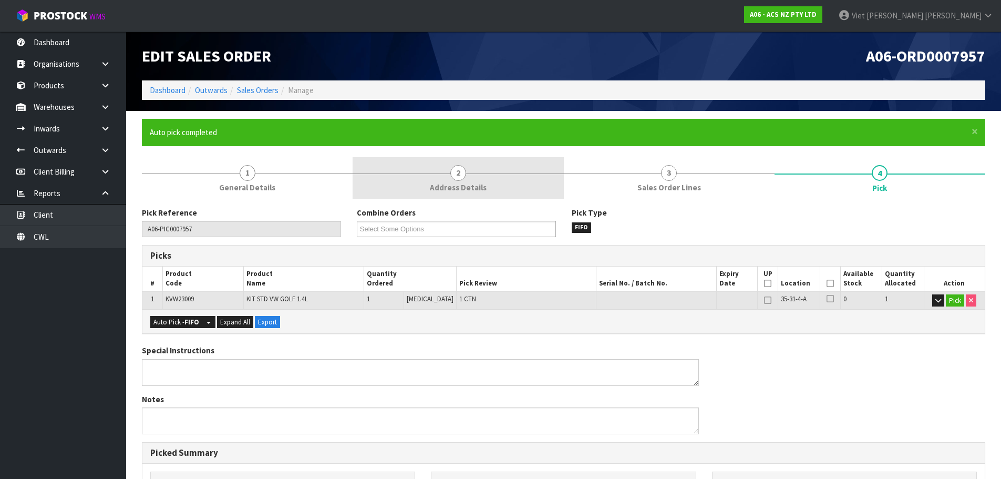
click at [399, 185] on link "2 Address Details" at bounding box center [458, 178] width 211 height 42
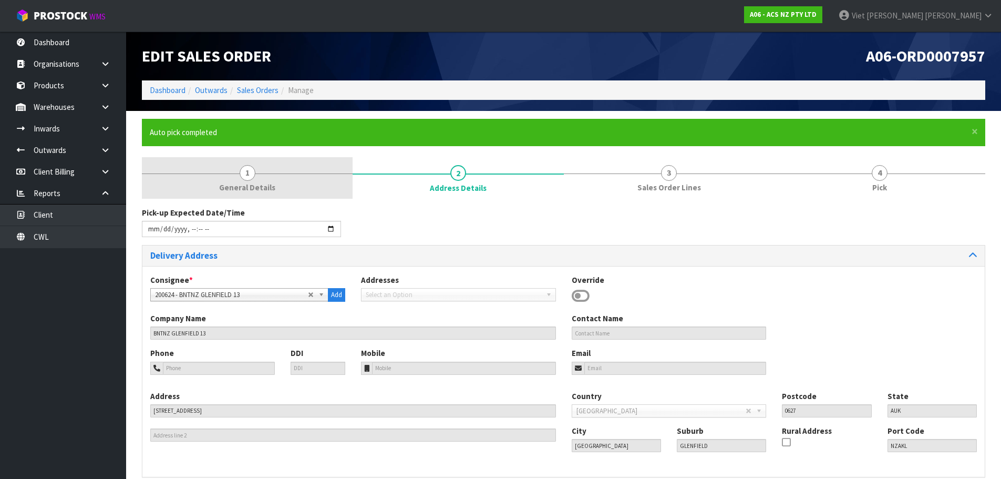
click at [278, 194] on link "1 General Details" at bounding box center [247, 178] width 211 height 42
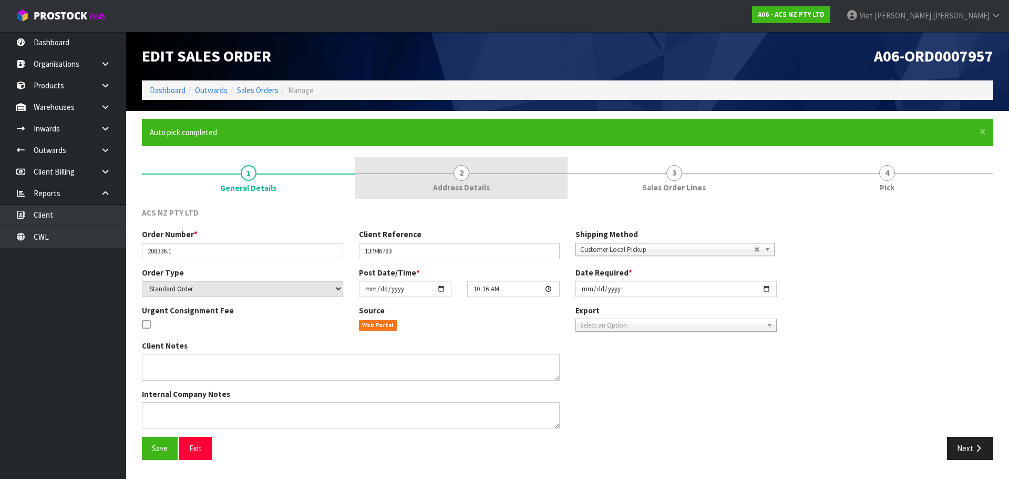
click at [459, 168] on span "2" at bounding box center [461, 173] width 16 height 16
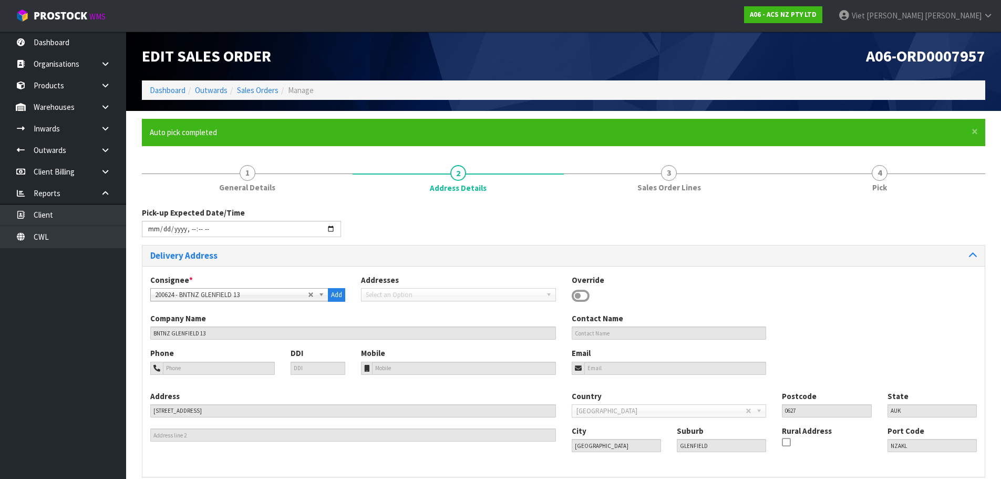
click at [650, 156] on form "× Close Auto pick completed 1 General Details 2 Address Details 3 Sales Order L…" at bounding box center [563, 319] width 843 height 400
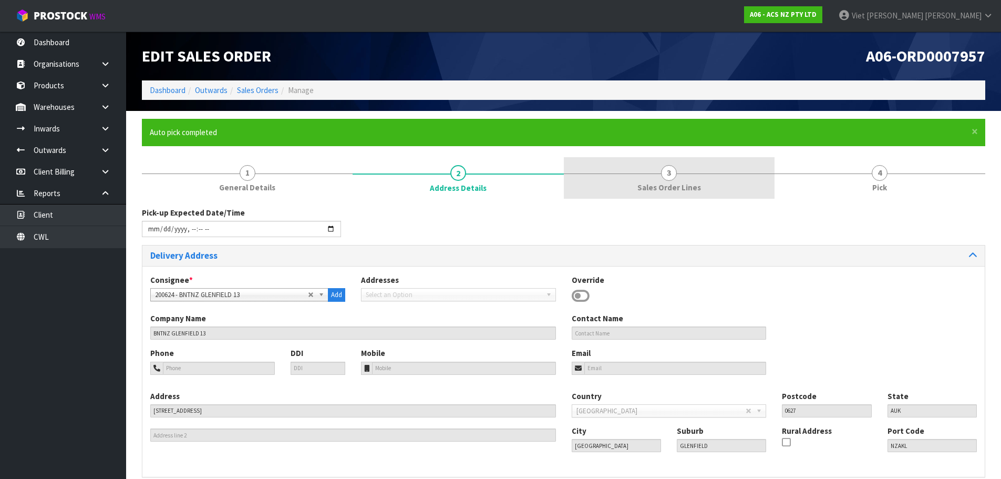
click at [648, 161] on link "3 Sales Order Lines" at bounding box center [669, 178] width 211 height 42
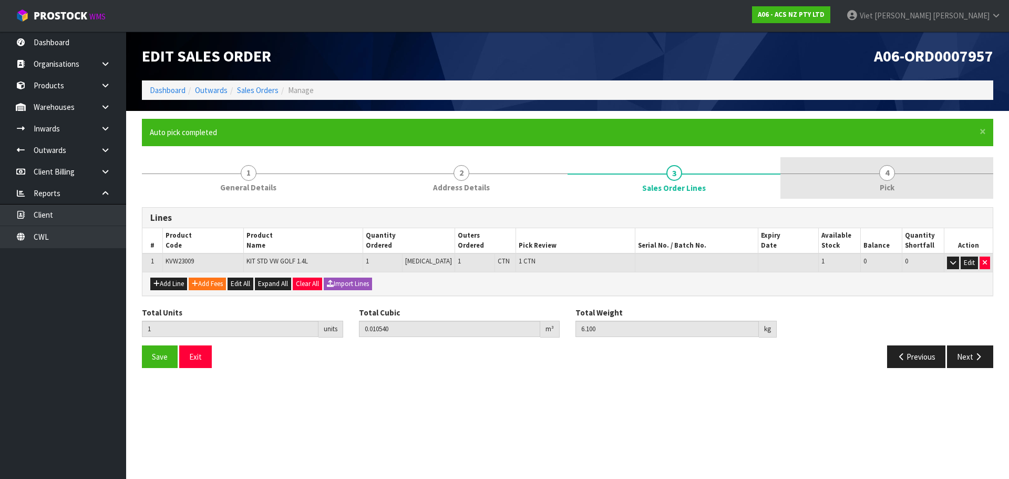
click at [861, 180] on link "4 Pick" at bounding box center [886, 178] width 213 height 42
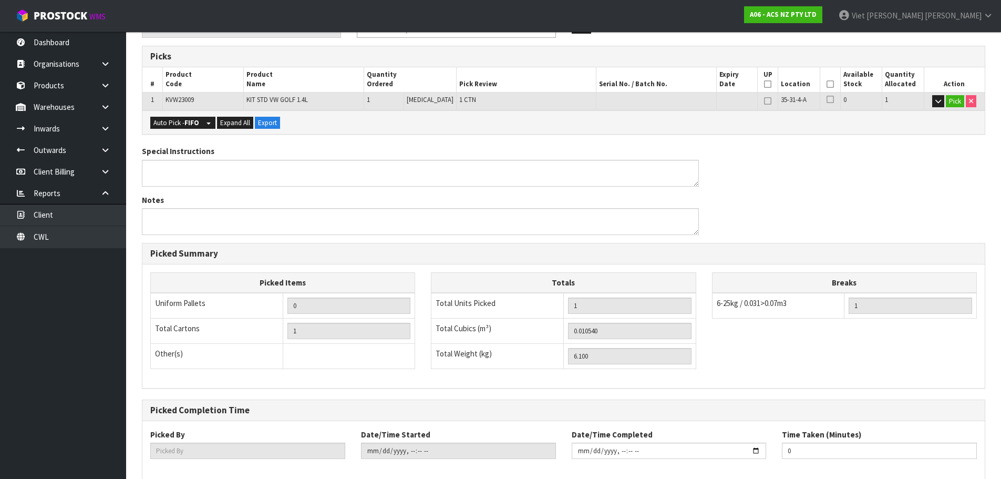
scroll to position [253, 0]
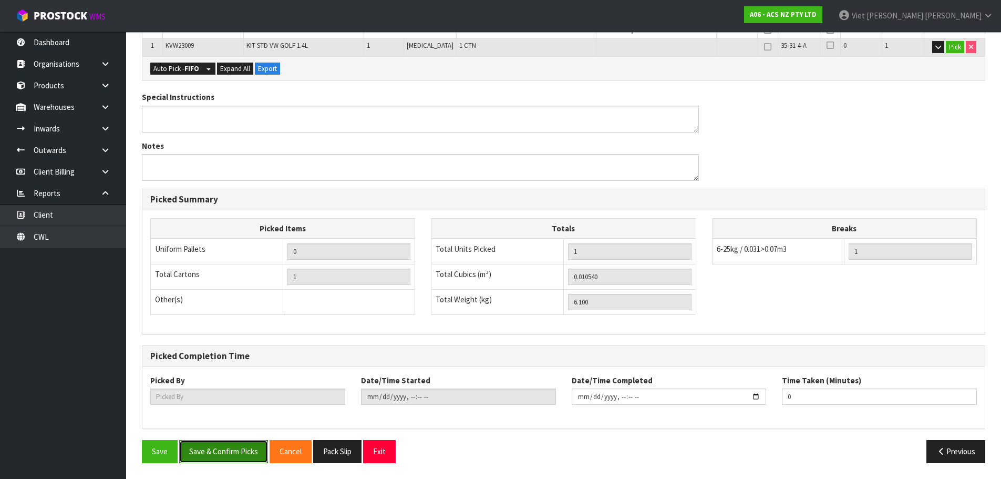
click at [206, 447] on button "Save & Confirm Picks" at bounding box center [223, 451] width 89 height 23
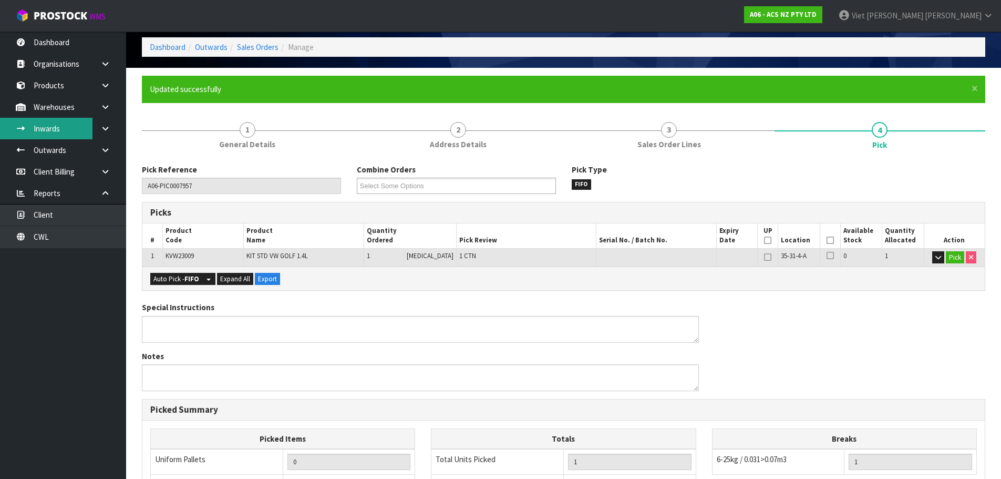
scroll to position [0, 0]
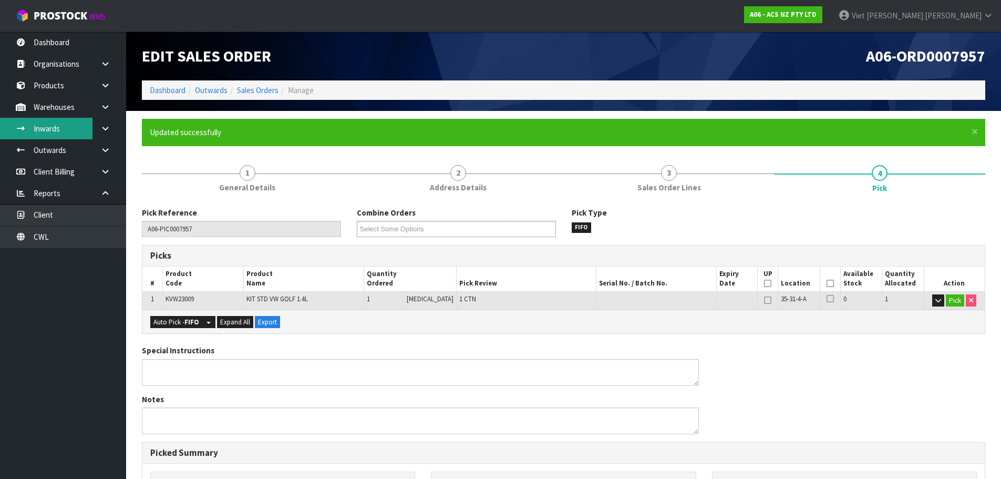
type input "Viet [PERSON_NAME]"
type input "2025-09-18T10:28:12"
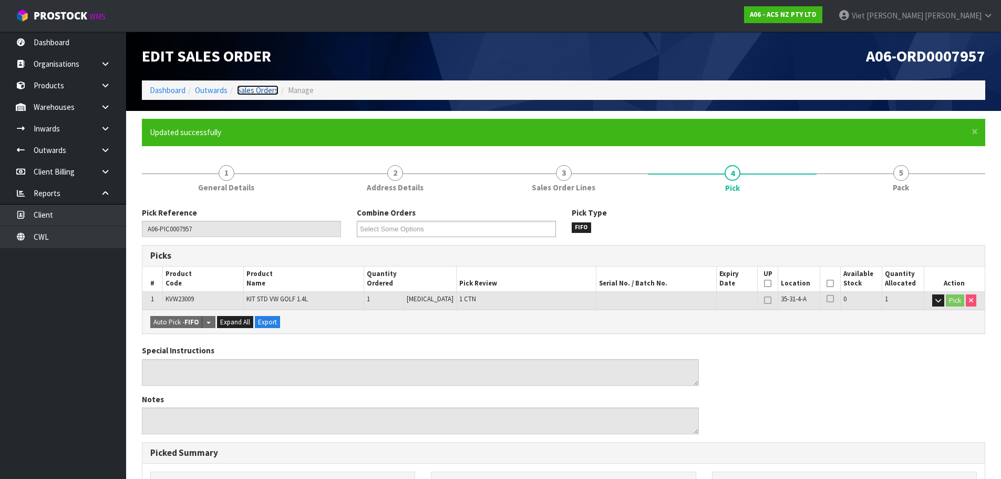
click at [255, 93] on link "Sales Orders" at bounding box center [258, 90] width 42 height 10
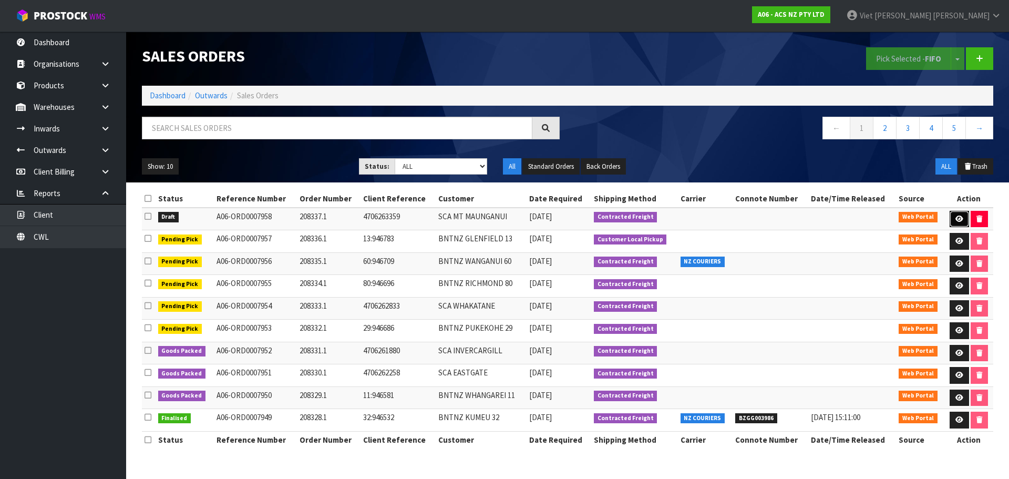
drag, startPoint x: 957, startPoint y: 221, endPoint x: 767, endPoint y: 223, distance: 189.7
click at [957, 221] on icon at bounding box center [959, 218] width 8 height 7
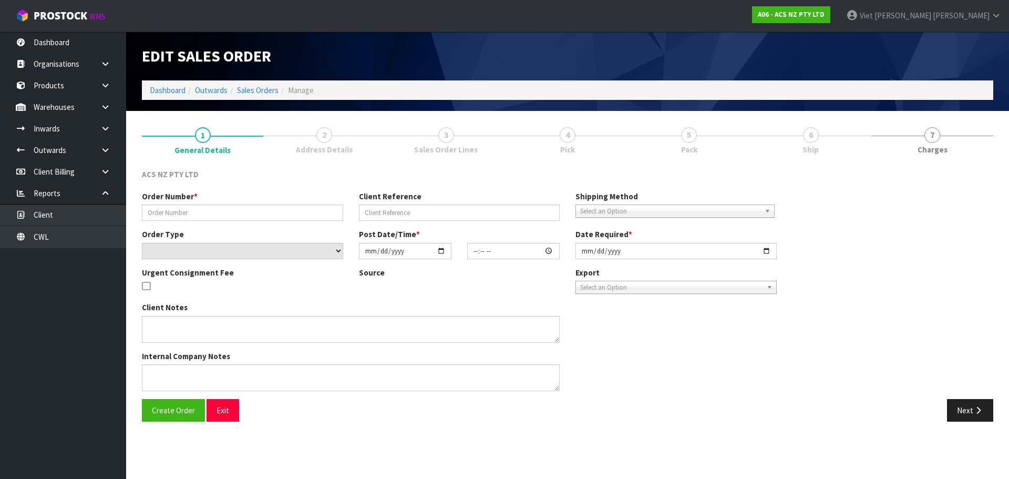
type input "208337.1"
type input "4706263359"
select select "number:0"
type input "[DATE]"
type input "10:24:00.000"
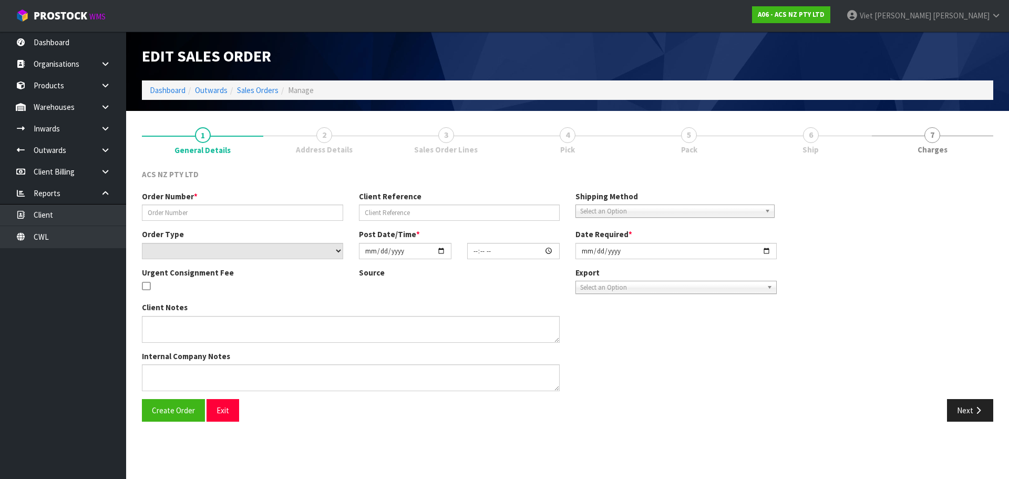
type input "[DATE]"
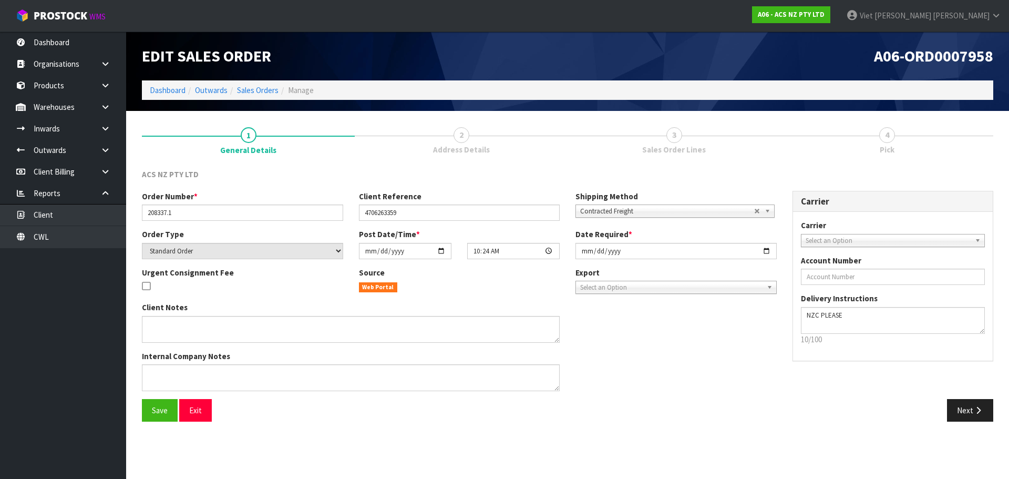
click at [965, 425] on div "Save Exit Next" at bounding box center [567, 414] width 867 height 30
click at [966, 407] on button "Next" at bounding box center [970, 410] width 46 height 23
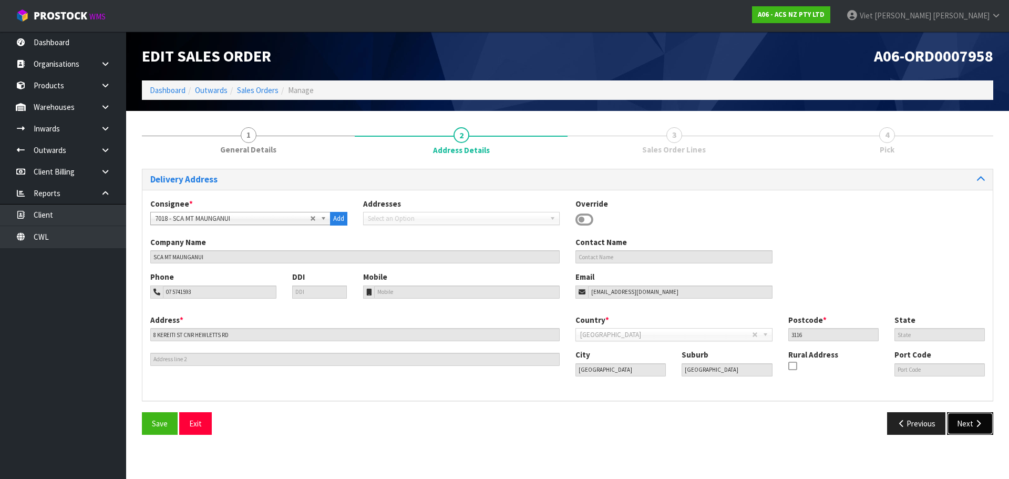
click at [958, 419] on button "Next" at bounding box center [970, 423] width 46 height 23
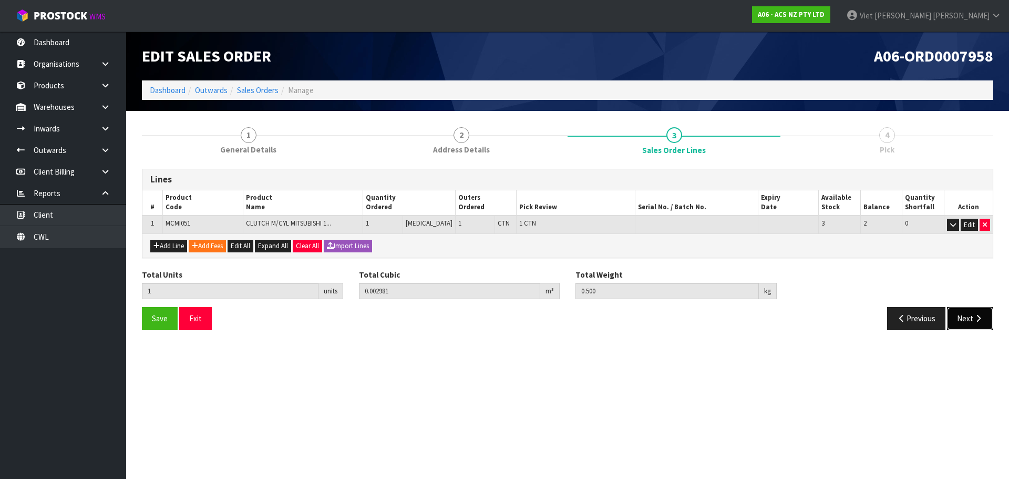
click at [991, 317] on button "Next" at bounding box center [970, 318] width 46 height 23
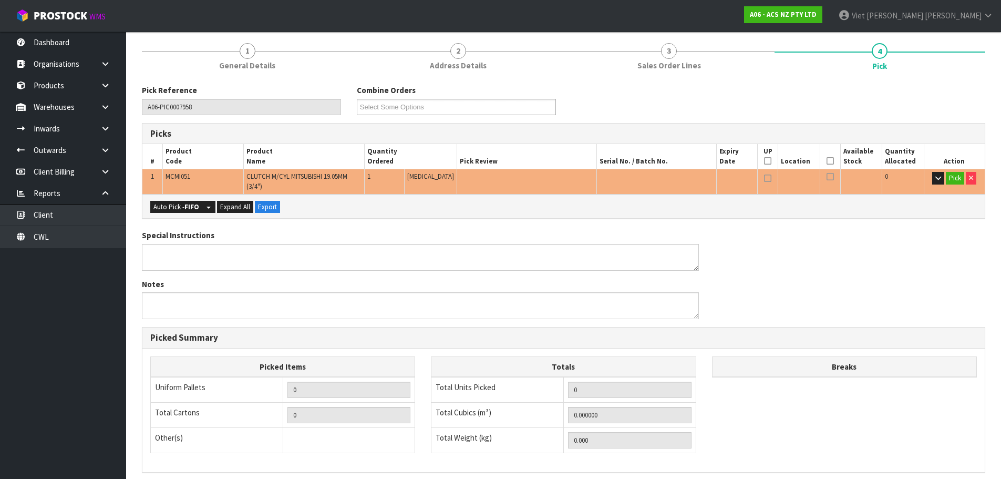
scroll to position [158, 0]
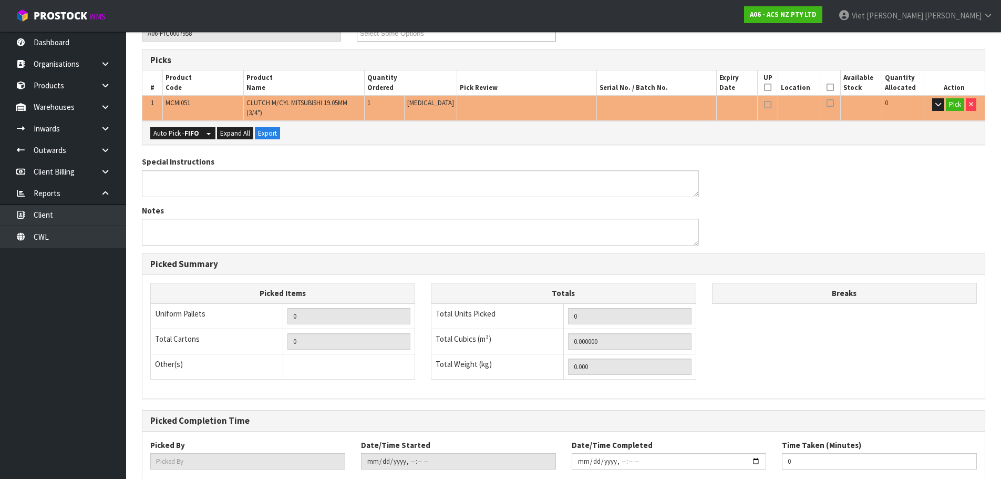
click at [181, 142] on div "Auto Pick - FIFO Split button! FIFO - First In First Out FEFO - First Expired F…" at bounding box center [563, 133] width 842 height 24
click at [181, 132] on button "Auto Pick - FIFO" at bounding box center [176, 133] width 52 height 13
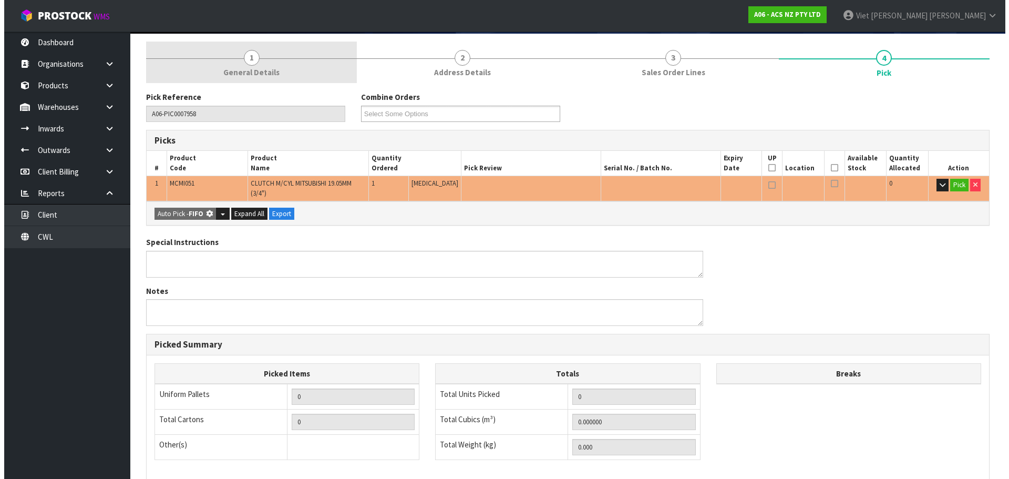
scroll to position [0, 0]
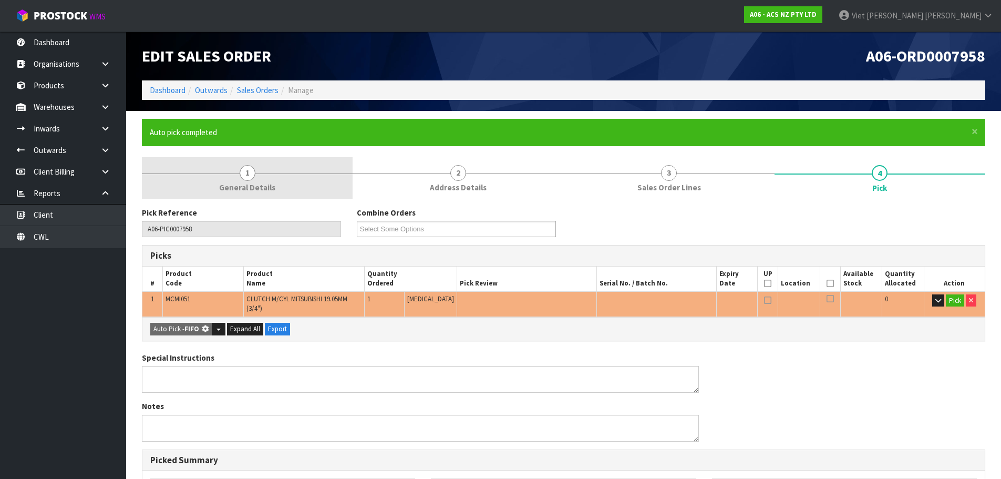
type input "1"
type input "0.002981"
type input "0.500"
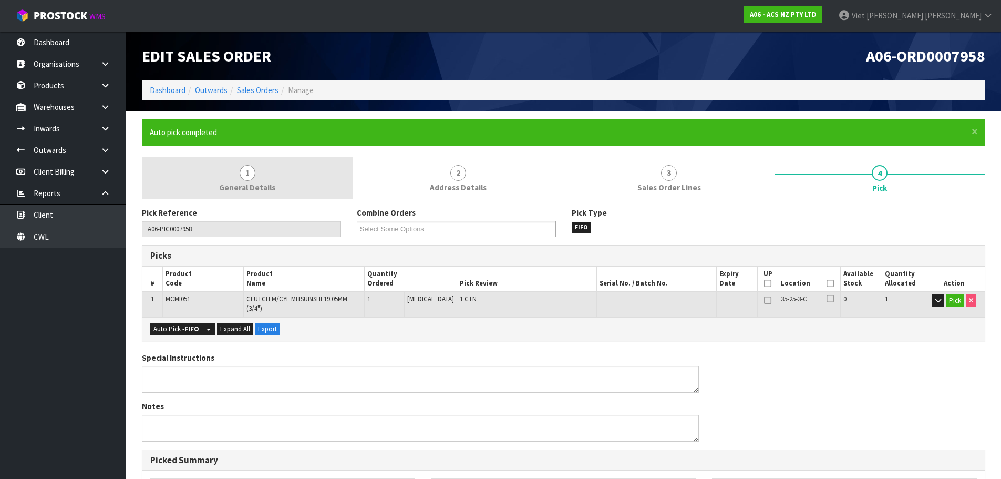
click at [241, 195] on link "1 General Details" at bounding box center [247, 178] width 211 height 42
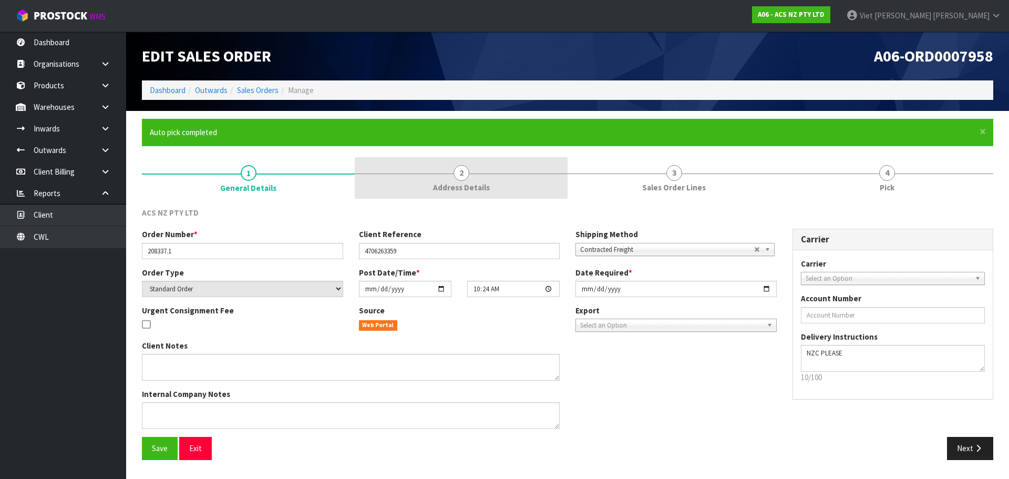
click at [469, 173] on span "2" at bounding box center [461, 173] width 16 height 16
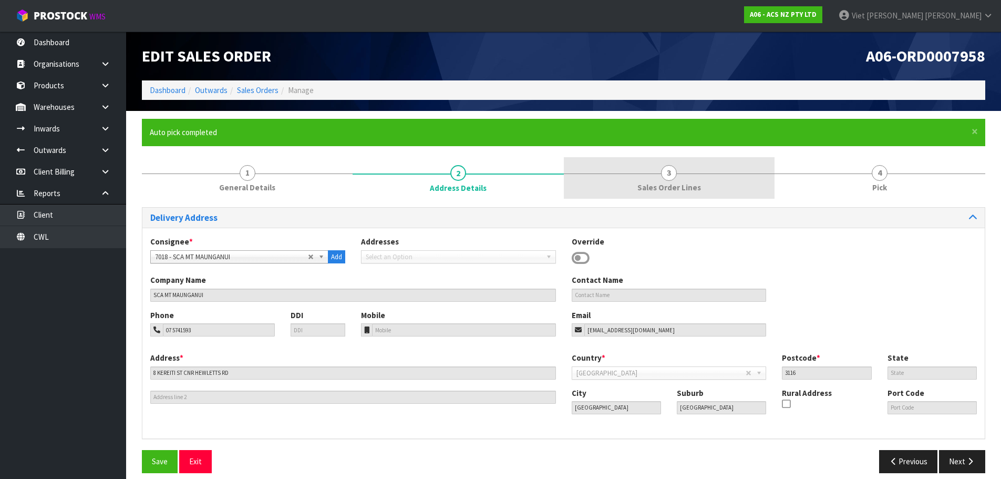
click at [691, 177] on link "3 Sales Order Lines" at bounding box center [669, 178] width 211 height 42
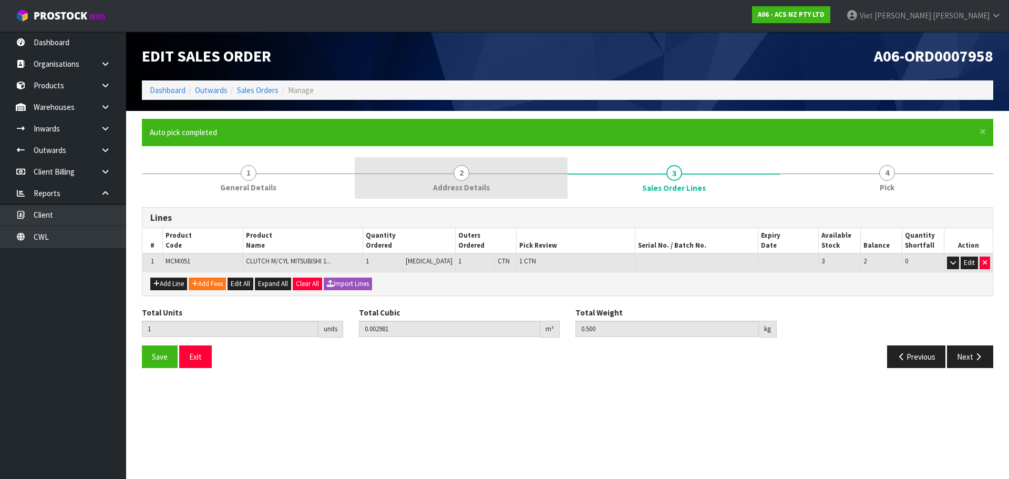
click at [499, 171] on link "2 Address Details" at bounding box center [461, 178] width 213 height 42
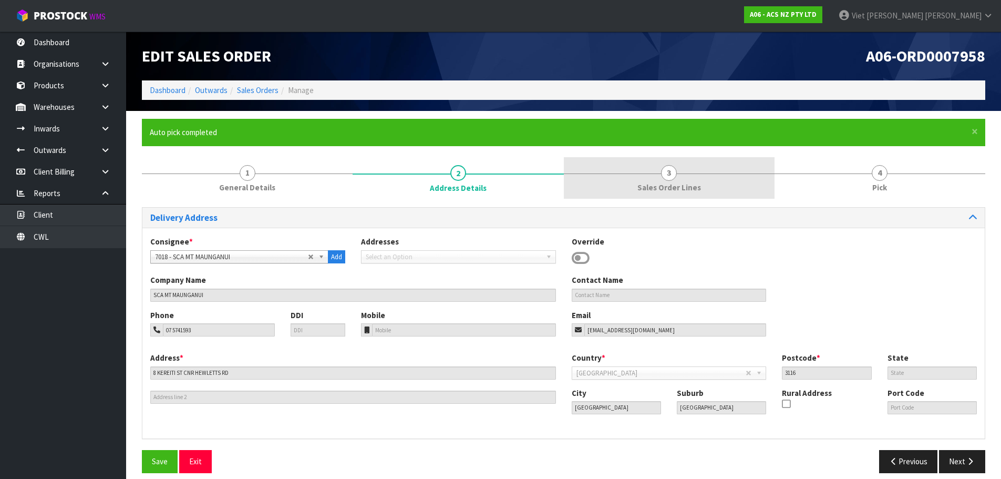
click at [607, 168] on link "3 Sales Order Lines" at bounding box center [669, 178] width 211 height 42
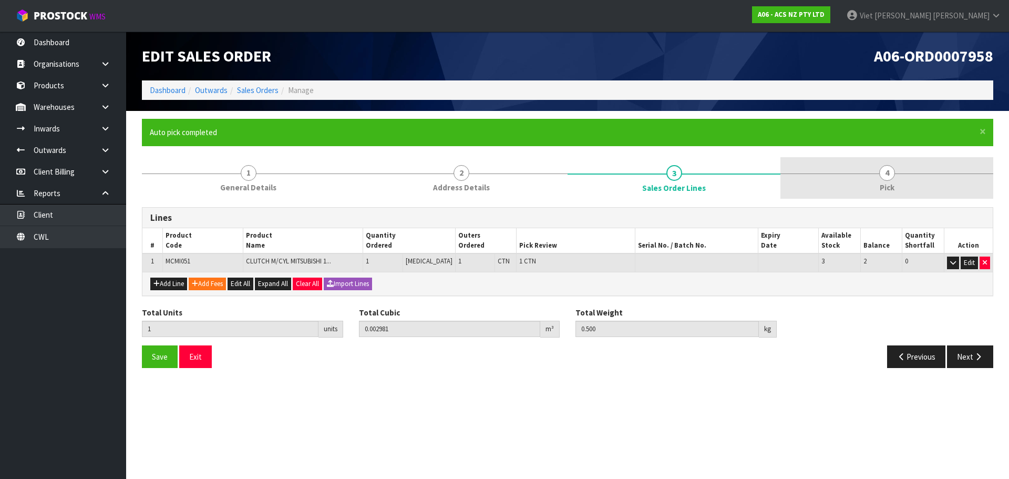
click at [827, 165] on link "4 Pick" at bounding box center [886, 178] width 213 height 42
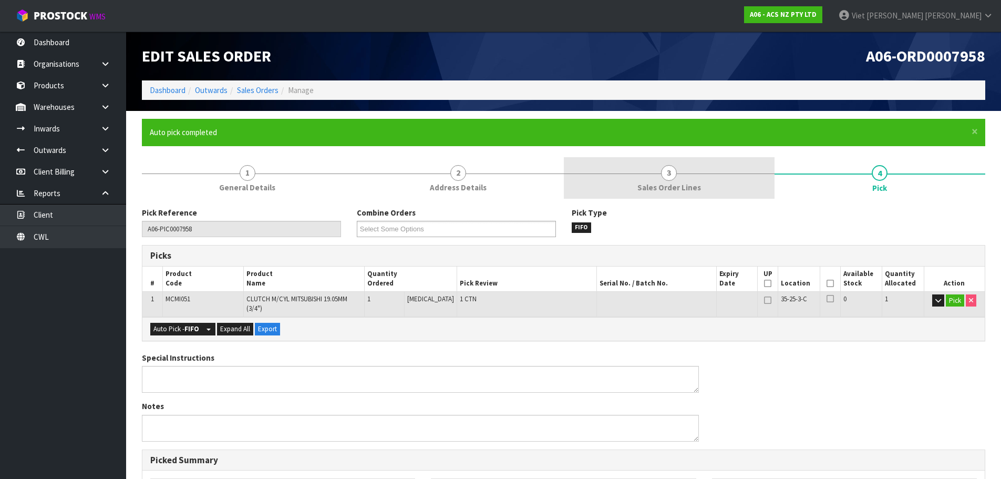
click at [716, 194] on link "3 Sales Order Lines" at bounding box center [669, 178] width 211 height 42
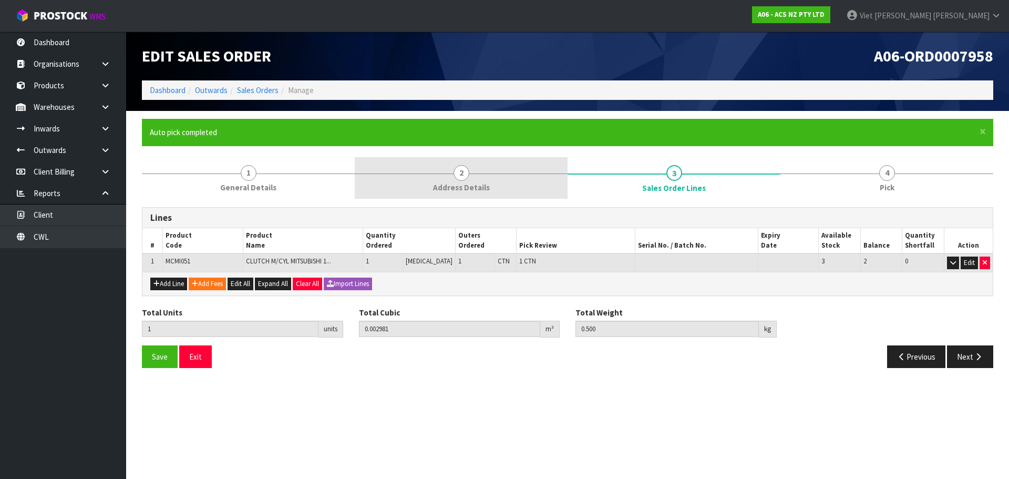
click at [533, 184] on link "2 Address Details" at bounding box center [461, 178] width 213 height 42
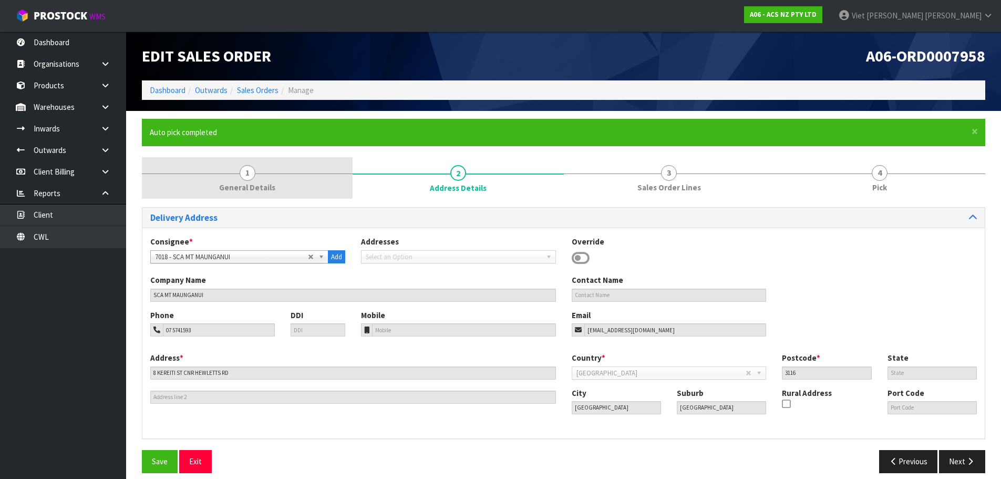
click at [333, 190] on link "1 General Details" at bounding box center [247, 178] width 211 height 42
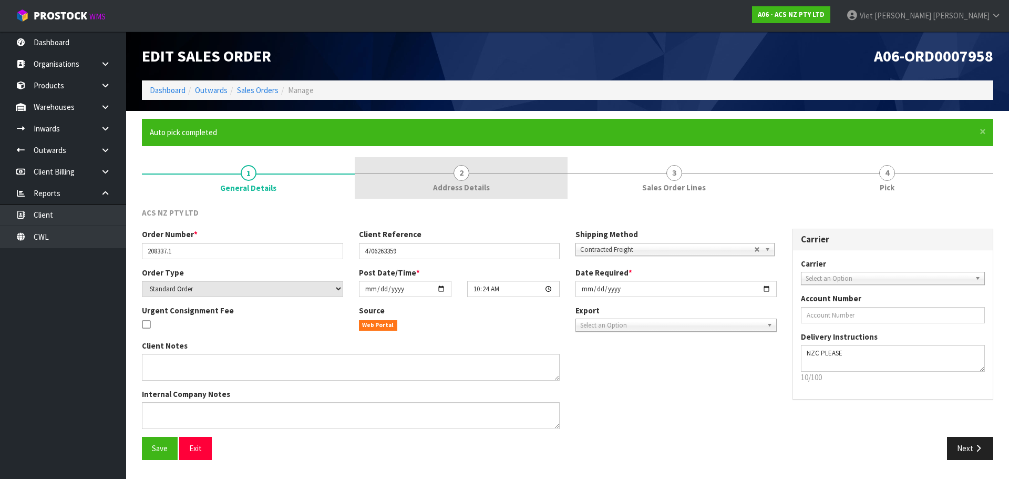
click at [458, 182] on span "Address Details" at bounding box center [461, 187] width 57 height 11
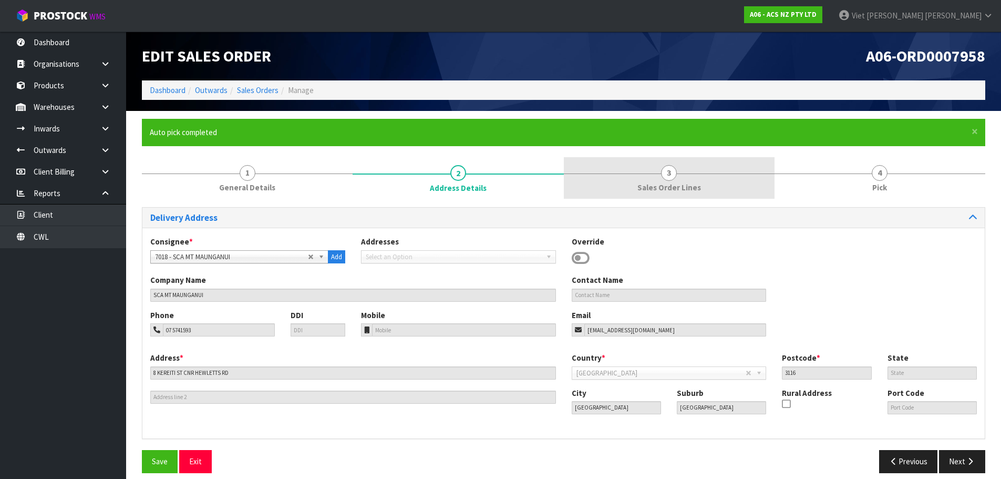
click at [686, 175] on link "3 Sales Order Lines" at bounding box center [669, 178] width 211 height 42
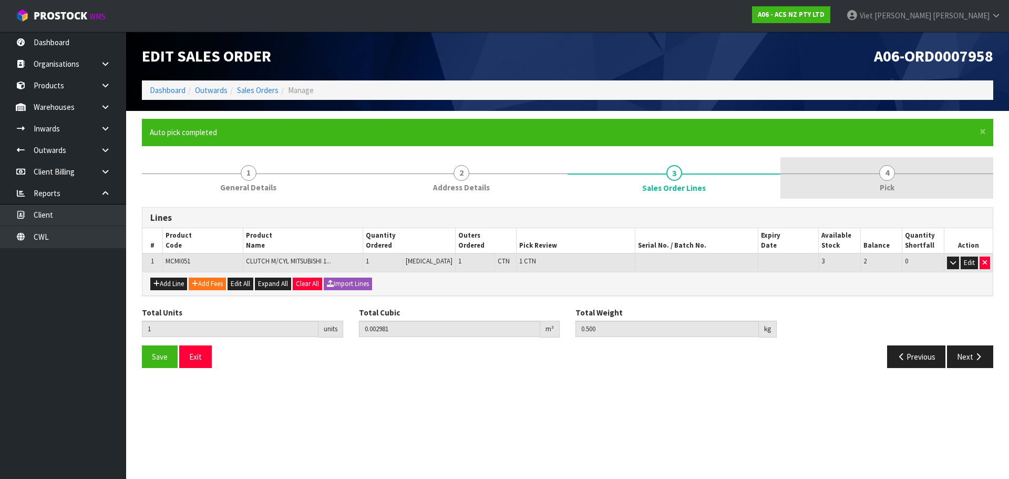
click at [885, 165] on span "4" at bounding box center [887, 173] width 16 height 16
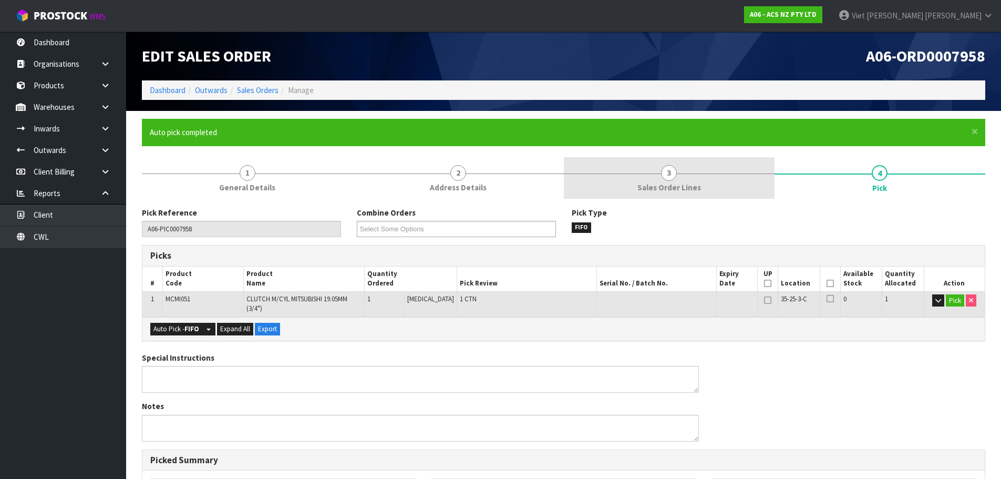
click at [666, 173] on span "3" at bounding box center [669, 173] width 16 height 16
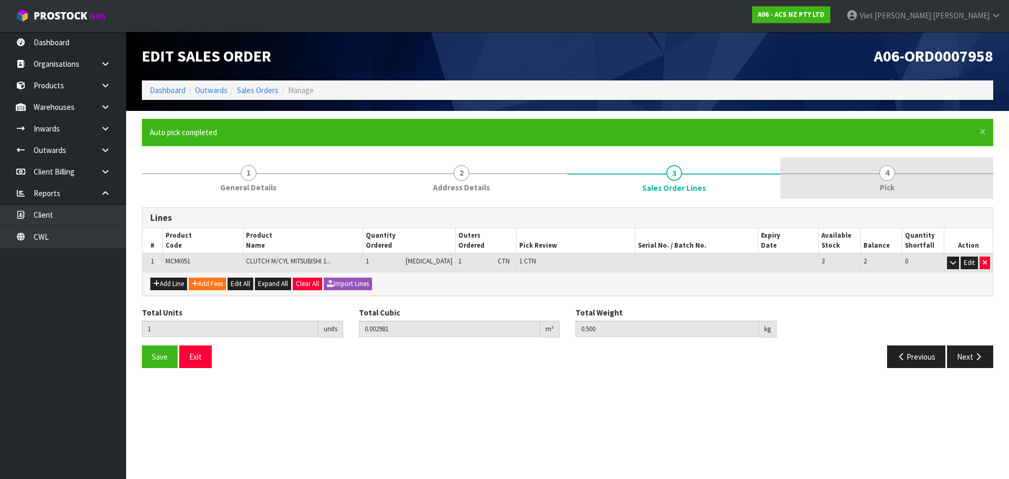
click at [826, 180] on link "4 Pick" at bounding box center [886, 178] width 213 height 42
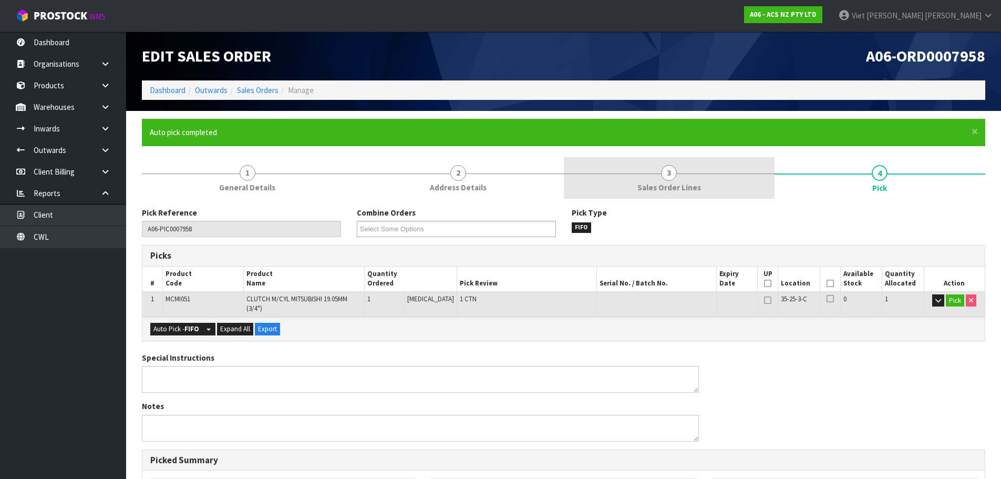
click at [717, 182] on link "3 Sales Order Lines" at bounding box center [669, 178] width 211 height 42
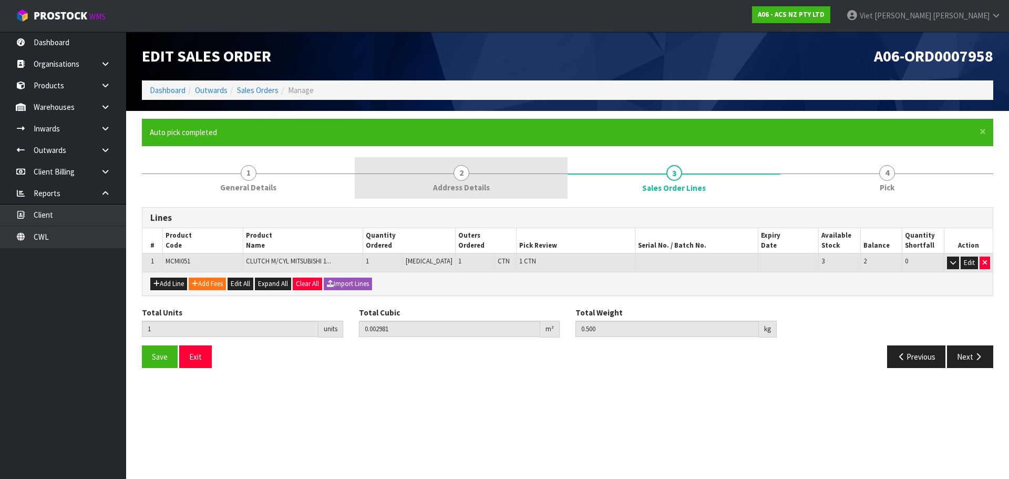
click at [512, 170] on link "2 Address Details" at bounding box center [461, 178] width 213 height 42
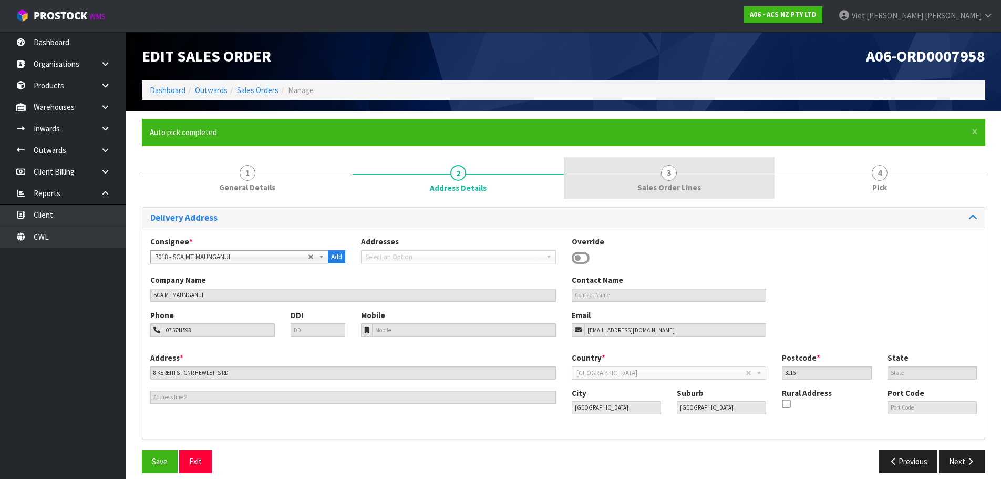
click at [646, 179] on link "3 Sales Order Lines" at bounding box center [669, 178] width 211 height 42
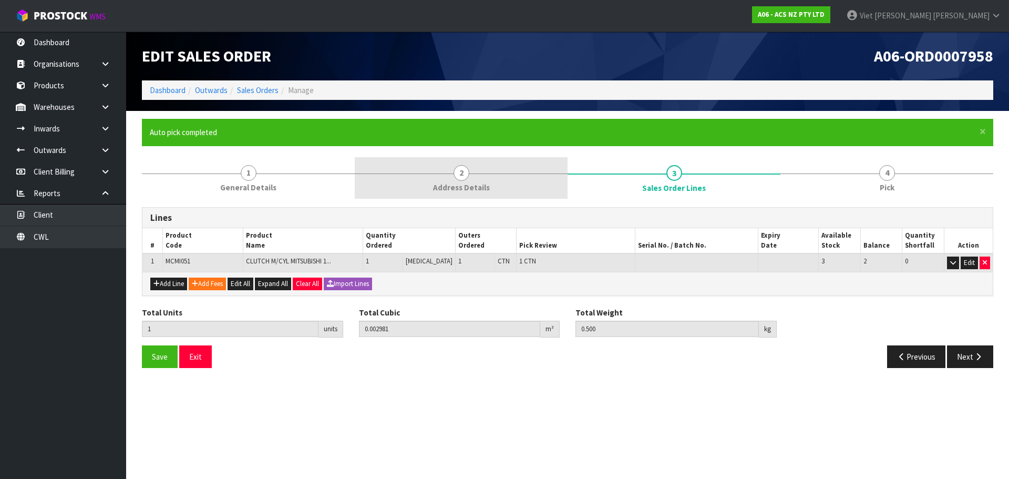
click at [465, 183] on span "Address Details" at bounding box center [461, 187] width 57 height 11
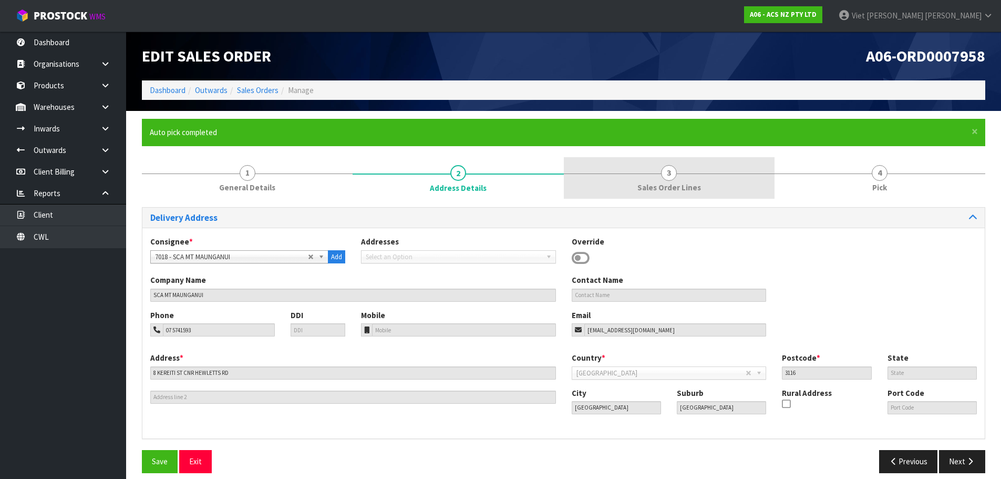
click at [648, 180] on link "3 Sales Order Lines" at bounding box center [669, 178] width 211 height 42
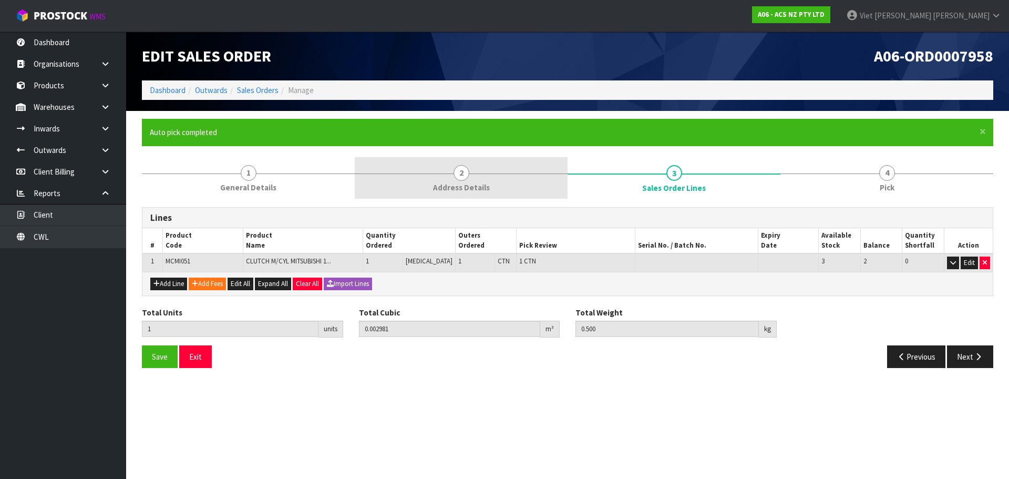
click at [544, 170] on link "2 Address Details" at bounding box center [461, 178] width 213 height 42
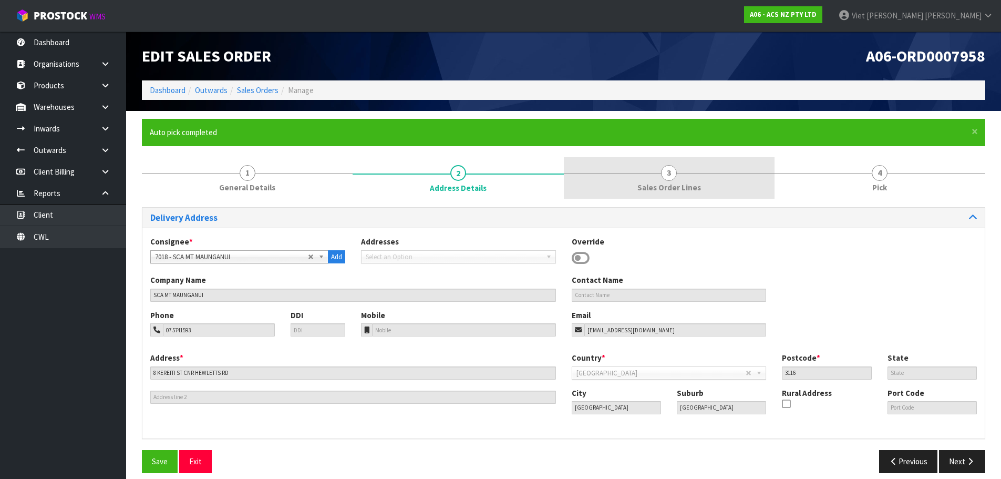
click at [624, 169] on link "3 Sales Order Lines" at bounding box center [669, 178] width 211 height 42
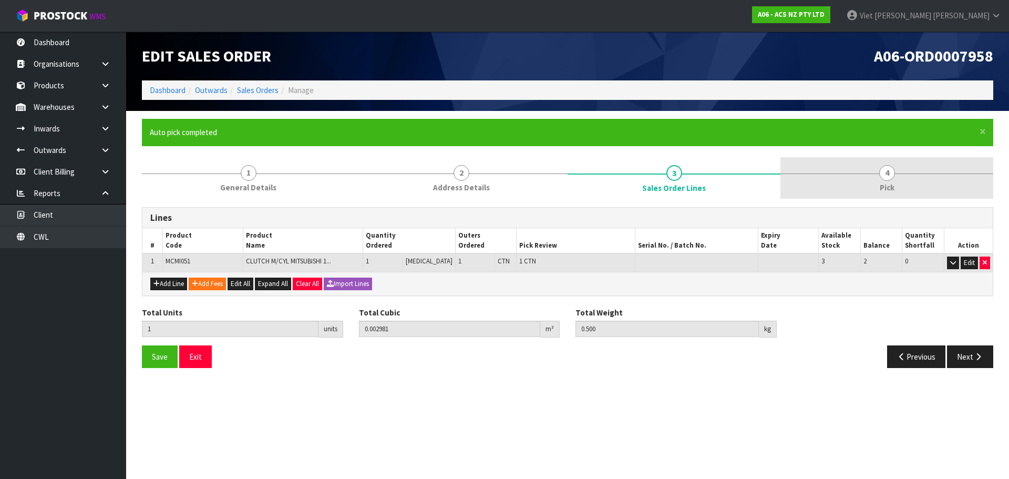
click at [868, 174] on link "4 Pick" at bounding box center [886, 178] width 213 height 42
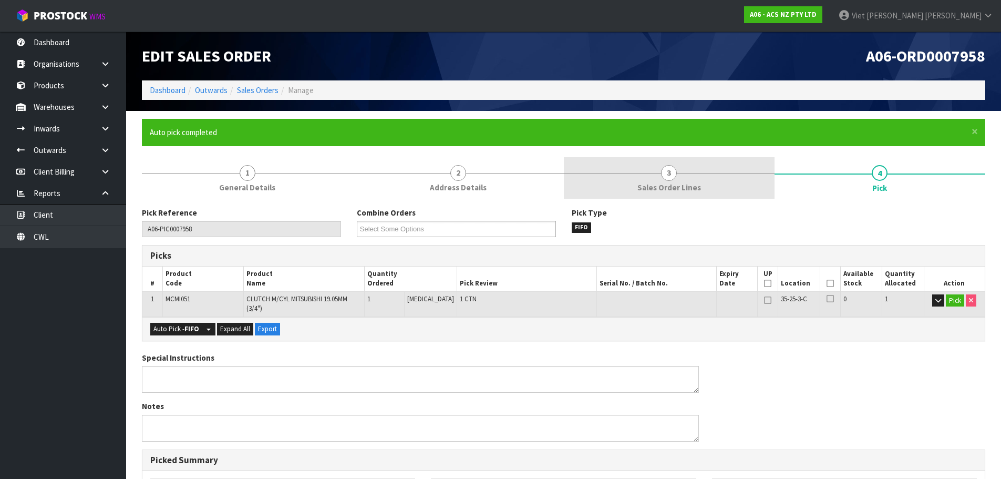
click at [744, 179] on link "3 Sales Order Lines" at bounding box center [669, 178] width 211 height 42
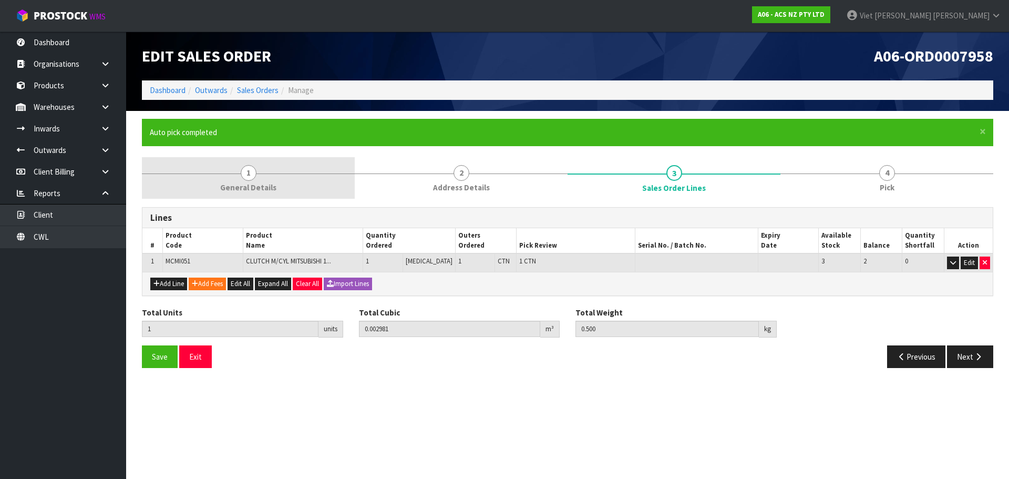
click at [350, 196] on link "1 General Details" at bounding box center [248, 178] width 213 height 42
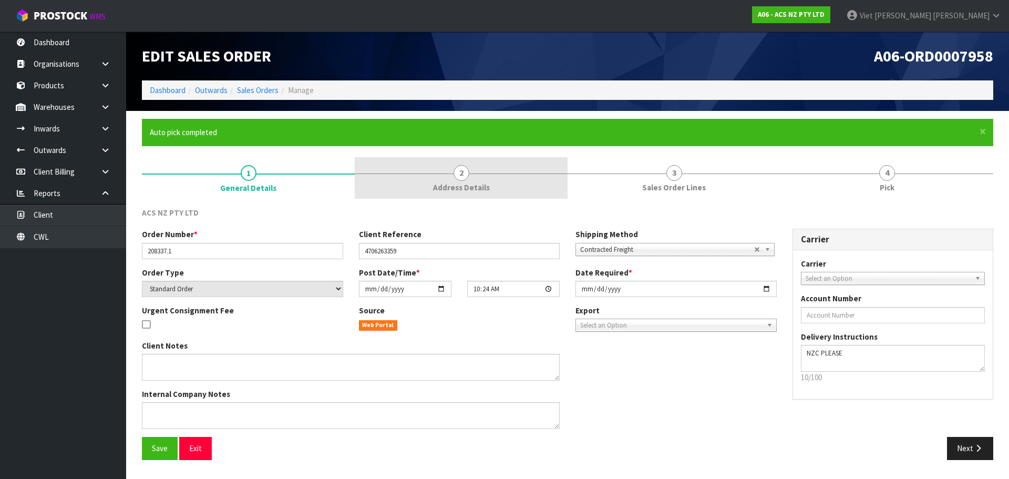
click at [495, 184] on link "2 Address Details" at bounding box center [461, 178] width 213 height 42
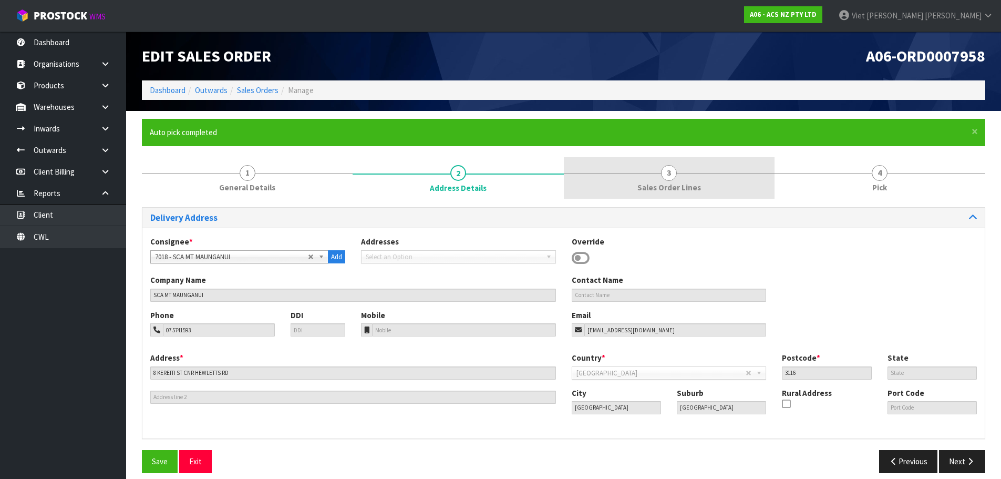
click at [631, 172] on link "3 Sales Order Lines" at bounding box center [669, 178] width 211 height 42
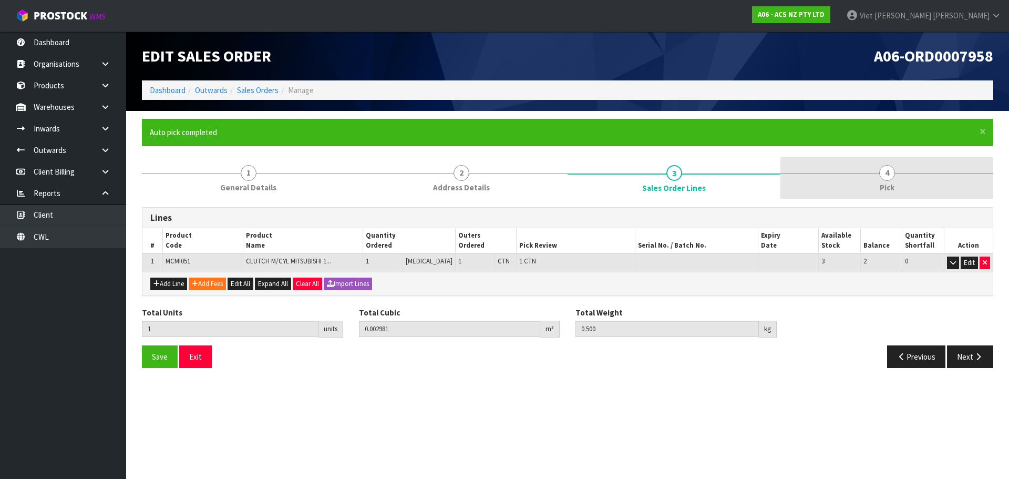
click at [850, 178] on link "4 Pick" at bounding box center [886, 178] width 213 height 42
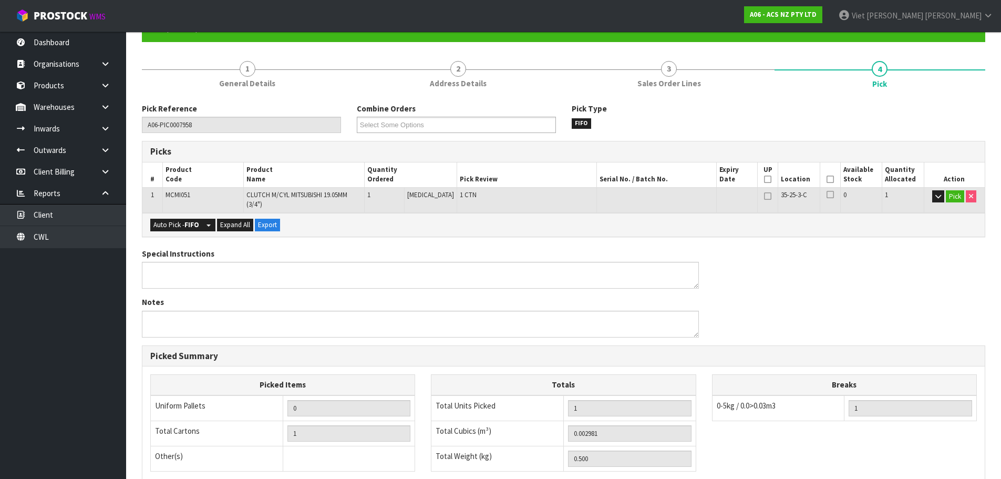
scroll to position [105, 0]
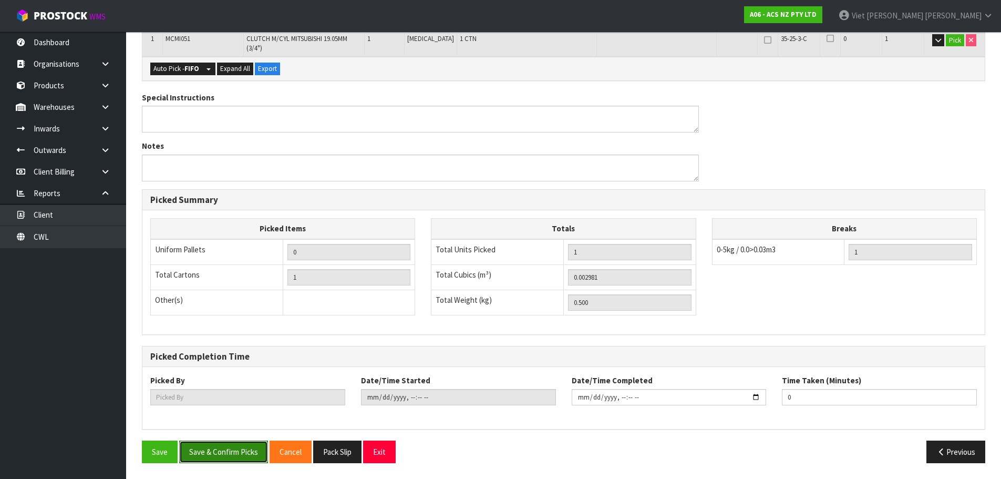
click at [244, 448] on button "Save & Confirm Picks" at bounding box center [223, 451] width 89 height 23
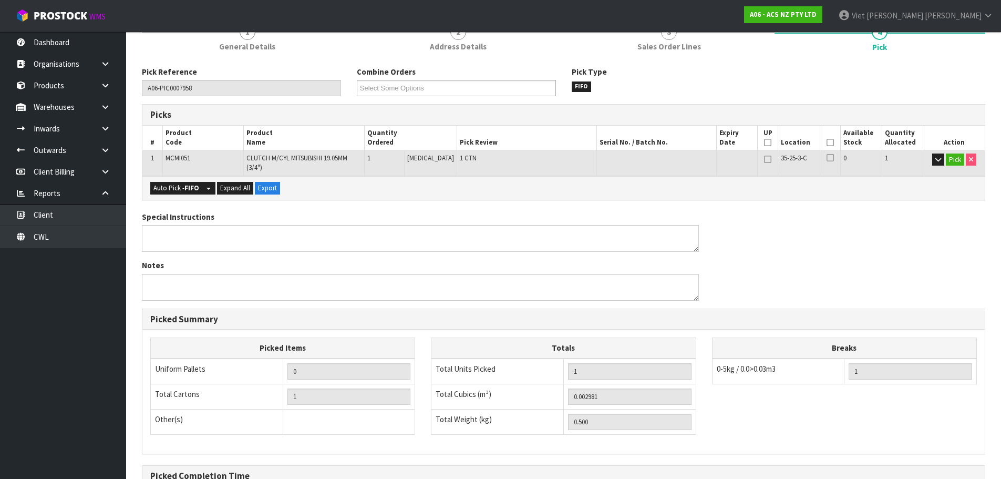
scroll to position [0, 0]
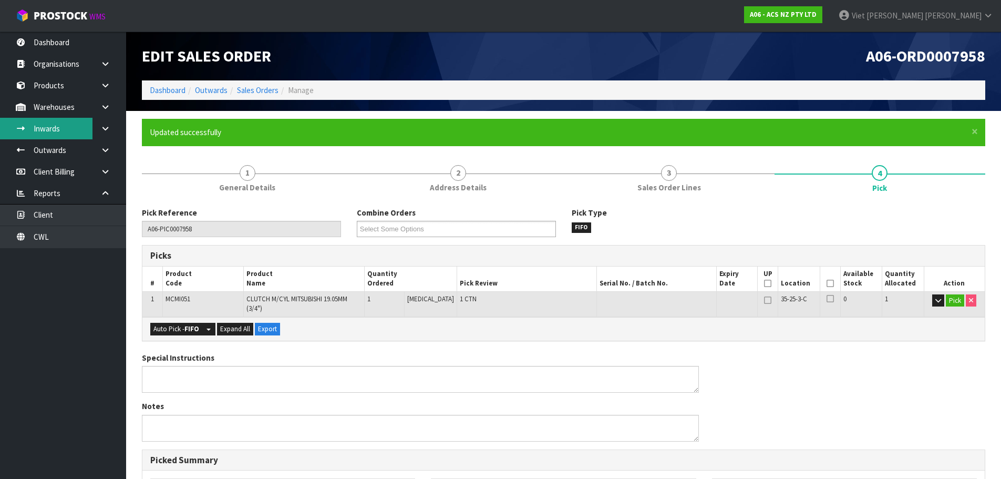
type input "Viet [PERSON_NAME]"
type input "2025-09-18T10:37:23"
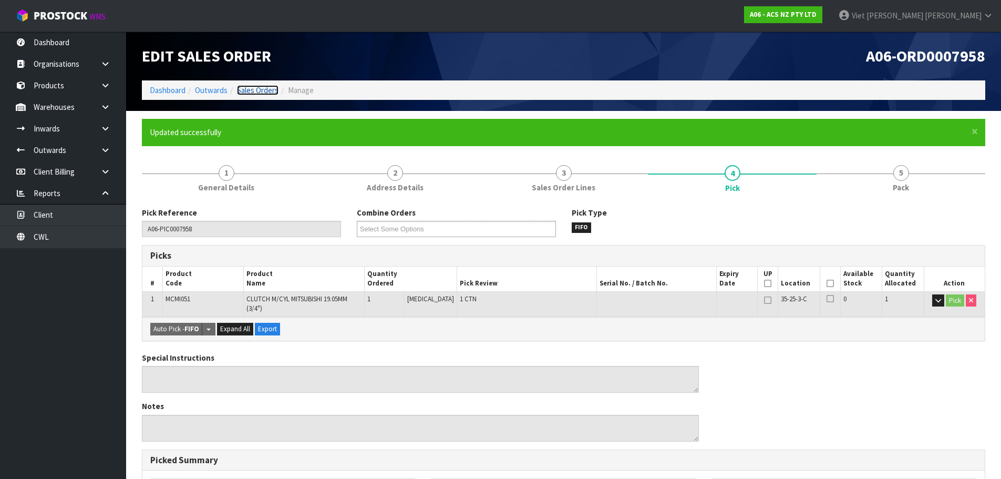
click at [269, 93] on link "Sales Orders" at bounding box center [258, 90] width 42 height 10
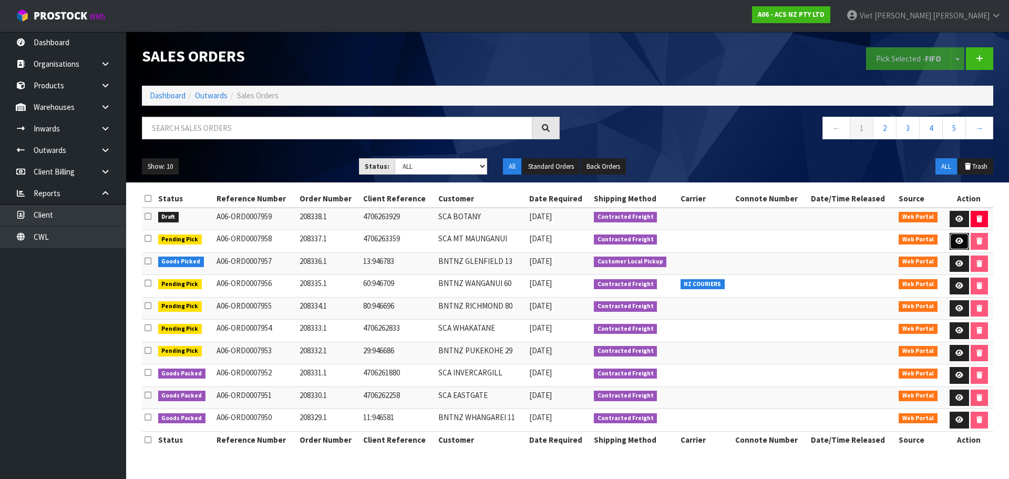
click at [959, 240] on icon at bounding box center [959, 240] width 8 height 7
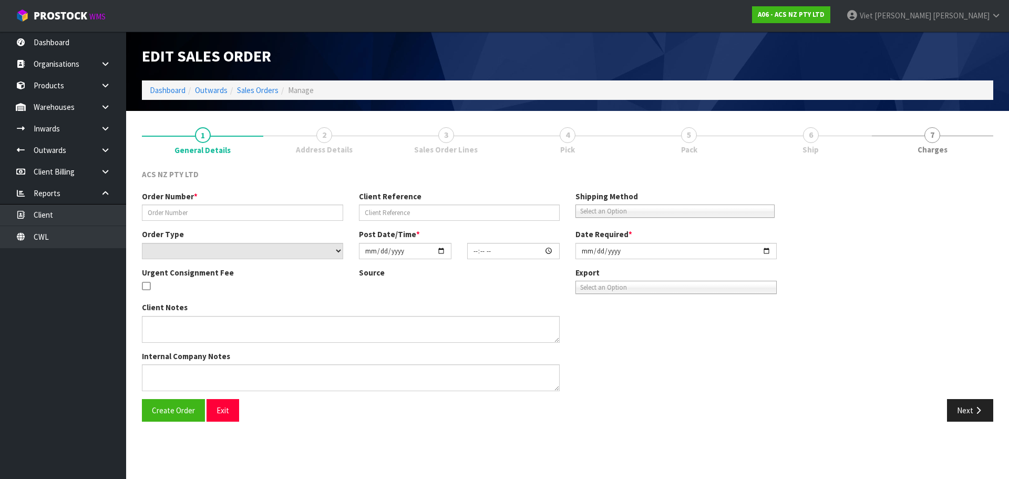
type input "208337.1"
type input "4706263359"
select select "number:0"
type input "[DATE]"
type input "10:24:00.000"
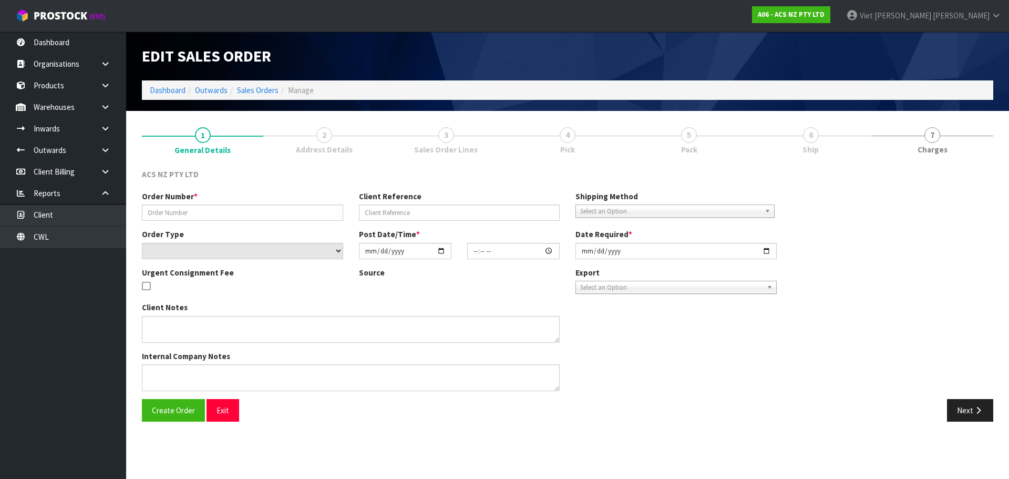
type input "[DATE]"
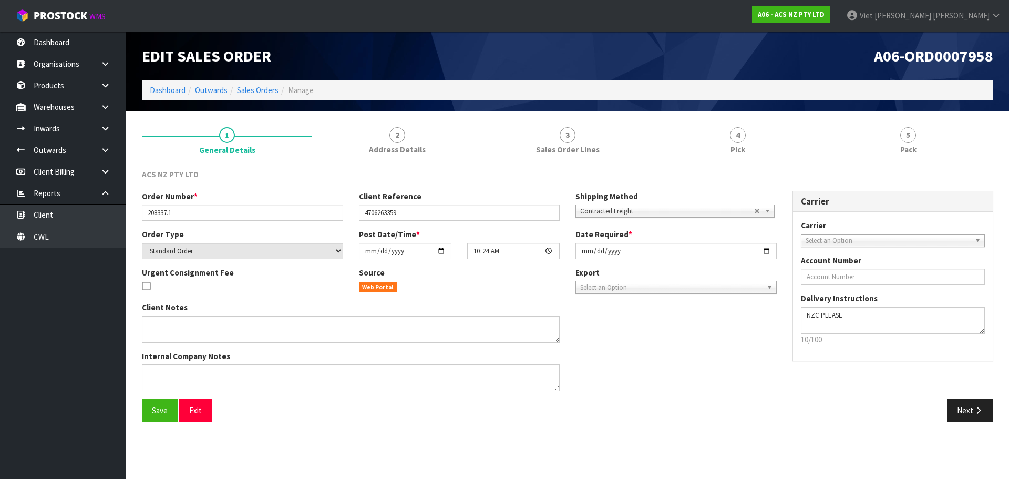
click at [941, 241] on span "Select an Option" at bounding box center [887, 240] width 165 height 13
type input "nzc"
click at [885, 267] on li "NZC OURETM - NZ COURIERS" at bounding box center [892, 270] width 179 height 13
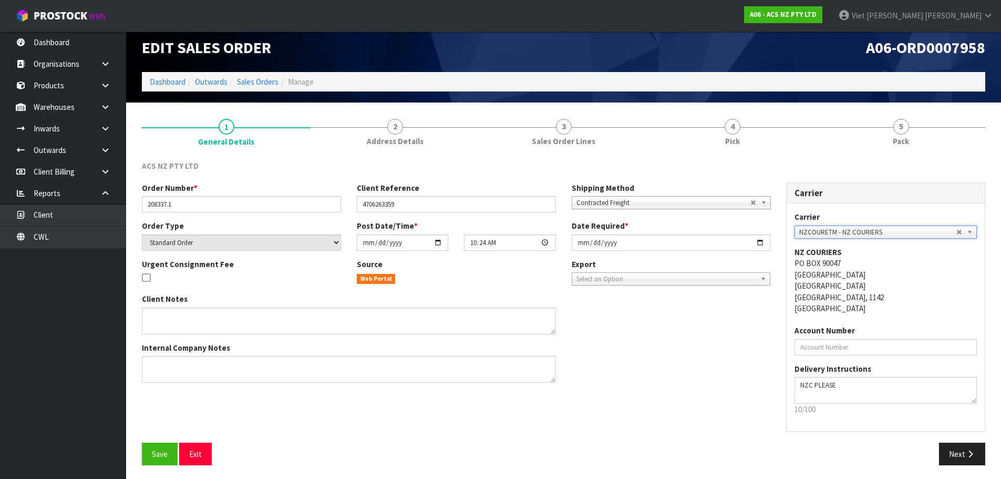
scroll to position [11, 0]
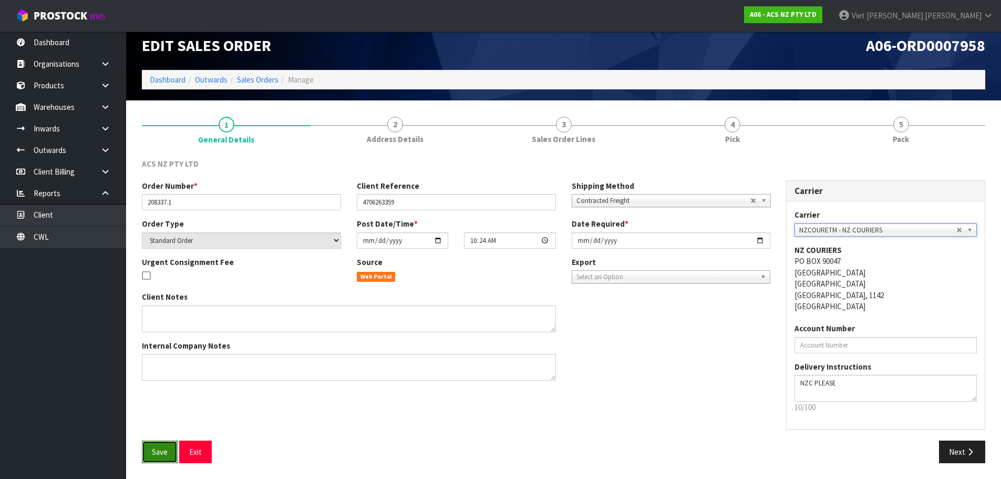
click at [162, 443] on button "Save" at bounding box center [160, 451] width 36 height 23
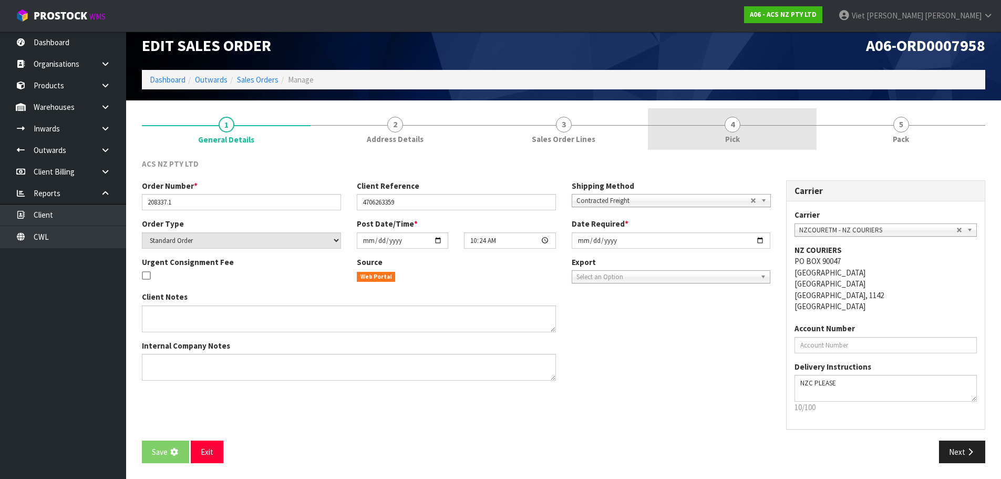
scroll to position [0, 0]
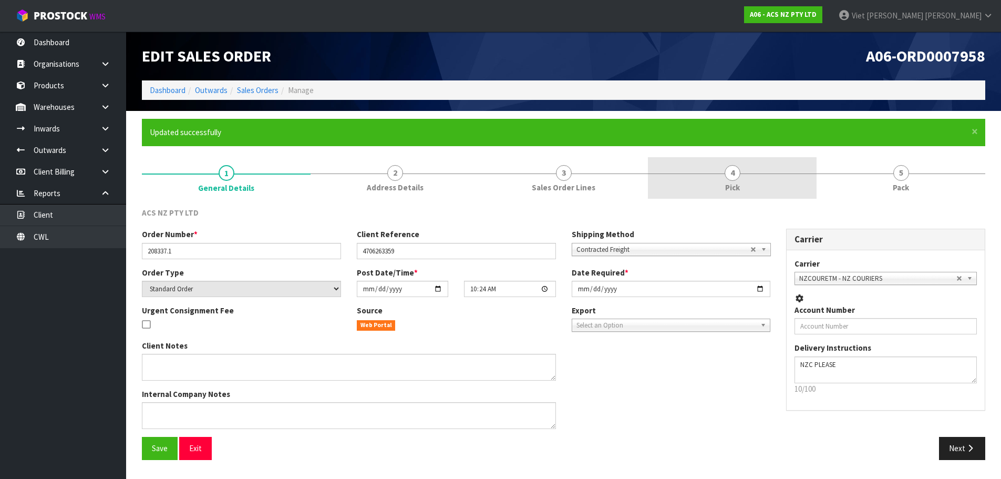
click at [749, 175] on link "4 Pick" at bounding box center [732, 178] width 169 height 42
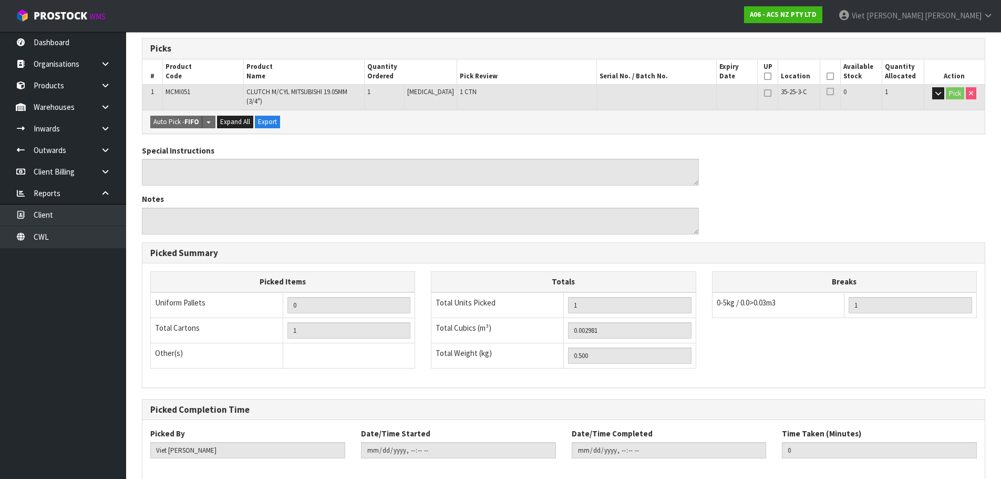
scroll to position [260, 0]
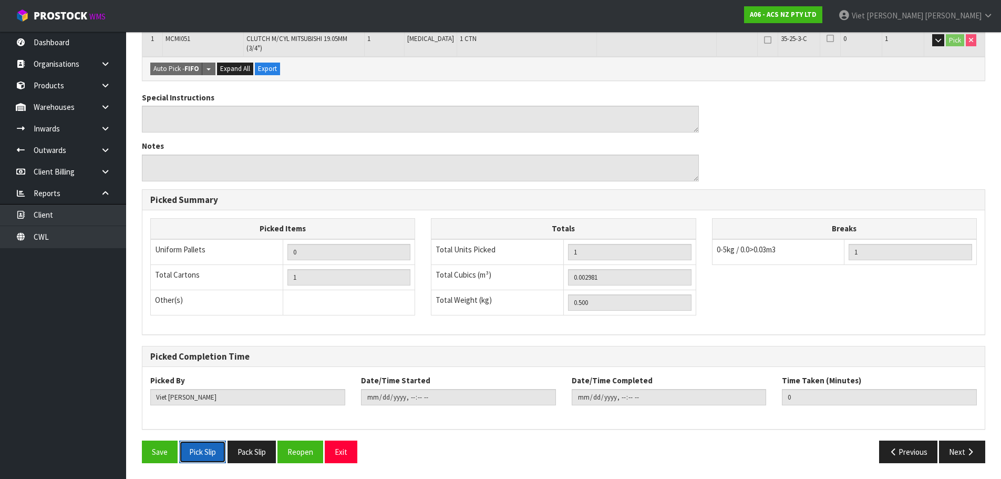
click at [204, 451] on button "Pick Slip" at bounding box center [202, 451] width 47 height 23
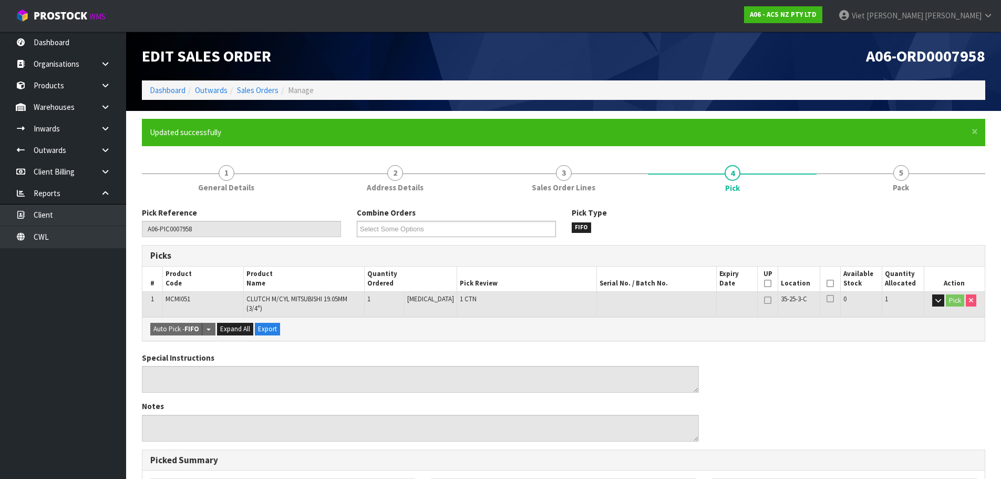
click at [195, 156] on form "× Close Updated successfully 1 General Details 2 Address Details 3 Sales Order …" at bounding box center [563, 425] width 843 height 612
click at [210, 179] on link "1 General Details" at bounding box center [226, 178] width 169 height 42
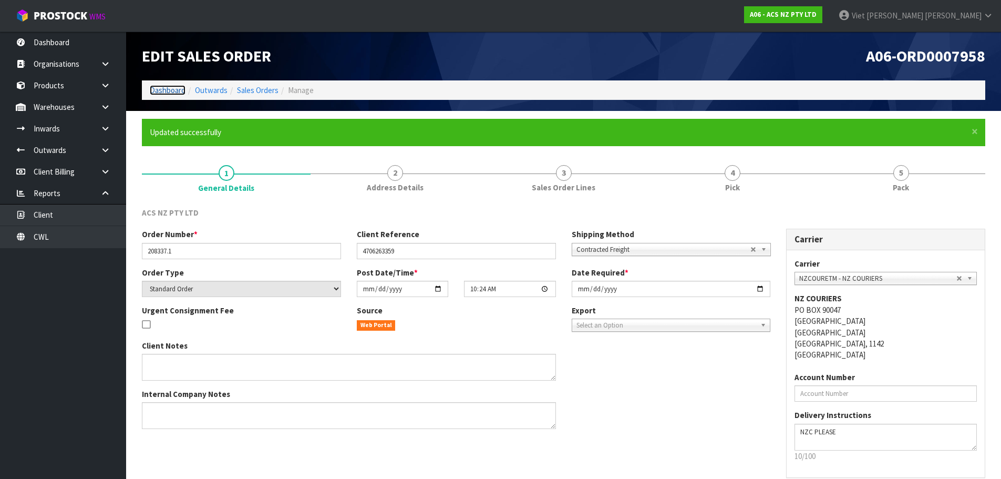
click at [167, 92] on link "Dashboard" at bounding box center [168, 90] width 36 height 10
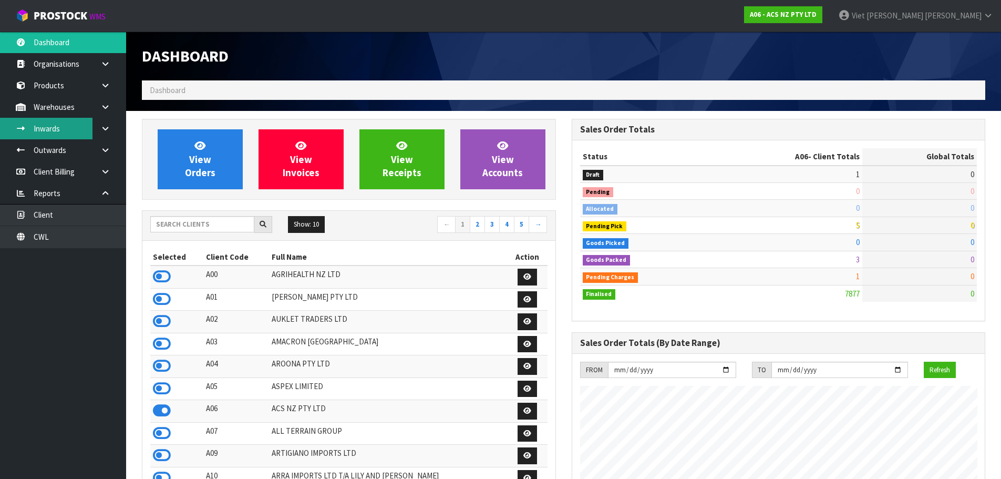
scroll to position [796, 429]
click at [219, 221] on input "text" at bounding box center [202, 224] width 104 height 16
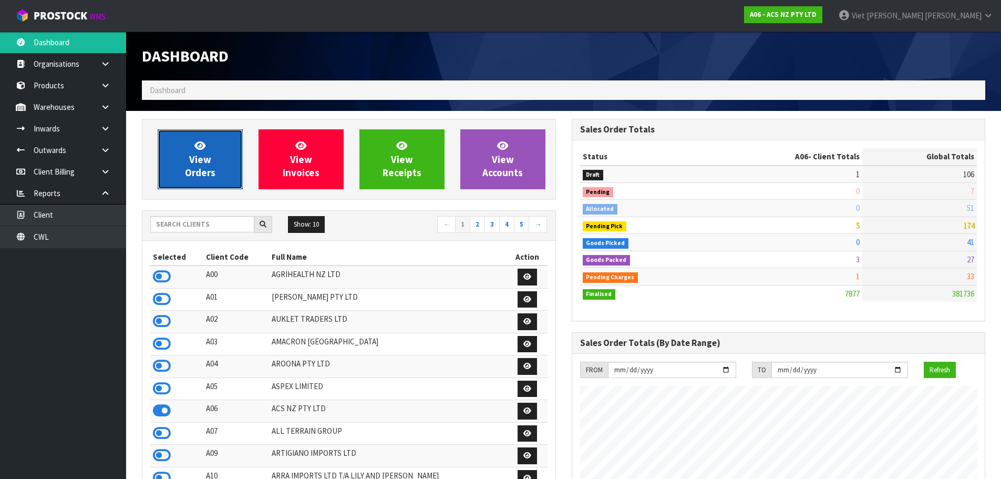
click at [221, 161] on link "View Orders" at bounding box center [200, 159] width 85 height 60
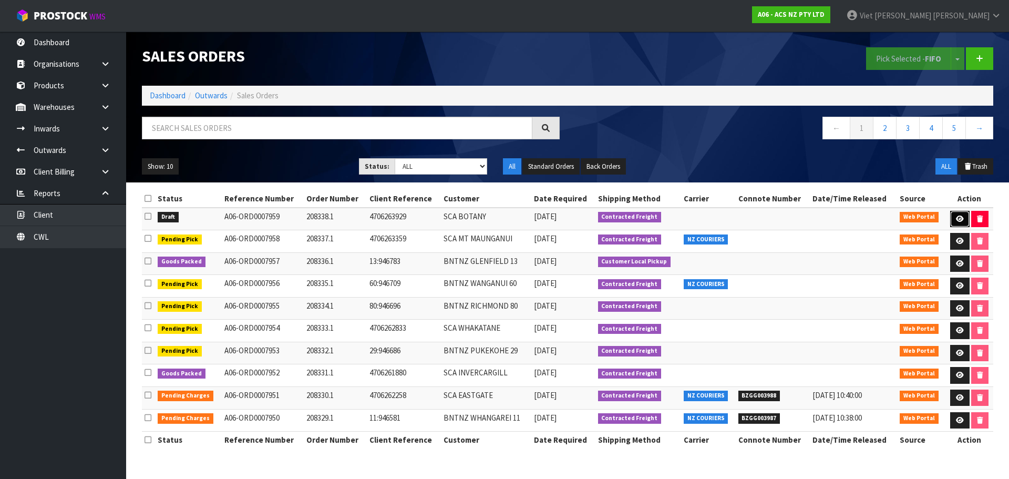
click at [950, 214] on link at bounding box center [959, 219] width 19 height 17
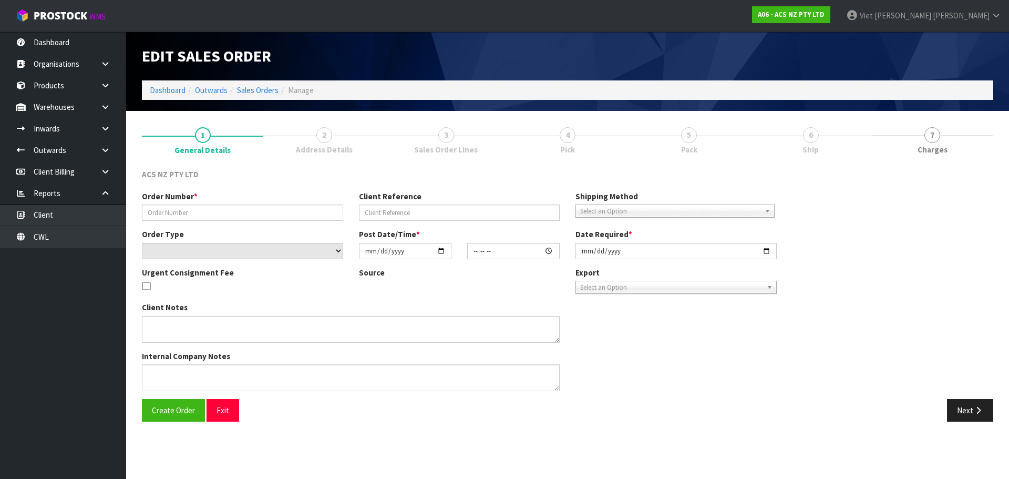
type input "208338.1"
type input "4706263929"
select select "number:0"
type input "[DATE]"
type input "10:35:00.000"
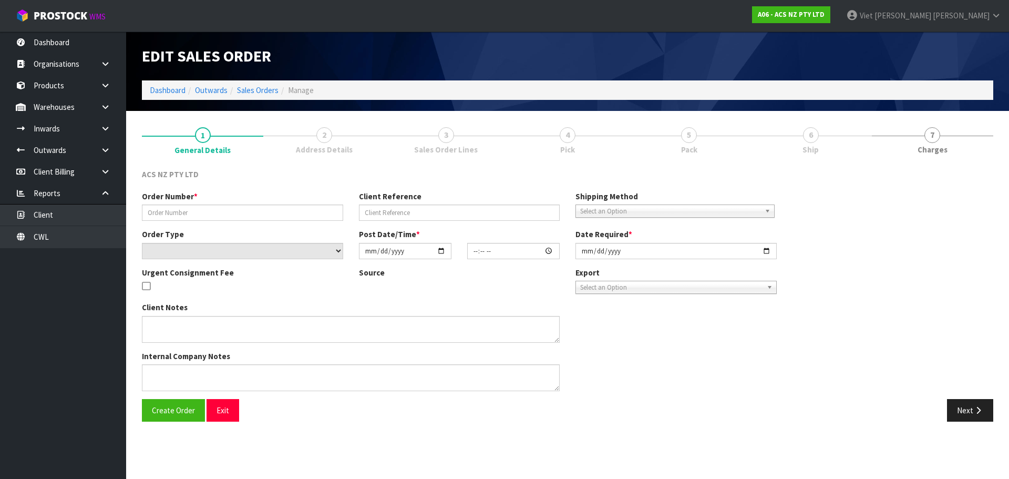
type input "[DATE]"
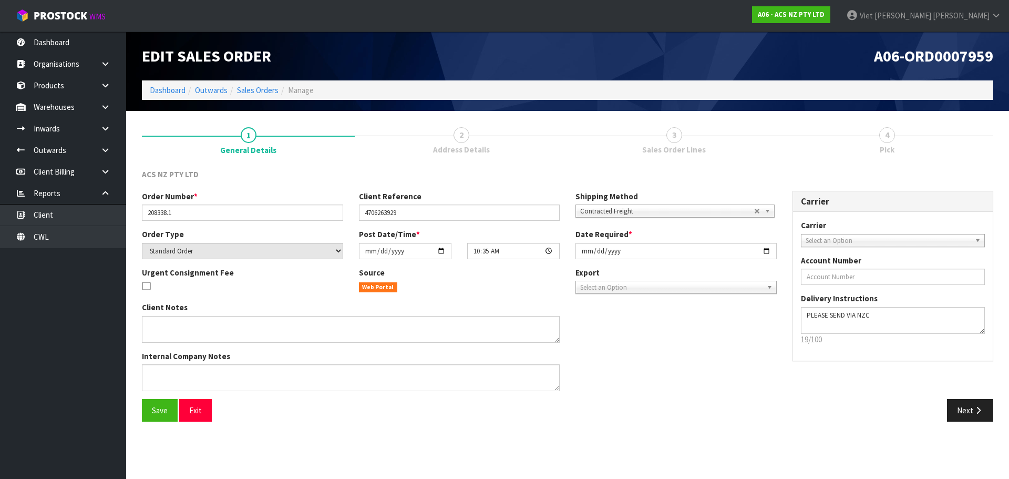
click at [896, 236] on span "Select an Option" at bounding box center [887, 240] width 165 height 13
type input "nzc"
click at [872, 271] on li "NZC OURETM - NZ COURIERS" at bounding box center [892, 270] width 179 height 13
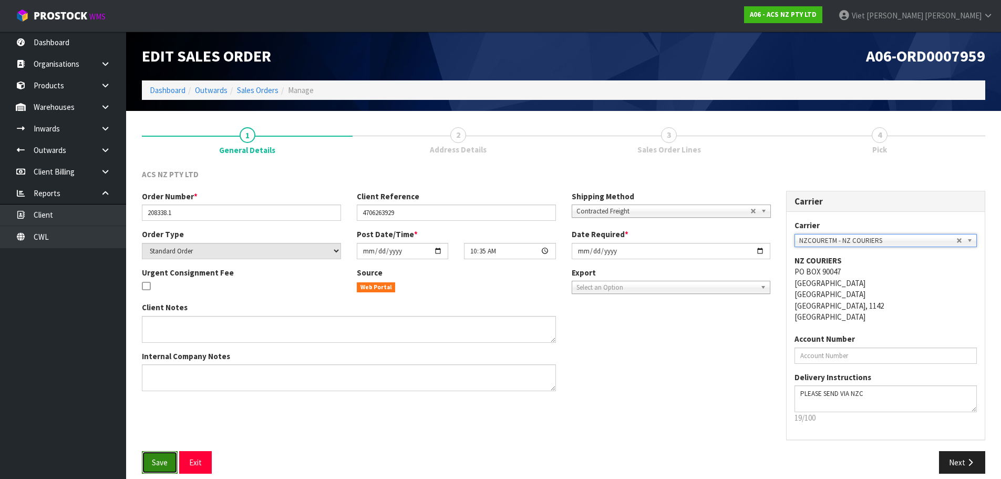
click at [148, 455] on button "Save" at bounding box center [160, 462] width 36 height 23
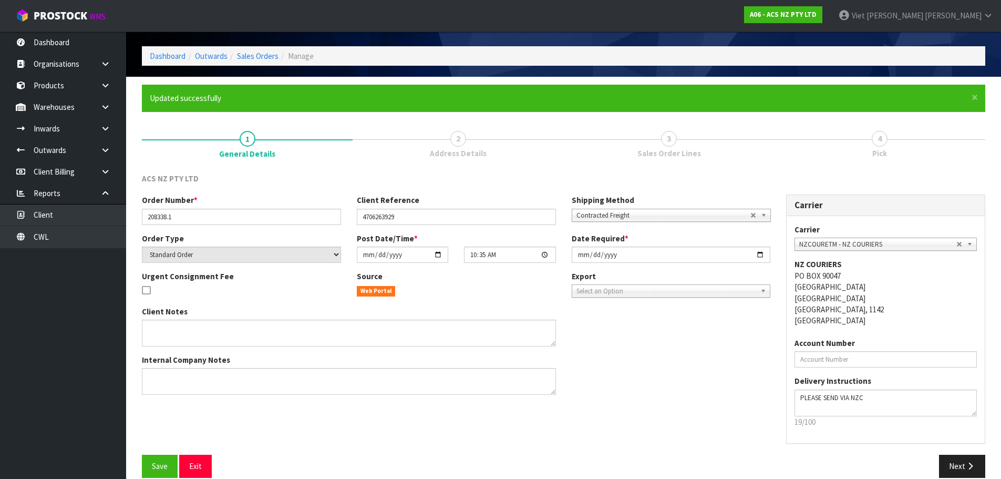
scroll to position [49, 0]
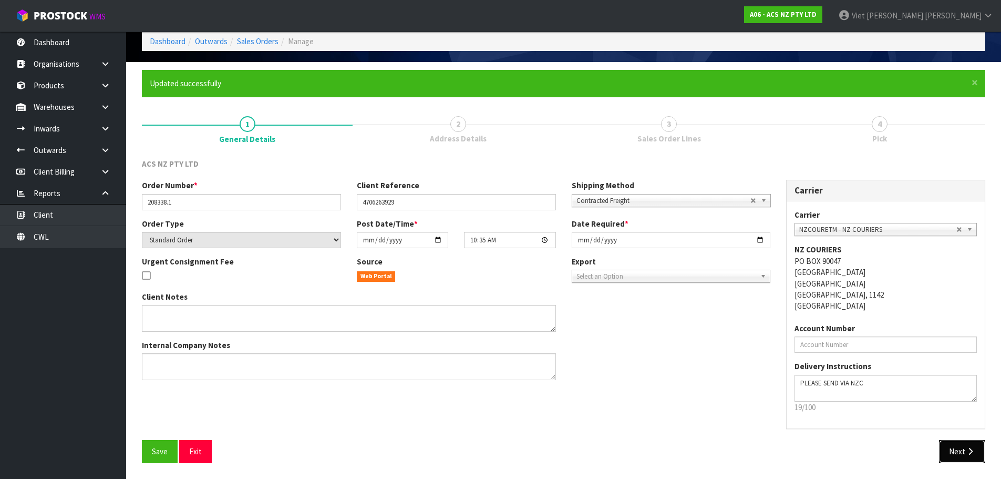
click at [970, 455] on button "Next" at bounding box center [962, 451] width 46 height 23
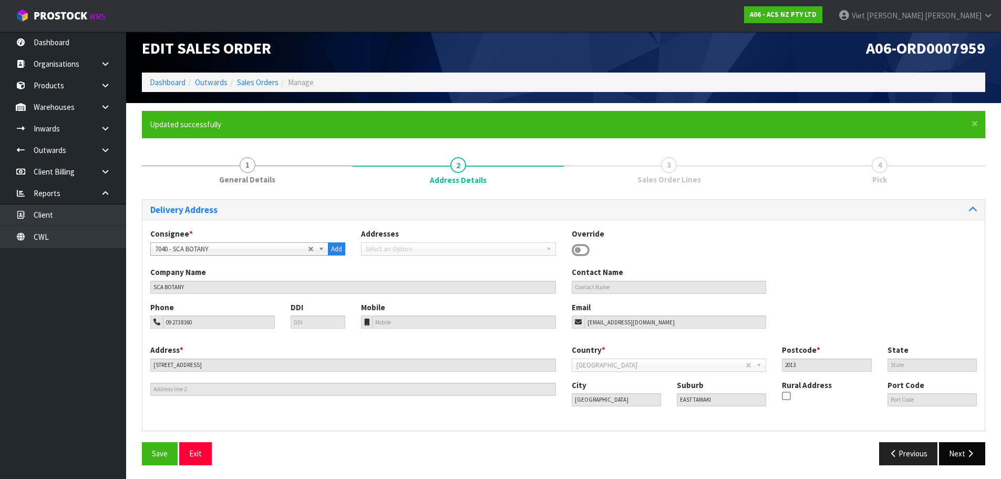
scroll to position [10, 0]
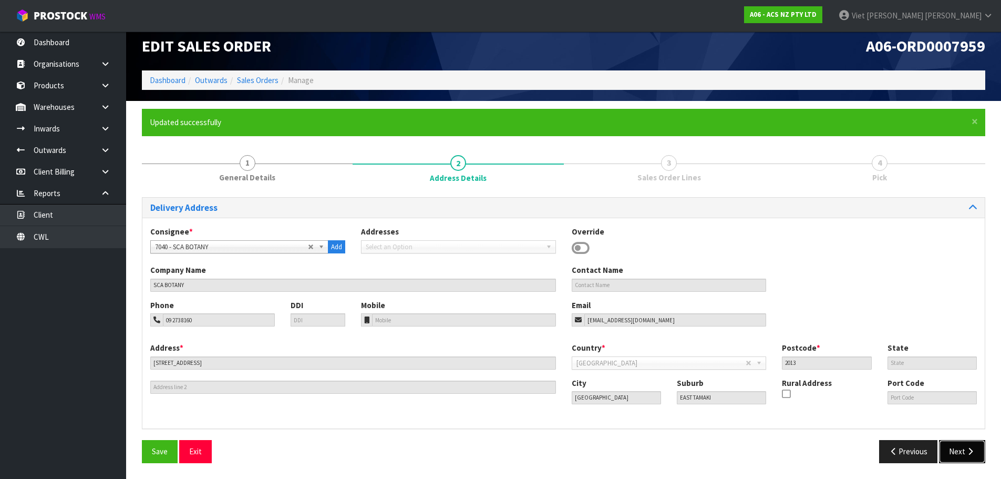
click at [956, 447] on button "Next" at bounding box center [962, 451] width 46 height 23
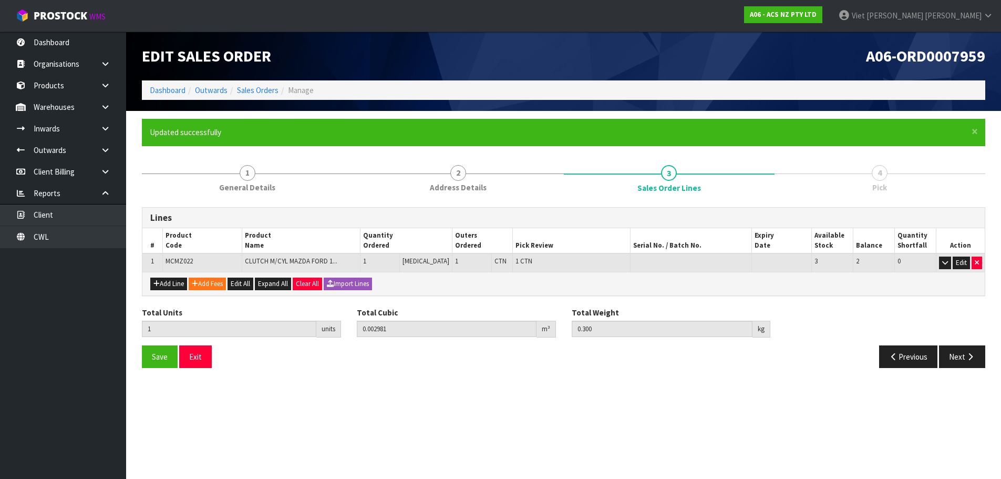
scroll to position [0, 0]
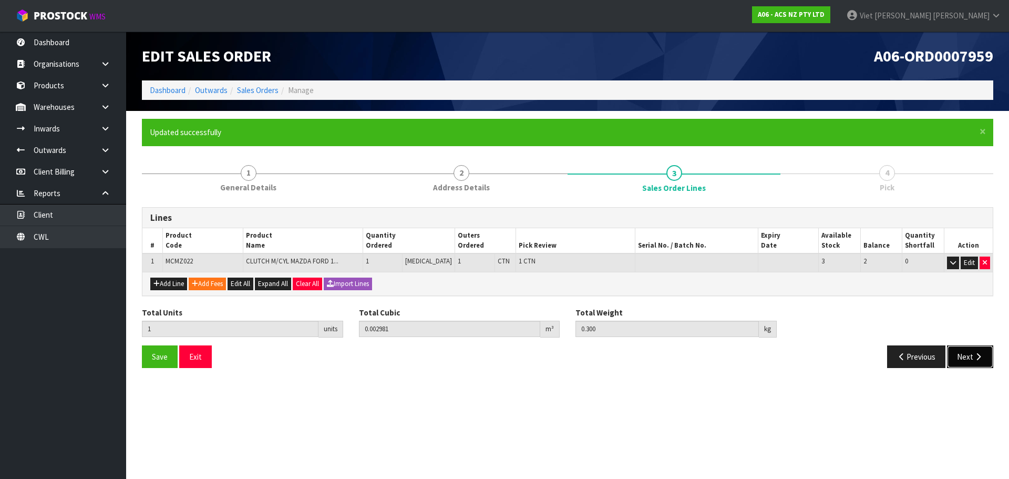
click at [957, 347] on button "Next" at bounding box center [970, 356] width 46 height 23
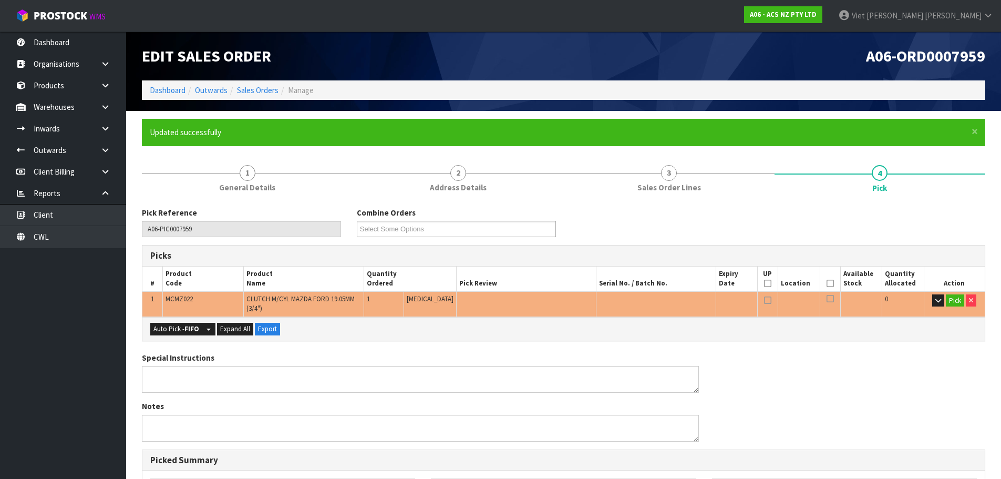
click at [490, 346] on div "Pick Reference A06-PIC0007959 Combine Orders A06-ORD0007952 A06-ORD0007953 A06-…" at bounding box center [563, 469] width 843 height 524
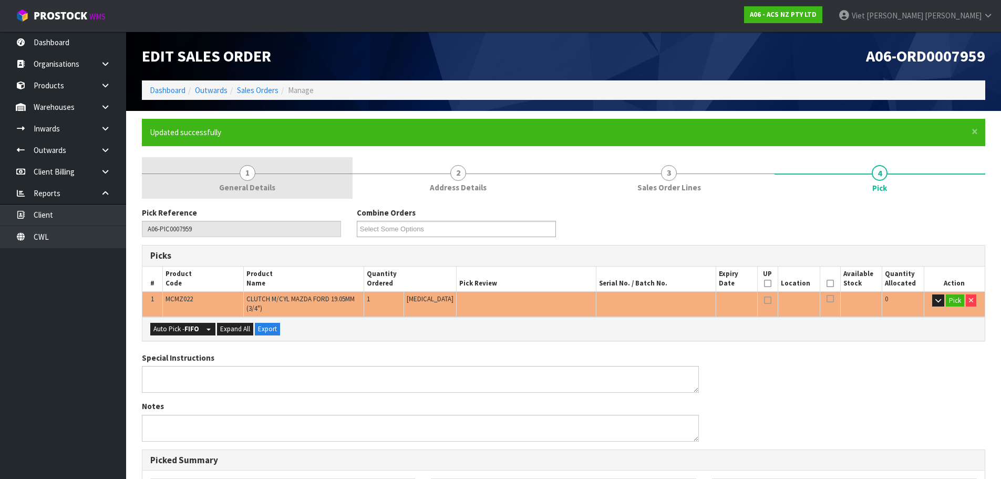
click at [236, 184] on span "General Details" at bounding box center [247, 187] width 56 height 11
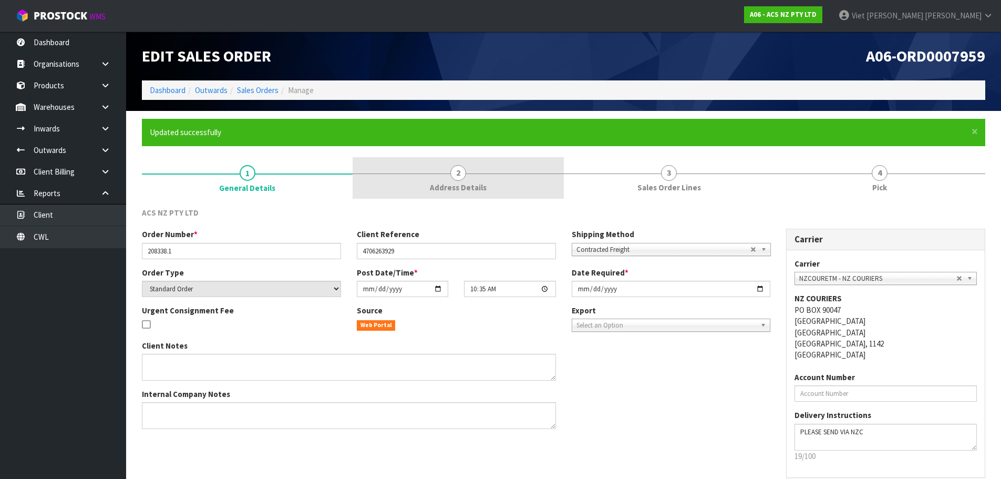
click at [475, 176] on link "2 Address Details" at bounding box center [458, 178] width 211 height 42
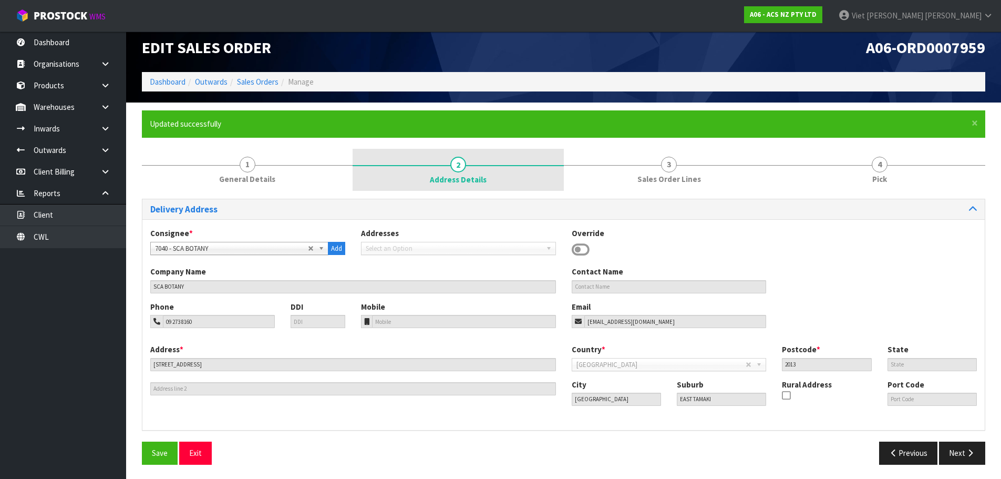
scroll to position [10, 0]
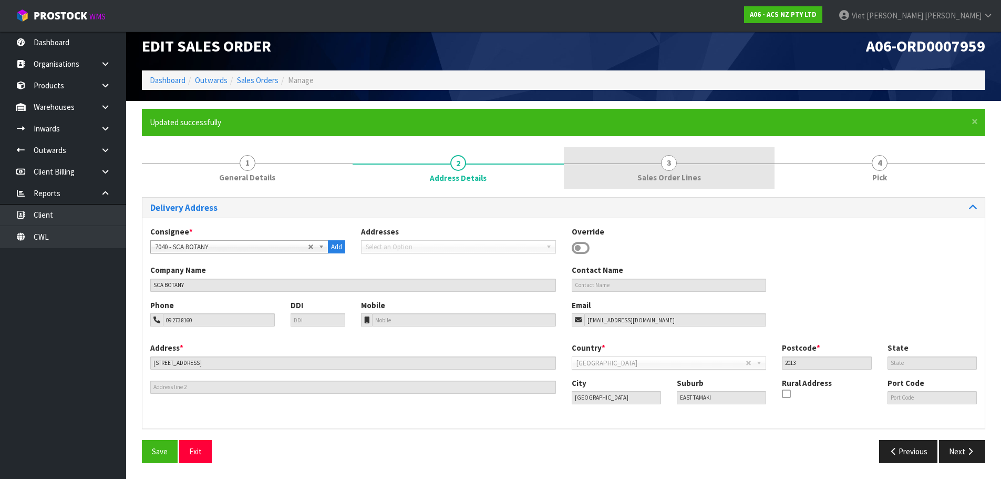
click at [624, 167] on link "3 Sales Order Lines" at bounding box center [669, 168] width 211 height 42
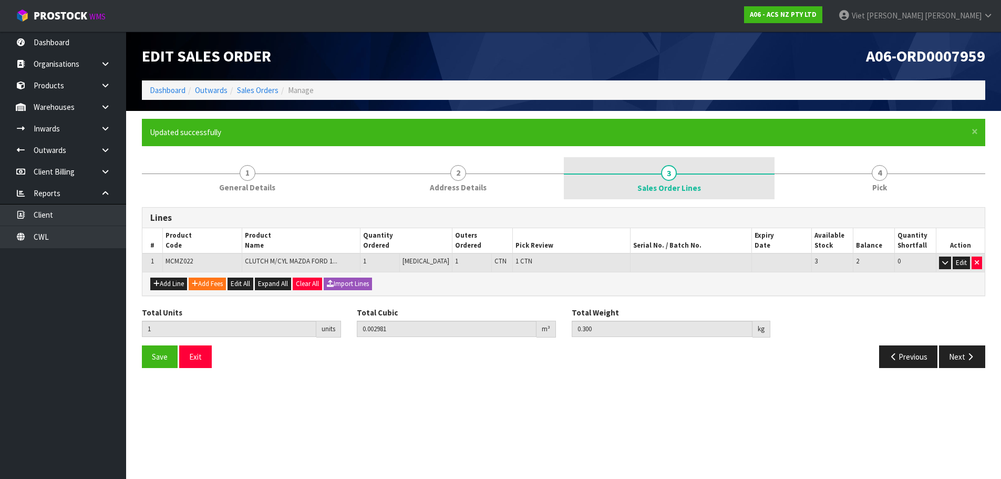
scroll to position [0, 0]
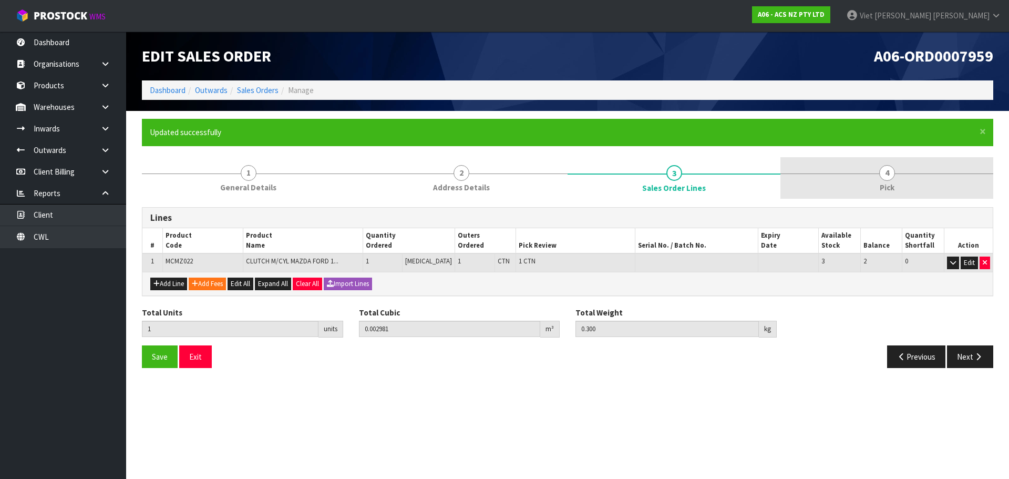
click at [893, 158] on link "4 Pick" at bounding box center [886, 178] width 213 height 42
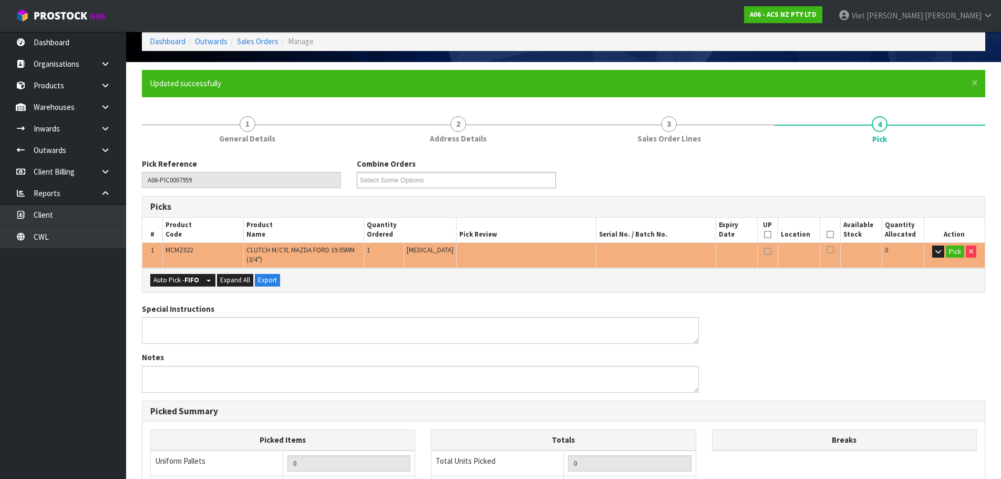
scroll to position [105, 0]
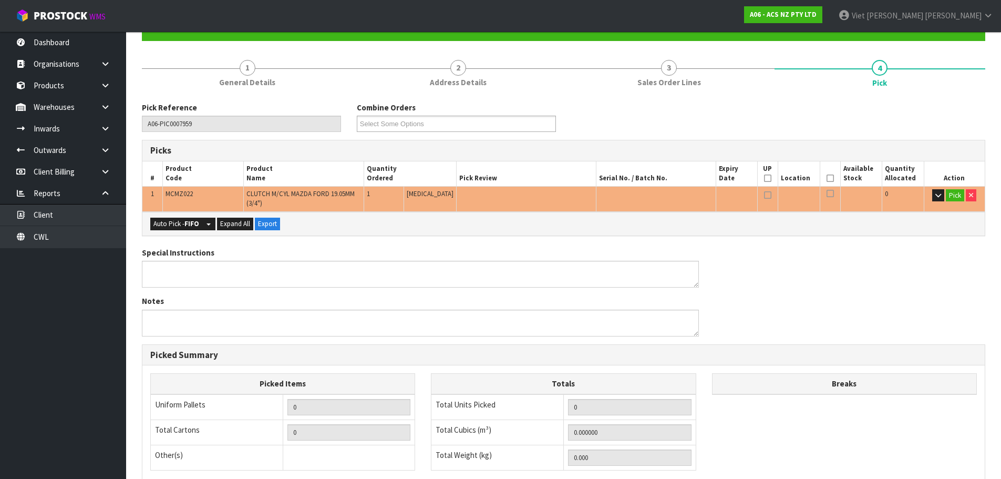
click at [189, 234] on div "Auto Pick - FIFO Split button! FIFO - First In First Out FEFO - First Expired F…" at bounding box center [563, 224] width 842 height 24
click at [190, 227] on strong "FIFO" at bounding box center [191, 223] width 15 height 9
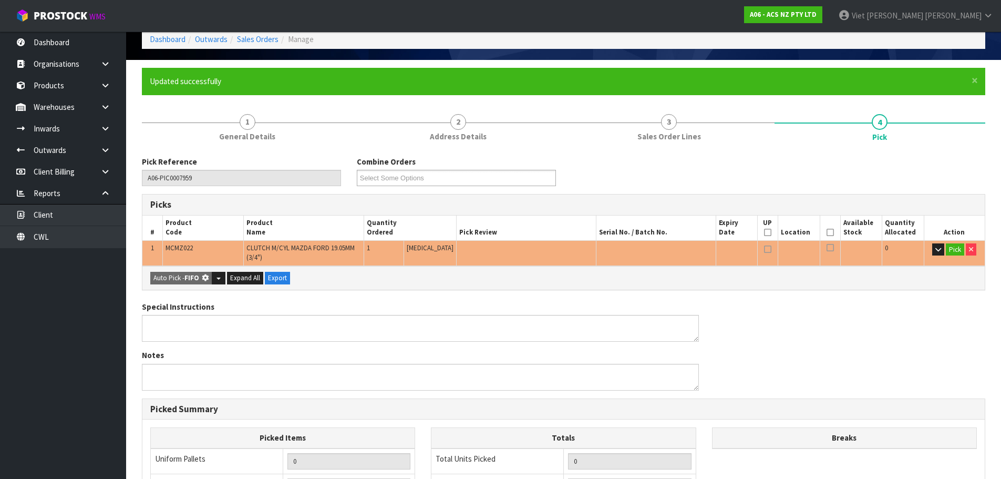
scroll to position [0, 0]
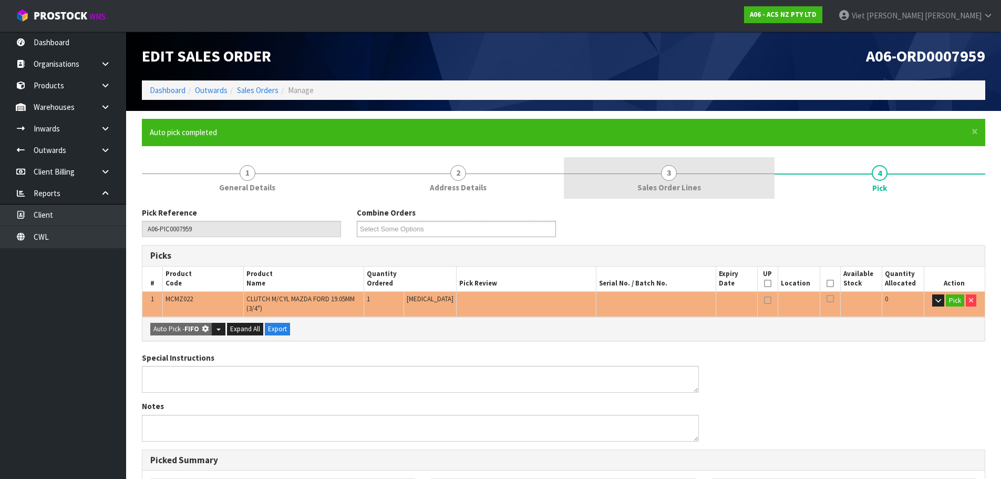
type input "1"
type input "0.002981"
type input "0.300"
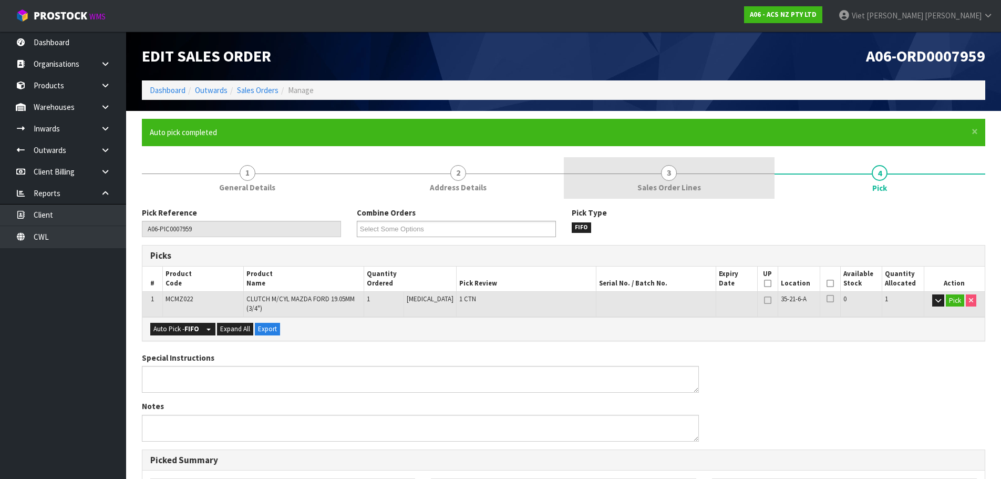
click at [720, 192] on link "3 Sales Order Lines" at bounding box center [669, 178] width 211 height 42
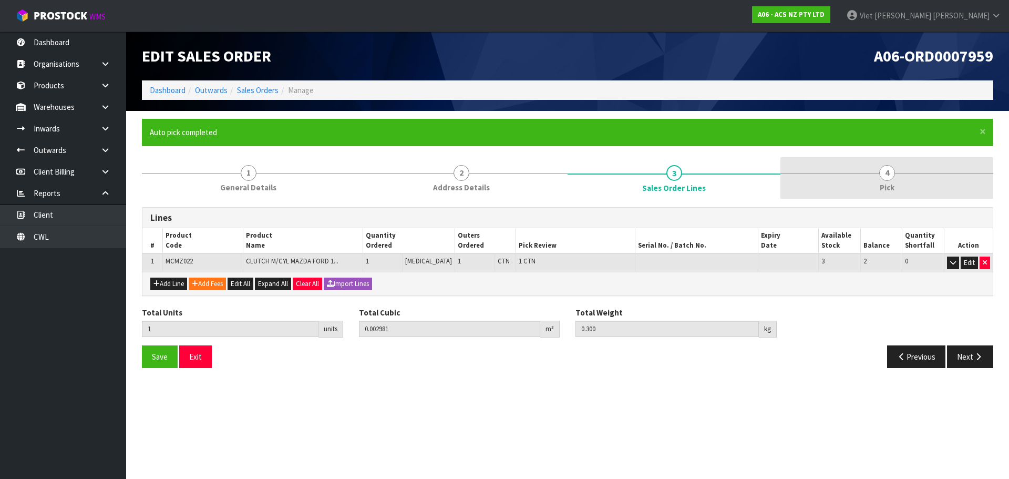
click at [812, 179] on link "4 Pick" at bounding box center [886, 178] width 213 height 42
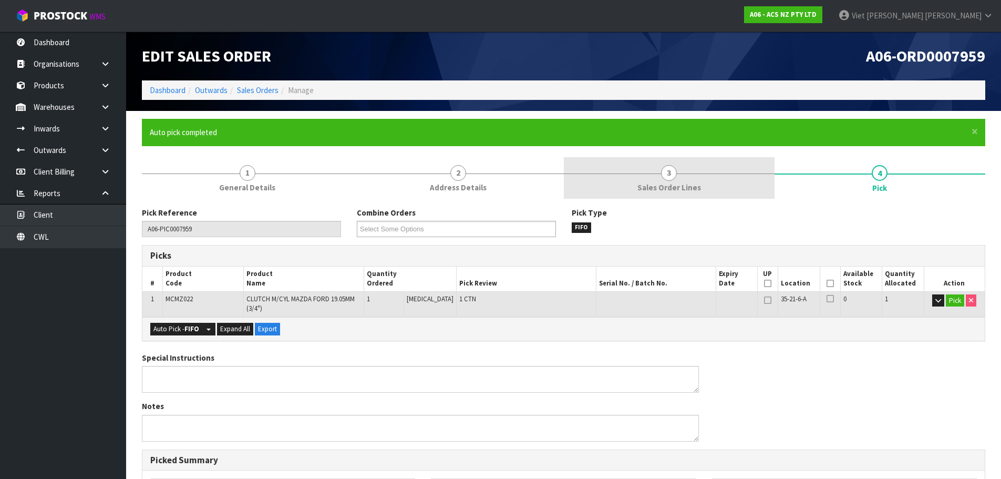
click at [745, 177] on link "3 Sales Order Lines" at bounding box center [669, 178] width 211 height 42
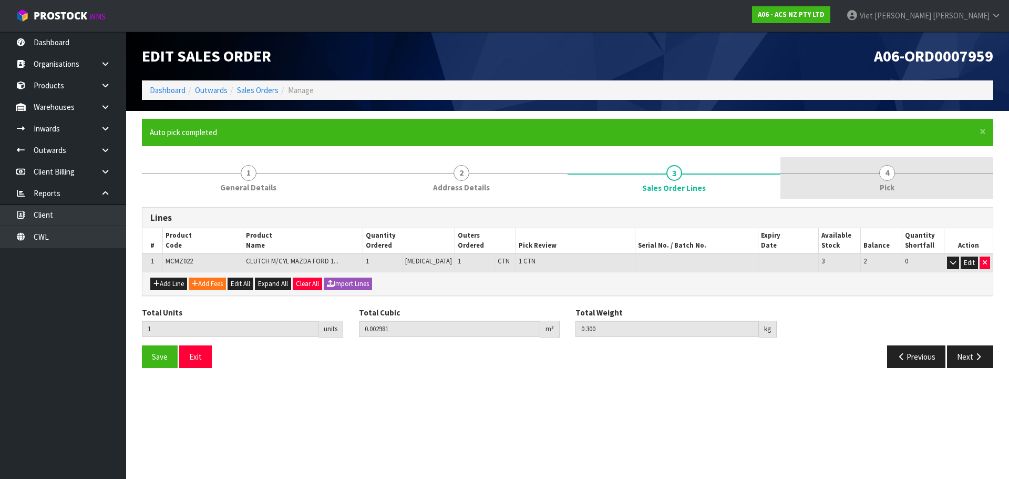
click at [849, 189] on link "4 Pick" at bounding box center [886, 178] width 213 height 42
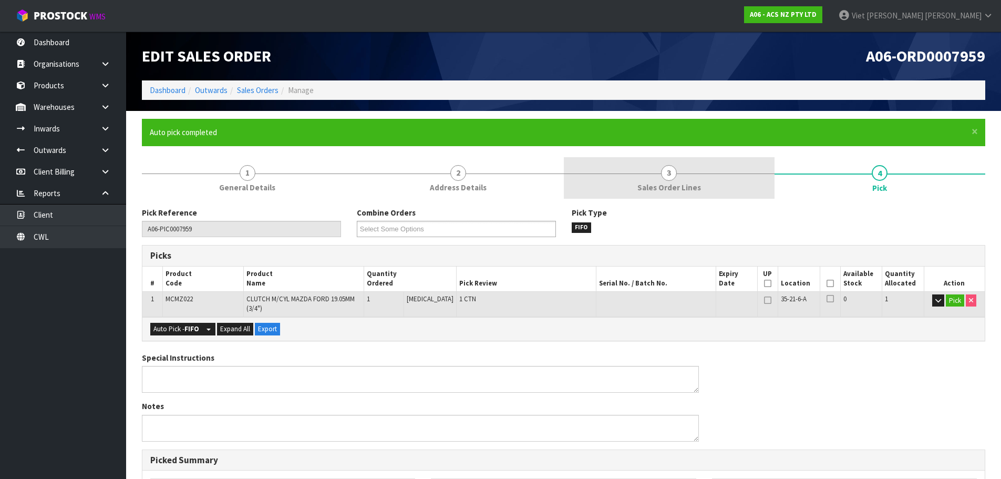
click at [718, 184] on link "3 Sales Order Lines" at bounding box center [669, 178] width 211 height 42
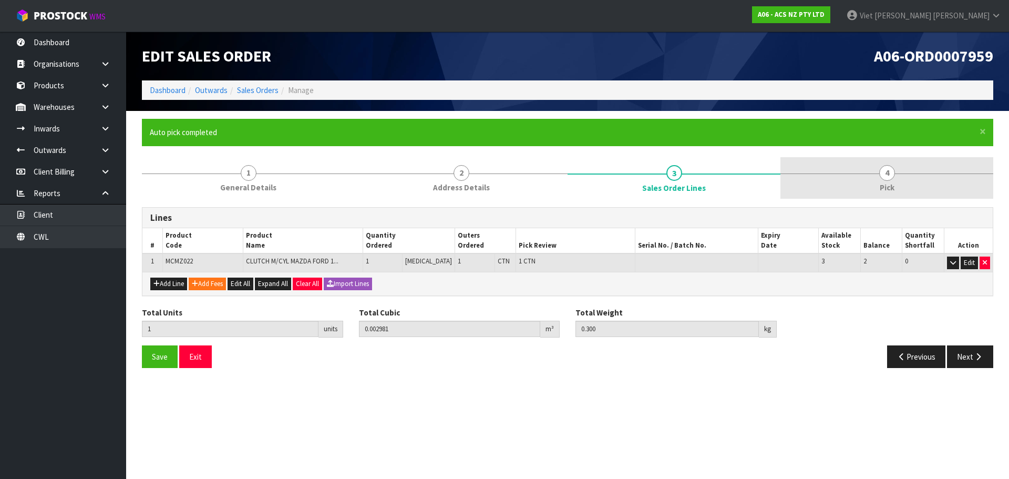
click at [862, 184] on link "4 Pick" at bounding box center [886, 178] width 213 height 42
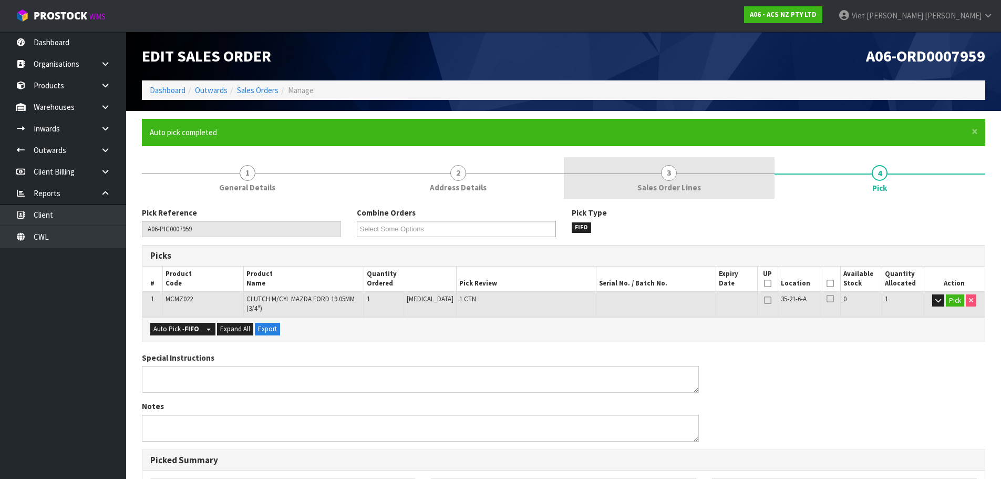
click at [739, 181] on link "3 Sales Order Lines" at bounding box center [669, 178] width 211 height 42
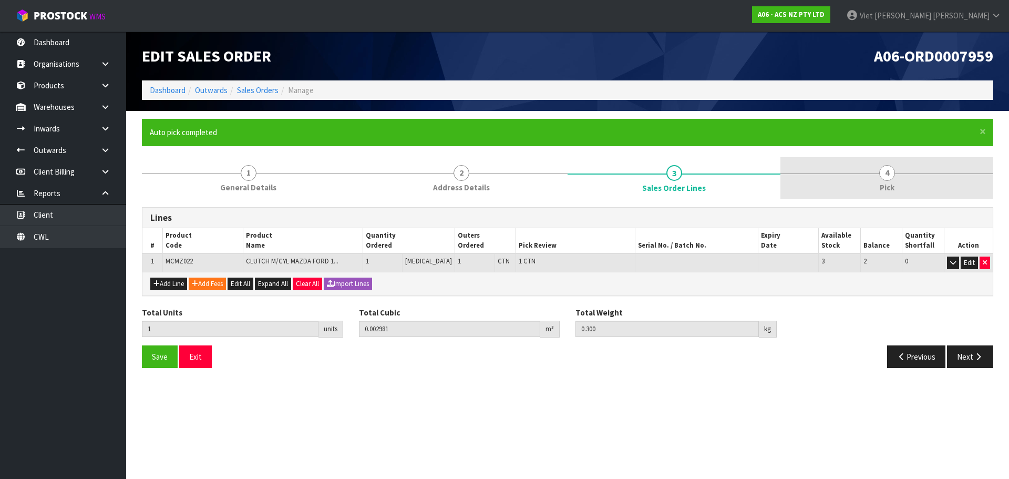
click at [845, 180] on link "4 Pick" at bounding box center [886, 178] width 213 height 42
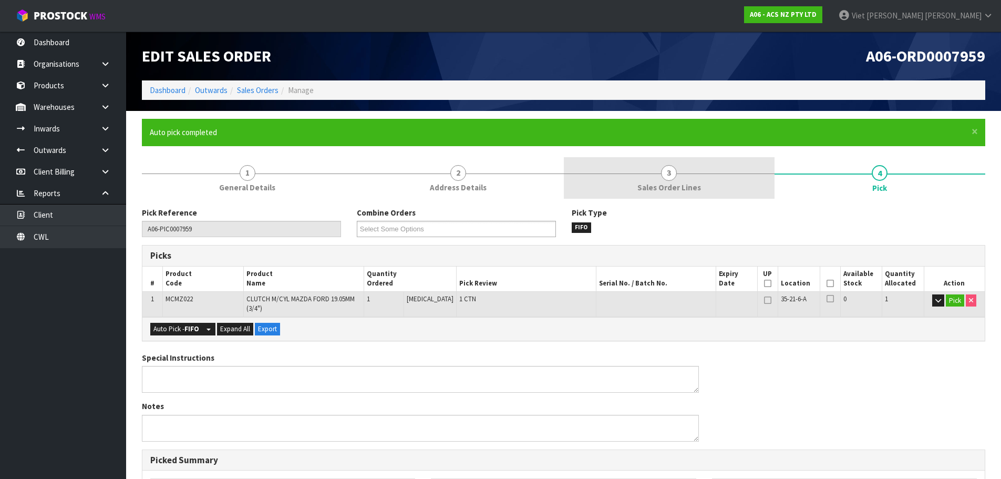
click at [724, 184] on link "3 Sales Order Lines" at bounding box center [669, 178] width 211 height 42
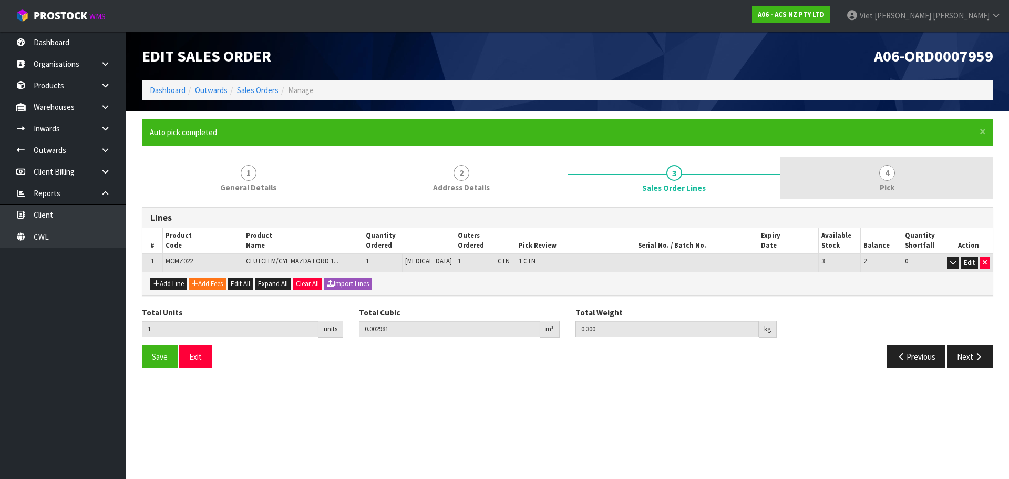
click at [811, 183] on link "4 Pick" at bounding box center [886, 178] width 213 height 42
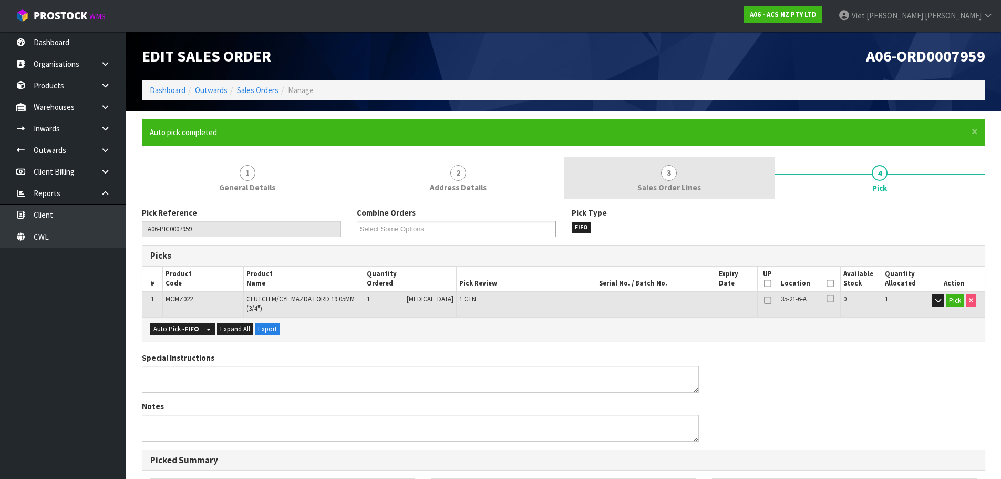
click at [693, 184] on span "Sales Order Lines" at bounding box center [669, 187] width 64 height 11
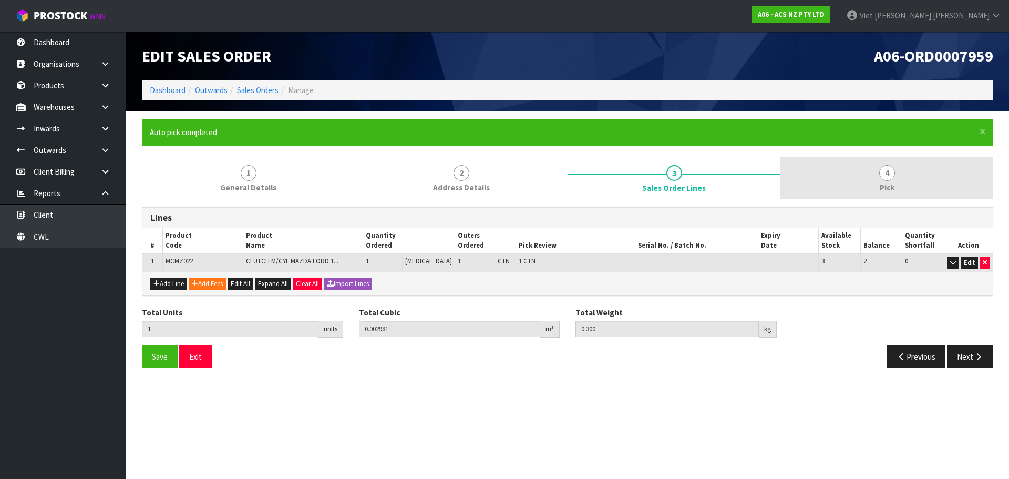
click at [852, 183] on link "4 Pick" at bounding box center [886, 178] width 213 height 42
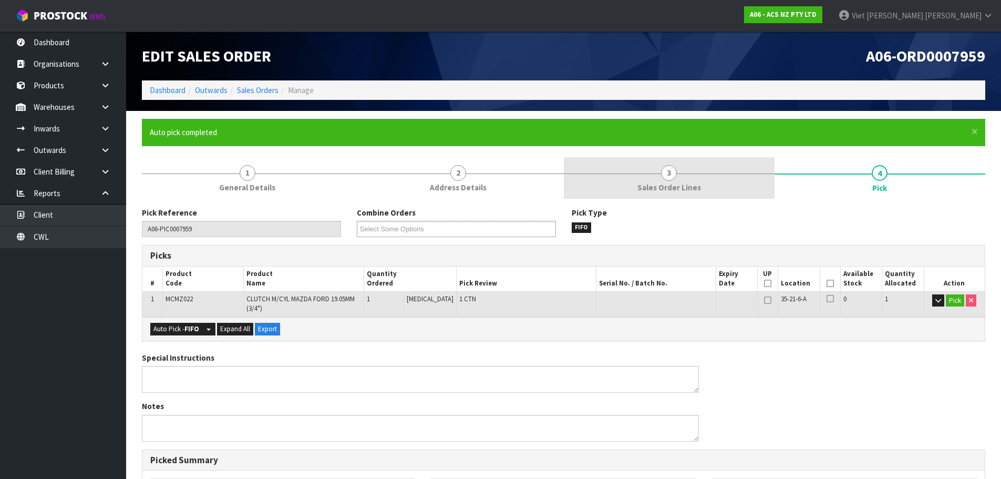
click at [711, 182] on link "3 Sales Order Lines" at bounding box center [669, 178] width 211 height 42
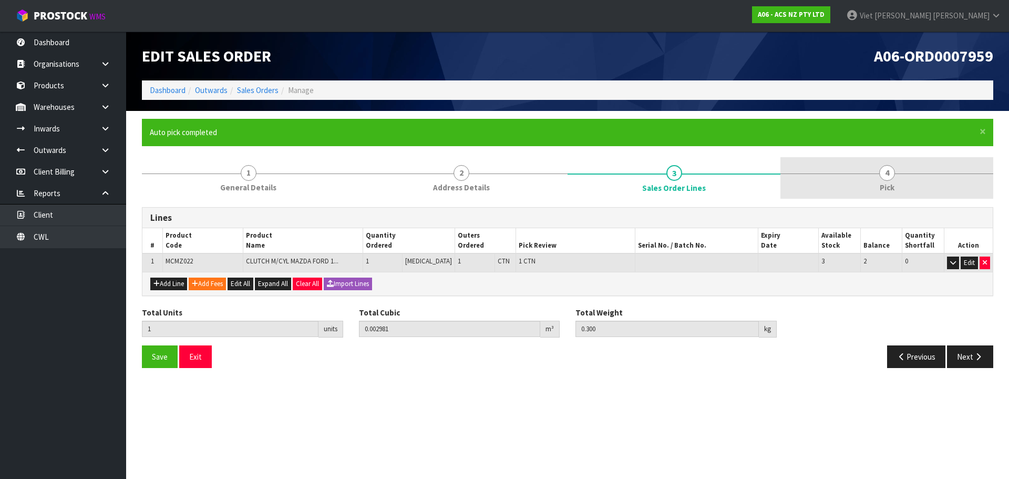
click at [806, 188] on link "4 Pick" at bounding box center [886, 178] width 213 height 42
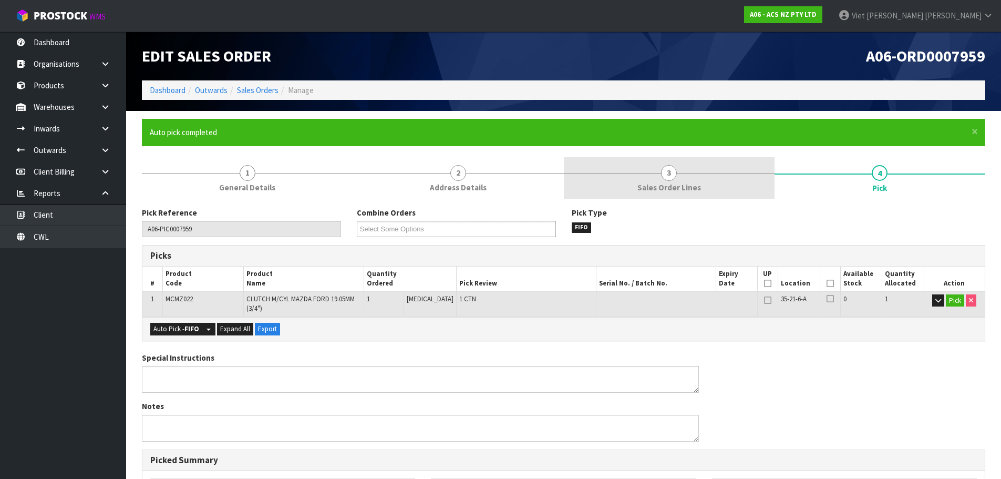
click at [698, 189] on span "Sales Order Lines" at bounding box center [669, 187] width 64 height 11
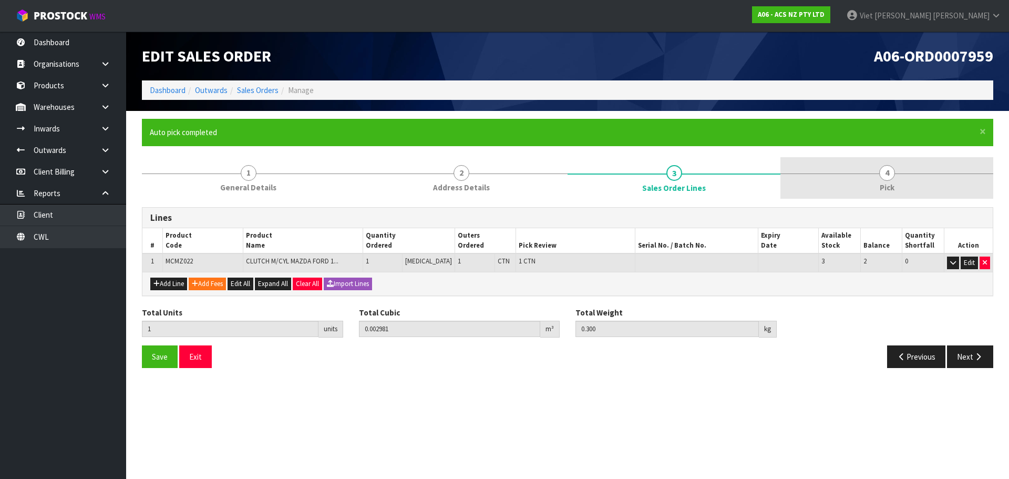
click at [840, 188] on link "4 Pick" at bounding box center [886, 178] width 213 height 42
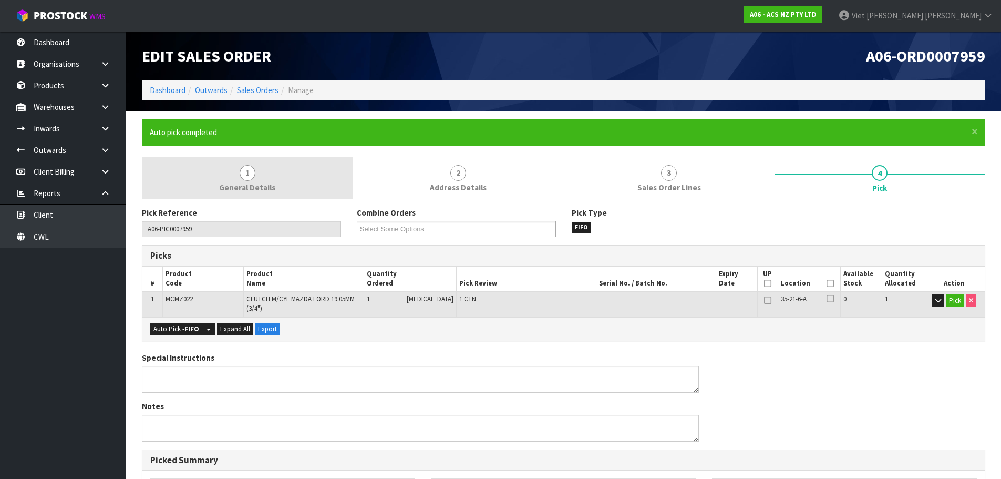
click at [279, 175] on link "1 General Details" at bounding box center [247, 178] width 211 height 42
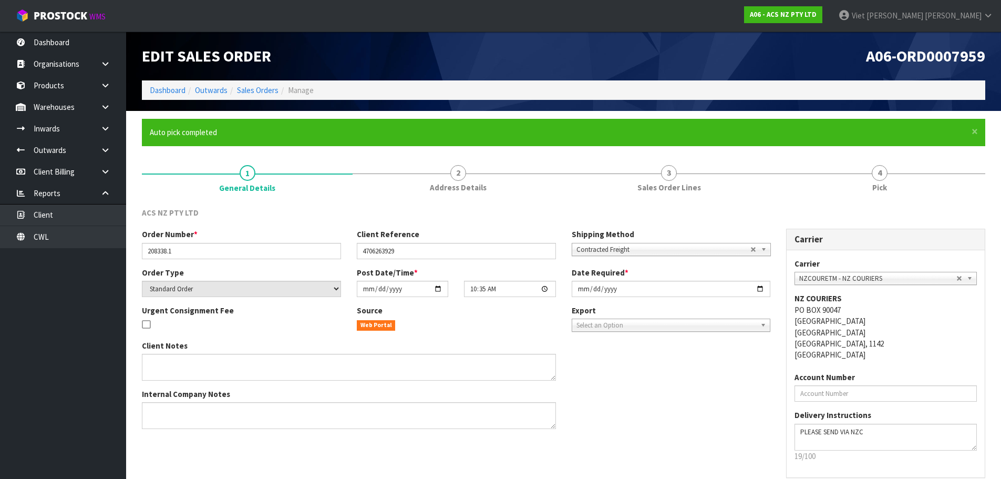
click at [444, 149] on form "× Close Auto pick completed 1 General Details 2 Address Details 3 Sales Order L…" at bounding box center [563, 319] width 843 height 400
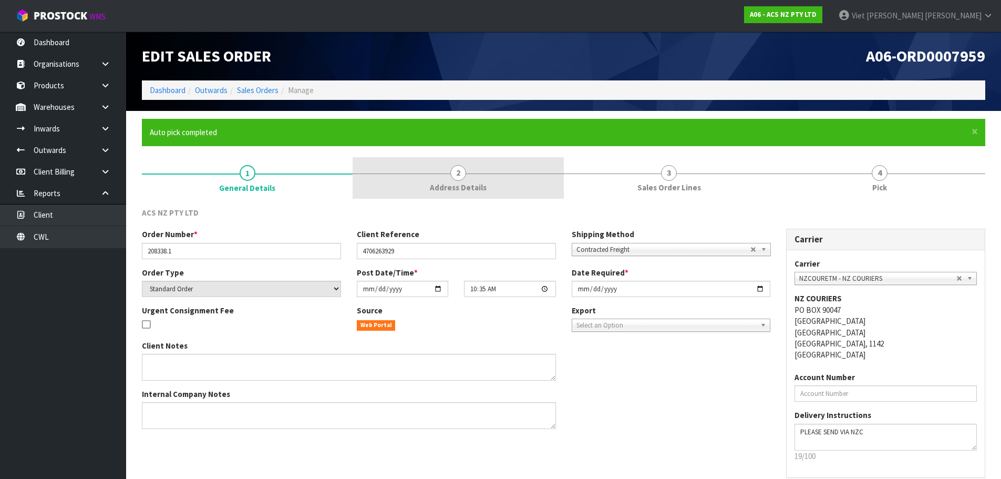
click at [450, 158] on link "2 Address Details" at bounding box center [458, 178] width 211 height 42
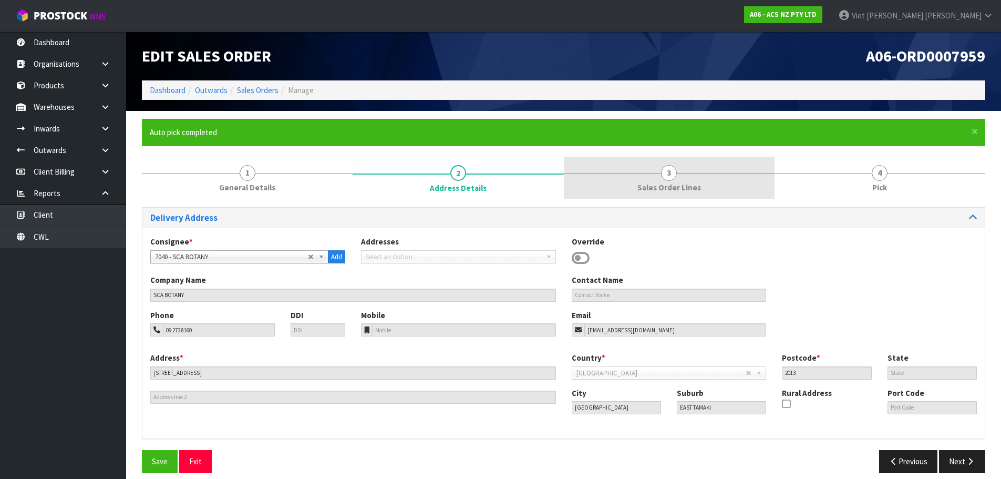
click at [662, 169] on span "3" at bounding box center [669, 173] width 16 height 16
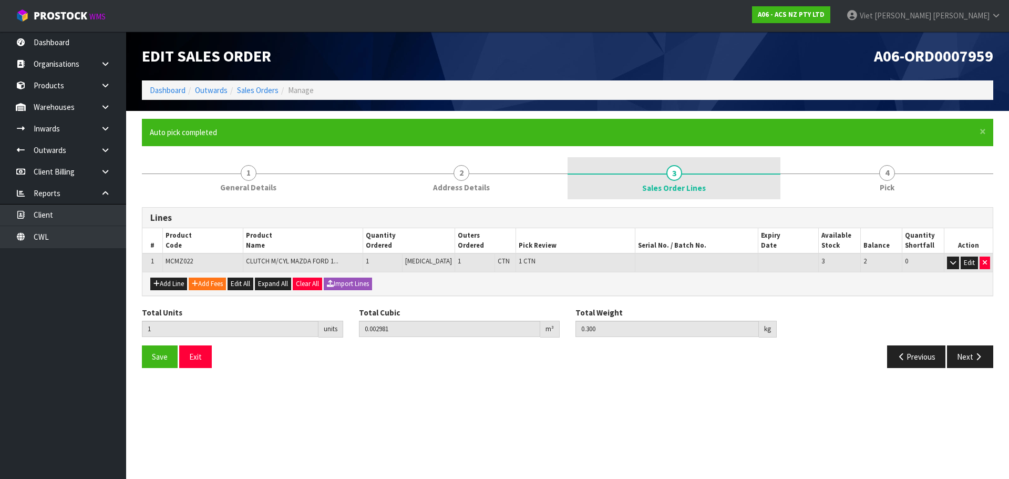
click at [750, 171] on link "3 Sales Order Lines" at bounding box center [673, 178] width 213 height 42
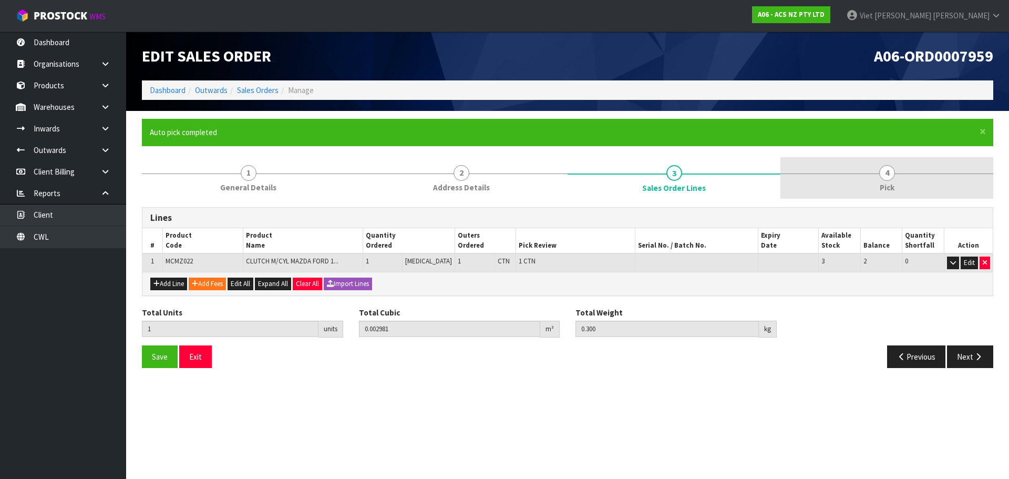
click at [855, 167] on link "4 Pick" at bounding box center [886, 178] width 213 height 42
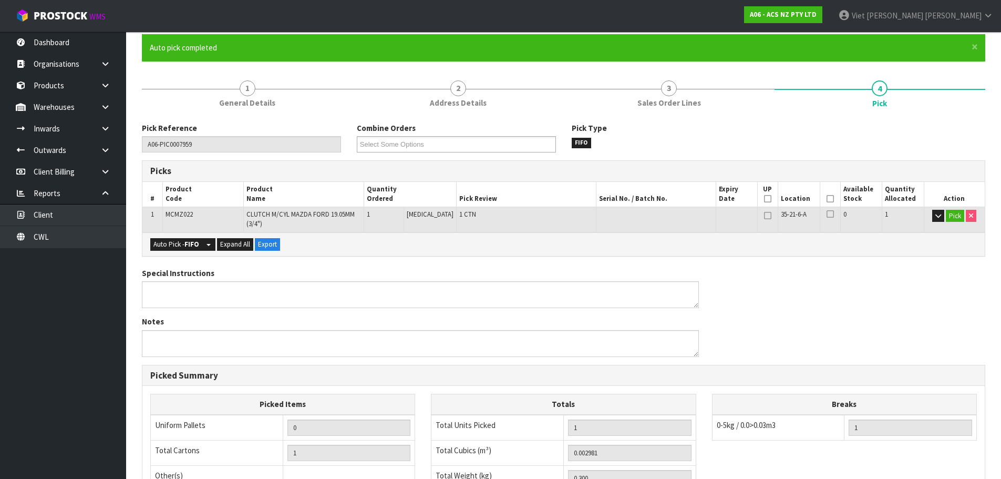
scroll to position [260, 0]
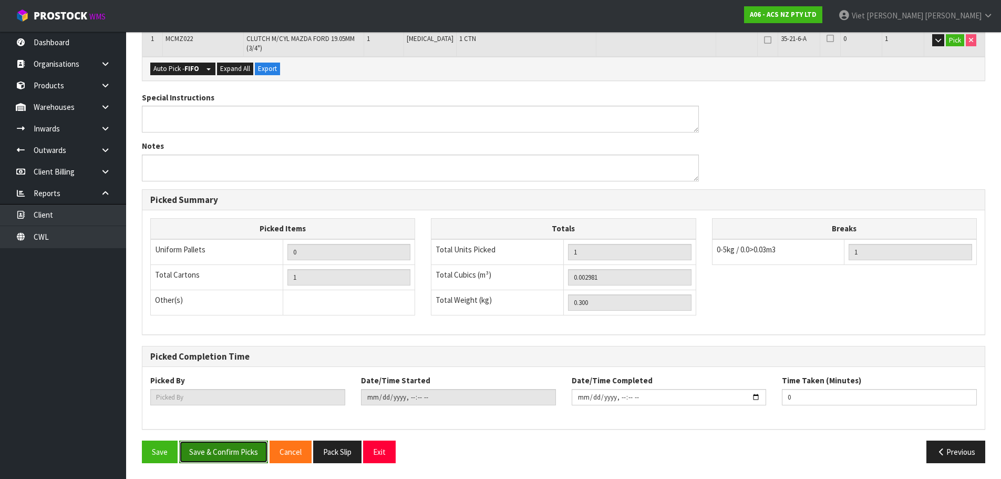
click at [237, 450] on button "Save & Confirm Picks" at bounding box center [223, 451] width 89 height 23
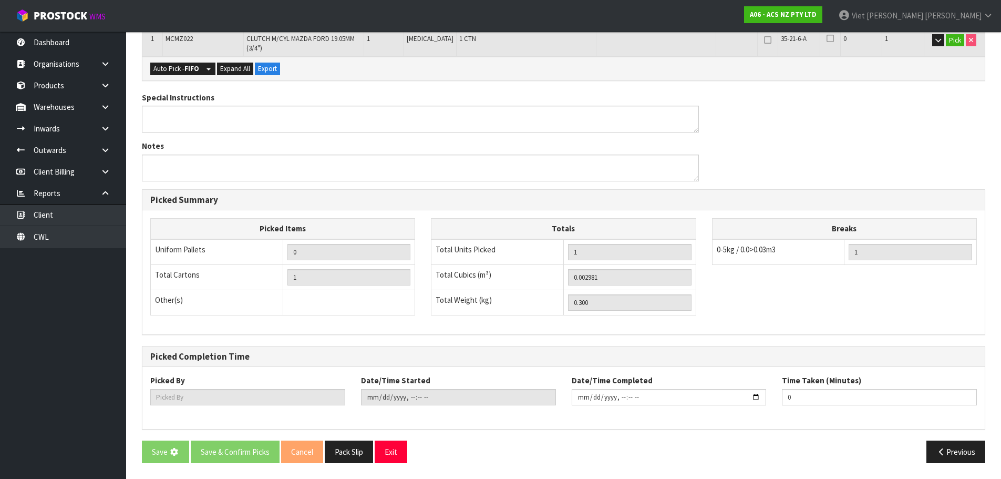
scroll to position [0, 0]
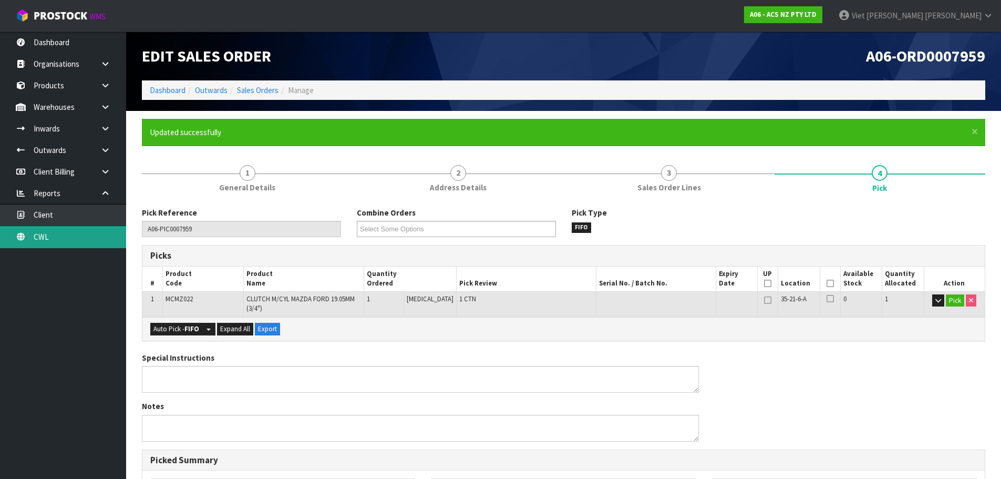
type input "Viet [PERSON_NAME]"
type input "2025-09-18T10:42:56"
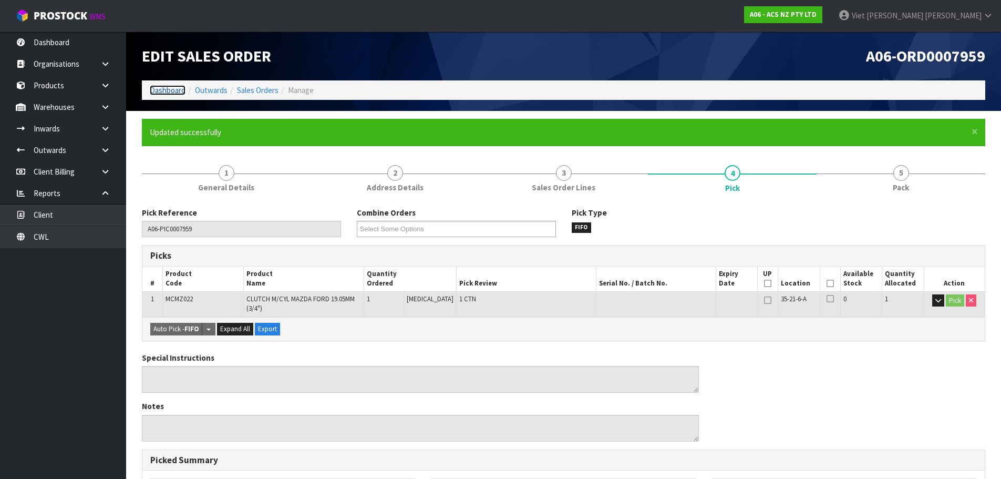
drag, startPoint x: 167, startPoint y: 89, endPoint x: 160, endPoint y: 92, distance: 7.5
click at [167, 89] on link "Dashboard" at bounding box center [168, 90] width 36 height 10
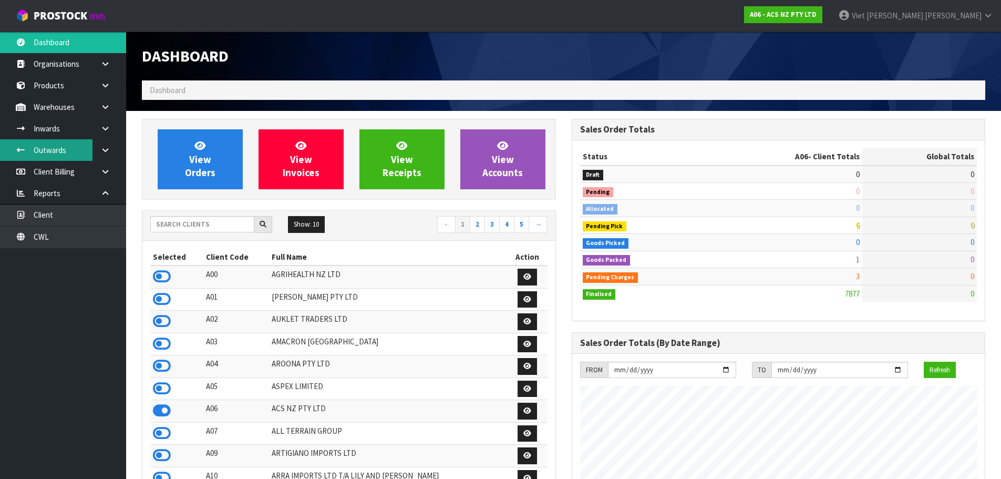
scroll to position [796, 429]
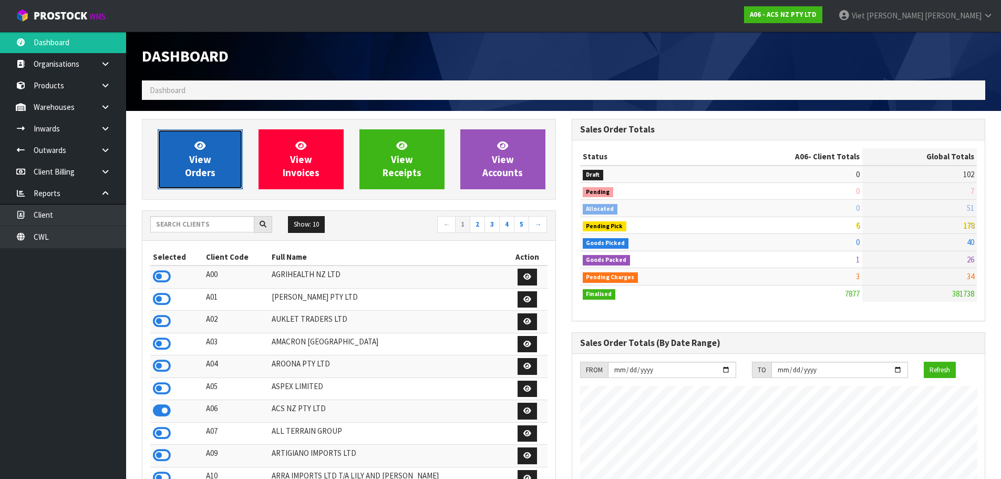
click at [214, 163] on link "View Orders" at bounding box center [200, 159] width 85 height 60
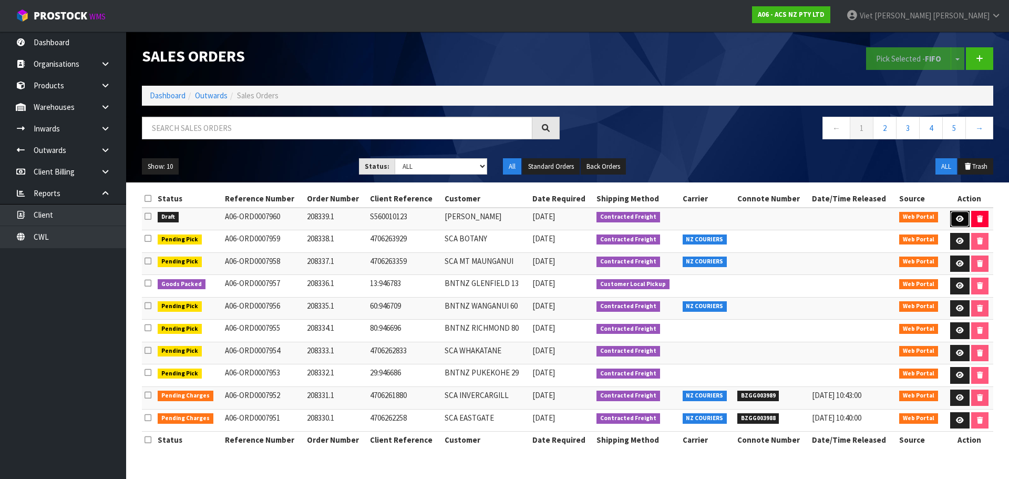
click at [963, 217] on link at bounding box center [959, 219] width 19 height 17
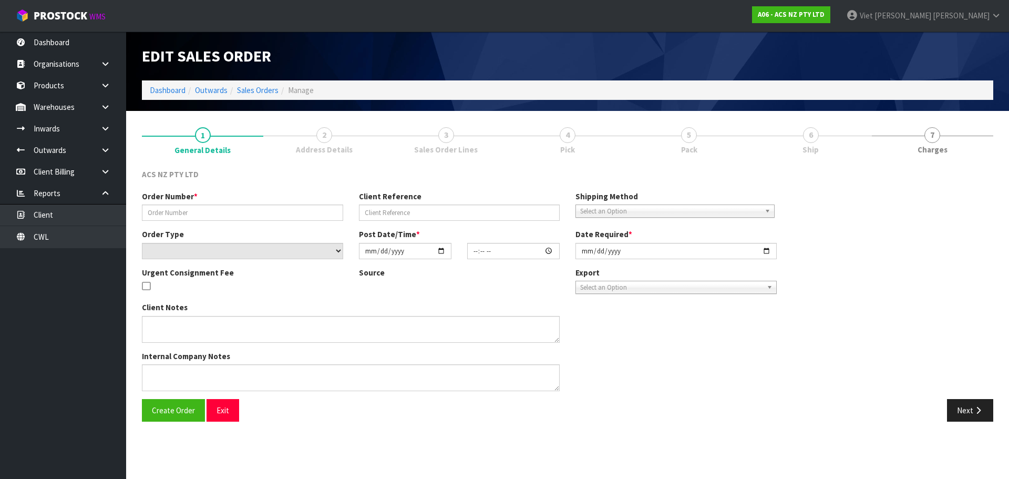
type input "208339.1"
type input "S560010123"
select select "number:0"
type input "[DATE]"
type input "10:50:00.000"
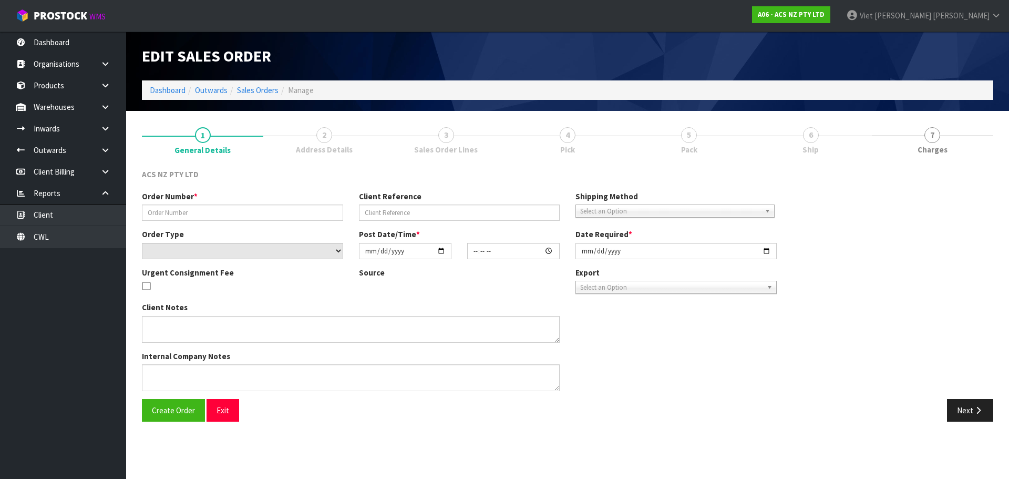
type input "[DATE]"
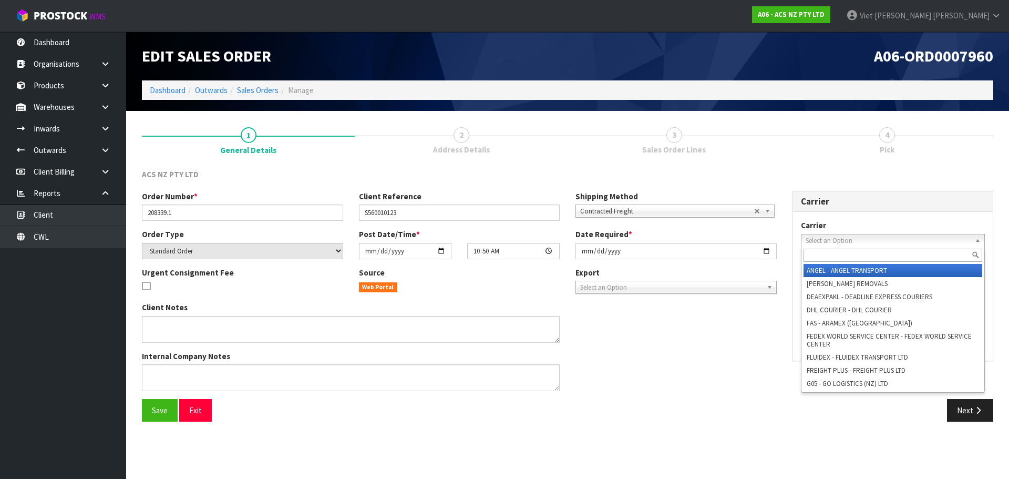
click at [878, 239] on span "Select an Option" at bounding box center [887, 240] width 165 height 13
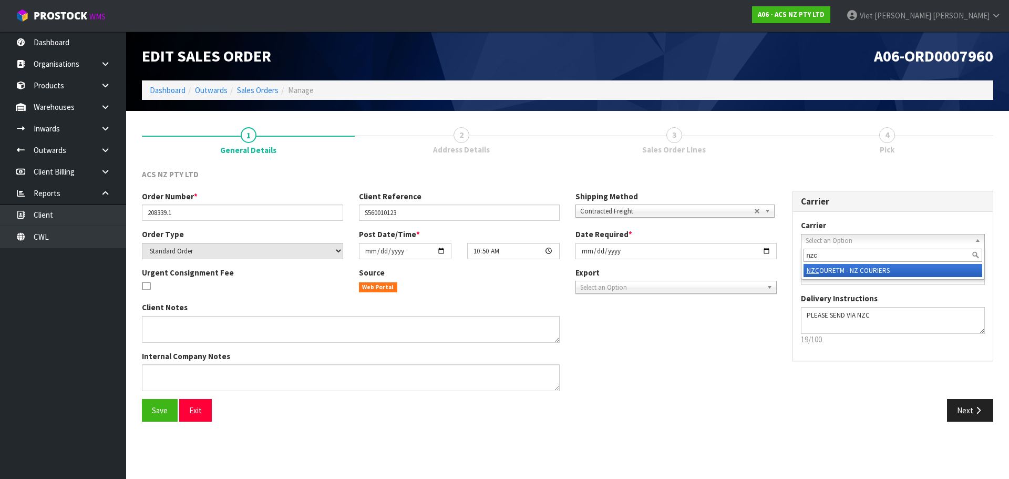
type input "nzc"
click at [833, 273] on li "NZC OURETM - NZ COURIERS" at bounding box center [892, 270] width 179 height 13
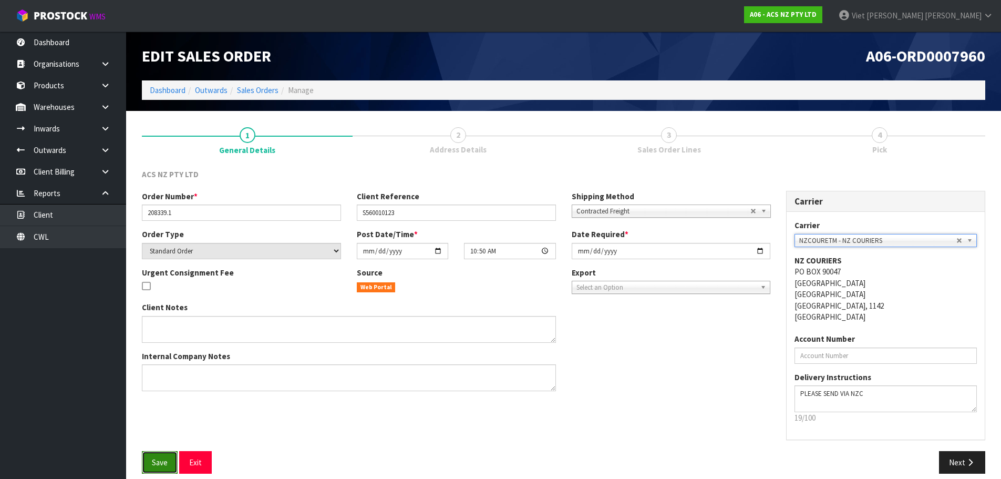
click at [165, 461] on span "Save" at bounding box center [160, 462] width 16 height 10
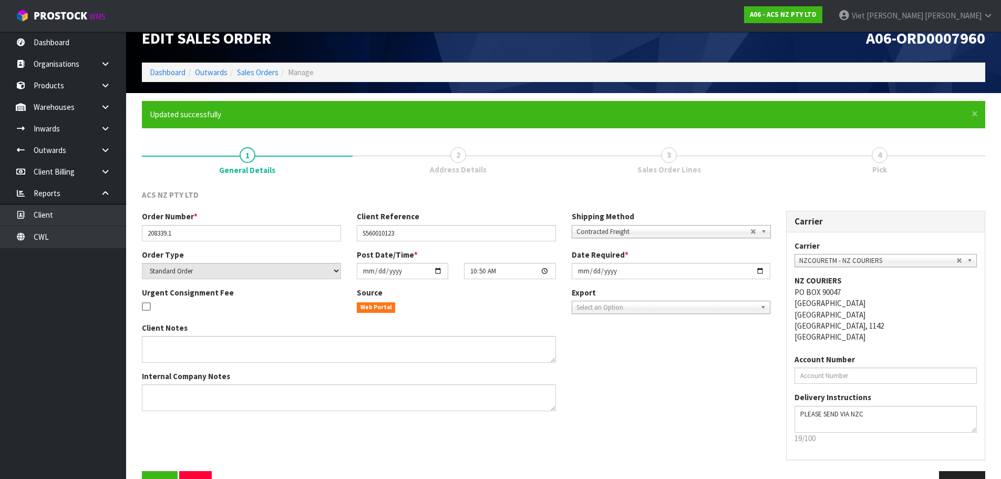
scroll to position [49, 0]
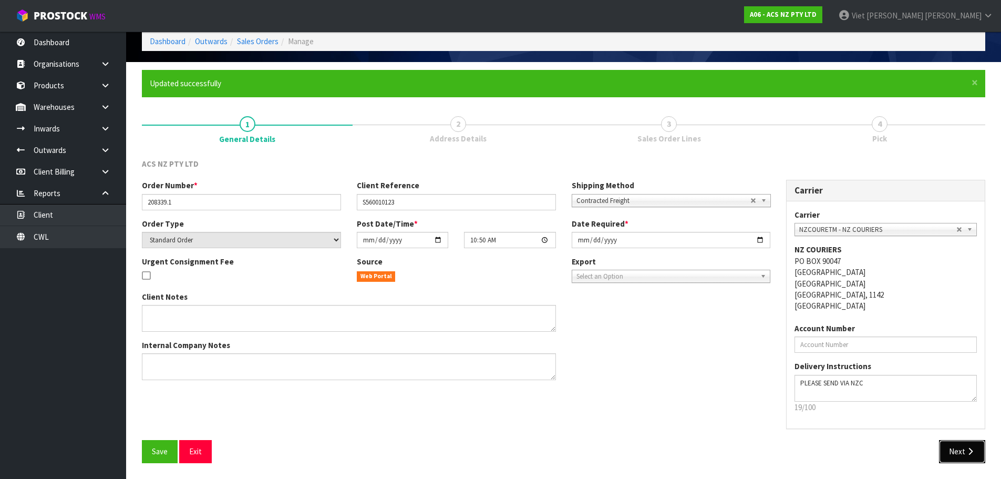
click at [962, 453] on button "Next" at bounding box center [962, 451] width 46 height 23
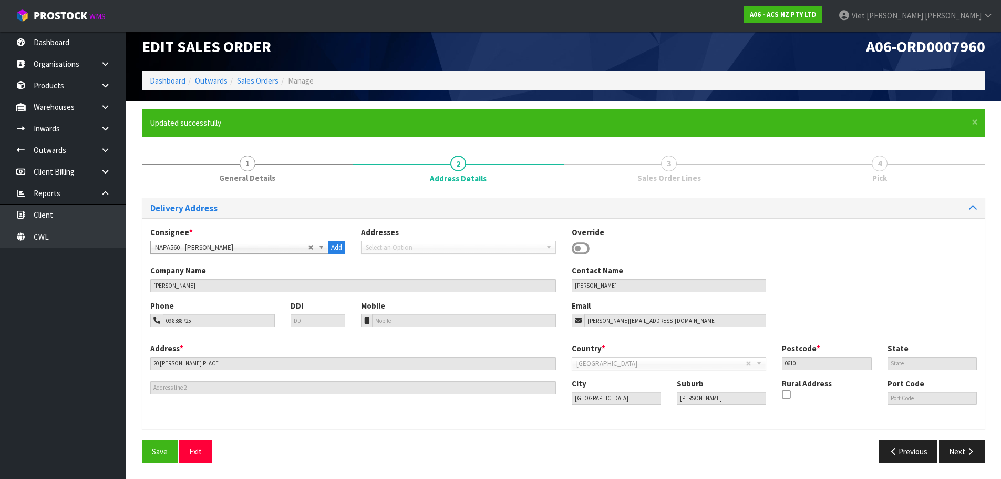
scroll to position [0, 0]
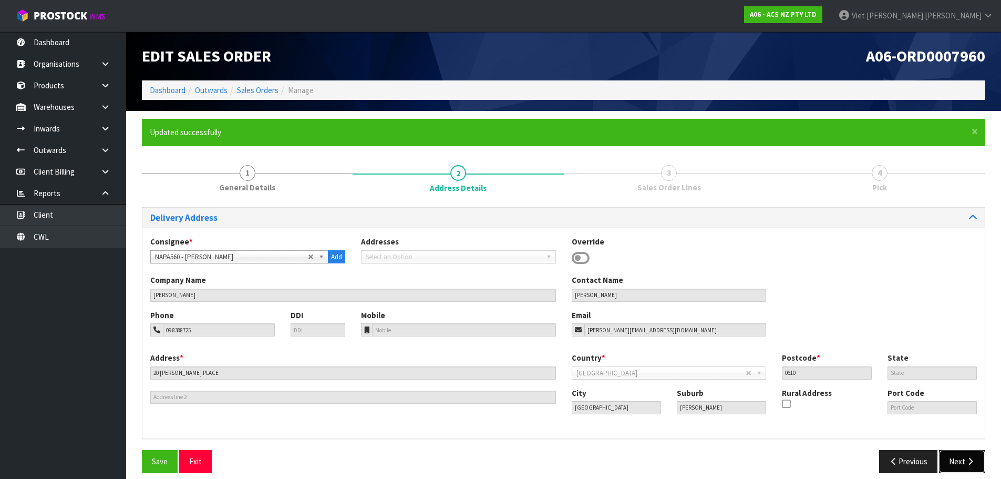
click at [969, 464] on icon "button" at bounding box center [970, 461] width 10 height 8
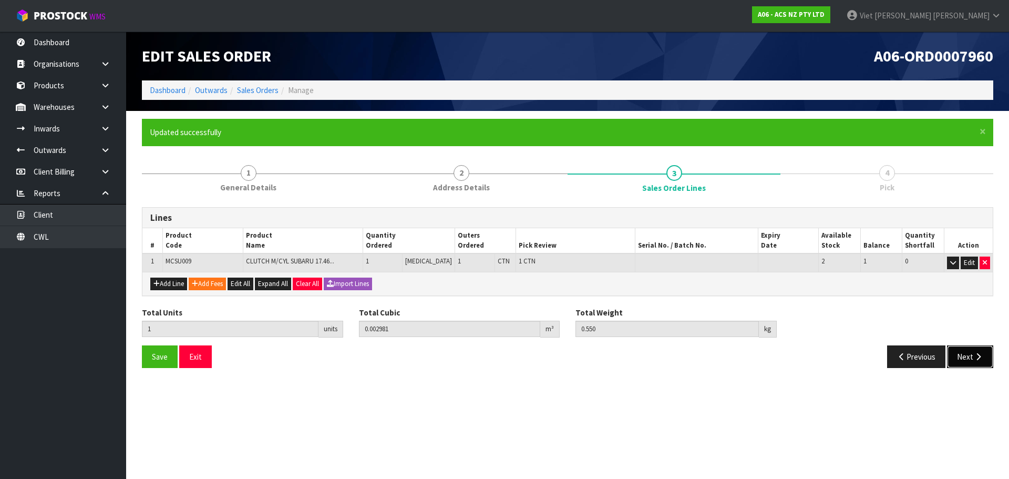
click at [973, 353] on icon "button" at bounding box center [978, 357] width 10 height 8
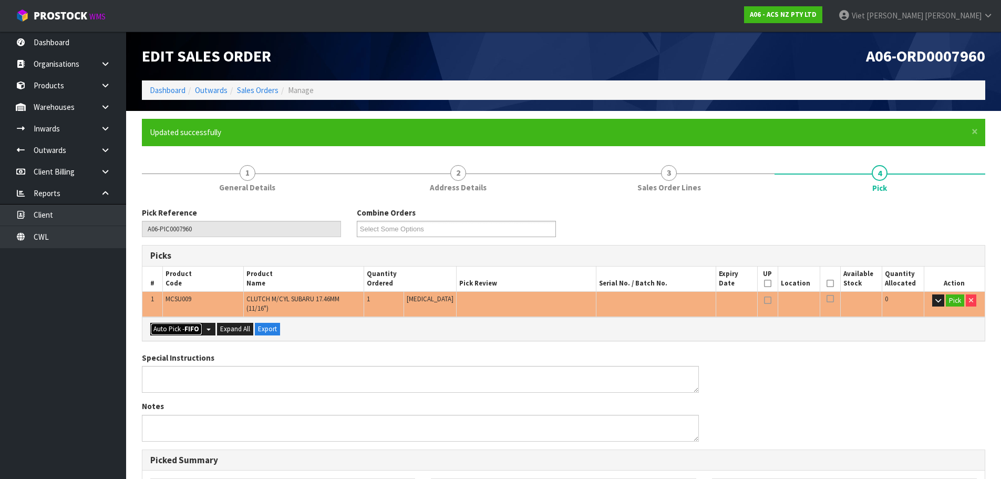
click at [172, 325] on button "Auto Pick - FIFO" at bounding box center [176, 329] width 52 height 13
type input "1"
type input "0.002981"
type input "0.550"
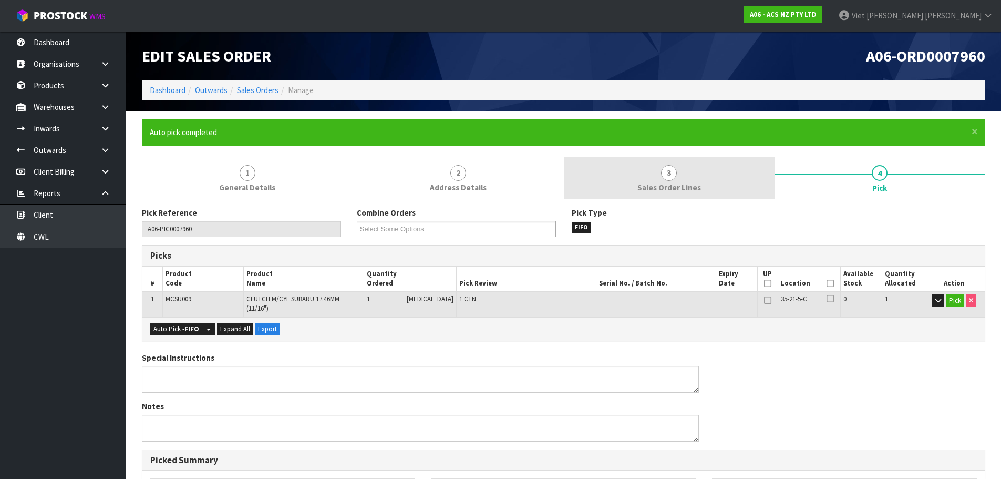
click at [693, 181] on link "3 Sales Order Lines" at bounding box center [669, 178] width 211 height 42
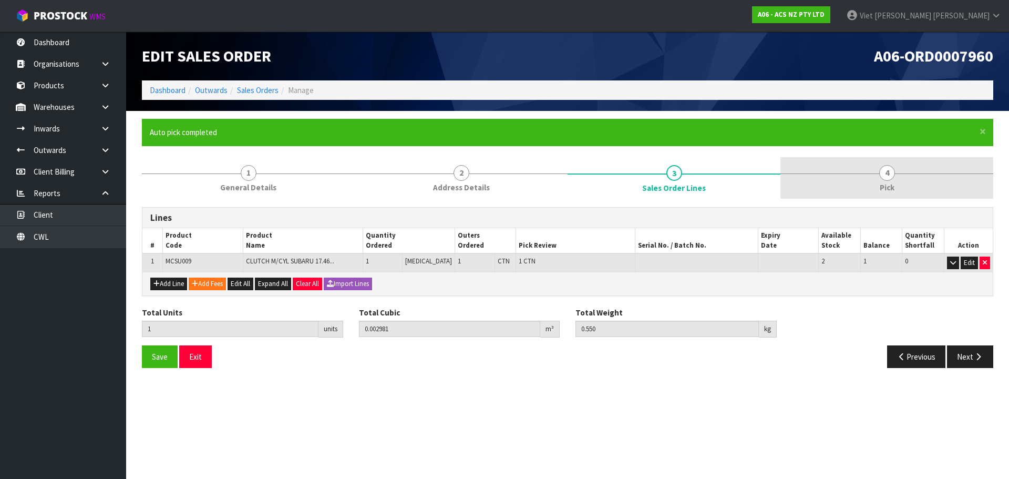
click at [886, 175] on span "4" at bounding box center [887, 173] width 16 height 16
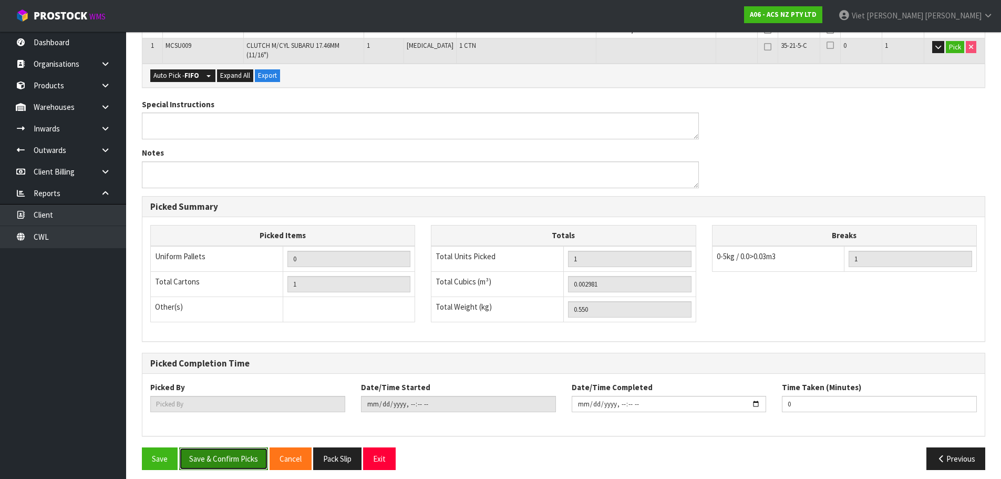
click at [226, 448] on button "Save & Confirm Picks" at bounding box center [223, 458] width 89 height 23
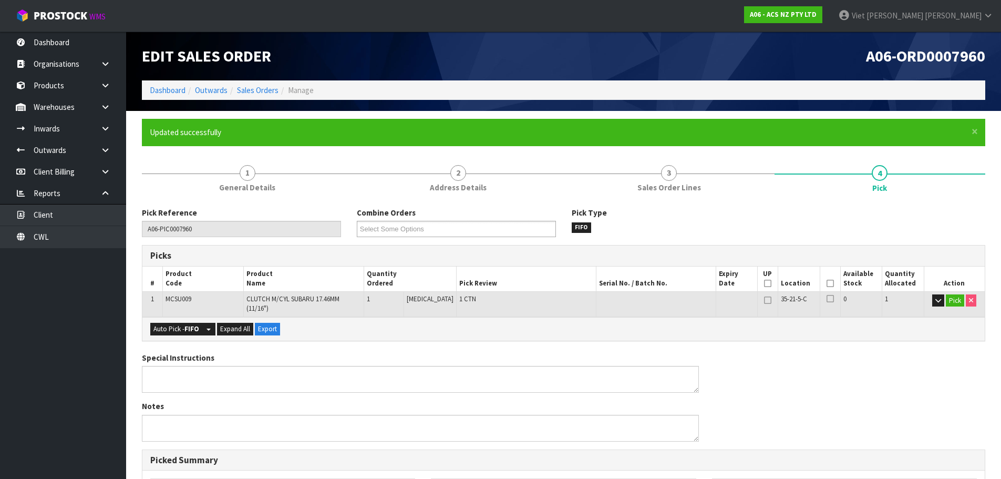
type input "Viet [PERSON_NAME]"
type input "2025-09-18T10:48:27"
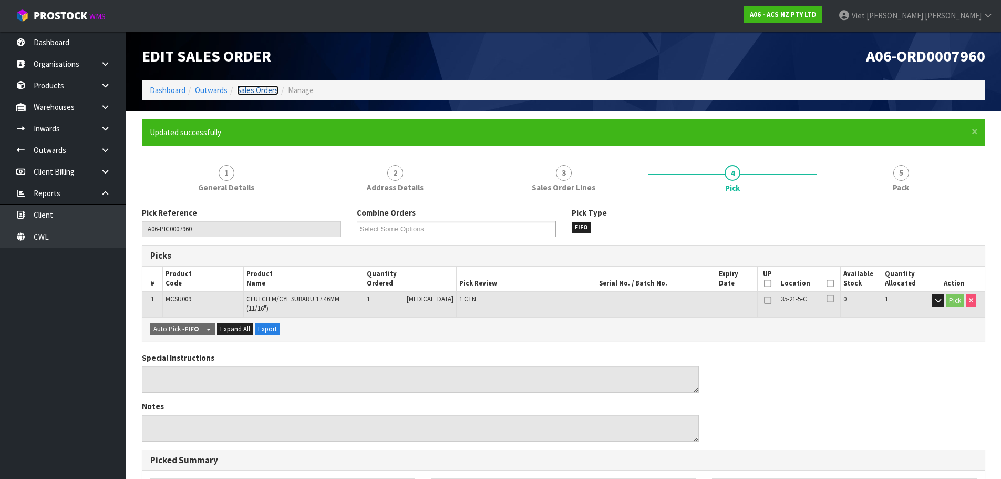
click at [259, 89] on link "Sales Orders" at bounding box center [258, 90] width 42 height 10
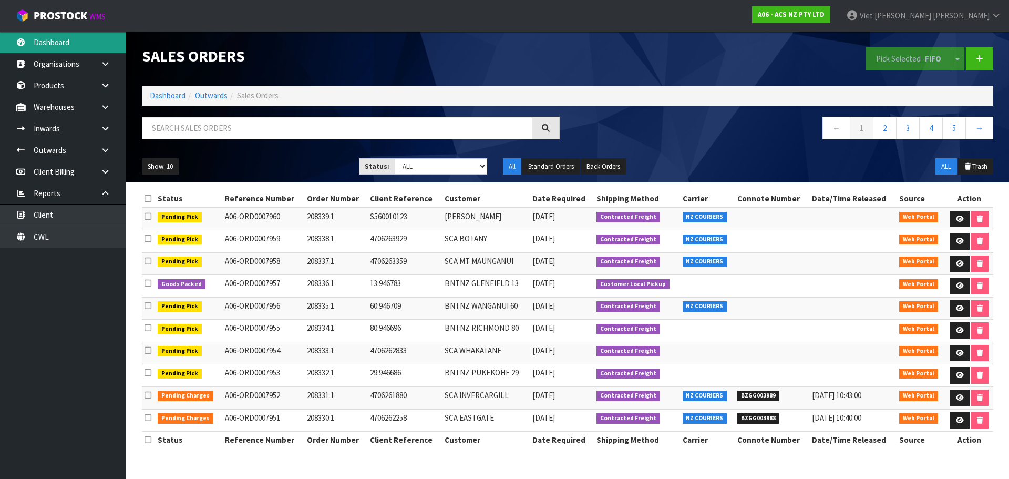
click at [88, 48] on link "Dashboard" at bounding box center [63, 43] width 126 height 22
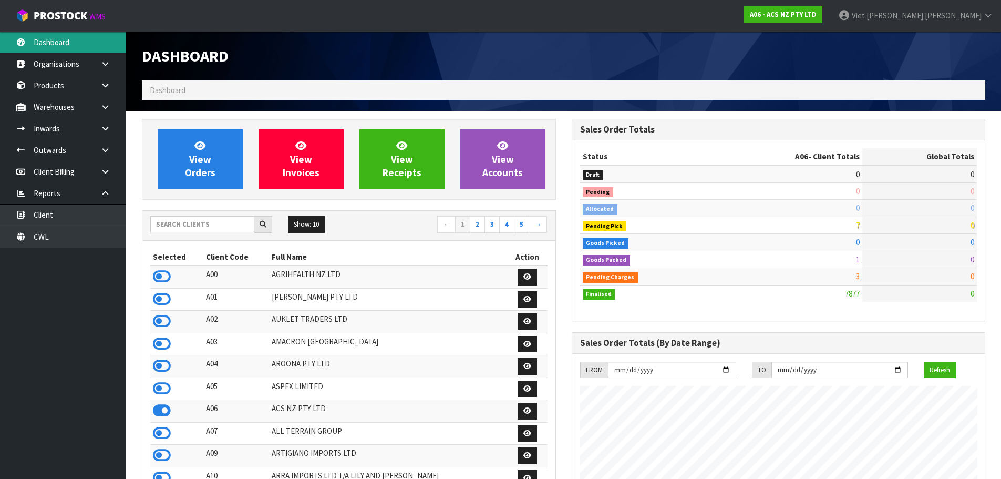
scroll to position [796, 429]
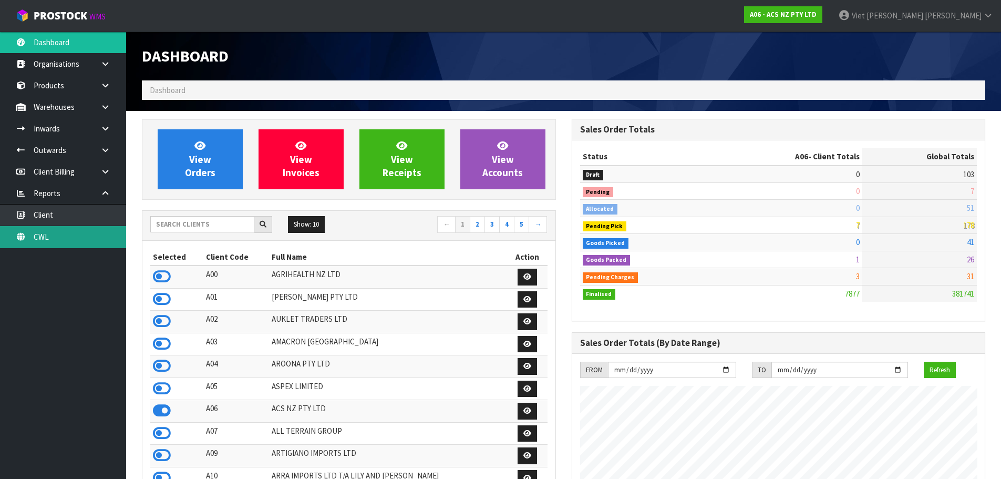
click at [79, 231] on link "CWL" at bounding box center [63, 237] width 126 height 22
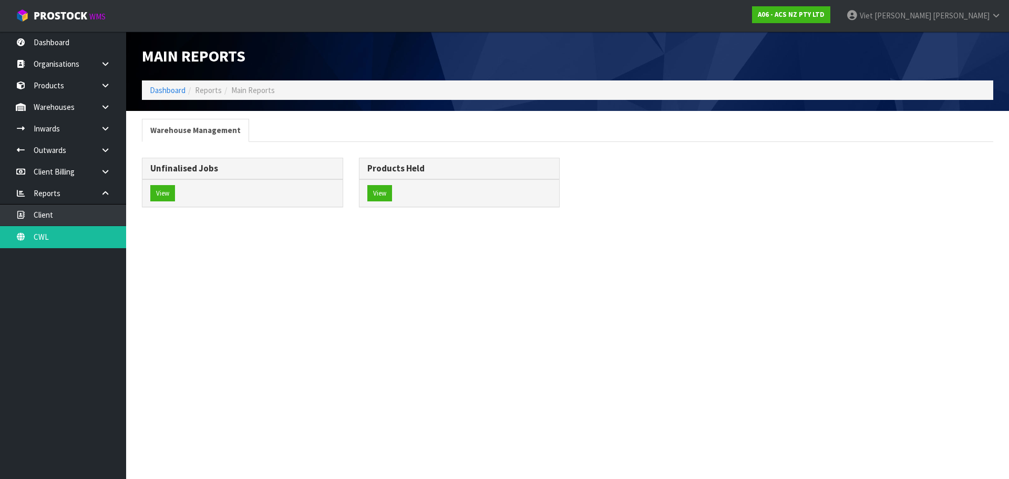
click at [141, 196] on div "Unfinalised Jobs View" at bounding box center [242, 188] width 217 height 60
click at [168, 188] on button "View" at bounding box center [162, 193] width 25 height 17
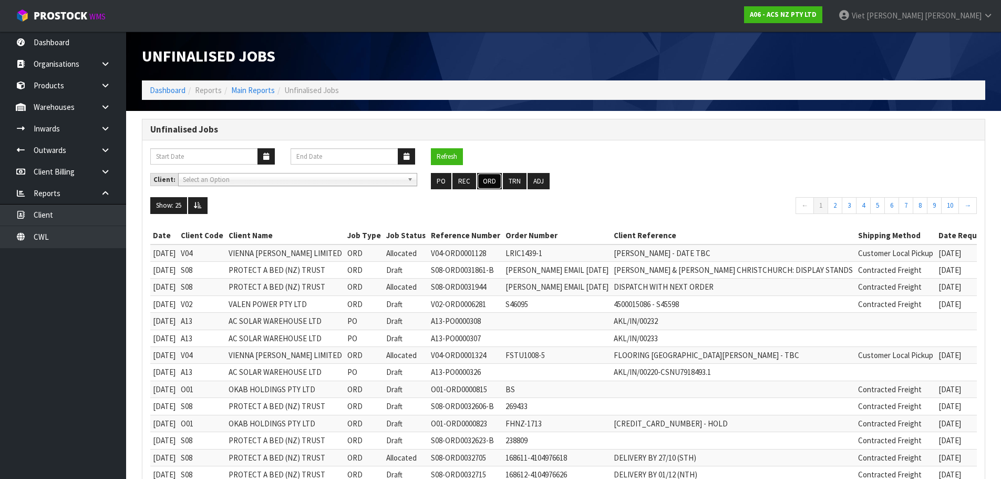
click at [488, 182] on button "ORD" at bounding box center [489, 181] width 25 height 17
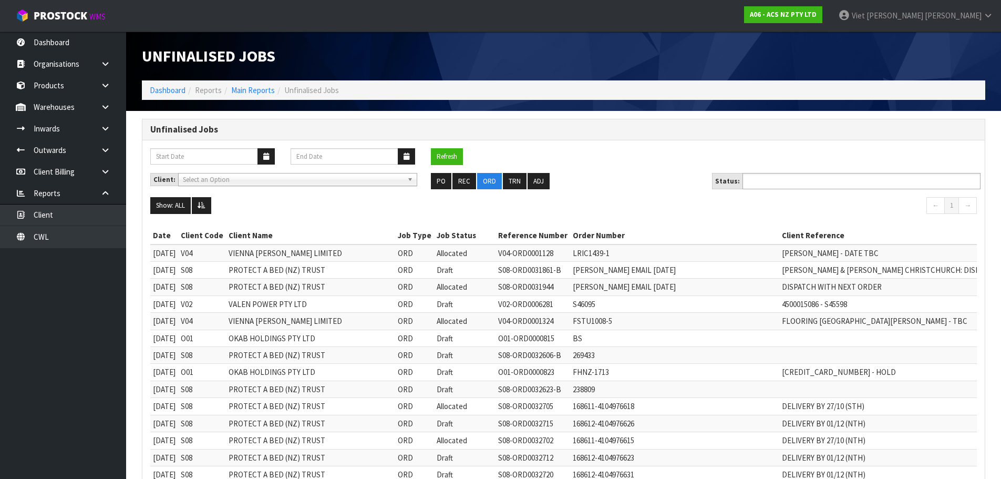
click at [805, 176] on input "text" at bounding box center [783, 180] width 77 height 13
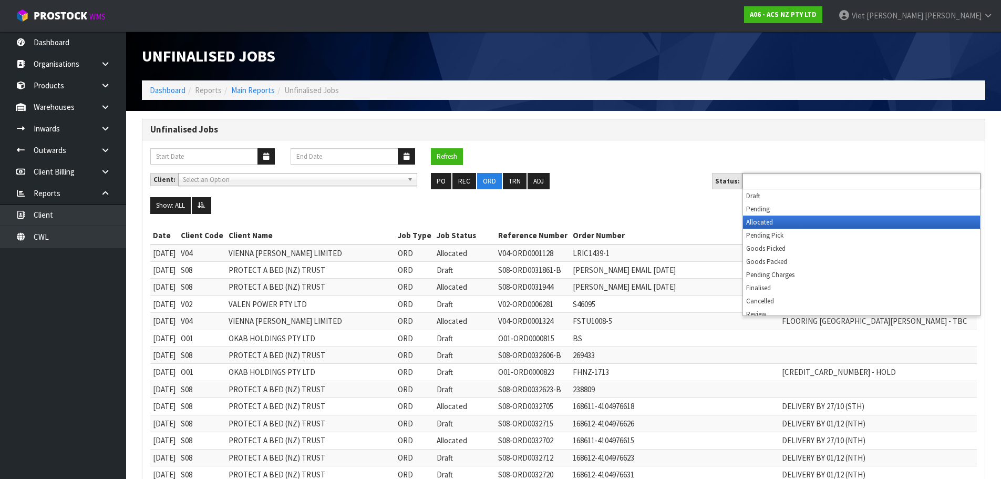
click at [787, 222] on li "Allocated" at bounding box center [861, 221] width 237 height 13
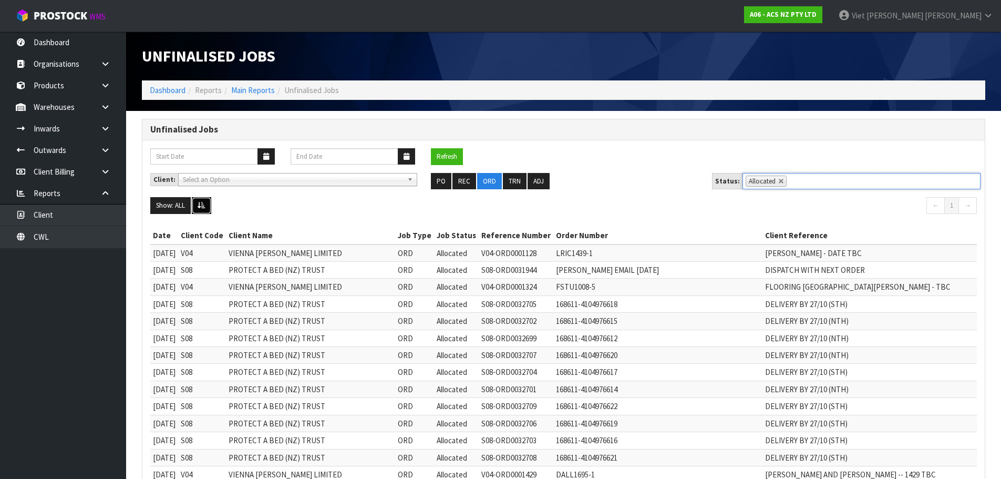
click at [202, 204] on icon at bounding box center [202, 205] width 8 height 7
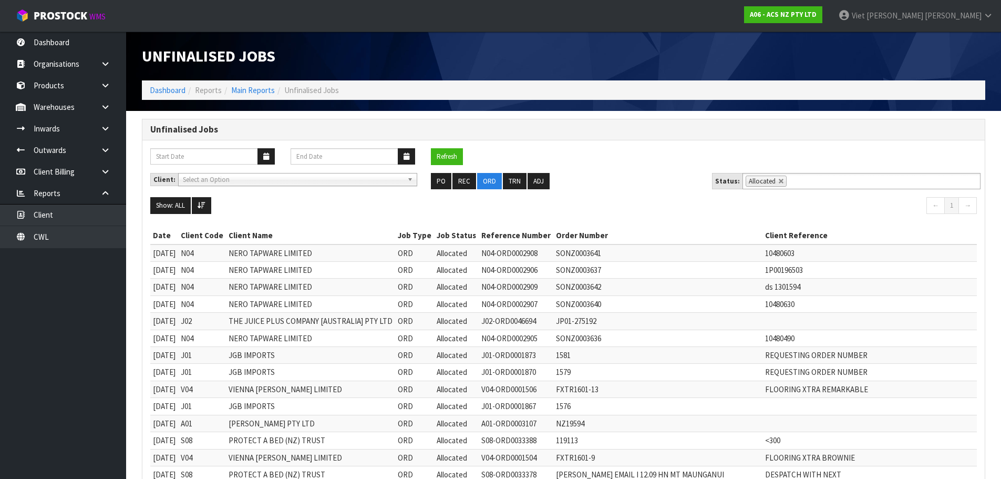
scroll to position [53, 0]
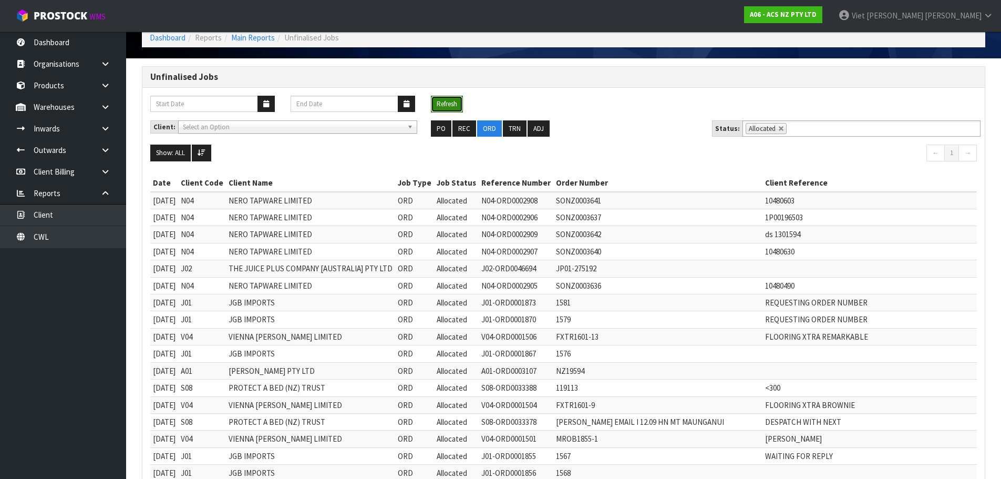
click at [461, 102] on button "Refresh" at bounding box center [447, 104] width 32 height 17
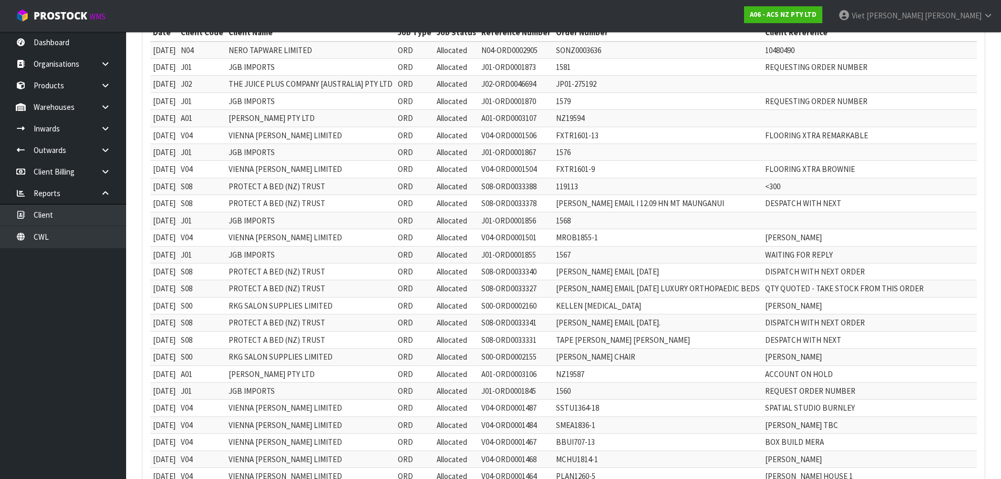
scroll to position [0, 0]
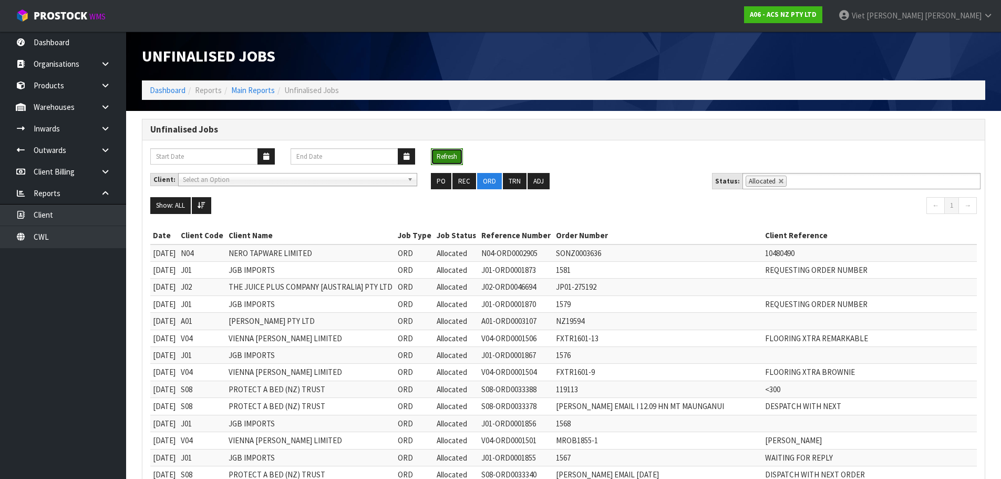
click at [448, 152] on button "Refresh" at bounding box center [447, 156] width 32 height 17
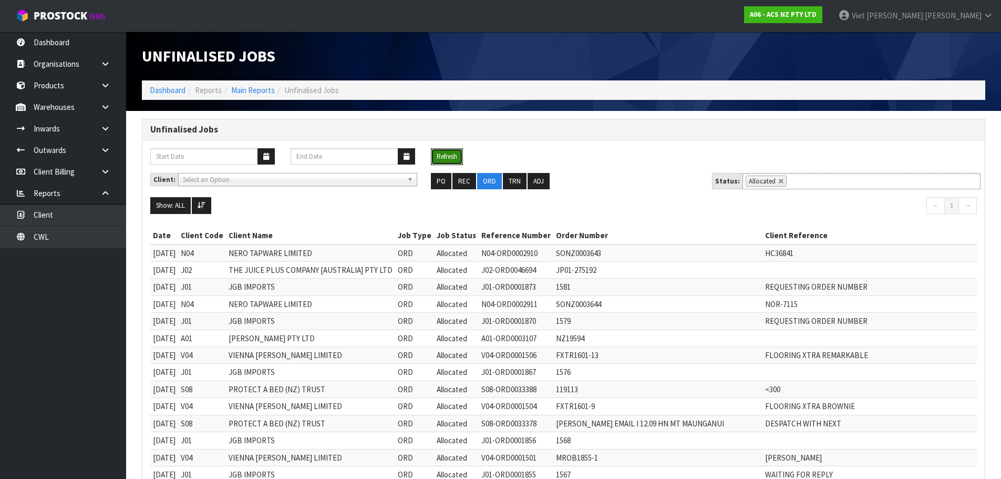
scroll to position [53, 0]
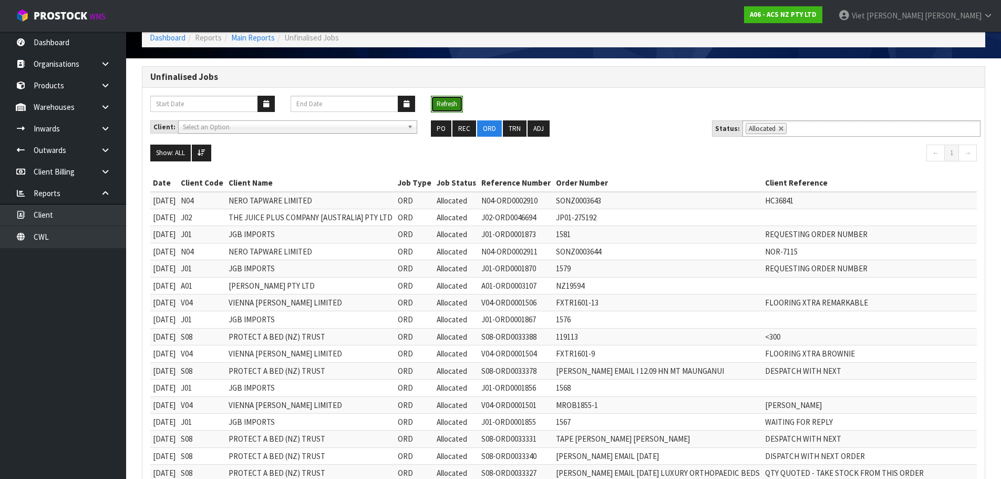
click at [448, 106] on button "Refresh" at bounding box center [447, 104] width 32 height 17
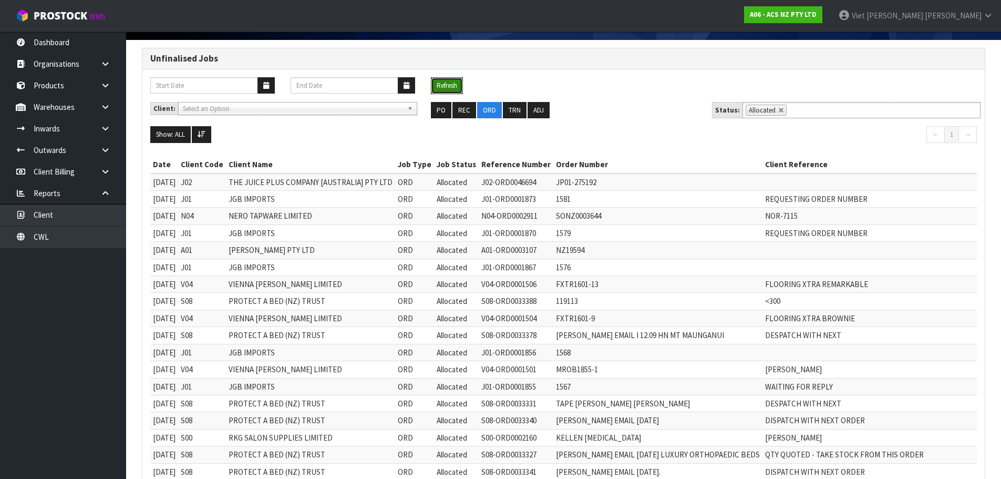
scroll to position [0, 0]
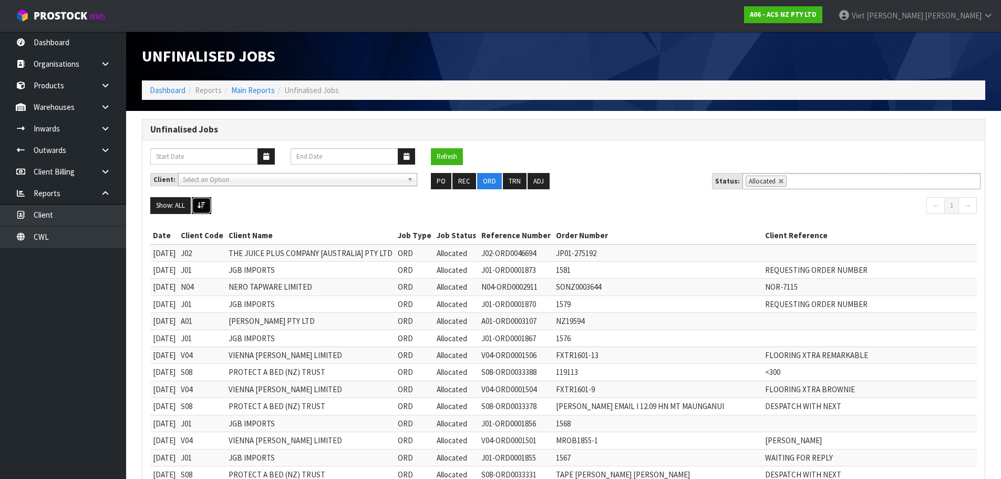
click at [210, 208] on button at bounding box center [201, 205] width 19 height 17
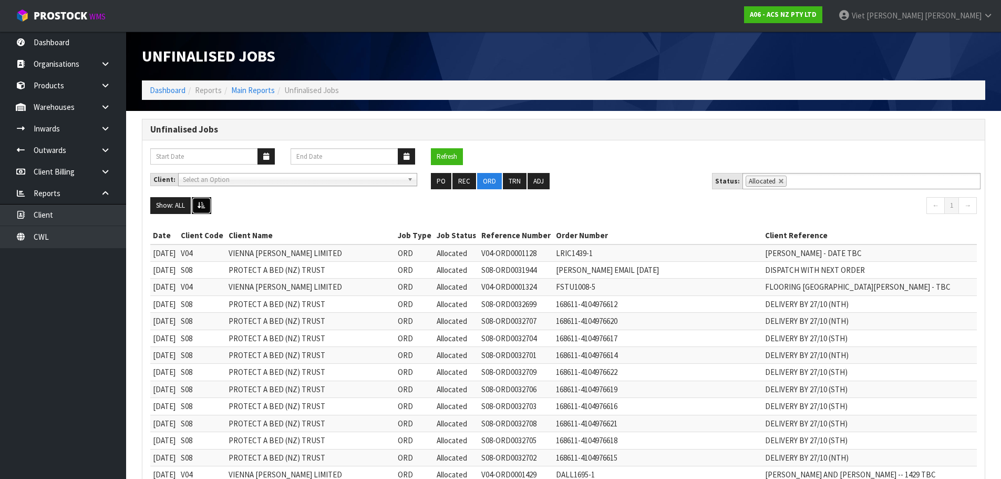
click at [210, 208] on button at bounding box center [201, 205] width 19 height 17
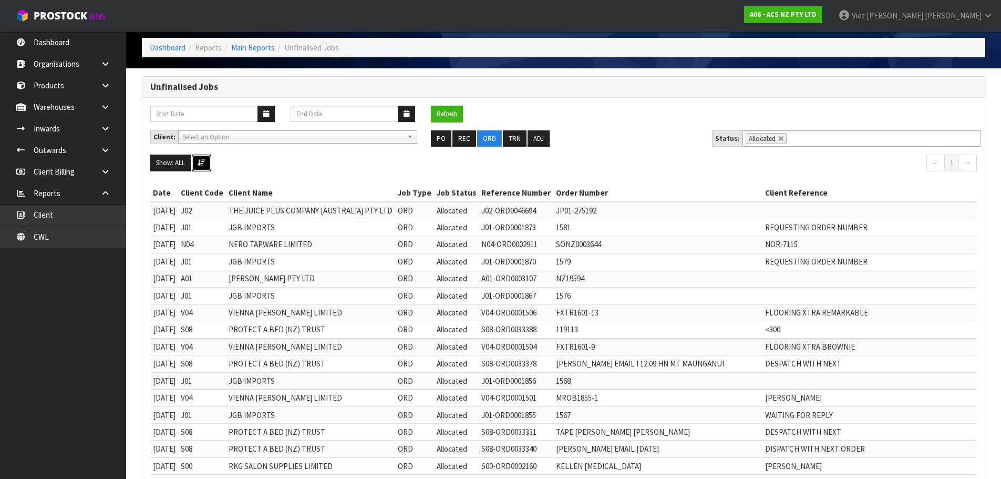
scroll to position [105, 0]
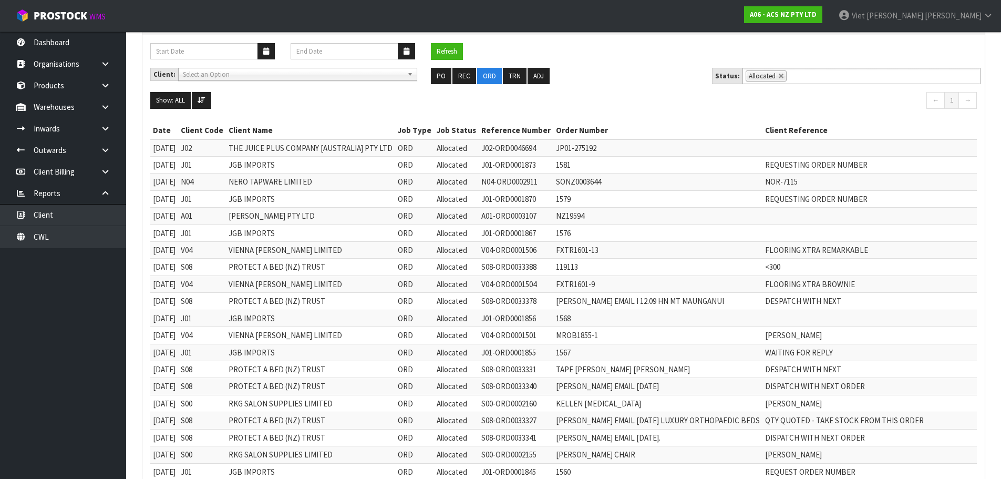
click at [602, 150] on td "JP01-275192" at bounding box center [657, 147] width 209 height 17
click at [625, 182] on td "SONZ0003644" at bounding box center [657, 181] width 209 height 17
click at [565, 166] on td "1581" at bounding box center [657, 164] width 209 height 17
click at [432, 181] on td "ORD" at bounding box center [414, 181] width 39 height 17
click at [467, 179] on span "Allocated" at bounding box center [452, 182] width 30 height 10
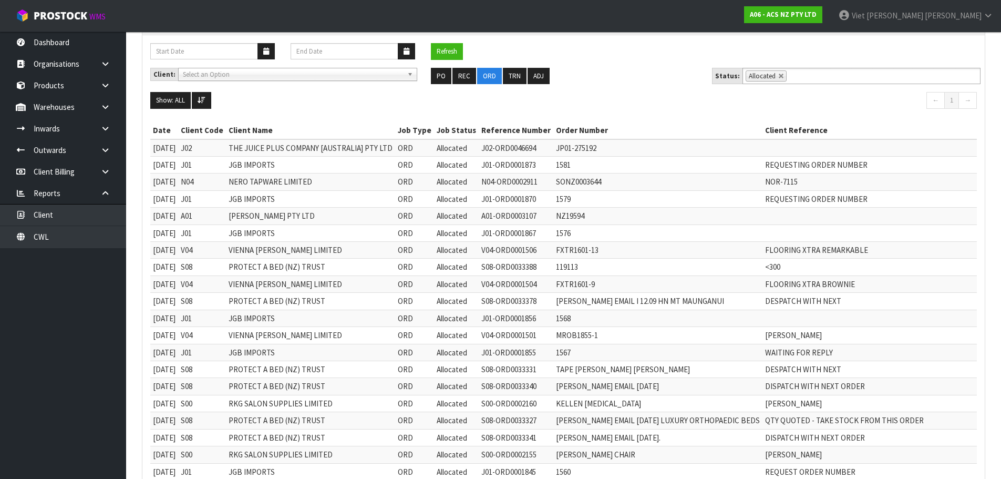
click at [628, 179] on td "SONZ0003644" at bounding box center [657, 181] width 209 height 17
click at [579, 180] on td "SONZ0003644" at bounding box center [657, 181] width 209 height 17
click at [533, 165] on td "J01-ORD0001873" at bounding box center [516, 164] width 75 height 17
click at [555, 191] on td "1579" at bounding box center [657, 198] width 209 height 17
click at [560, 183] on td "SONZ0003644" at bounding box center [657, 181] width 209 height 17
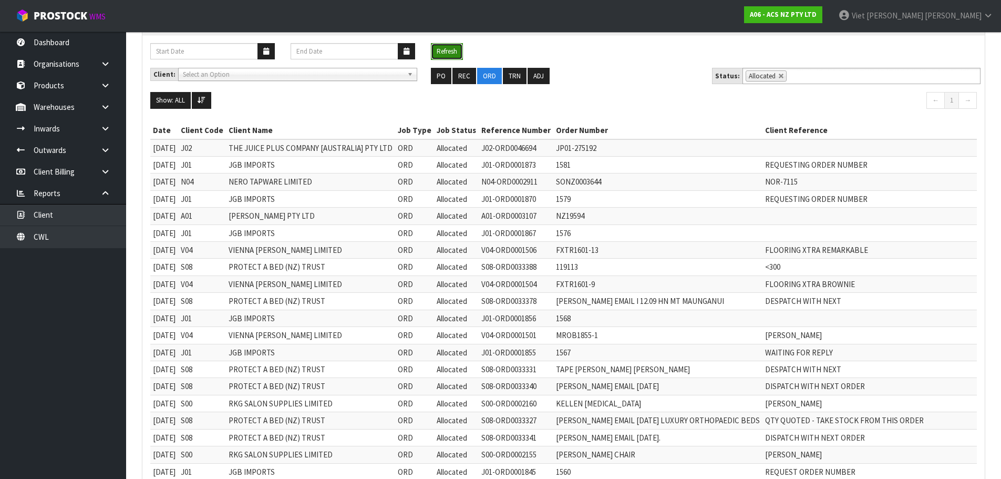
click at [440, 46] on button "Refresh" at bounding box center [447, 51] width 32 height 17
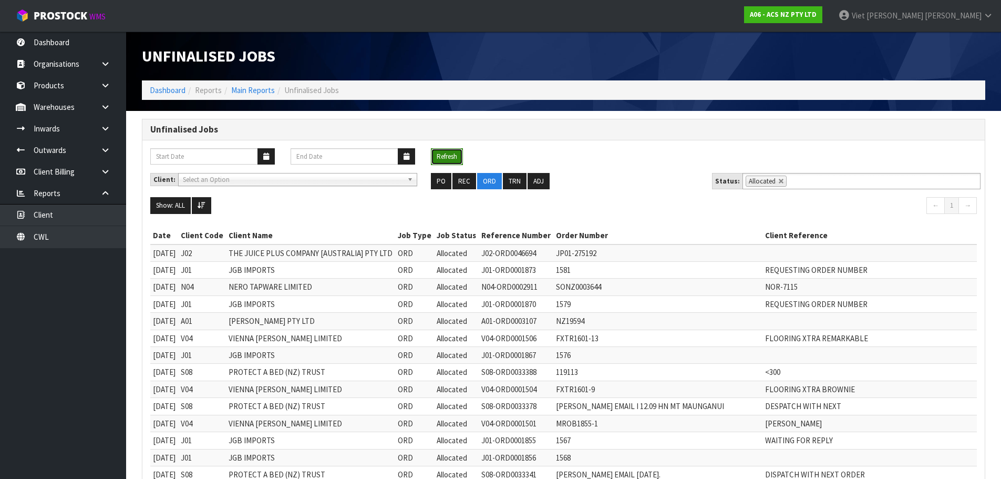
click at [459, 160] on button "Refresh" at bounding box center [447, 156] width 32 height 17
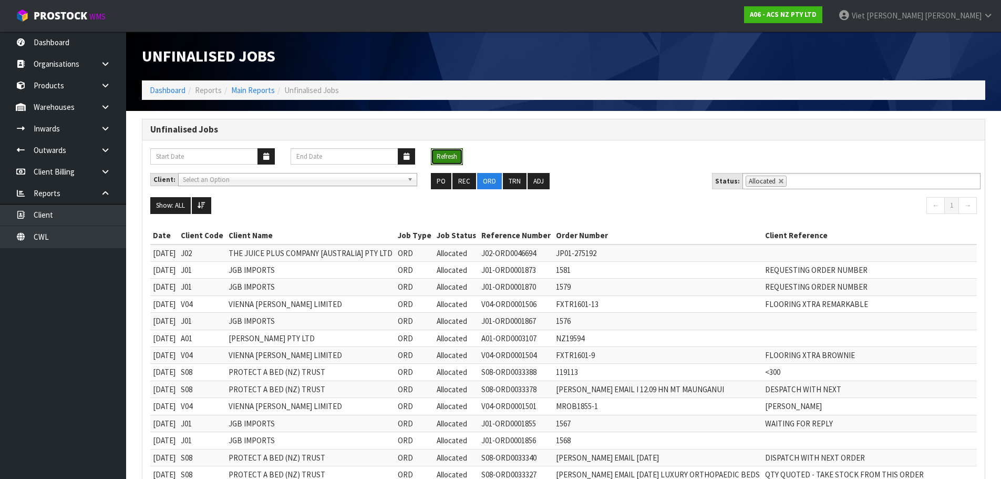
scroll to position [53, 0]
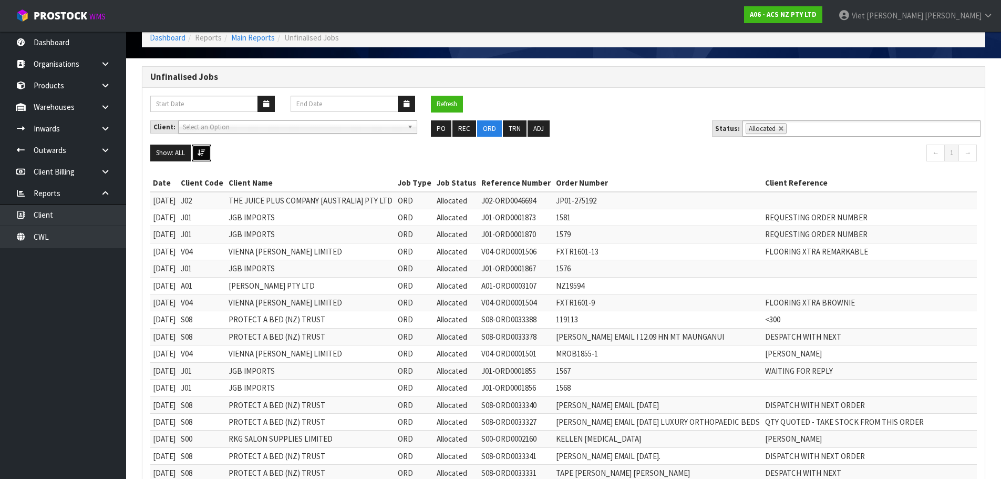
click at [196, 151] on button at bounding box center [201, 152] width 19 height 17
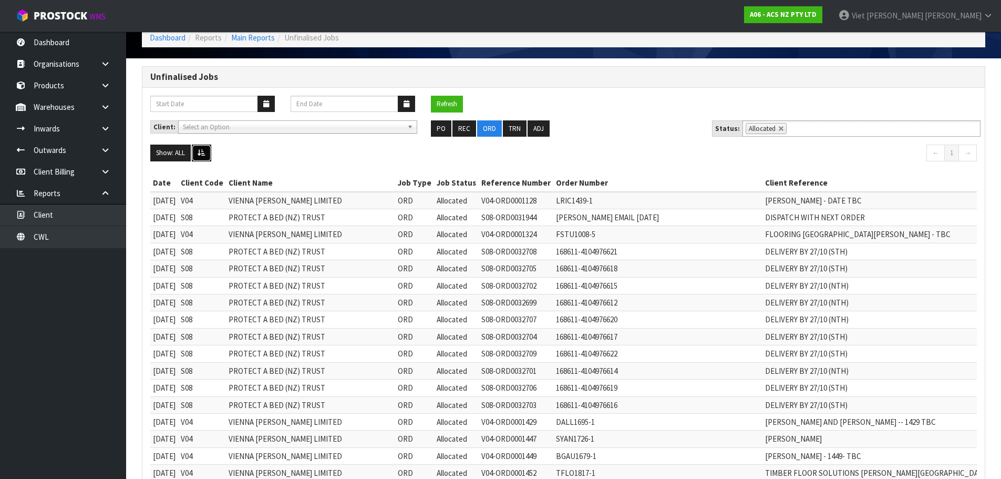
click at [198, 151] on icon at bounding box center [202, 152] width 8 height 7
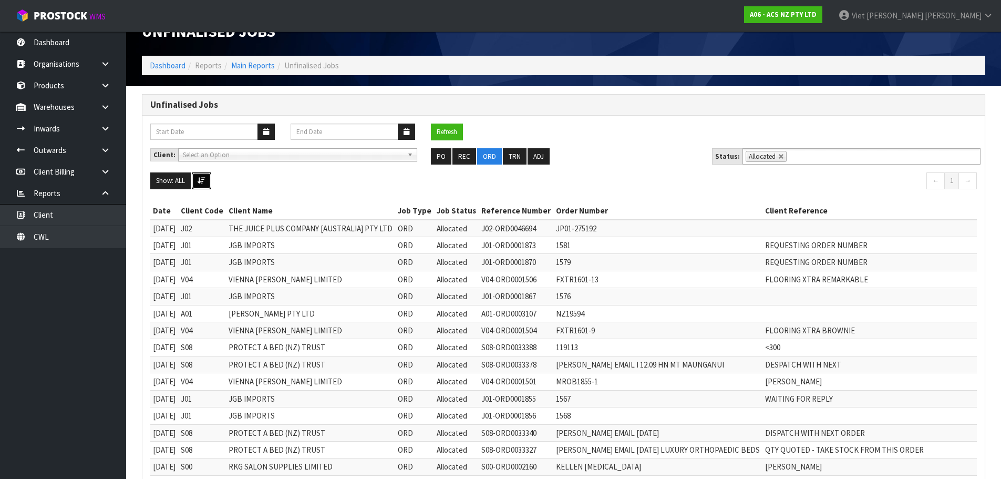
scroll to position [0, 0]
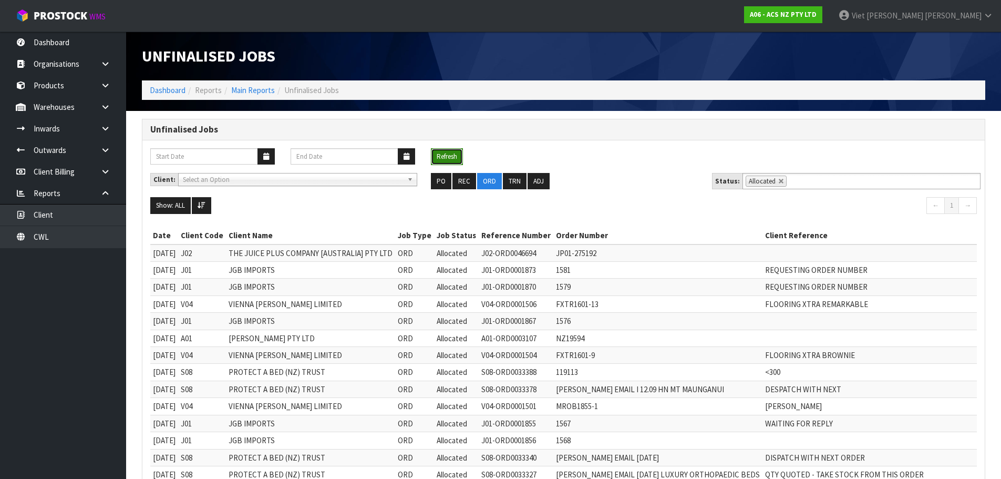
click at [448, 160] on button "Refresh" at bounding box center [447, 156] width 32 height 17
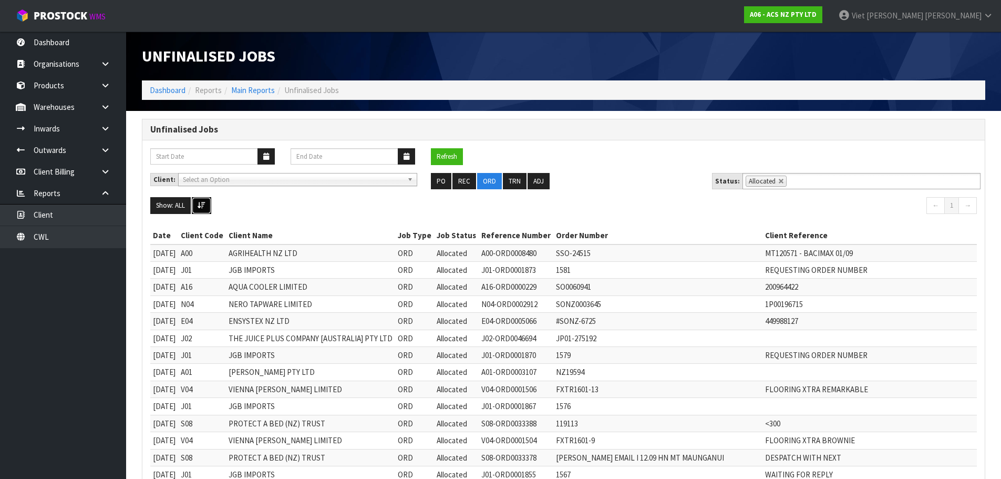
click at [210, 198] on button at bounding box center [201, 205] width 19 height 17
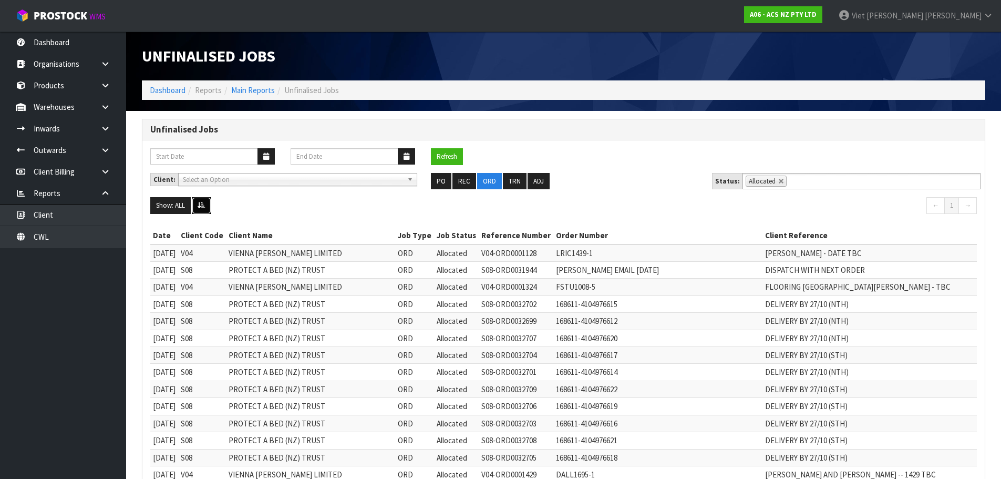
click at [203, 210] on button at bounding box center [201, 205] width 19 height 17
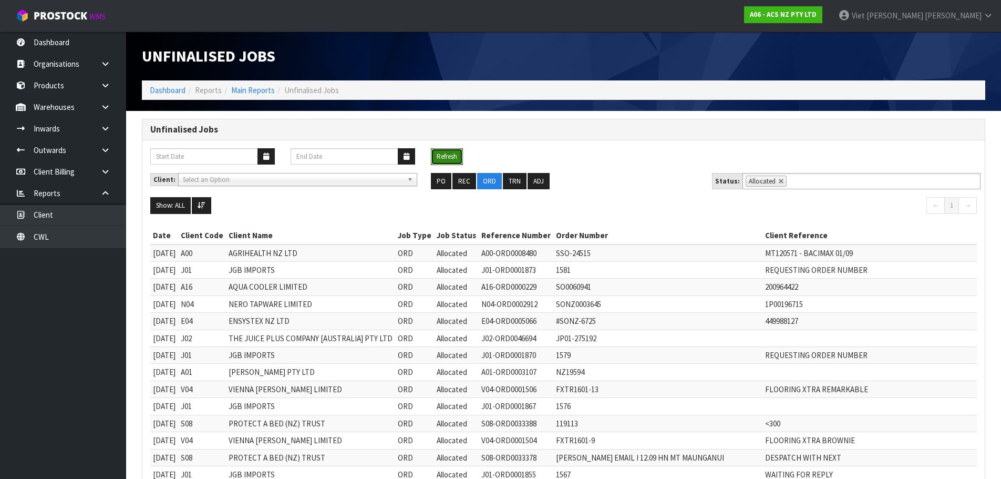
click at [460, 150] on button "Refresh" at bounding box center [447, 156] width 32 height 17
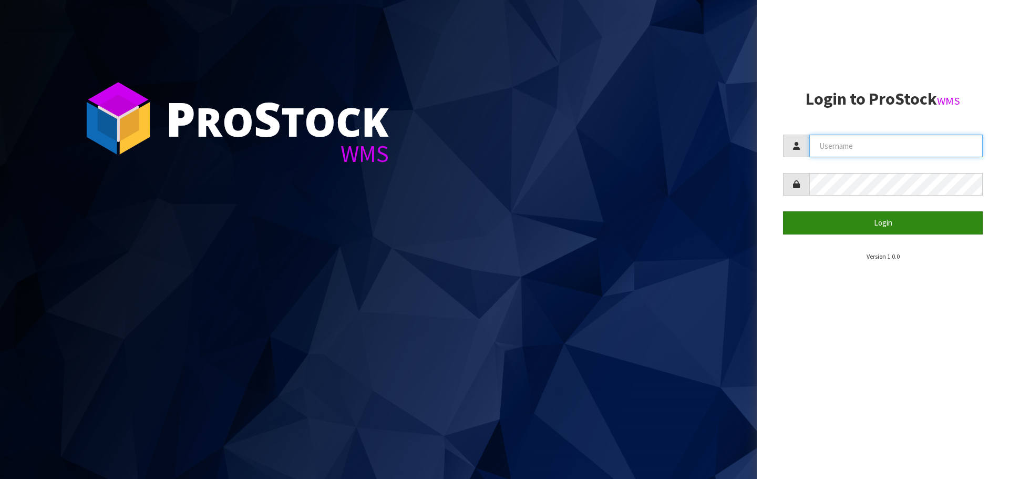
type input "[PERSON_NAME]"
click at [871, 221] on button "Login" at bounding box center [883, 222] width 200 height 23
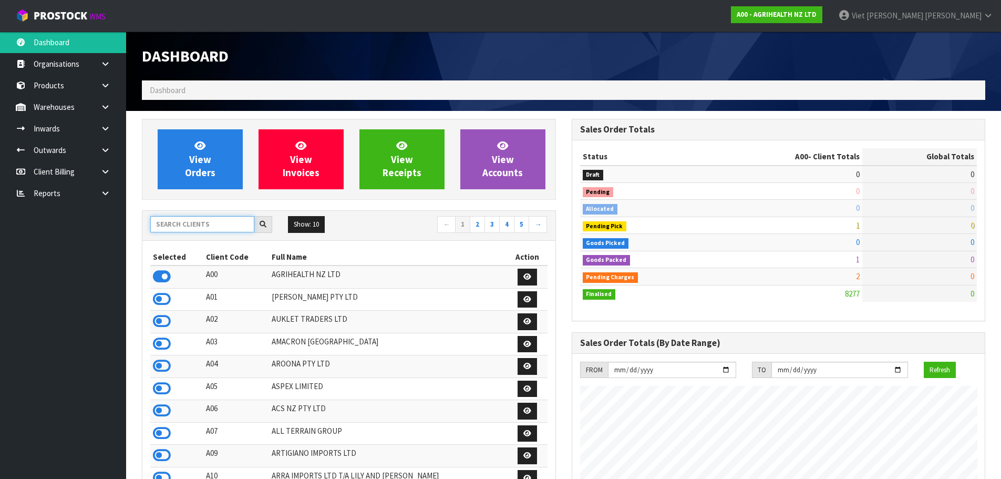
scroll to position [796, 429]
click at [208, 217] on input "text" at bounding box center [202, 224] width 104 height 16
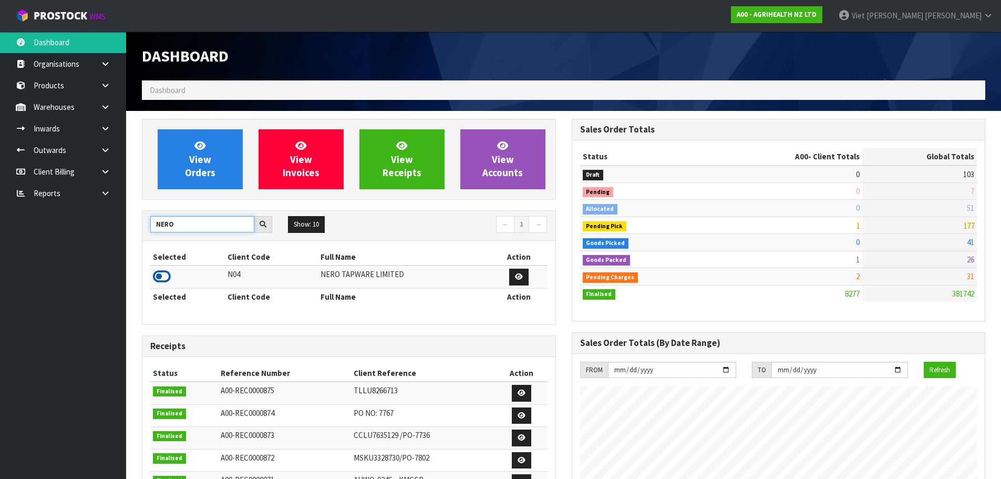
type input "NERO"
click at [166, 273] on icon at bounding box center [162, 276] width 18 height 16
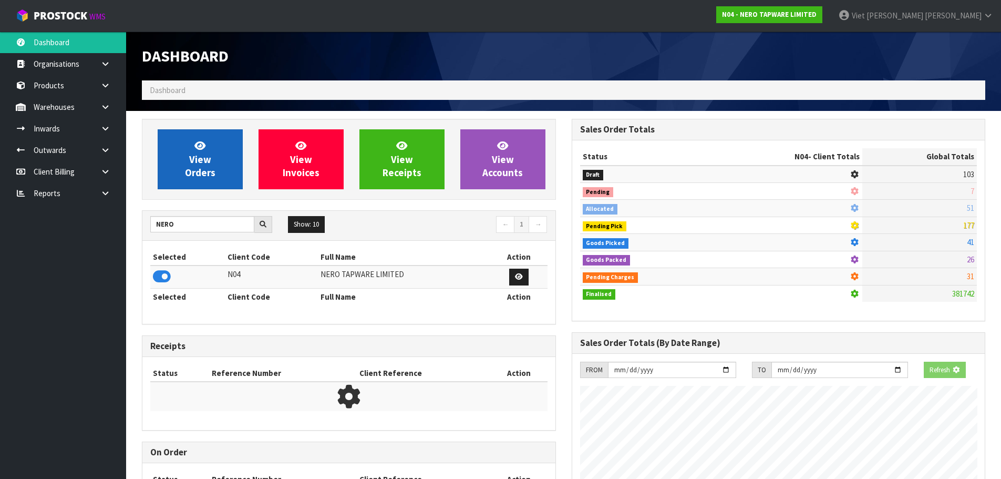
scroll to position [655, 429]
click at [219, 162] on link "View Orders" at bounding box center [200, 159] width 85 height 60
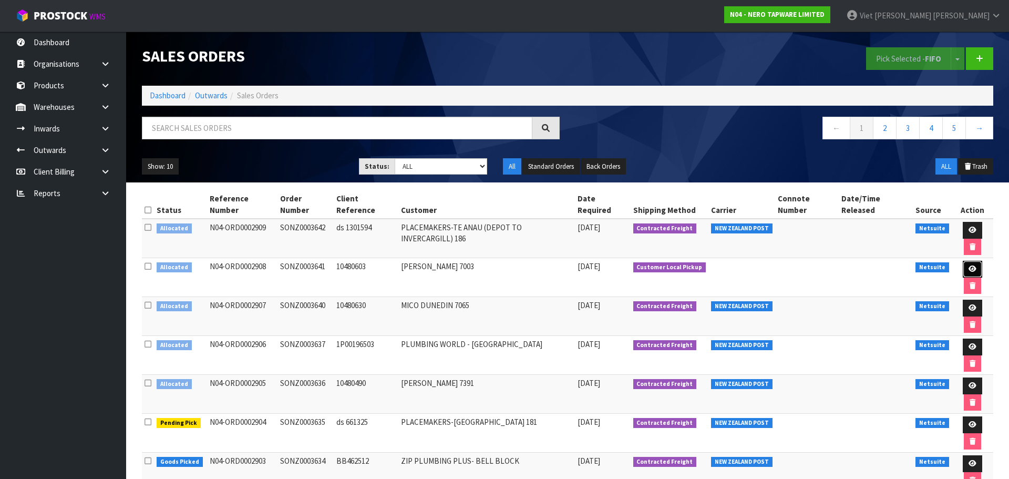
click at [962, 261] on link at bounding box center [971, 269] width 19 height 17
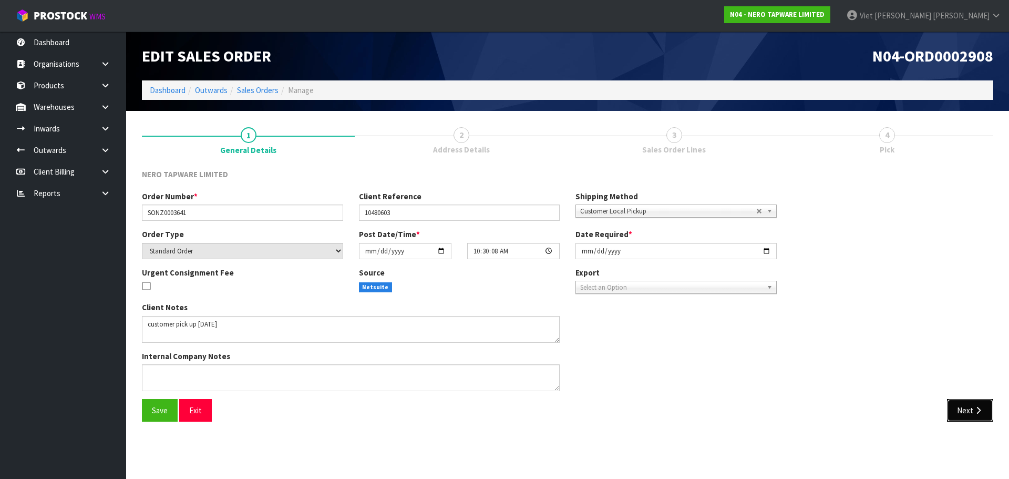
click at [974, 408] on icon "button" at bounding box center [978, 410] width 10 height 8
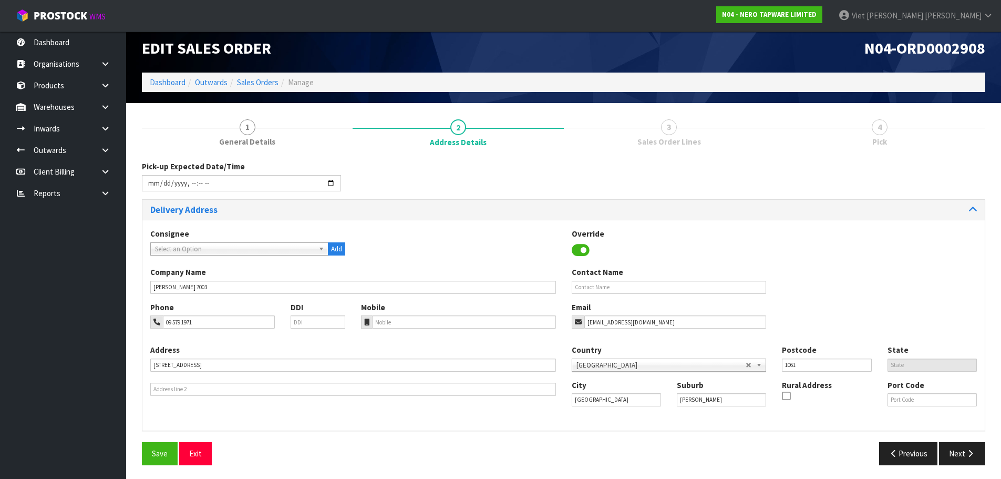
scroll to position [10, 0]
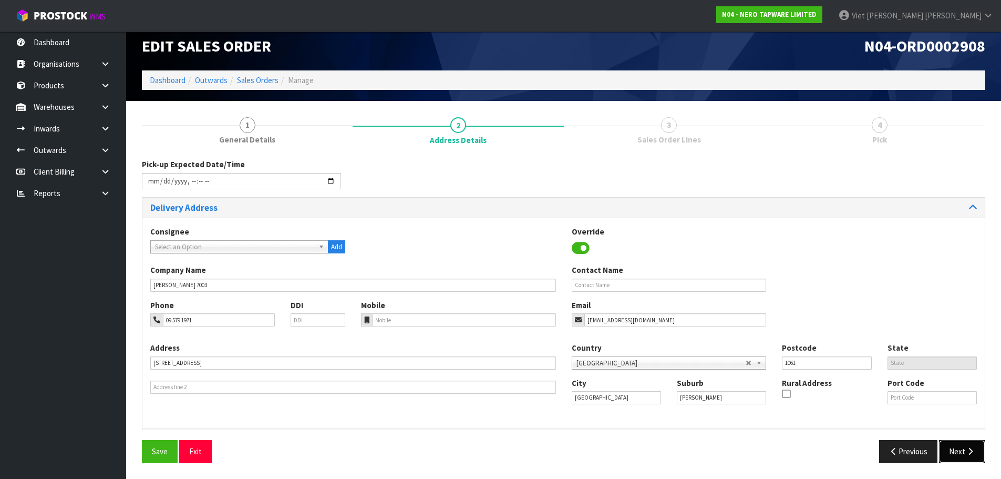
click at [974, 455] on icon "button" at bounding box center [970, 451] width 10 height 8
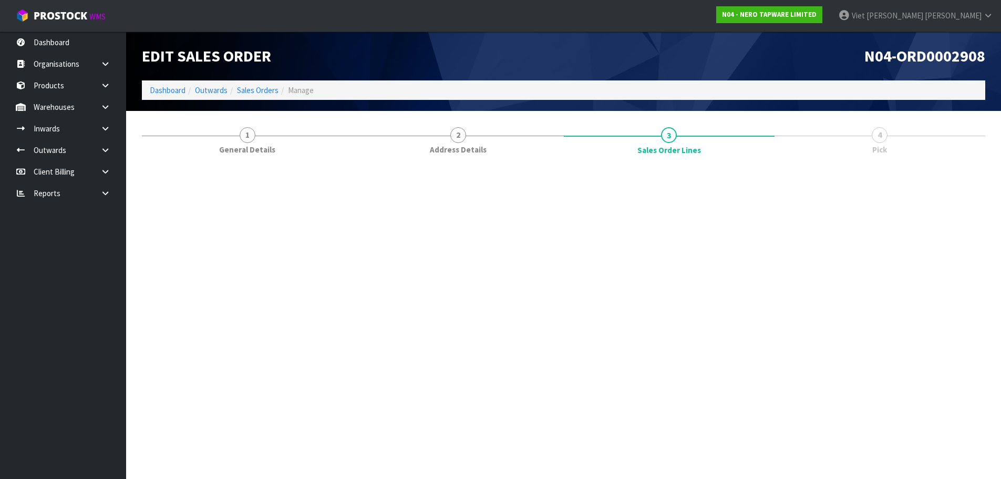
scroll to position [0, 0]
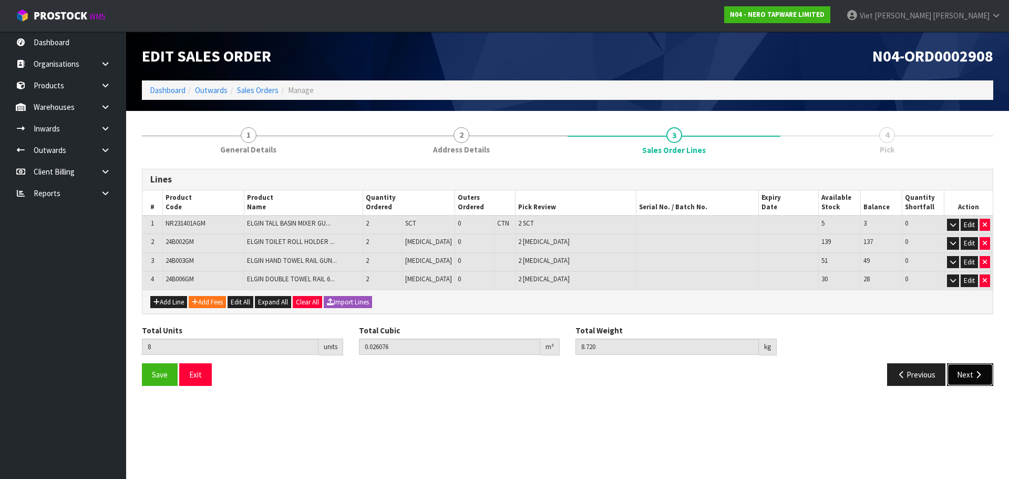
click at [977, 375] on icon "button" at bounding box center [978, 374] width 10 height 8
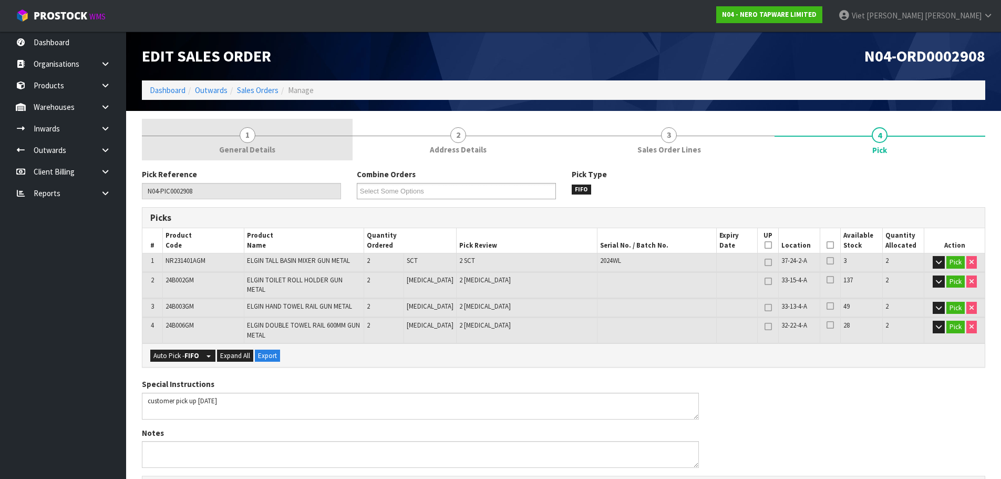
click at [258, 128] on link "1 General Details" at bounding box center [247, 140] width 211 height 42
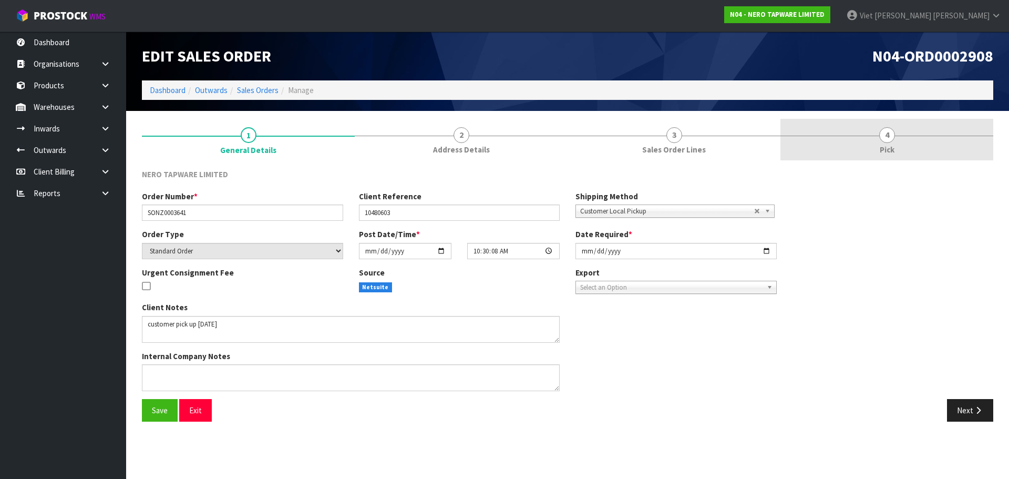
click at [938, 126] on link "4 Pick" at bounding box center [886, 140] width 213 height 42
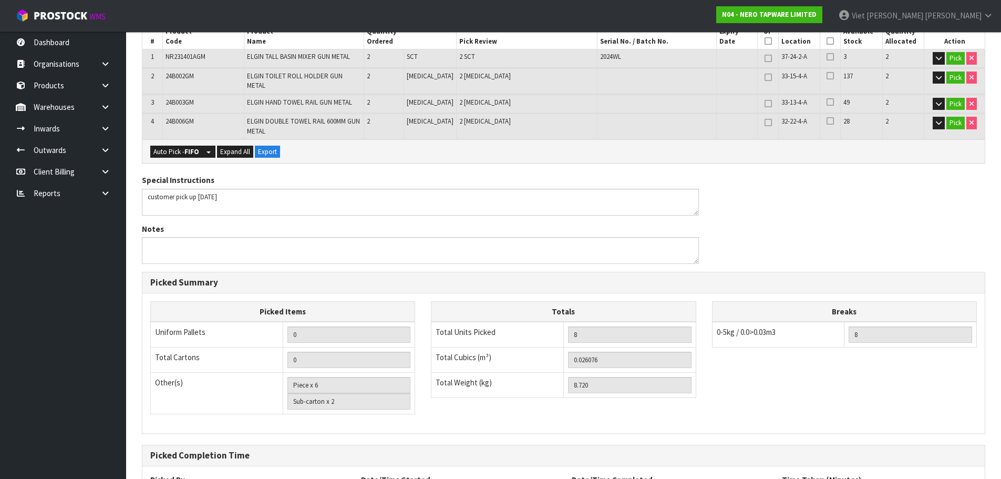
scroll to position [296, 0]
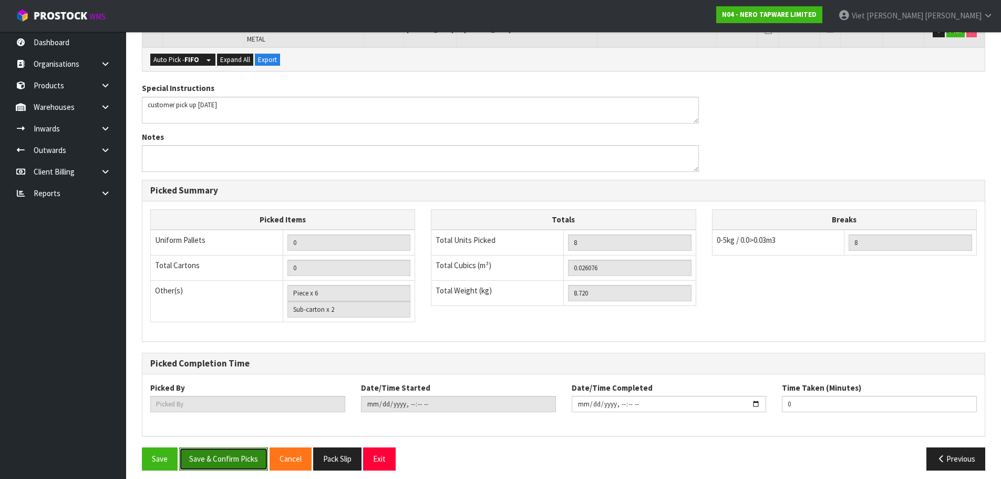
click at [229, 447] on button "Save & Confirm Picks" at bounding box center [223, 458] width 89 height 23
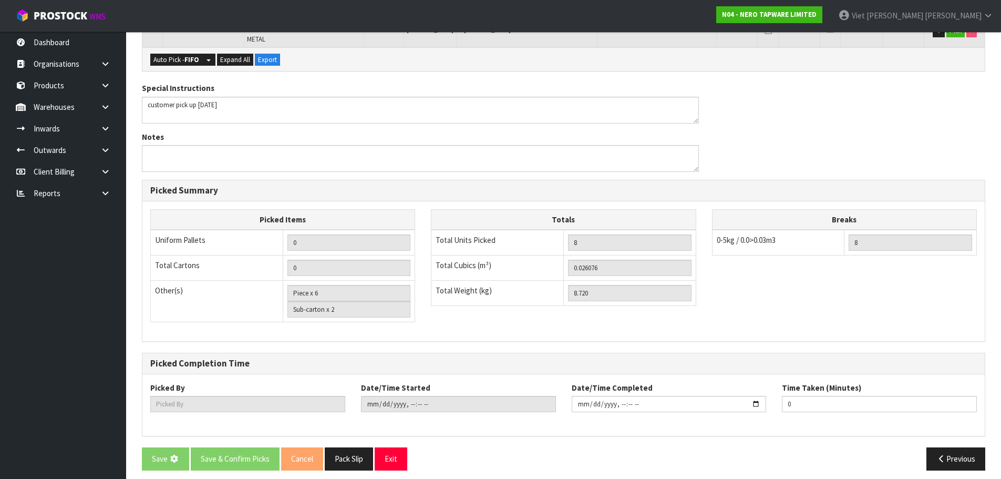
scroll to position [0, 0]
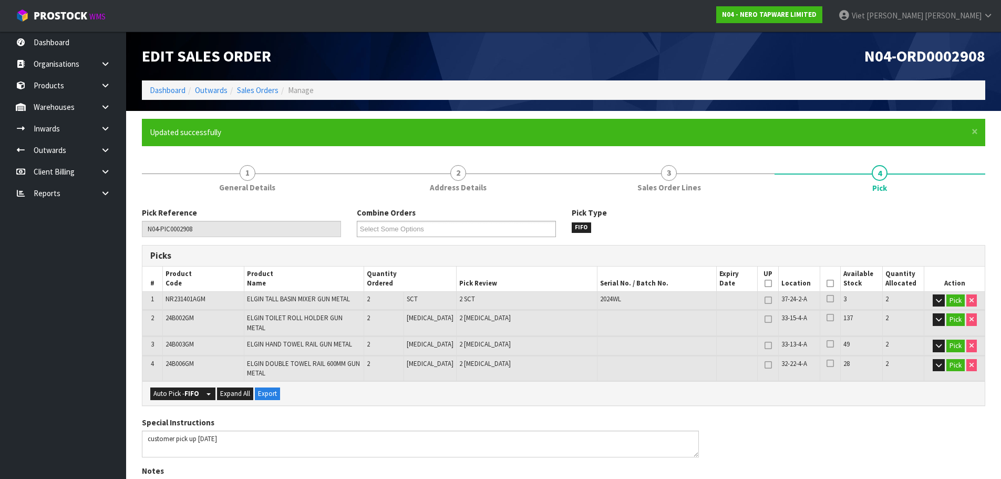
type input "Viet [PERSON_NAME]"
type input "2025-09-18T10:52:12"
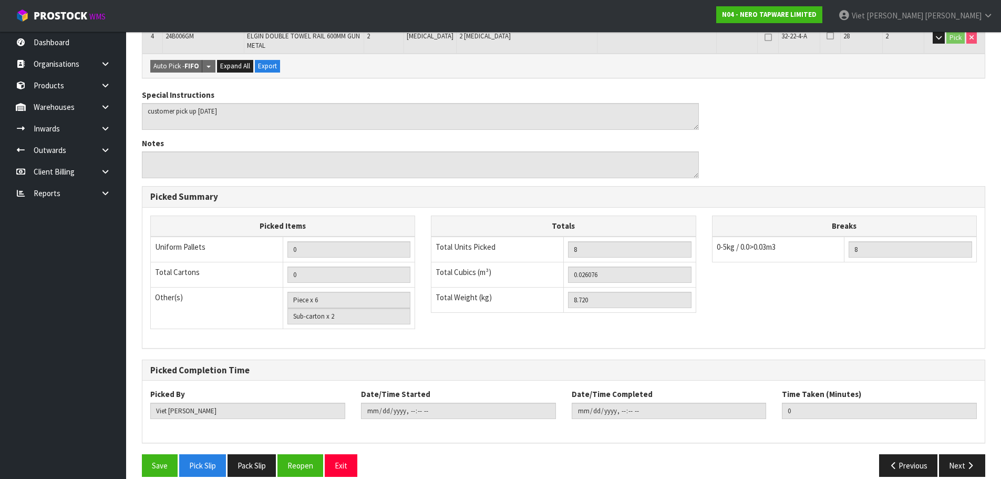
scroll to position [334, 0]
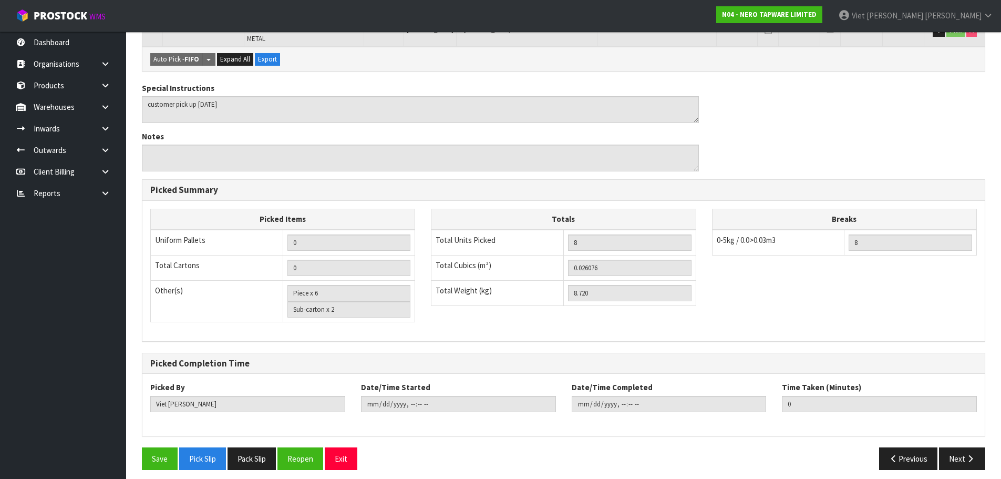
drag, startPoint x: 245, startPoint y: 452, endPoint x: 148, endPoint y: 349, distance: 141.2
click at [245, 452] on button "Pack Slip" at bounding box center [251, 458] width 48 height 23
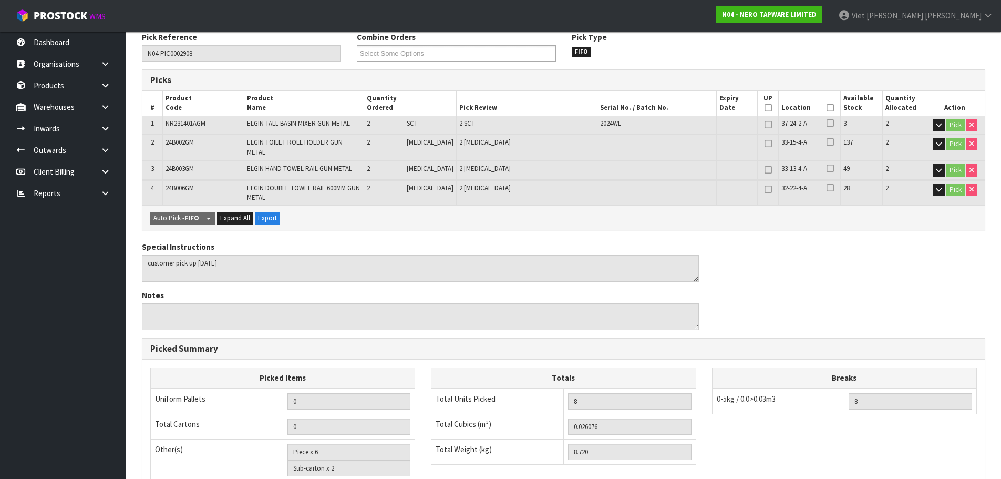
scroll to position [19, 0]
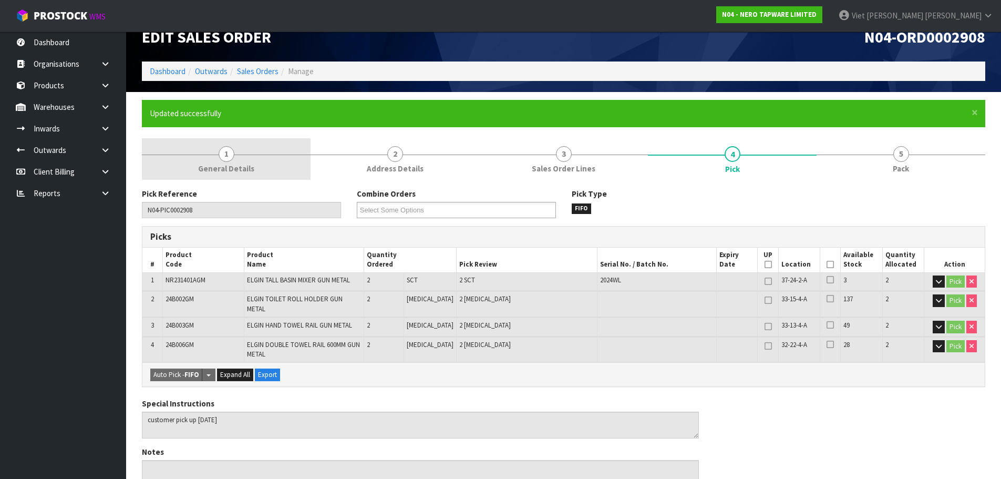
click at [244, 139] on link "1 General Details" at bounding box center [226, 159] width 169 height 42
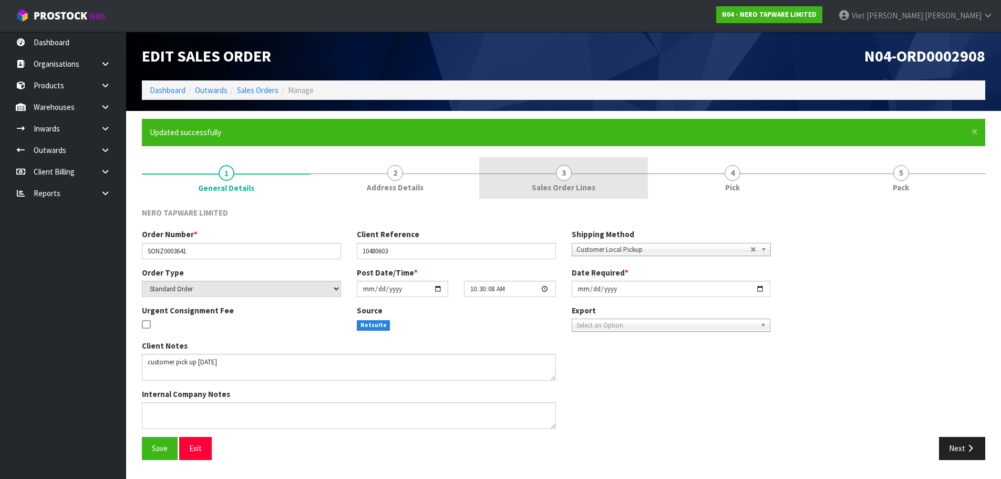
scroll to position [0, 0]
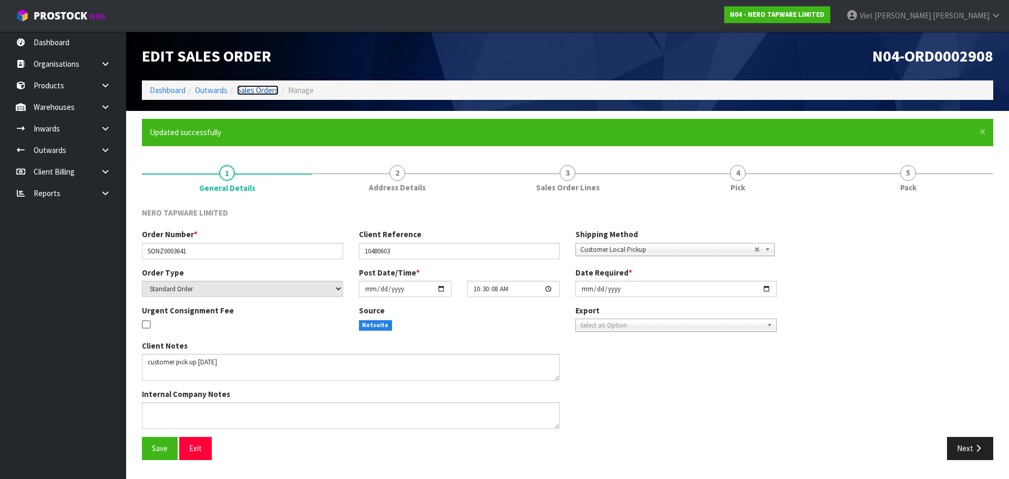
click at [249, 90] on link "Sales Orders" at bounding box center [258, 90] width 42 height 10
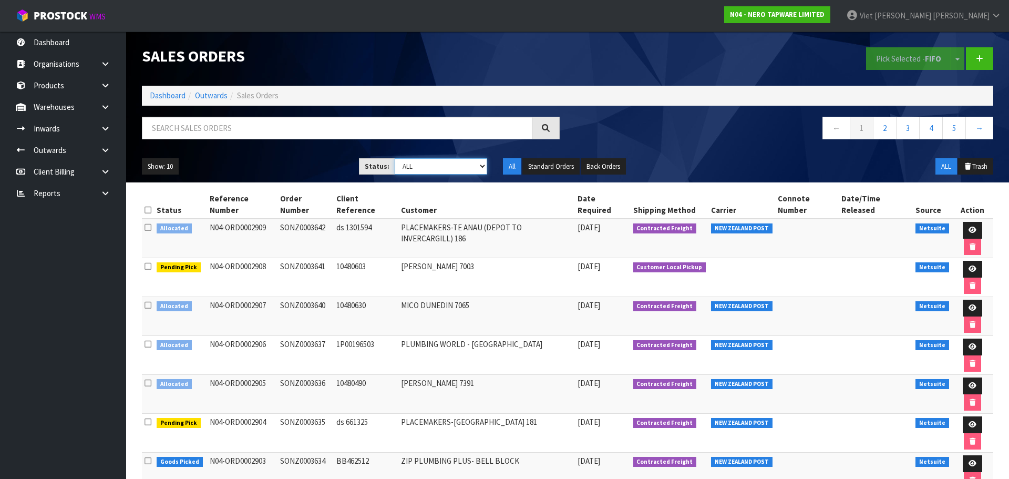
drag, startPoint x: 431, startPoint y: 163, endPoint x: 432, endPoint y: 168, distance: 5.4
click at [431, 163] on select "Draft Pending Allocated Pending Pick Goods Picked Goods Packed Pending Charges …" at bounding box center [441, 166] width 93 height 16
select select "string:2"
click at [395, 158] on select "Draft Pending Allocated Pending Pick Goods Picked Goods Packed Pending Charges …" at bounding box center [441, 166] width 93 height 16
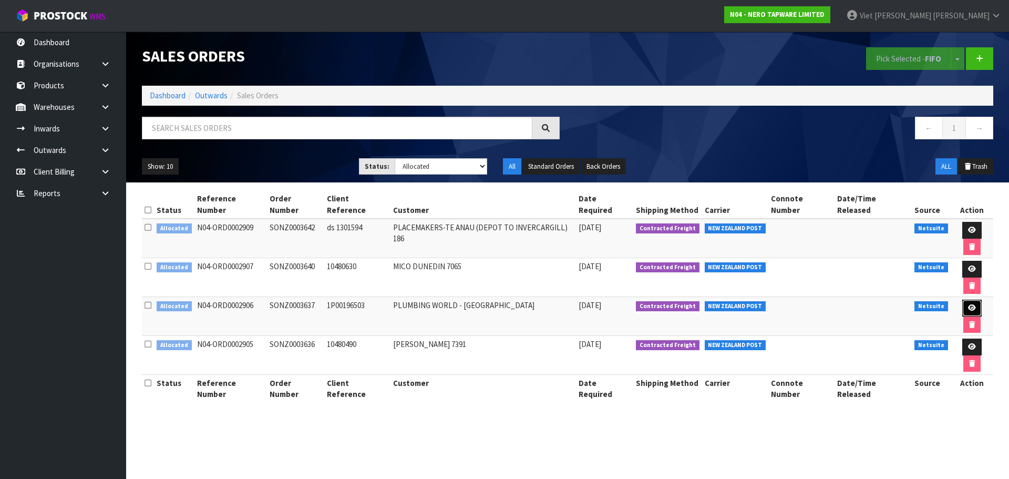
click at [968, 304] on icon at bounding box center [972, 307] width 8 height 7
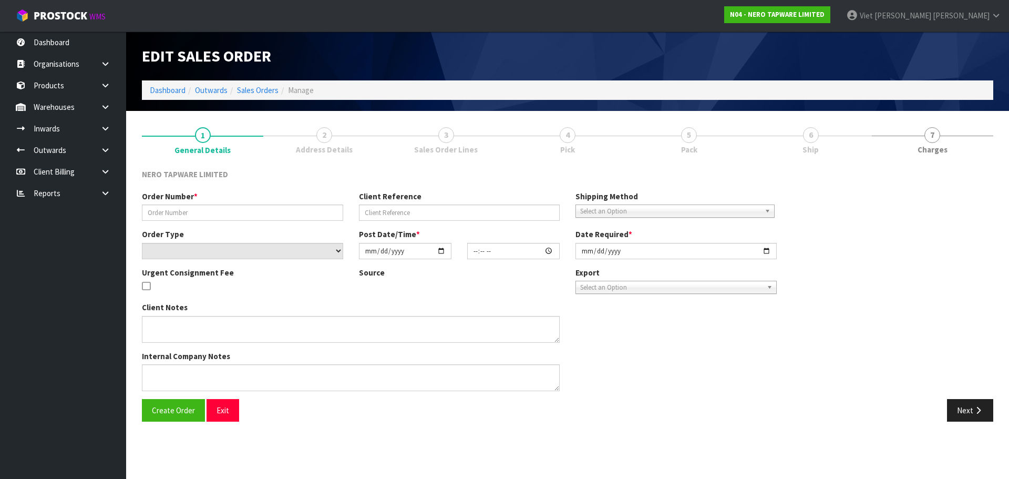
type input "SONZ0003637"
type input "1P00196503"
select select "number:0"
type input "[DATE]"
type input "10:30:05.000"
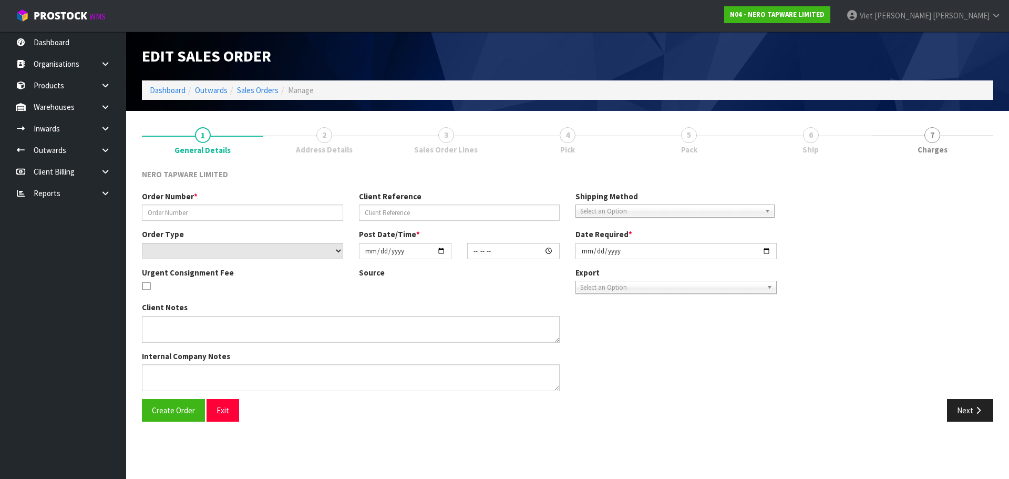
type input "[DATE]"
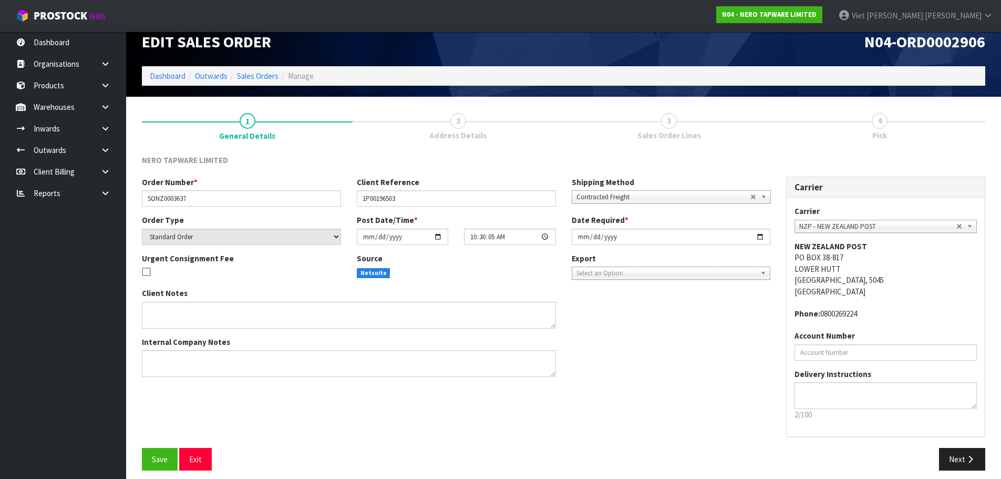
scroll to position [22, 0]
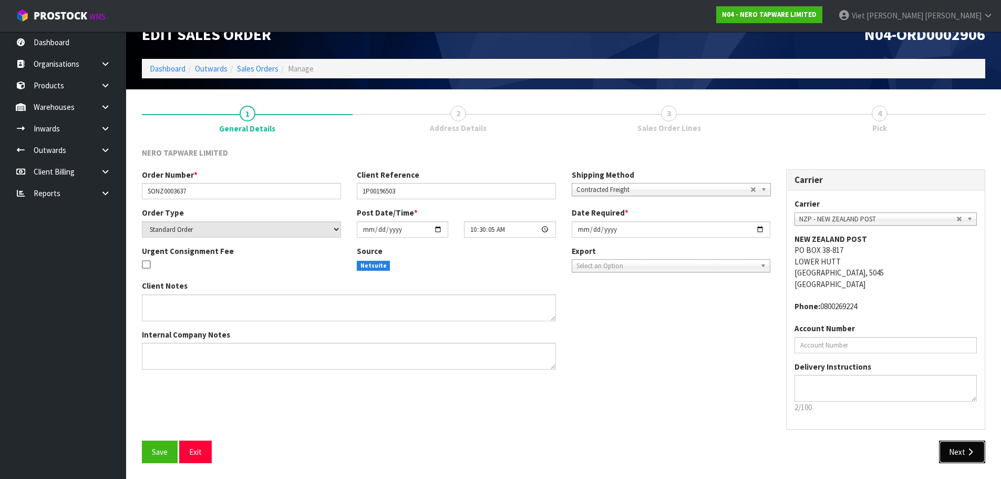
click at [955, 449] on button "Next" at bounding box center [962, 451] width 46 height 23
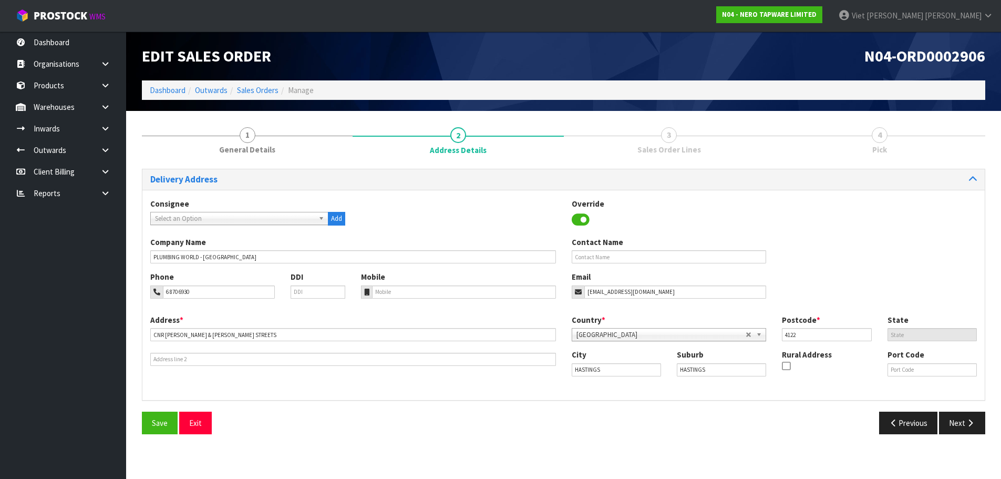
scroll to position [0, 0]
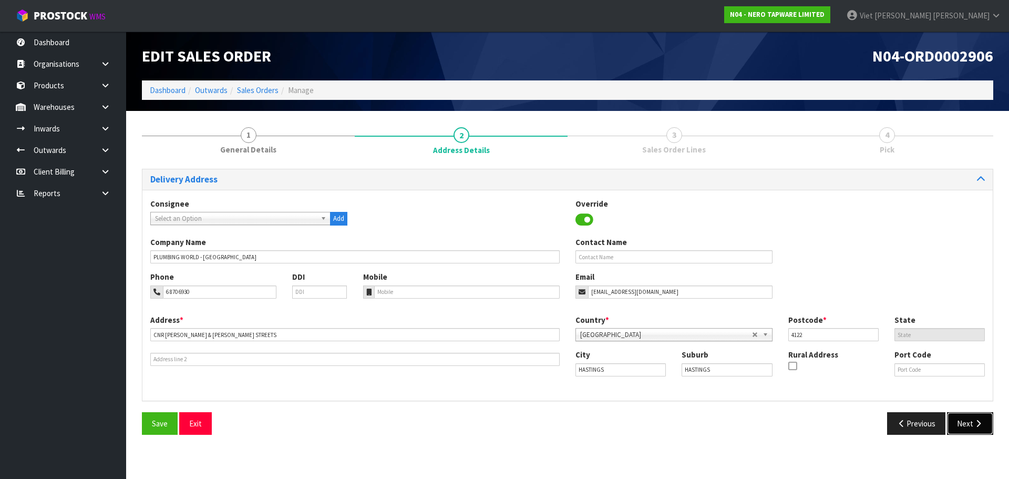
click at [960, 431] on button "Next" at bounding box center [970, 423] width 46 height 23
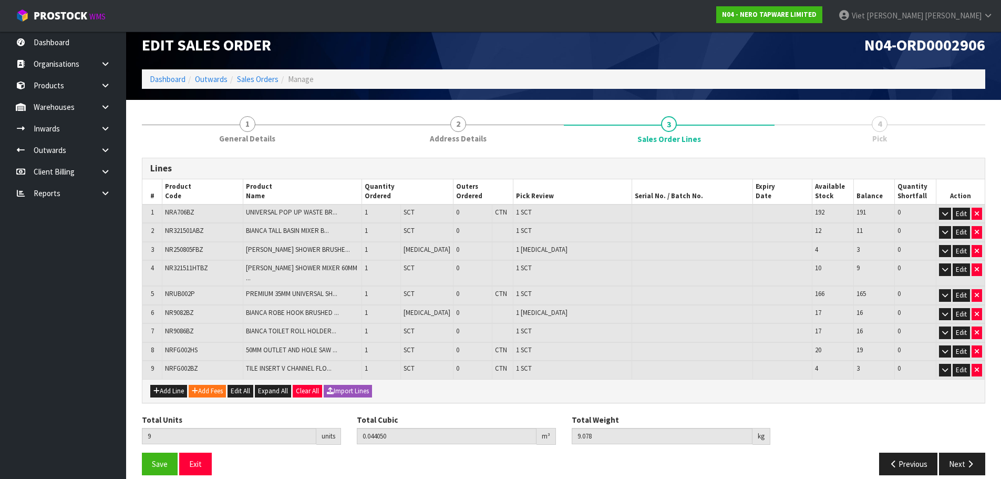
scroll to position [16, 0]
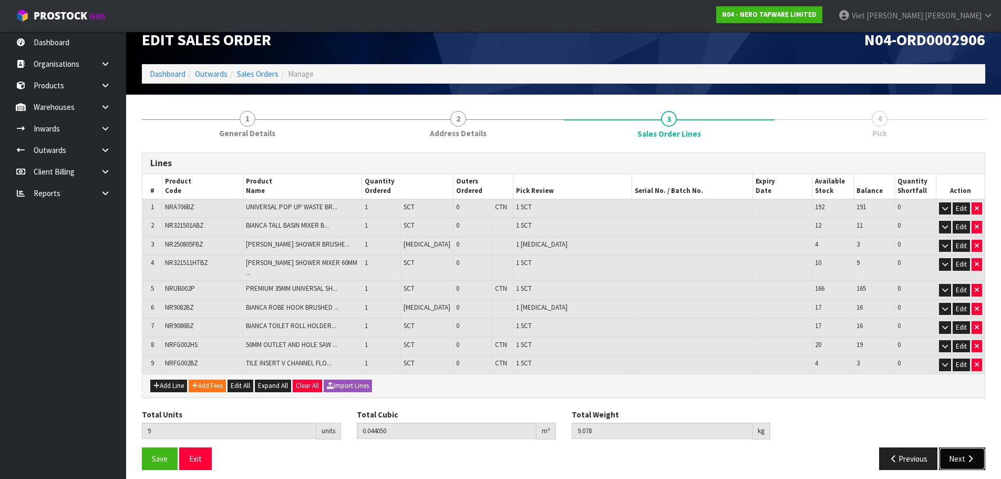
click at [966, 454] on icon "button" at bounding box center [970, 458] width 10 height 8
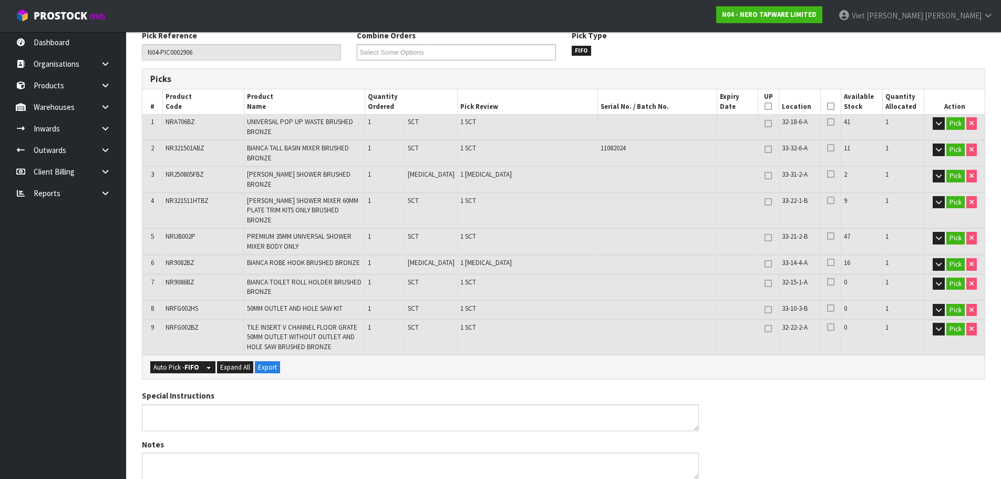
scroll to position [0, 0]
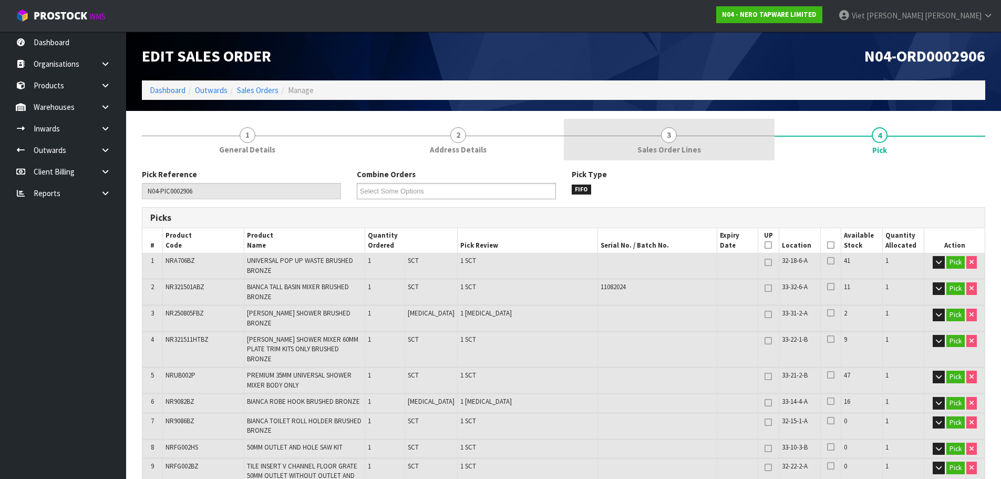
click at [683, 155] on span "Sales Order Lines" at bounding box center [669, 149] width 64 height 11
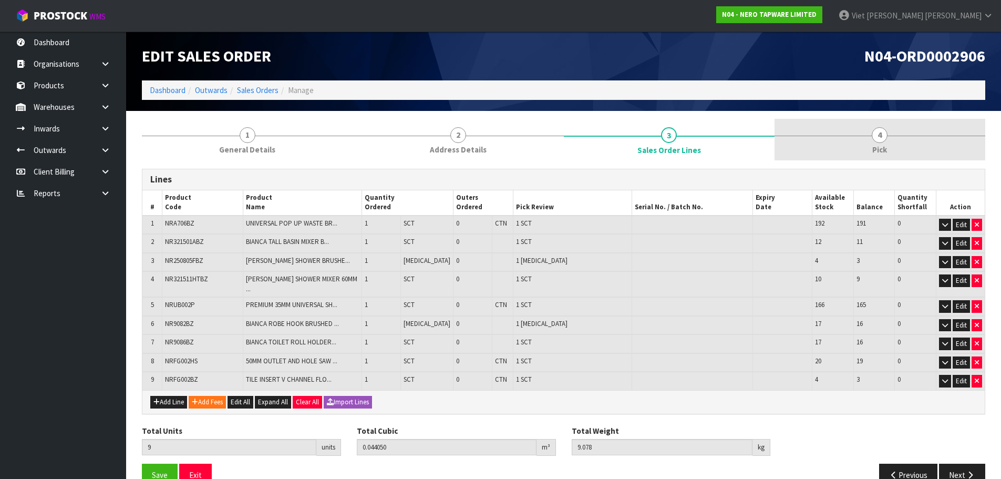
click at [814, 139] on link "4 Pick" at bounding box center [879, 140] width 211 height 42
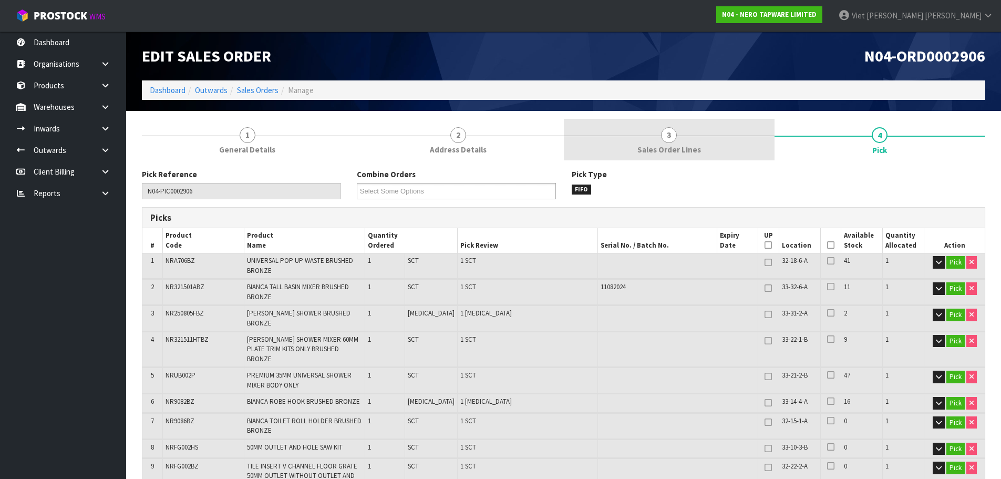
click at [679, 152] on span "Sales Order Lines" at bounding box center [669, 149] width 64 height 11
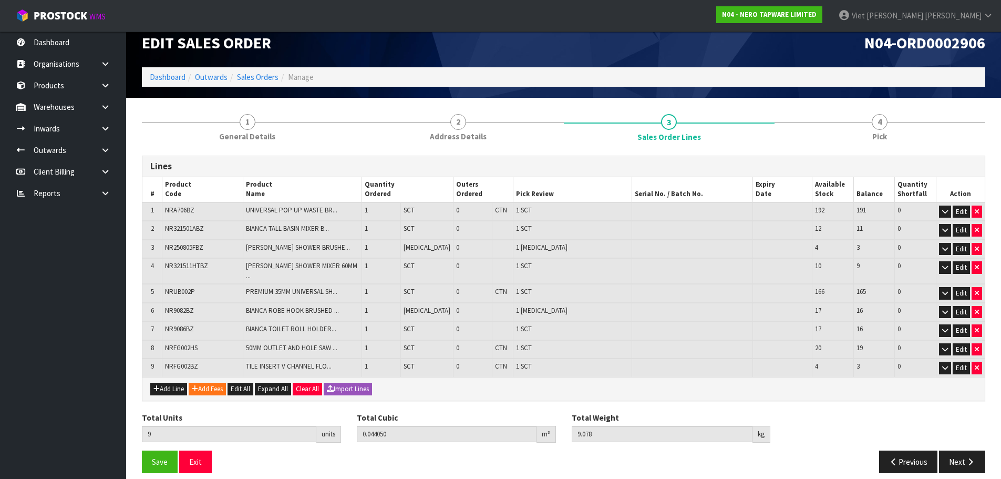
scroll to position [16, 0]
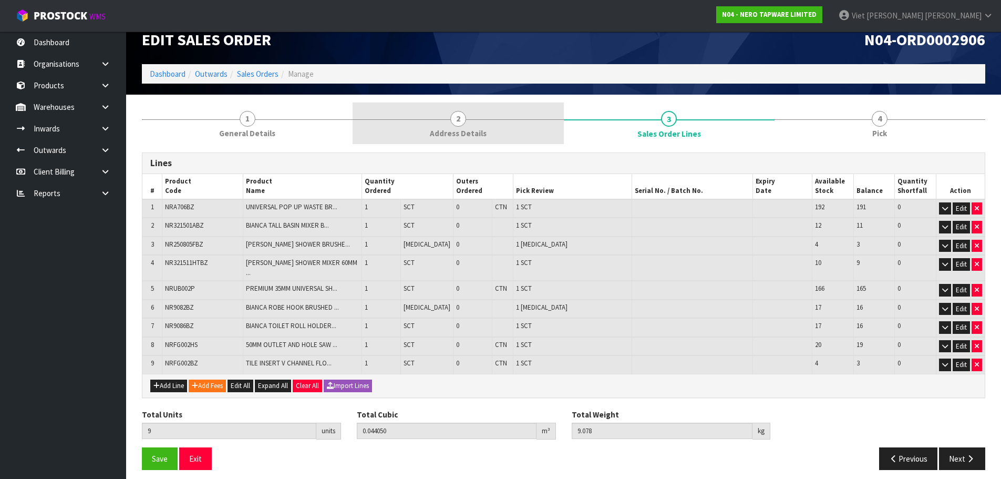
click at [461, 128] on span "Address Details" at bounding box center [458, 133] width 57 height 11
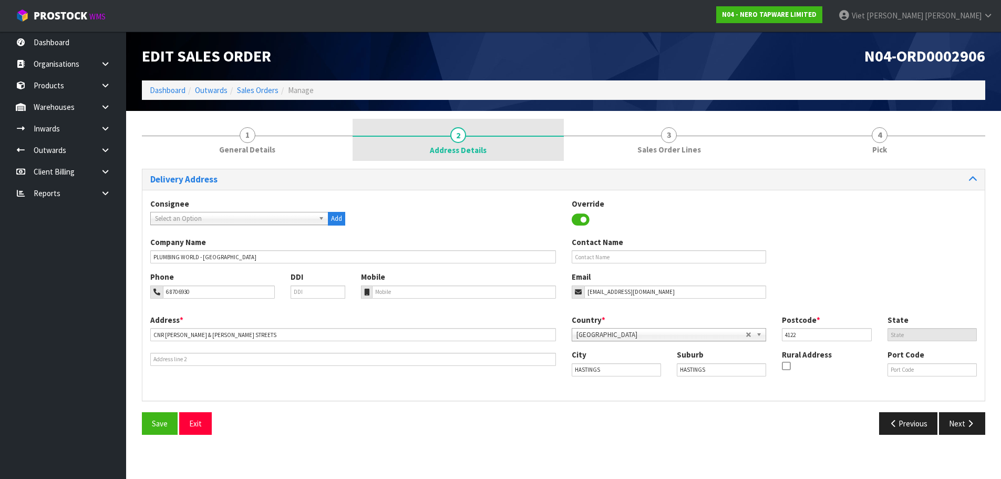
scroll to position [0, 0]
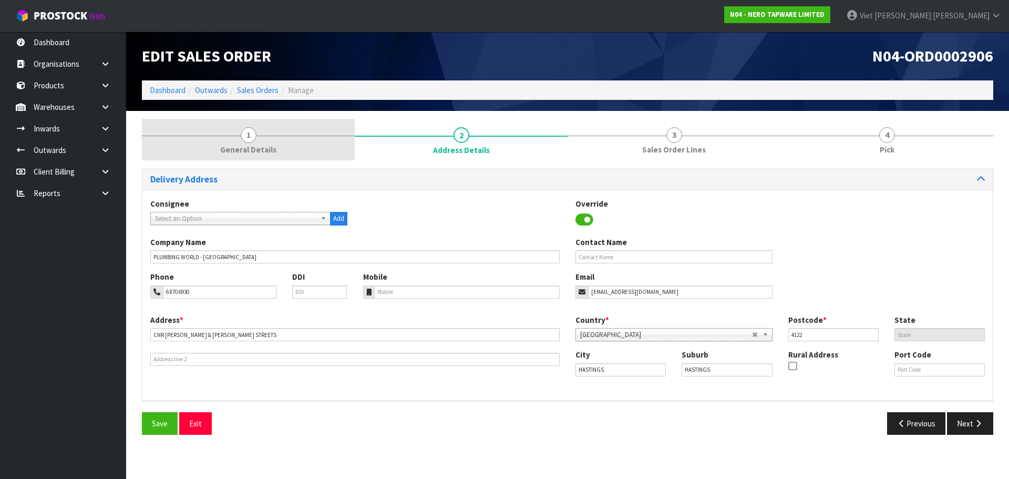
click at [315, 142] on link "1 General Details" at bounding box center [248, 140] width 213 height 42
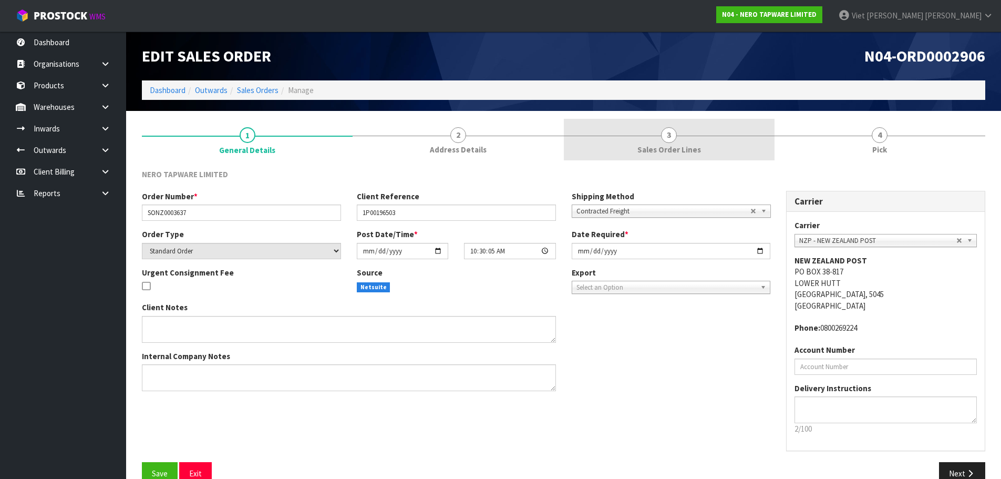
click at [684, 148] on span "Sales Order Lines" at bounding box center [669, 149] width 64 height 11
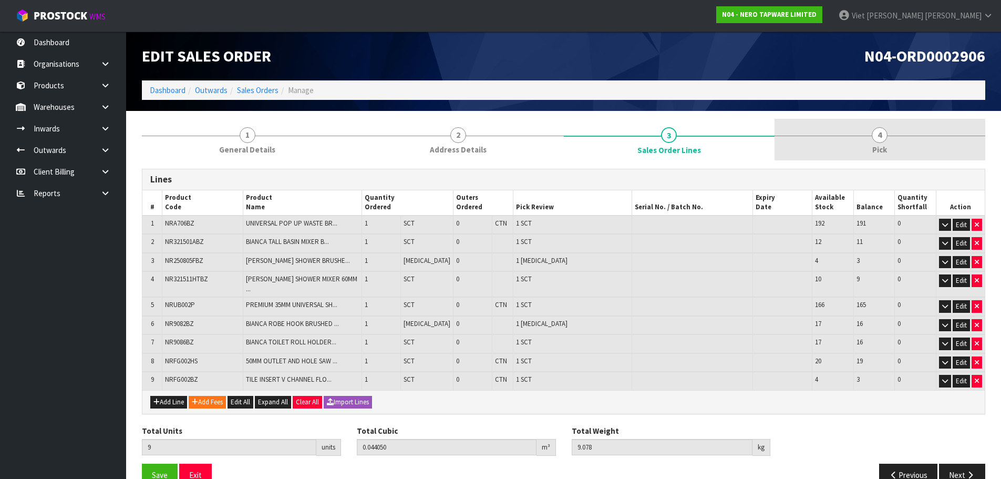
click at [805, 151] on link "4 Pick" at bounding box center [879, 140] width 211 height 42
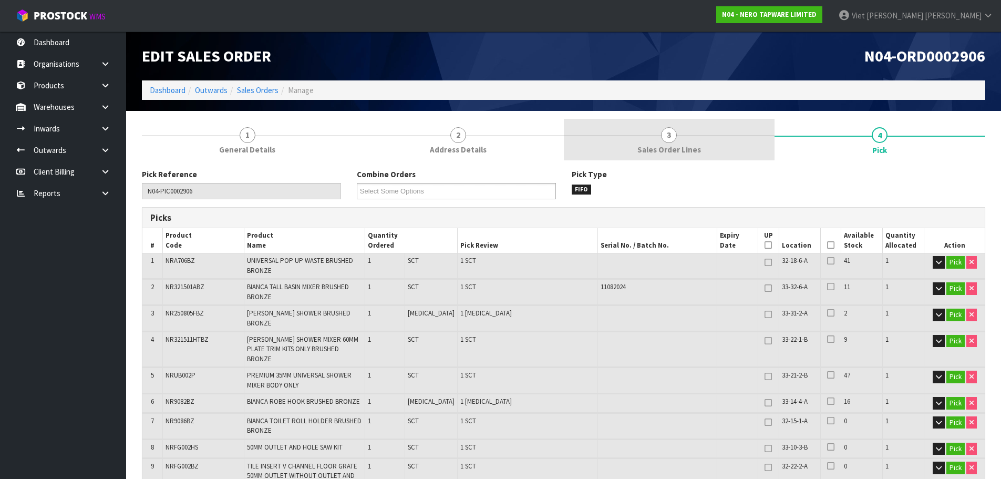
click at [672, 152] on span "Sales Order Lines" at bounding box center [669, 149] width 64 height 11
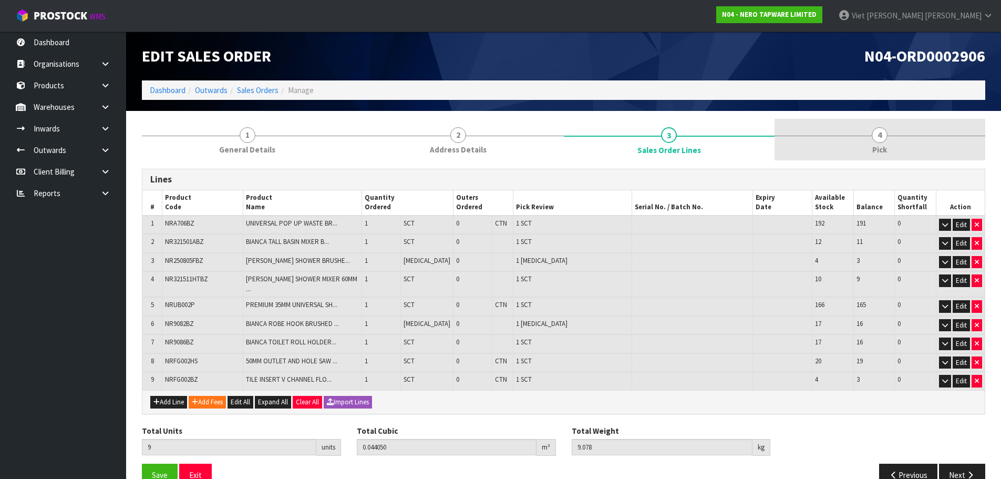
click at [822, 143] on link "4 Pick" at bounding box center [879, 140] width 211 height 42
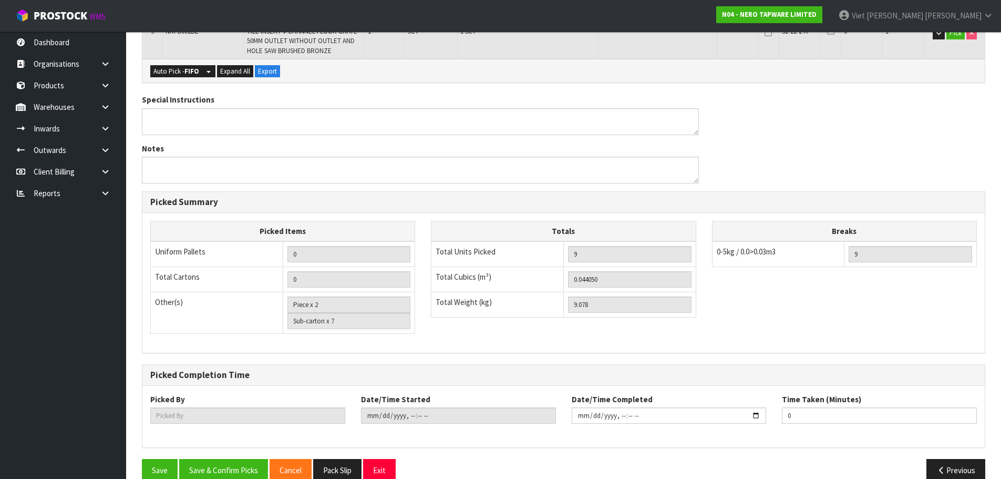
scroll to position [437, 0]
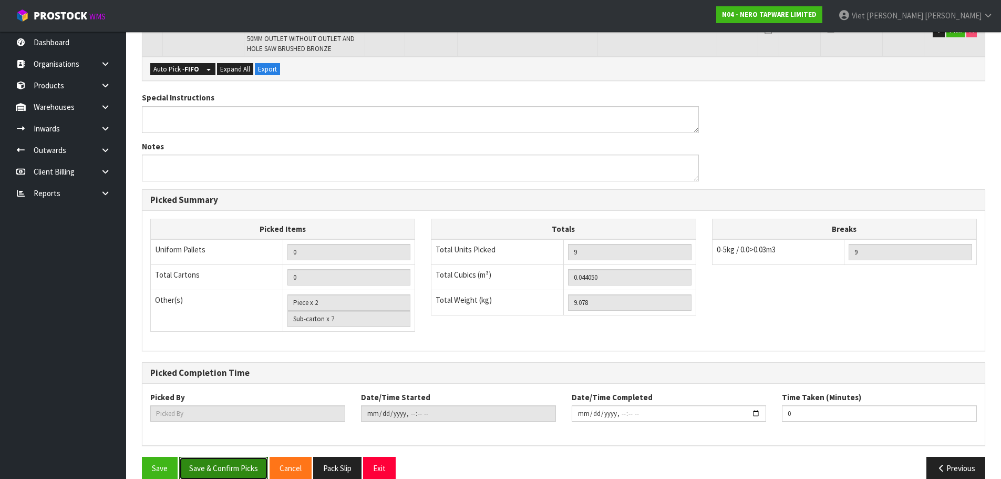
drag, startPoint x: 222, startPoint y: 450, endPoint x: 236, endPoint y: 419, distance: 34.4
click at [222, 457] on button "Save & Confirm Picks" at bounding box center [223, 468] width 89 height 23
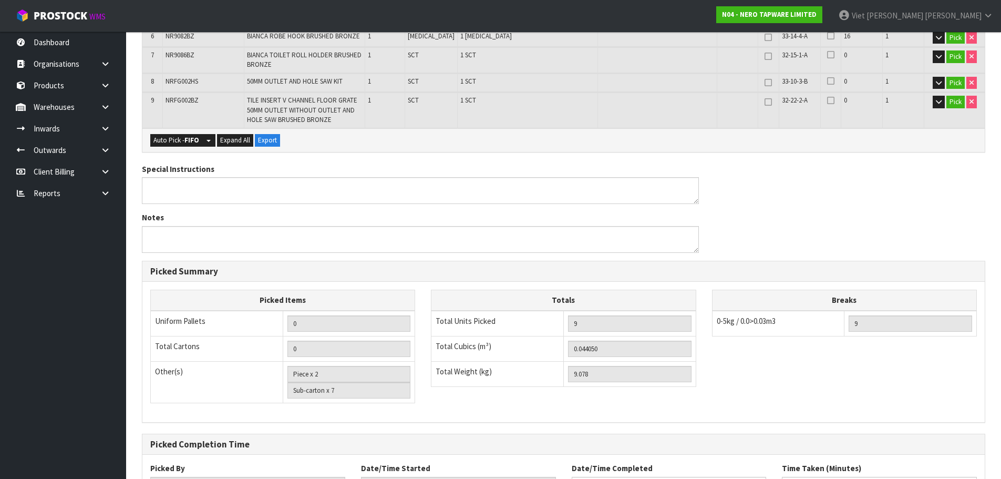
scroll to position [0, 0]
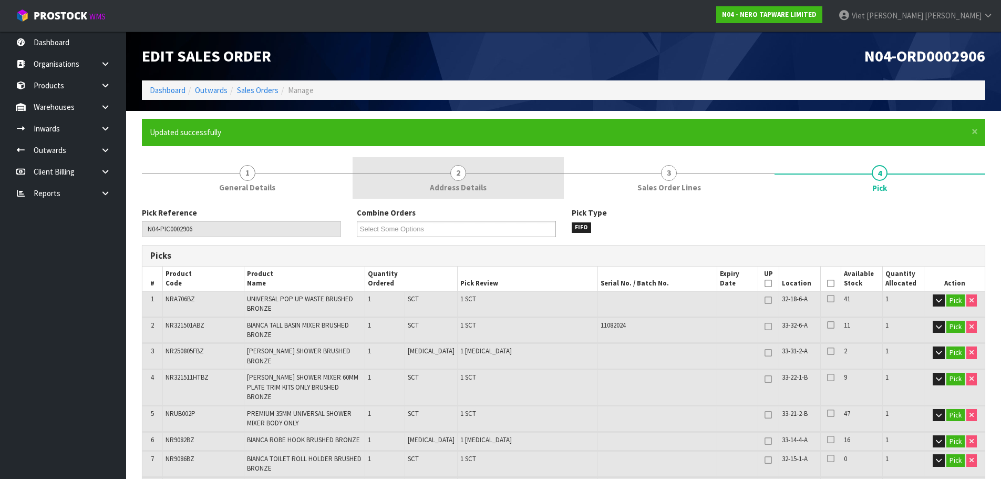
type input "Viet [PERSON_NAME]"
type input "2025-09-18T10:53:50"
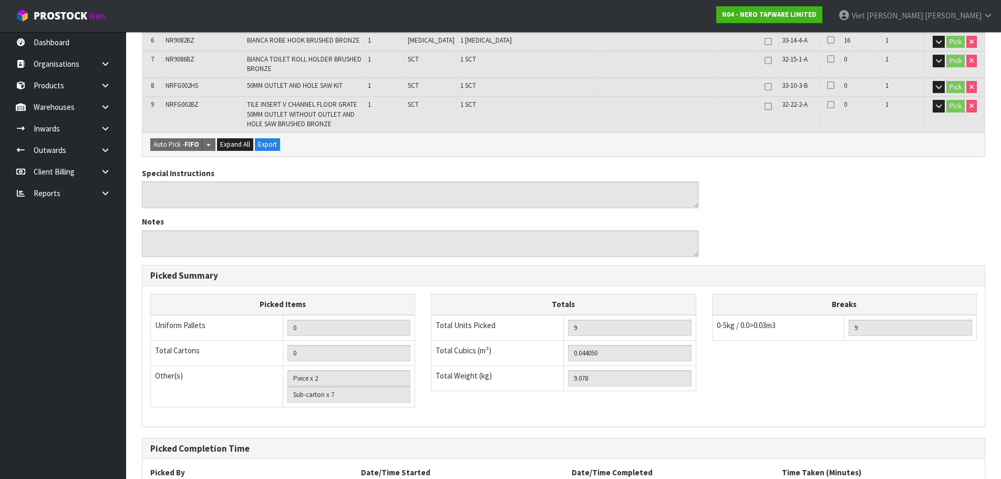
scroll to position [475, 0]
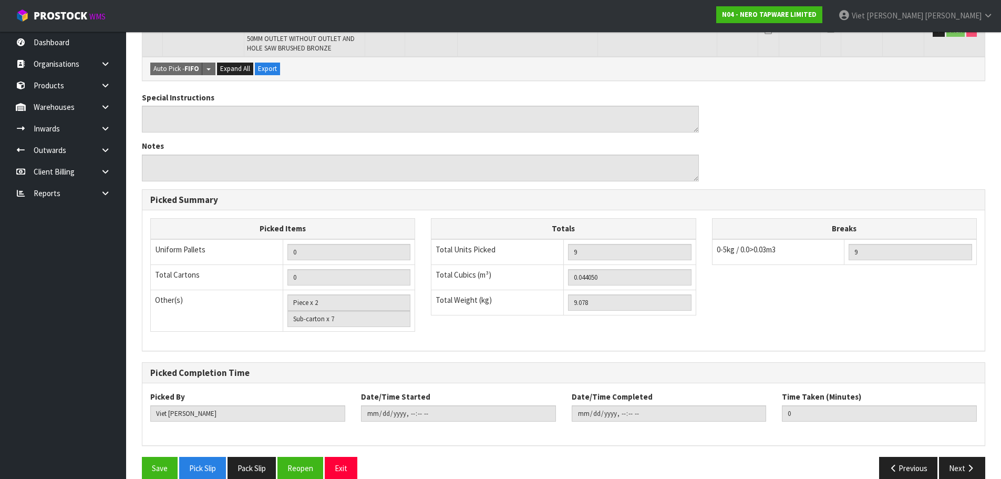
drag, startPoint x: 258, startPoint y: 444, endPoint x: 227, endPoint y: 403, distance: 51.0
click at [258, 457] on button "Pack Slip" at bounding box center [251, 468] width 48 height 23
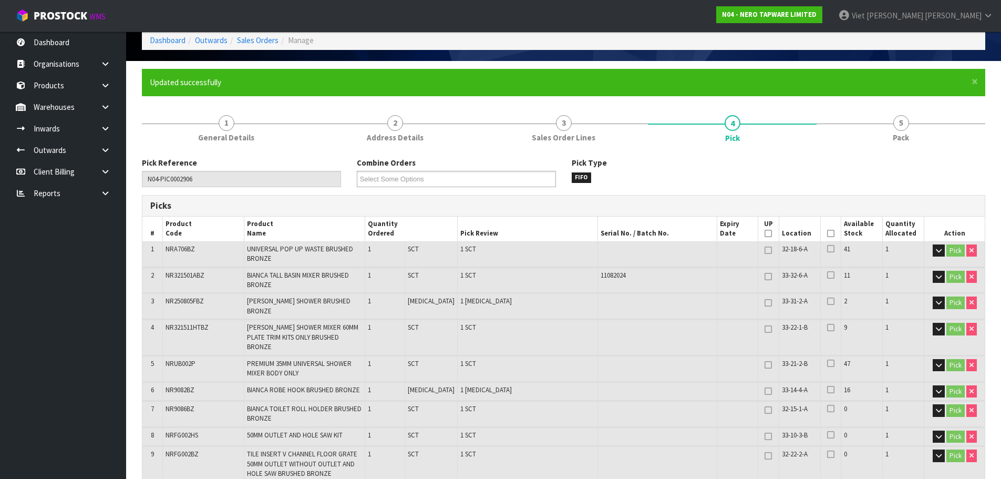
scroll to position [0, 0]
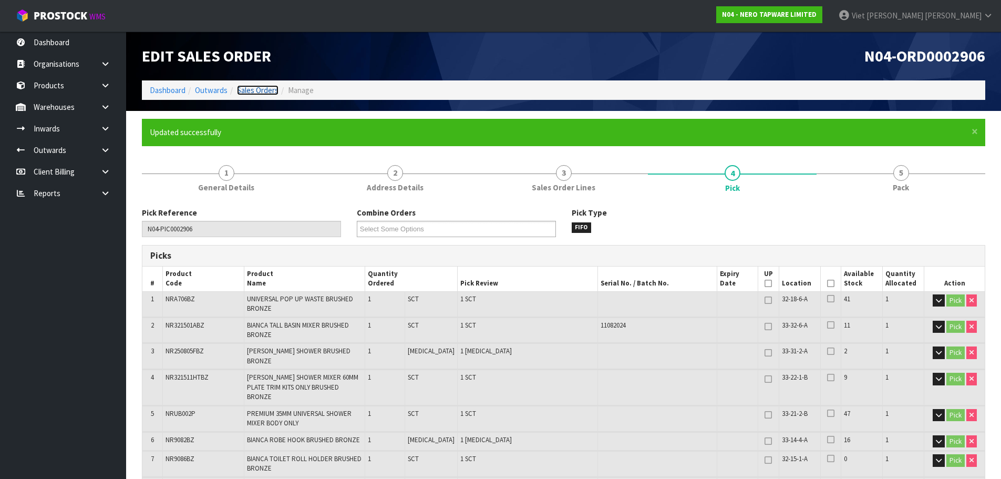
click at [256, 95] on link "Sales Orders" at bounding box center [258, 90] width 42 height 10
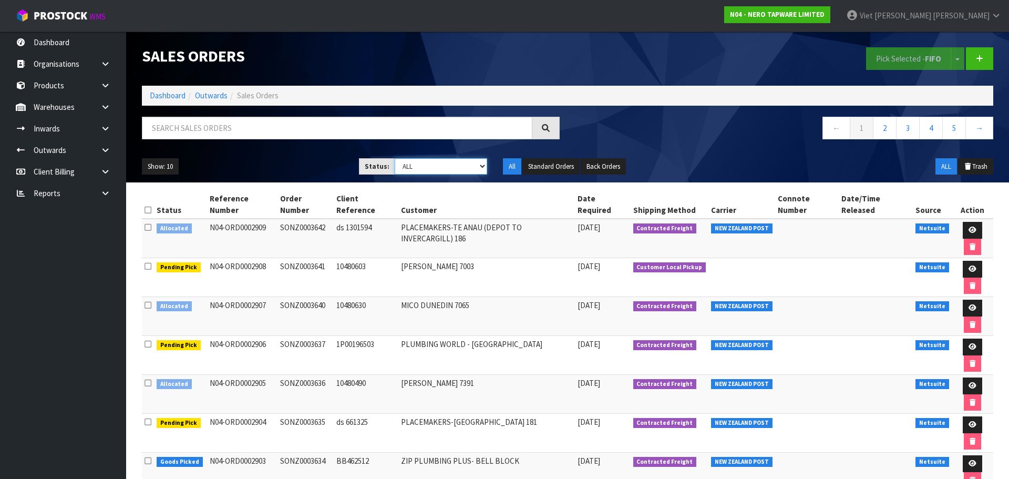
click at [478, 173] on select "Draft Pending Allocated Pending Pick Goods Picked Goods Packed Pending Charges …" at bounding box center [441, 166] width 93 height 16
click at [465, 173] on select "Draft Pending Allocated Pending Pick Goods Picked Goods Packed Pending Charges …" at bounding box center [441, 166] width 93 height 16
select select "string:2"
click at [395, 158] on select "Draft Pending Allocated Pending Pick Goods Picked Goods Packed Pending Charges …" at bounding box center [441, 166] width 93 height 16
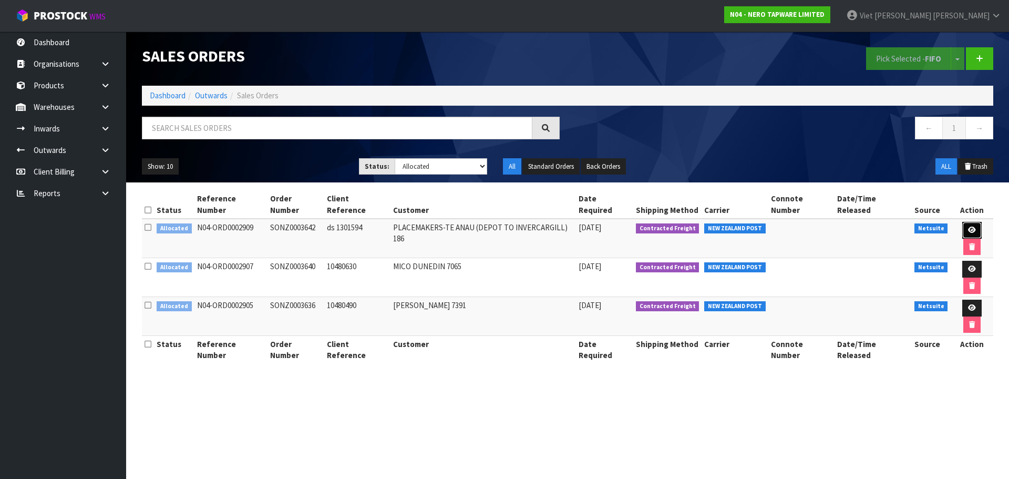
click at [968, 226] on icon at bounding box center [972, 229] width 8 height 7
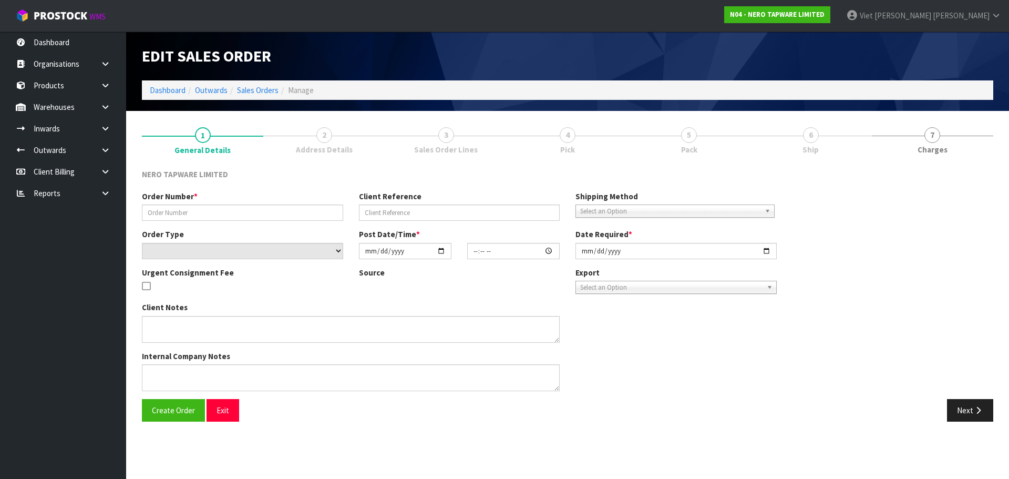
type input "SONZ0003642"
type input "ds 1301594"
select select "number:0"
type input "[DATE]"
type input "10:30:11.000"
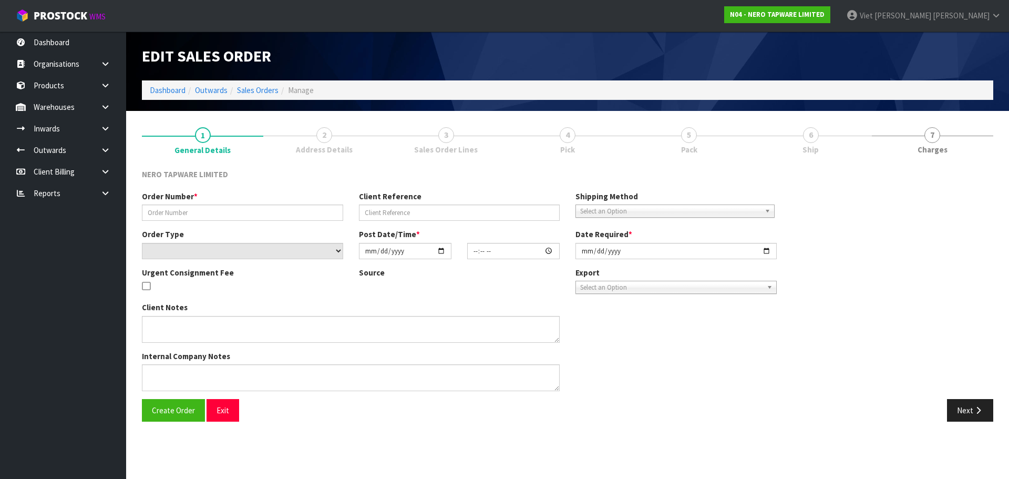
type input "[DATE]"
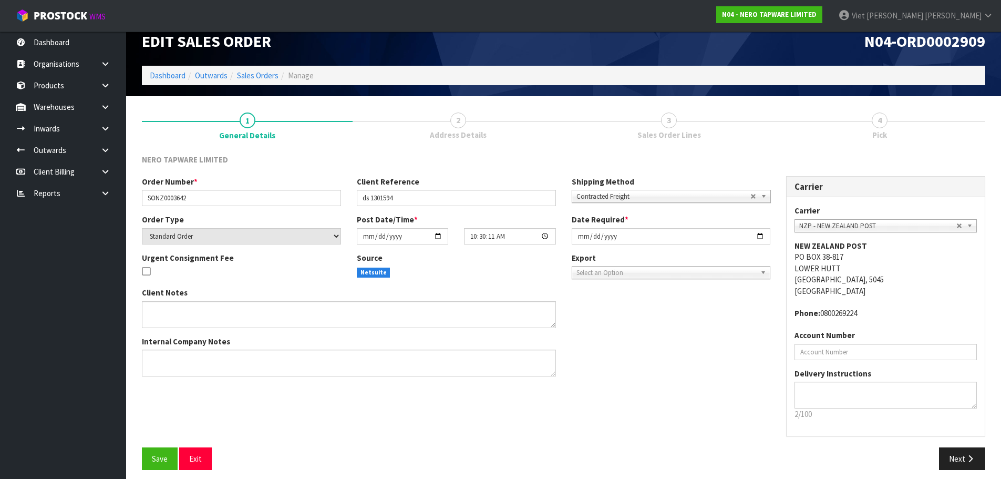
scroll to position [22, 0]
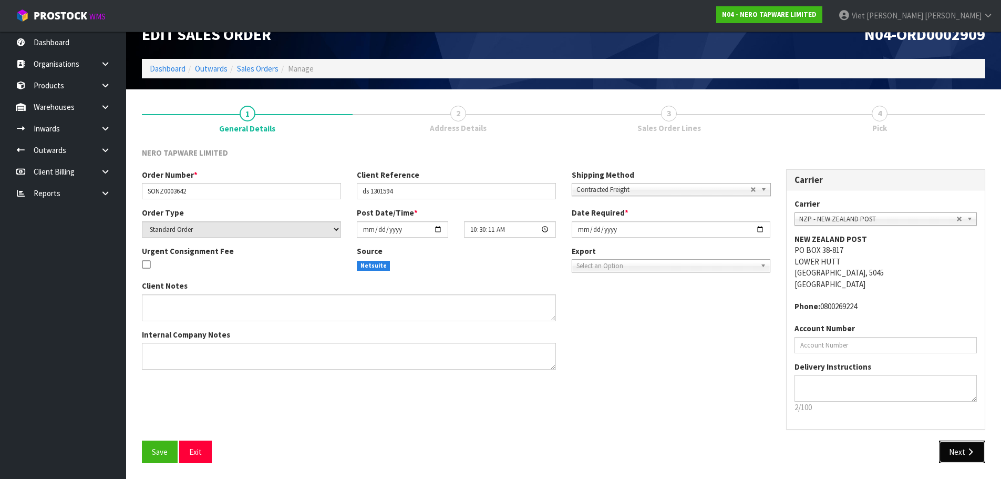
click at [962, 442] on button "Next" at bounding box center [962, 451] width 46 height 23
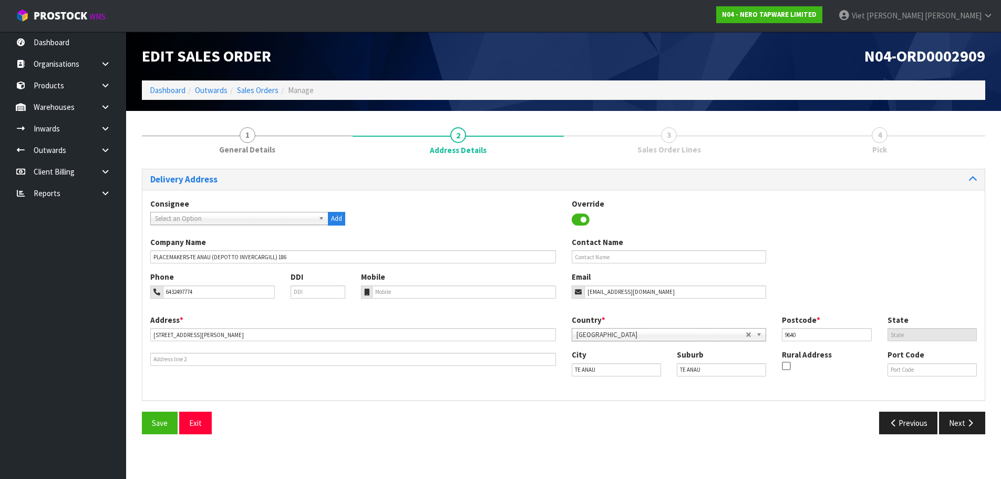
scroll to position [0, 0]
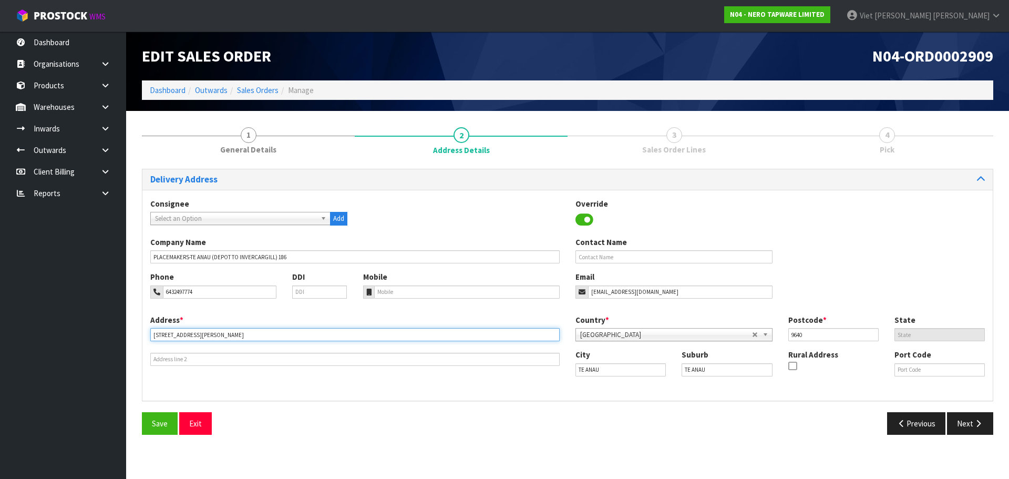
drag, startPoint x: 249, startPoint y: 336, endPoint x: 115, endPoint y: 332, distance: 134.6
click at [115, 332] on body "Toggle navigation ProStock WMS N04 - NERO TAPWARE LIMITED Viet Hoang Tran Logou…" at bounding box center [504, 239] width 1009 height 479
click at [607, 413] on div "Previous Next" at bounding box center [783, 423] width 433 height 23
click at [823, 336] on input "9640" at bounding box center [833, 334] width 90 height 13
click at [864, 246] on div "Company Name PLACEMAKERS-TE ANAU (DEPOT TO INVERCARGILL) 186 Contact Name" at bounding box center [567, 253] width 850 height 35
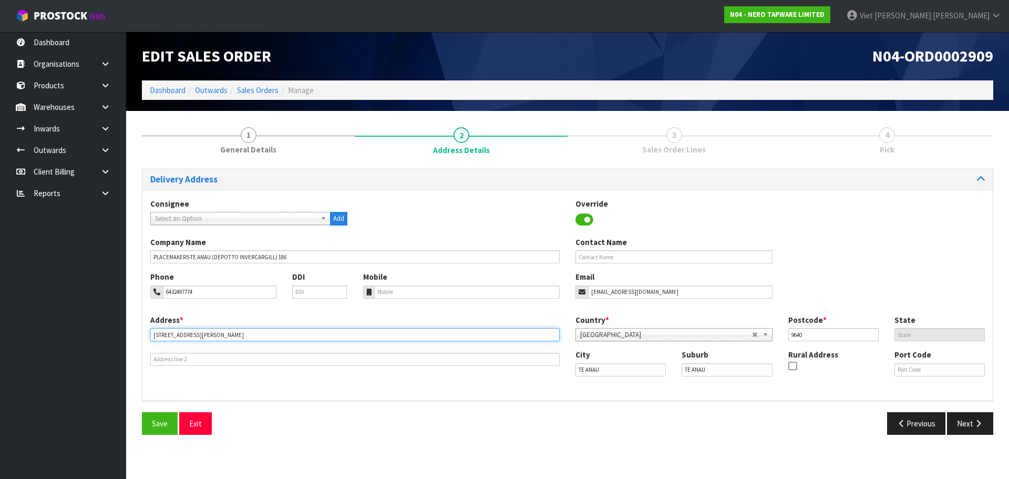
click at [191, 333] on input "126 SANDY BROWN ROAD" at bounding box center [354, 334] width 409 height 13
paste input "126 SANDY BROWN ROAD"
type input "126 SANDY BROWN ROAD"
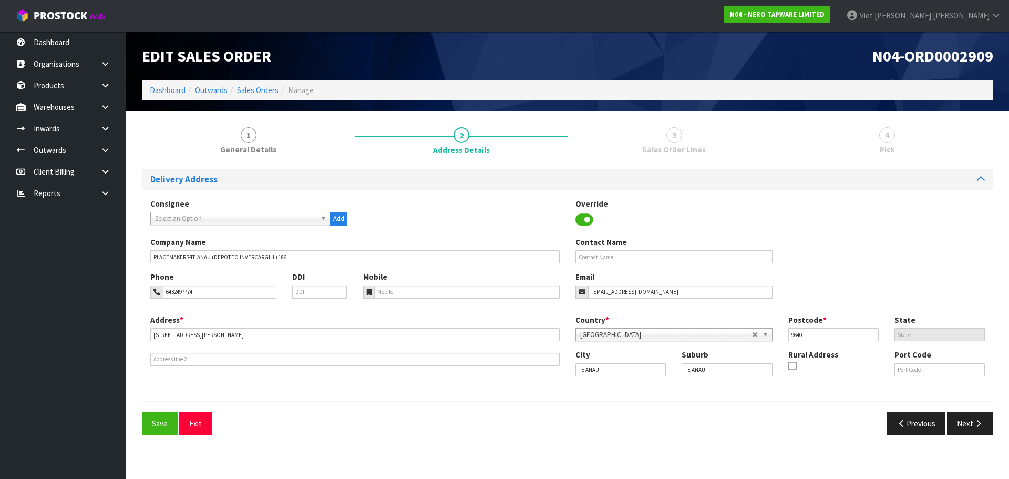
click at [447, 410] on div "Delivery Address Consignee 000001.BAY MECHANICS - BAY MECHANICS 000001A - BRAKE…" at bounding box center [567, 306] width 851 height 274
click at [796, 366] on icon at bounding box center [792, 366] width 8 height 1
click at [0, 0] on input "checkbox" at bounding box center [0, 0] width 0 height 0
click at [148, 429] on button "Save" at bounding box center [160, 423] width 36 height 23
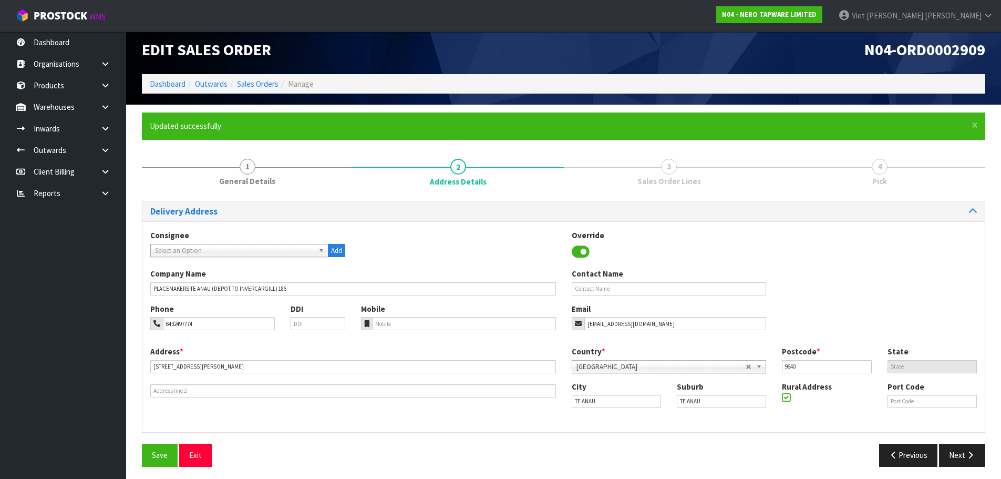
scroll to position [10, 0]
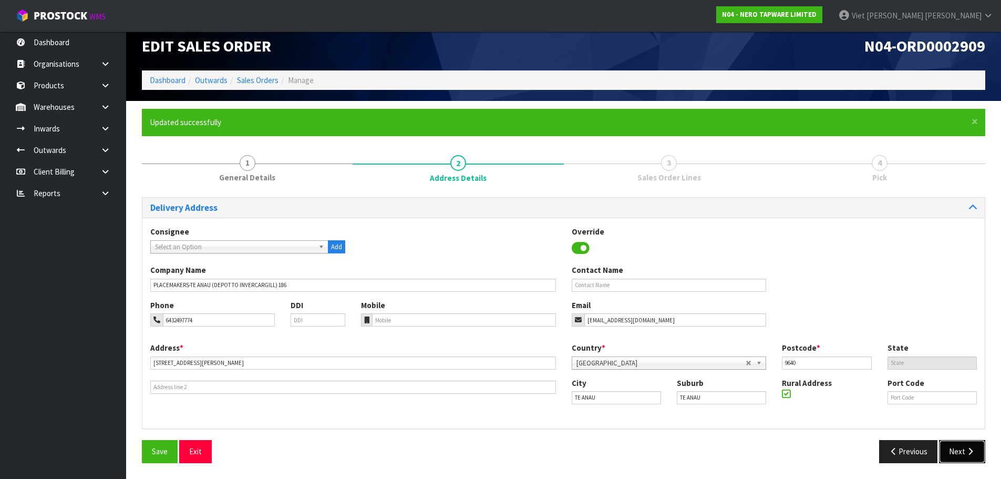
click at [954, 447] on button "Next" at bounding box center [962, 451] width 46 height 23
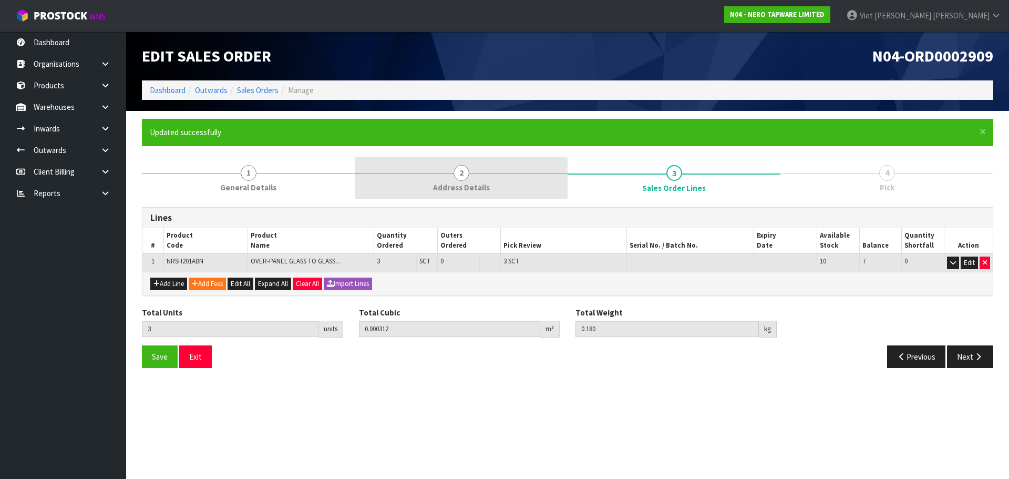
click at [542, 172] on link "2 Address Details" at bounding box center [461, 178] width 213 height 42
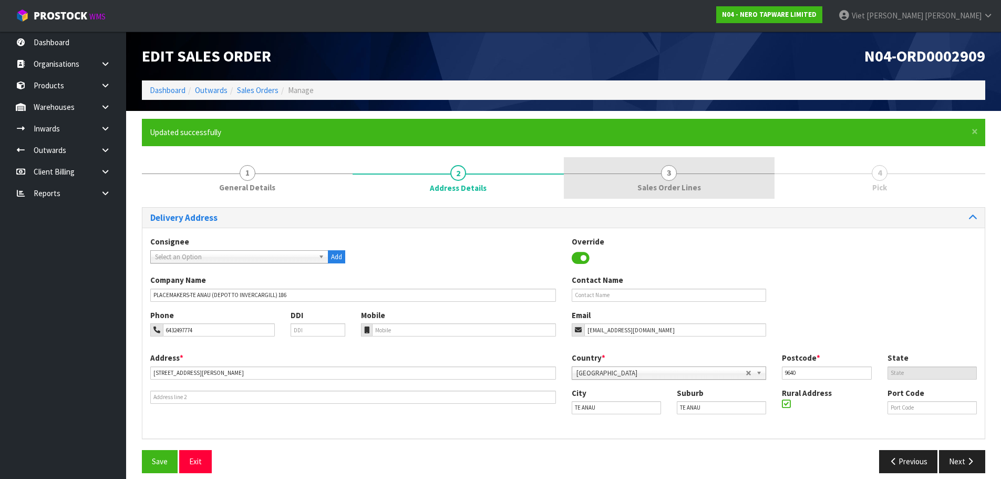
click at [593, 164] on link "3 Sales Order Lines" at bounding box center [669, 178] width 211 height 42
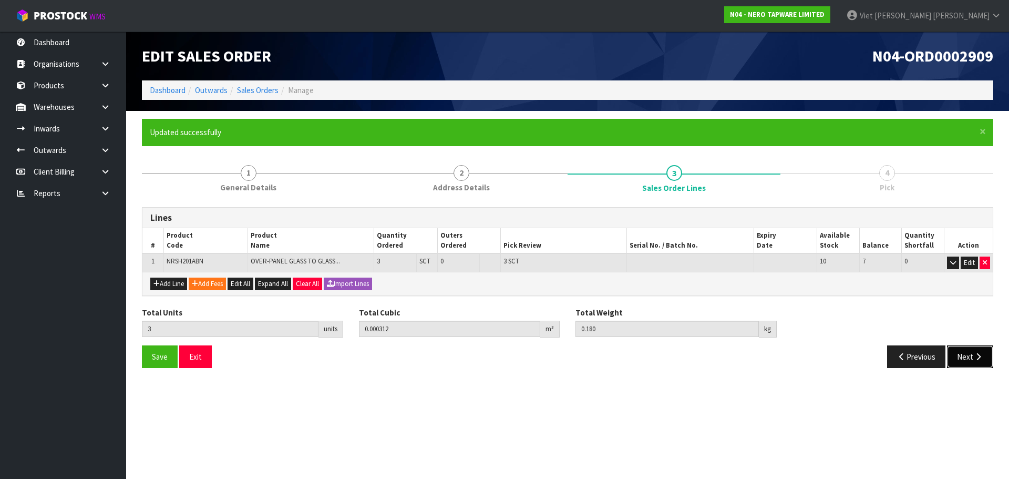
click at [968, 350] on button "Next" at bounding box center [970, 356] width 46 height 23
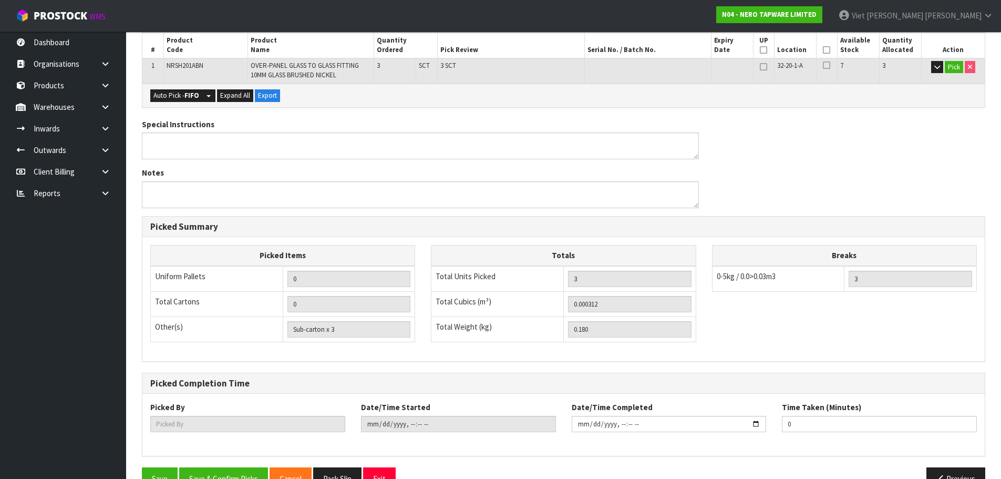
scroll to position [260, 0]
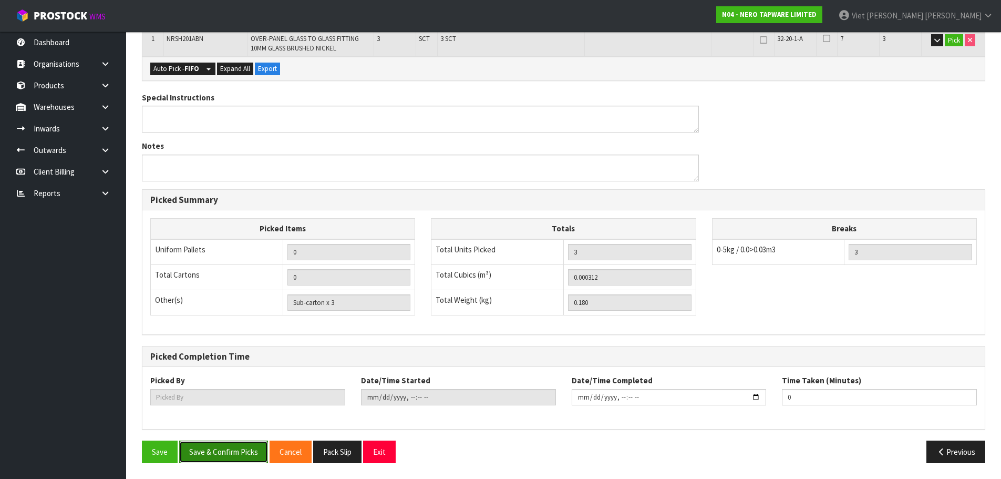
click at [243, 451] on button "Save & Confirm Picks" at bounding box center [223, 451] width 89 height 23
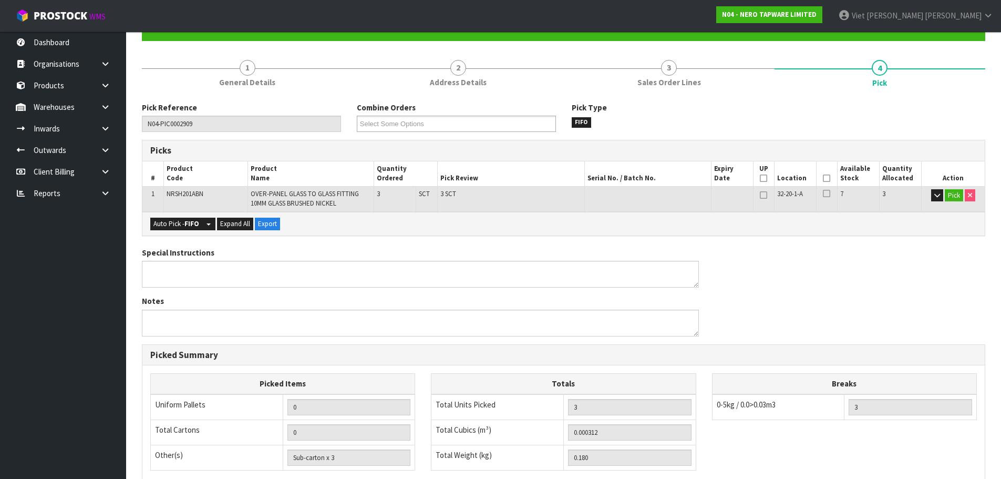
type input "Viet [PERSON_NAME]"
type input "2025-09-18T10:57:21"
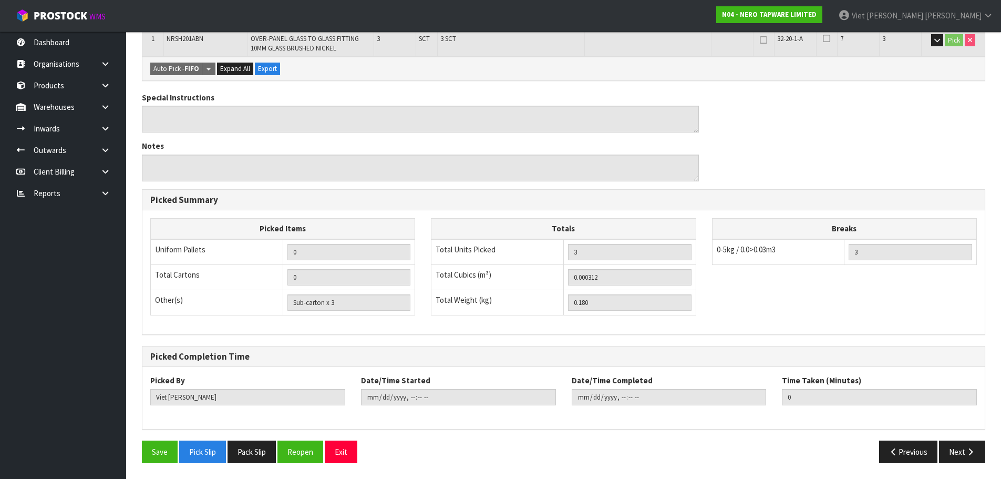
drag, startPoint x: 242, startPoint y: 448, endPoint x: 66, endPoint y: 361, distance: 196.4
click at [242, 448] on button "Pack Slip" at bounding box center [251, 451] width 48 height 23
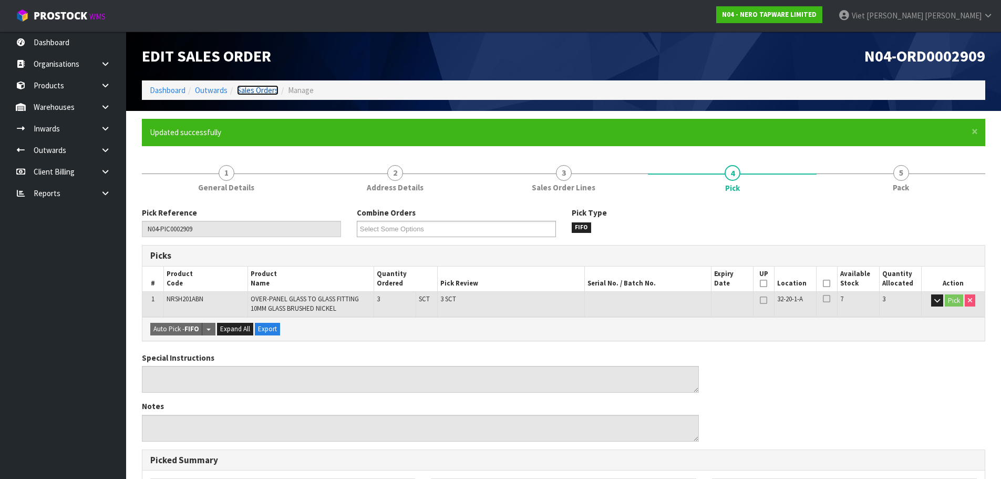
click at [266, 86] on link "Sales Orders" at bounding box center [258, 90] width 42 height 10
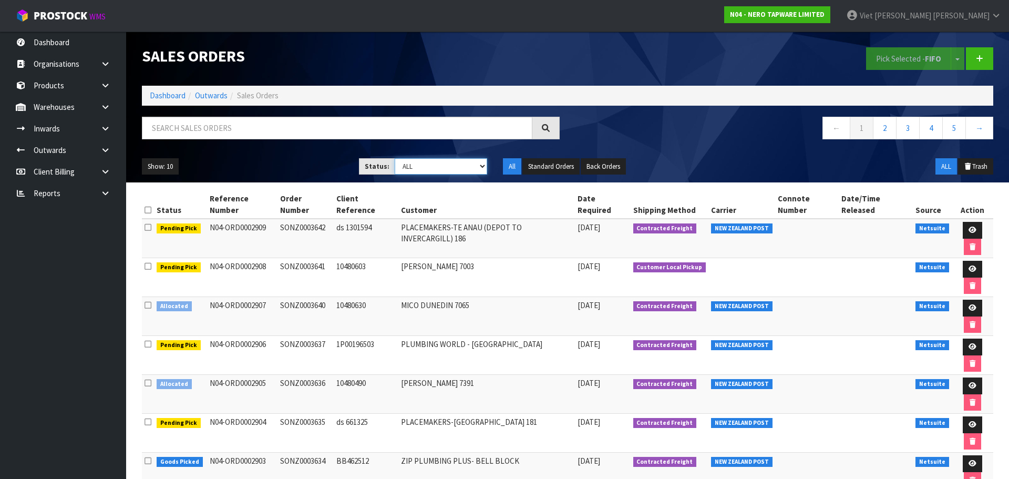
click at [469, 165] on select "Draft Pending Allocated Pending Pick Goods Picked Goods Packed Pending Charges …" at bounding box center [441, 166] width 93 height 16
select select "string:2"
click at [395, 158] on select "Draft Pending Allocated Pending Pick Goods Picked Goods Packed Pending Charges …" at bounding box center [441, 166] width 93 height 16
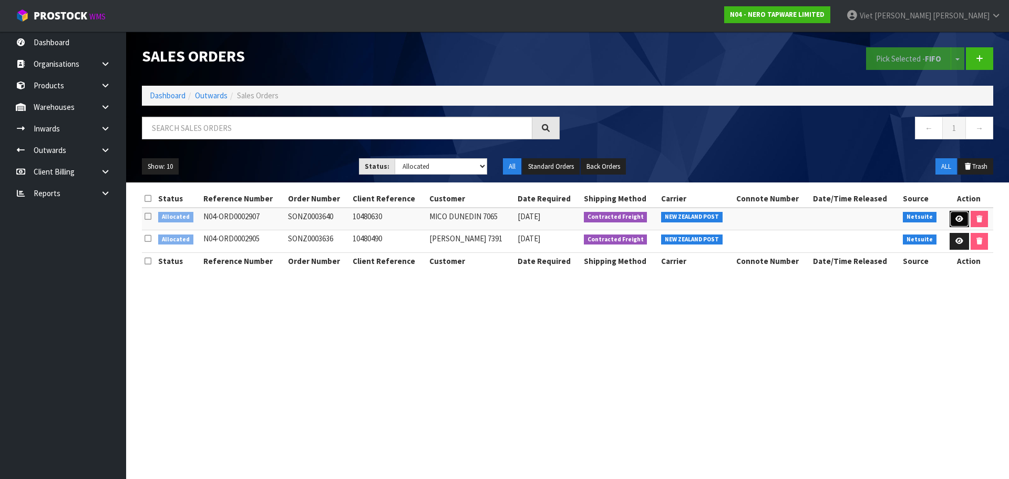
click at [957, 225] on link at bounding box center [958, 219] width 19 height 17
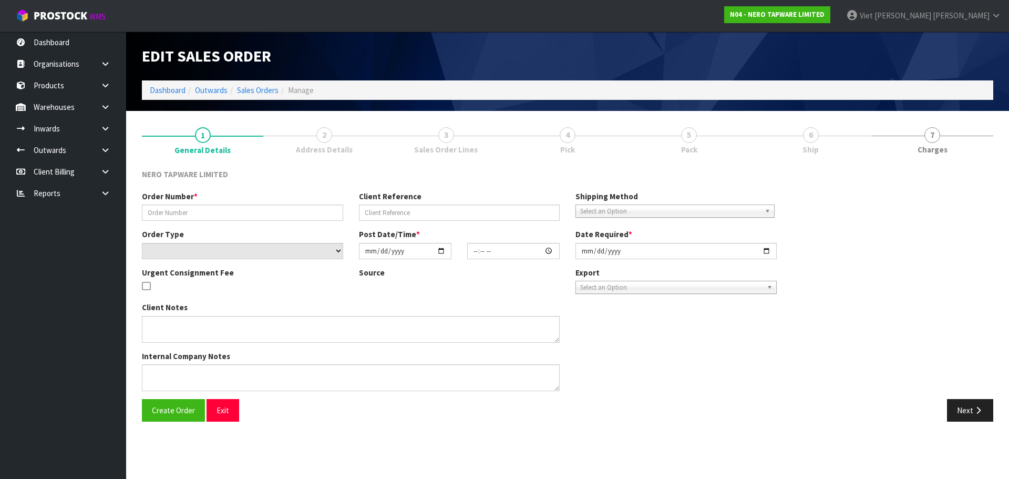
type input "SONZ0003640"
type input "10480630"
select select "number:0"
type input "[DATE]"
type input "10:30:07.000"
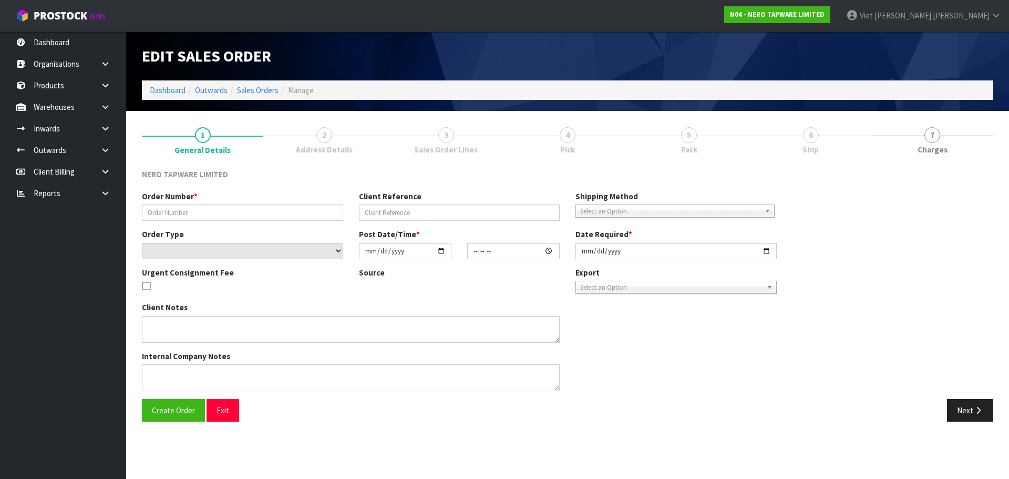
type input "[DATE]"
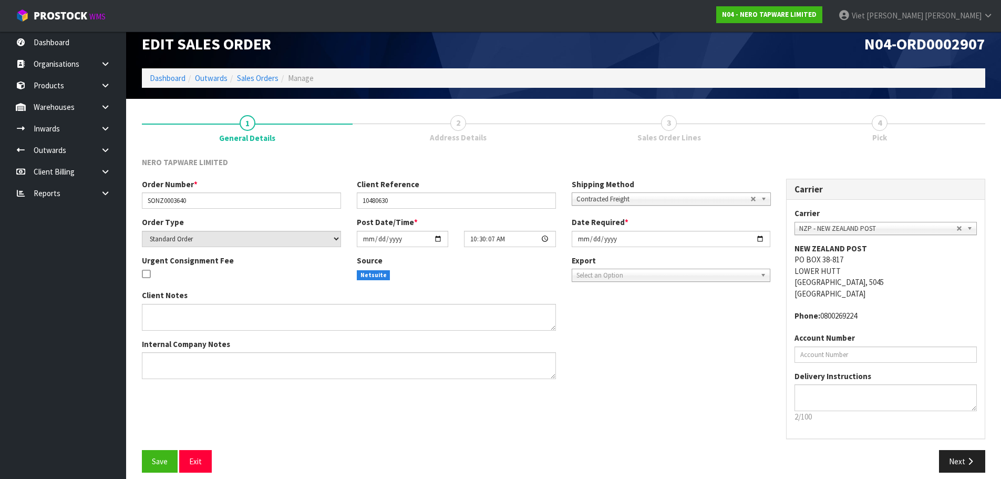
scroll to position [22, 0]
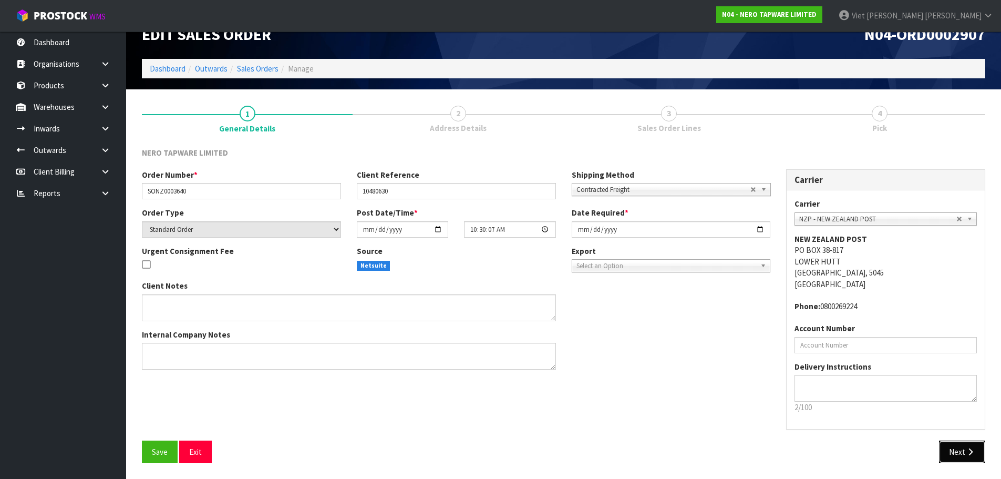
click at [977, 443] on button "Next" at bounding box center [962, 451] width 46 height 23
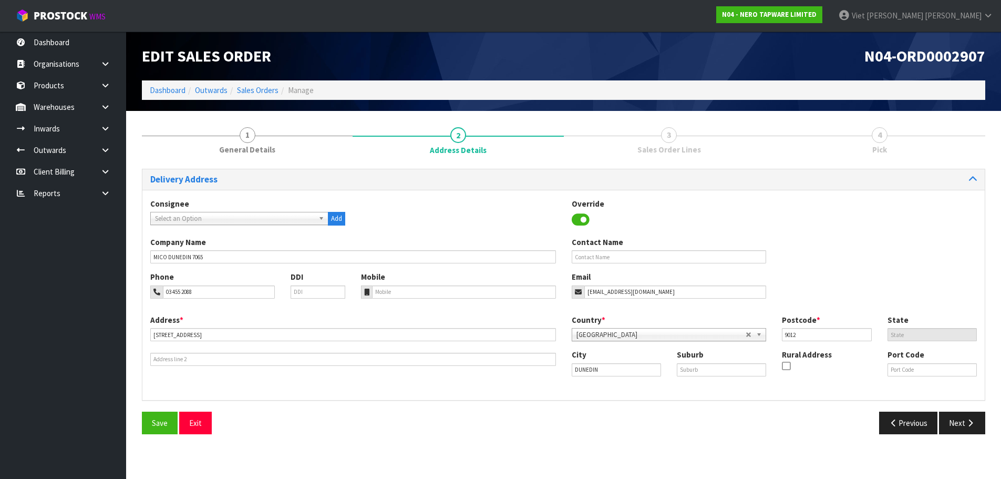
scroll to position [0, 0]
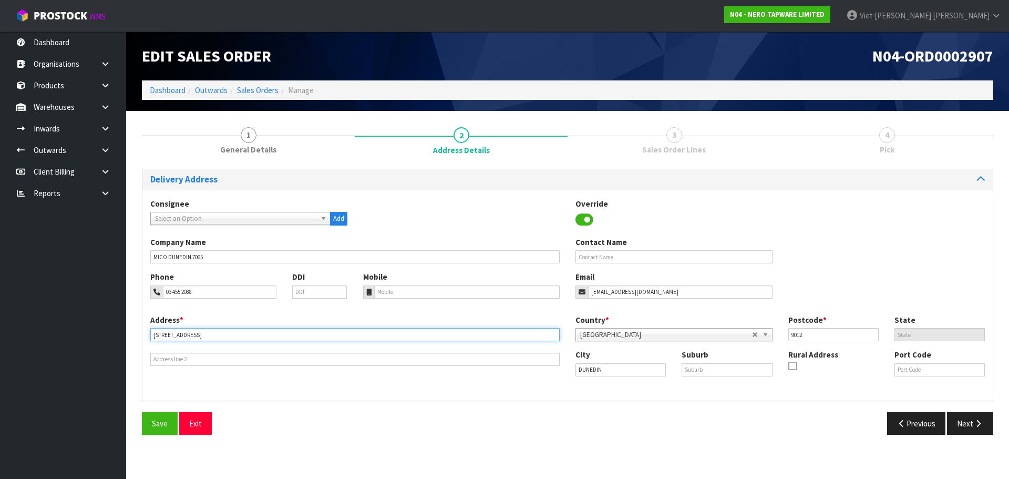
click at [312, 335] on input "30 MIDLAND STREET" at bounding box center [354, 334] width 409 height 13
click at [501, 393] on div "Consignee 000001.BAY MECHANICS - BAY MECHANICS 000001A - BRAKE & TRANSMISSION N…" at bounding box center [567, 295] width 850 height 211
click at [981, 428] on button "Next" at bounding box center [970, 423] width 46 height 23
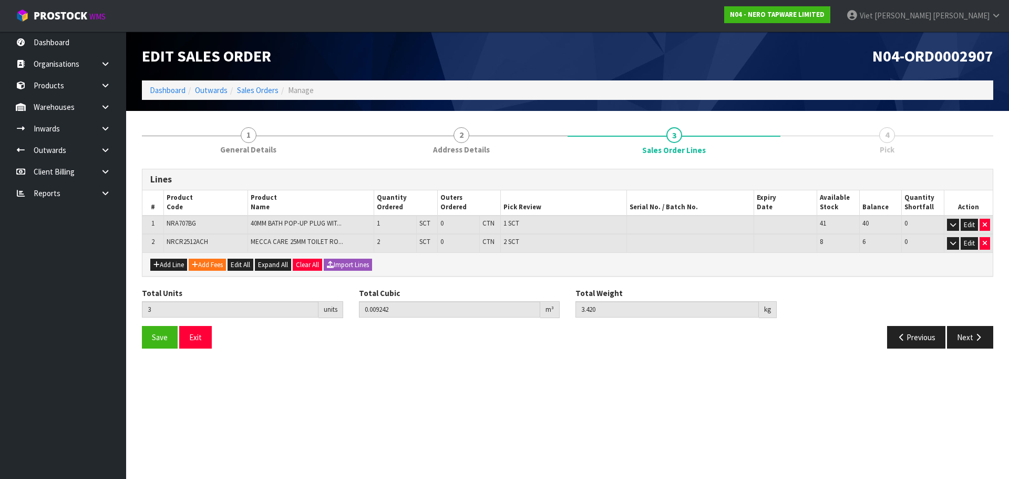
click at [968, 322] on div "Total Units 3 units Total Cubic 0.009242 m³ Total Weight 3.420 kg" at bounding box center [567, 306] width 867 height 38
click at [982, 339] on icon "button" at bounding box center [978, 337] width 10 height 8
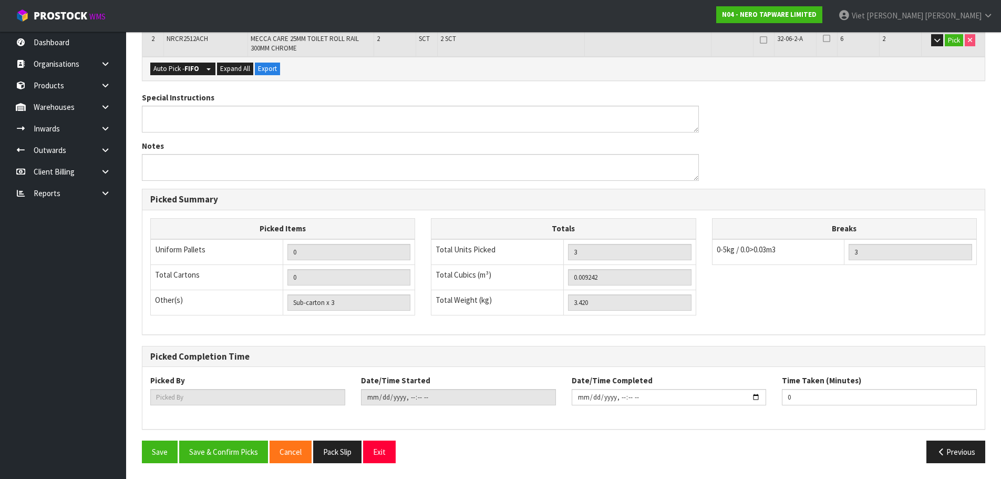
scroll to position [100, 0]
click at [243, 449] on button "Save & Confirm Picks" at bounding box center [223, 451] width 89 height 23
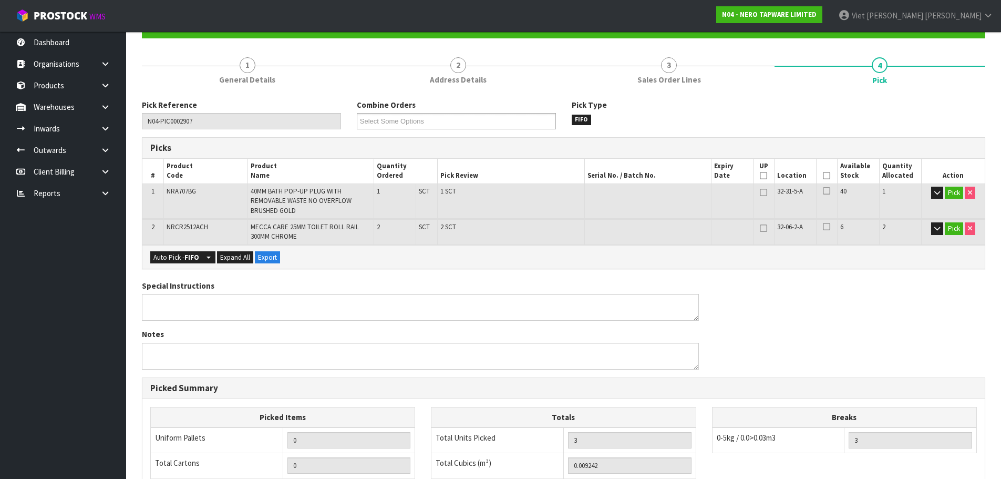
scroll to position [0, 0]
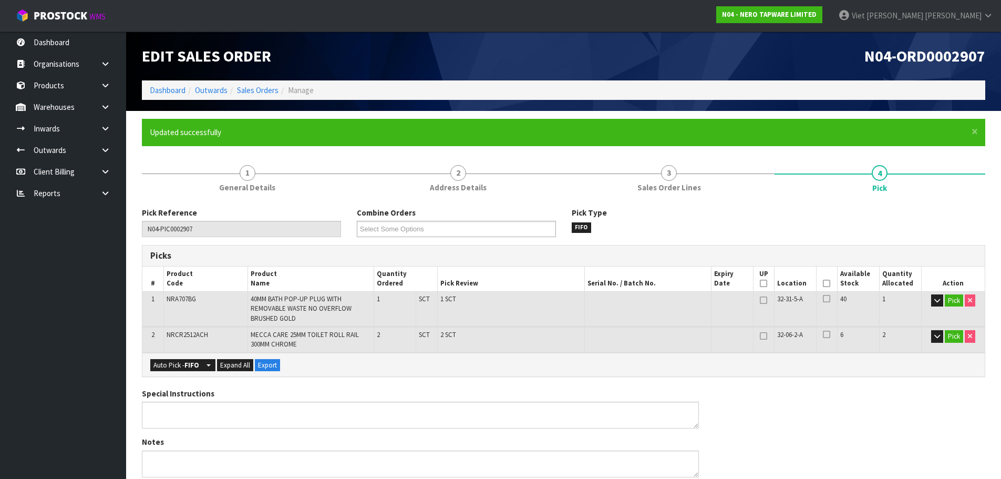
type input "Viet [PERSON_NAME]"
type input "2025-09-18T10:58:18"
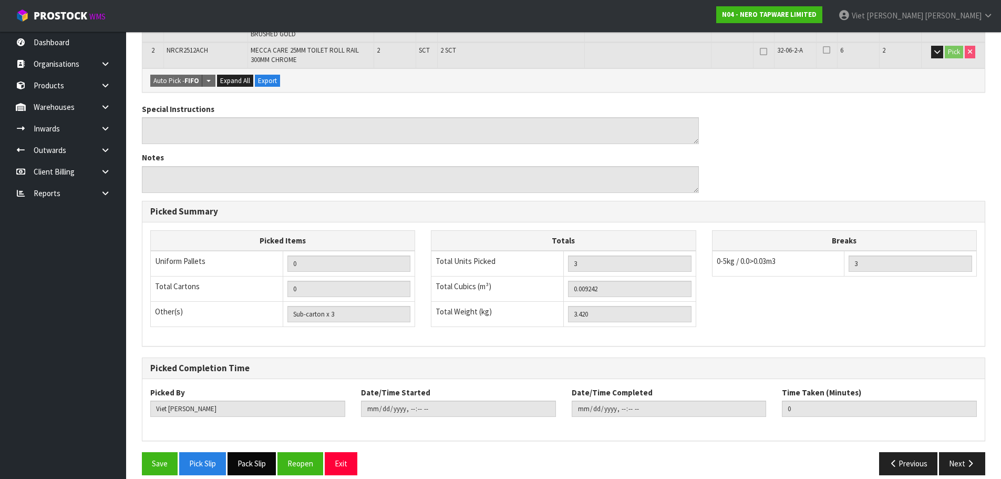
scroll to position [296, 0]
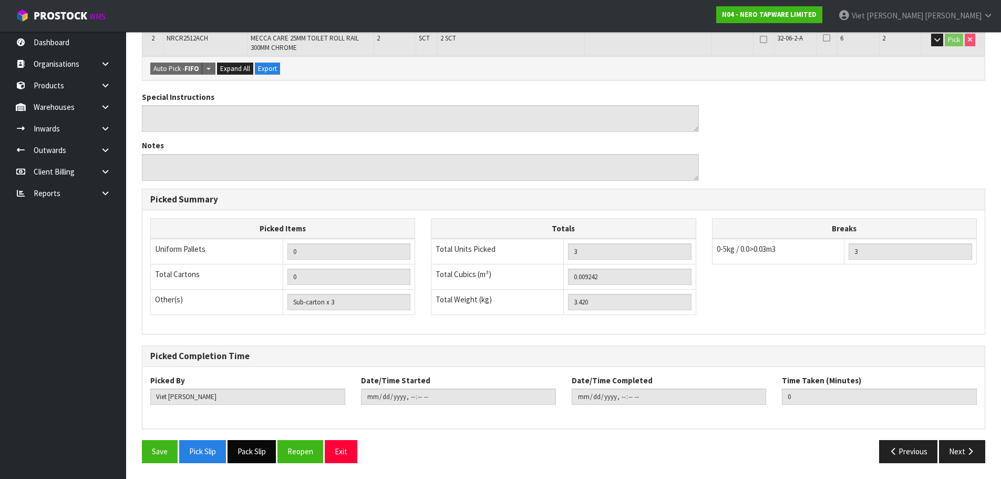
click at [249, 442] on button "Pack Slip" at bounding box center [251, 451] width 48 height 23
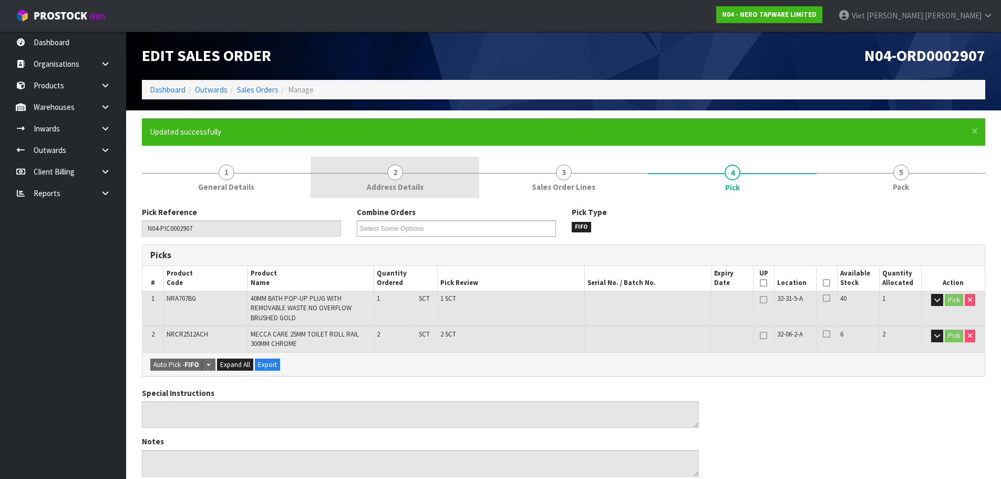
scroll to position [0, 0]
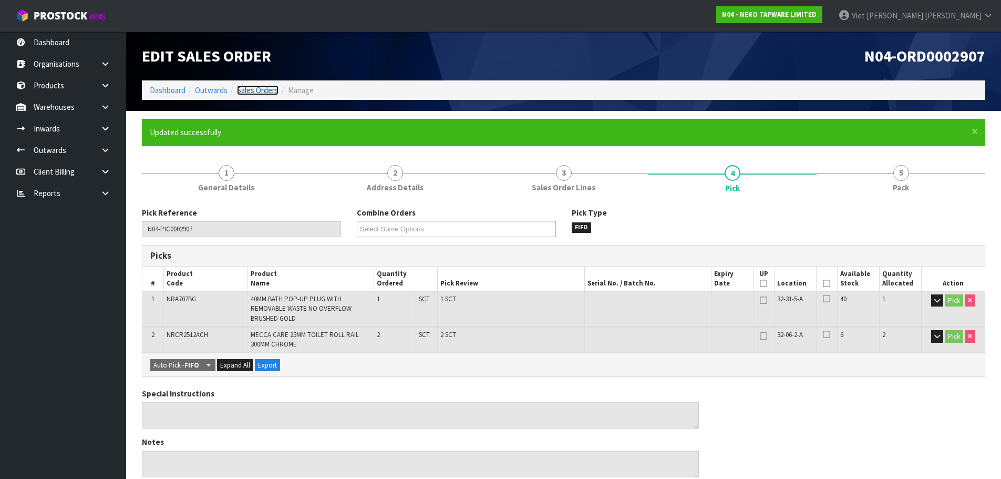
click at [277, 94] on link "Sales Orders" at bounding box center [258, 90] width 42 height 10
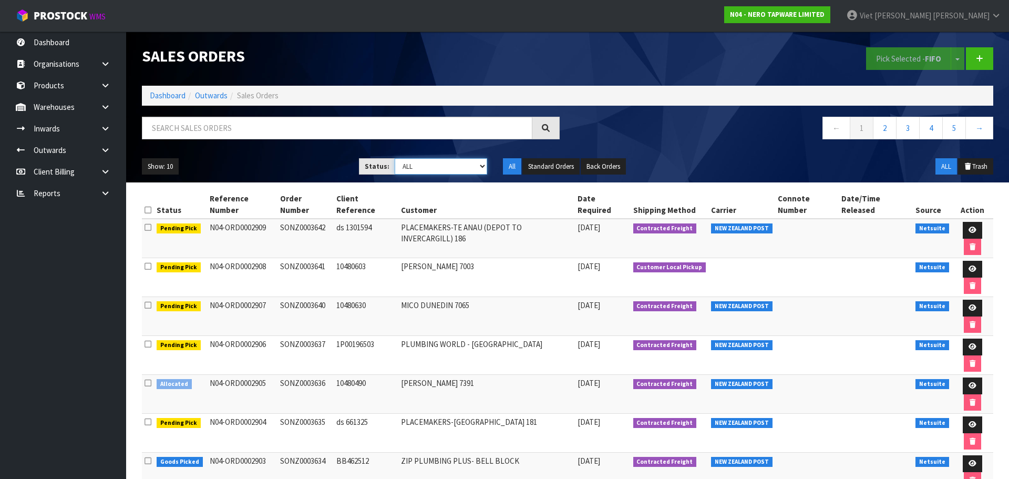
click at [433, 164] on select "Draft Pending Allocated Pending Pick Goods Picked Goods Packed Pending Charges …" at bounding box center [441, 166] width 93 height 16
select select "string:2"
click at [395, 158] on select "Draft Pending Allocated Pending Pick Goods Picked Goods Packed Pending Charges …" at bounding box center [441, 166] width 93 height 16
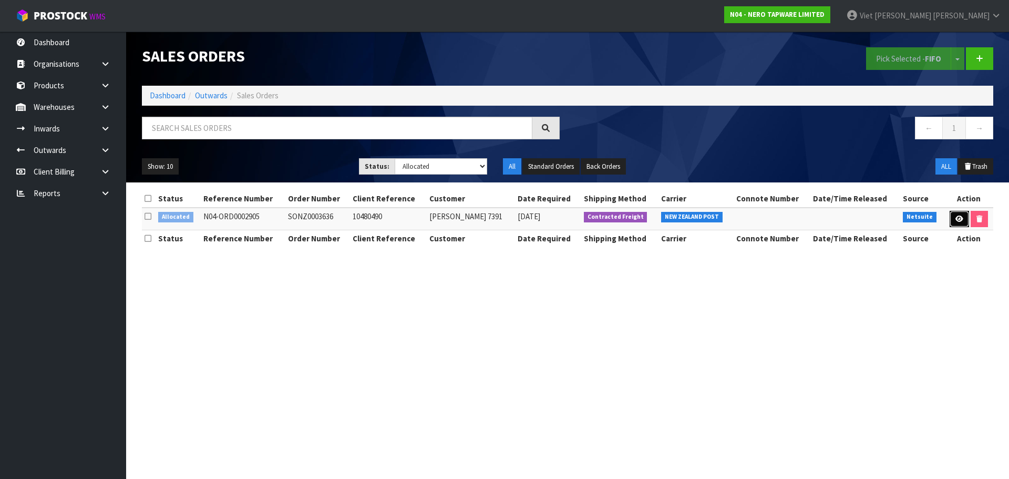
click at [955, 215] on icon at bounding box center [959, 218] width 8 height 7
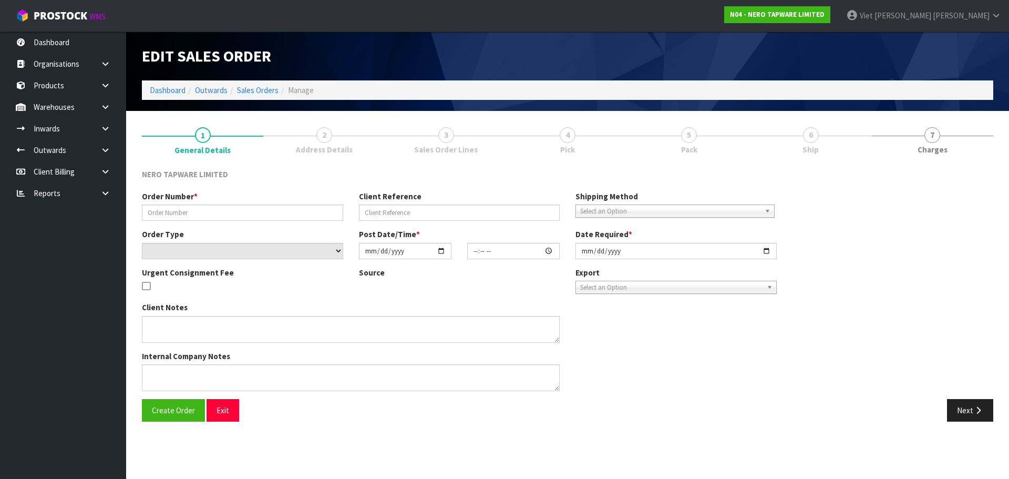
type input "SONZ0003636"
type input "10480490"
select select "number:0"
type input "[DATE]"
type input "10:00:04.000"
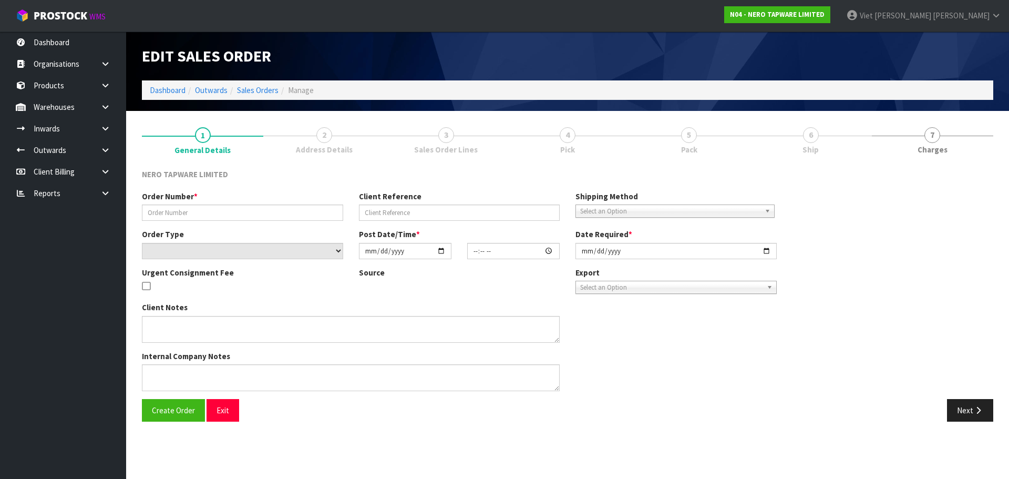
type input "[DATE]"
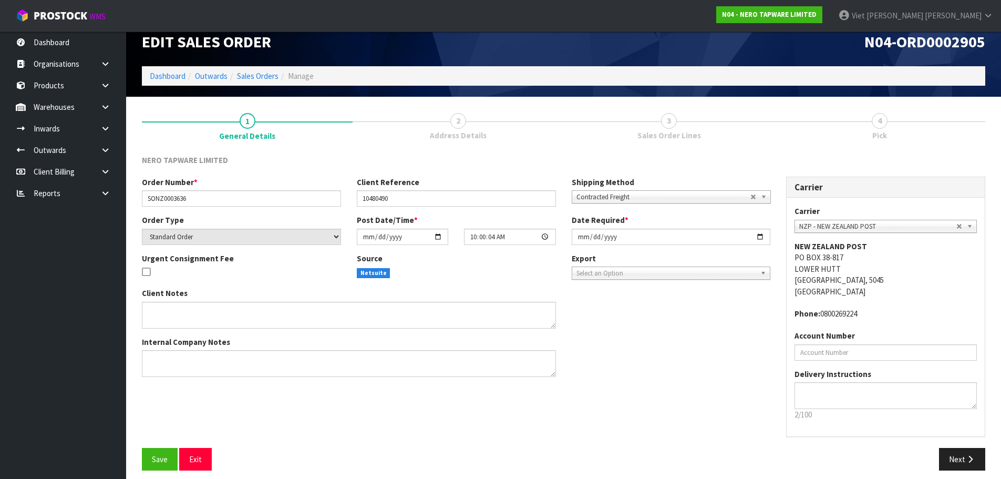
scroll to position [22, 0]
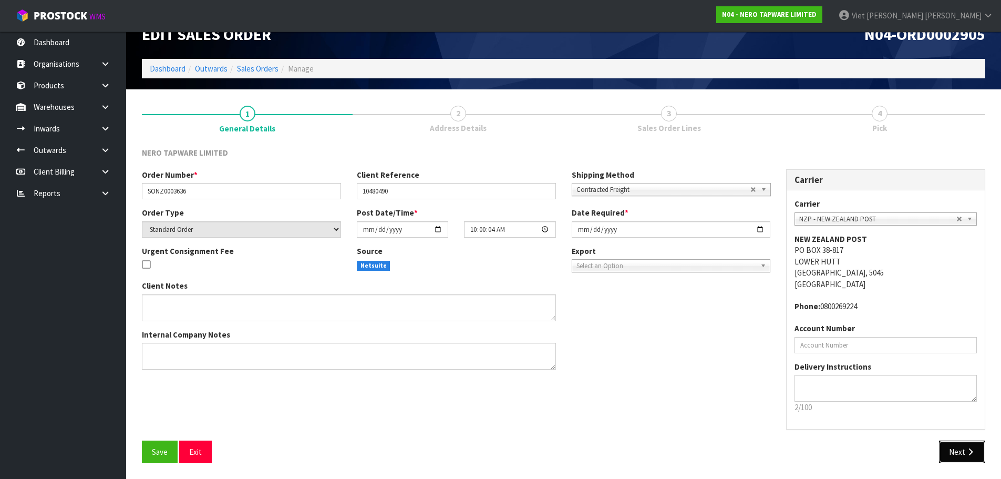
click at [970, 453] on icon "button" at bounding box center [970, 452] width 10 height 8
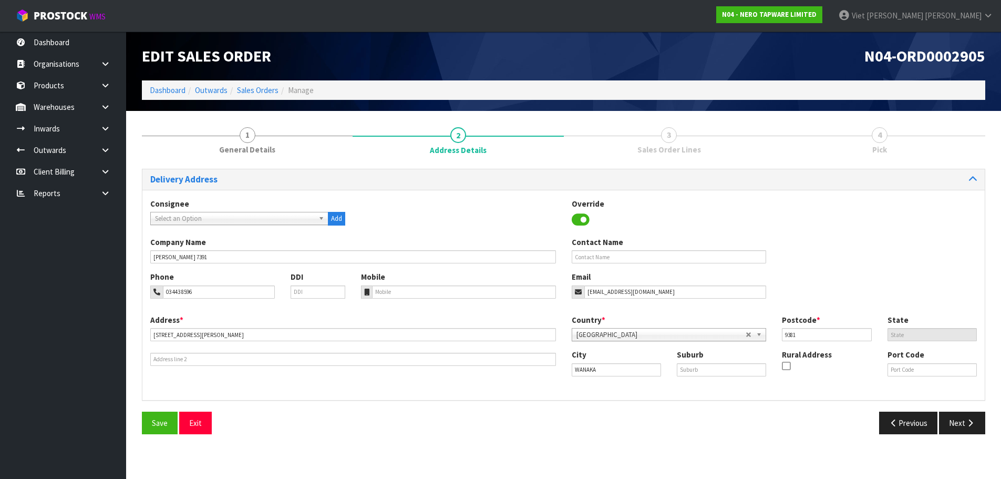
scroll to position [0, 0]
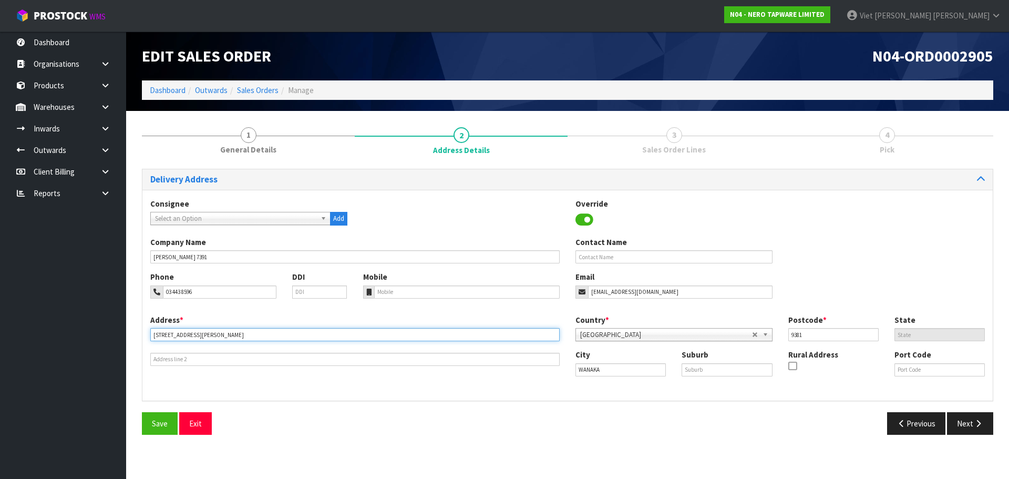
click at [207, 335] on input "30 GORDON ROAD" at bounding box center [354, 334] width 409 height 13
click at [210, 336] on input "30 GORDON ROAD" at bounding box center [354, 334] width 409 height 13
drag, startPoint x: 212, startPoint y: 336, endPoint x: 127, endPoint y: 334, distance: 85.7
click at [127, 334] on section "1 General Details 2 Address Details 3 Sales Order Lines 4 Pick Delivery Address…" at bounding box center [567, 280] width 883 height 339
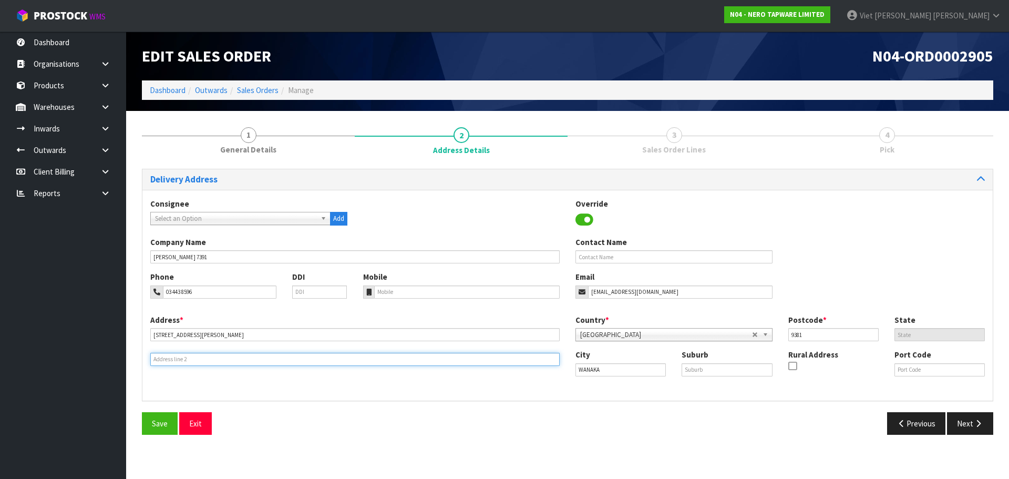
click at [271, 360] on input "text" at bounding box center [354, 359] width 409 height 13
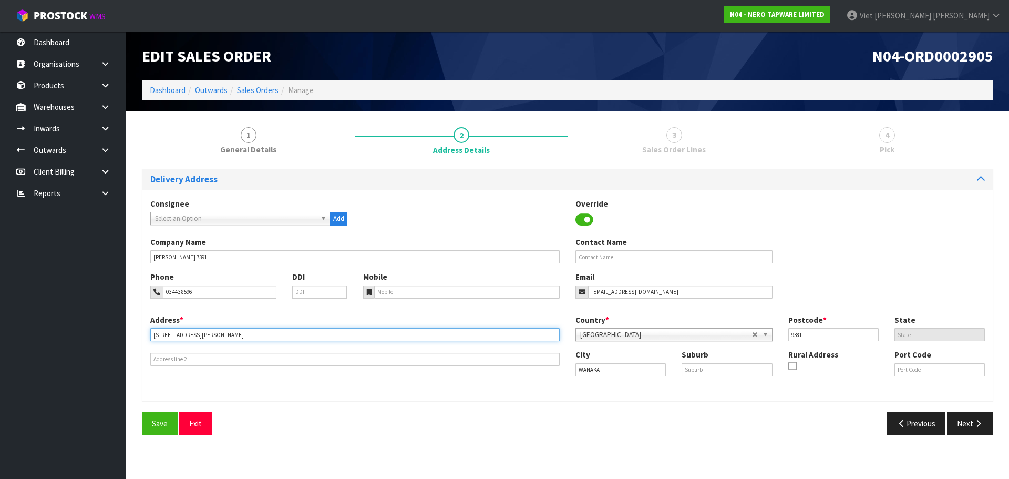
drag, startPoint x: 243, startPoint y: 328, endPoint x: 115, endPoint y: 344, distance: 129.7
click at [115, 344] on body "Toggle navigation ProStock WMS N04 - NERO TAPWARE LIMITED Viet Hoang Tran Logou…" at bounding box center [504, 239] width 1009 height 479
click at [816, 201] on div "Consignee 000001.BAY MECHANICS - BAY MECHANICS 000001A - BRAKE & TRANSMISSION N…" at bounding box center [567, 217] width 850 height 38
drag, startPoint x: 806, startPoint y: 339, endPoint x: 794, endPoint y: 341, distance: 12.3
click at [794, 341] on div "Country * Afghanistan Aland Islands Albania Algeria American Samoa Andorra Ango…" at bounding box center [779, 331] width 425 height 35
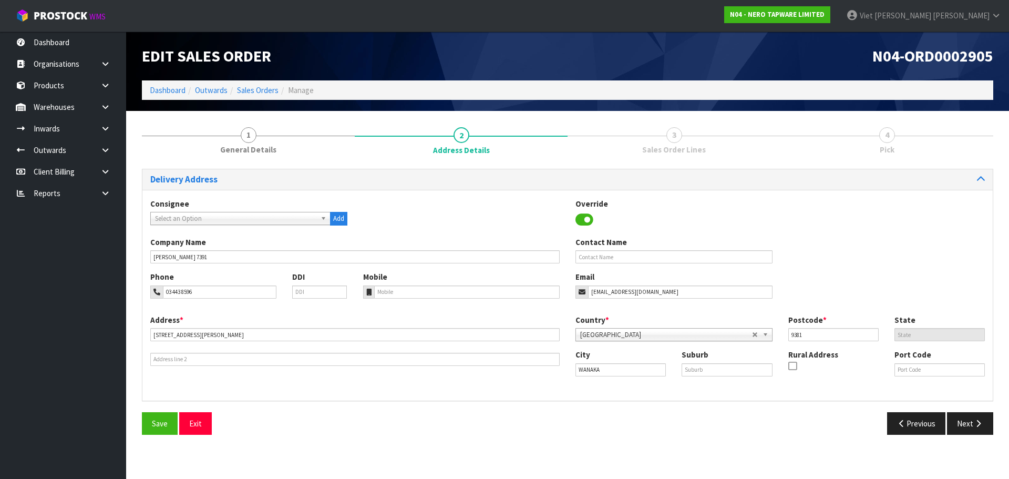
click at [825, 291] on div "Phone 03 443 8596 DDI Mobile Email ap.mico@fbu.com" at bounding box center [567, 292] width 850 height 43
drag, startPoint x: 840, startPoint y: 341, endPoint x: 730, endPoint y: 345, distance: 109.8
click at [730, 345] on div "Country * Afghanistan Aland Islands Albania Algeria American Samoa Andorra Ango…" at bounding box center [779, 331] width 425 height 35
click at [882, 327] on div "Postcode * 9381" at bounding box center [833, 327] width 106 height 27
click at [791, 336] on input "9381" at bounding box center [833, 334] width 90 height 13
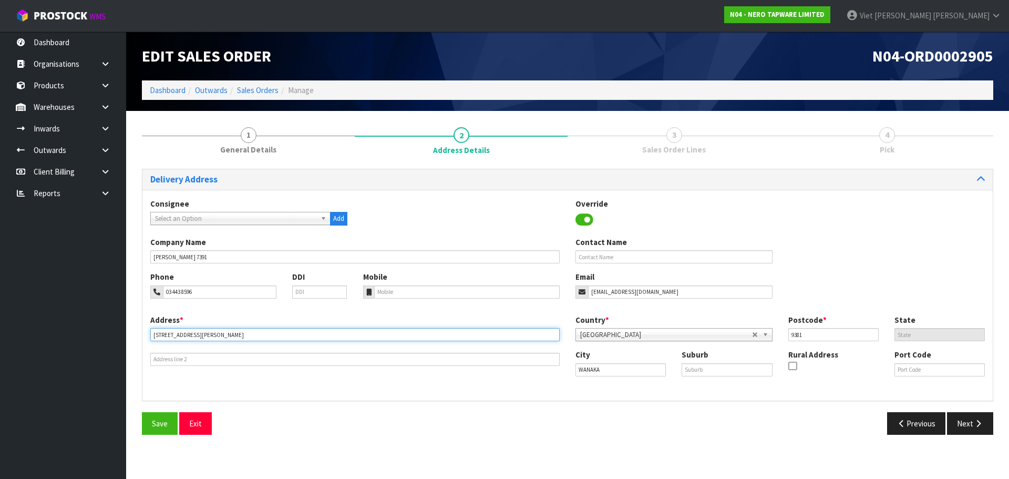
drag, startPoint x: 264, startPoint y: 334, endPoint x: 112, endPoint y: 337, distance: 151.3
click at [112, 337] on body "Toggle navigation ProStock WMS N04 - NERO TAPWARE LIMITED Viet Hoang Tran Logou…" at bounding box center [504, 239] width 1009 height 479
click at [816, 335] on input "9381" at bounding box center [833, 334] width 90 height 13
click at [477, 419] on div "Save Exit" at bounding box center [350, 423] width 433 height 23
click at [960, 427] on button "Next" at bounding box center [970, 423] width 46 height 23
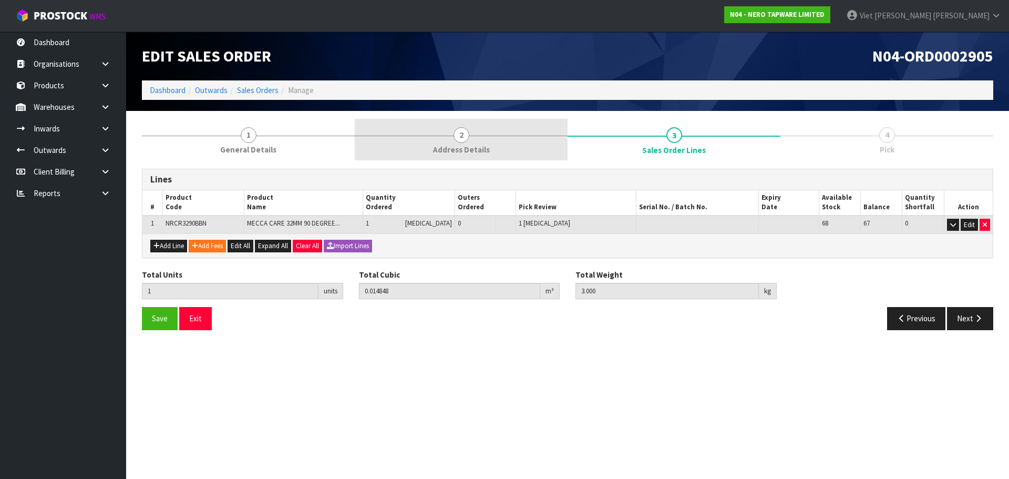
click at [505, 133] on link "2 Address Details" at bounding box center [461, 140] width 213 height 42
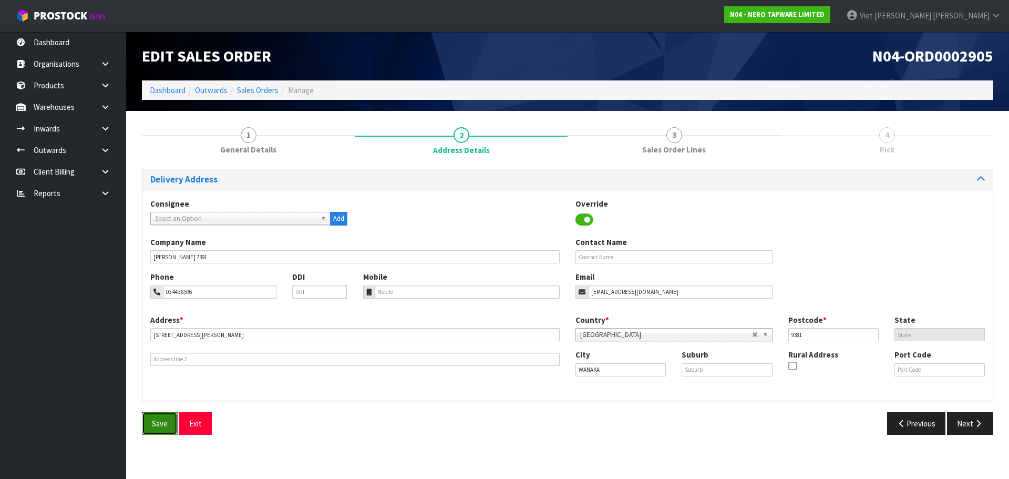
click at [155, 414] on button "Save" at bounding box center [160, 423] width 36 height 23
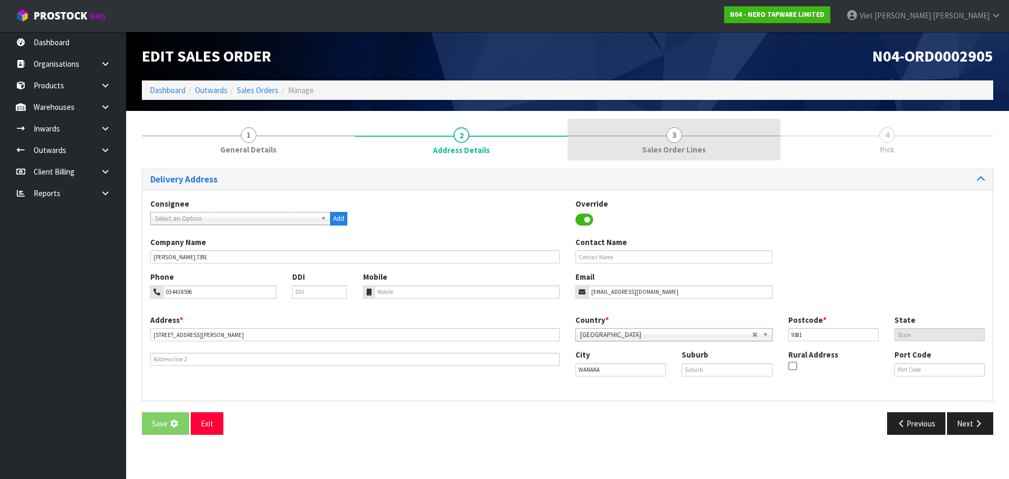
drag, startPoint x: 612, startPoint y: 133, endPoint x: 671, endPoint y: 152, distance: 62.5
click at [615, 130] on link "3 Sales Order Lines" at bounding box center [673, 140] width 213 height 42
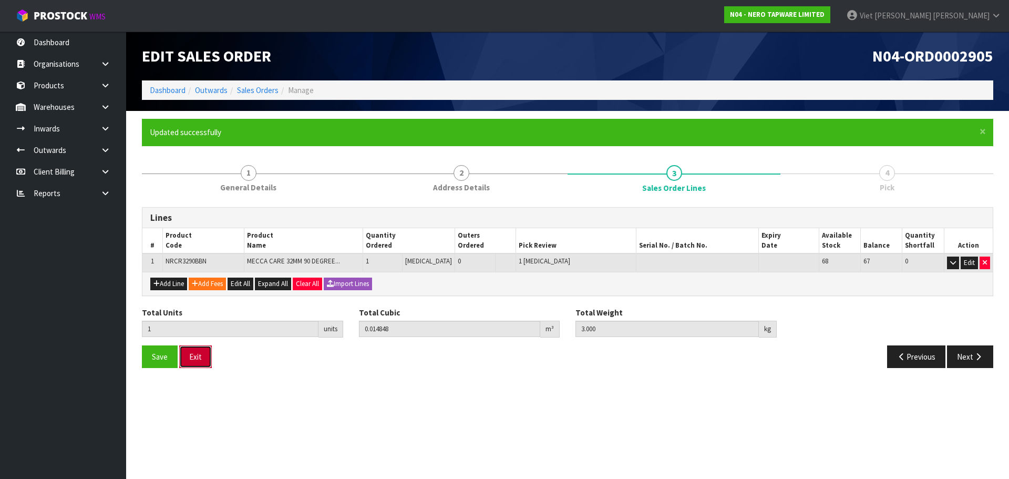
click at [191, 347] on button "Exit" at bounding box center [195, 356] width 33 height 23
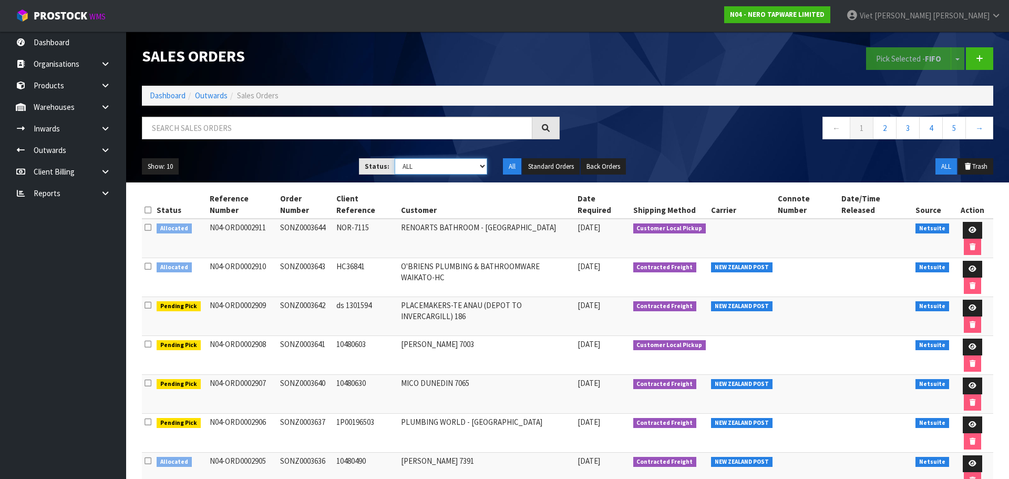
click at [464, 164] on select "Draft Pending Allocated Pending Pick Goods Picked Goods Packed Pending Charges …" at bounding box center [441, 166] width 93 height 16
select select "string:2"
click at [395, 158] on select "Draft Pending Allocated Pending Pick Goods Picked Goods Packed Pending Charges …" at bounding box center [441, 166] width 93 height 16
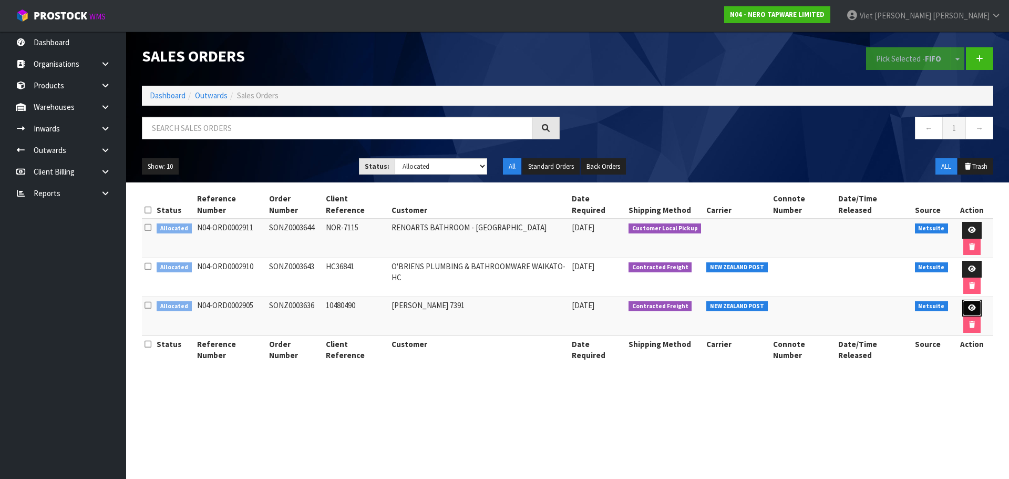
click at [968, 304] on icon at bounding box center [972, 307] width 8 height 7
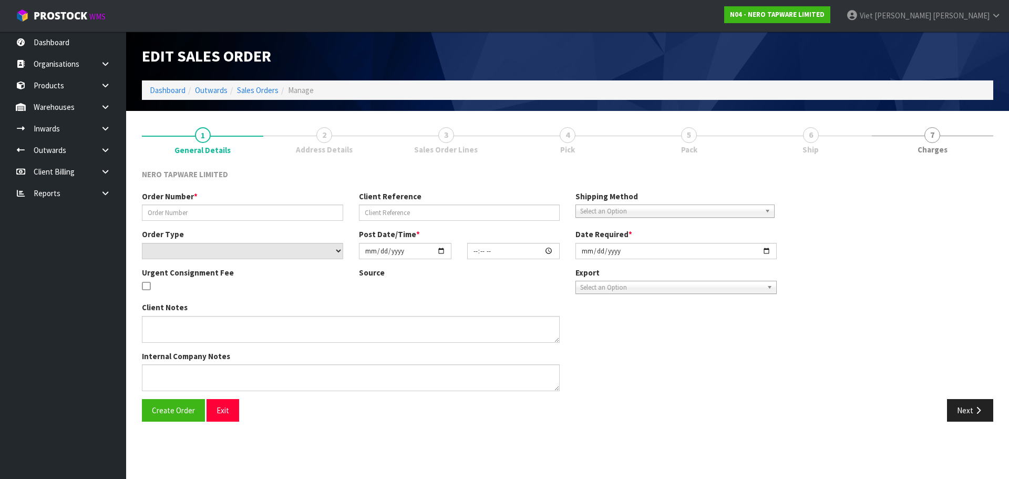
type input "SONZ0003636"
type input "10480490"
select select "number:0"
type input "[DATE]"
type input "10:00:04.000"
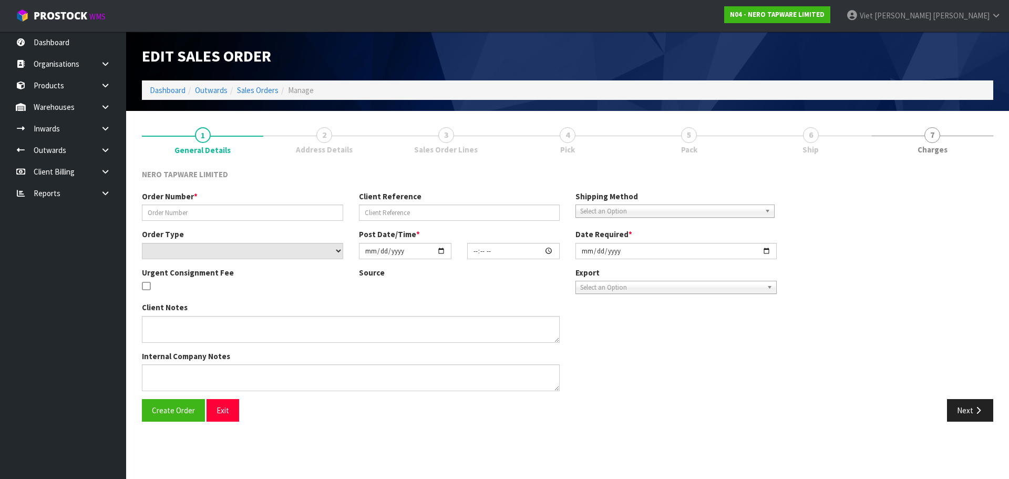
type input "[DATE]"
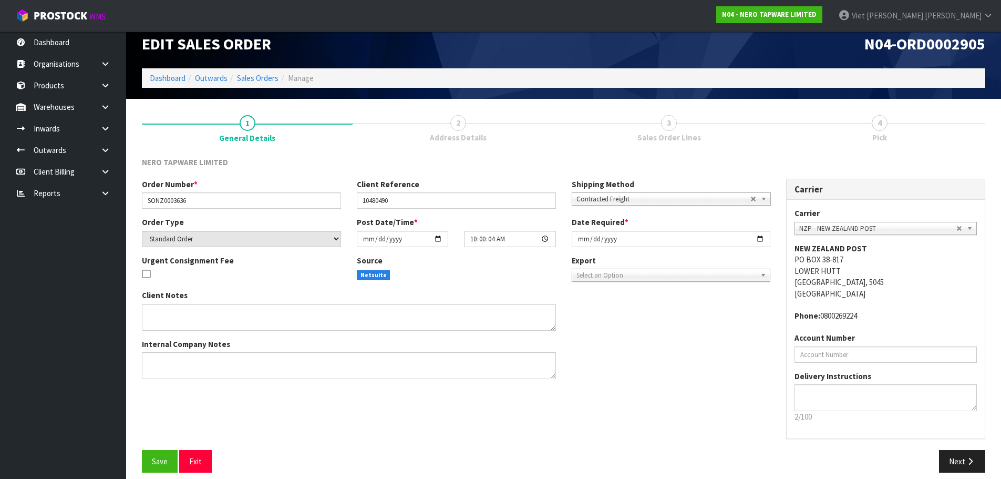
scroll to position [22, 0]
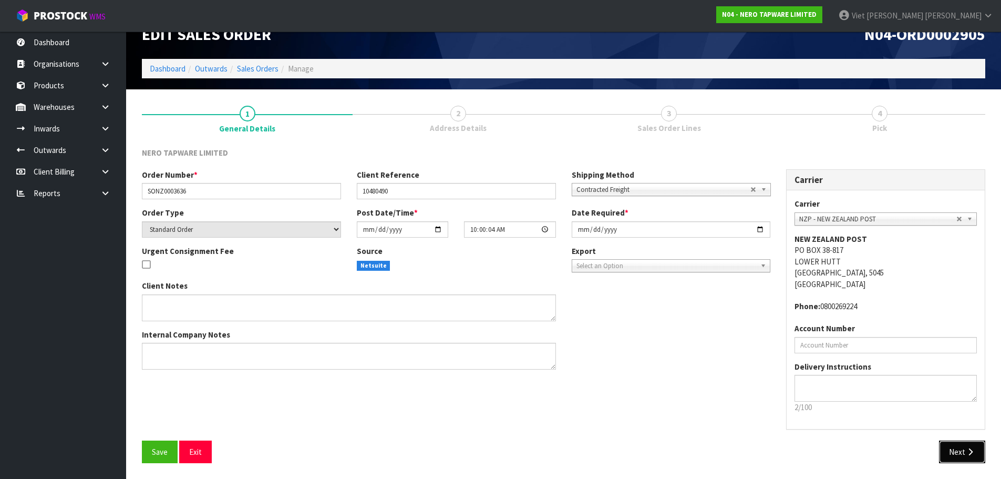
click at [946, 459] on button "Next" at bounding box center [962, 451] width 46 height 23
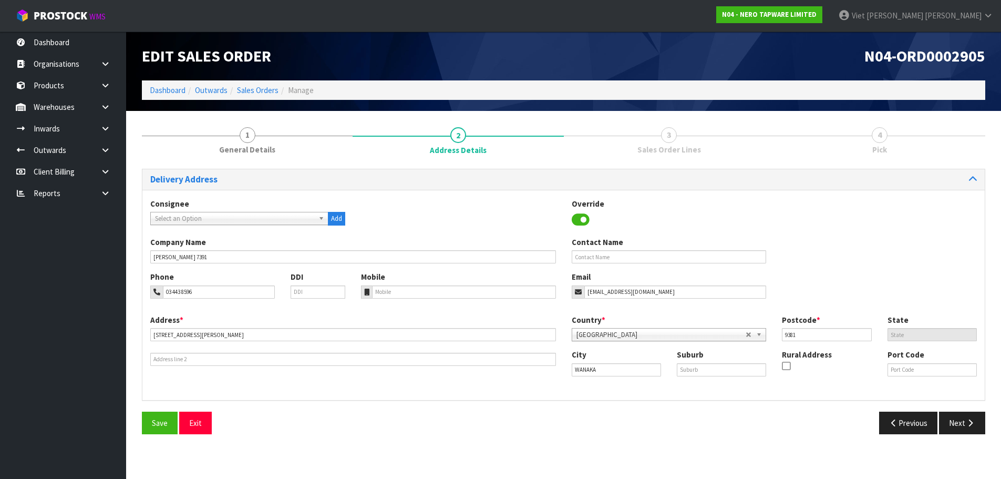
scroll to position [0, 0]
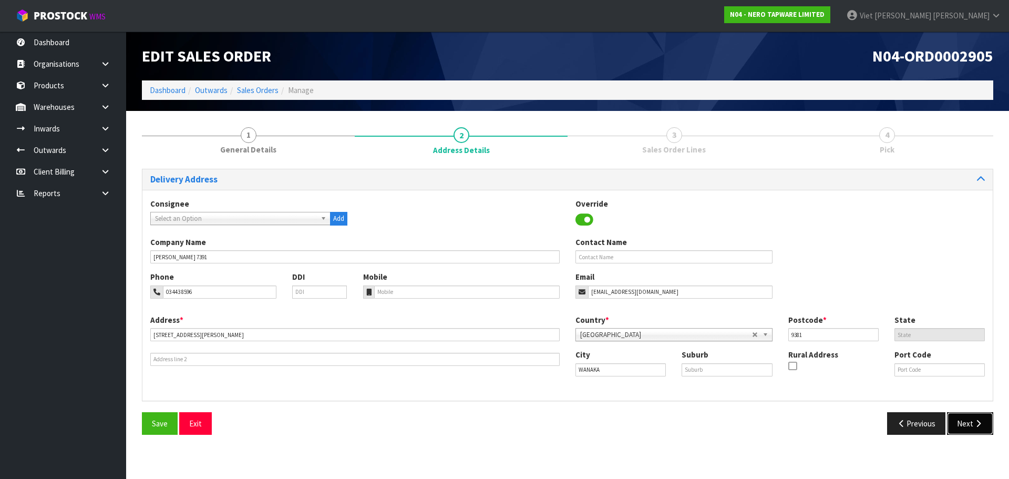
click at [966, 419] on button "Next" at bounding box center [970, 423] width 46 height 23
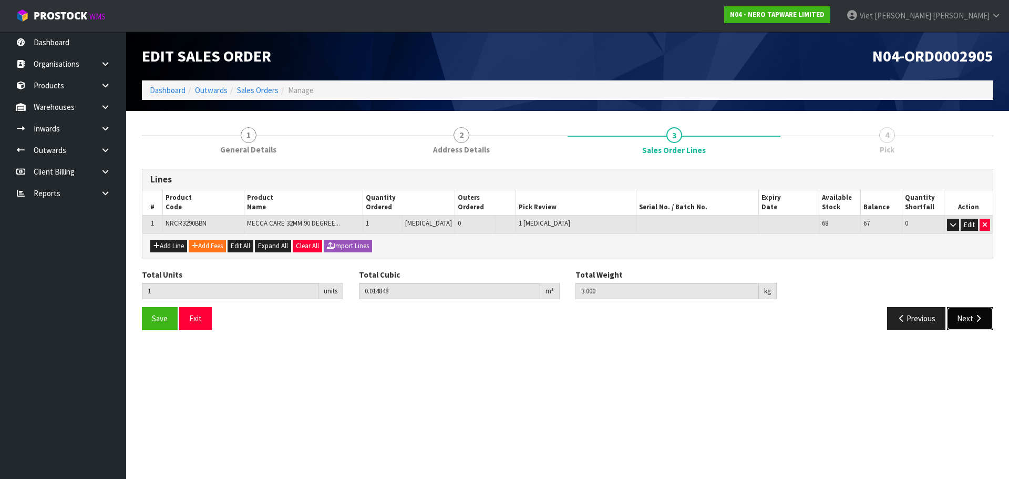
click at [961, 314] on button "Next" at bounding box center [970, 318] width 46 height 23
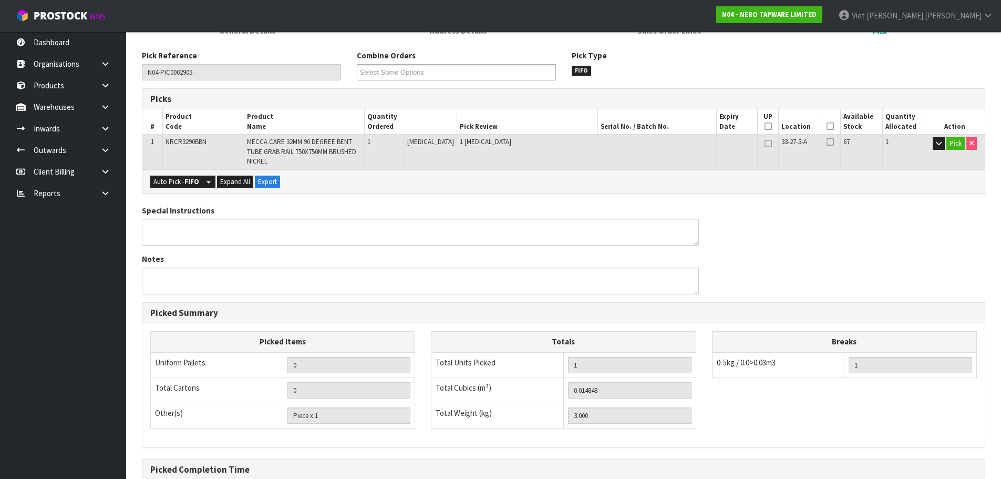
scroll to position [222, 0]
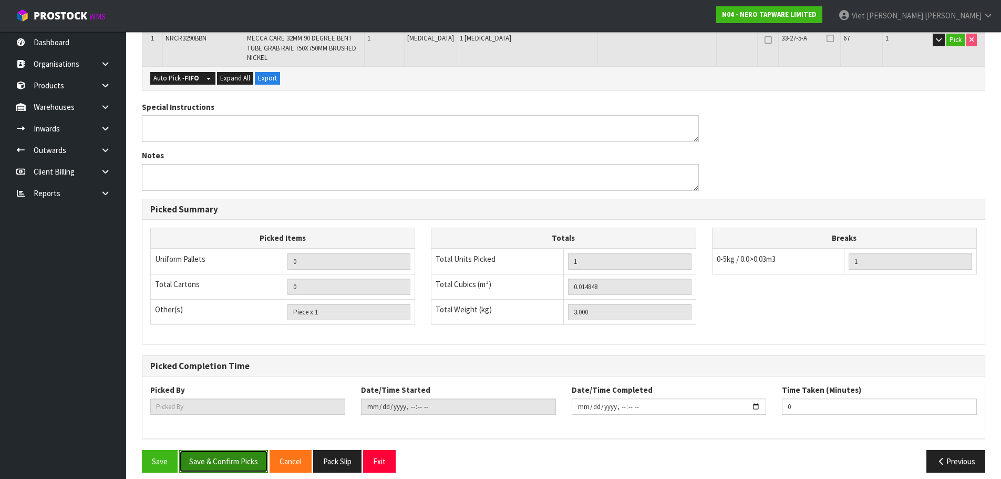
click at [203, 454] on button "Save & Confirm Picks" at bounding box center [223, 461] width 89 height 23
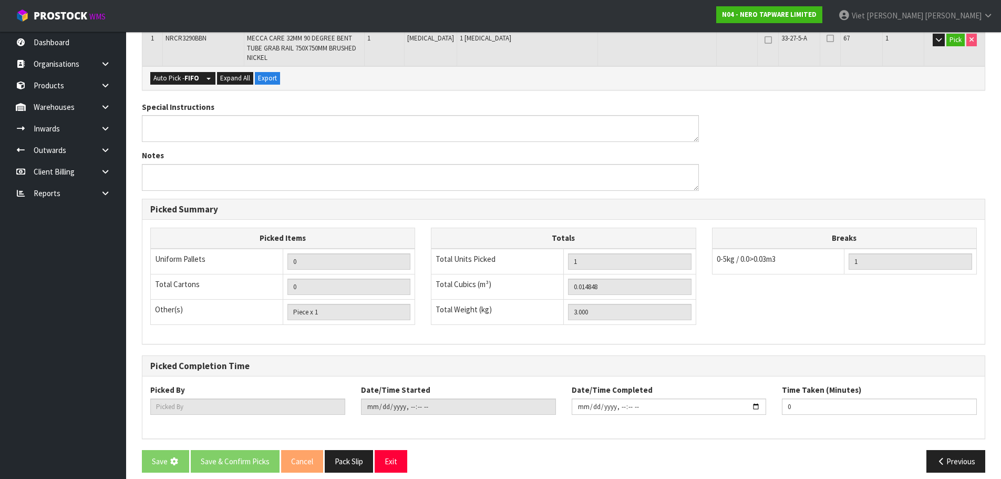
scroll to position [0, 0]
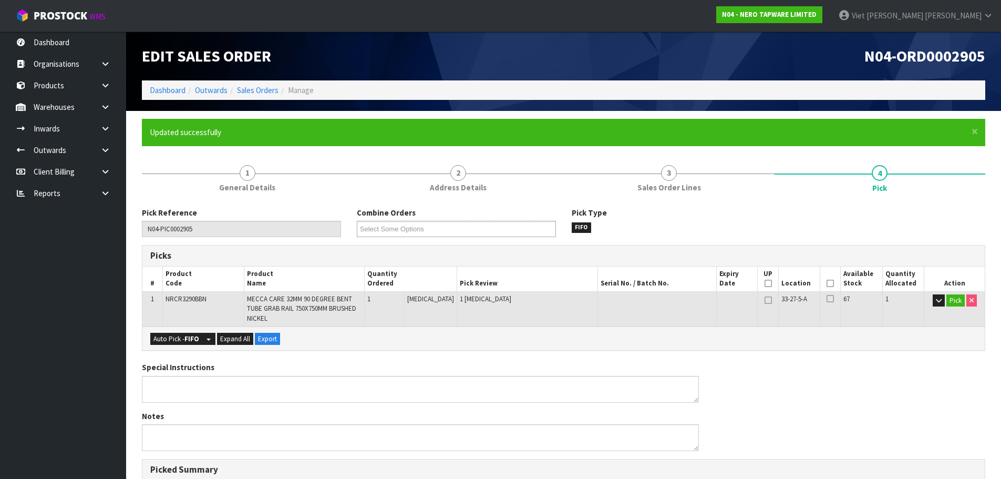
type input "Viet [PERSON_NAME]"
type input "2025-09-18T11:03:51"
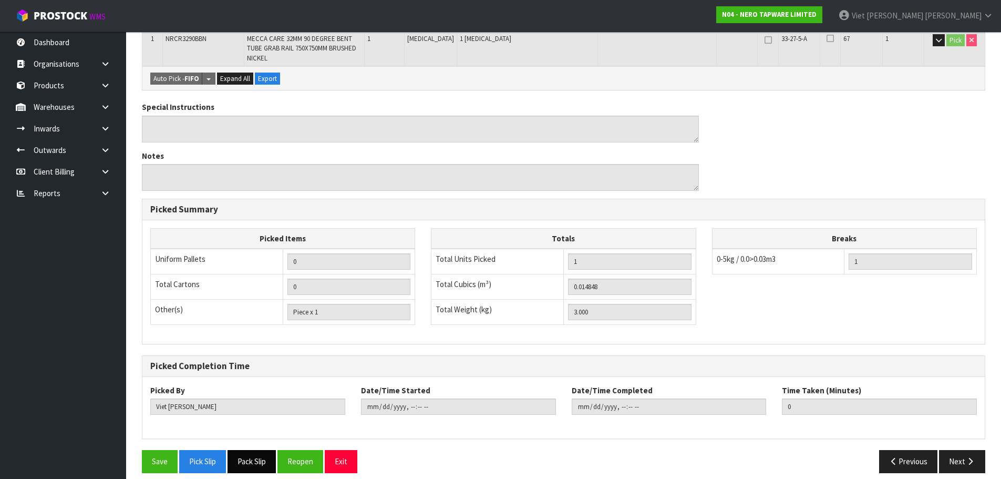
click at [236, 450] on button "Pack Slip" at bounding box center [251, 461] width 48 height 23
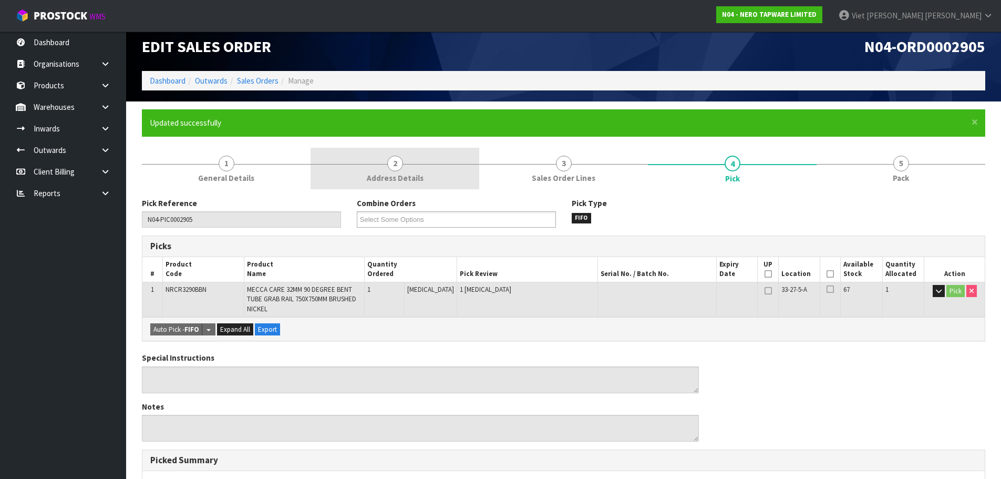
scroll to position [0, 0]
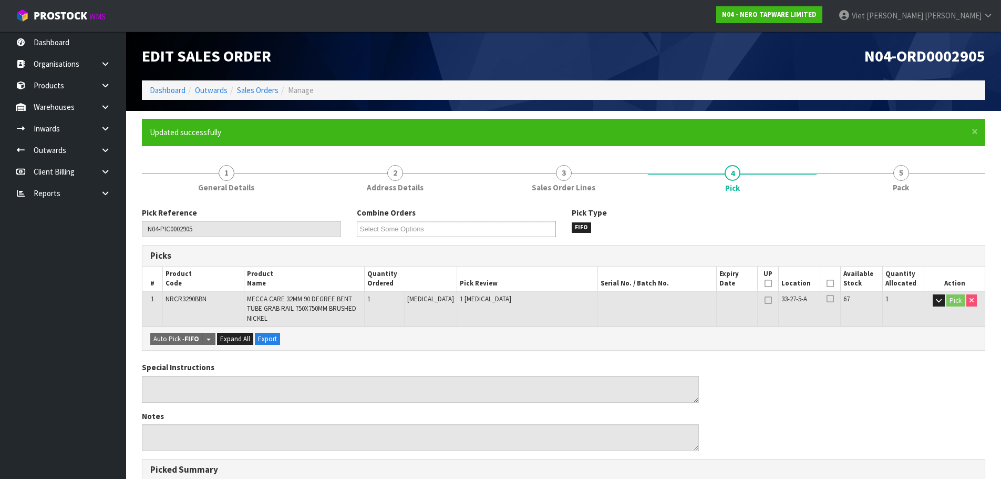
click at [279, 87] on li "Manage" at bounding box center [295, 90] width 35 height 11
click at [274, 89] on link "Sales Orders" at bounding box center [258, 90] width 42 height 10
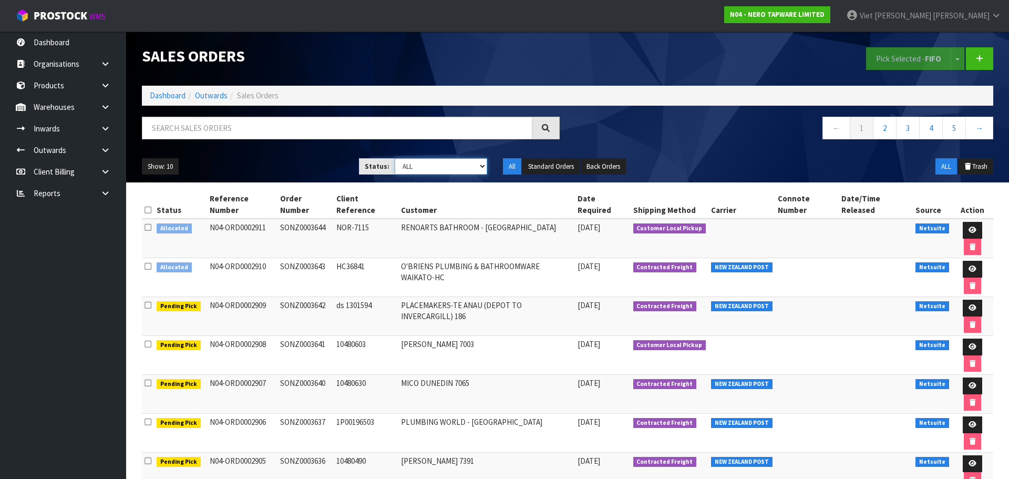
drag, startPoint x: 458, startPoint y: 161, endPoint x: 456, endPoint y: 167, distance: 6.0
click at [458, 161] on select "Draft Pending Allocated Pending Pick Goods Picked Goods Packed Pending Charges …" at bounding box center [441, 166] width 93 height 16
select select "string:2"
click at [395, 158] on select "Draft Pending Allocated Pending Pick Goods Picked Goods Packed Pending Charges …" at bounding box center [441, 166] width 93 height 16
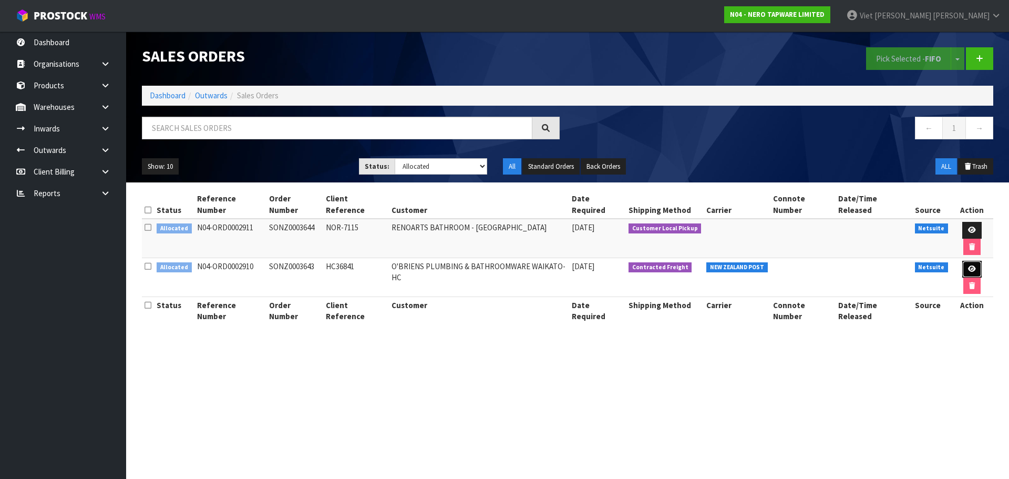
click at [968, 265] on icon at bounding box center [972, 268] width 8 height 7
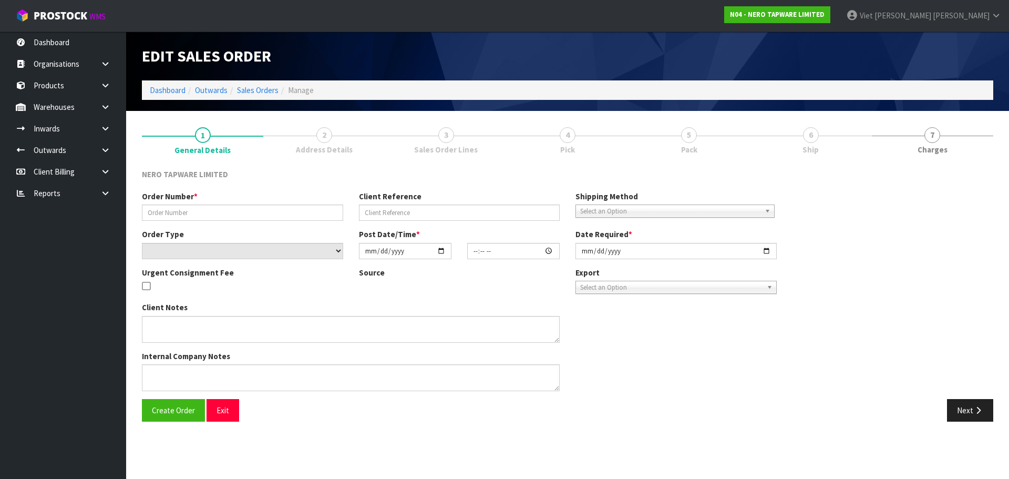
type input "SONZ0003643"
type input "HC36841"
select select "number:0"
type input "[DATE]"
type input "11:00:05.000"
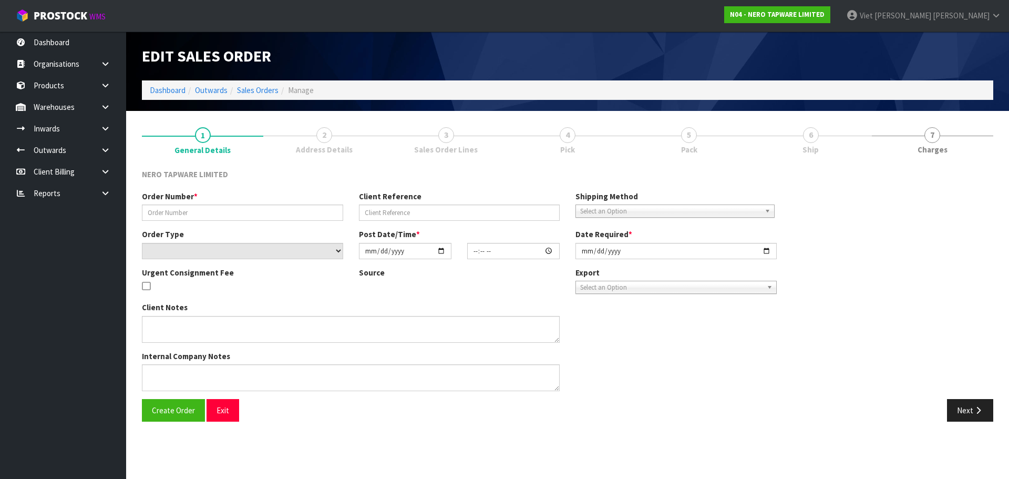
type input "[DATE]"
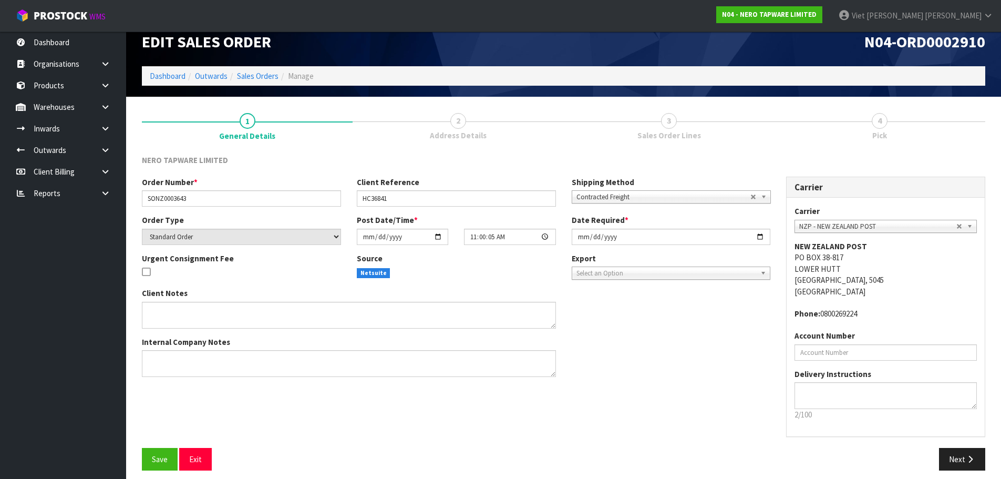
scroll to position [22, 0]
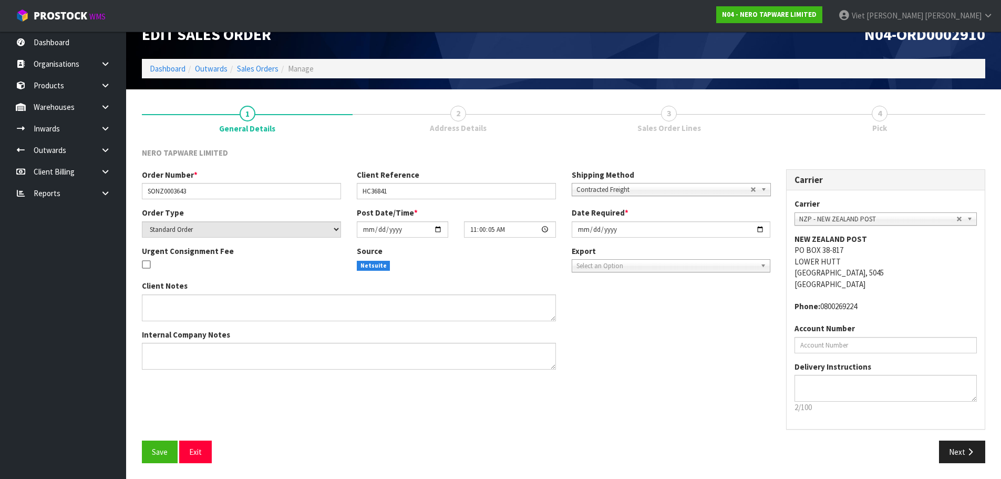
click at [970, 438] on div "Carrier Carrier ANGEL - ANGEL TRANSPORT CONROY - CONROY REMOVALS DEAEXPAKL - DE…" at bounding box center [885, 304] width 215 height 271
click at [966, 453] on icon "button" at bounding box center [970, 452] width 10 height 8
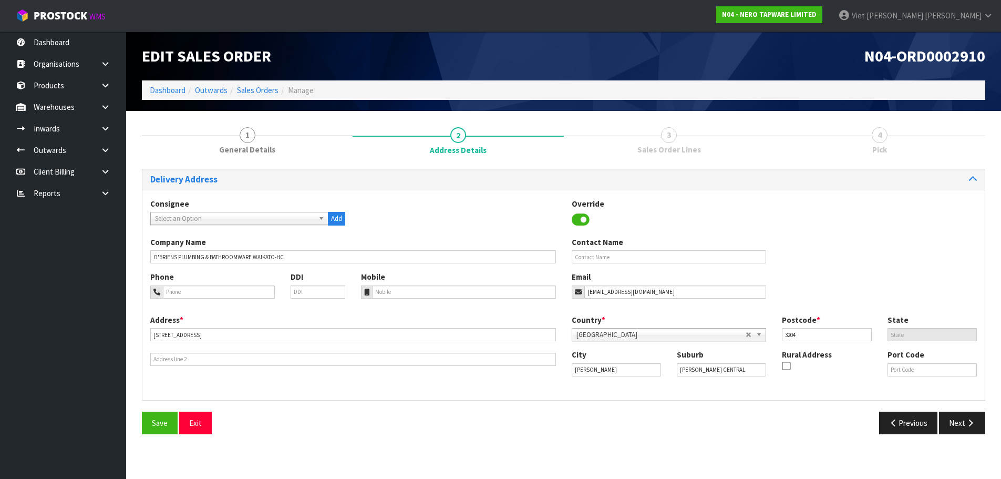
scroll to position [0, 0]
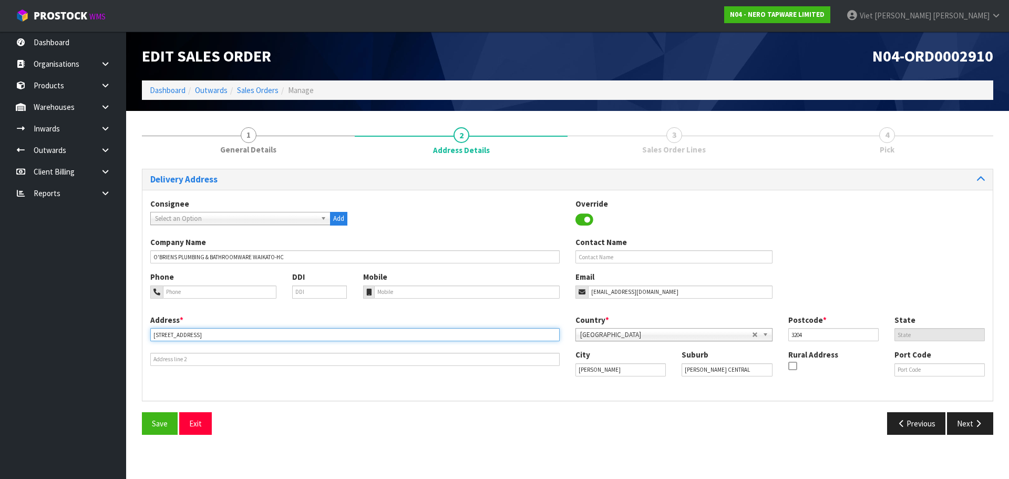
drag, startPoint x: 267, startPoint y: 334, endPoint x: 94, endPoint y: 341, distance: 173.5
click at [94, 341] on body "Toggle navigation ProStock WMS N04 - NERO TAPWARE LIMITED Viet Hoang Tran Logou…" at bounding box center [504, 239] width 1009 height 479
drag, startPoint x: 745, startPoint y: 374, endPoint x: 638, endPoint y: 384, distance: 107.6
click at [638, 384] on div "City HAMILTON Suburb HAMILTON CENTRAL Rural Address Port Code" at bounding box center [779, 367] width 425 height 36
type input "F"
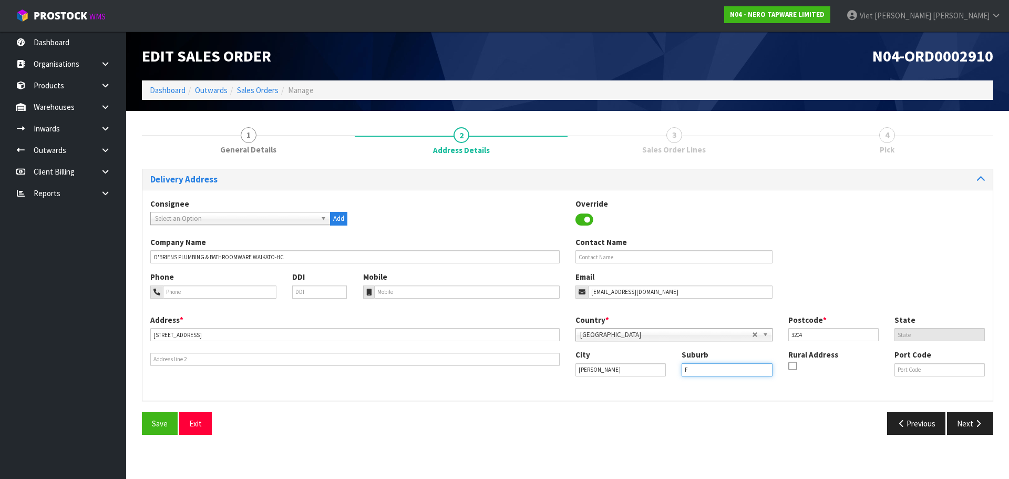
type input "FRANKTON"
click at [151, 426] on button "Save" at bounding box center [160, 423] width 36 height 23
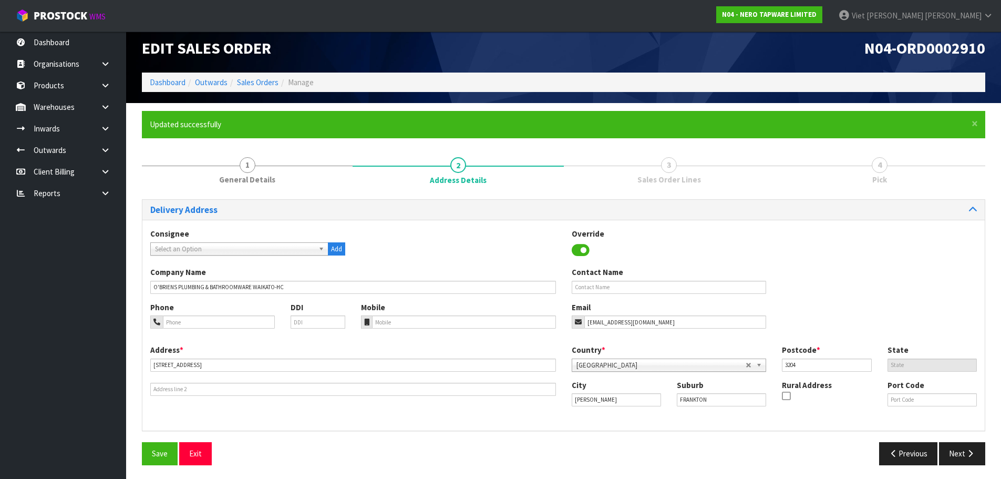
scroll to position [10, 0]
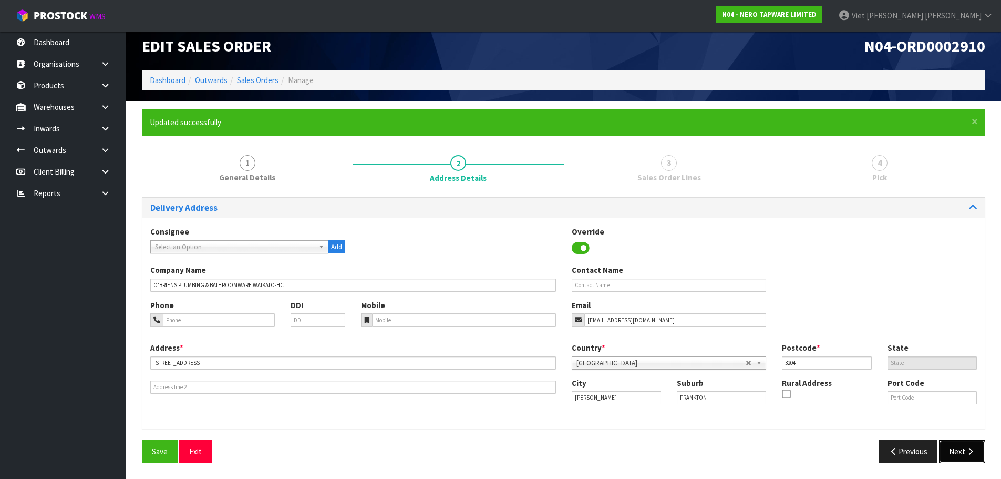
click at [955, 447] on button "Next" at bounding box center [962, 451] width 46 height 23
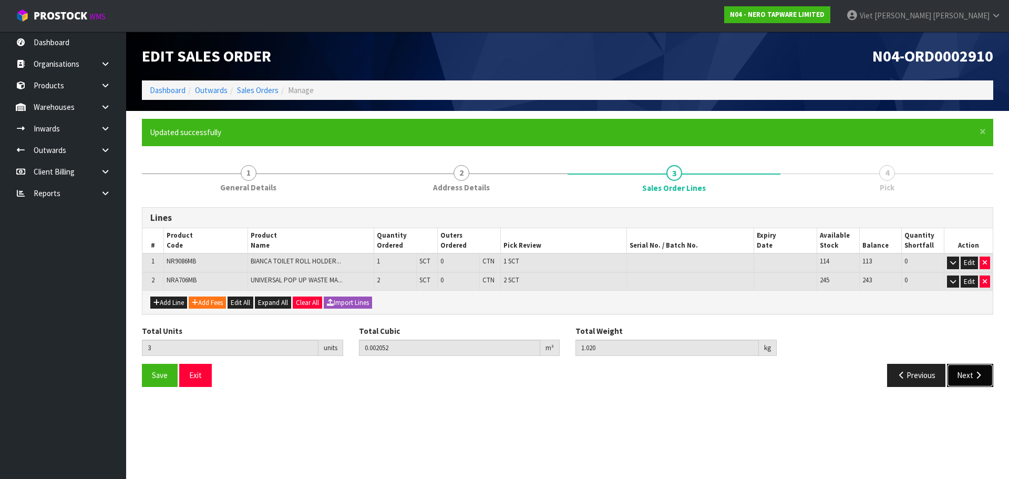
click at [959, 371] on button "Next" at bounding box center [970, 375] width 46 height 23
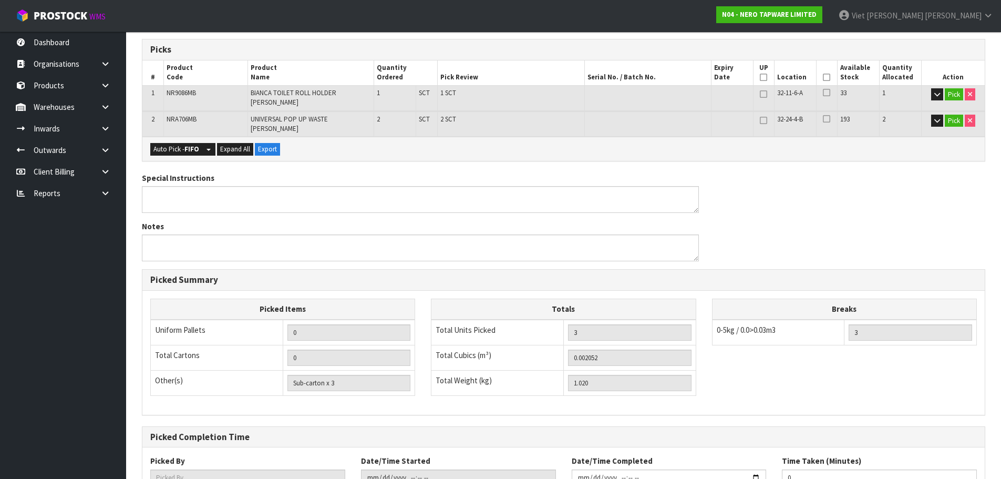
scroll to position [279, 0]
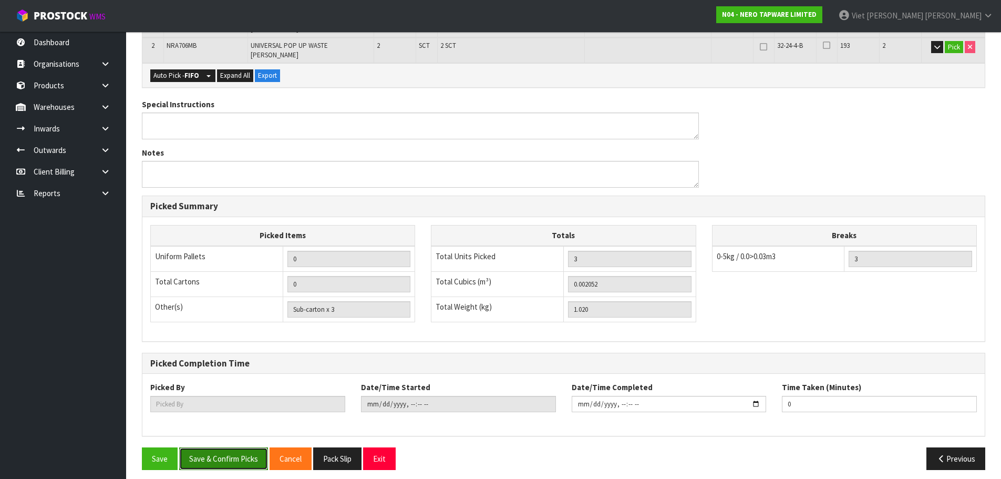
click at [241, 450] on button "Save & Confirm Picks" at bounding box center [223, 458] width 89 height 23
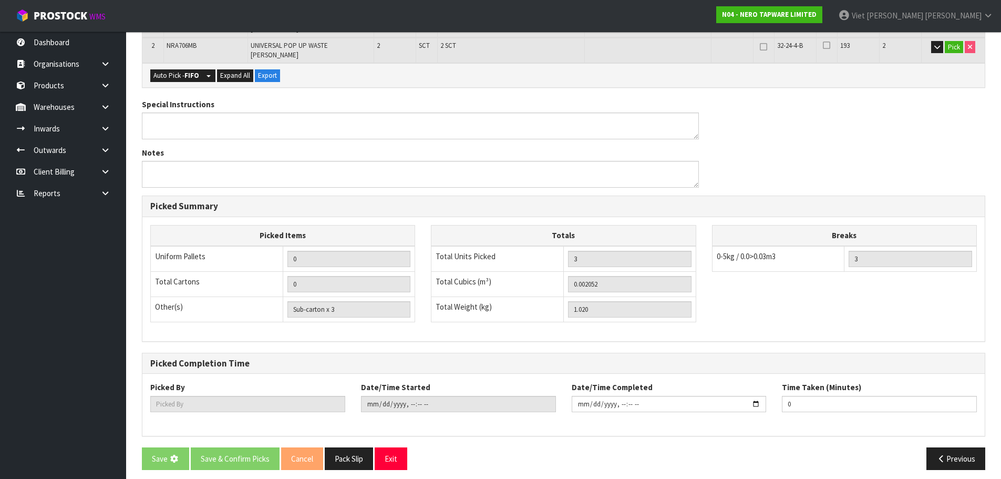
scroll to position [0, 0]
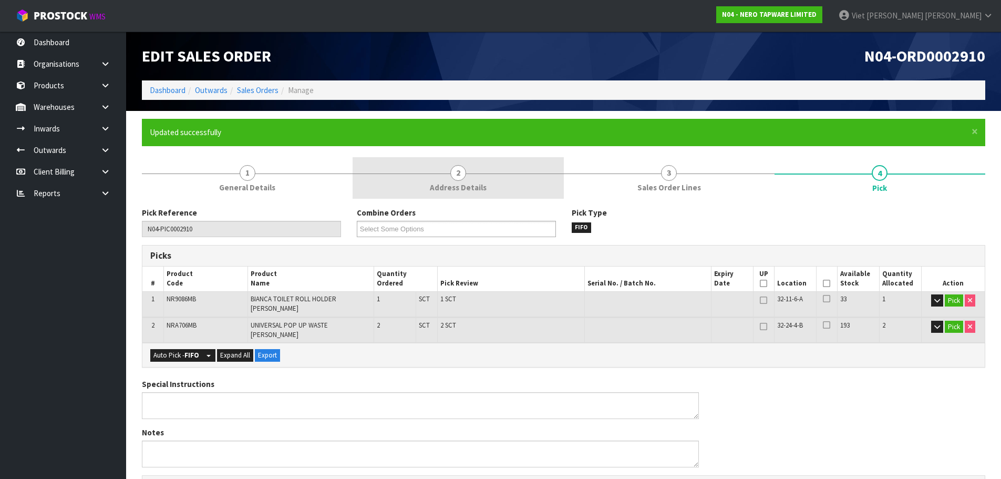
type input "Viet [PERSON_NAME]"
type input "2025-09-18T11:05:15"
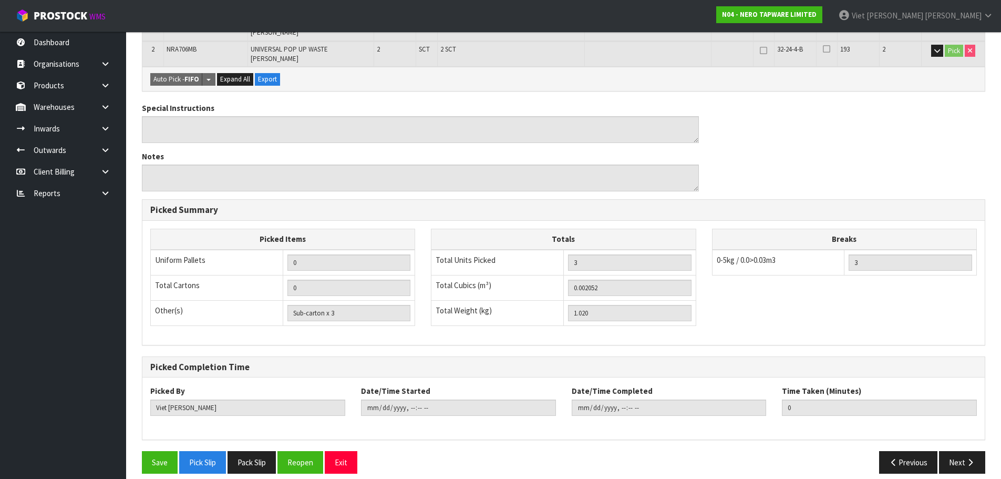
scroll to position [279, 0]
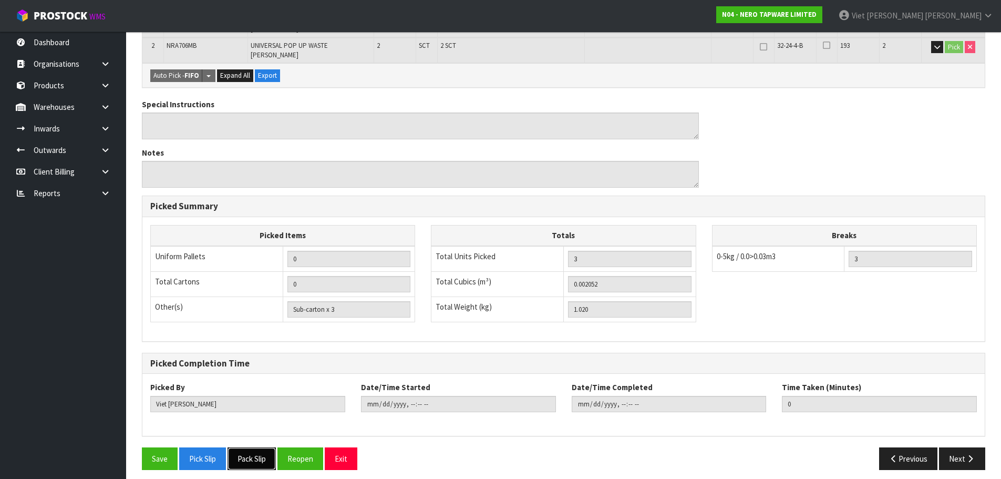
click at [236, 453] on button "Pack Slip" at bounding box center [251, 458] width 48 height 23
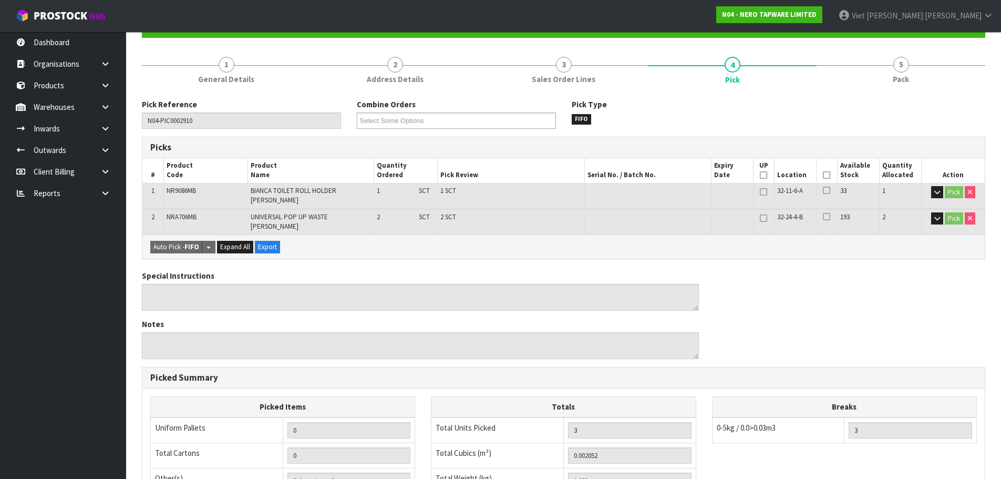
scroll to position [0, 0]
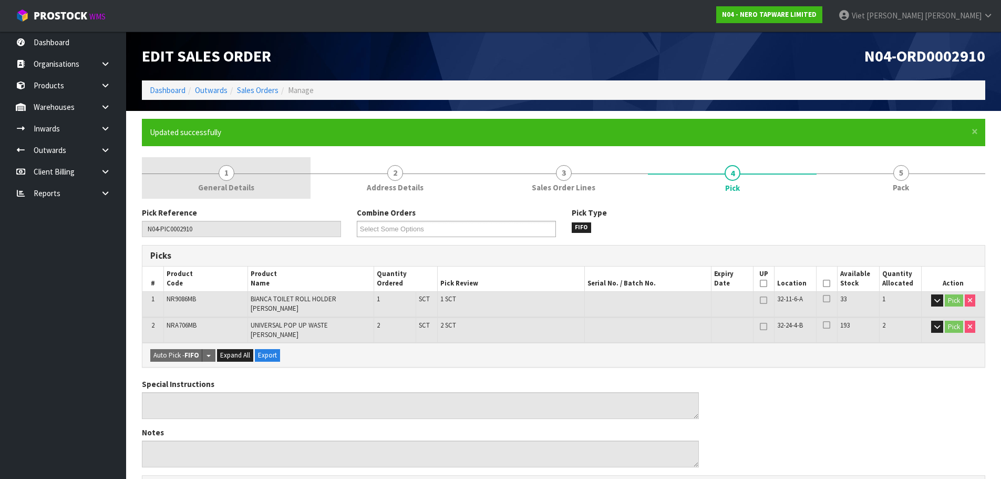
click at [283, 184] on link "1 General Details" at bounding box center [226, 178] width 169 height 42
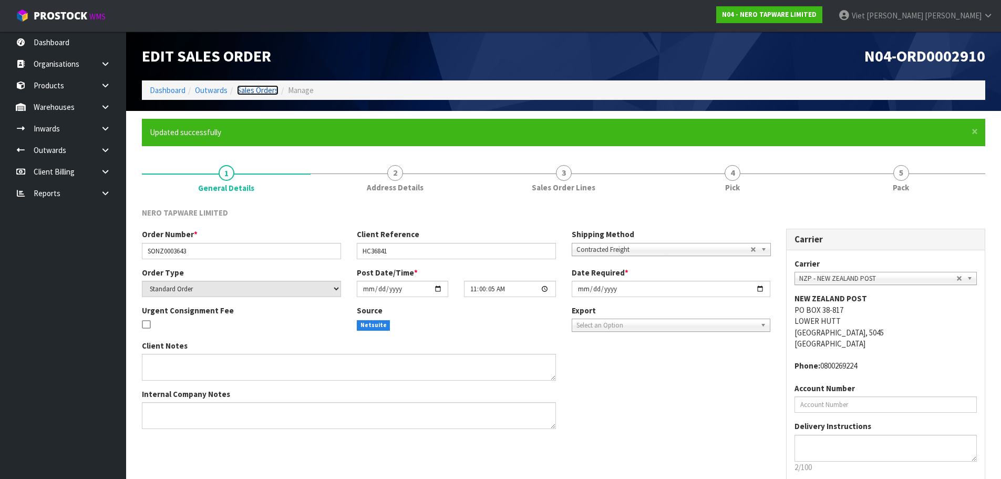
click at [270, 94] on link "Sales Orders" at bounding box center [258, 90] width 42 height 10
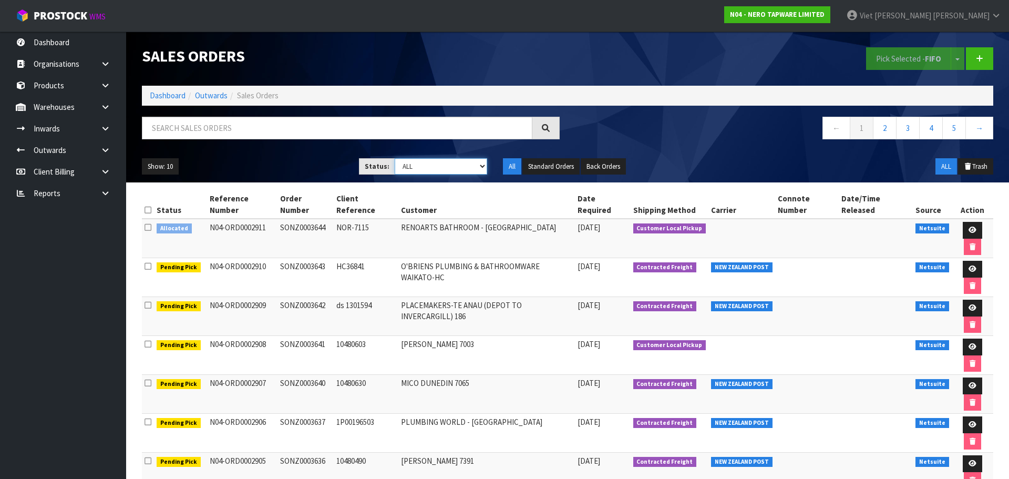
click at [424, 170] on select "Draft Pending Allocated Pending Pick Goods Picked Goods Packed Pending Charges …" at bounding box center [441, 166] width 93 height 16
click at [438, 165] on select "Draft Pending Allocated Pending Pick Goods Picked Goods Packed Pending Charges …" at bounding box center [441, 166] width 93 height 16
select select "string:2"
click at [395, 158] on select "Draft Pending Allocated Pending Pick Goods Picked Goods Packed Pending Charges …" at bounding box center [441, 166] width 93 height 16
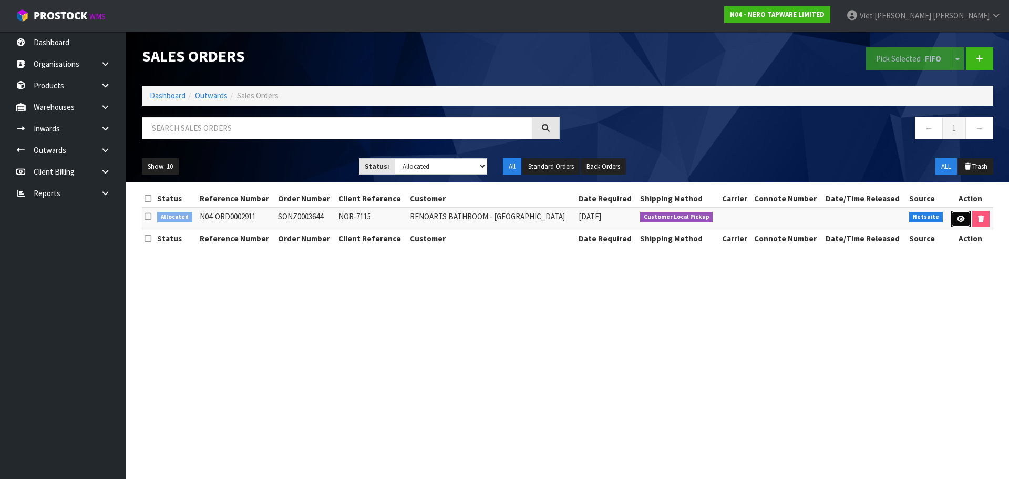
click at [957, 219] on icon at bounding box center [961, 218] width 8 height 7
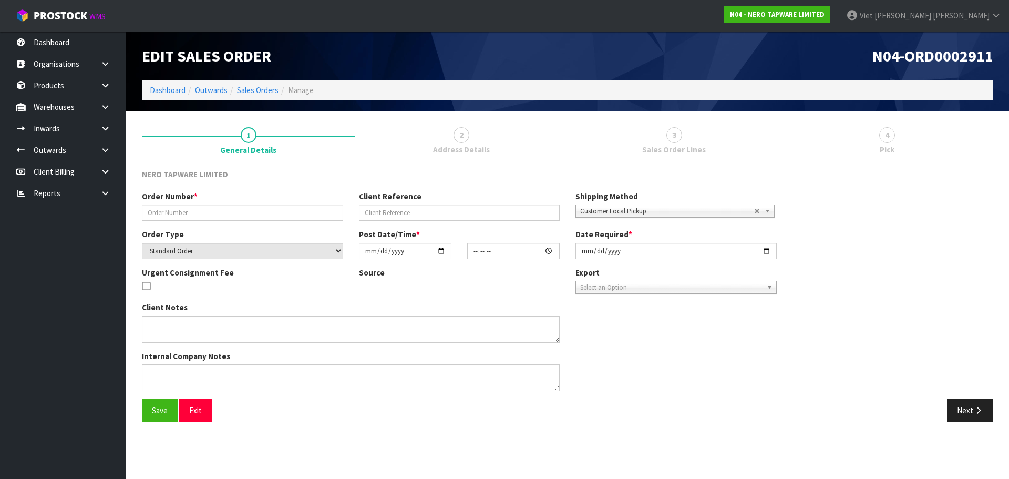
type input "SONZ0003644"
type input "NOR-7115"
select select "number:0"
type input "[DATE]"
type input "11:00:07.000"
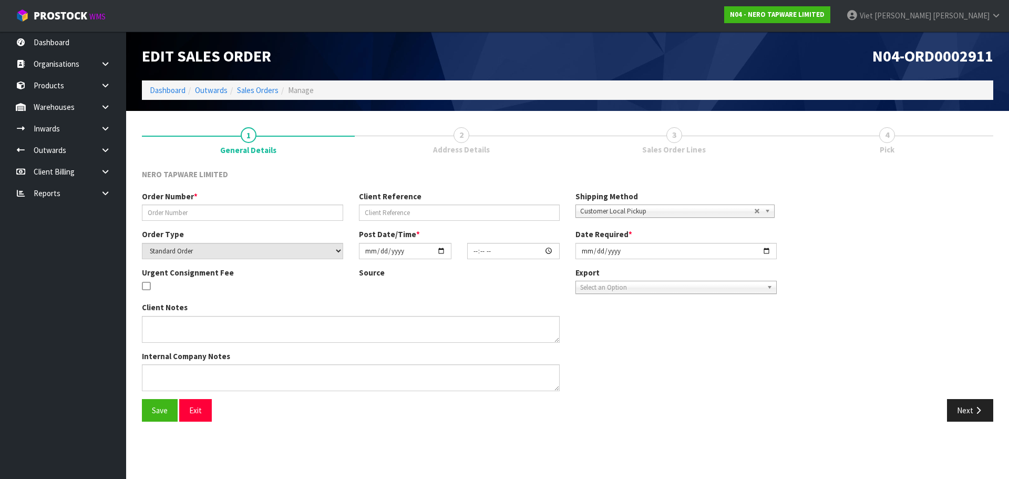
type input "[DATE]"
type textarea "customer pick up 18/09"
click at [950, 407] on button "Next" at bounding box center [970, 410] width 46 height 23
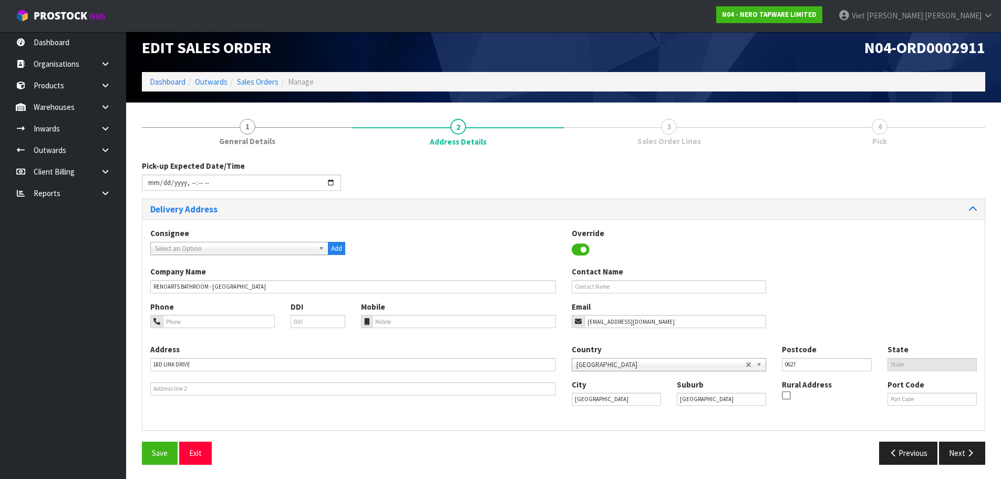
scroll to position [10, 0]
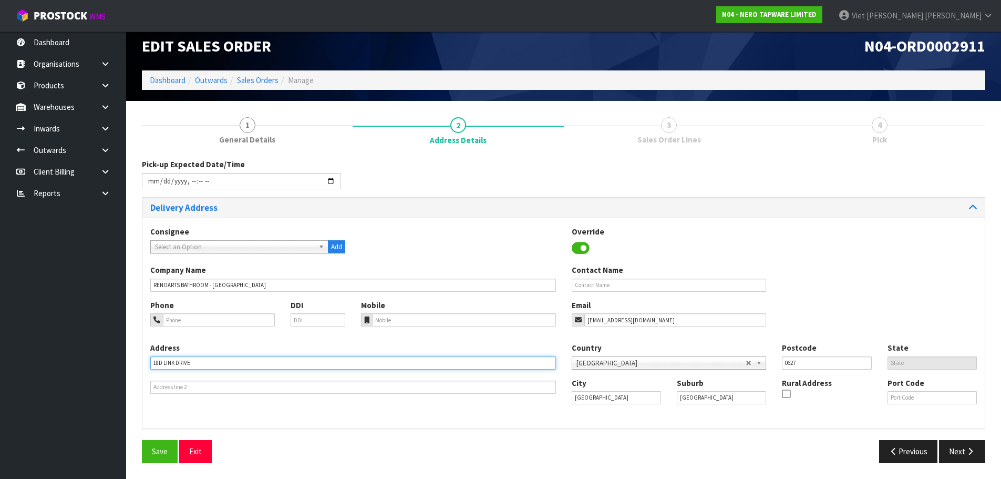
click at [208, 359] on input "18D LINK DRIVE" at bounding box center [353, 362] width 406 height 13
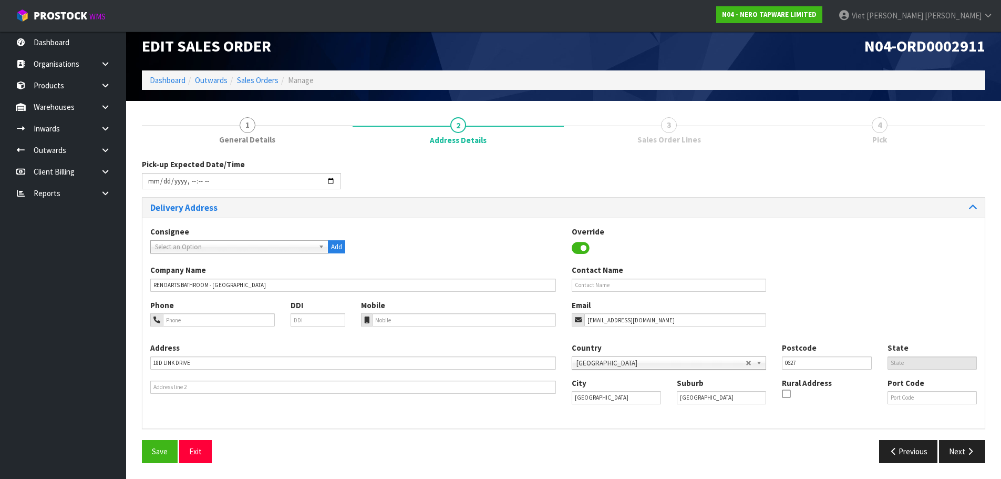
click at [668, 452] on div "Previous Next" at bounding box center [779, 451] width 430 height 23
click at [957, 456] on button "Next" at bounding box center [962, 451] width 46 height 23
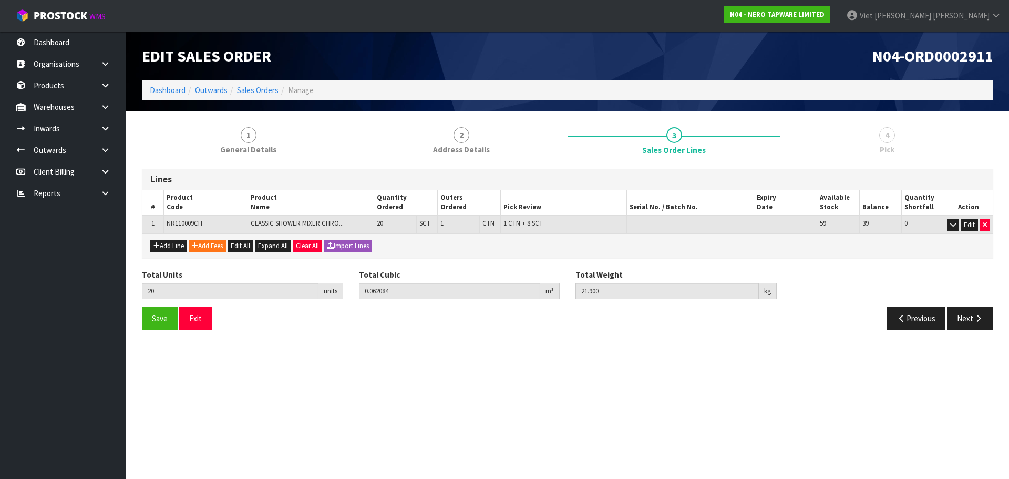
click at [959, 330] on div "Save Exit Previous Next" at bounding box center [567, 322] width 867 height 30
click at [957, 310] on button "Next" at bounding box center [970, 318] width 46 height 23
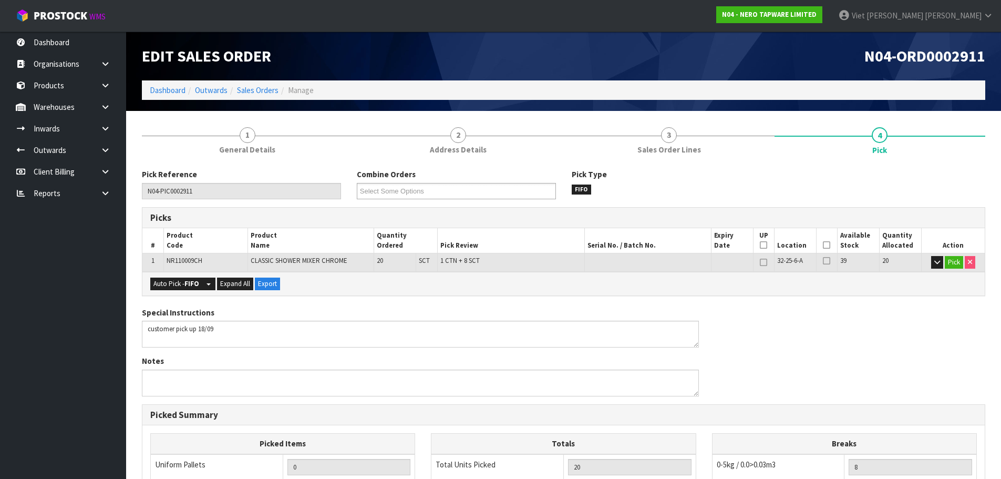
scroll to position [215, 0]
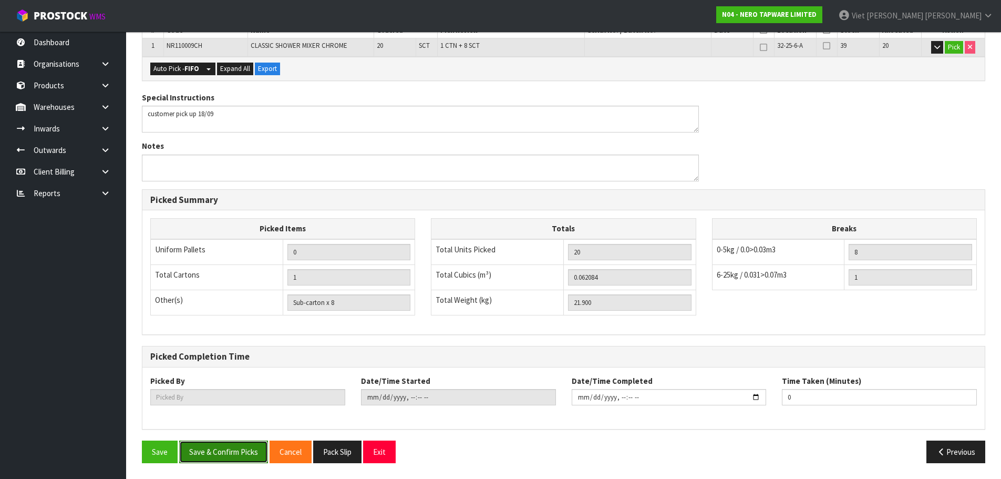
click at [205, 447] on button "Save & Confirm Picks" at bounding box center [223, 451] width 89 height 23
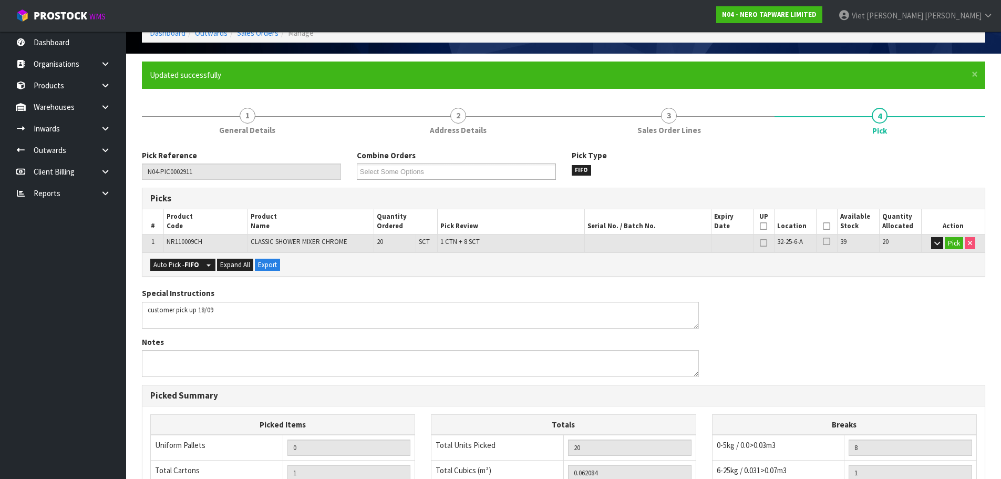
scroll to position [0, 0]
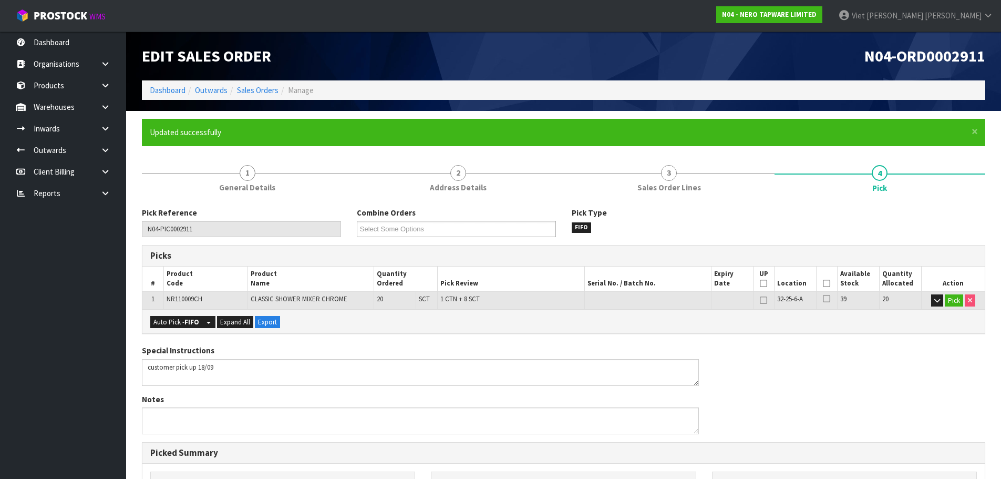
type input "Viet [PERSON_NAME]"
type input "2025-09-18T11:12:38"
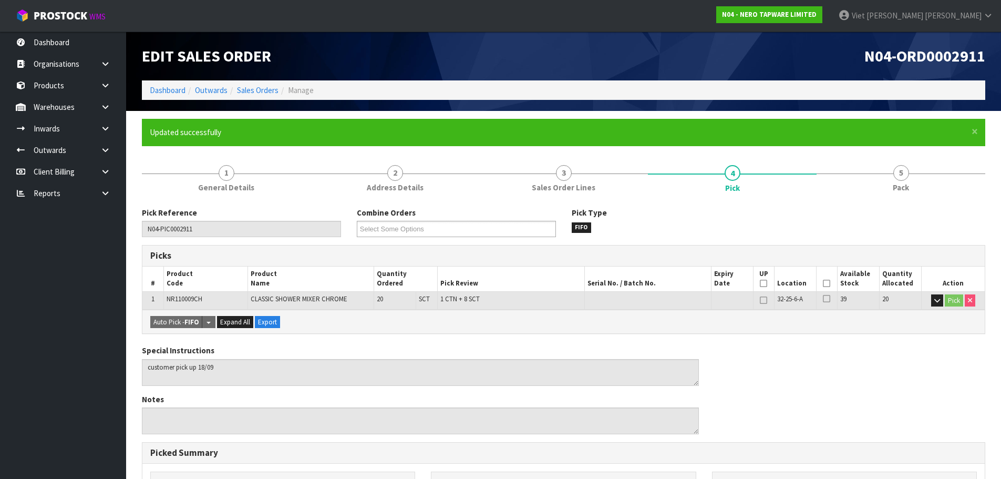
scroll to position [253, 0]
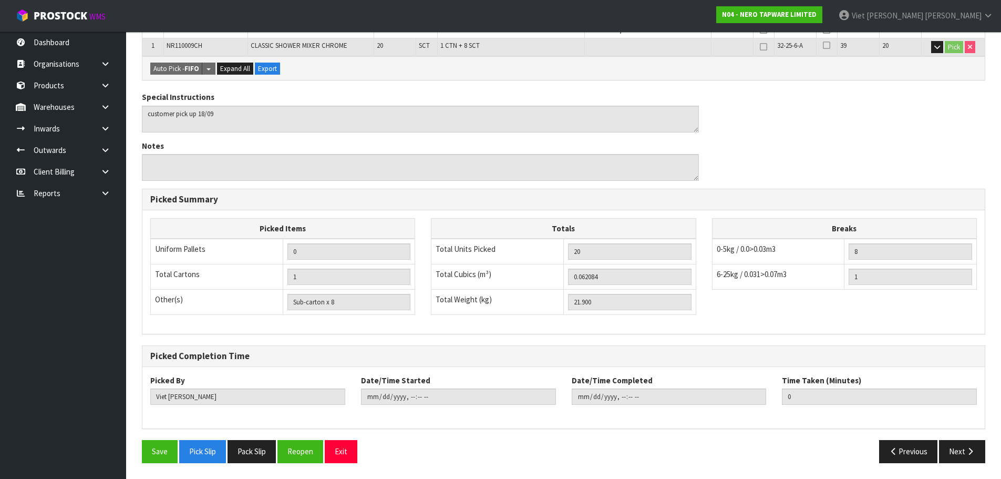
drag, startPoint x: 253, startPoint y: 451, endPoint x: 146, endPoint y: 296, distance: 188.4
click at [253, 451] on button "Pack Slip" at bounding box center [251, 451] width 48 height 23
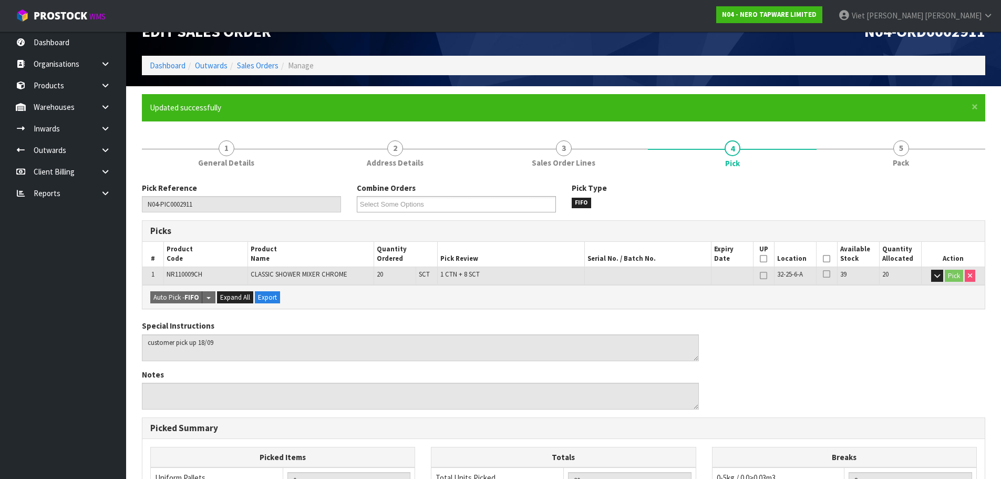
scroll to position [0, 0]
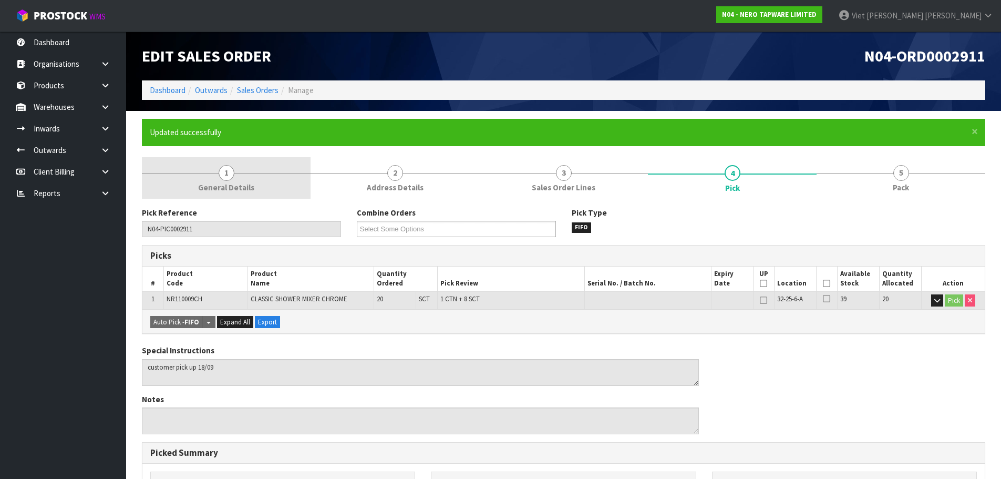
click at [296, 170] on link "1 General Details" at bounding box center [226, 178] width 169 height 42
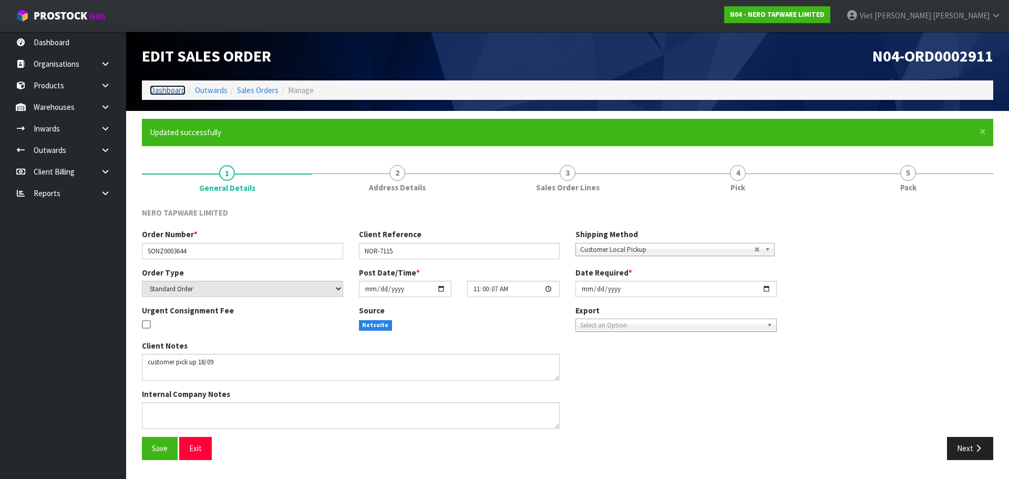
click at [170, 90] on link "Dashboard" at bounding box center [168, 90] width 36 height 10
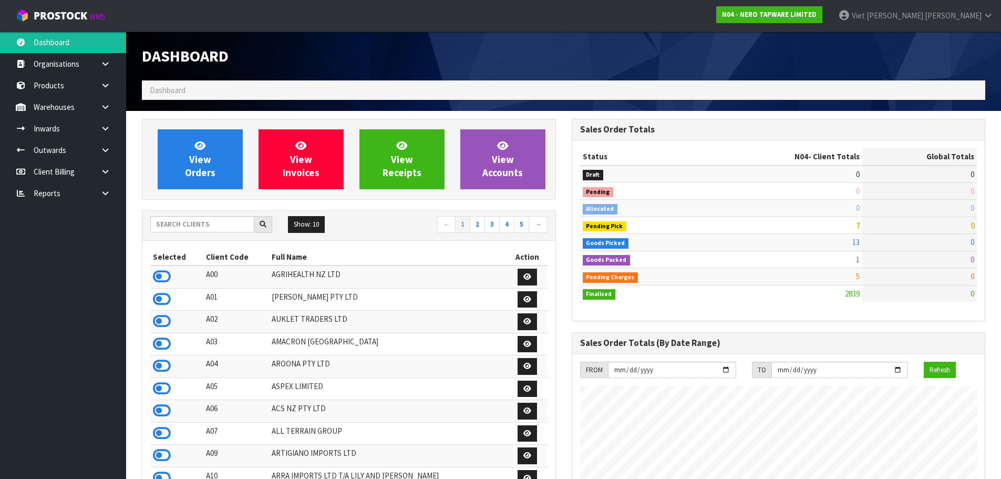
scroll to position [818, 429]
click at [212, 224] on input "text" at bounding box center [202, 224] width 104 height 16
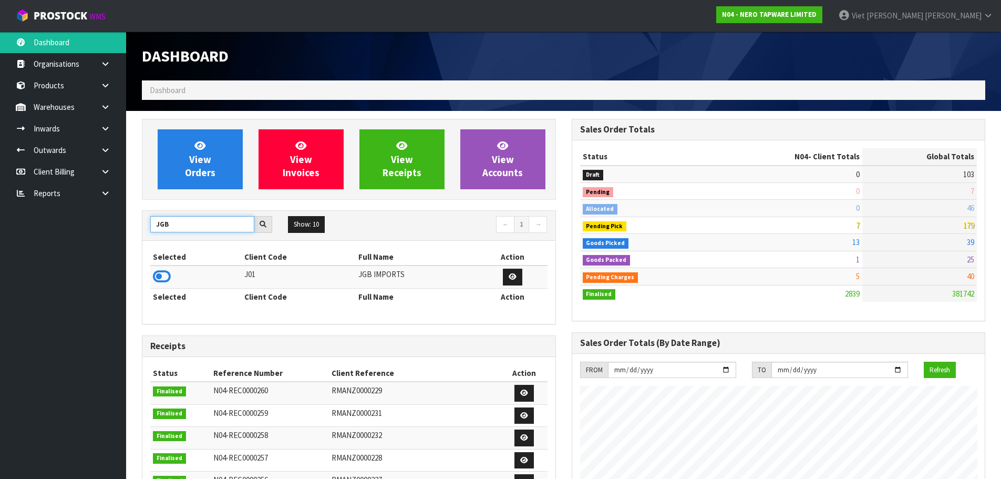
type input "JGB"
click at [174, 284] on td at bounding box center [195, 276] width 91 height 23
click at [167, 280] on icon at bounding box center [162, 276] width 18 height 16
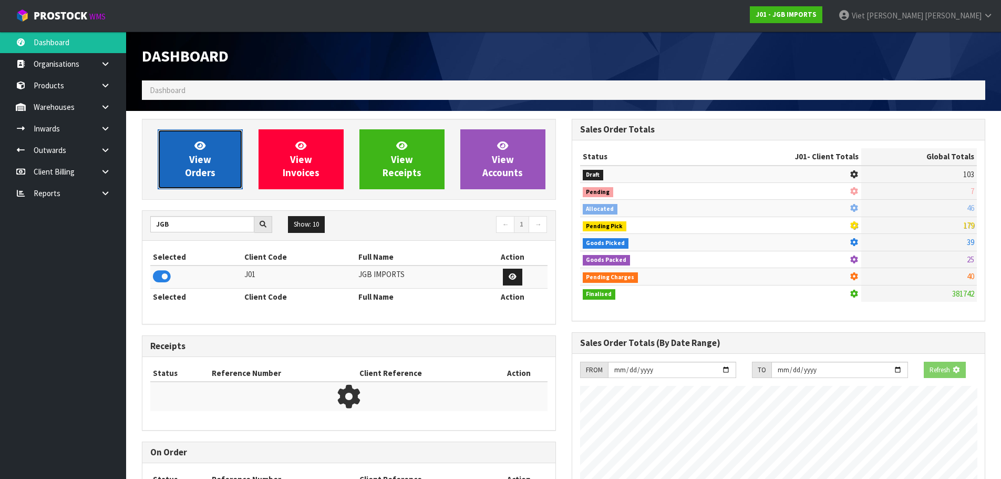
click at [202, 163] on span "View Orders" at bounding box center [200, 158] width 30 height 39
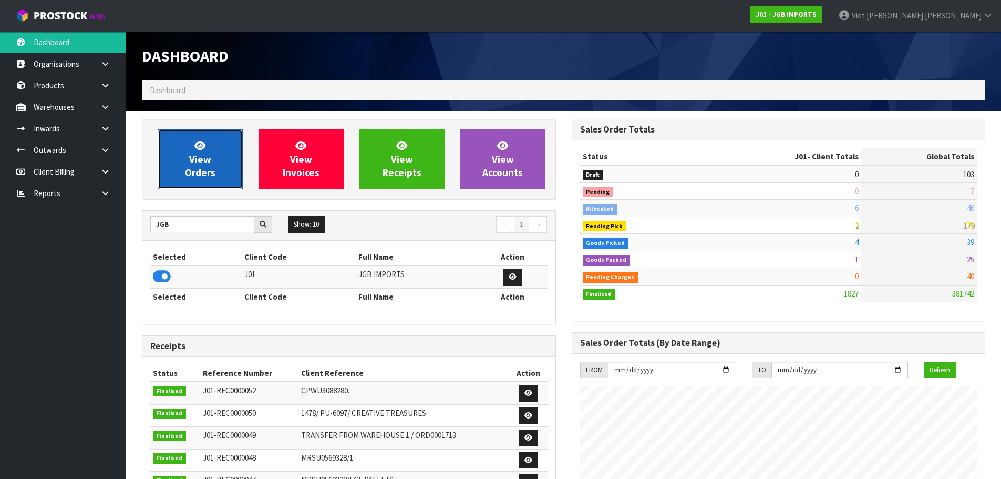
scroll to position [796, 429]
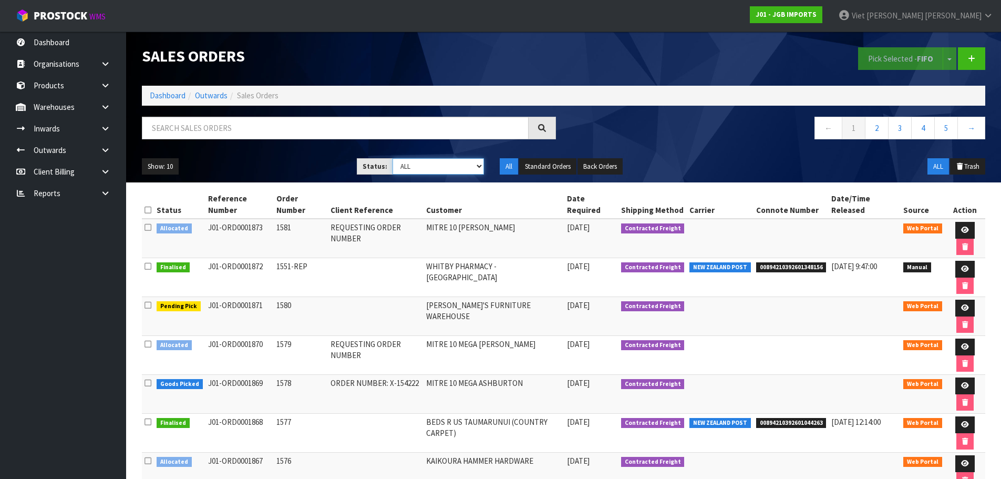
click at [440, 165] on select "Draft Pending Allocated Pending Pick Goods Picked Goods Packed Pending Charges …" at bounding box center [437, 166] width 91 height 16
select select "string:2"
click at [392, 158] on select "Draft Pending Allocated Pending Pick Goods Picked Goods Packed Pending Charges …" at bounding box center [437, 166] width 91 height 16
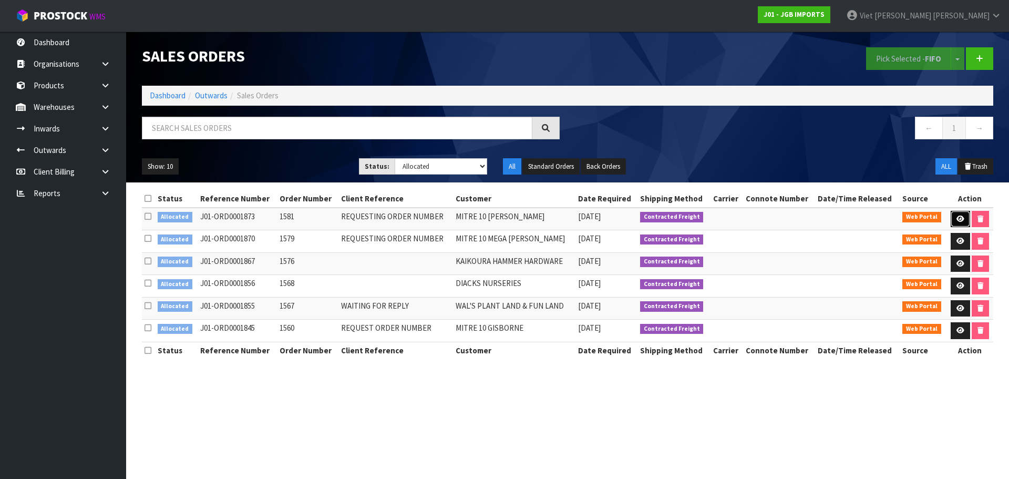
click at [965, 217] on link at bounding box center [959, 219] width 19 height 17
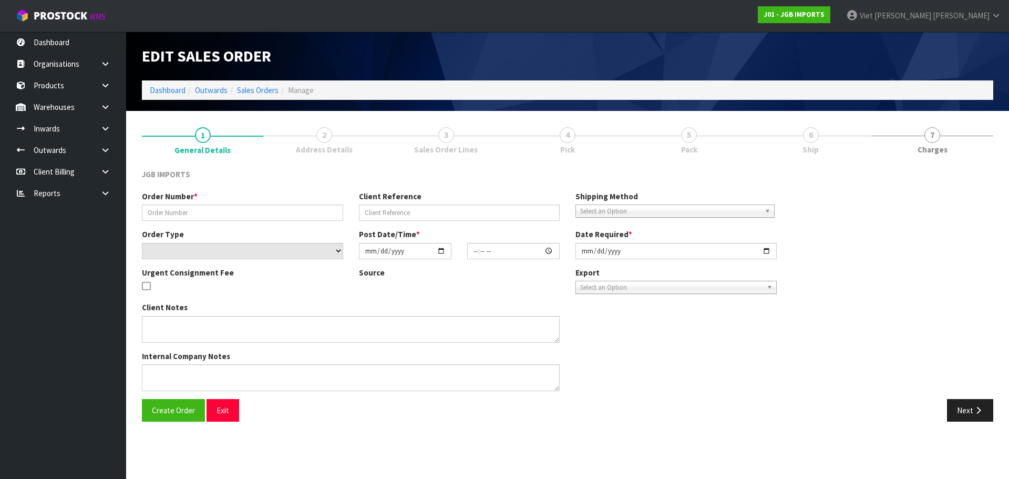
type input "1581"
type input "REQUESTING ORDER NUMBER"
select select "number:0"
type input "[DATE]"
type input "10:06:00.000"
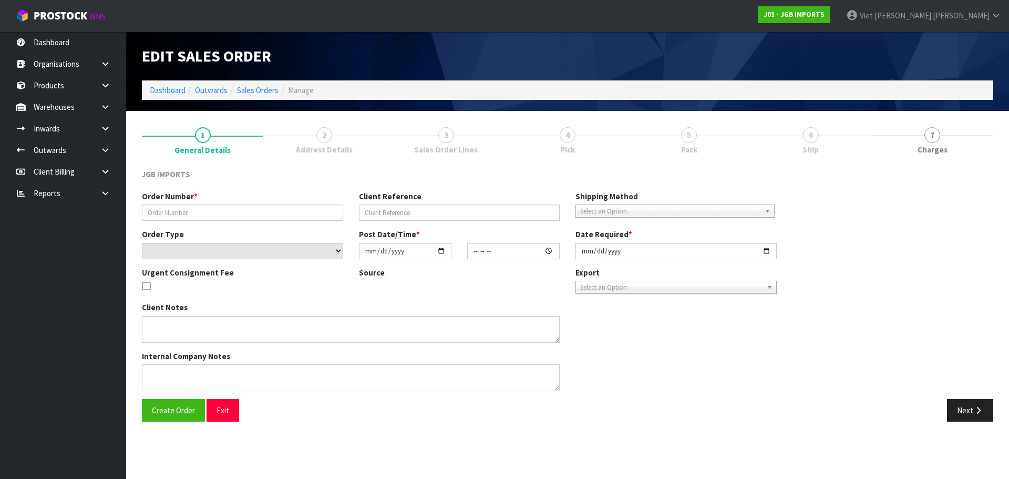
type input "[DATE]"
type textarea "FREIGHT FREE….SHOW FREIGHT WITH 100% DISCOUNT REQUEST ORDER NUMBER BEFORE SENDI…"
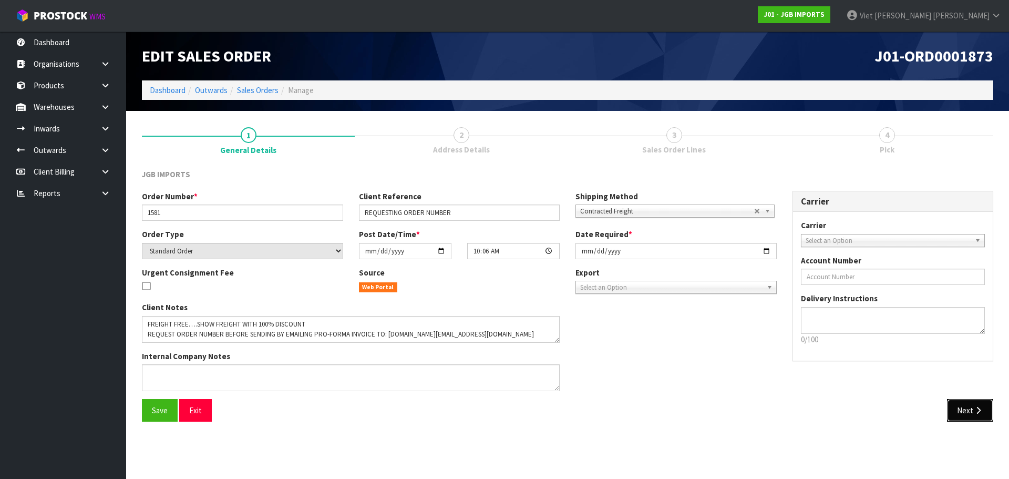
click at [982, 409] on icon "button" at bounding box center [978, 410] width 10 height 8
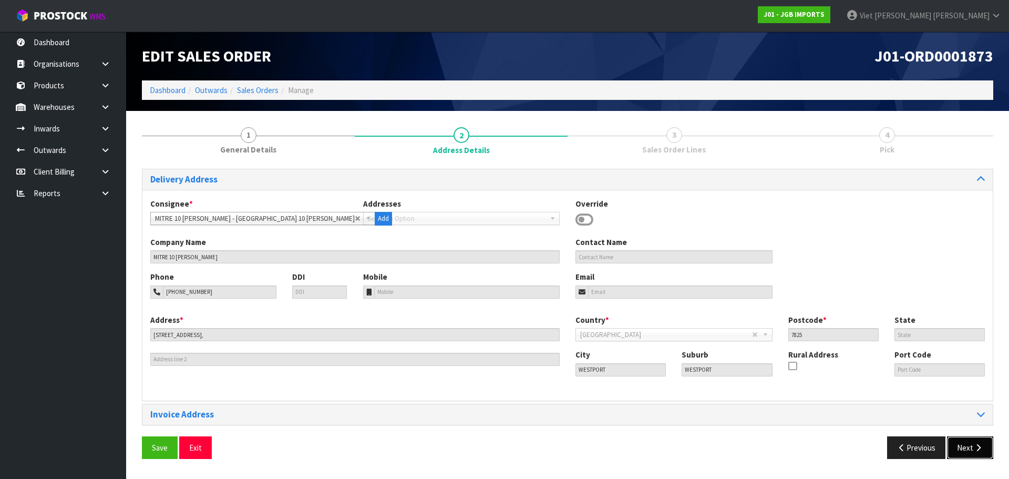
click at [967, 444] on button "Next" at bounding box center [970, 447] width 46 height 23
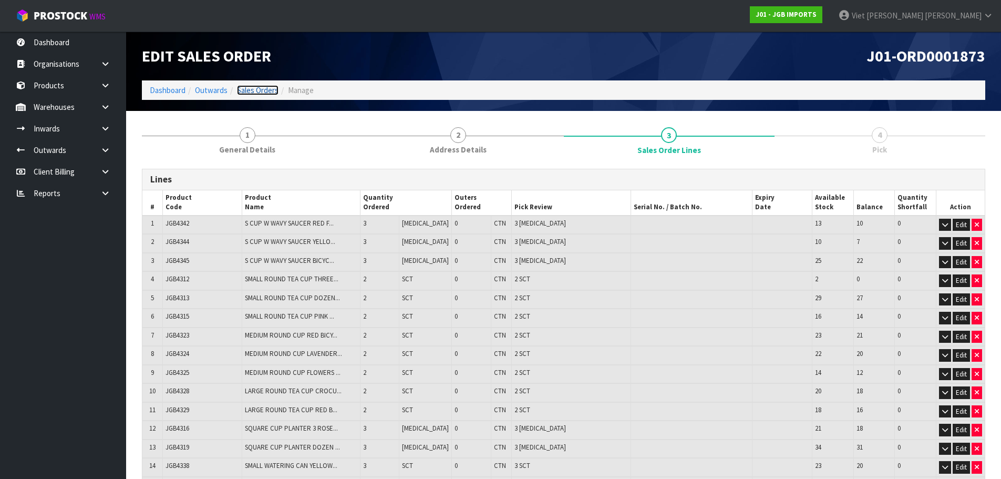
click at [274, 93] on link "Sales Orders" at bounding box center [258, 90] width 42 height 10
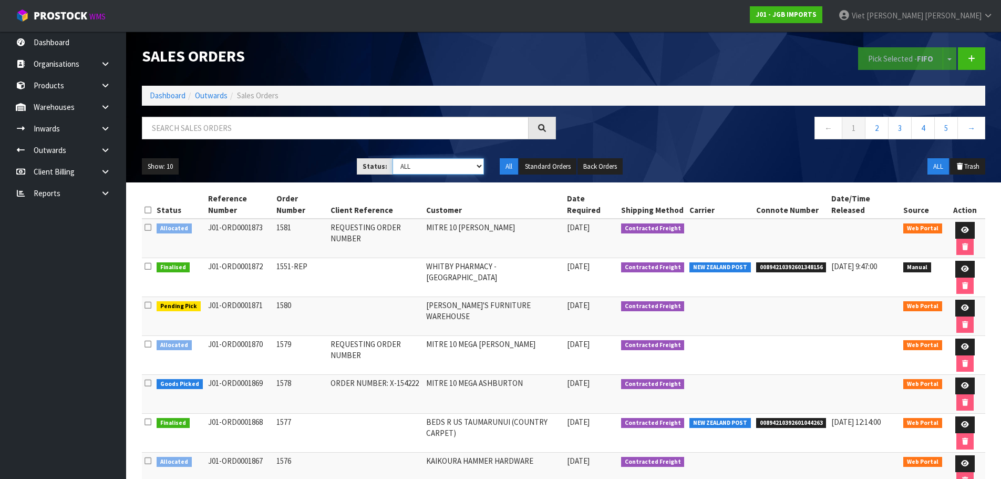
click at [415, 173] on select "Draft Pending Allocated Pending Pick Goods Picked Goods Packed Pending Charges …" at bounding box center [437, 166] width 91 height 16
select select "string:2"
click at [392, 158] on select "Draft Pending Allocated Pending Pick Goods Picked Goods Packed Pending Charges …" at bounding box center [437, 166] width 91 height 16
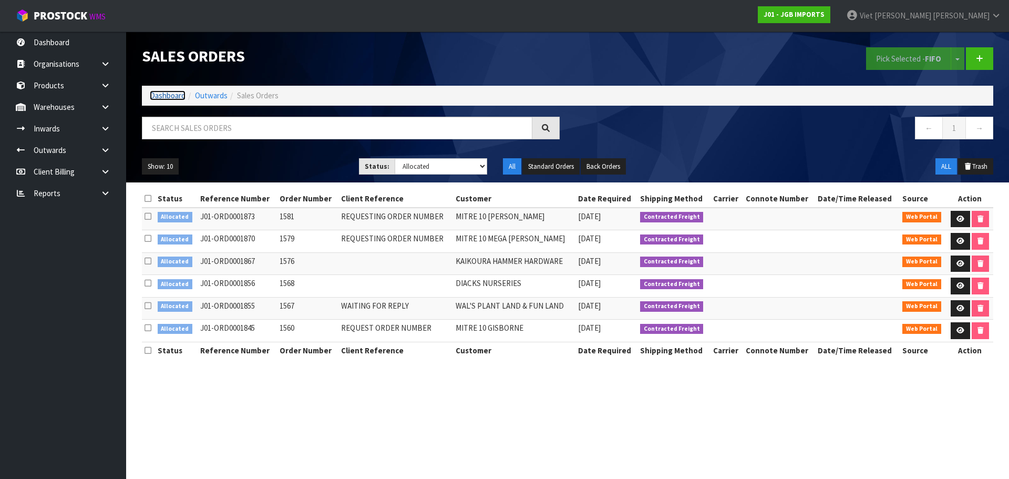
click at [169, 99] on link "Dashboard" at bounding box center [168, 95] width 36 height 10
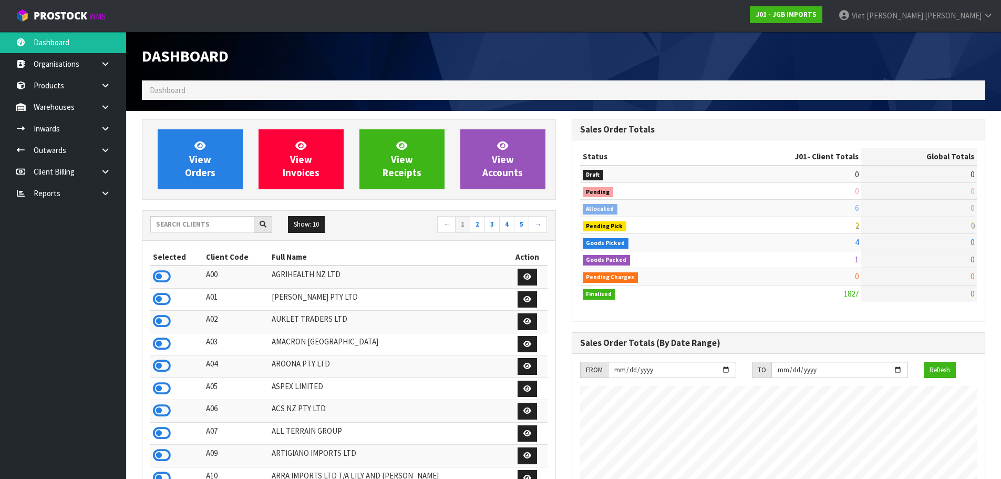
scroll to position [796, 429]
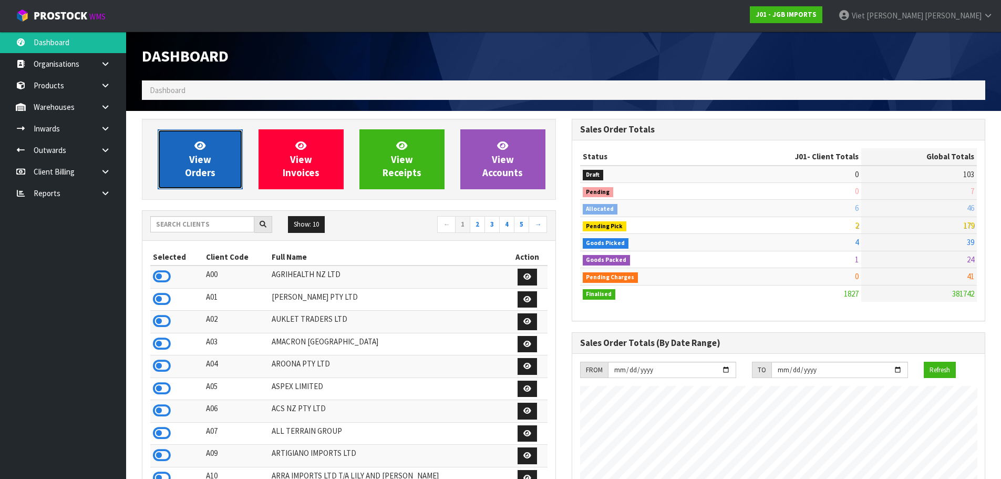
click at [201, 173] on span "View Orders" at bounding box center [200, 158] width 30 height 39
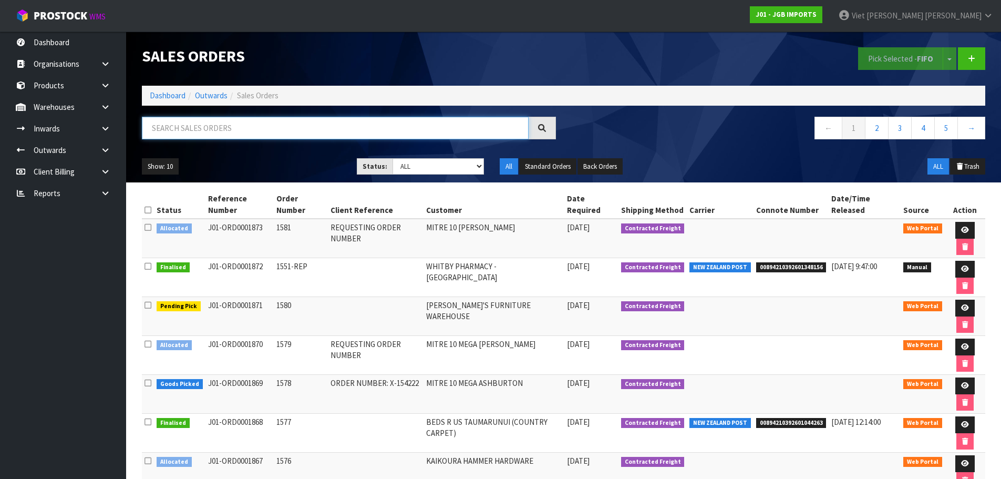
click at [350, 126] on input "text" at bounding box center [335, 128] width 387 height 23
click at [439, 164] on select "Draft Pending Allocated Pending Pick Goods Picked Goods Packed Pending Charges …" at bounding box center [437, 166] width 91 height 16
select select "string:2"
click at [392, 158] on select "Draft Pending Allocated Pending Pick Goods Picked Goods Packed Pending Charges …" at bounding box center [437, 166] width 91 height 16
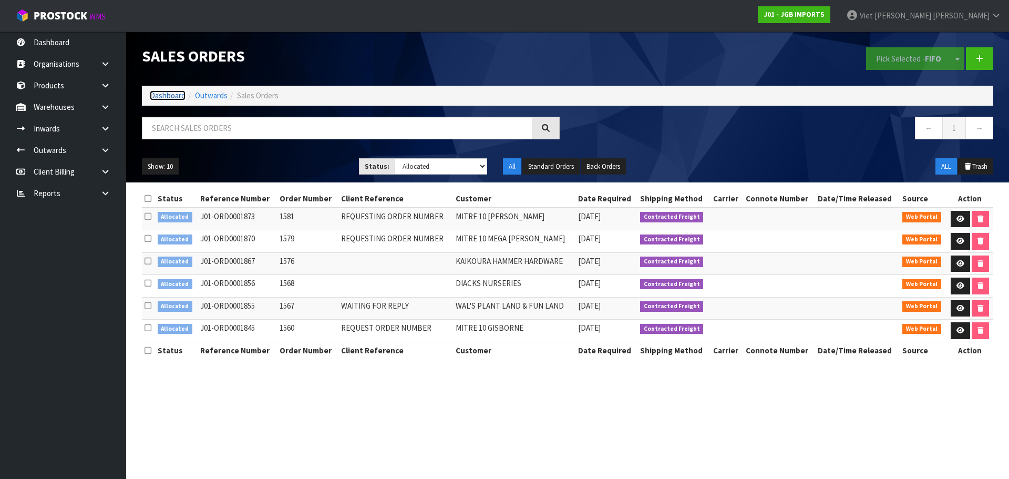
click at [177, 91] on link "Dashboard" at bounding box center [168, 95] width 36 height 10
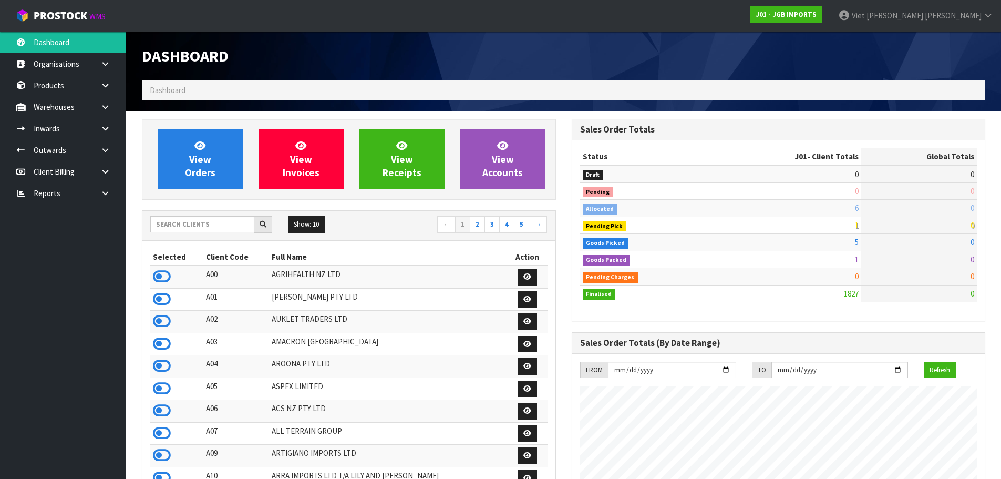
scroll to position [796, 429]
click at [209, 220] on input "text" at bounding box center [202, 224] width 104 height 16
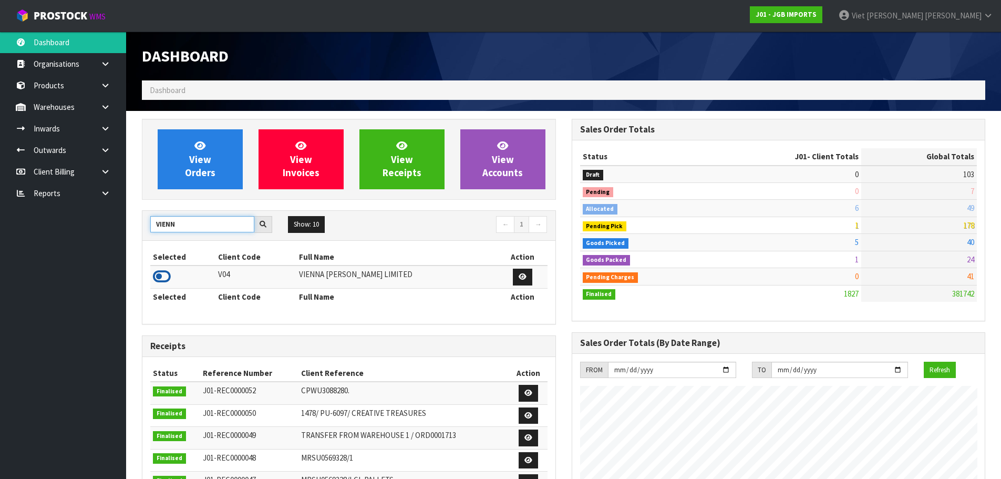
type input "VIENN"
click at [156, 278] on icon at bounding box center [162, 276] width 18 height 16
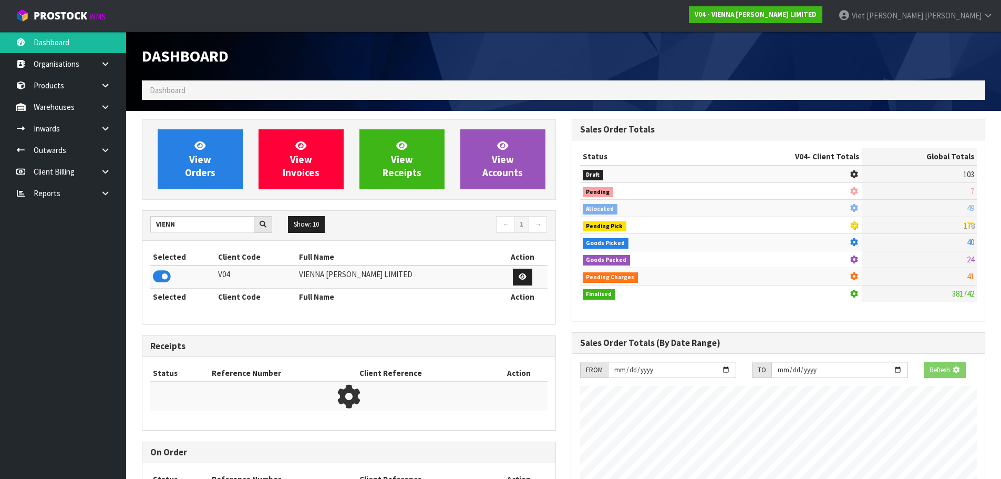
click at [216, 200] on div "View Orders View Invoices View Receipts View Accounts" at bounding box center [349, 159] width 414 height 81
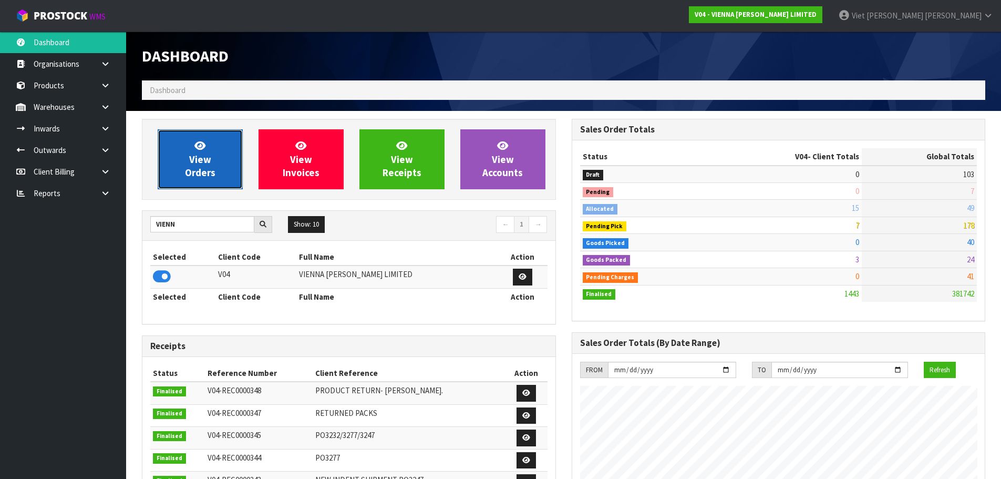
click at [217, 189] on link "View Orders" at bounding box center [200, 159] width 85 height 60
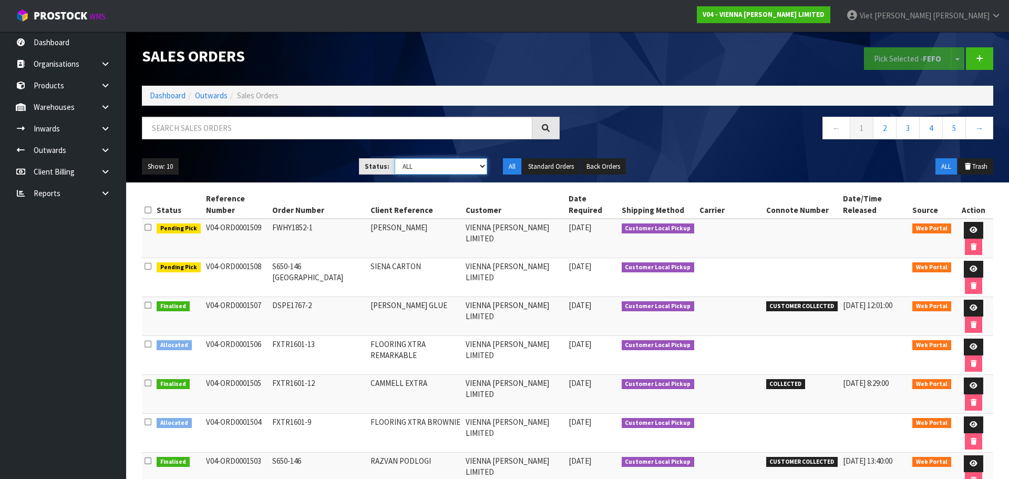
click at [463, 165] on select "Draft Pending Allocated Pending Pick Goods Picked Goods Packed Pending Charges …" at bounding box center [441, 166] width 93 height 16
select select "string:2"
click at [395, 158] on select "Draft Pending Allocated Pending Pick Goods Picked Goods Packed Pending Charges …" at bounding box center [441, 166] width 93 height 16
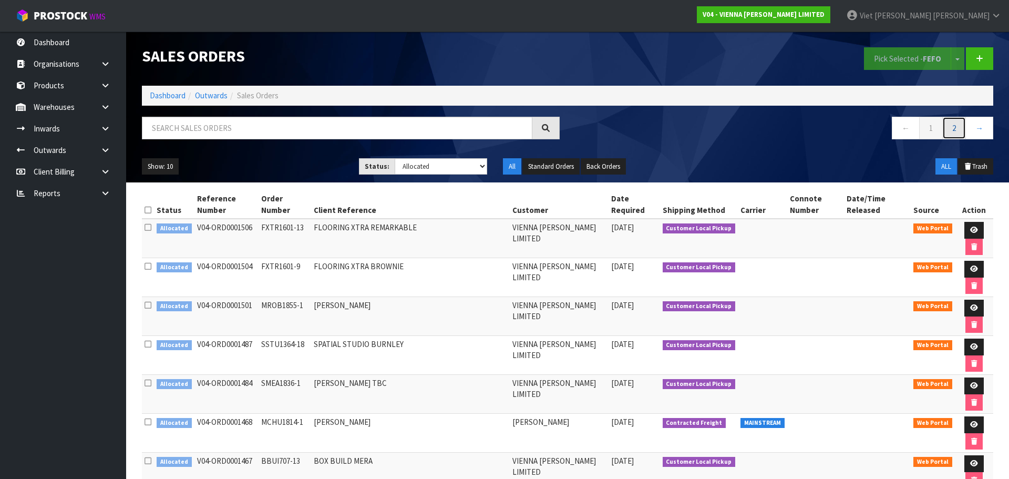
click at [946, 130] on link "2" at bounding box center [954, 128] width 24 height 23
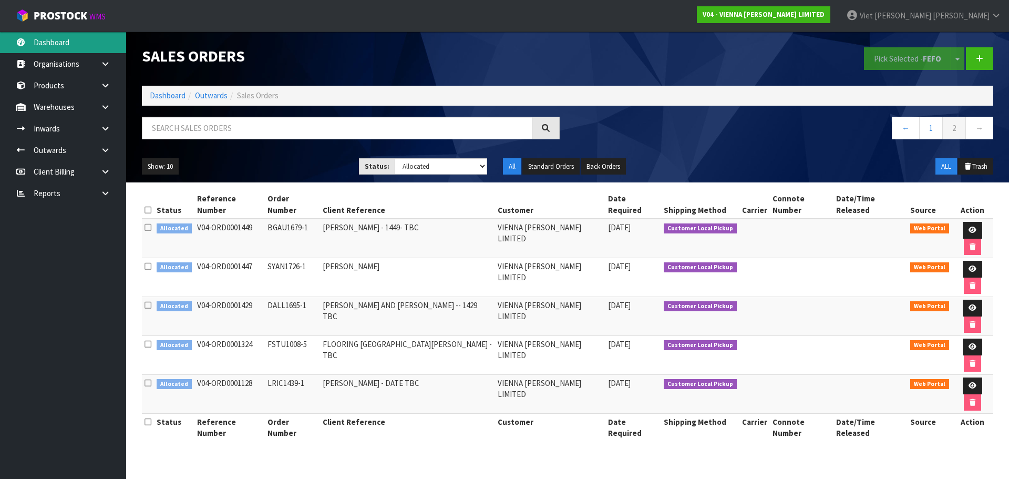
click at [57, 40] on link "Dashboard" at bounding box center [63, 43] width 126 height 22
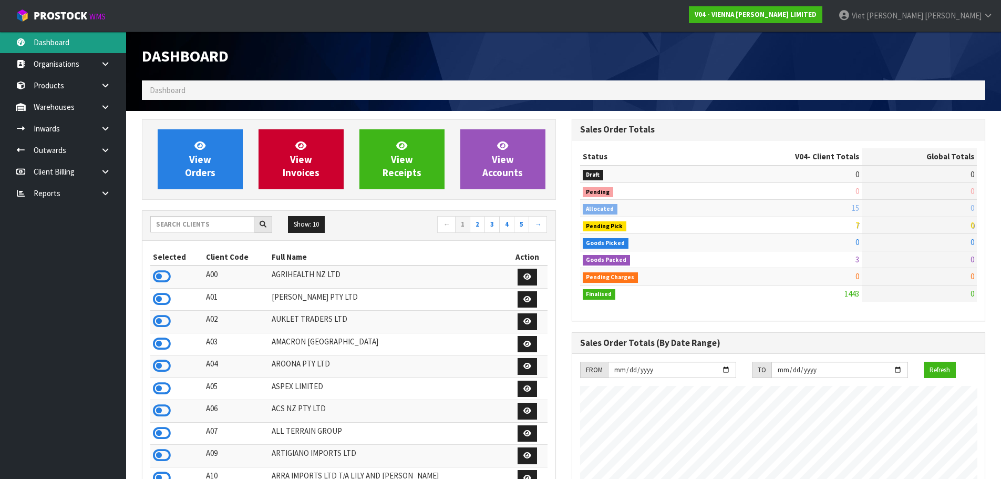
scroll to position [796, 429]
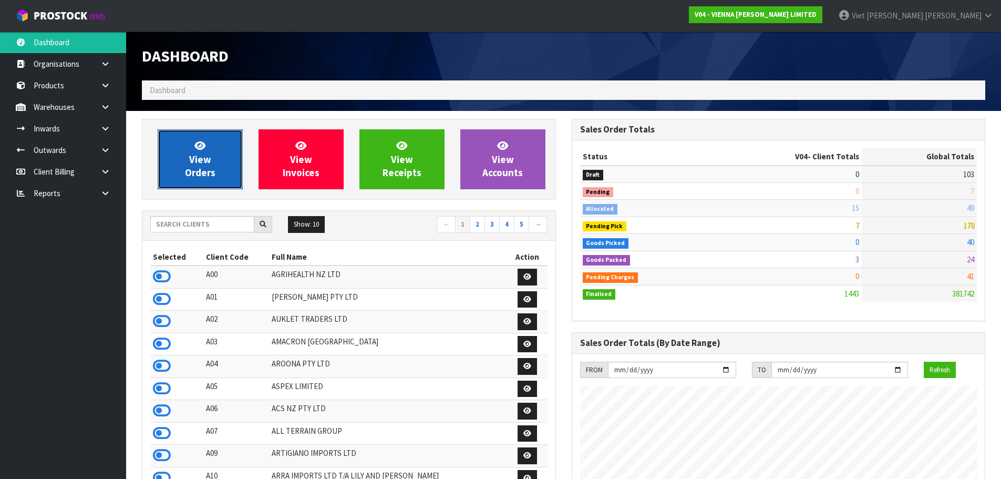
click at [197, 176] on span "View Orders" at bounding box center [200, 158] width 30 height 39
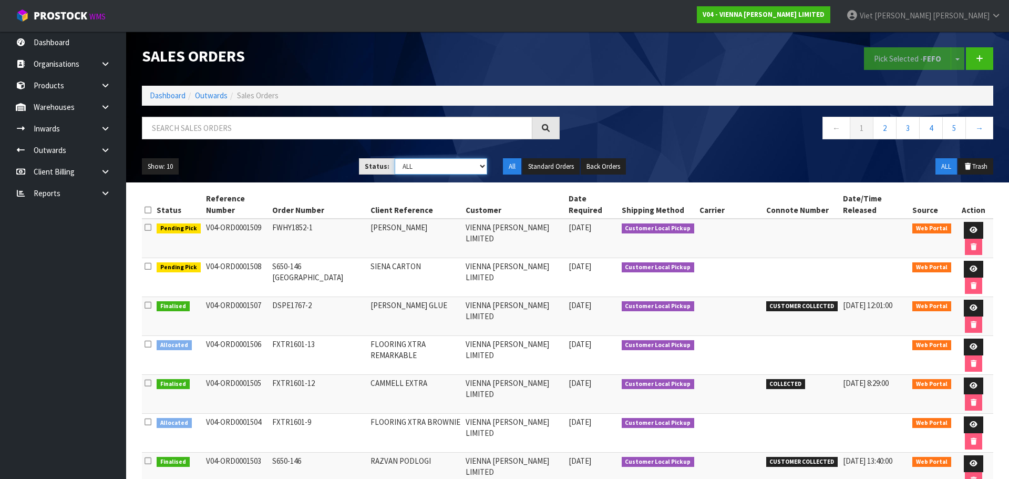
click at [439, 168] on select "Draft Pending Allocated Pending Pick Goods Picked Goods Packed Pending Charges …" at bounding box center [441, 166] width 93 height 16
click at [90, 41] on link "Dashboard" at bounding box center [63, 43] width 126 height 22
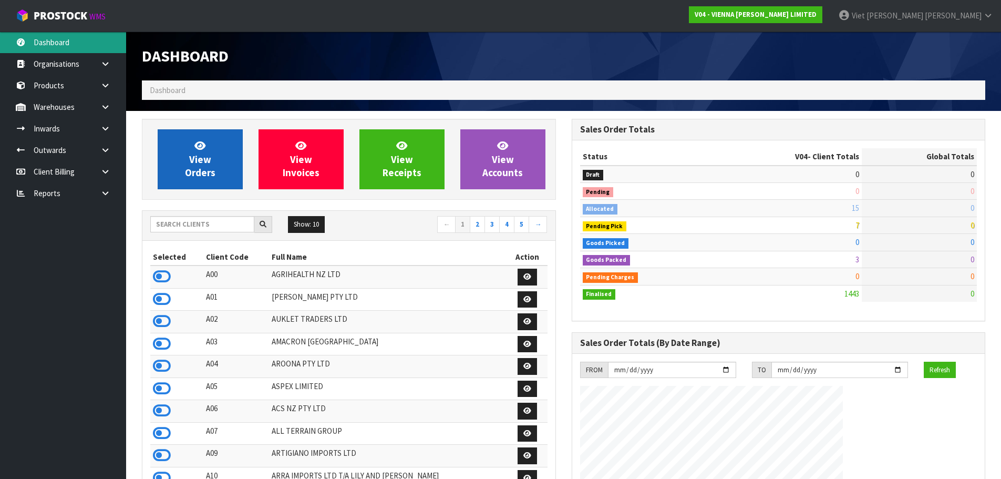
scroll to position [796, 429]
click at [219, 154] on link "View Orders" at bounding box center [200, 159] width 85 height 60
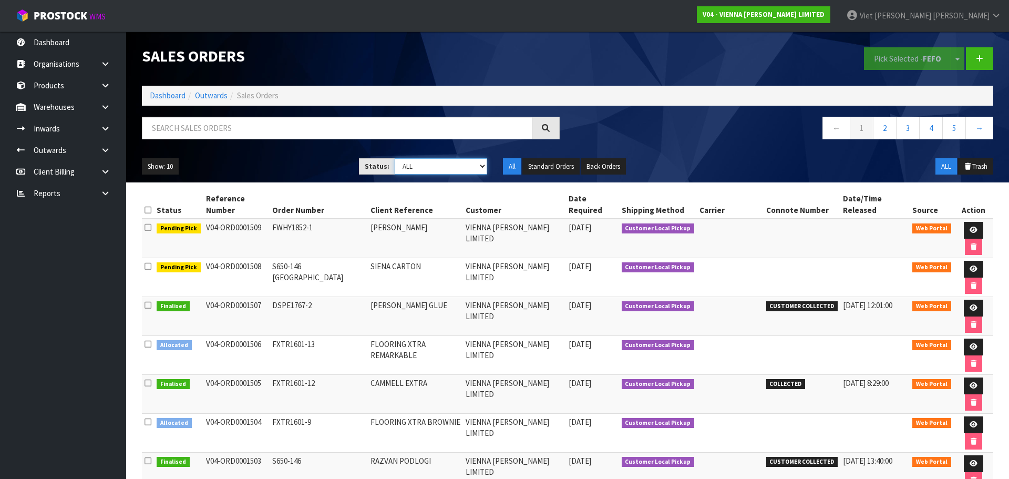
click at [428, 165] on select "Draft Pending Allocated Pending Pick Goods Picked Goods Packed Pending Charges …" at bounding box center [441, 166] width 93 height 16
click at [395, 158] on select "Draft Pending Allocated Pending Pick Goods Picked Goods Packed Pending Charges …" at bounding box center [441, 166] width 93 height 16
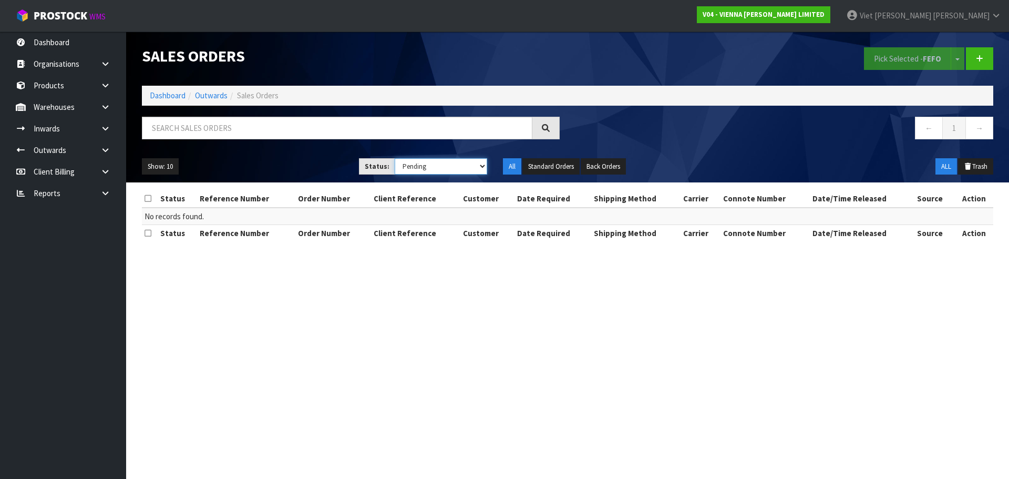
click at [443, 167] on select "Draft Pending Allocated Pending Pick Goods Picked Goods Packed Pending Charges …" at bounding box center [441, 166] width 93 height 16
click at [395, 158] on select "Draft Pending Allocated Pending Pick Goods Picked Goods Packed Pending Charges …" at bounding box center [441, 166] width 93 height 16
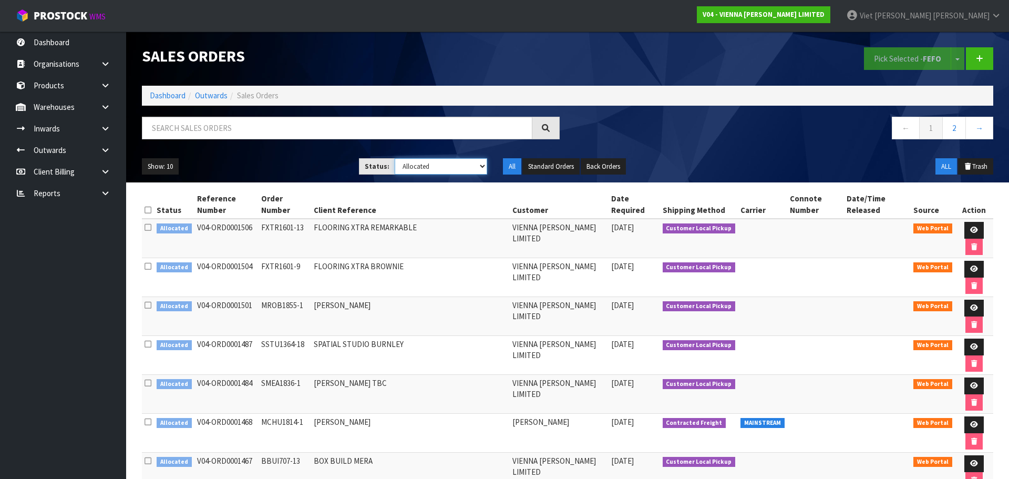
click at [453, 168] on select "Draft Pending Allocated Pending Pick Goods Picked Goods Packed Pending Charges …" at bounding box center [441, 166] width 93 height 16
select select "string:ALL"
click at [395, 158] on select "Draft Pending Allocated Pending Pick Goods Picked Goods Packed Pending Charges …" at bounding box center [441, 166] width 93 height 16
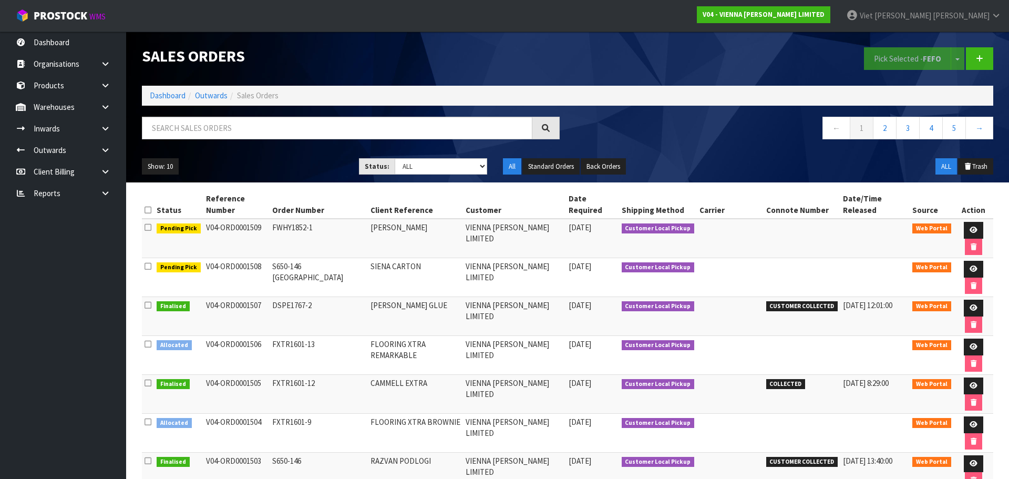
click at [167, 103] on ol "Dashboard Outwards Sales Orders" at bounding box center [567, 95] width 851 height 19
click at [180, 106] on div "Sales Orders Pick Selected - FEFO Split button! FIFO - First In First Out FEFO …" at bounding box center [567, 107] width 867 height 151
click at [182, 97] on link "Dashboard" at bounding box center [168, 95] width 36 height 10
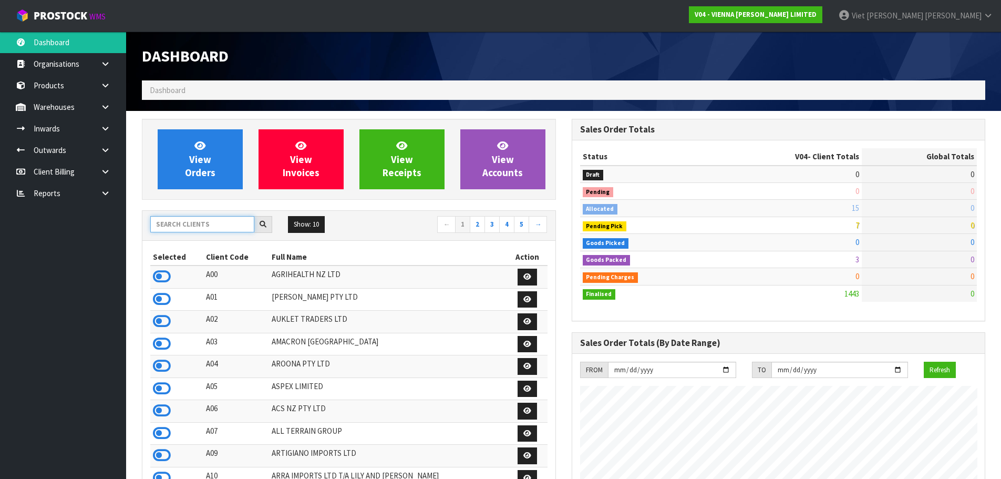
scroll to position [796, 429]
click at [201, 227] on input "text" at bounding box center [202, 224] width 104 height 16
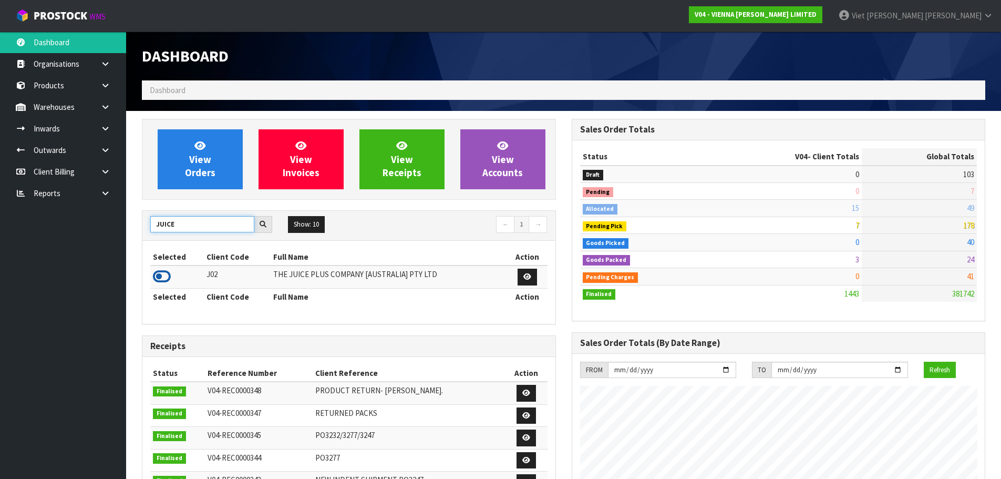
type input "JUICE"
click at [153, 280] on icon at bounding box center [162, 276] width 18 height 16
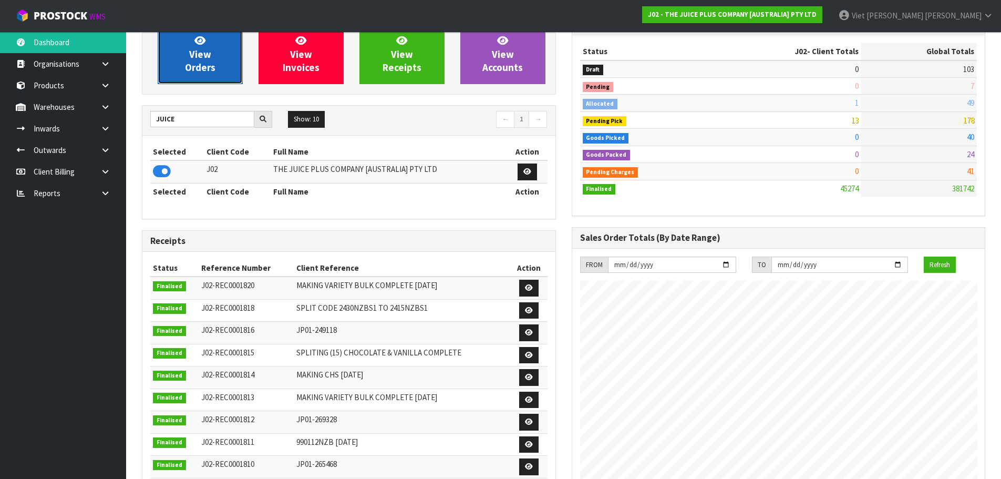
click at [224, 61] on link "View Orders" at bounding box center [200, 54] width 85 height 60
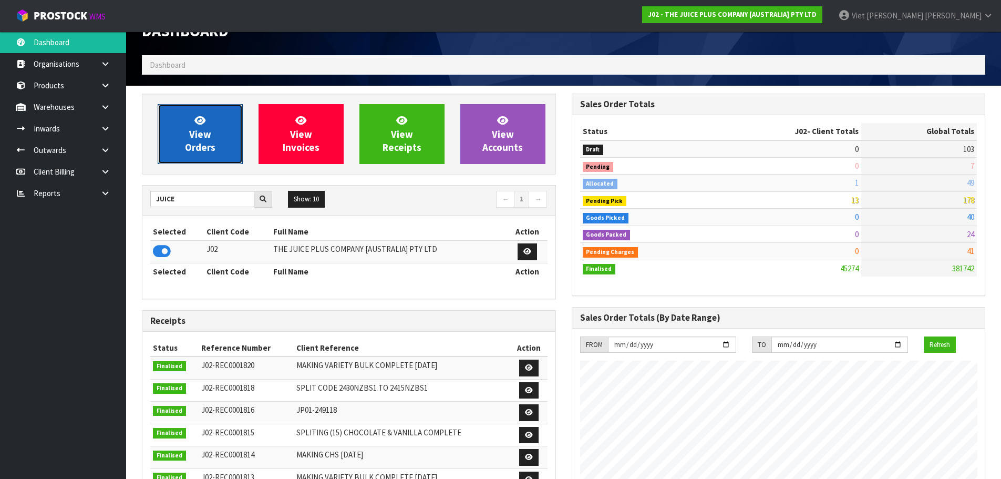
scroll to position [0, 0]
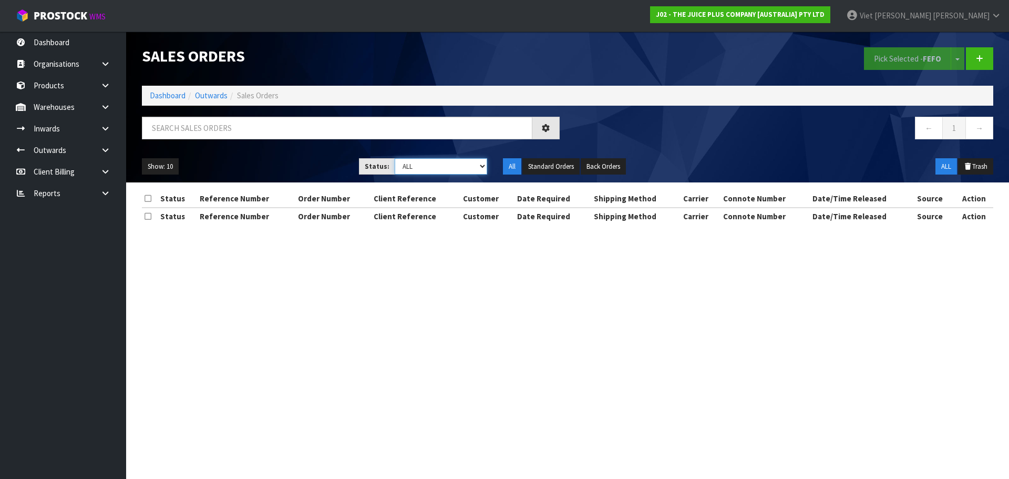
click at [473, 162] on select "Draft Pending Allocated Pending Pick Goods Picked Goods Packed Pending Charges …" at bounding box center [441, 166] width 93 height 16
click at [471, 162] on select "Draft Pending Allocated Pending Pick Goods Picked Goods Packed Pending Charges …" at bounding box center [441, 166] width 93 height 16
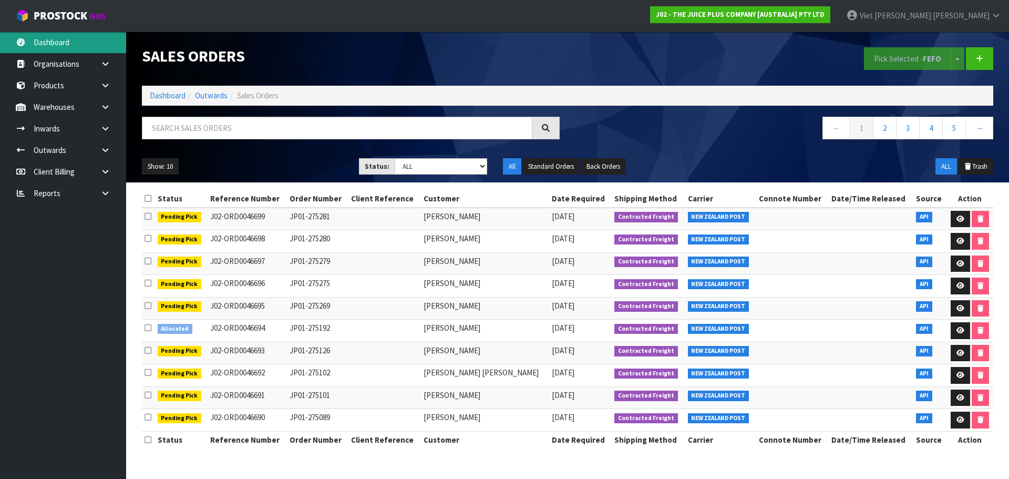
click at [46, 43] on link "Dashboard" at bounding box center [63, 43] width 126 height 22
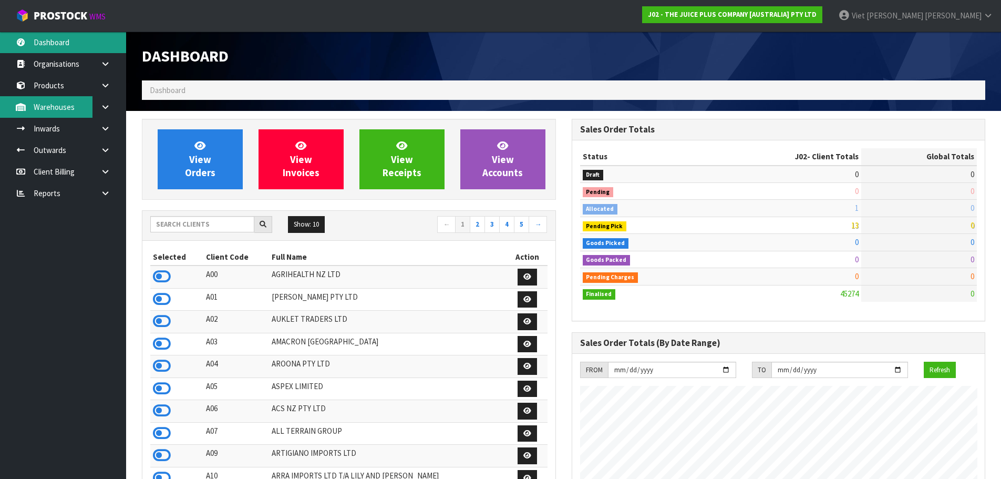
scroll to position [796, 429]
click at [198, 233] on div "Show: 10 5 10 25 50 ← 1 2 3 4 5 →" at bounding box center [348, 225] width 413 height 18
drag, startPoint x: 167, startPoint y: 277, endPoint x: 166, endPoint y: 250, distance: 26.8
click at [167, 277] on icon at bounding box center [162, 276] width 18 height 16
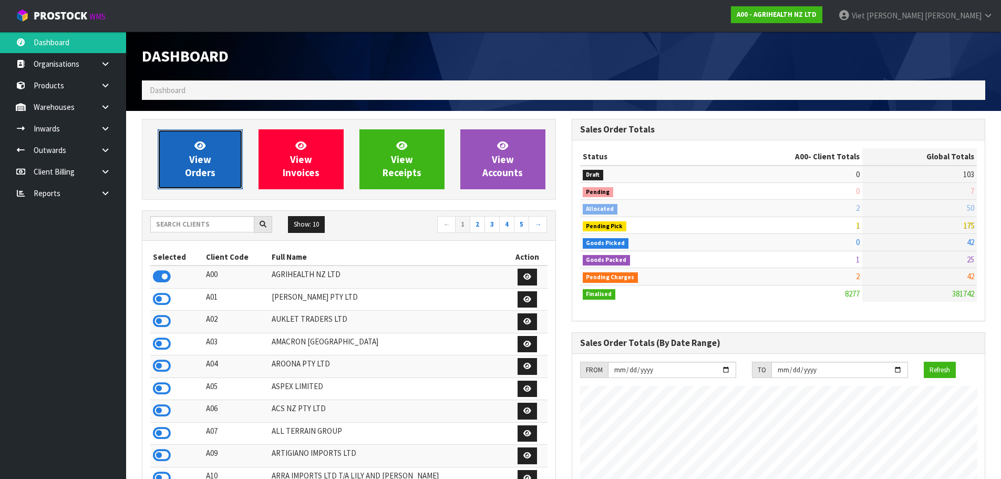
click at [202, 163] on span "View Orders" at bounding box center [200, 158] width 30 height 39
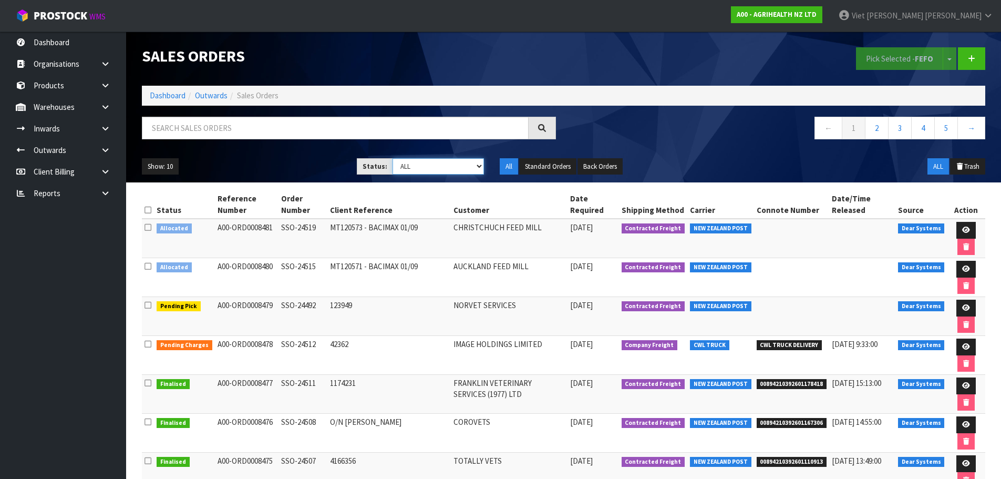
click at [463, 164] on select "Draft Pending Allocated Pending Pick Goods Picked Goods Packed Pending Charges …" at bounding box center [437, 166] width 91 height 16
select select "string:2"
click at [392, 158] on select "Draft Pending Allocated Pending Pick Goods Picked Goods Packed Pending Charges …" at bounding box center [437, 166] width 91 height 16
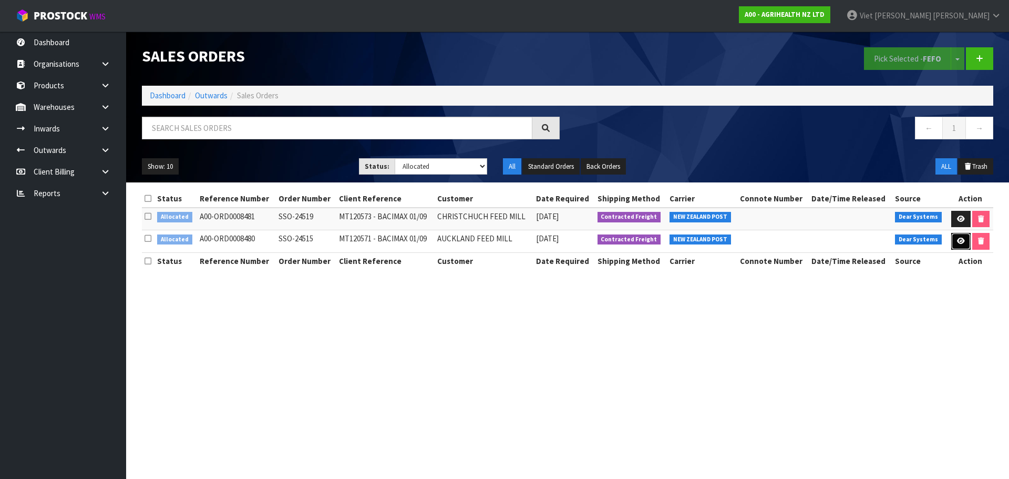
click at [960, 241] on icon at bounding box center [961, 240] width 8 height 7
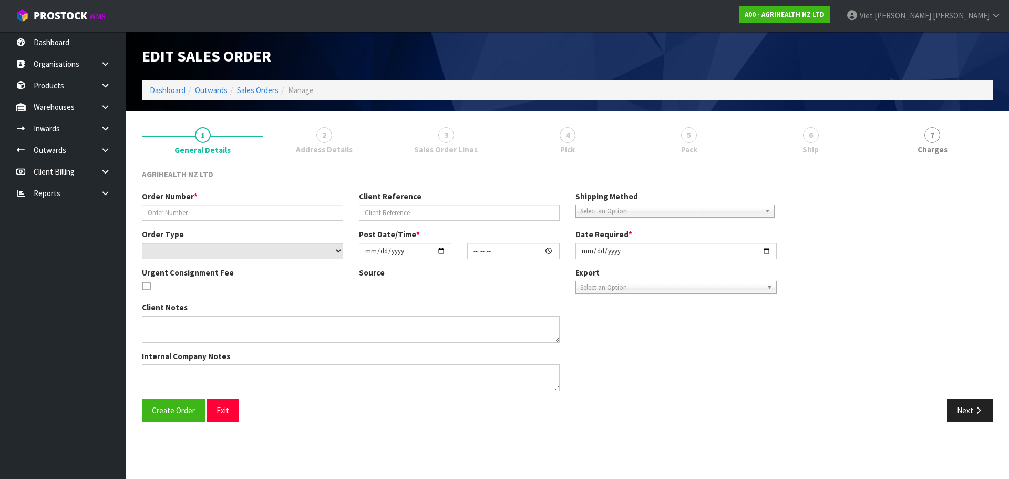
type input "SSO-24515"
type input "MT120571 - BACIMAX 01/09"
select select "number:0"
type input "[DATE]"
type input "11:19:52.000"
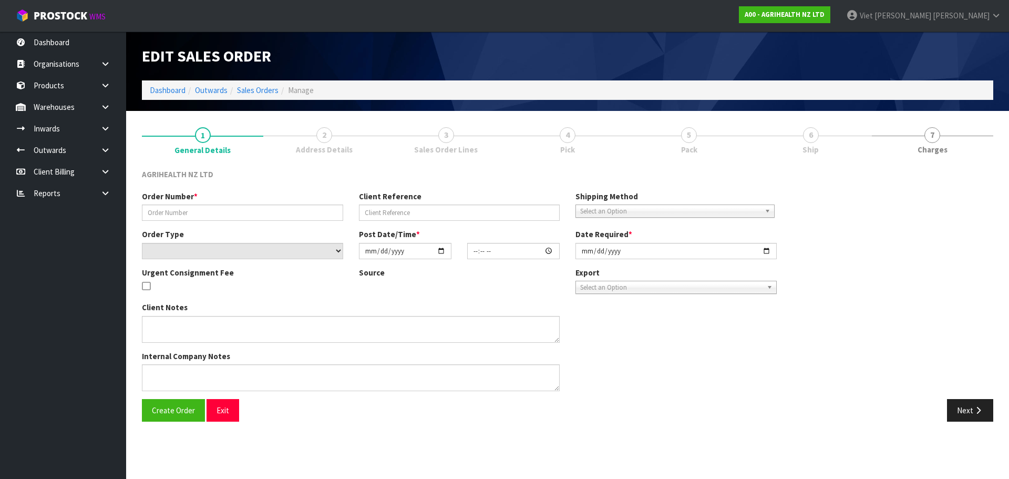
type input "[DATE]"
type textarea "SHIP BY: Freight 750kg -early [DATE]. 750kg -early [DATE]. 750kg -mid [DATE]. 7…"
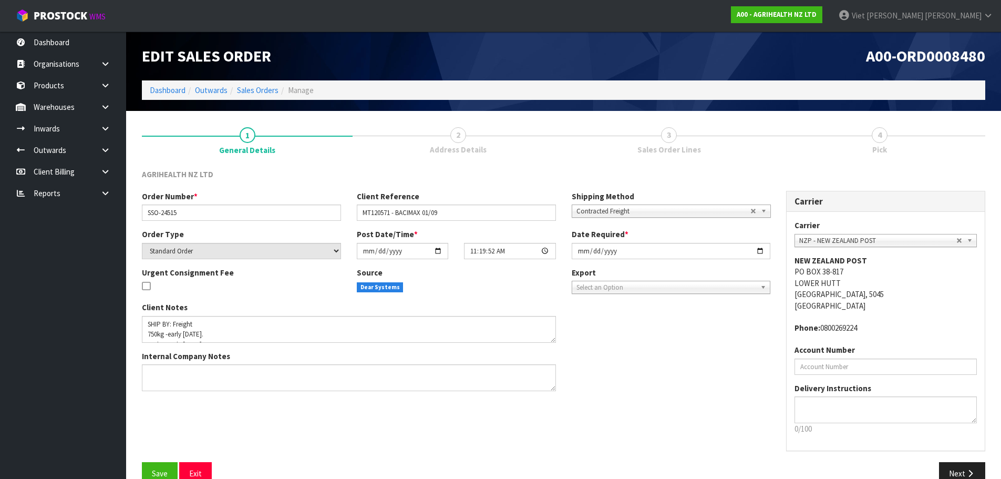
click at [666, 349] on div "Client Notes Internal Company Notes" at bounding box center [456, 350] width 644 height 97
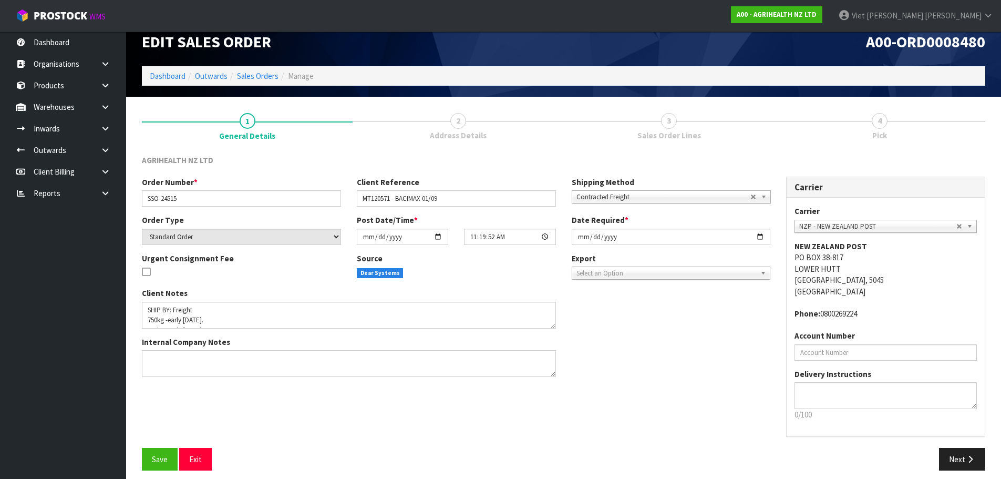
scroll to position [22, 0]
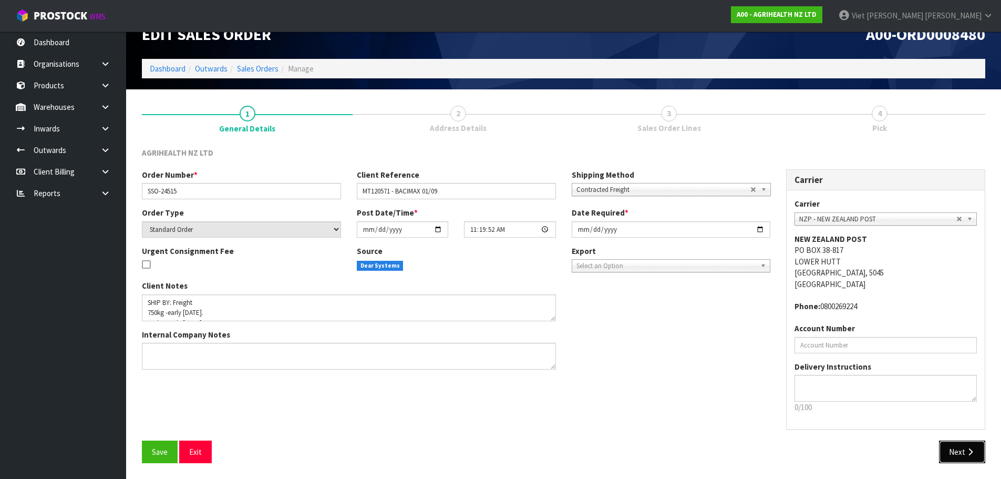
click at [965, 444] on button "Next" at bounding box center [962, 451] width 46 height 23
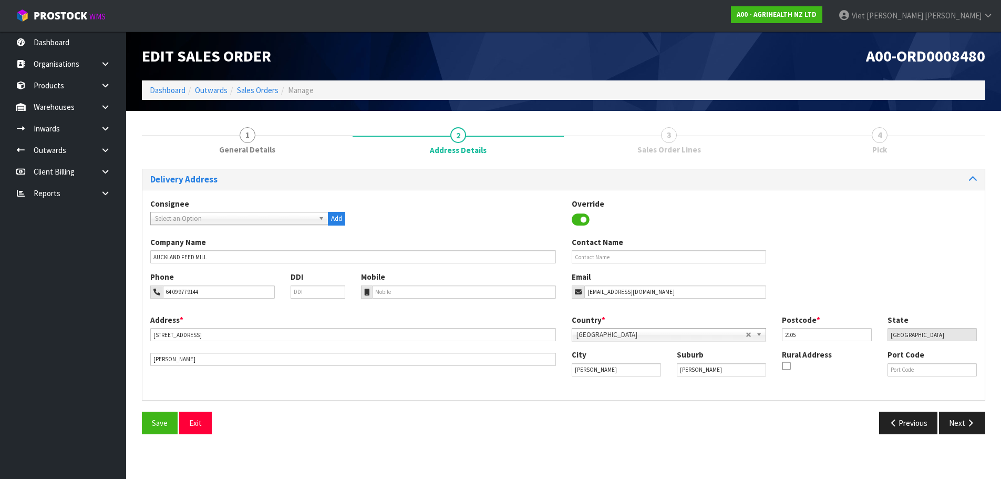
scroll to position [0, 0]
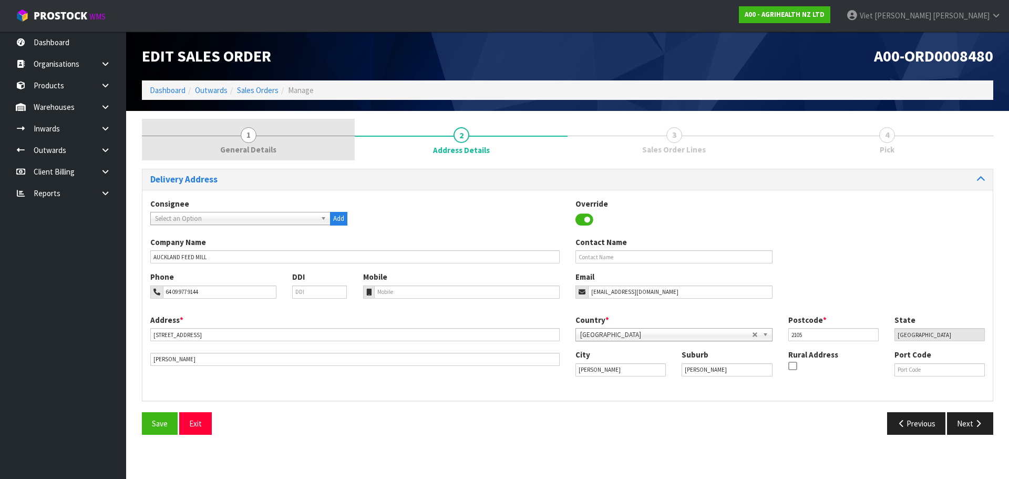
click at [260, 136] on link "1 General Details" at bounding box center [248, 140] width 213 height 42
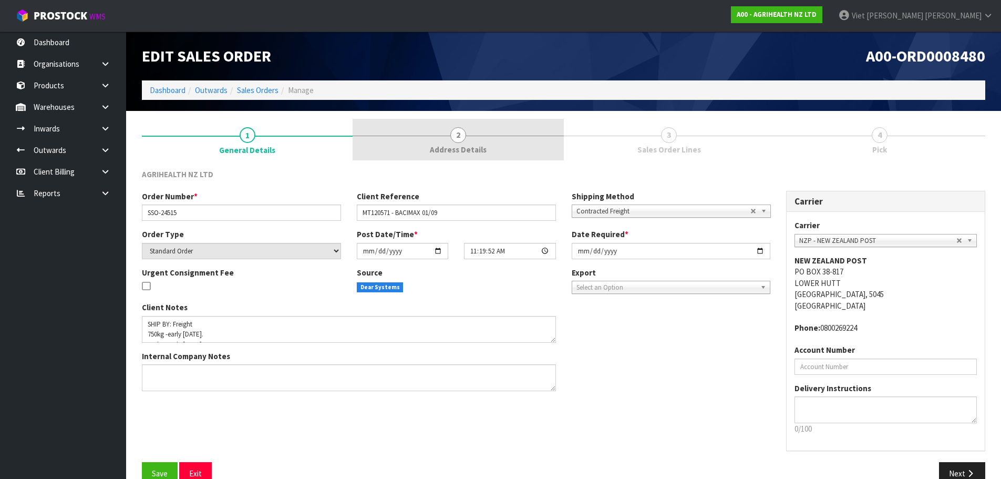
click at [403, 134] on link "2 Address Details" at bounding box center [458, 140] width 211 height 42
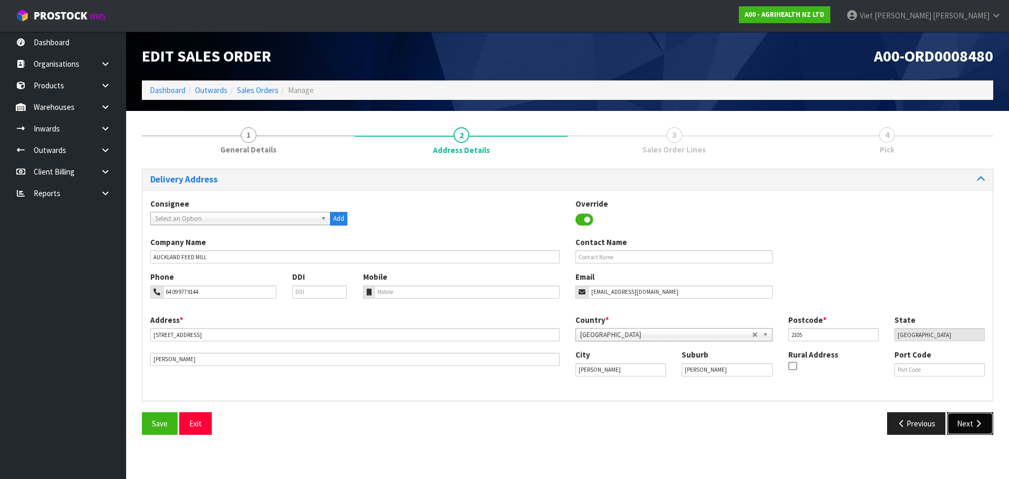
click at [978, 427] on button "Next" at bounding box center [970, 423] width 46 height 23
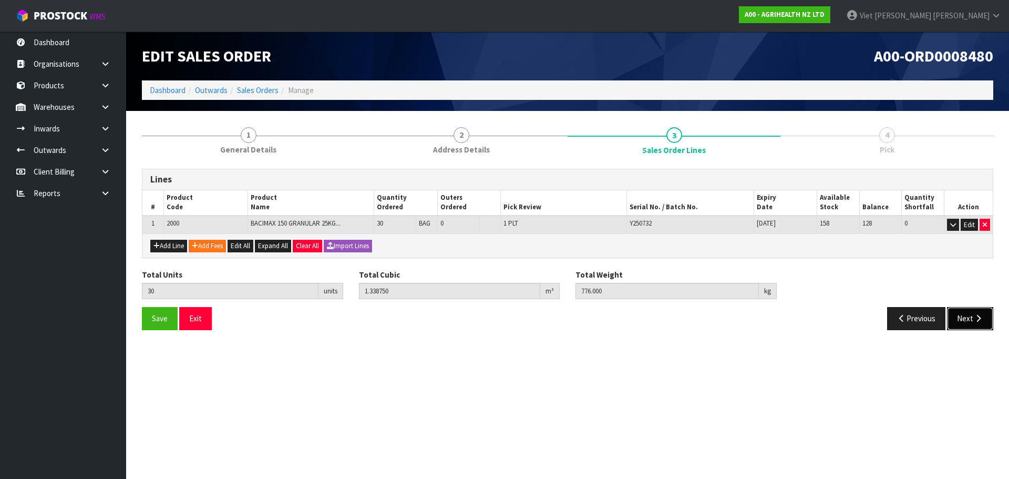
click at [966, 312] on button "Next" at bounding box center [970, 318] width 46 height 23
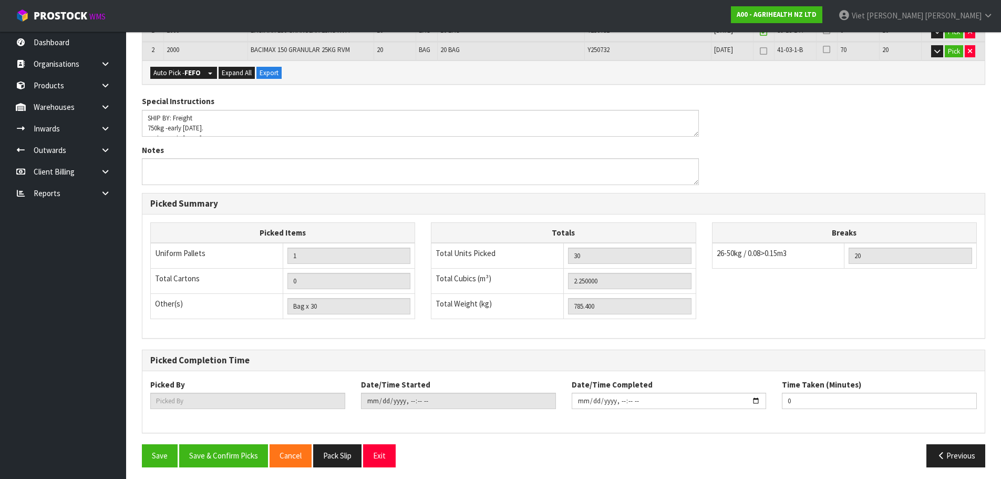
scroll to position [234, 0]
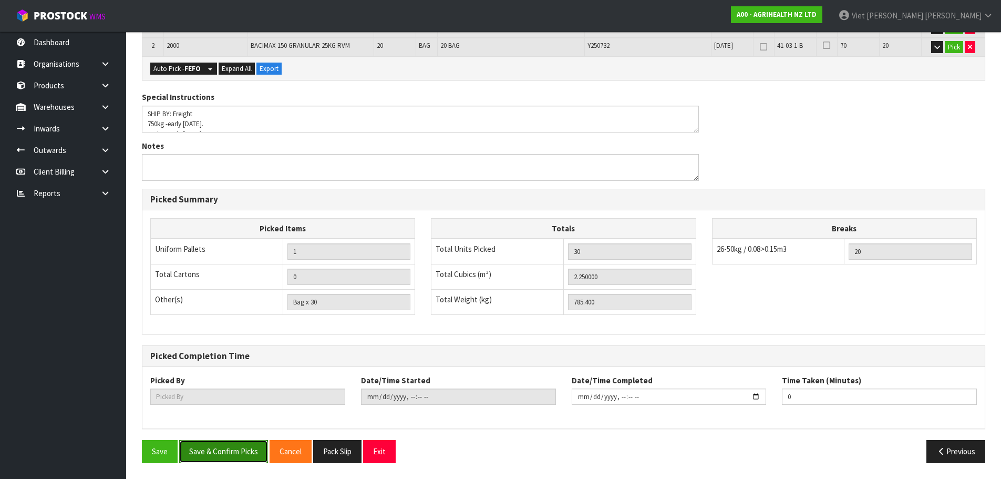
drag, startPoint x: 222, startPoint y: 460, endPoint x: 227, endPoint y: 450, distance: 11.0
click at [222, 460] on button "Save & Confirm Picks" at bounding box center [223, 451] width 89 height 23
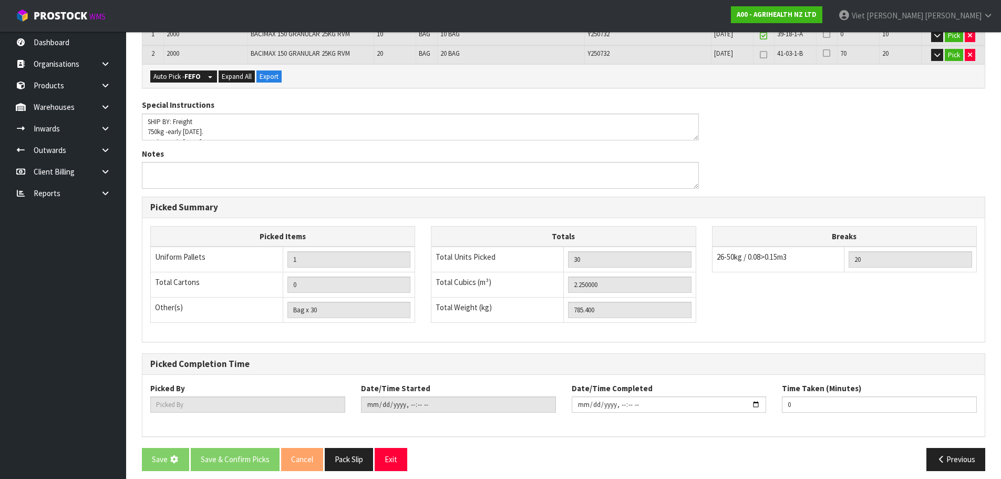
scroll to position [0, 0]
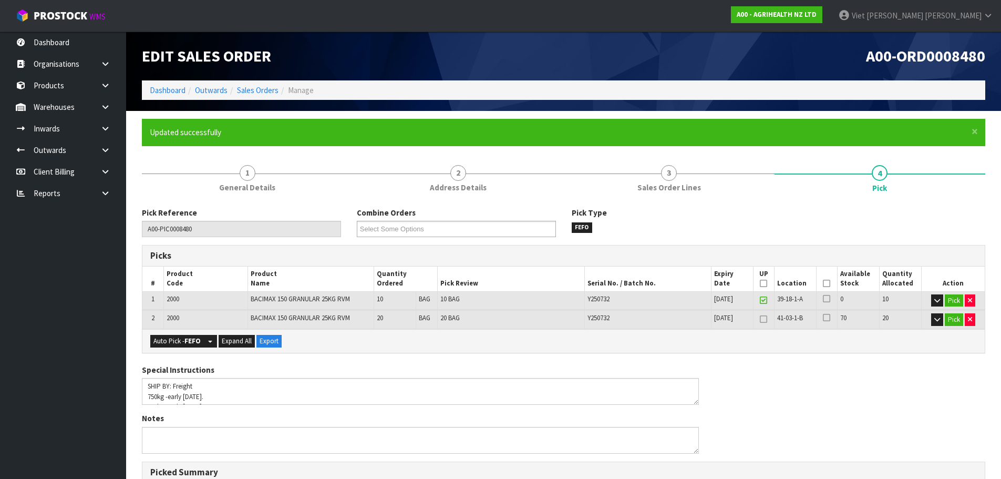
type input "Viet [PERSON_NAME]"
type input "2025-09-18T11:34:05"
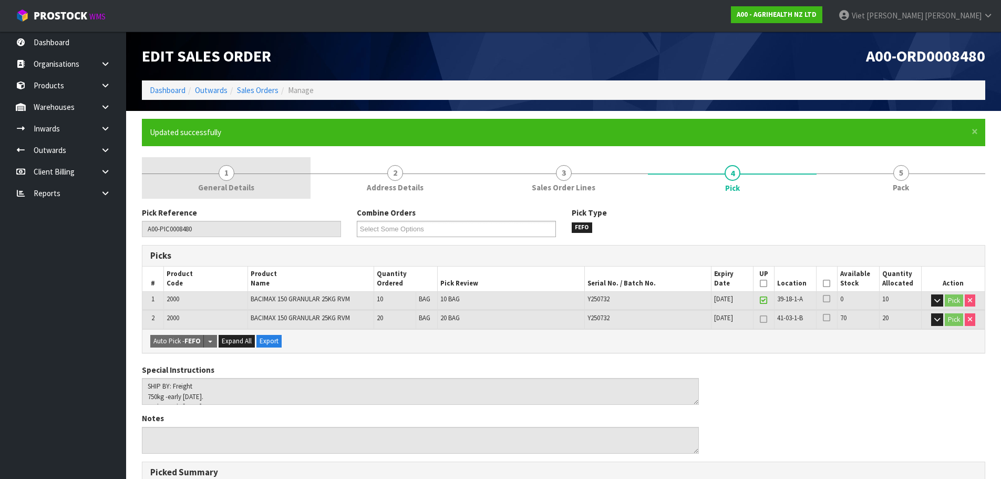
click at [196, 178] on link "1 General Details" at bounding box center [226, 178] width 169 height 42
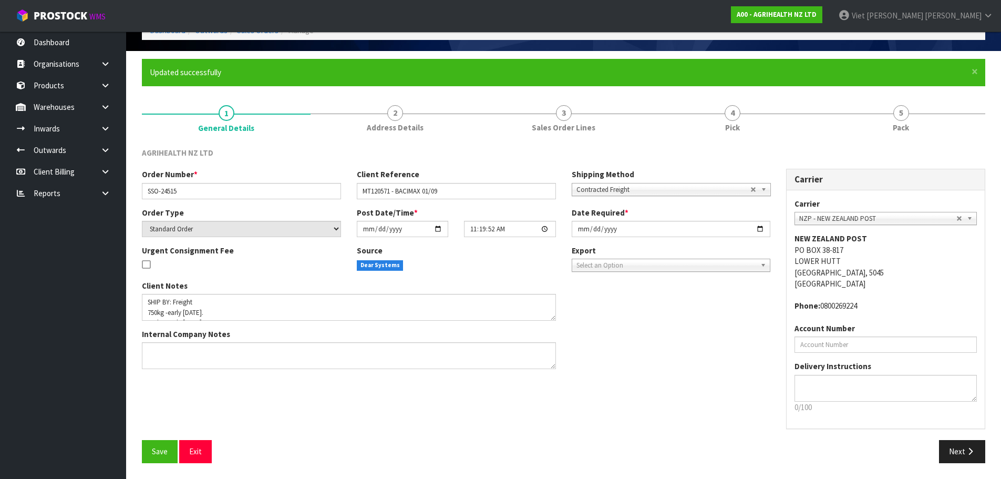
scroll to position [41, 0]
click at [242, 358] on textarea at bounding box center [349, 355] width 414 height 27
paste textarea "TEGEL - X30 UNITS ARRIVING SEPARATELY"
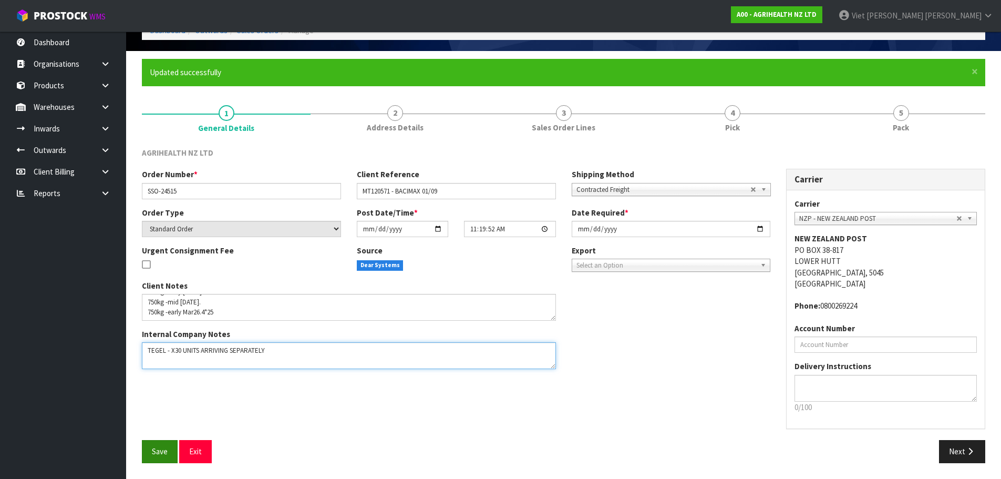
type textarea "TEGEL - X30 UNITS ARRIVING SEPARATELY"
click at [170, 445] on button "Save" at bounding box center [160, 451] width 36 height 23
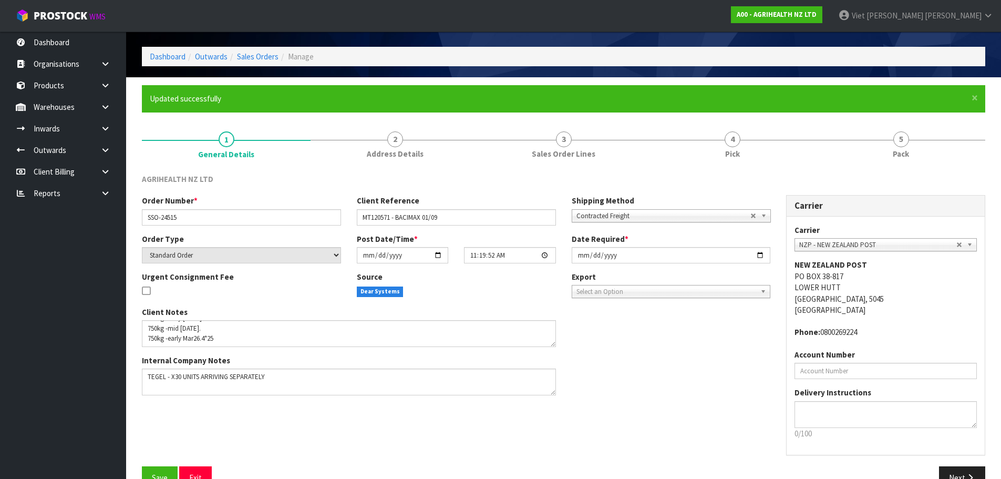
scroll to position [60, 0]
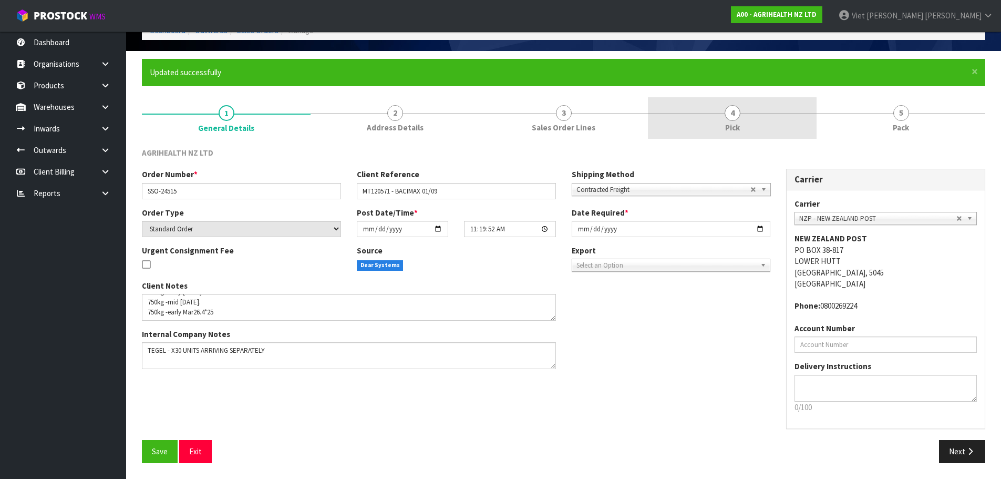
click at [815, 130] on link "4 Pick" at bounding box center [732, 118] width 169 height 42
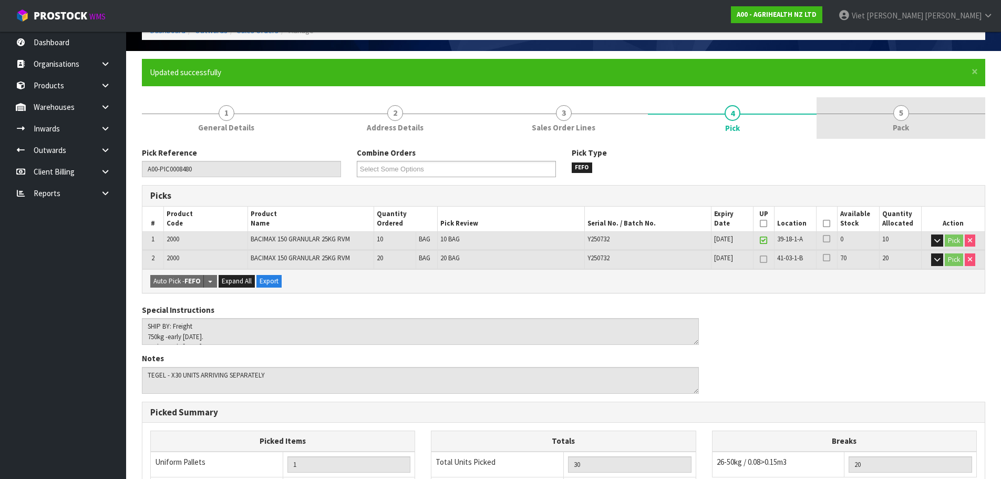
click at [879, 123] on link "5 Pack" at bounding box center [900, 118] width 169 height 42
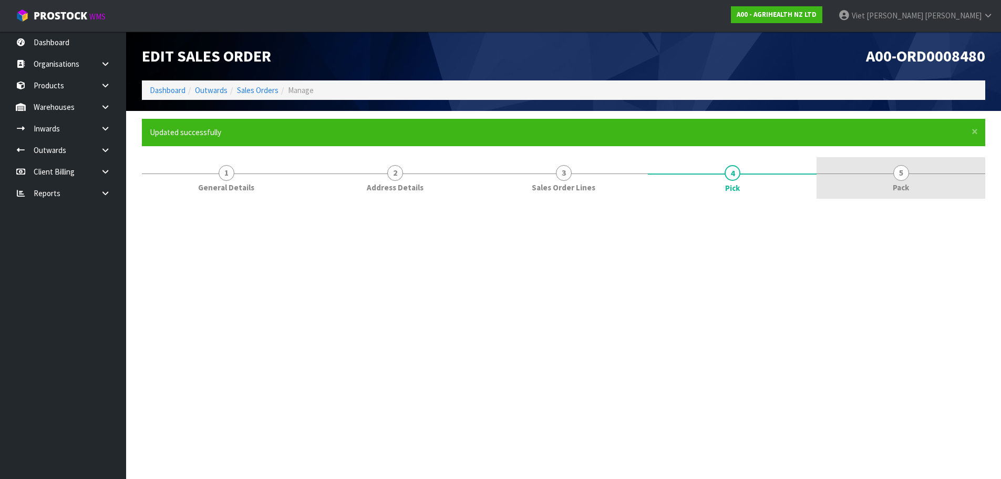
scroll to position [0, 0]
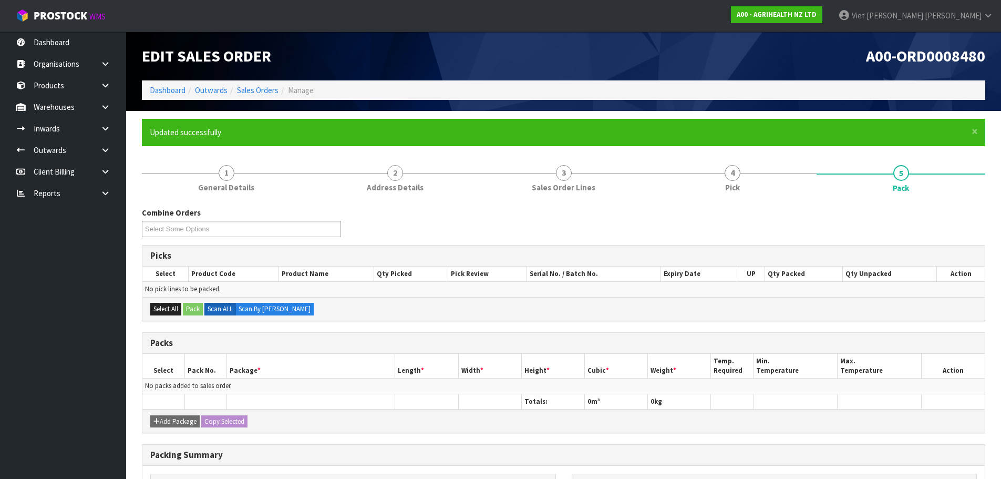
click at [793, 116] on section "× Close Updated successfully 1 General Details 2 Address Details 3 Sales Order …" at bounding box center [563, 369] width 875 height 516
click at [763, 168] on link "4 Pick" at bounding box center [732, 178] width 169 height 42
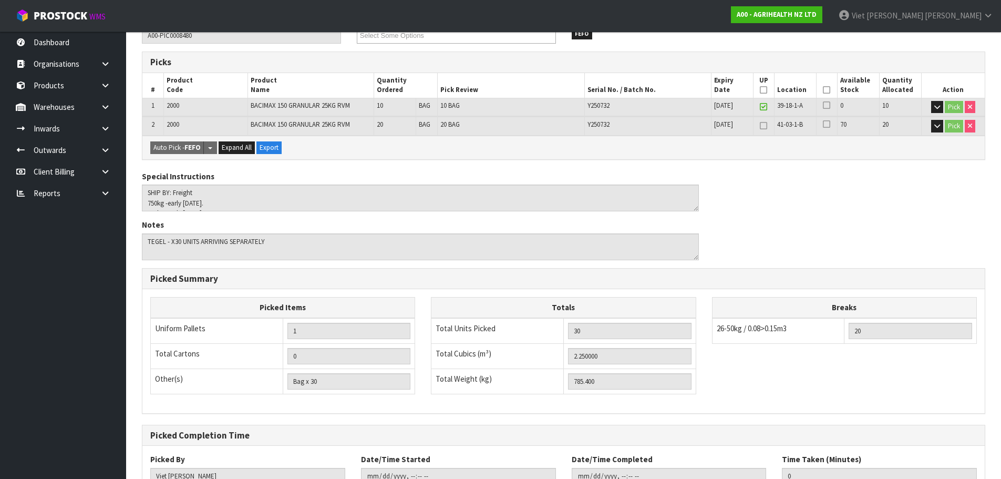
scroll to position [272, 0]
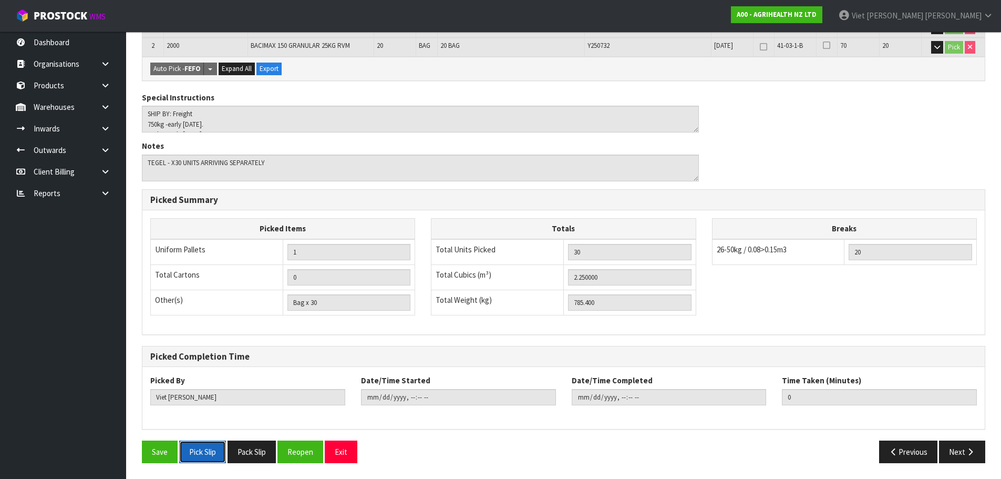
click at [212, 454] on button "Pick Slip" at bounding box center [202, 451] width 47 height 23
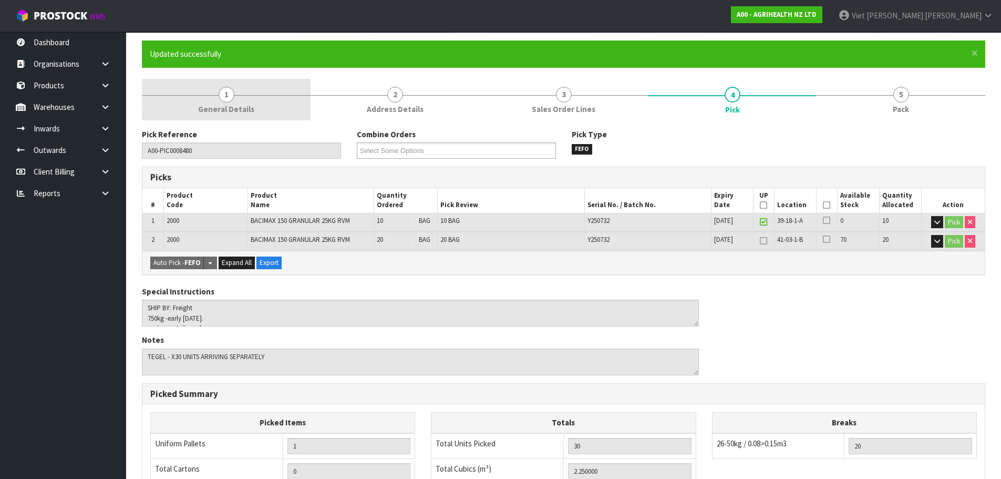
scroll to position [0, 0]
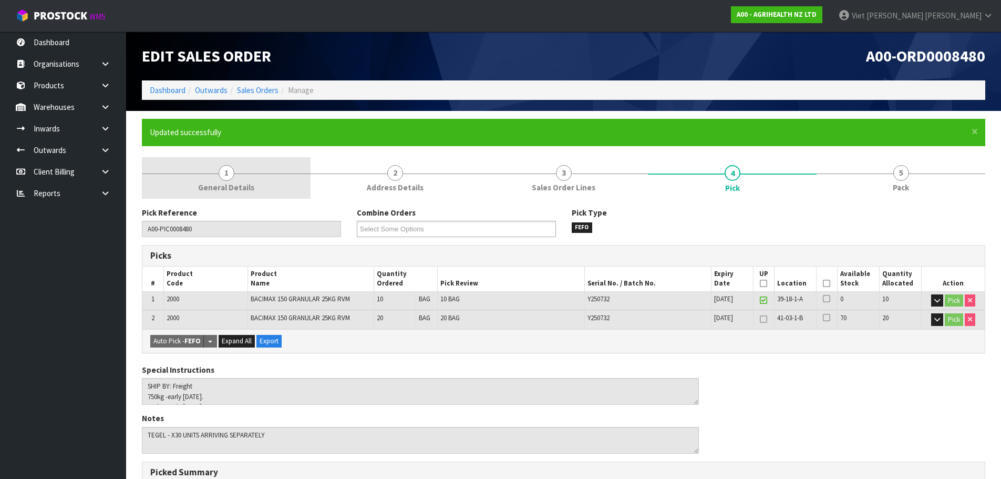
click at [209, 192] on span "General Details" at bounding box center [226, 187] width 56 height 11
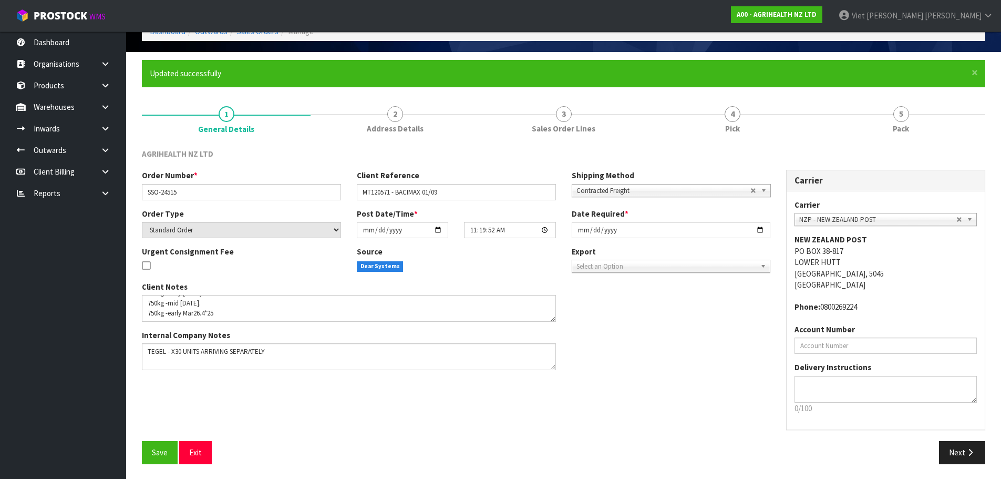
scroll to position [60, 0]
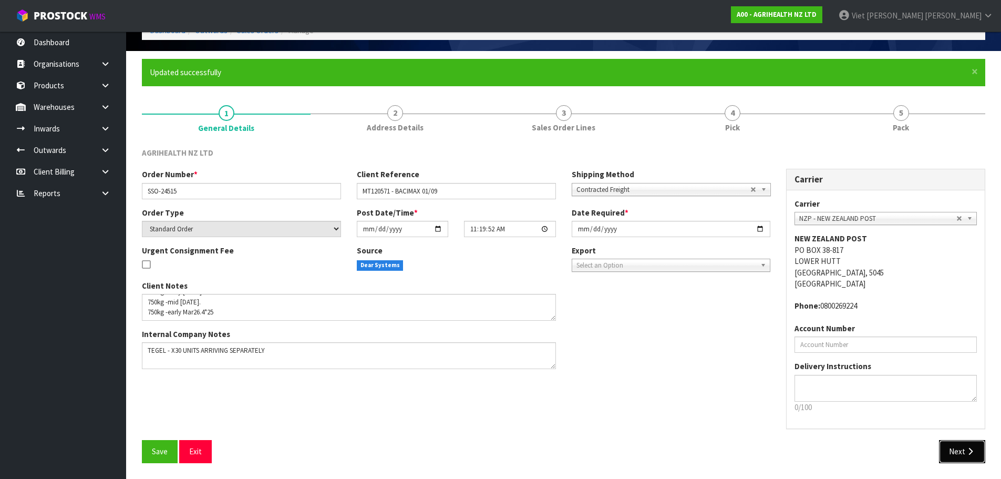
click at [968, 448] on icon "button" at bounding box center [970, 451] width 10 height 8
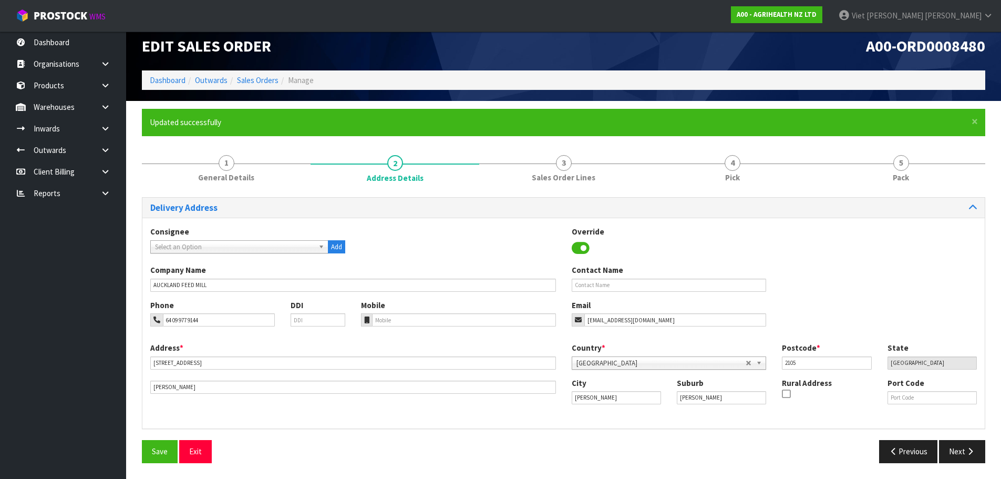
scroll to position [10, 0]
click at [934, 143] on form "× Close Updated successfully 1 General Details 2 Address Details 3 Sales Order …" at bounding box center [563, 289] width 843 height 361
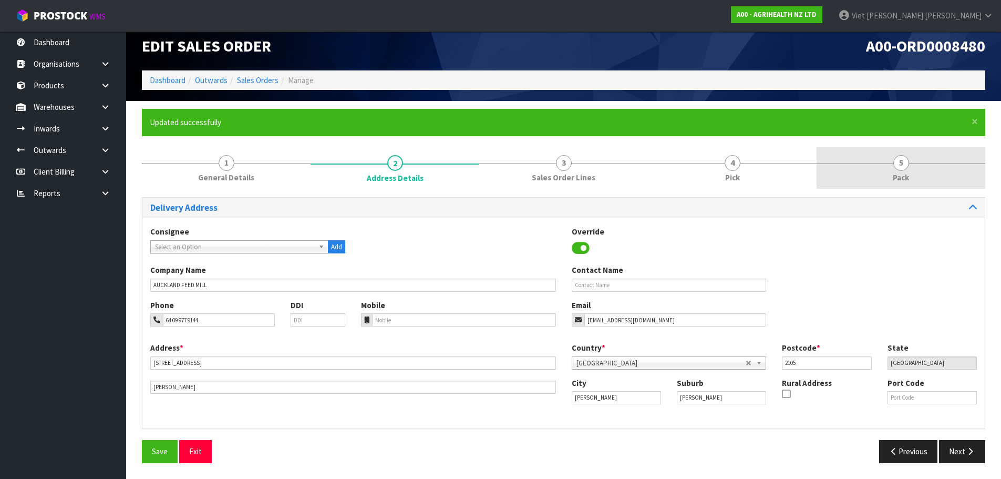
click at [931, 151] on link "5 Pack" at bounding box center [900, 168] width 169 height 42
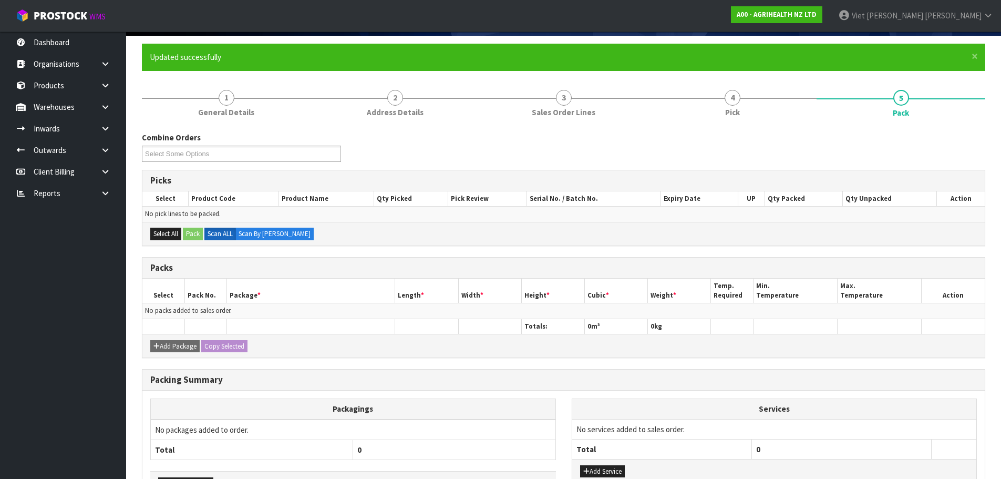
scroll to position [0, 0]
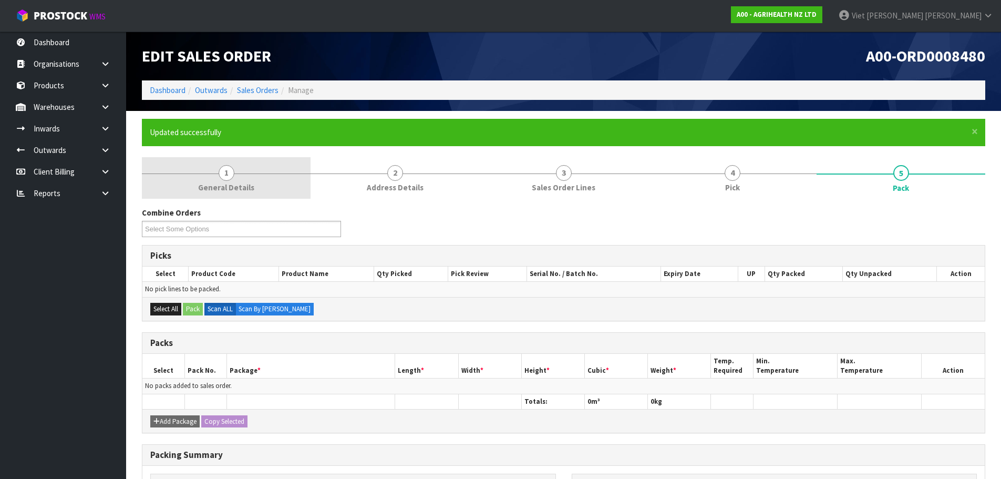
click at [221, 182] on span "General Details" at bounding box center [226, 187] width 56 height 11
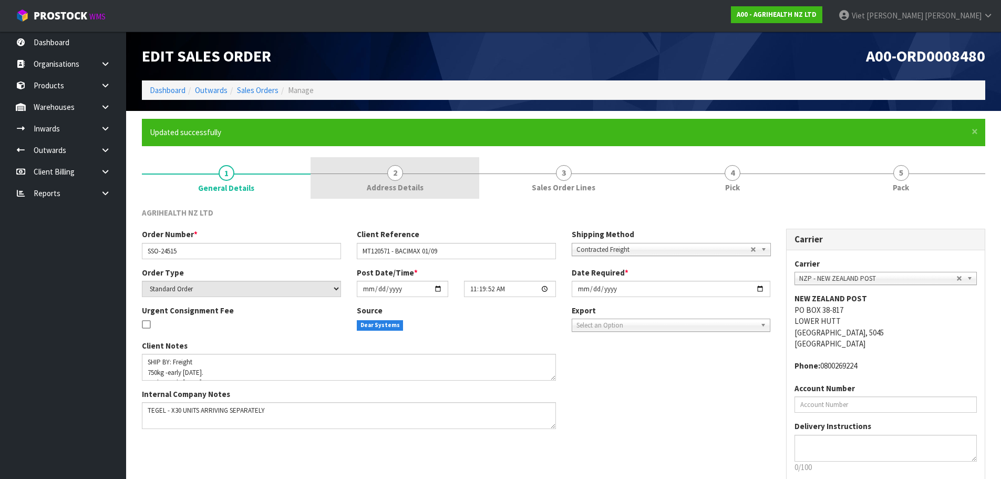
click at [407, 175] on link "2 Address Details" at bounding box center [394, 178] width 169 height 42
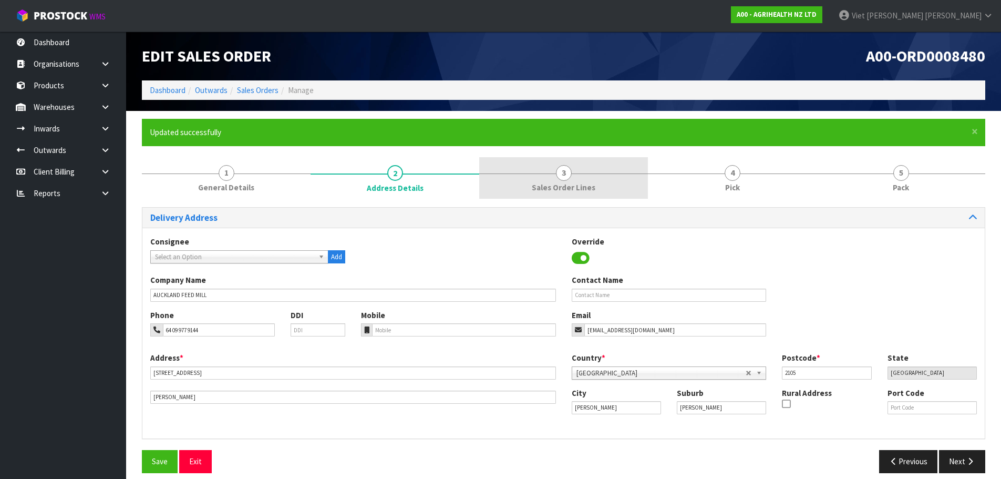
click at [588, 184] on span "Sales Order Lines" at bounding box center [564, 187] width 64 height 11
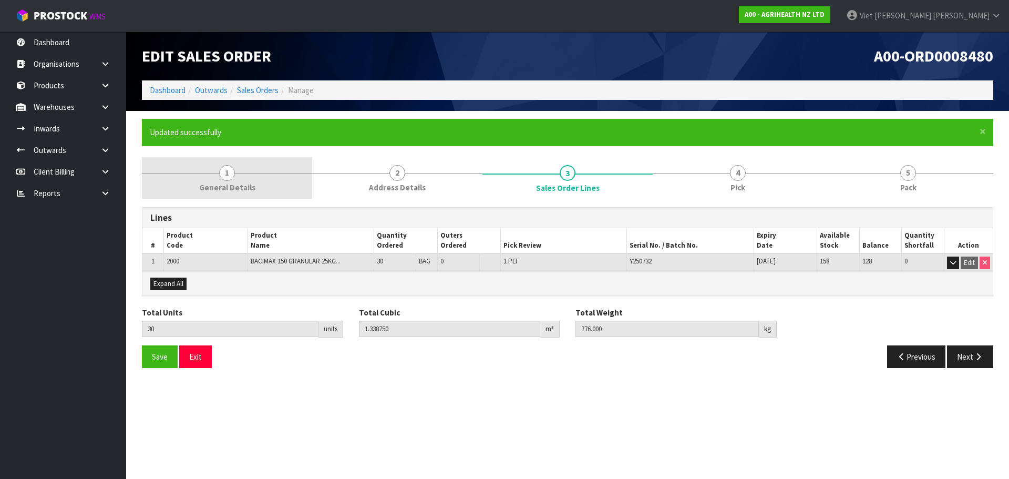
click at [213, 178] on link "1 General Details" at bounding box center [227, 178] width 170 height 42
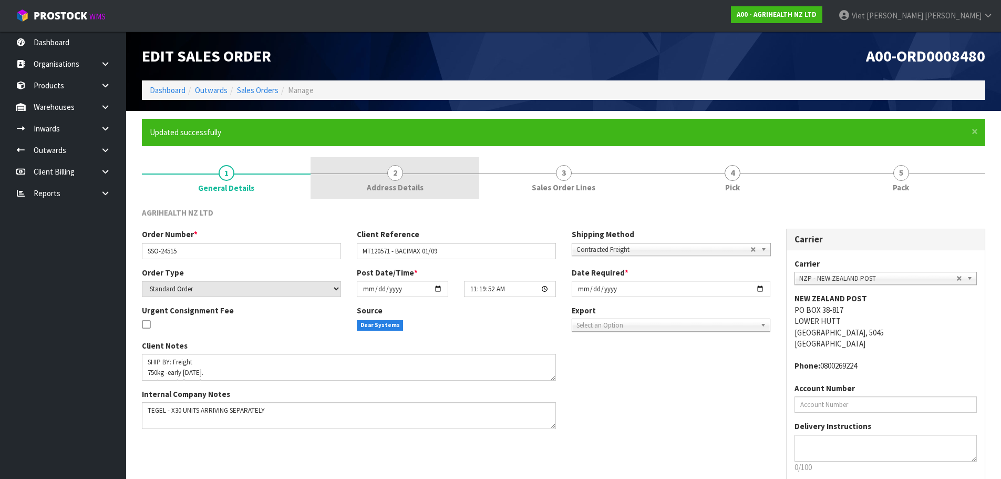
click at [434, 193] on link "2 Address Details" at bounding box center [394, 178] width 169 height 42
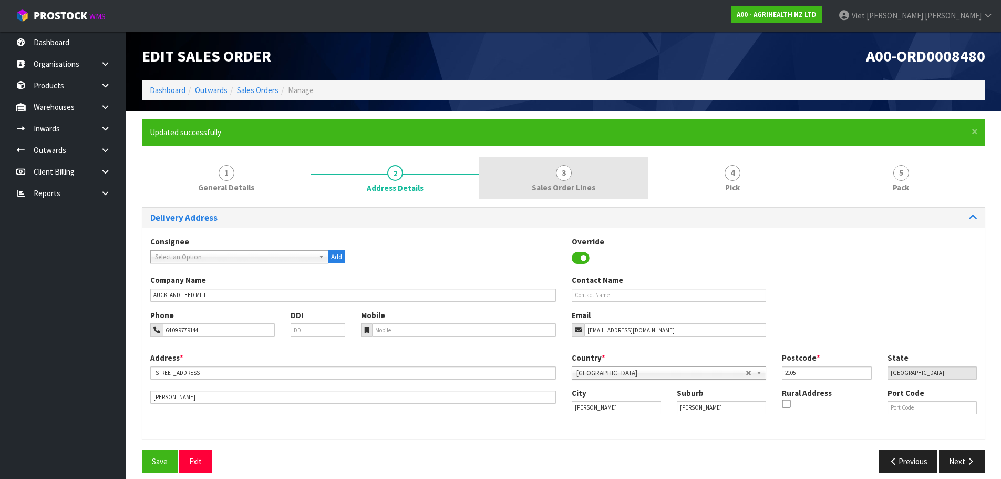
click at [567, 185] on span "Sales Order Lines" at bounding box center [564, 187] width 64 height 11
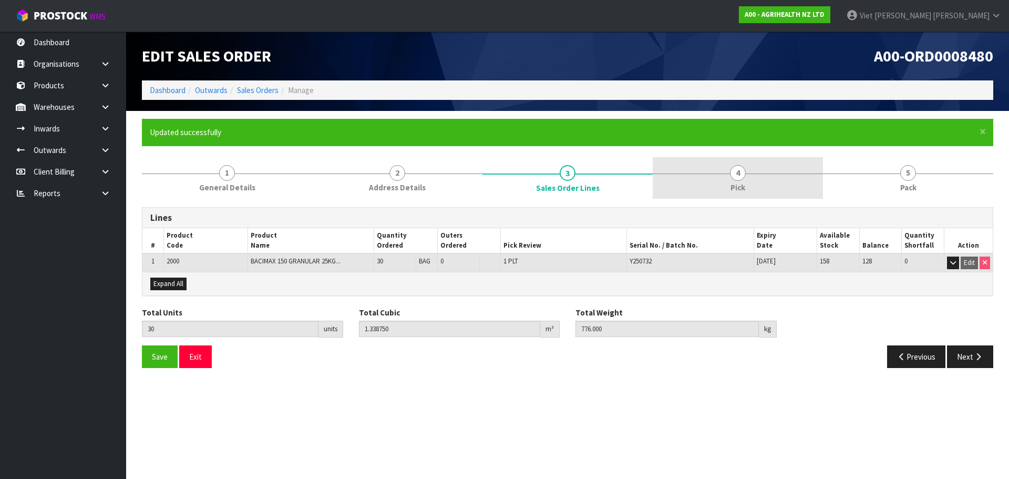
click at [709, 184] on link "4 Pick" at bounding box center [737, 178] width 170 height 42
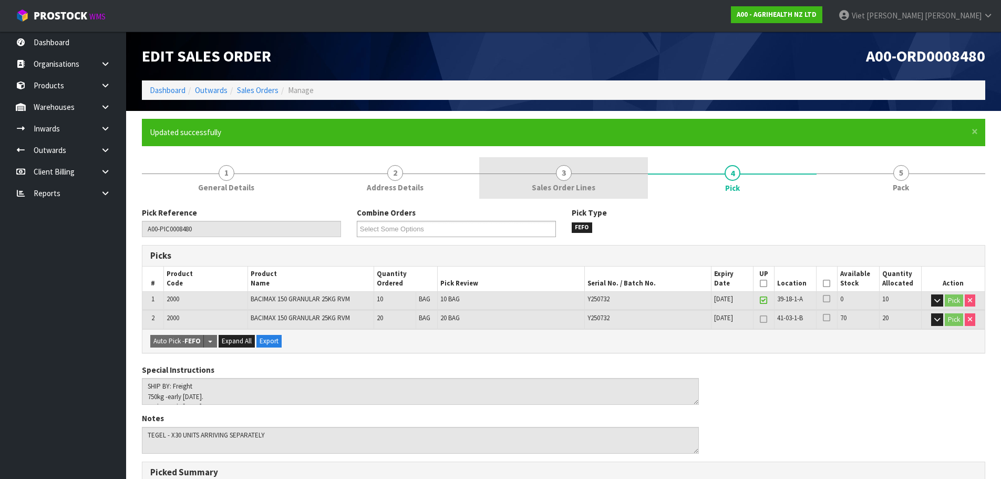
click at [539, 185] on span "Sales Order Lines" at bounding box center [564, 187] width 64 height 11
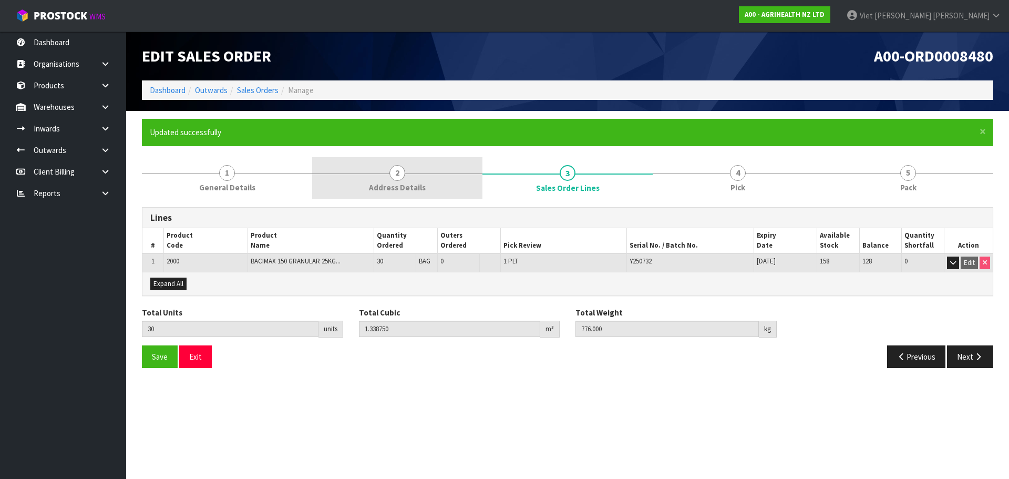
click at [336, 175] on link "2 Address Details" at bounding box center [397, 178] width 170 height 42
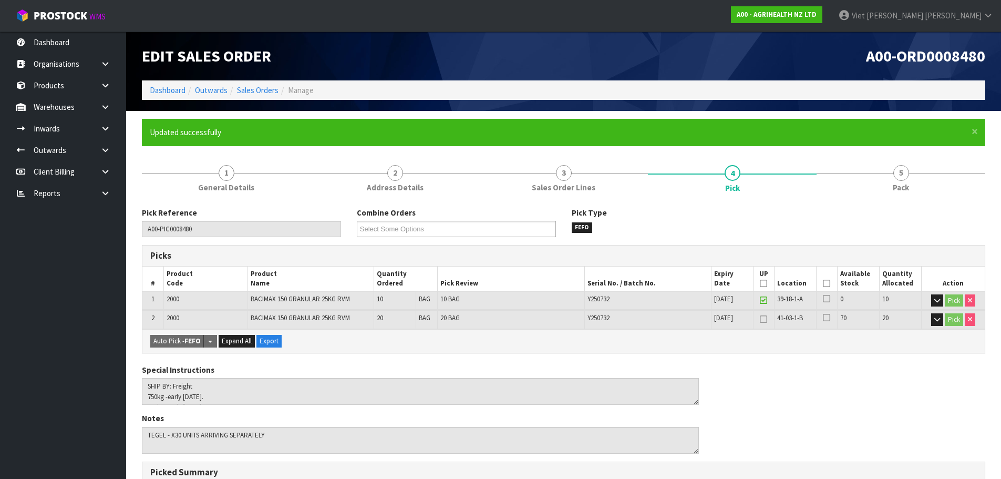
click at [589, 178] on link "3 Sales Order Lines" at bounding box center [563, 178] width 169 height 42
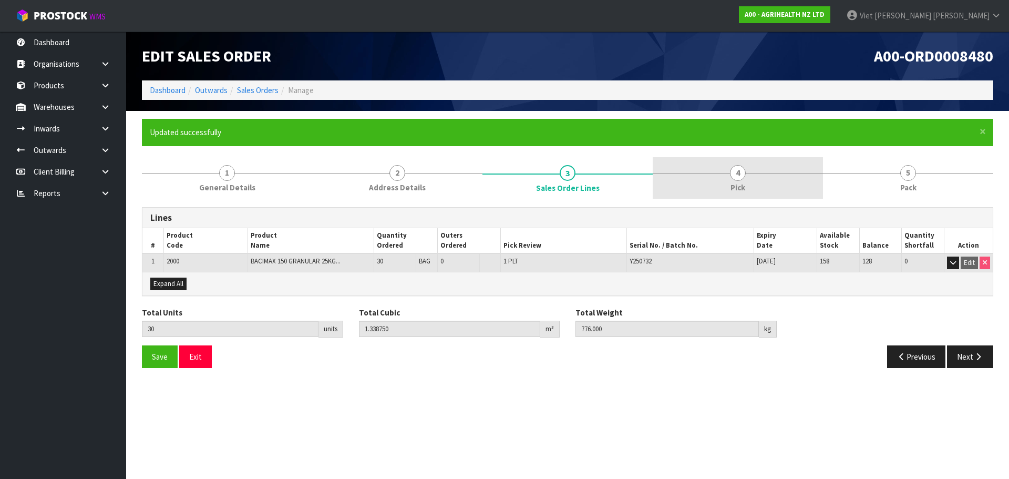
click at [768, 186] on link "4 Pick" at bounding box center [737, 178] width 170 height 42
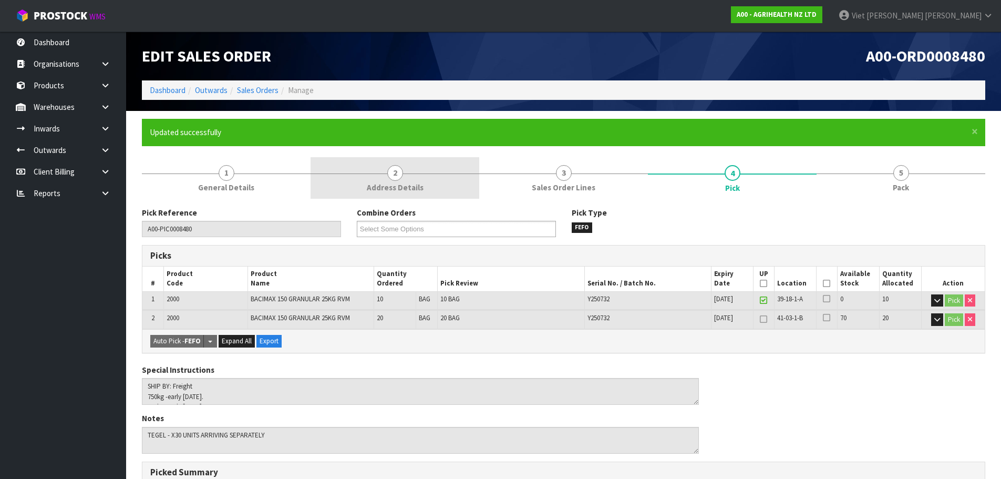
click at [448, 185] on link "2 Address Details" at bounding box center [394, 178] width 169 height 42
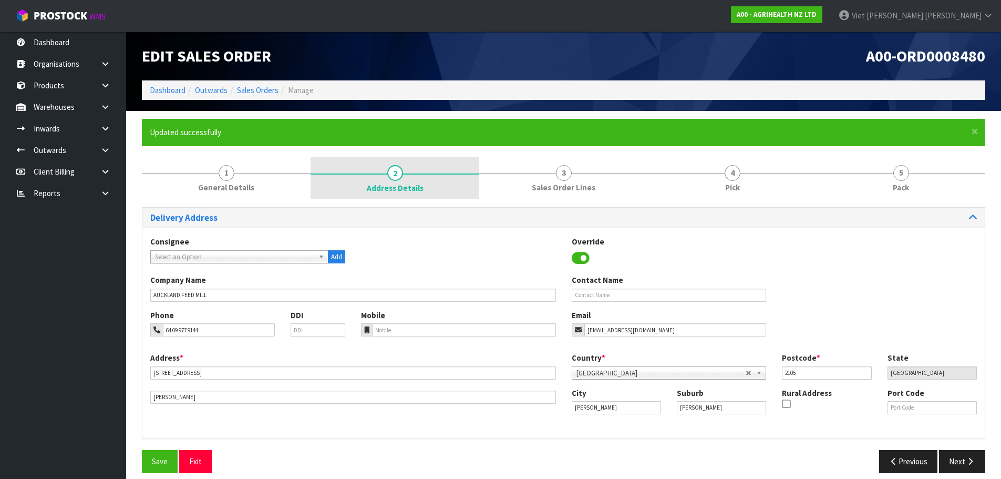
click at [390, 184] on span "Address Details" at bounding box center [395, 187] width 57 height 11
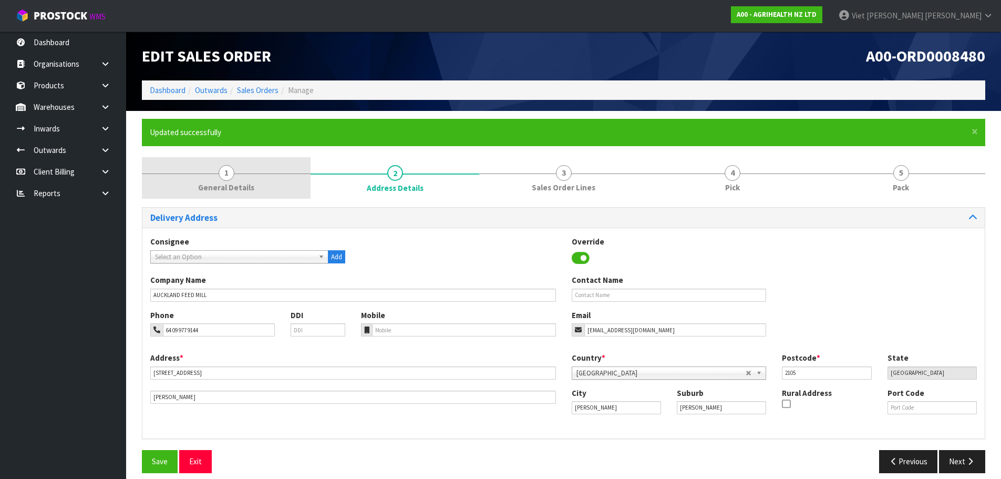
click at [219, 182] on span "General Details" at bounding box center [226, 187] width 56 height 11
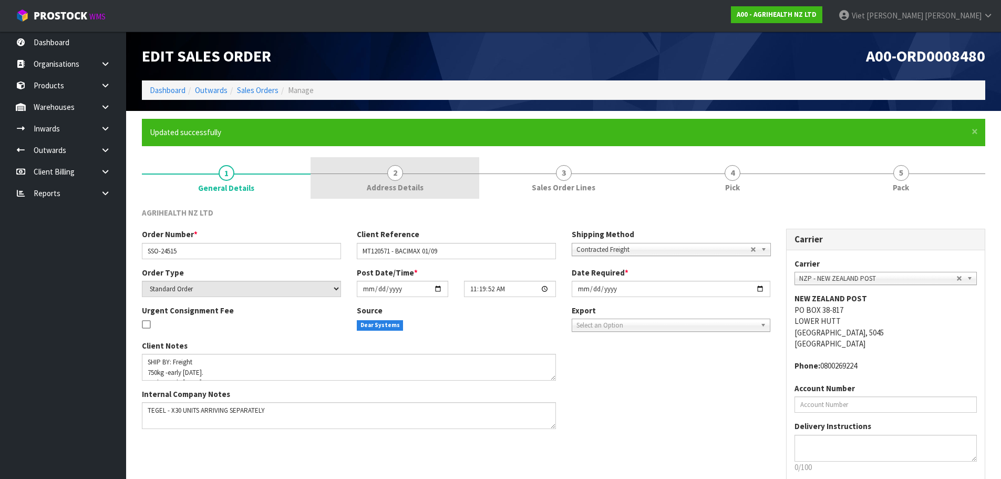
click at [361, 179] on link "2 Address Details" at bounding box center [394, 178] width 169 height 42
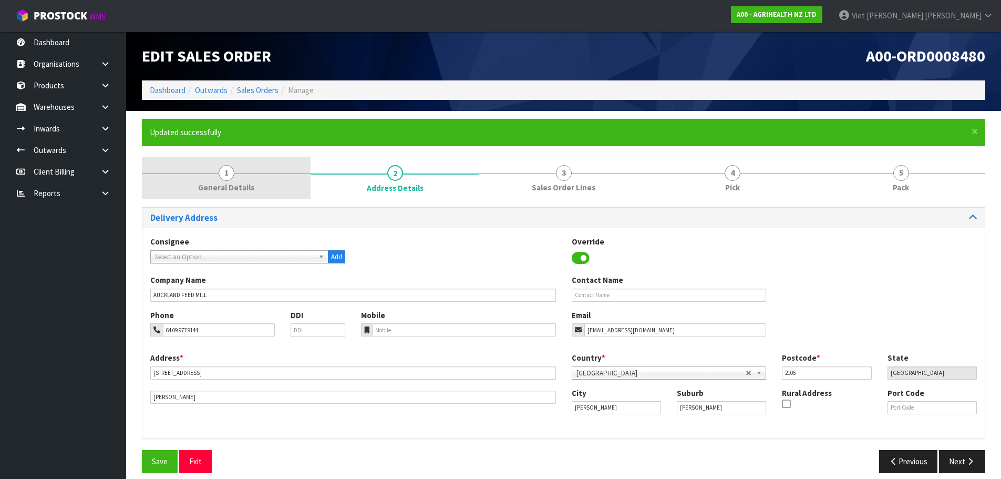
click at [225, 163] on link "1 General Details" at bounding box center [226, 178] width 169 height 42
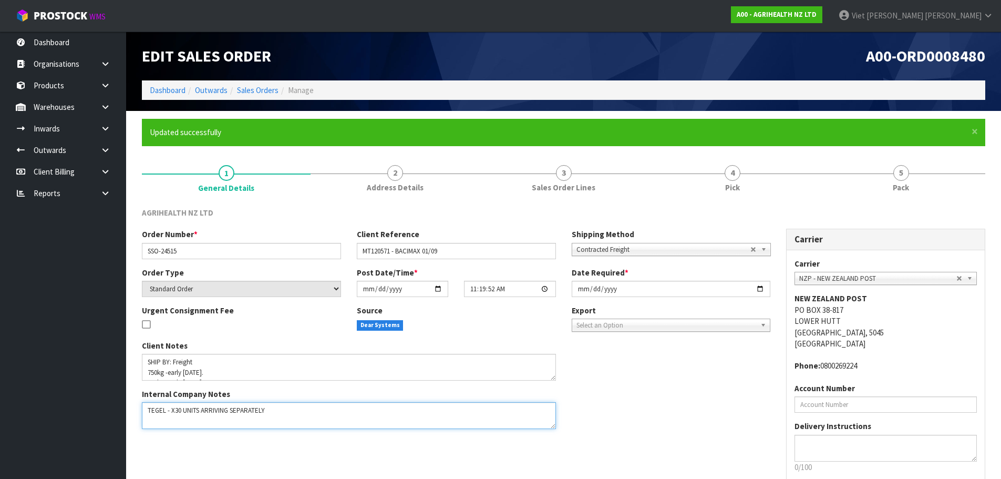
drag, startPoint x: 298, startPoint y: 411, endPoint x: 120, endPoint y: 423, distance: 178.5
click at [120, 423] on body "Toggle navigation ProStock WMS A00 - AGRIHEALTH NZ LTD Viet [PERSON_NAME] Logou…" at bounding box center [500, 239] width 1001 height 479
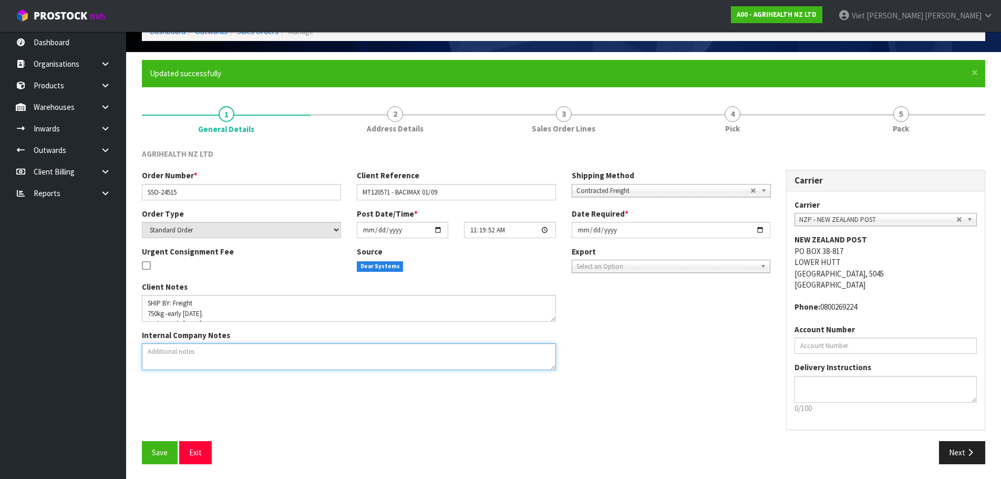
scroll to position [60, 0]
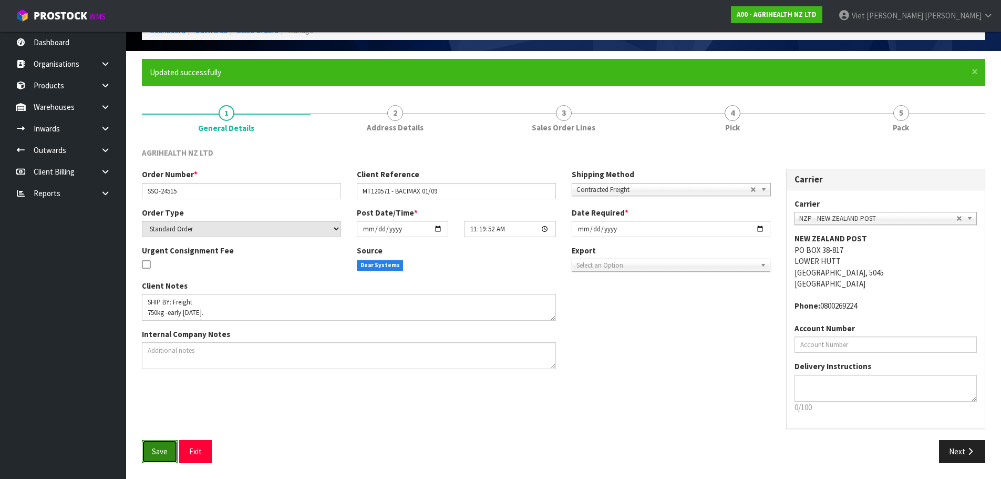
click at [174, 450] on button "Save" at bounding box center [160, 451] width 36 height 23
click at [959, 447] on button "Next" at bounding box center [962, 451] width 46 height 23
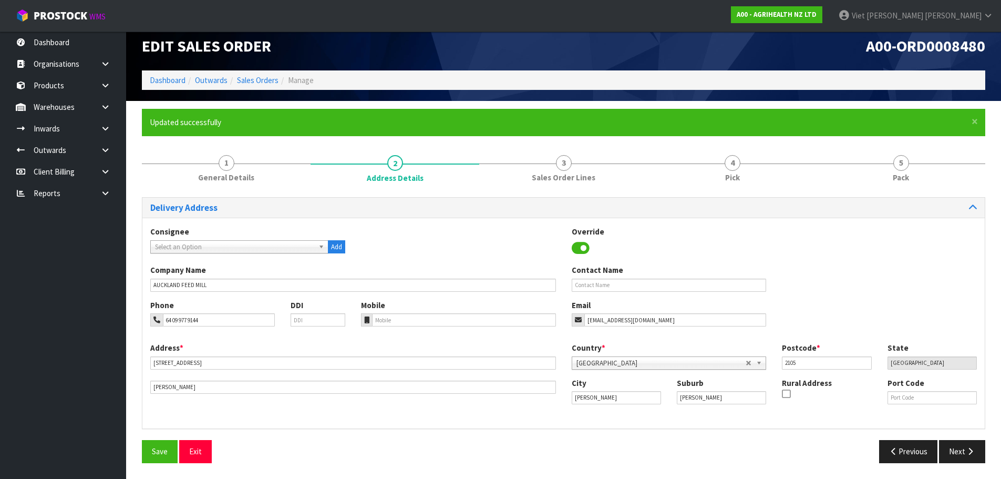
scroll to position [10, 0]
click at [958, 448] on button "Next" at bounding box center [962, 451] width 46 height 23
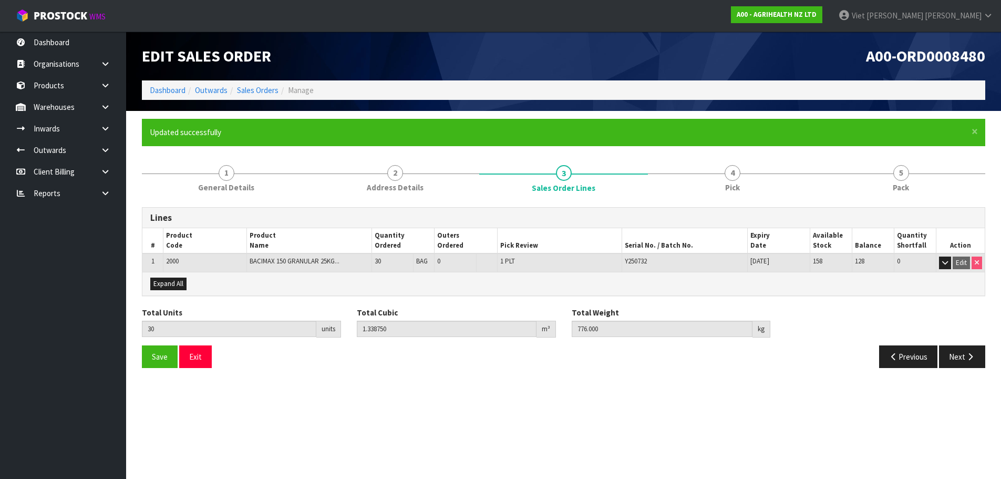
scroll to position [0, 0]
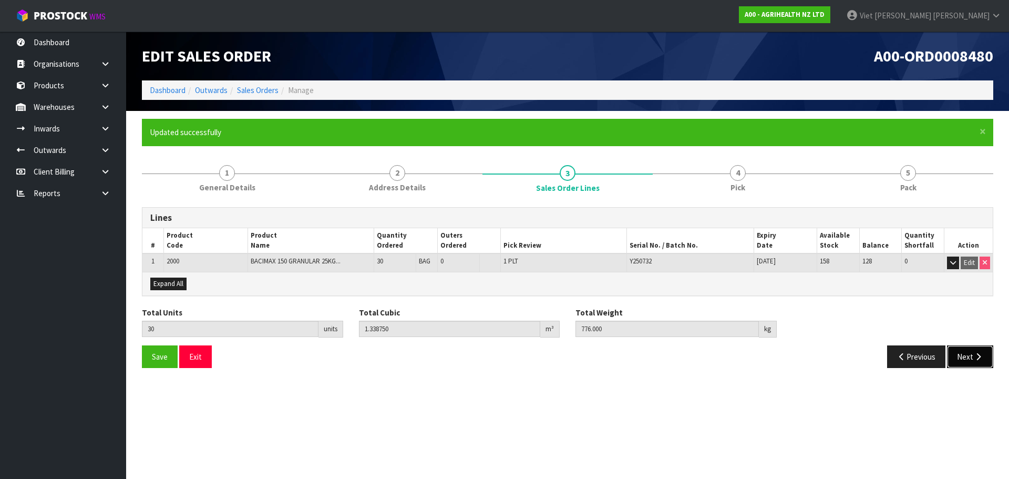
click at [963, 362] on button "Next" at bounding box center [970, 356] width 46 height 23
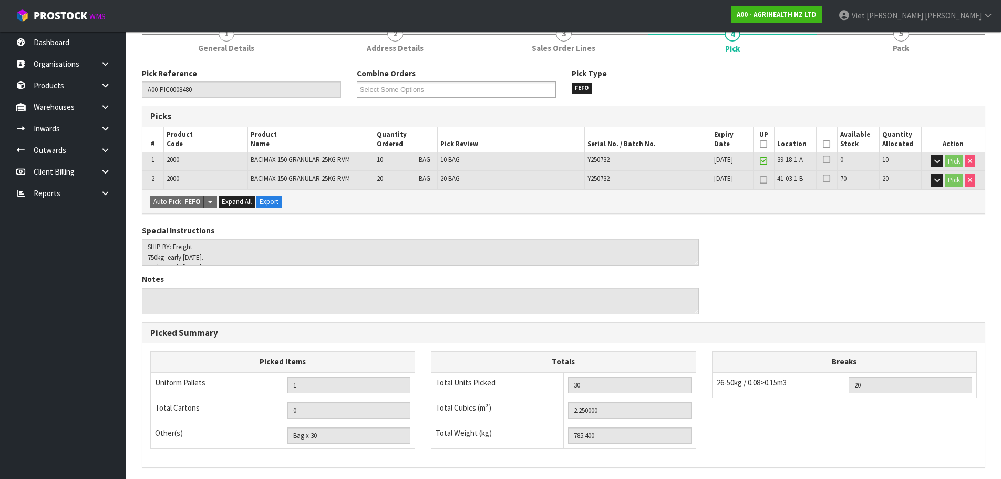
scroll to position [272, 0]
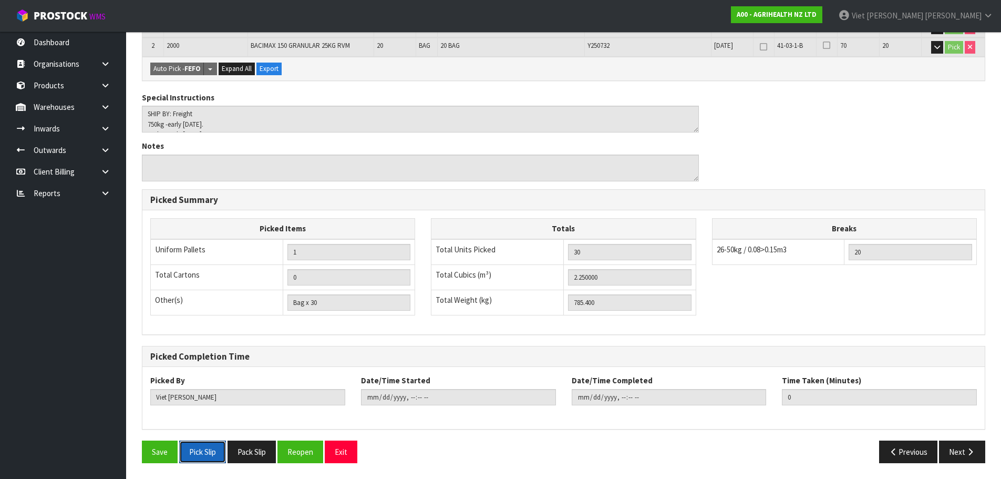
click at [194, 447] on button "Pick Slip" at bounding box center [202, 451] width 47 height 23
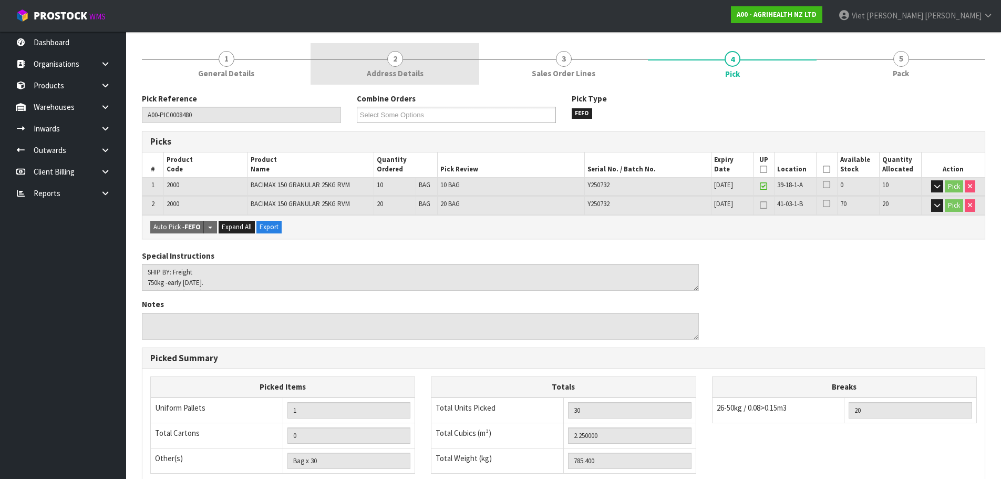
scroll to position [9, 0]
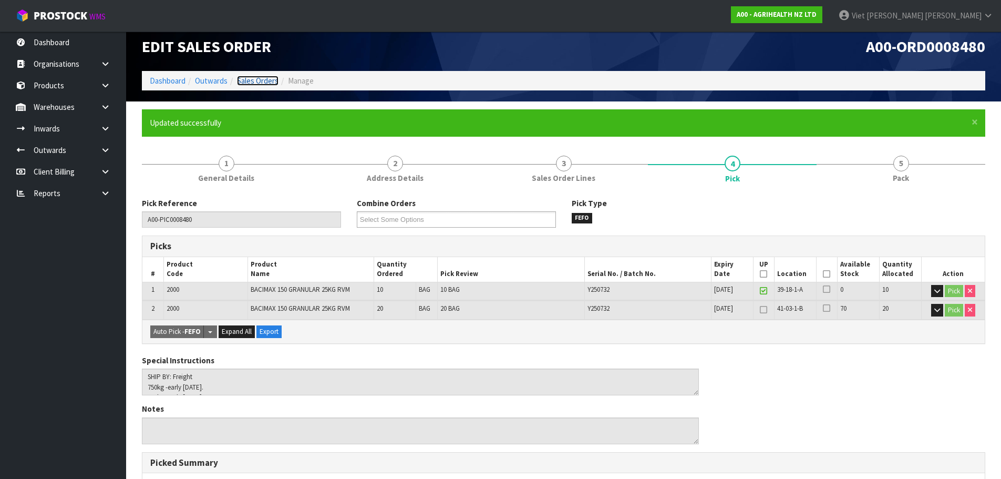
click at [273, 79] on link "Sales Orders" at bounding box center [258, 81] width 42 height 10
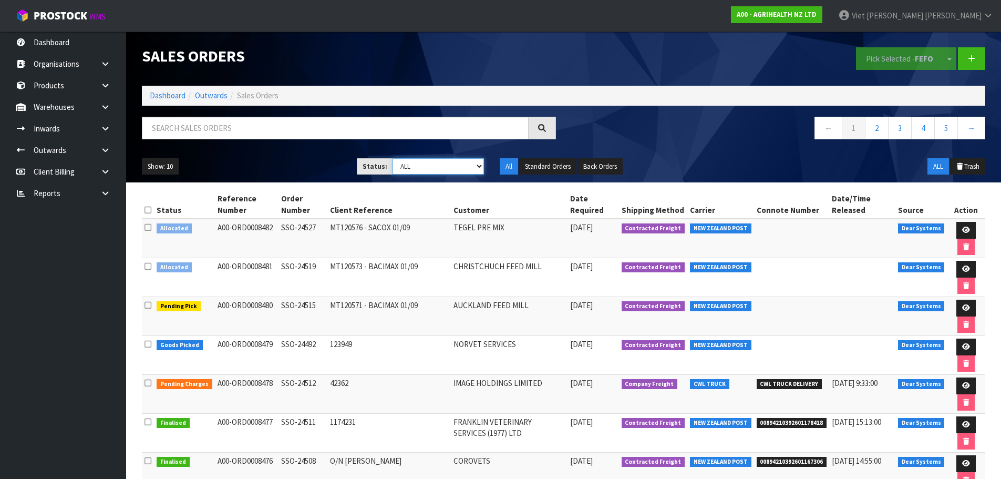
drag, startPoint x: 417, startPoint y: 161, endPoint x: 419, endPoint y: 172, distance: 10.6
click at [417, 161] on select "Draft Pending Allocated Pending Pick Goods Picked Goods Packed Pending Charges …" at bounding box center [437, 166] width 91 height 16
select select "string:2"
click at [392, 158] on select "Draft Pending Allocated Pending Pick Goods Picked Goods Packed Pending Charges …" at bounding box center [437, 166] width 91 height 16
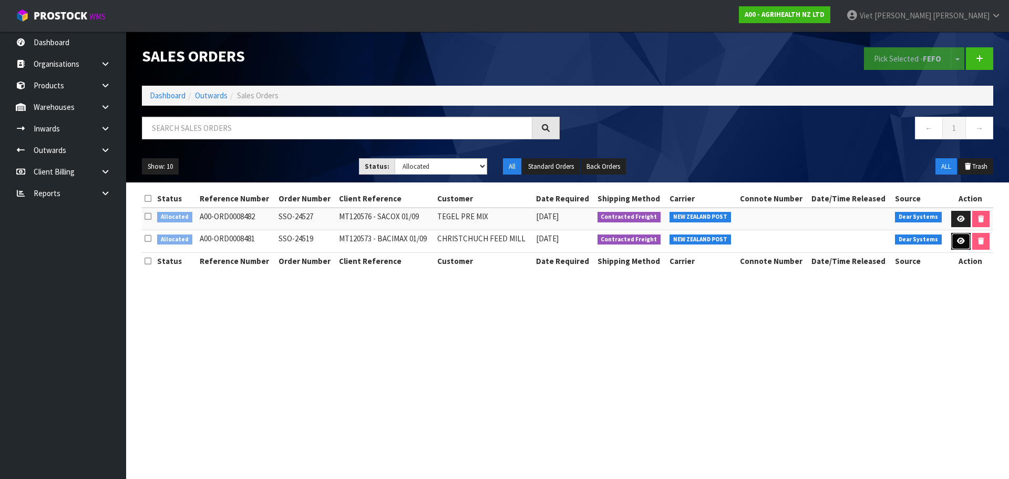
click at [955, 237] on link at bounding box center [960, 241] width 19 height 17
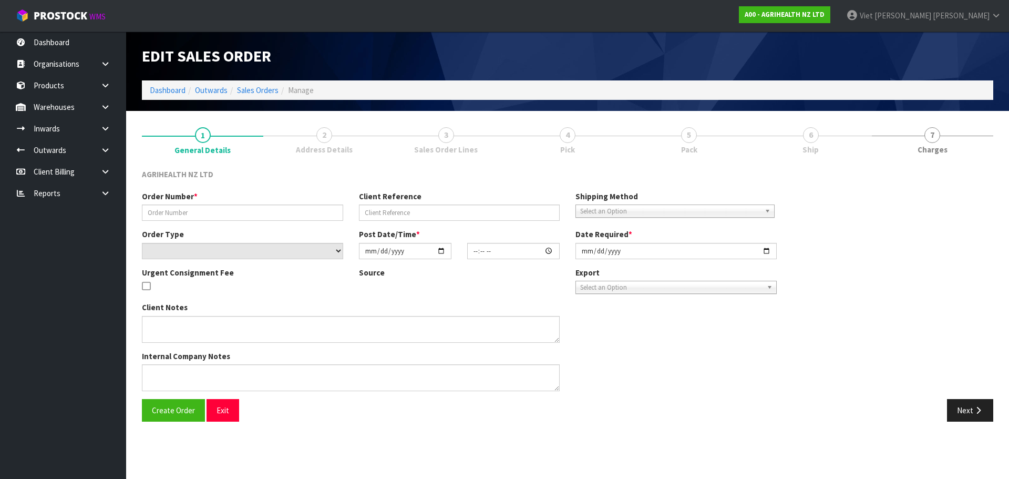
type input "SSO-24519"
type input "MT120573 - BACIMAX 01/09"
select select "number:0"
type input "[DATE]"
type input "11:25:08.000"
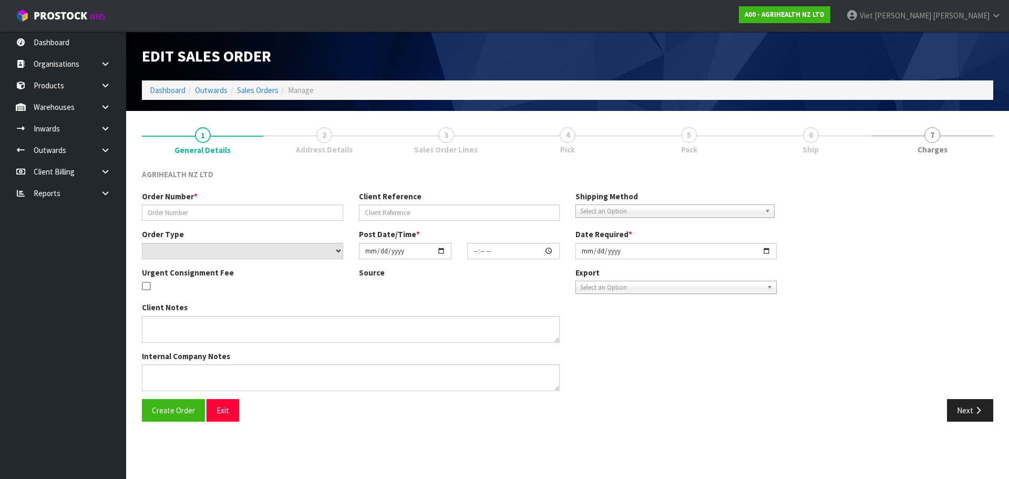
type input "[DATE]"
type textarea "TEGEL - X30 UNITS ARRIVING SEPARATELY SHIP BY: Economy Freight 1500kg -early [D…"
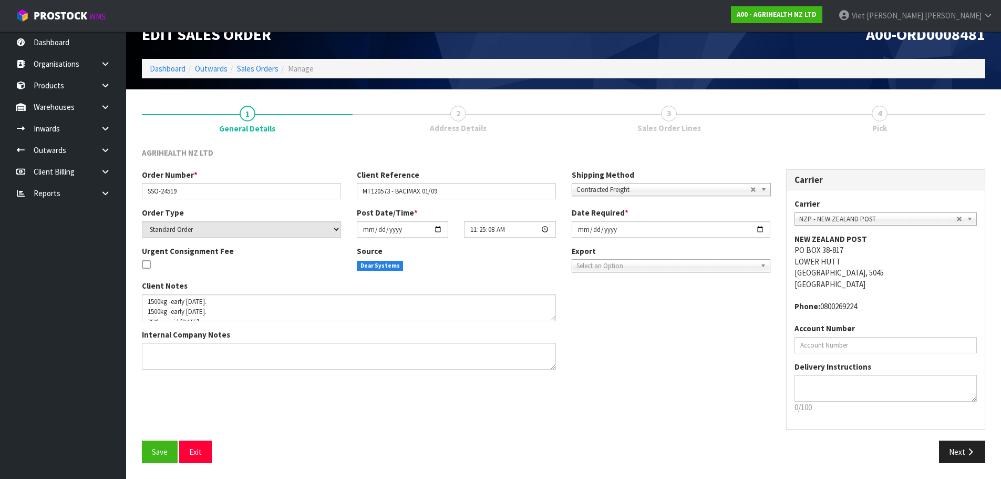
scroll to position [41, 0]
click at [967, 448] on icon "button" at bounding box center [970, 452] width 10 height 8
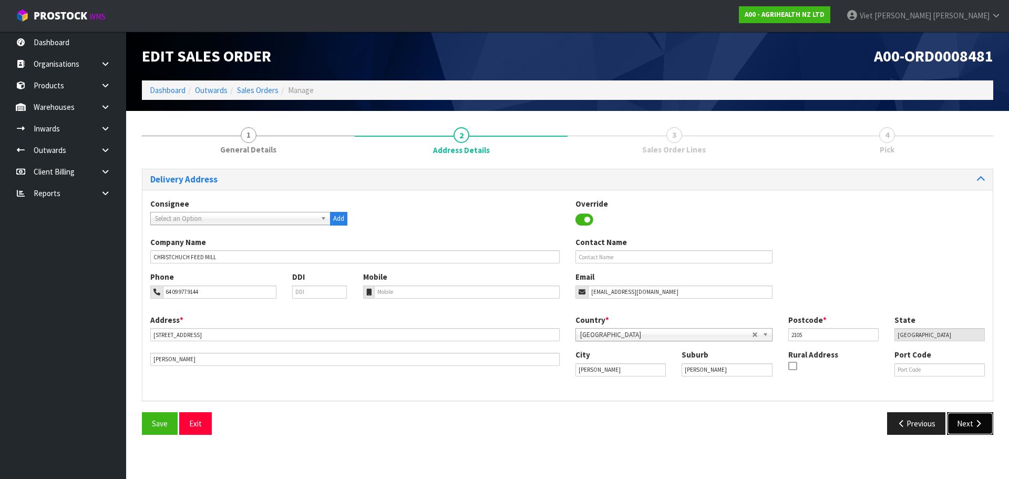
click at [966, 428] on button "Next" at bounding box center [970, 423] width 46 height 23
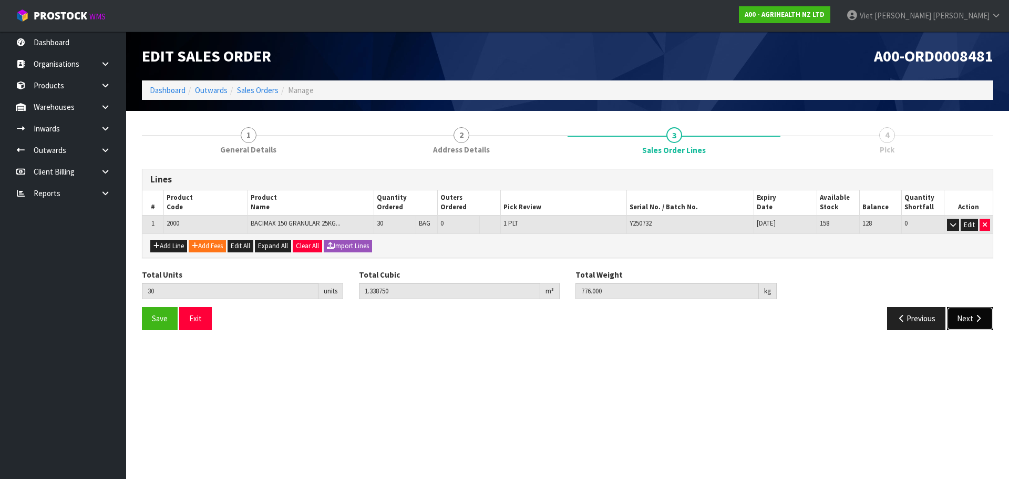
click at [980, 316] on icon "button" at bounding box center [978, 318] width 10 height 8
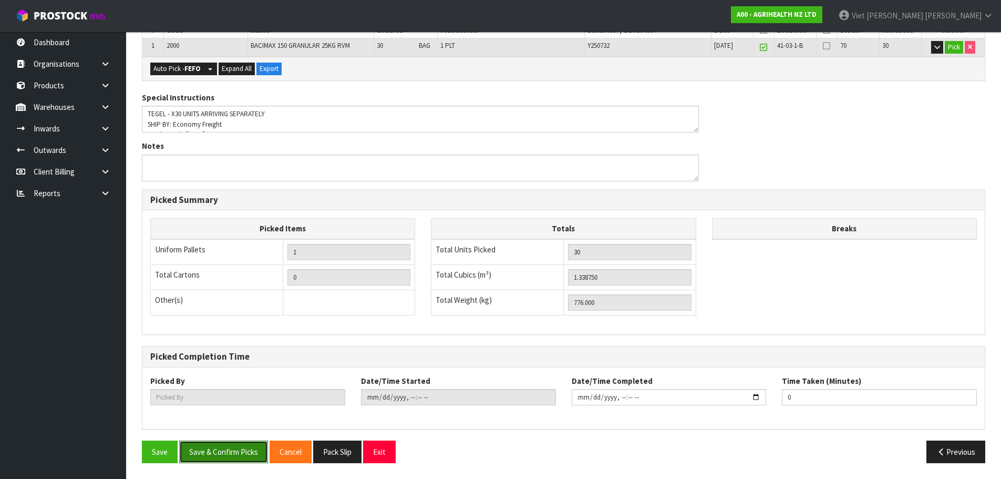
click at [229, 448] on button "Save & Confirm Picks" at bounding box center [223, 451] width 89 height 23
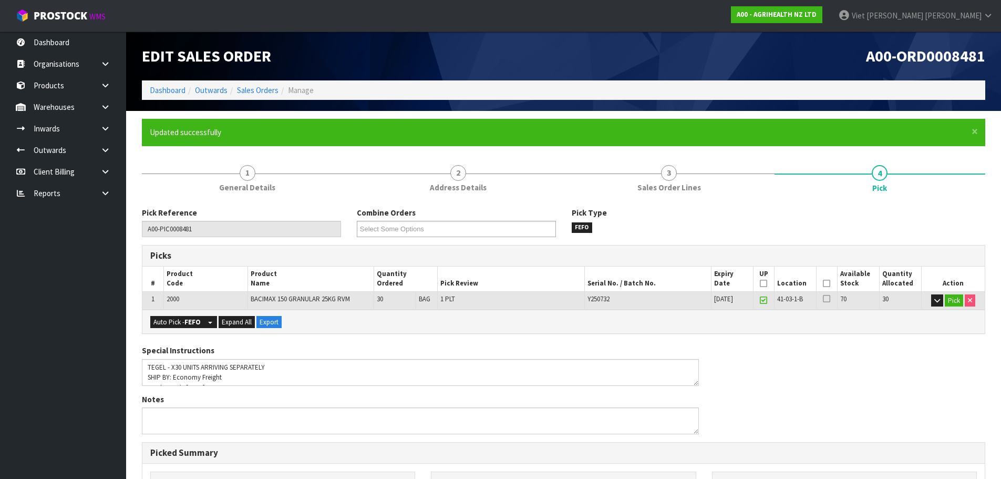
type input "Viet [PERSON_NAME]"
type input "[DATE]T11:43:25"
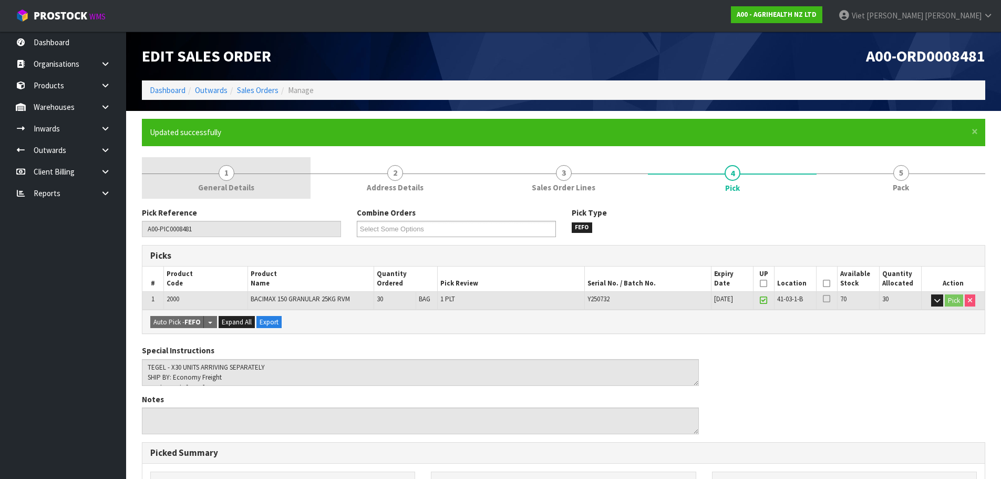
click at [210, 176] on link "1 General Details" at bounding box center [226, 178] width 169 height 42
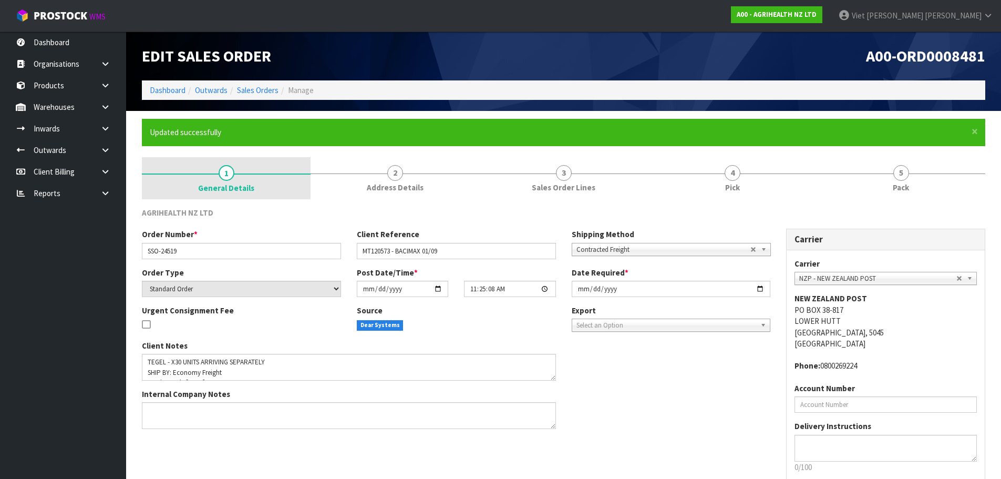
click at [277, 179] on link "1 General Details" at bounding box center [226, 178] width 169 height 42
click at [264, 96] on li "Sales Orders" at bounding box center [252, 90] width 51 height 11
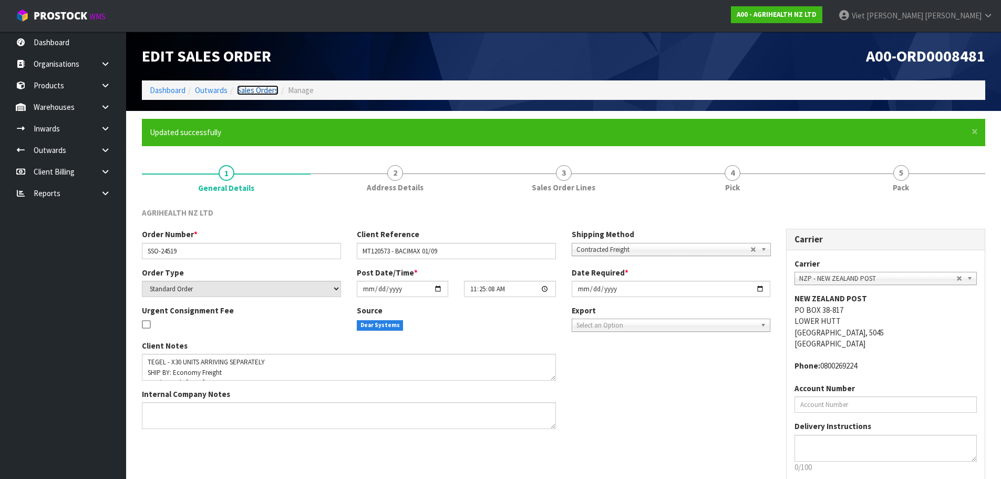
click at [240, 90] on link "Sales Orders" at bounding box center [258, 90] width 42 height 10
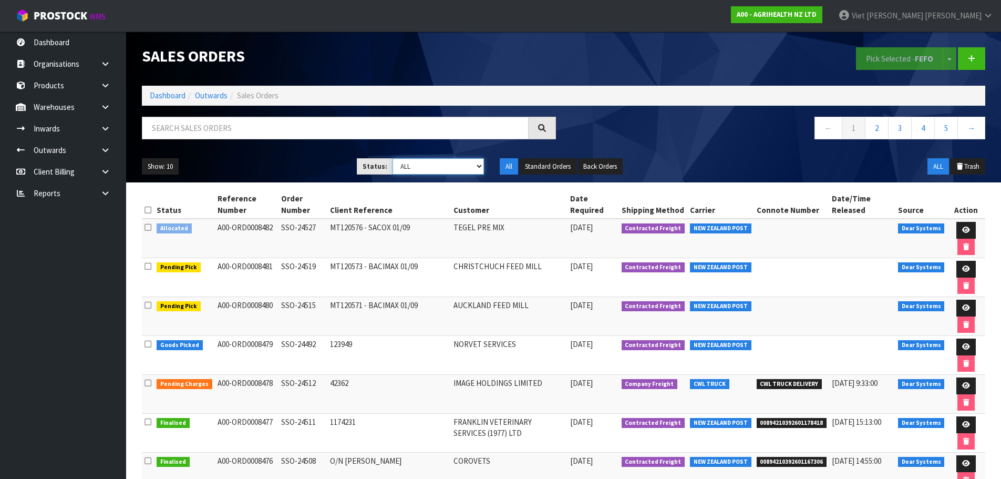
click at [449, 173] on select "Draft Pending Allocated Pending Pick Goods Picked Goods Packed Pending Charges …" at bounding box center [437, 166] width 91 height 16
drag, startPoint x: 452, startPoint y: 153, endPoint x: 447, endPoint y: 169, distance: 16.5
click at [452, 153] on div "Show: 10 5 10 25 50 Status: Draft Pending Allocated Pending Pick Goods Picked G…" at bounding box center [563, 166] width 859 height 33
click at [447, 169] on select "Draft Pending Allocated Pending Pick Goods Picked Goods Packed Pending Charges …" at bounding box center [437, 166] width 91 height 16
select select "string:2"
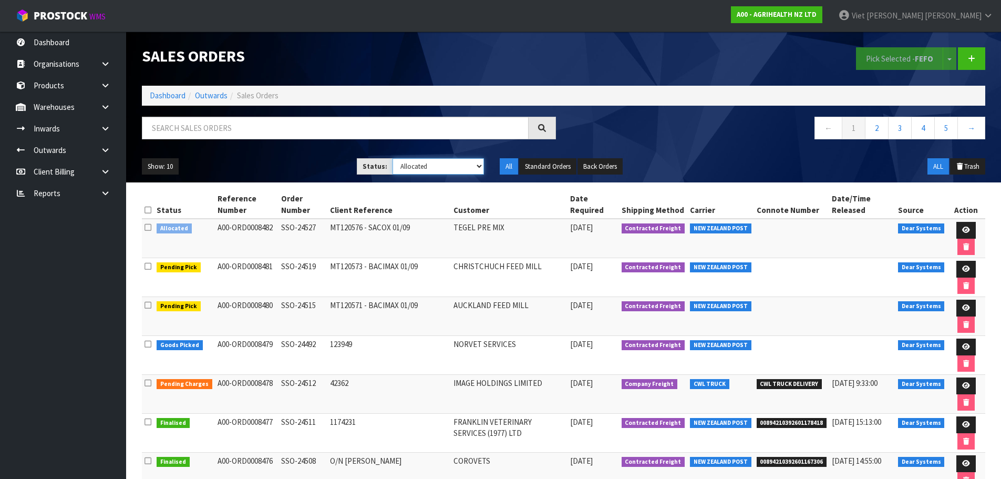
click at [392, 158] on select "Draft Pending Allocated Pending Pick Goods Picked Goods Packed Pending Charges …" at bounding box center [437, 166] width 91 height 16
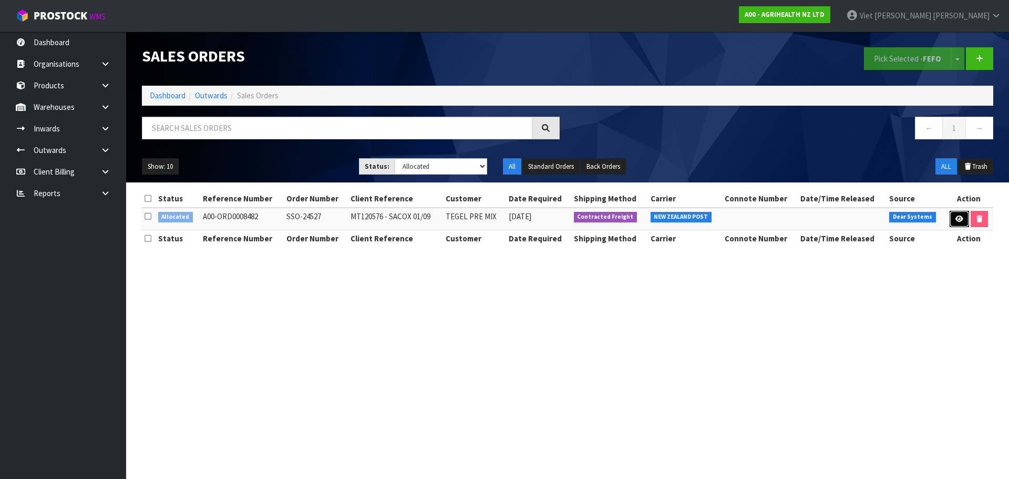
click at [955, 216] on icon at bounding box center [959, 218] width 8 height 7
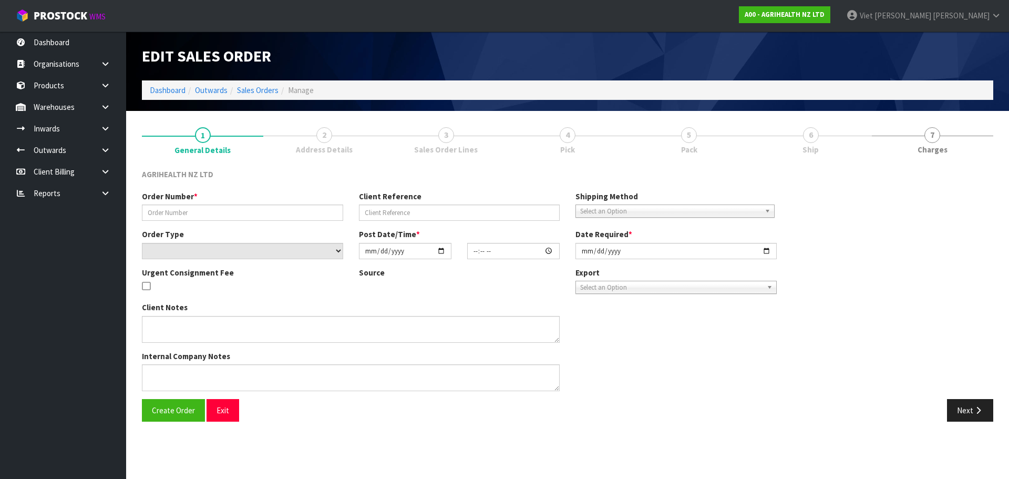
type input "SSO-24527"
type input "MT120576 - SACOX 01/09"
select select "number:0"
type input "[DATE]"
type input "11:34:49.000"
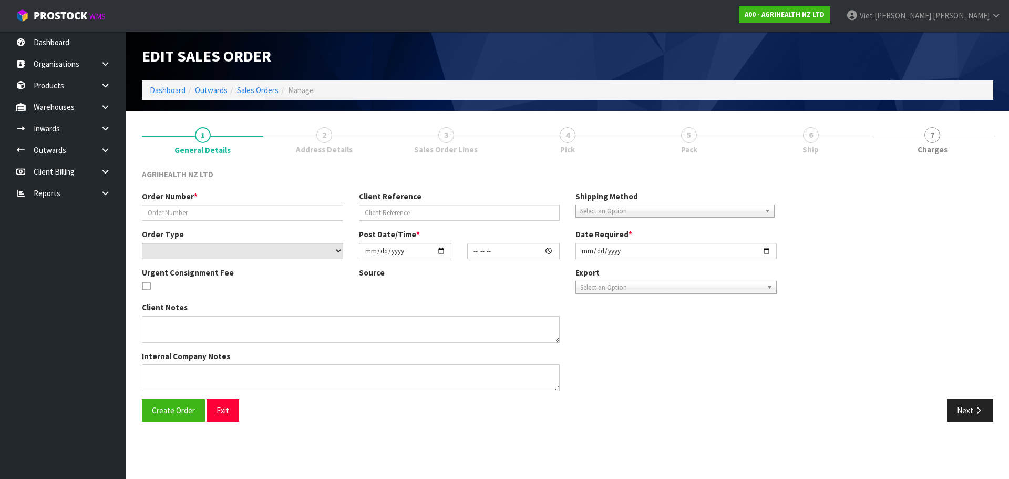
type input "[DATE]"
type textarea "SHIP BY: Freight"
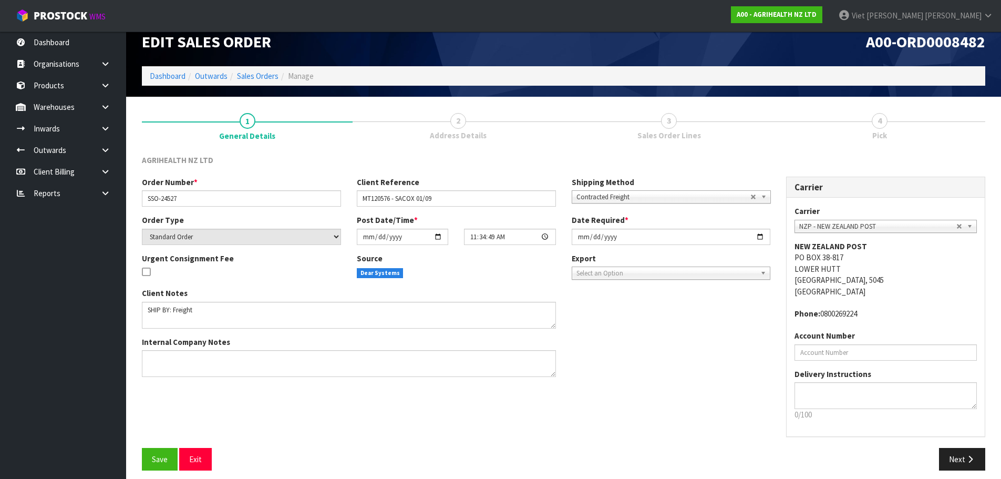
scroll to position [22, 0]
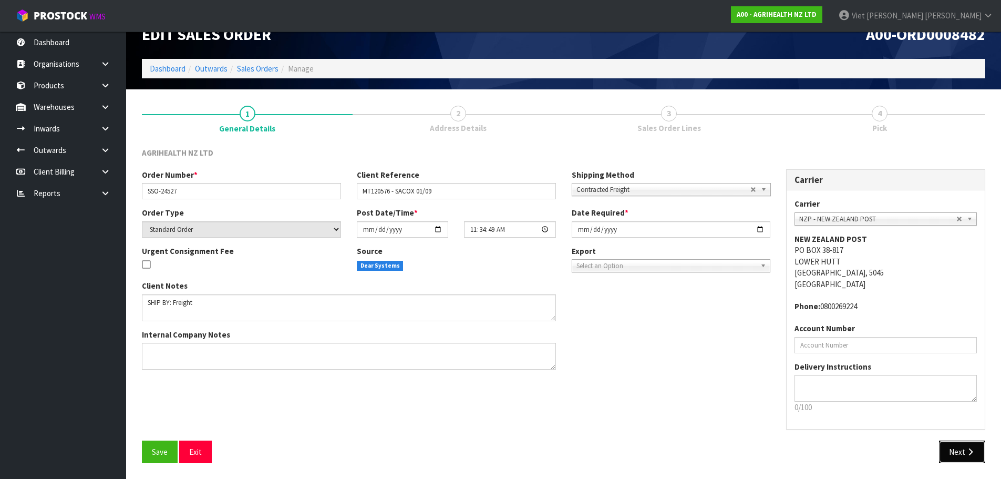
click at [964, 448] on button "Next" at bounding box center [962, 451] width 46 height 23
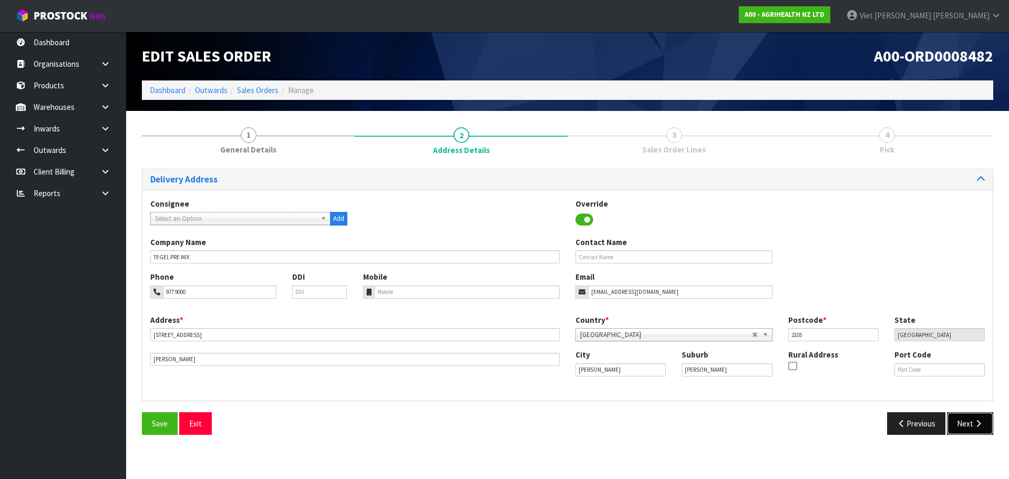
click at [978, 426] on icon "button" at bounding box center [978, 423] width 10 height 8
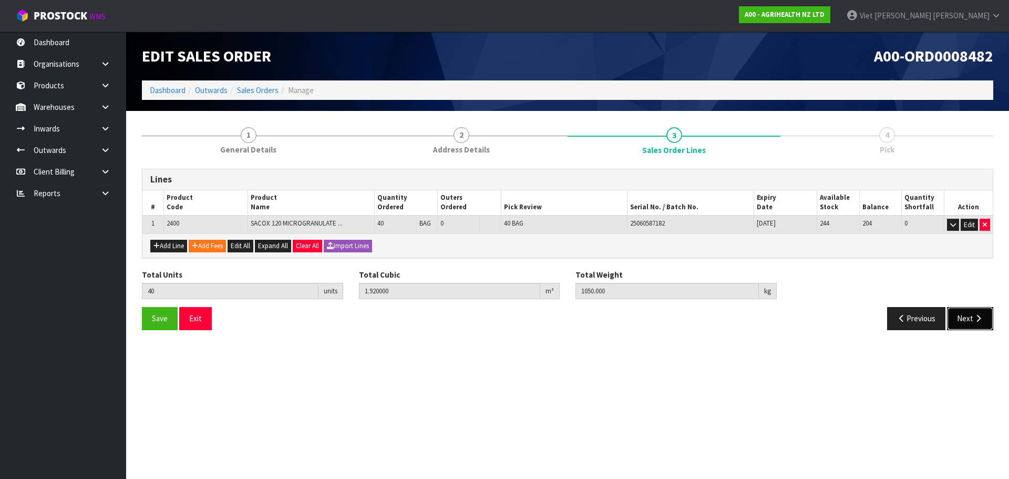
click at [981, 319] on icon "button" at bounding box center [978, 318] width 10 height 8
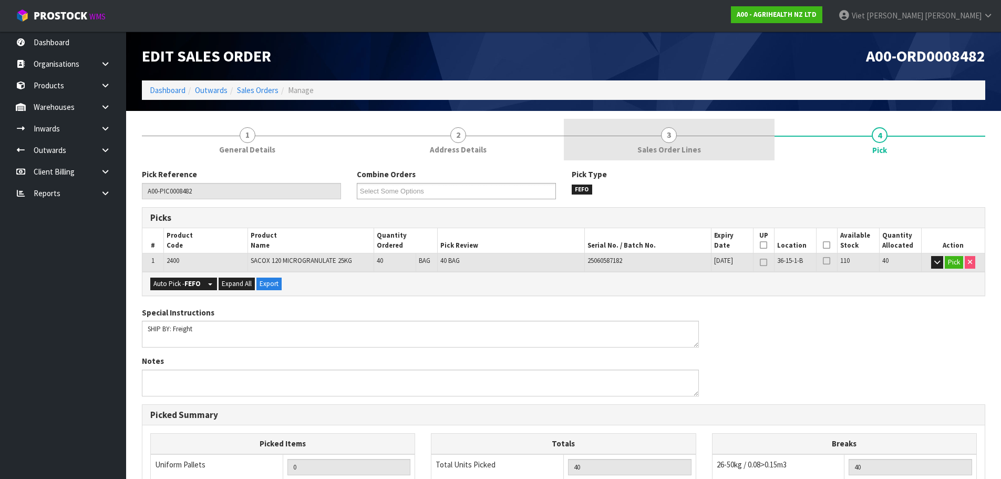
click at [661, 150] on span "Sales Order Lines" at bounding box center [669, 149] width 64 height 11
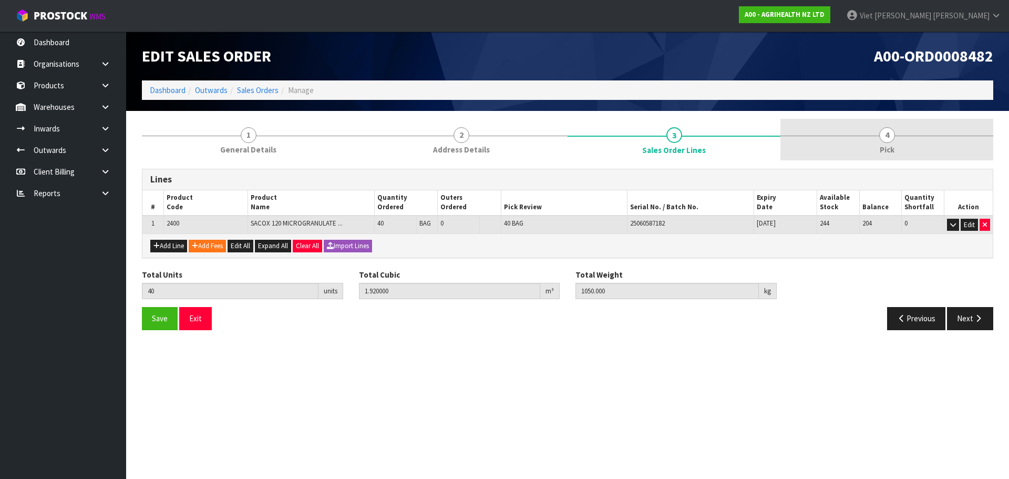
click at [809, 158] on link "4 Pick" at bounding box center [886, 140] width 213 height 42
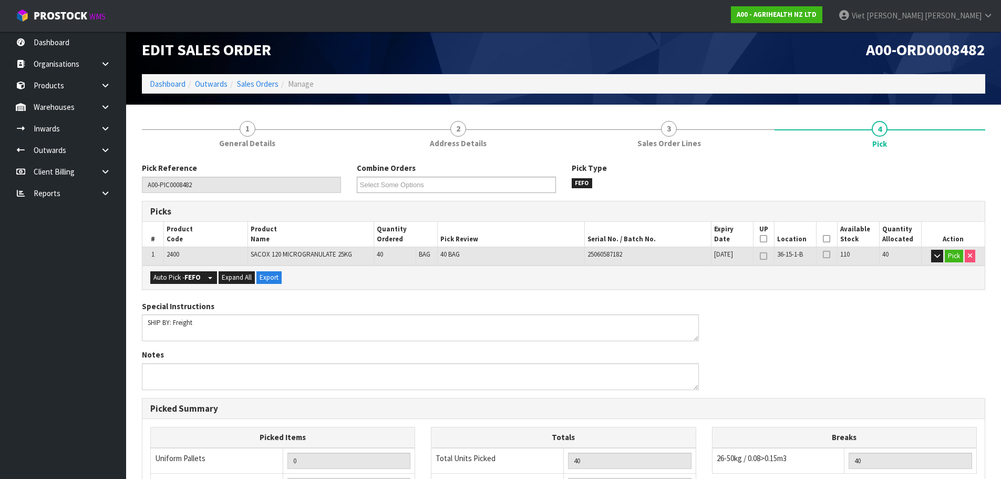
scroll to position [5, 0]
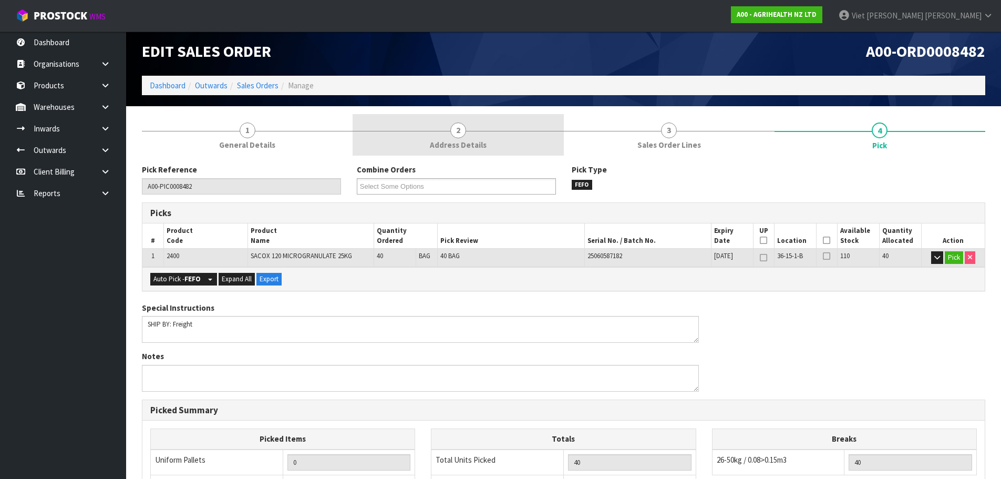
click at [498, 139] on link "2 Address Details" at bounding box center [458, 135] width 211 height 42
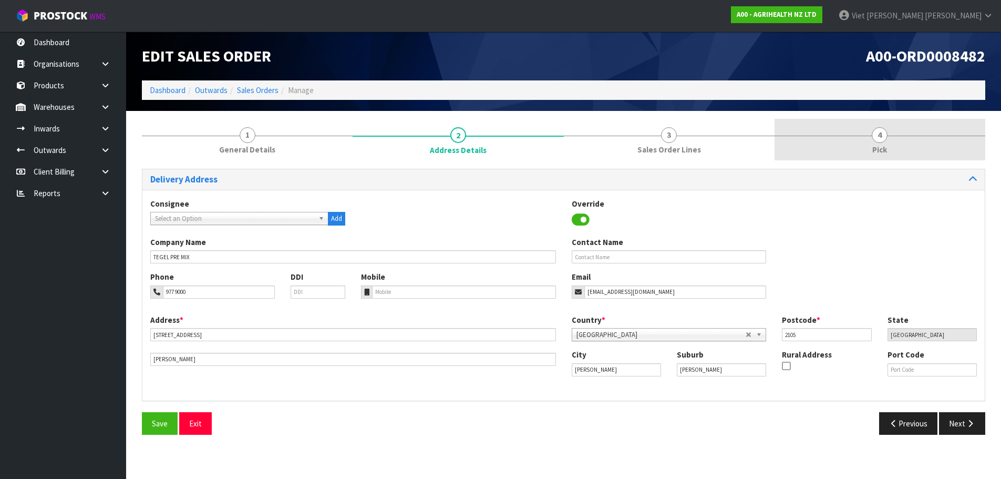
scroll to position [0, 0]
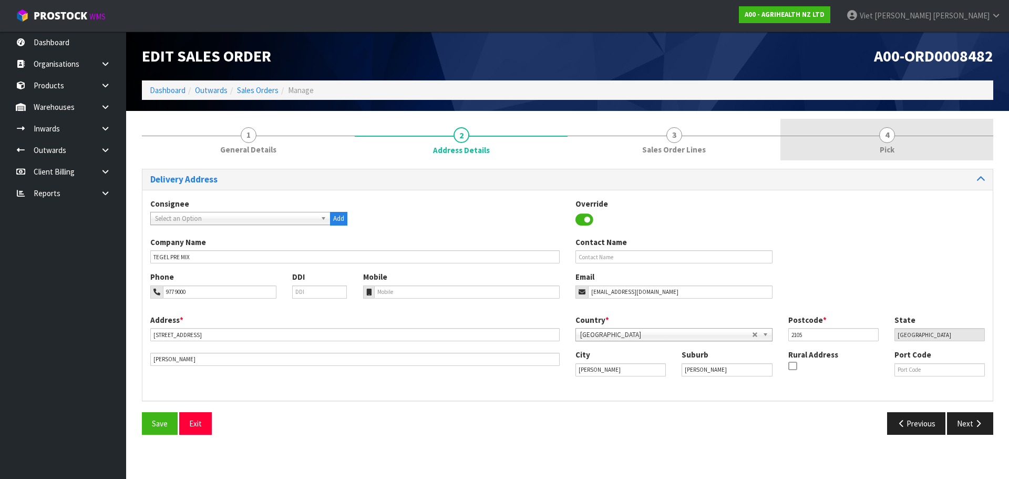
click at [895, 142] on link "4 Pick" at bounding box center [886, 140] width 213 height 42
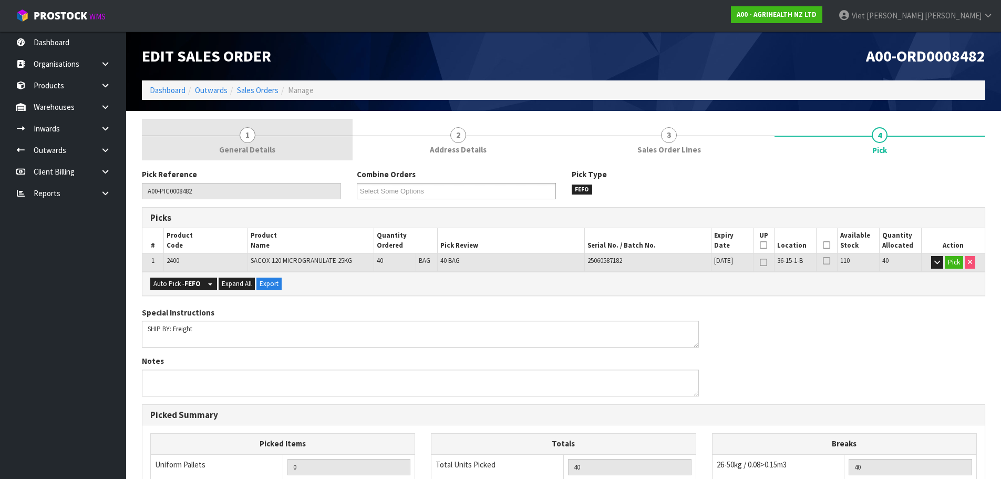
click at [294, 148] on link "1 General Details" at bounding box center [247, 140] width 211 height 42
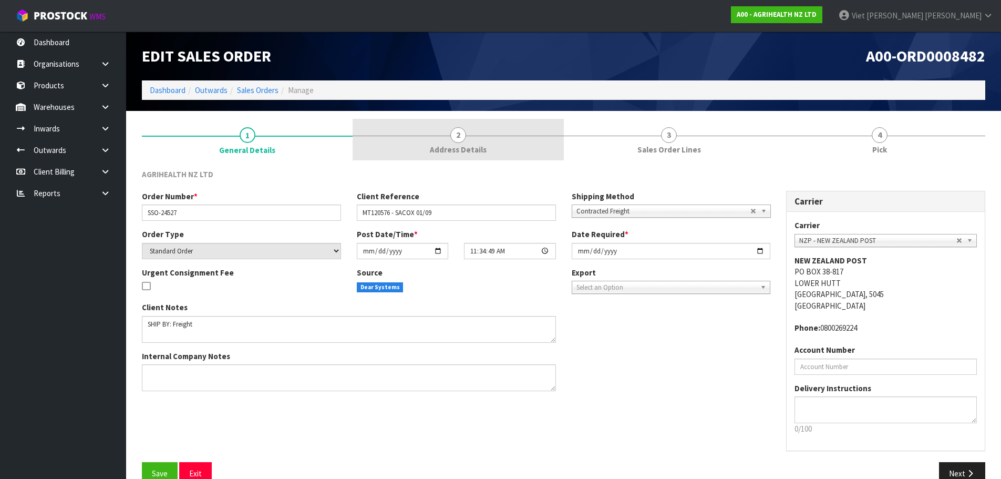
click at [488, 156] on link "2 Address Details" at bounding box center [458, 140] width 211 height 42
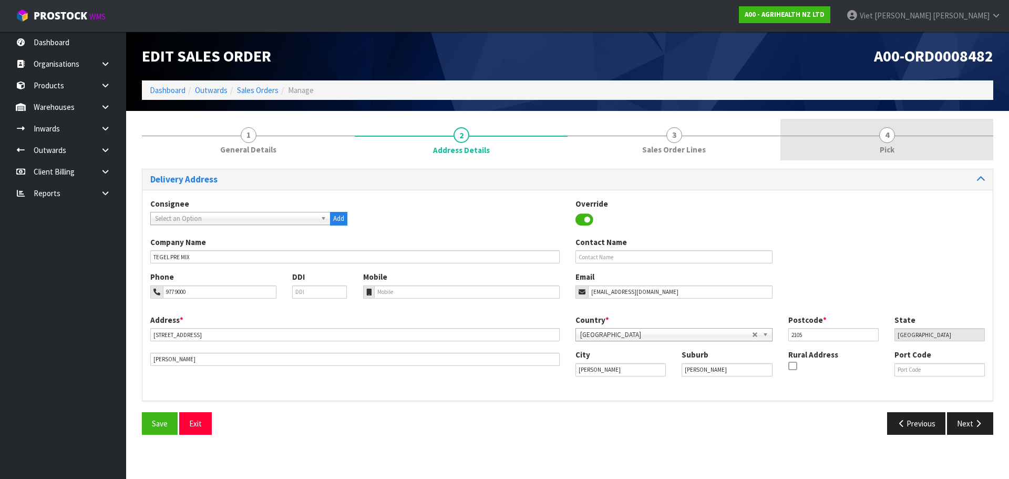
click at [853, 158] on link "4 Pick" at bounding box center [886, 140] width 213 height 42
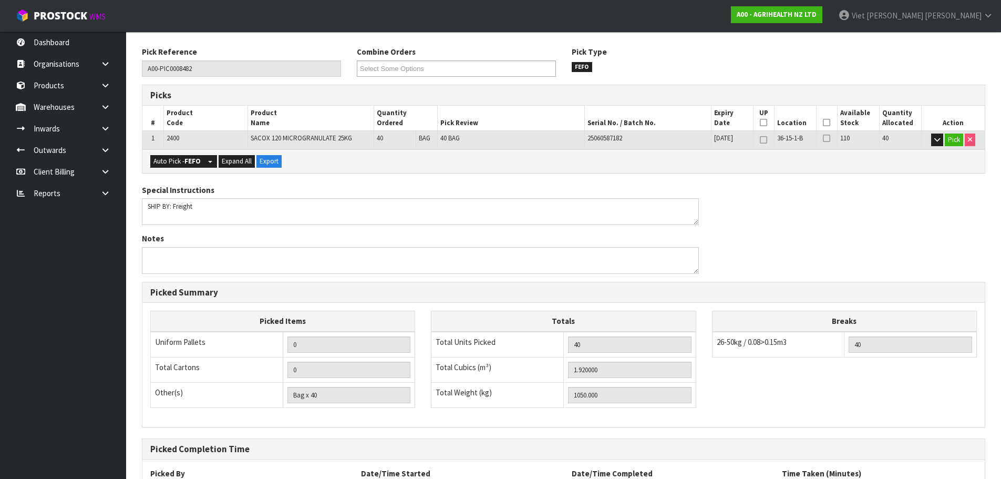
scroll to position [215, 0]
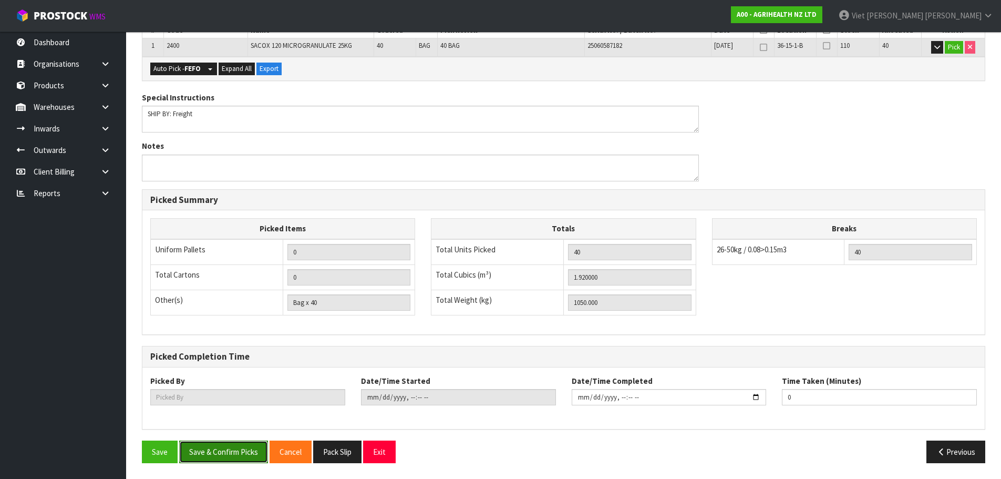
click at [238, 444] on button "Save & Confirm Picks" at bounding box center [223, 451] width 89 height 23
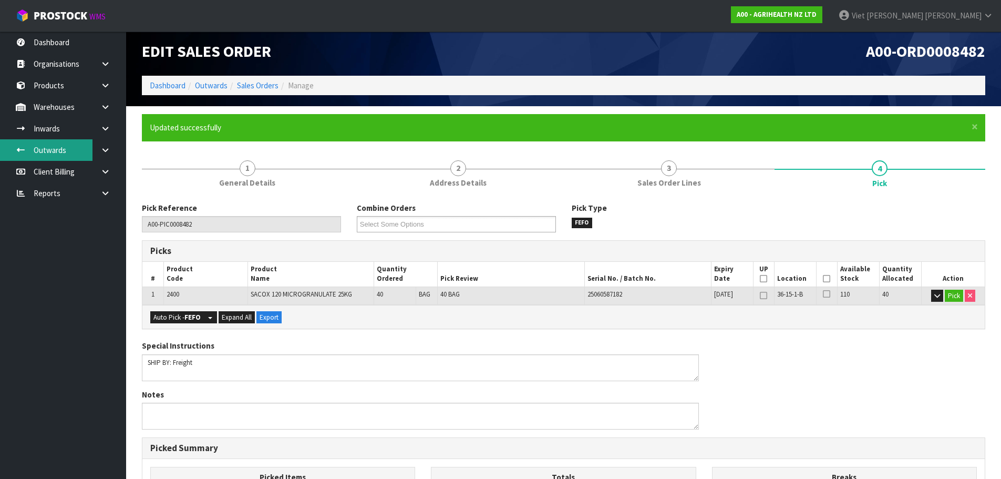
scroll to position [0, 0]
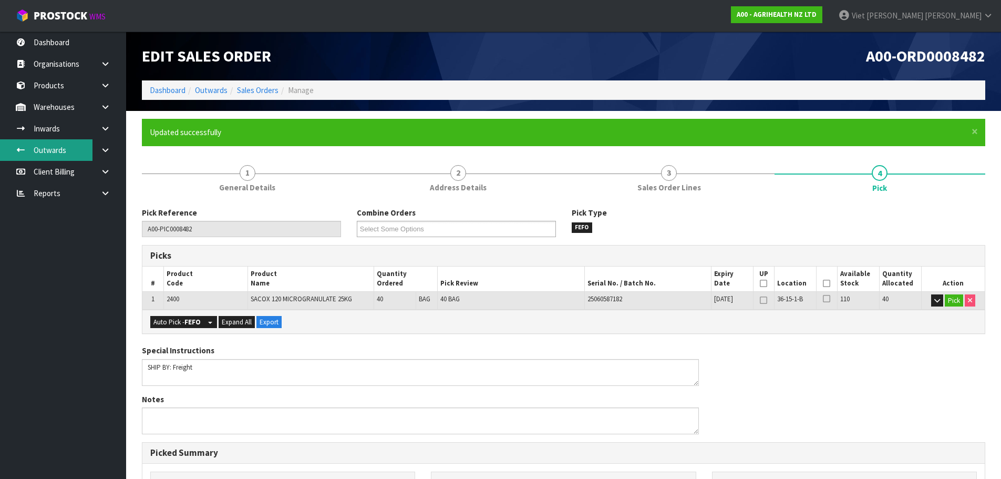
type input "Viet [PERSON_NAME]"
type input "[DATE]T11:46:18"
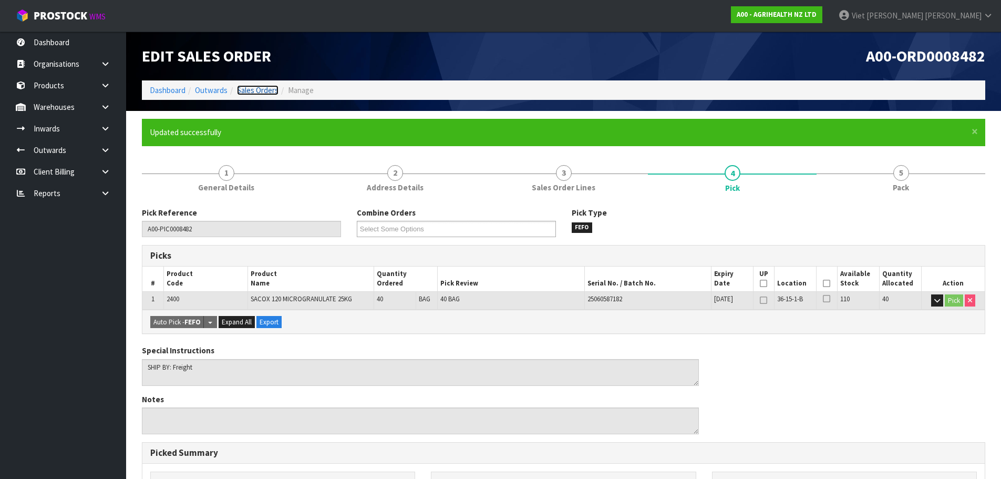
click at [258, 87] on link "Sales Orders" at bounding box center [258, 90] width 42 height 10
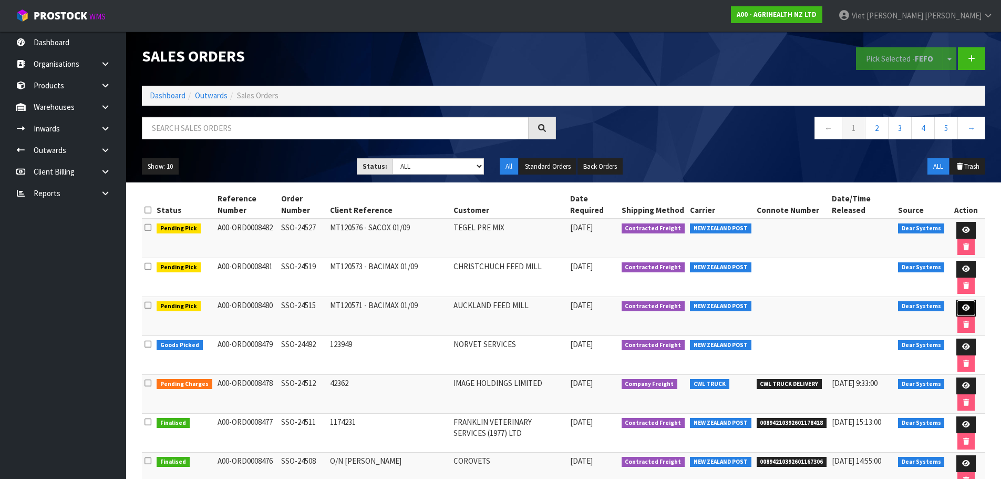
click at [963, 305] on icon at bounding box center [966, 307] width 8 height 7
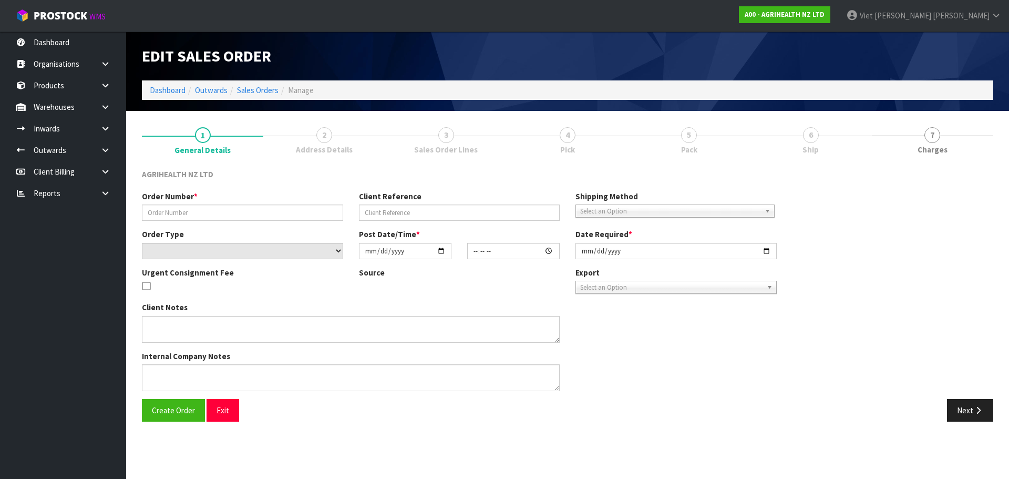
type input "SSO-24515"
type input "MT120571 - BACIMAX 01/09"
select select "number:0"
type input "[DATE]"
type input "11:19:52.000"
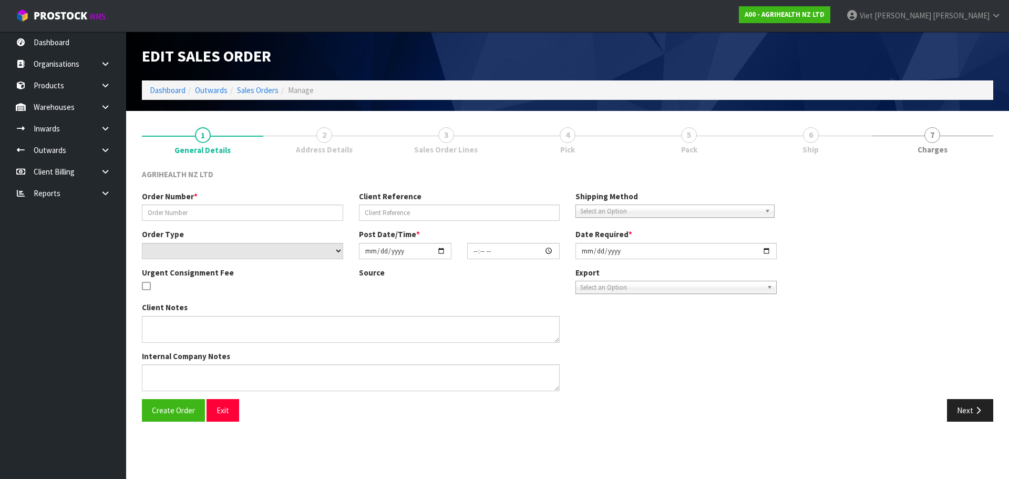
type input "[DATE]"
type textarea "SHIP BY: Freight 750kg -early [DATE]. 750kg -early [DATE]. 750kg -mid [DATE]. 7…"
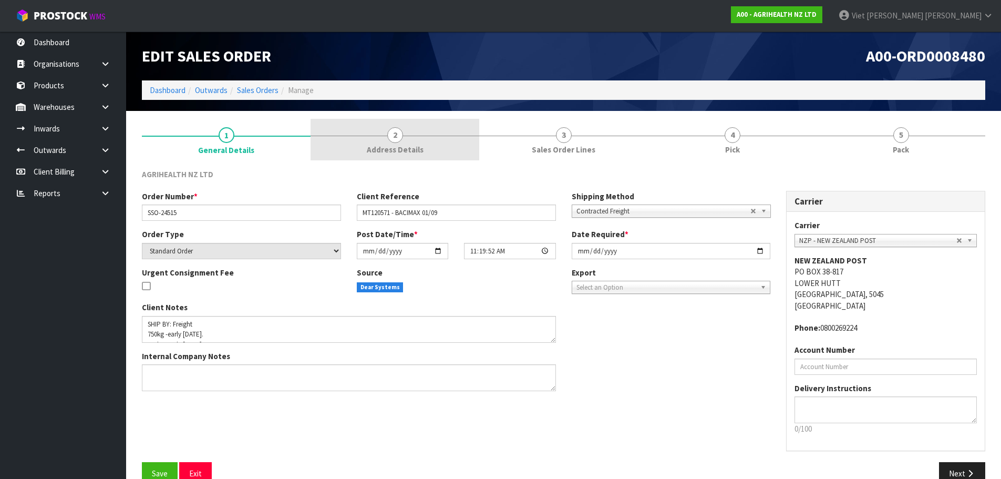
click at [452, 144] on link "2 Address Details" at bounding box center [394, 140] width 169 height 42
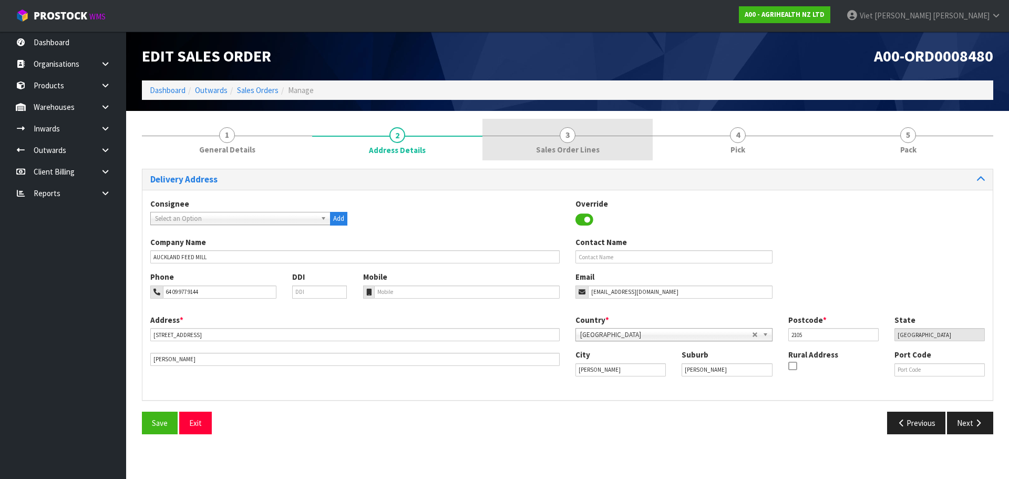
click at [636, 151] on link "3 Sales Order Lines" at bounding box center [567, 140] width 170 height 42
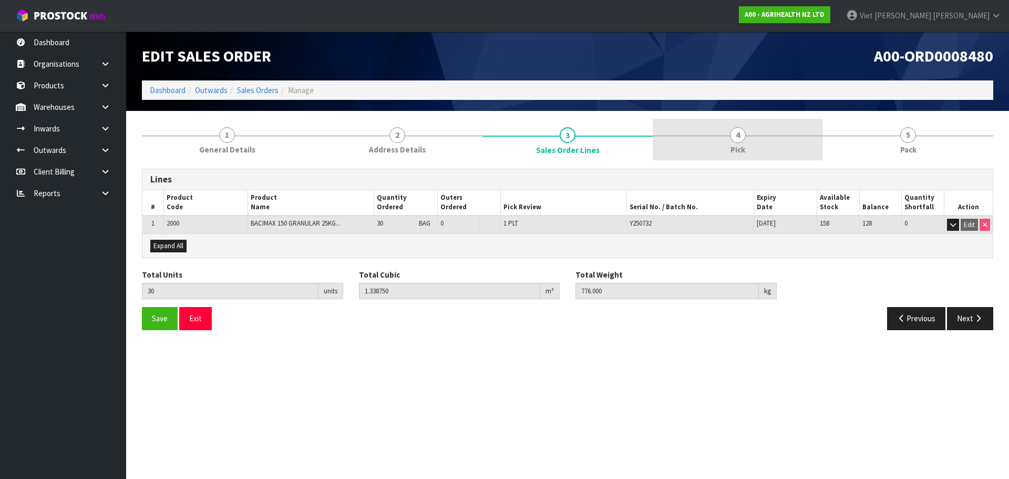
click at [731, 129] on link "4 Pick" at bounding box center [737, 140] width 170 height 42
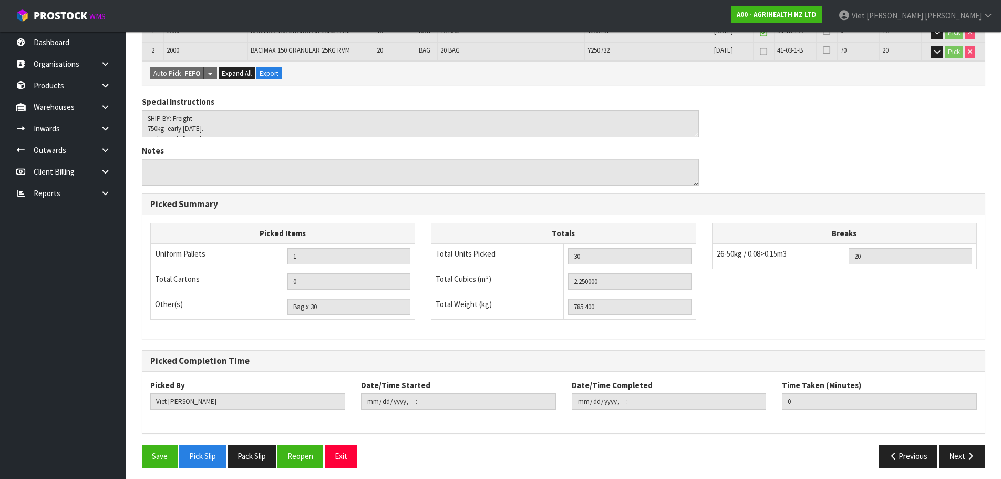
scroll to position [234, 0]
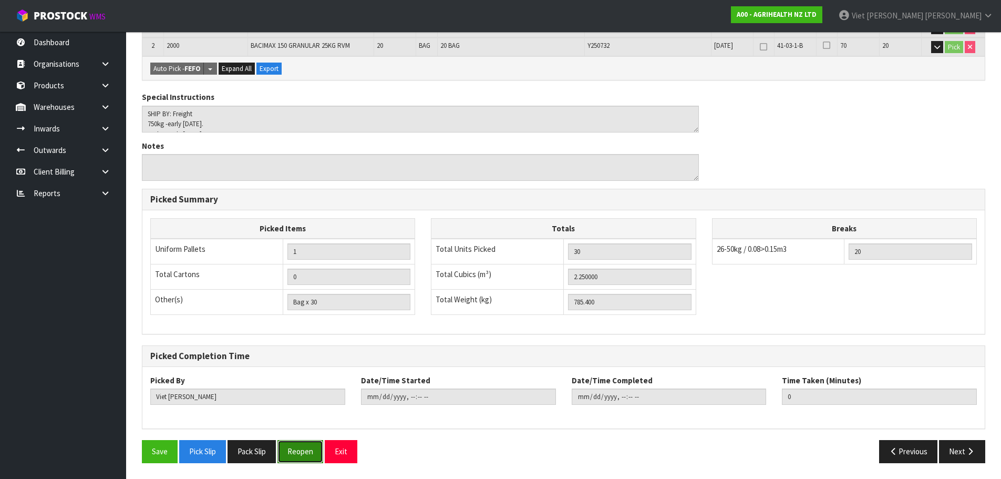
click at [288, 449] on button "Reopen" at bounding box center [300, 451] width 46 height 23
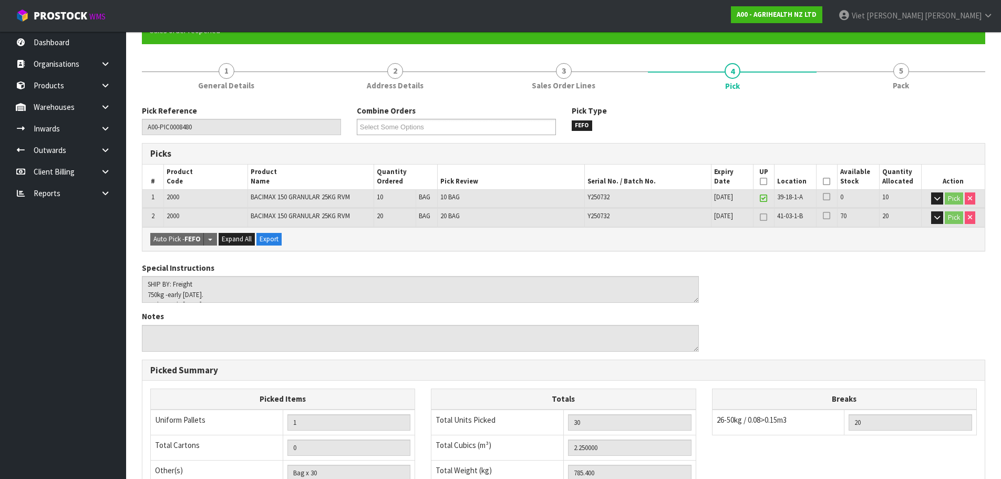
scroll to position [0, 0]
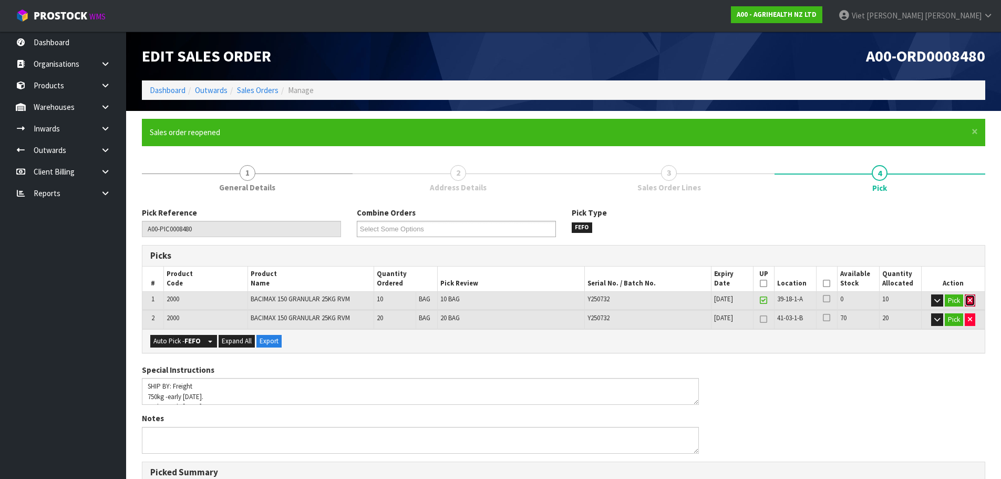
click at [966, 300] on button "button" at bounding box center [970, 300] width 11 height 13
type input "0"
type input "20"
type input "1.5"
type input "523.6"
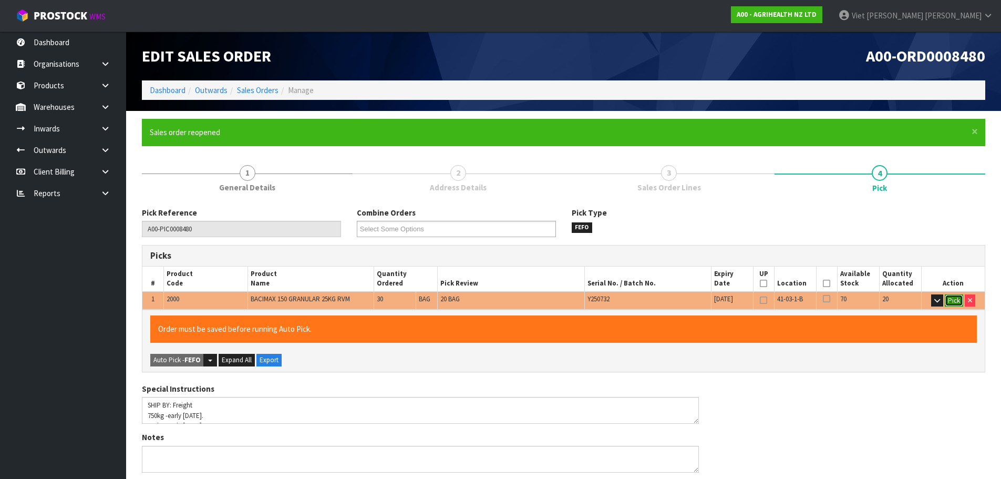
click at [953, 298] on button "Pick" at bounding box center [954, 300] width 18 height 13
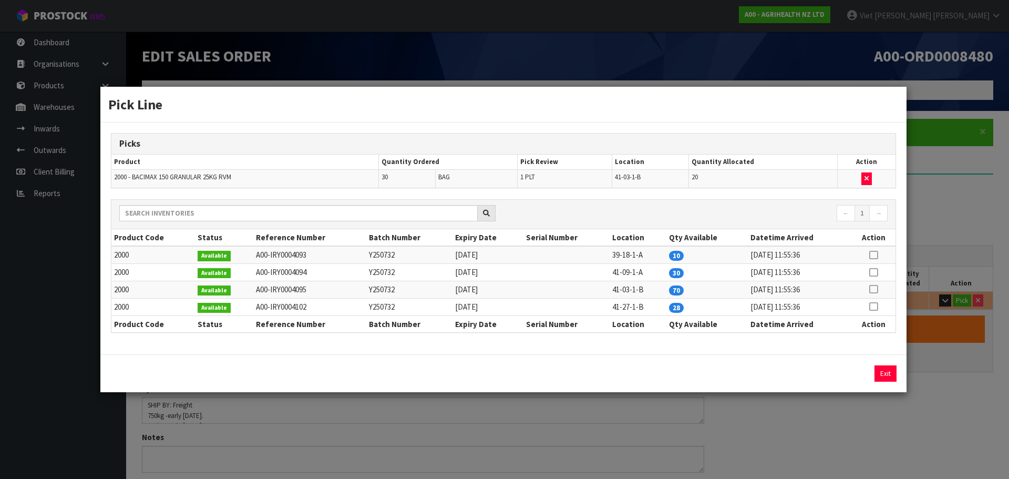
click at [875, 273] on icon at bounding box center [873, 272] width 8 height 1
click at [847, 372] on button "Assign Pick" at bounding box center [849, 373] width 43 height 16
type input "30"
type input "2.25"
type input "785.4"
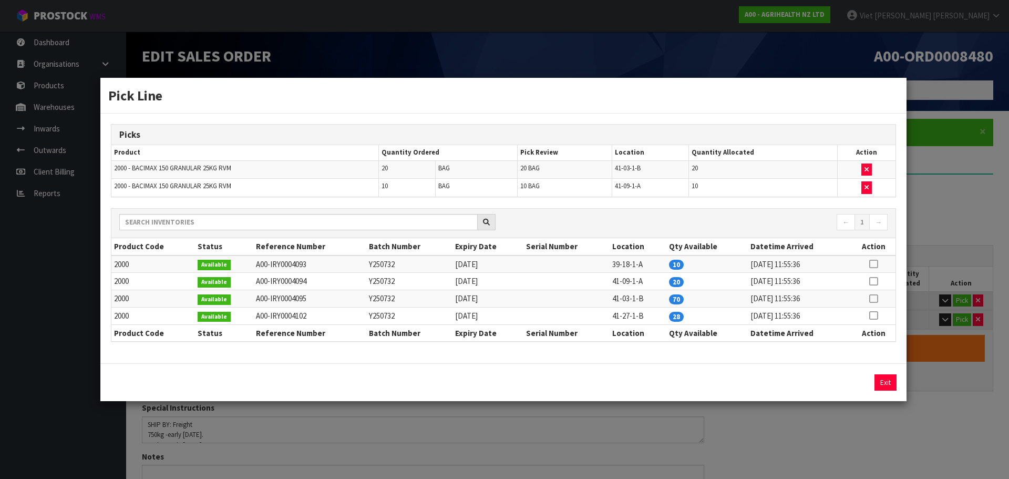
click at [961, 204] on div "Pick Line Picks Product Quantity Ordered Pick Review Location Quantity Allocate…" at bounding box center [504, 239] width 1009 height 479
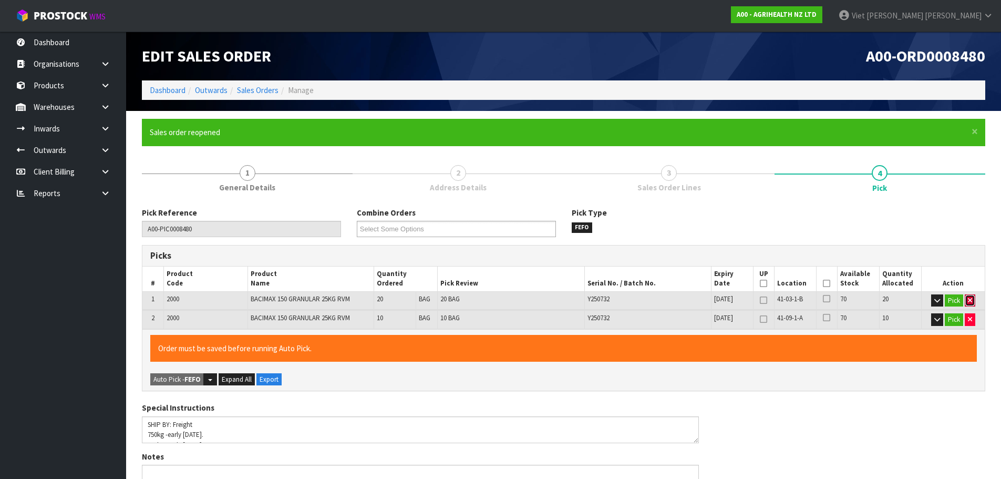
click at [971, 302] on icon "button" at bounding box center [970, 300] width 4 height 7
type input "10"
type input "0.75"
type input "261.8"
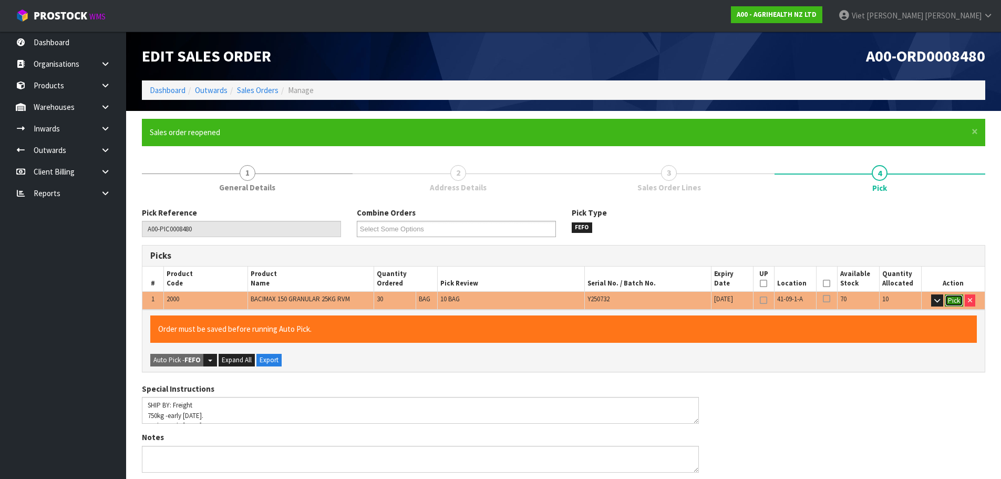
click at [951, 299] on button "Pick" at bounding box center [954, 300] width 18 height 13
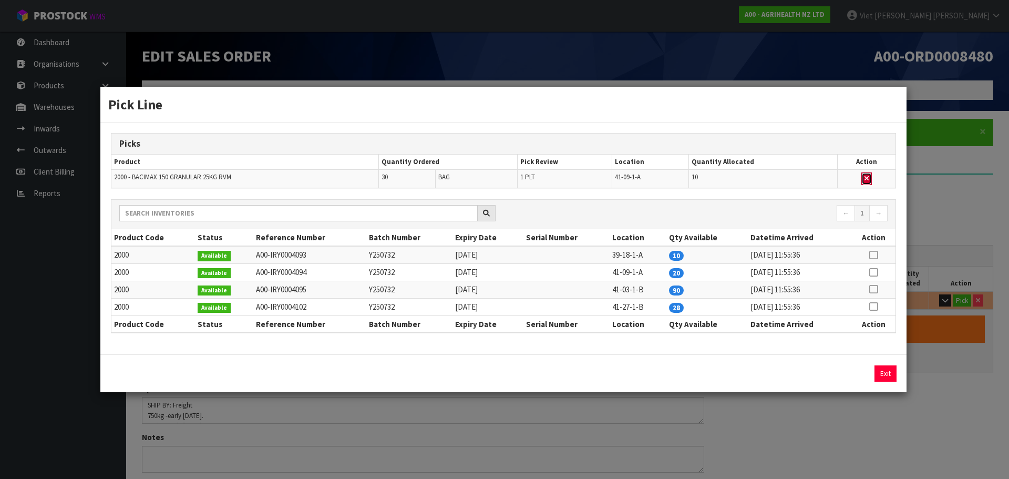
click at [871, 182] on button "button" at bounding box center [866, 178] width 11 height 13
type input "0"
click at [874, 273] on icon at bounding box center [873, 272] width 8 height 1
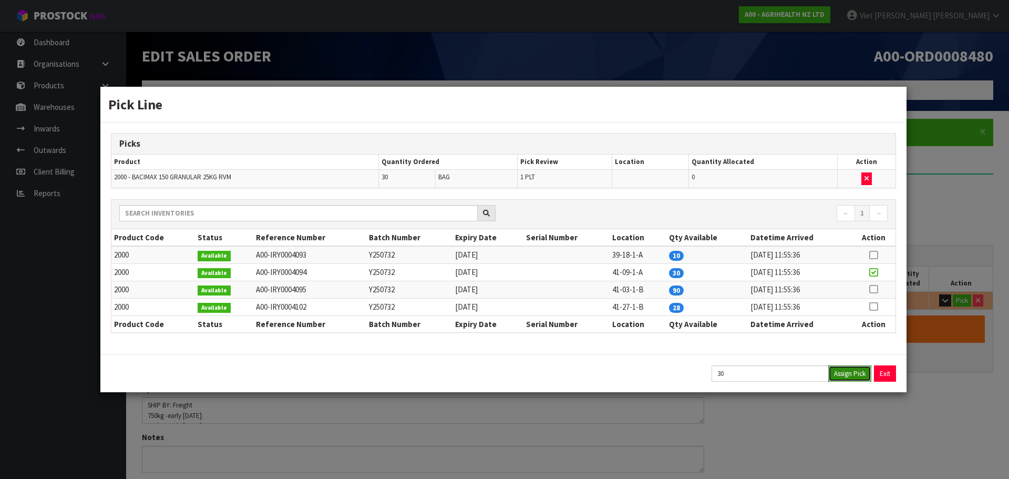
click at [837, 377] on button "Assign Pick" at bounding box center [849, 373] width 43 height 16
type input "30"
type input "1.33875"
type input "776"
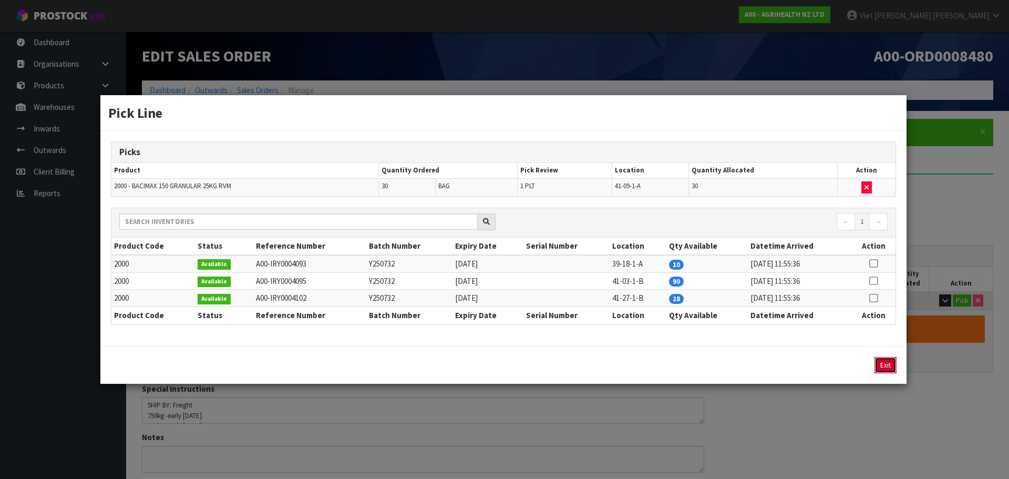
click at [878, 368] on button "Exit" at bounding box center [885, 365] width 22 height 16
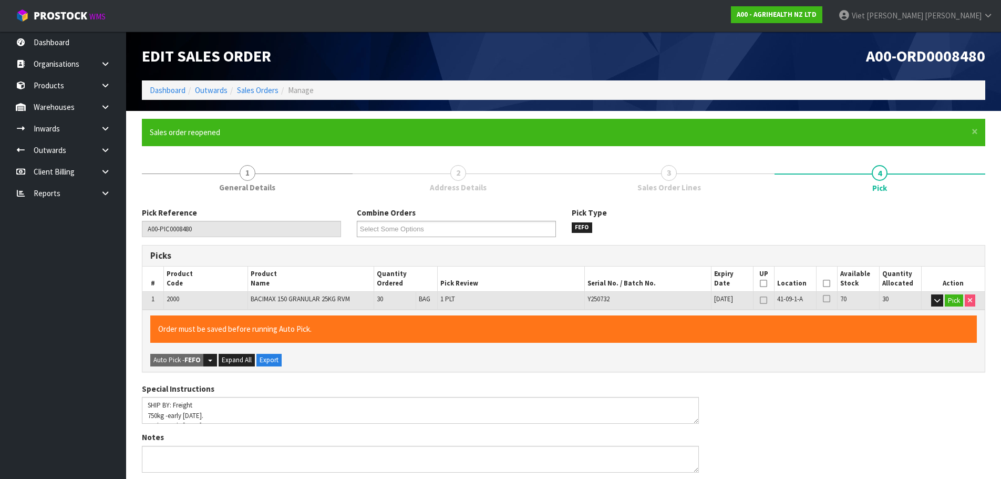
click at [643, 180] on link "3 Sales Order Lines" at bounding box center [669, 178] width 211 height 42
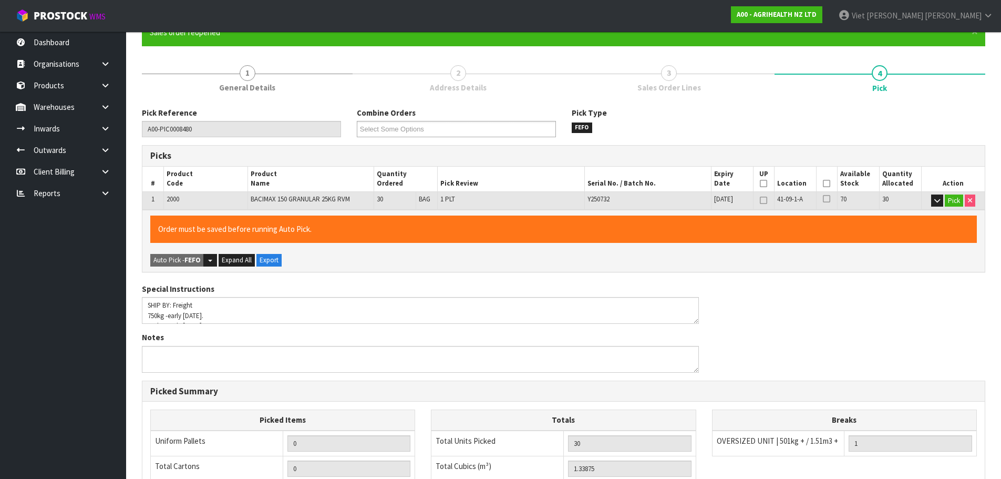
scroll to position [81, 0]
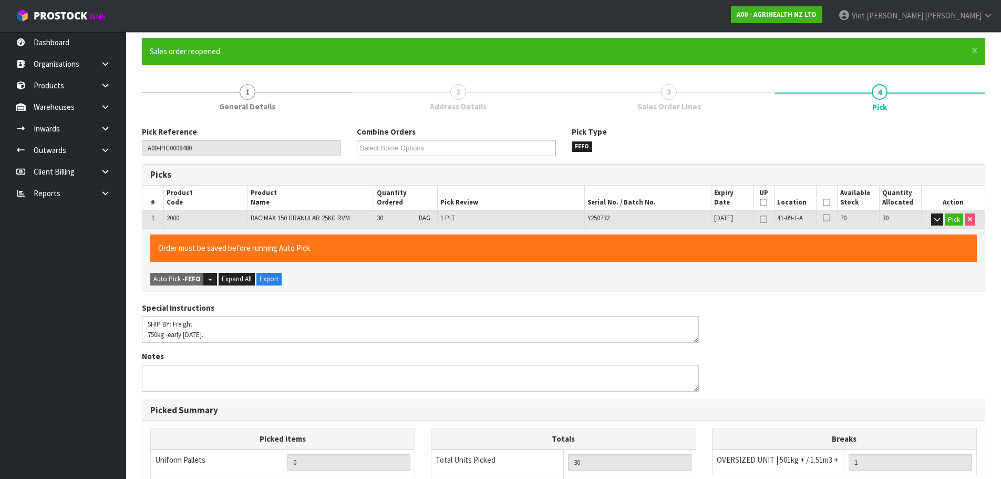
click at [712, 107] on link "3 Sales Order Lines" at bounding box center [669, 97] width 211 height 42
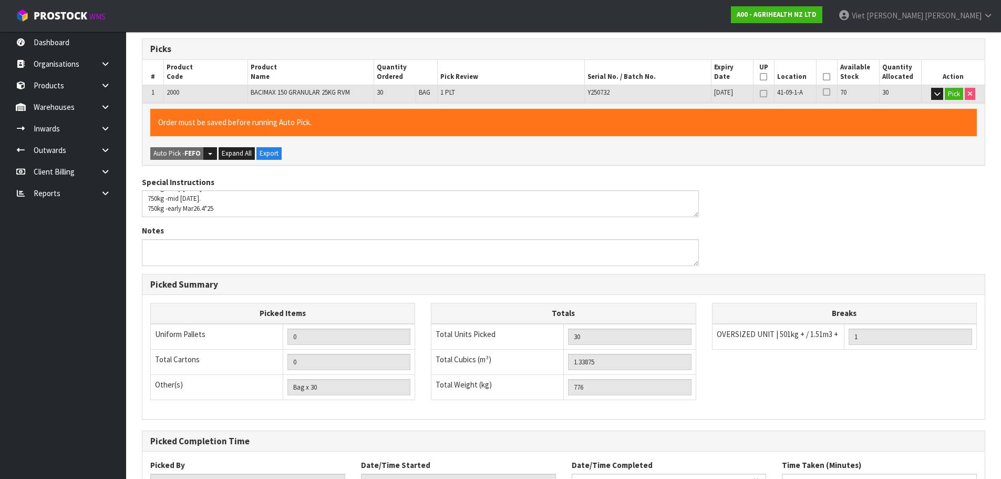
scroll to position [291, 0]
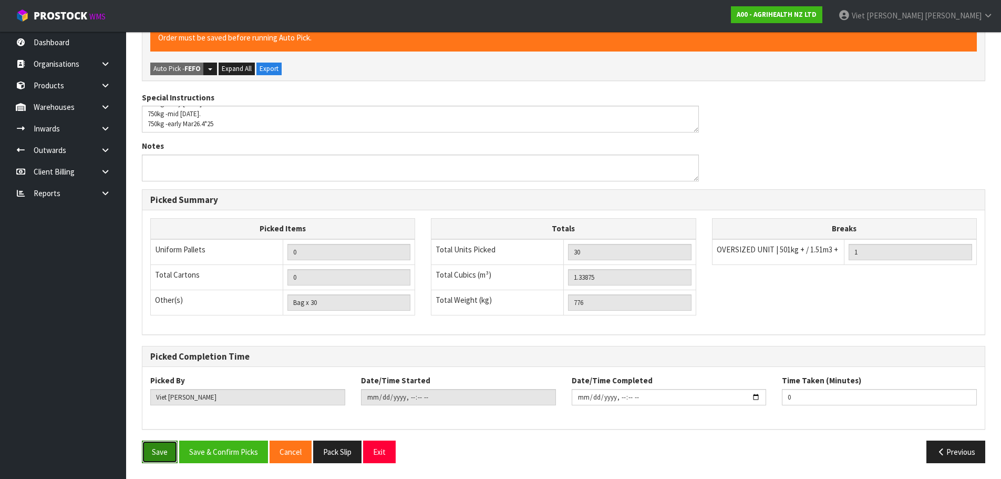
click at [169, 448] on button "Save" at bounding box center [160, 451] width 36 height 23
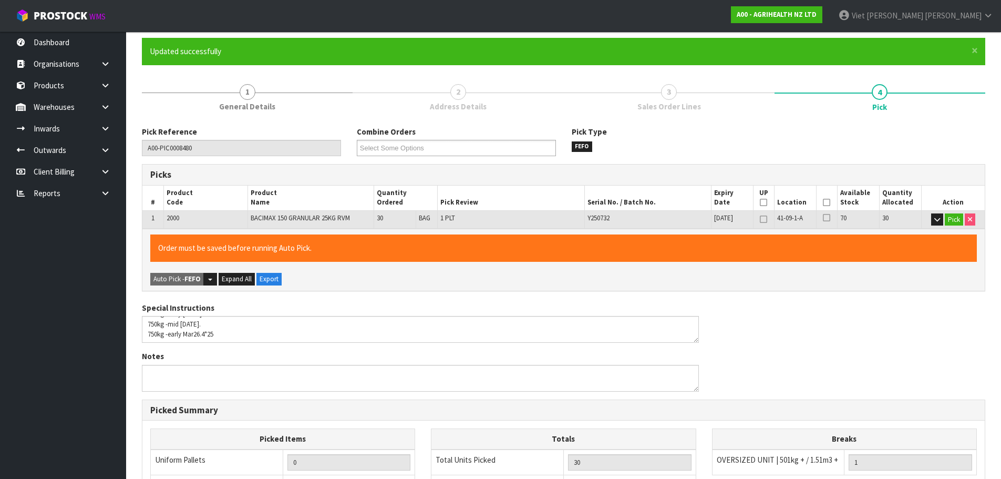
scroll to position [0, 0]
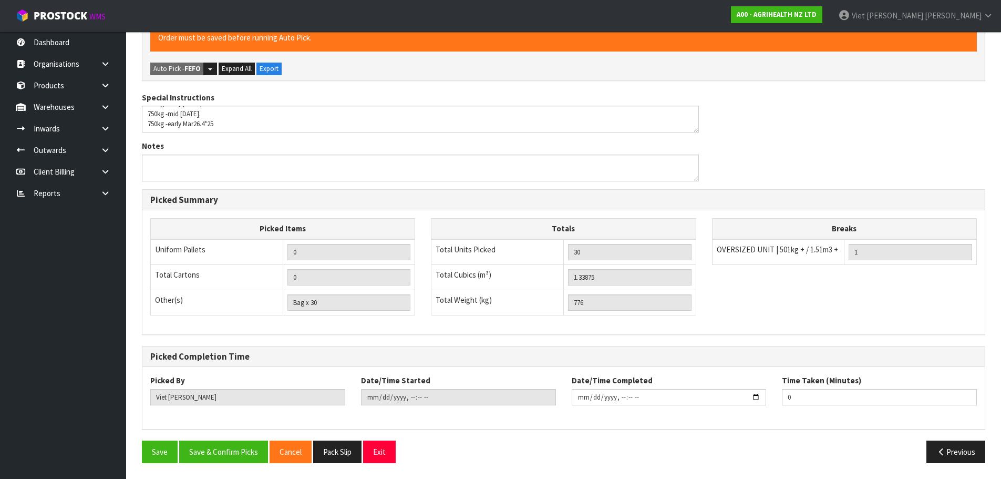
type input "1"
type input "Bag x 0"
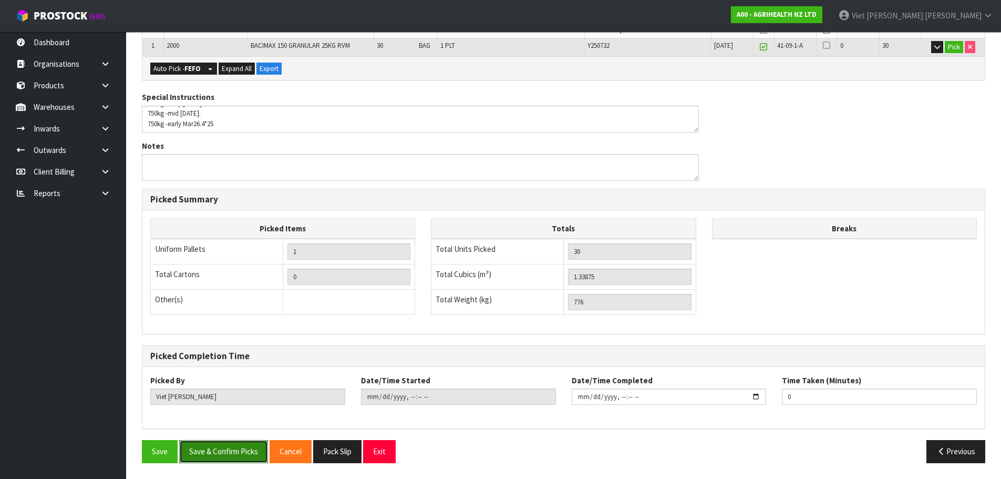
click at [210, 456] on button "Save & Confirm Picks" at bounding box center [223, 451] width 89 height 23
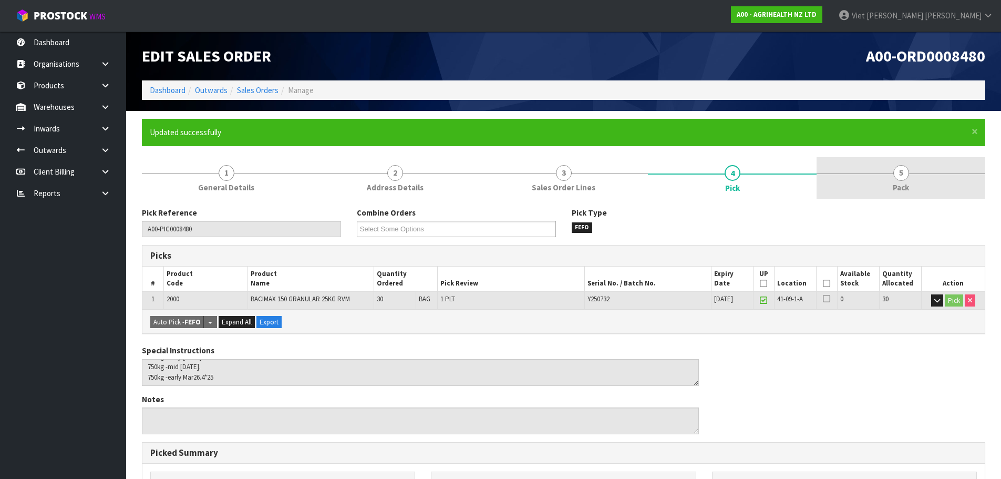
click at [869, 164] on link "5 Pack" at bounding box center [900, 178] width 169 height 42
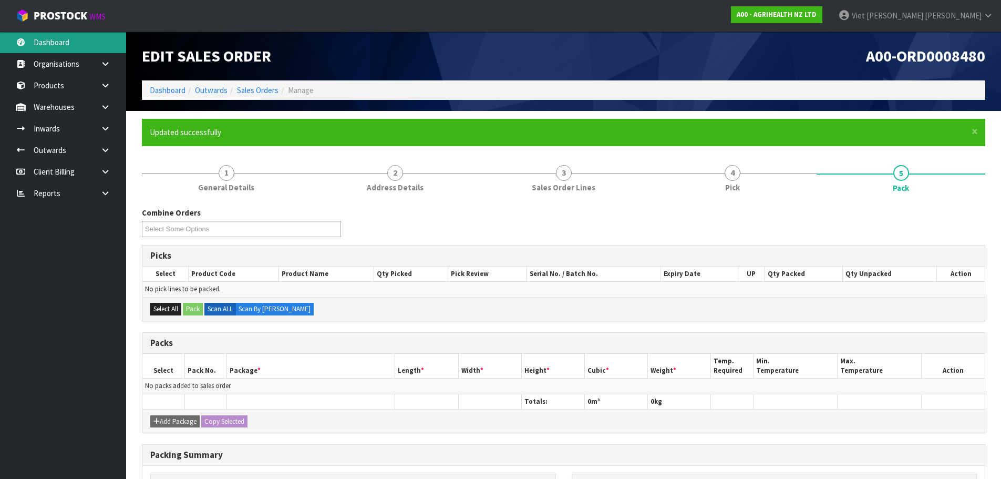
click at [63, 32] on link "Dashboard" at bounding box center [63, 43] width 126 height 22
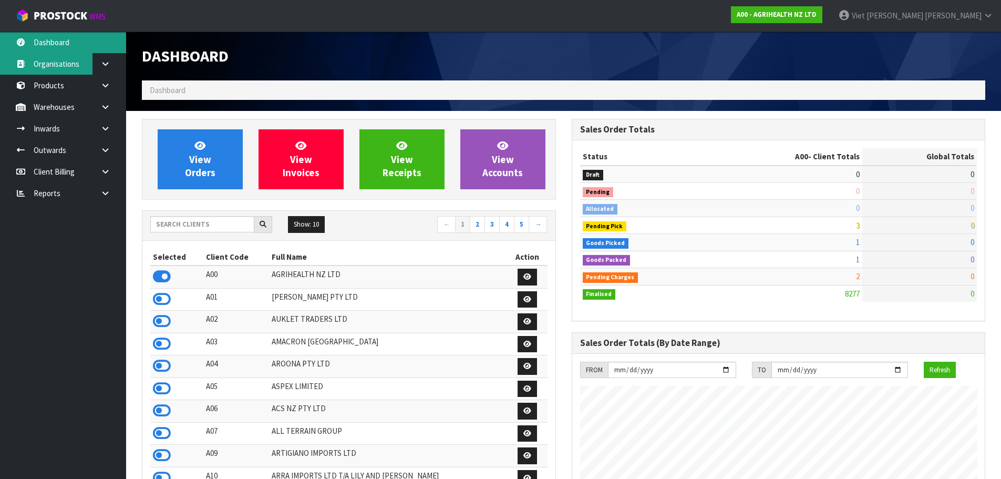
scroll to position [796, 429]
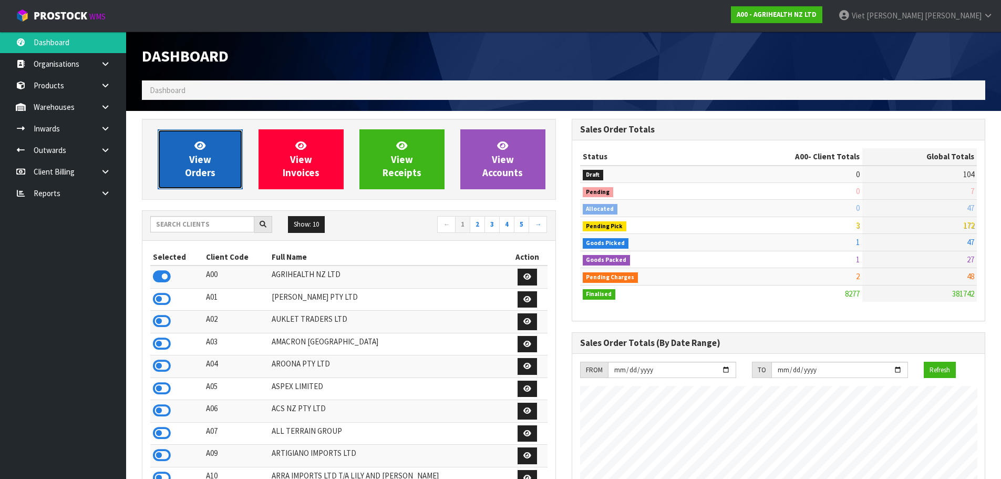
click at [199, 168] on span "View Orders" at bounding box center [200, 158] width 30 height 39
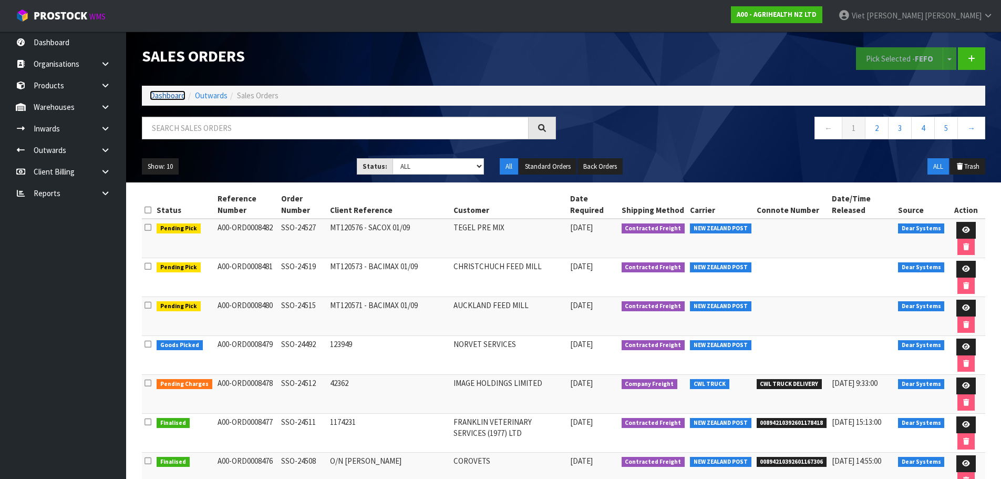
drag, startPoint x: 182, startPoint y: 94, endPoint x: 143, endPoint y: 99, distance: 38.6
click at [182, 94] on link "Dashboard" at bounding box center [168, 95] width 36 height 10
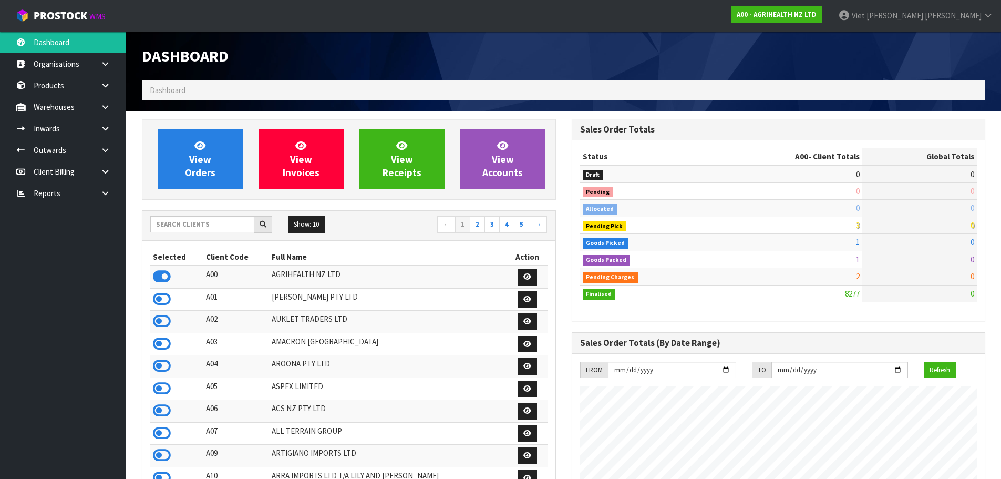
scroll to position [796, 429]
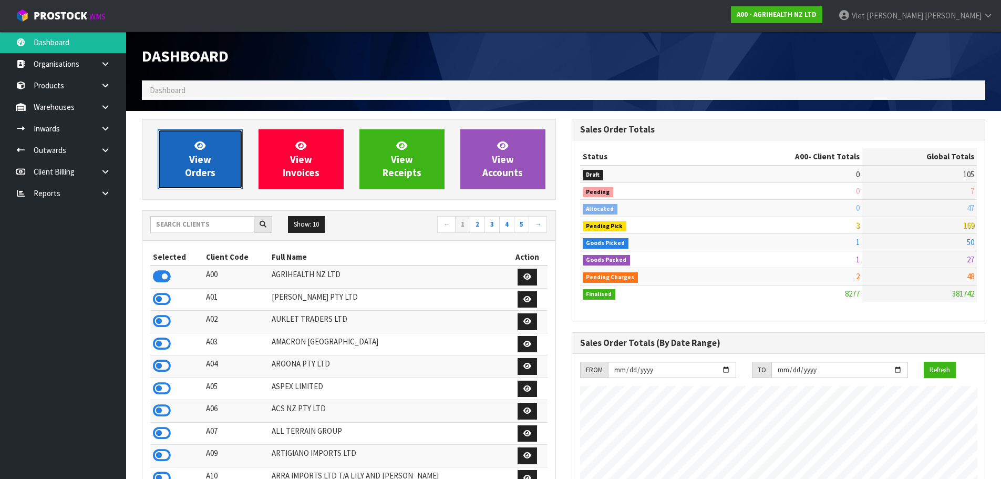
click at [207, 176] on span "View Orders" at bounding box center [200, 158] width 30 height 39
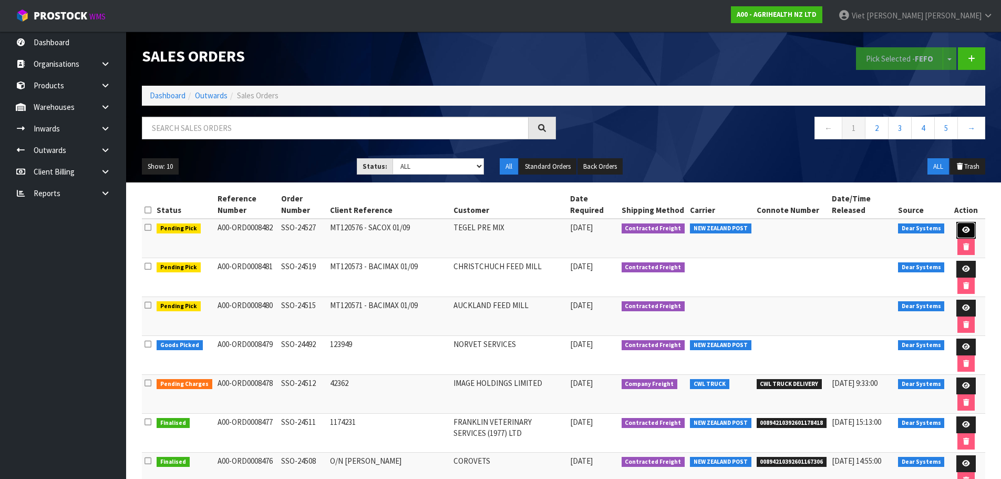
click at [969, 226] on link at bounding box center [965, 230] width 19 height 17
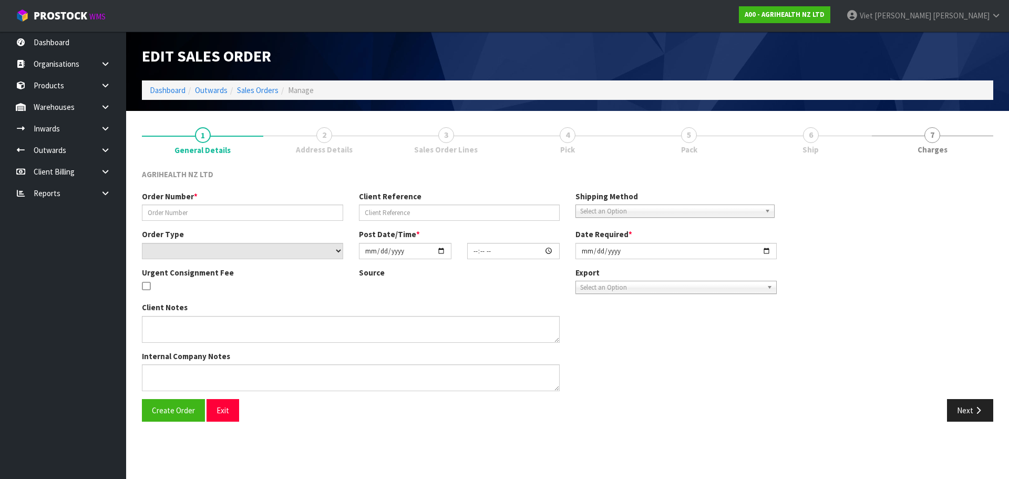
type input "SSO-24527"
type input "MT120576 - SACOX 01/09"
select select "number:0"
type input "[DATE]"
type input "11:34:49.000"
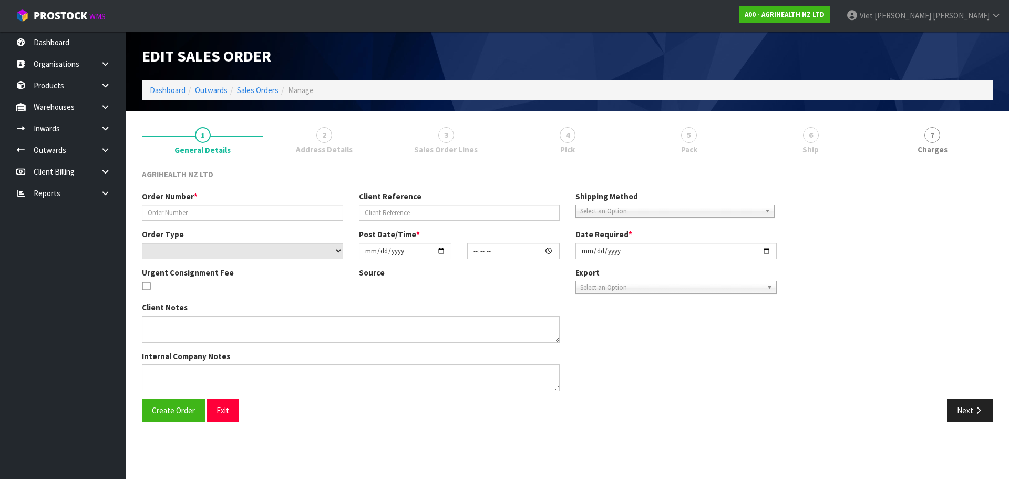
type input "[DATE]"
type textarea "SHIP BY: Freight"
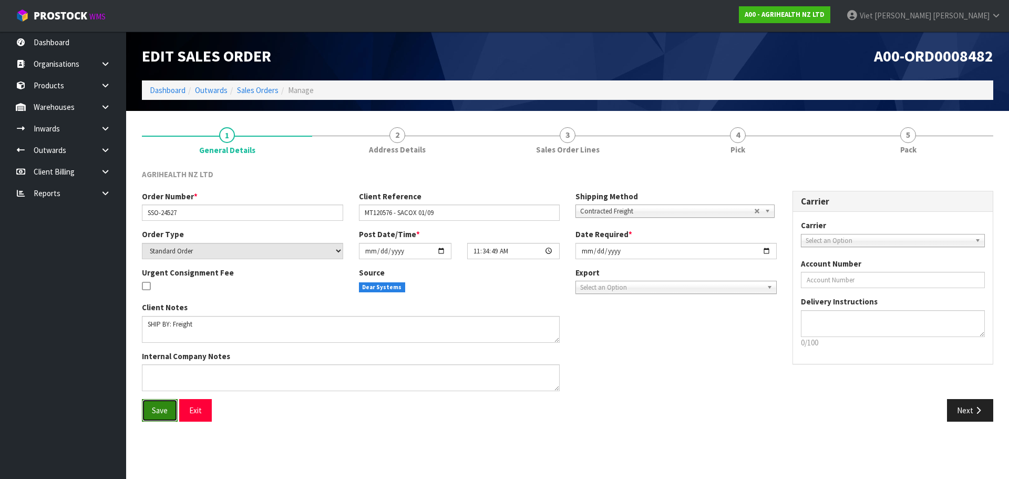
click at [170, 413] on button "Save" at bounding box center [160, 410] width 36 height 23
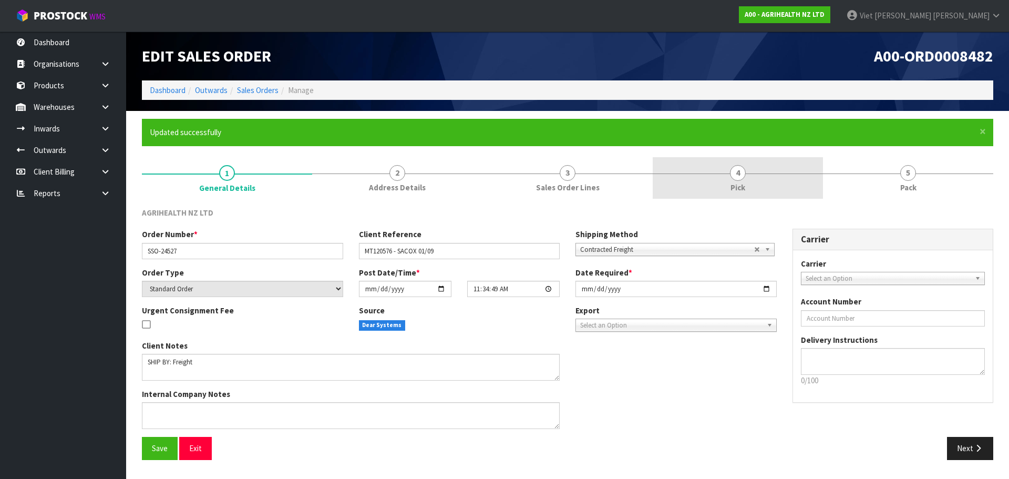
click at [741, 167] on span "4" at bounding box center [738, 173] width 16 height 16
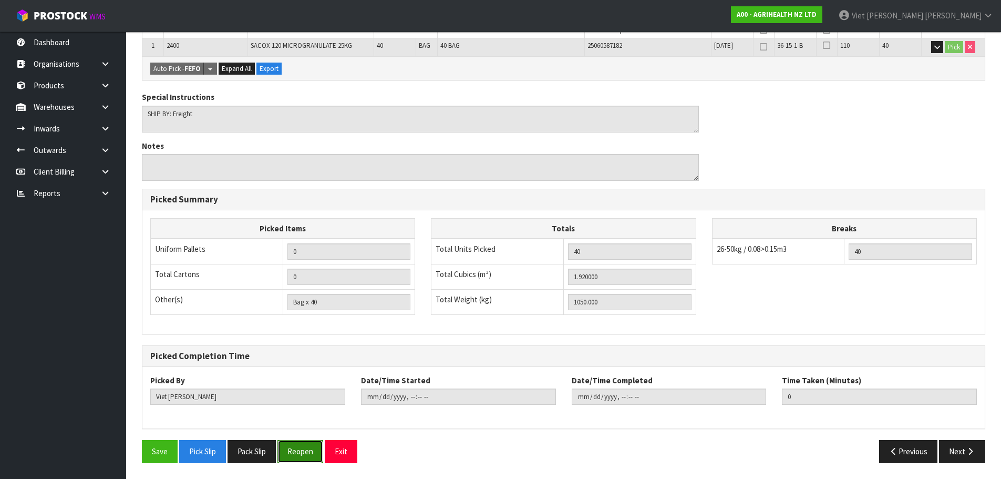
click at [301, 449] on button "Reopen" at bounding box center [300, 451] width 46 height 23
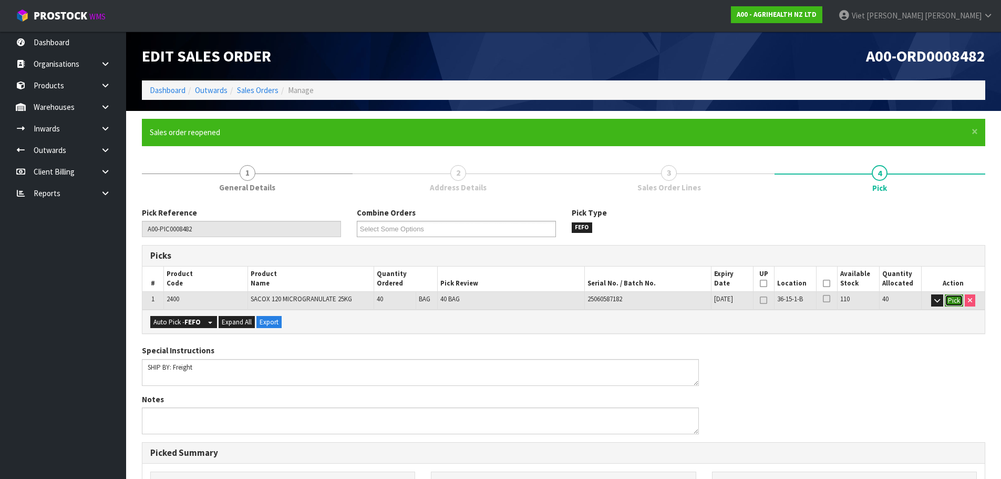
click at [948, 302] on button "Pick" at bounding box center [954, 300] width 18 height 13
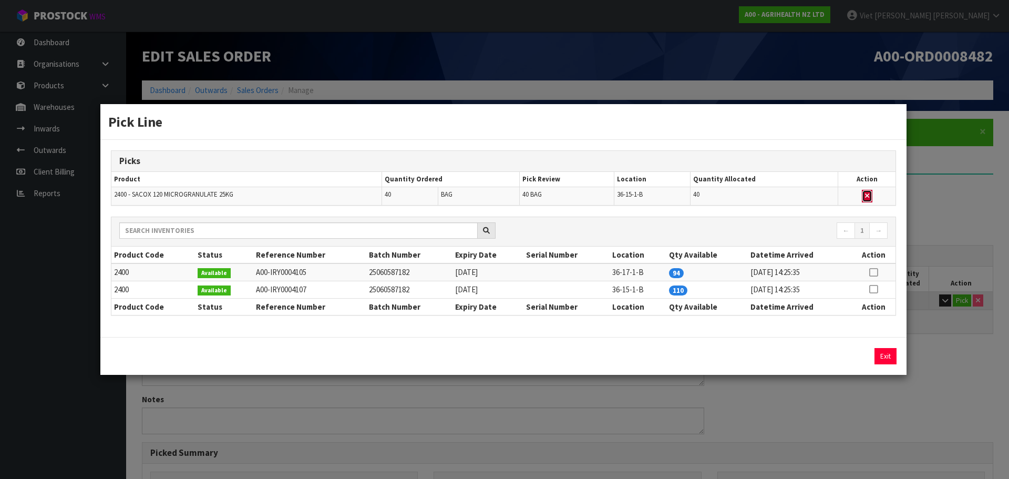
click at [868, 199] on icon "button" at bounding box center [867, 195] width 4 height 7
type input "Bag x 0"
type input "0"
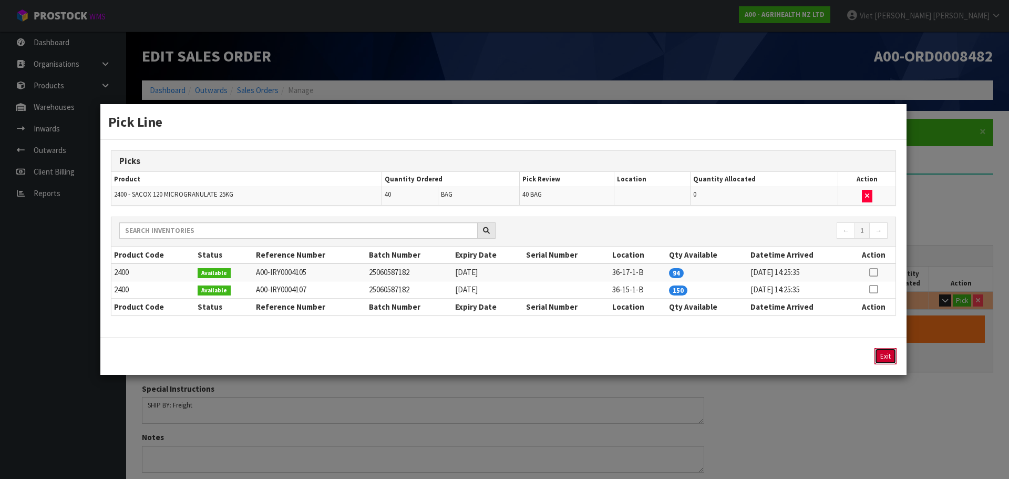
click at [892, 355] on button "Exit" at bounding box center [885, 356] width 22 height 16
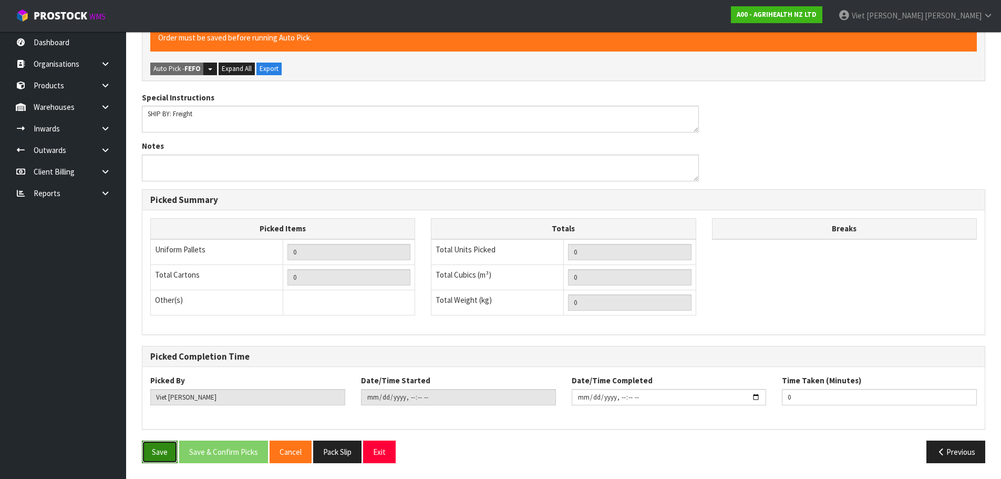
click at [168, 451] on button "Save" at bounding box center [160, 451] width 36 height 23
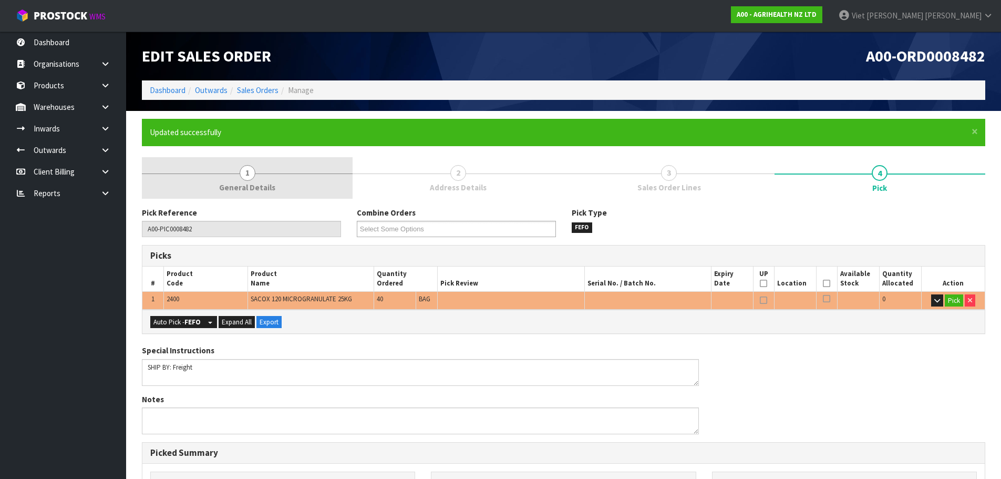
click at [245, 173] on span "1" at bounding box center [248, 173] width 16 height 16
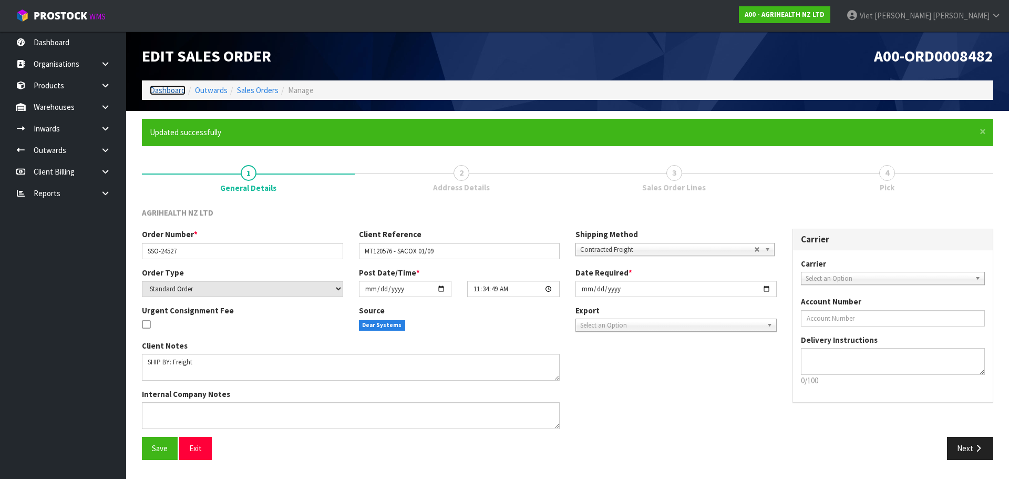
click at [162, 90] on link "Dashboard" at bounding box center [168, 90] width 36 height 10
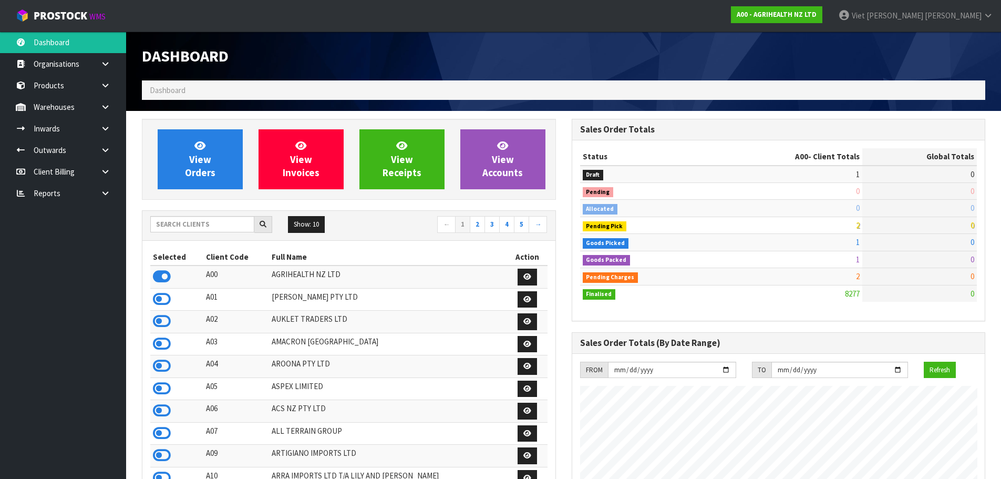
scroll to position [796, 429]
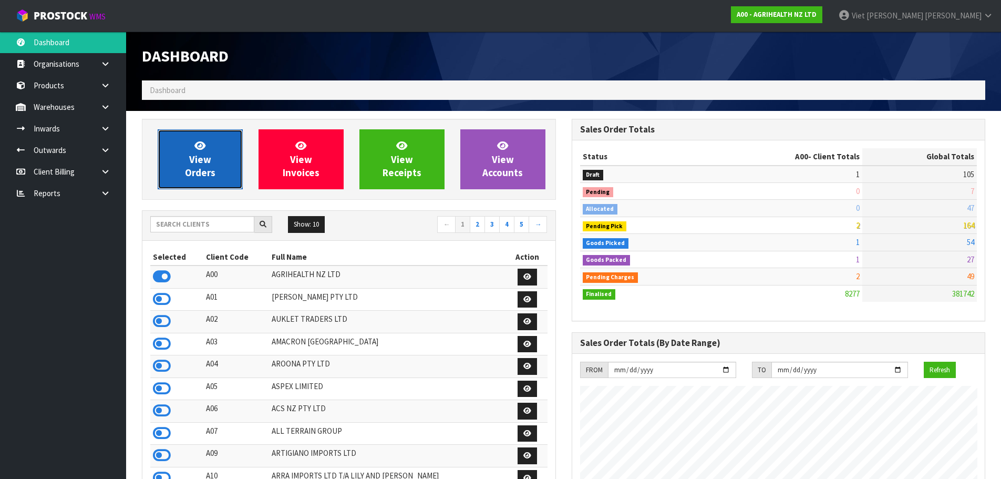
click at [200, 158] on span "View Orders" at bounding box center [200, 158] width 30 height 39
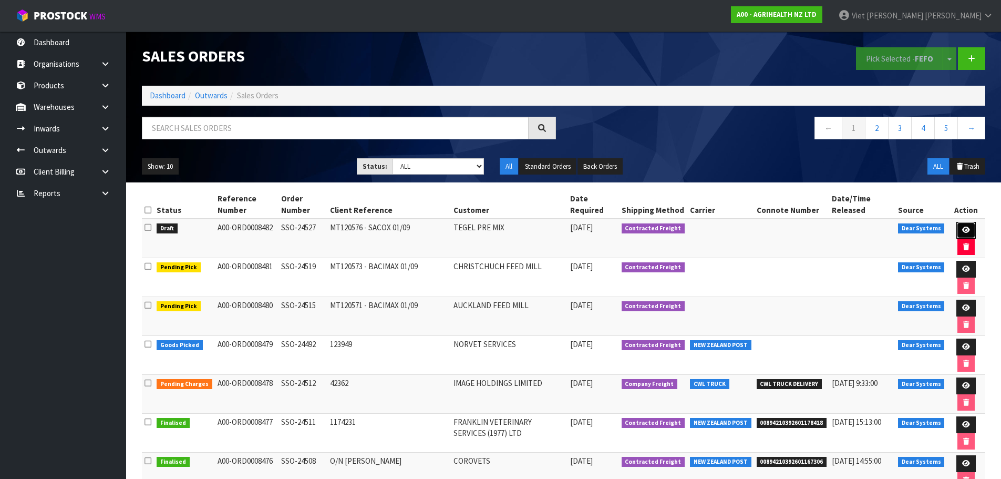
click at [972, 231] on link at bounding box center [965, 230] width 19 height 17
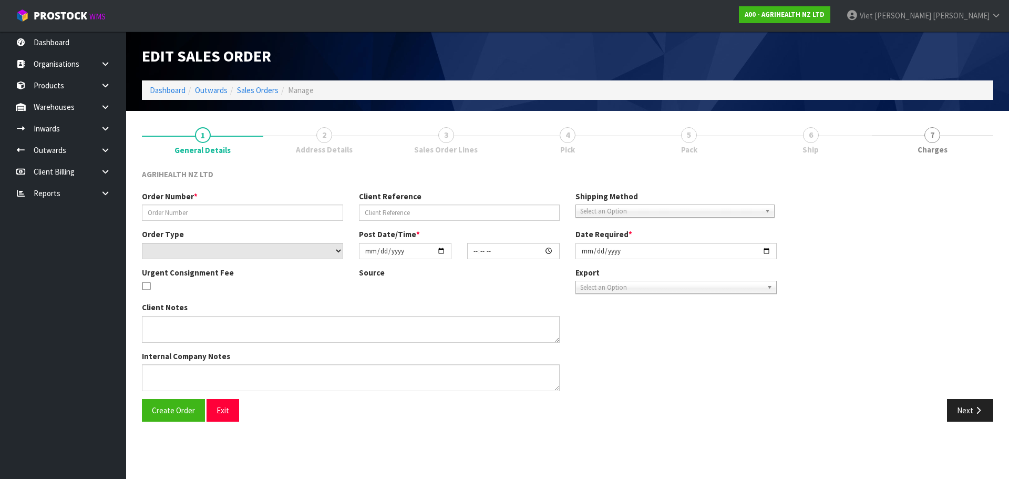
type input "SSO-24527"
type input "MT120576 - SACOX 01/09"
select select "number:0"
type input "[DATE]"
type input "11:34:49.000"
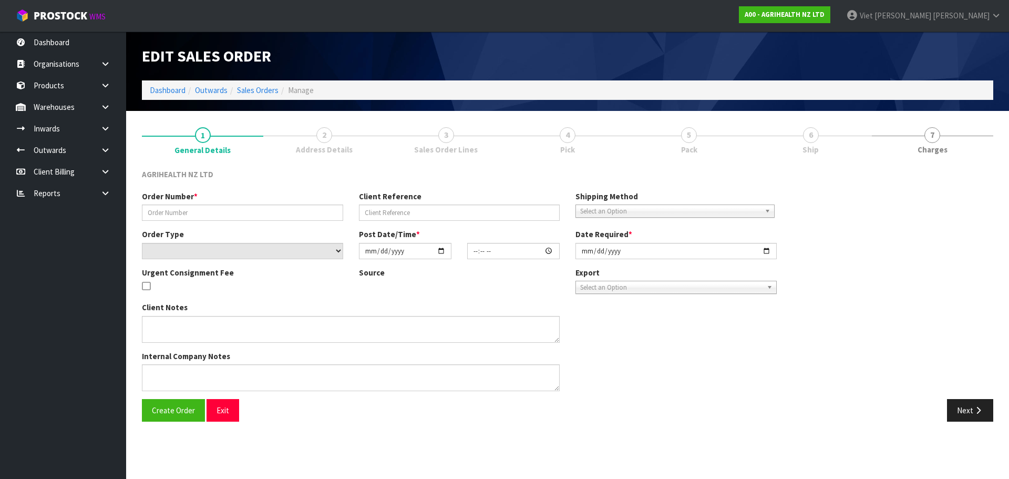
type input "[DATE]"
type textarea "SHIP BY: Freight"
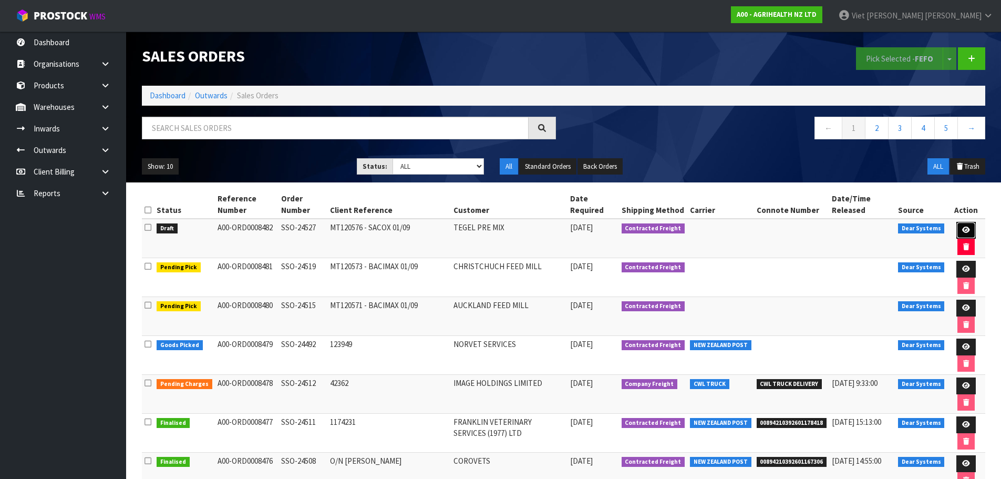
click at [959, 227] on link at bounding box center [965, 230] width 19 height 17
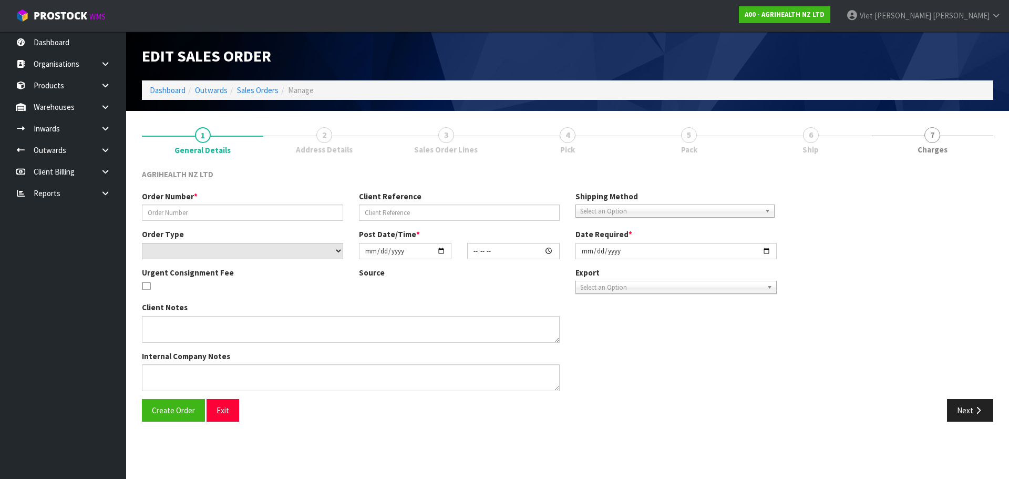
type input "SSO-24527"
type input "MT120576 - SACOX 01/09"
select select "number:0"
type input "[DATE]"
type input "11:34:49.000"
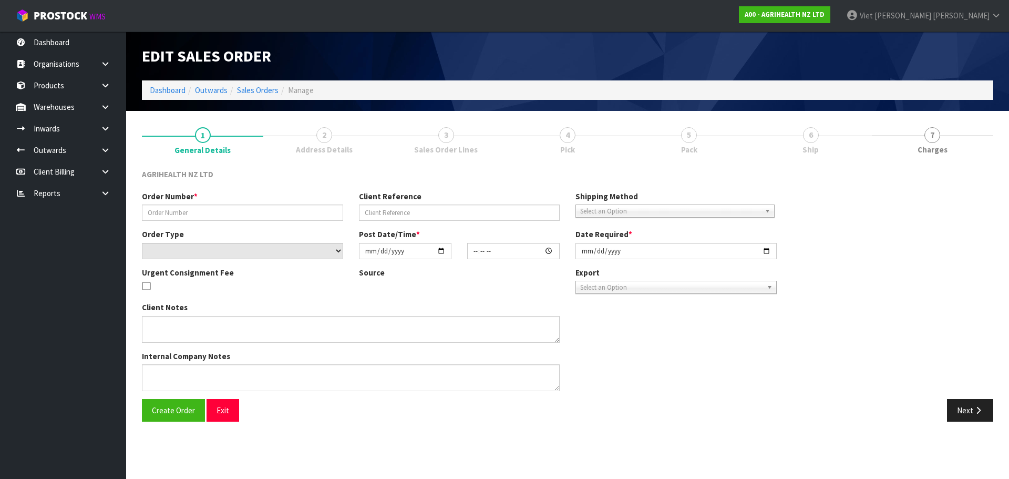
type input "[DATE]"
type textarea "SHIP BY: Freight"
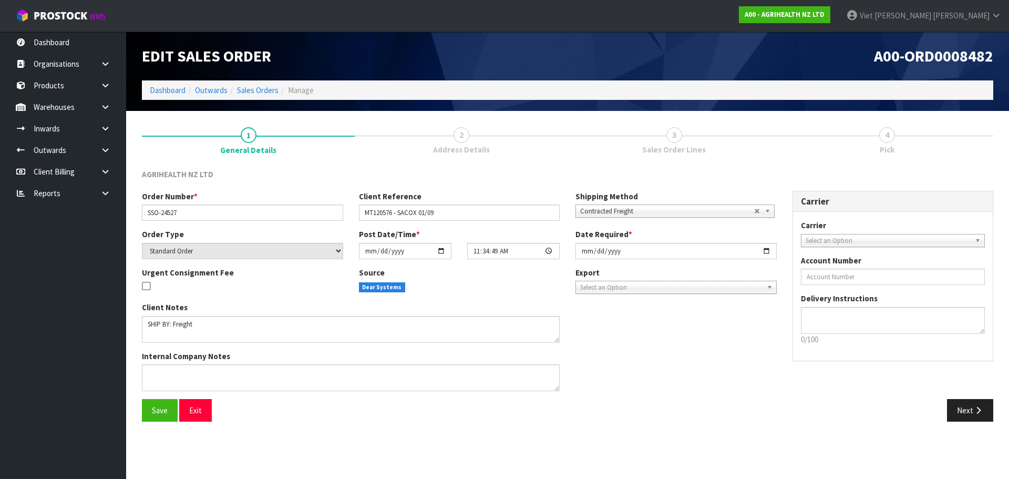
click at [683, 156] on link "3 Sales Order Lines" at bounding box center [673, 140] width 213 height 42
click at [974, 400] on button "Next" at bounding box center [970, 410] width 46 height 23
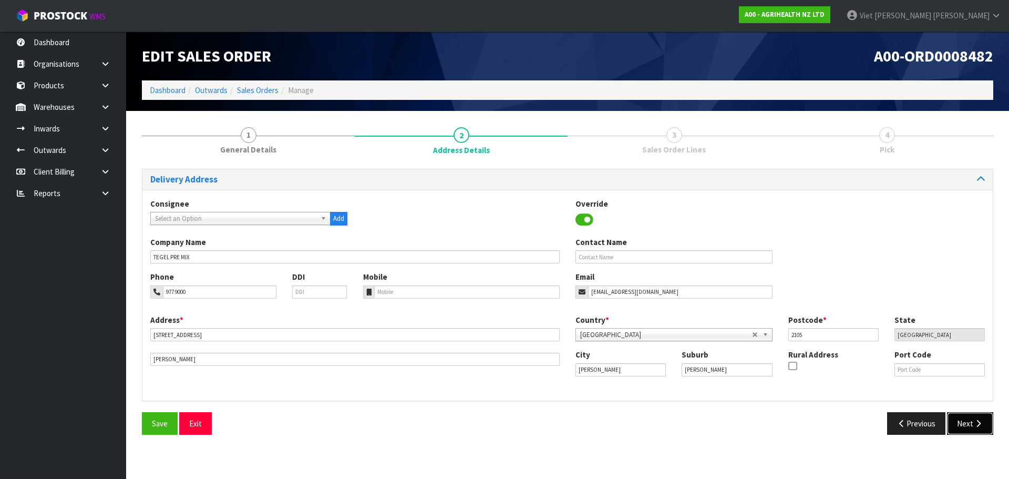
click at [973, 416] on button "Next" at bounding box center [970, 423] width 46 height 23
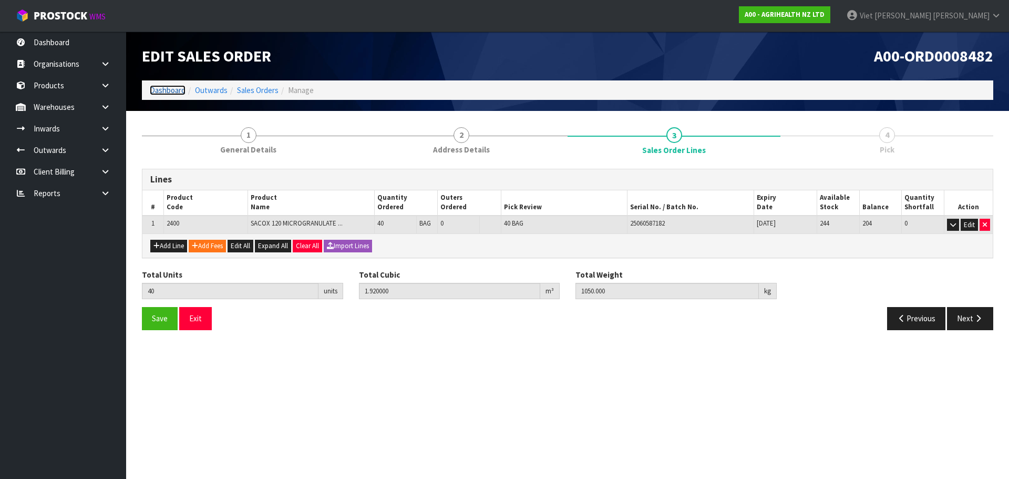
click at [178, 91] on link "Dashboard" at bounding box center [168, 90] width 36 height 10
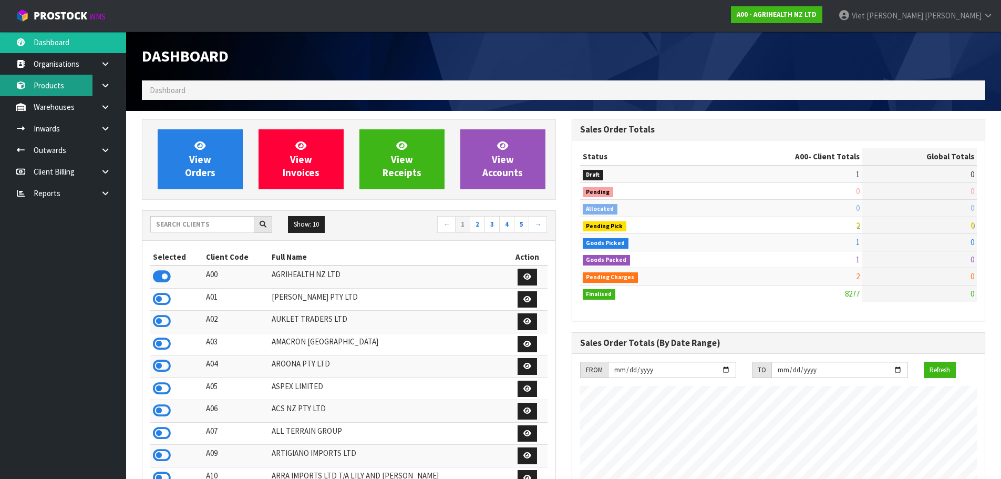
scroll to position [796, 429]
